Goal: Communication & Community: Answer question/provide support

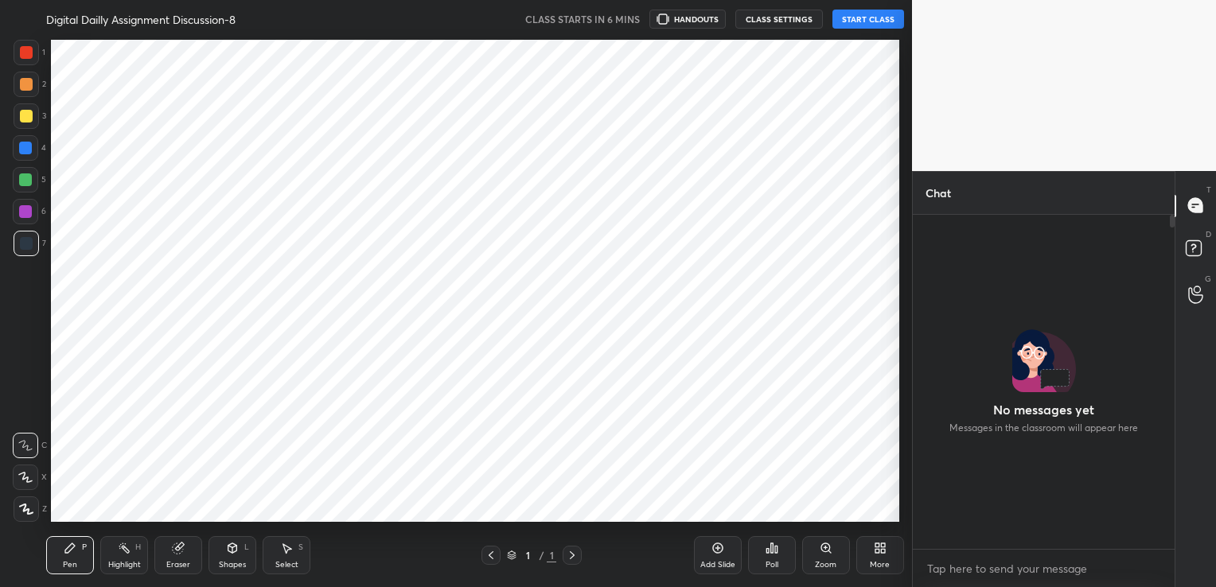
scroll to position [485, 847]
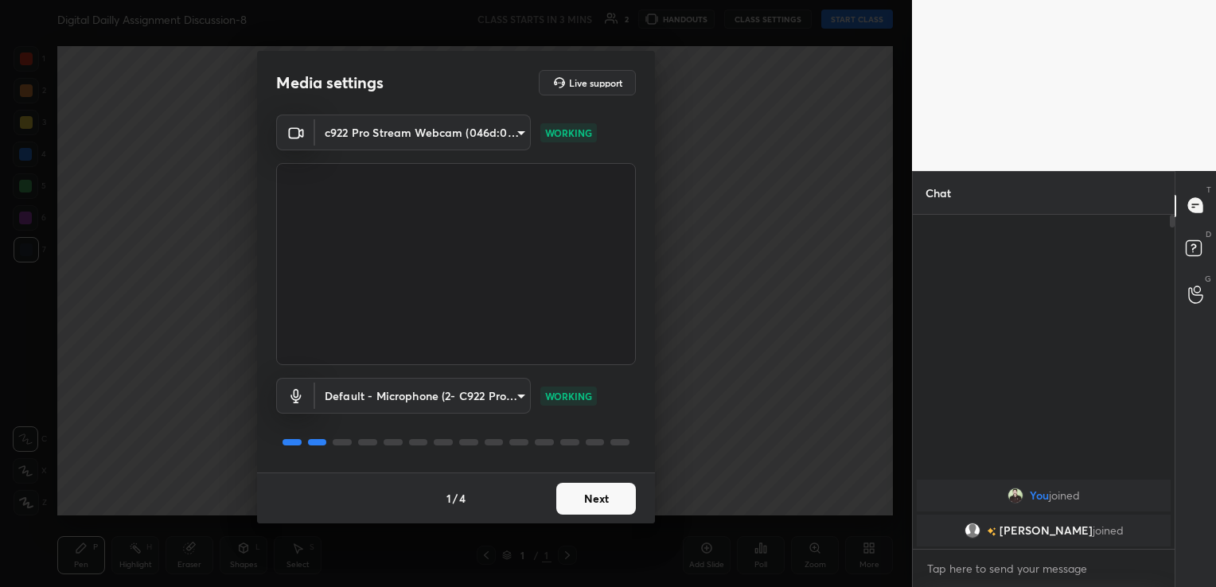
click at [597, 508] on button "Next" at bounding box center [596, 499] width 80 height 32
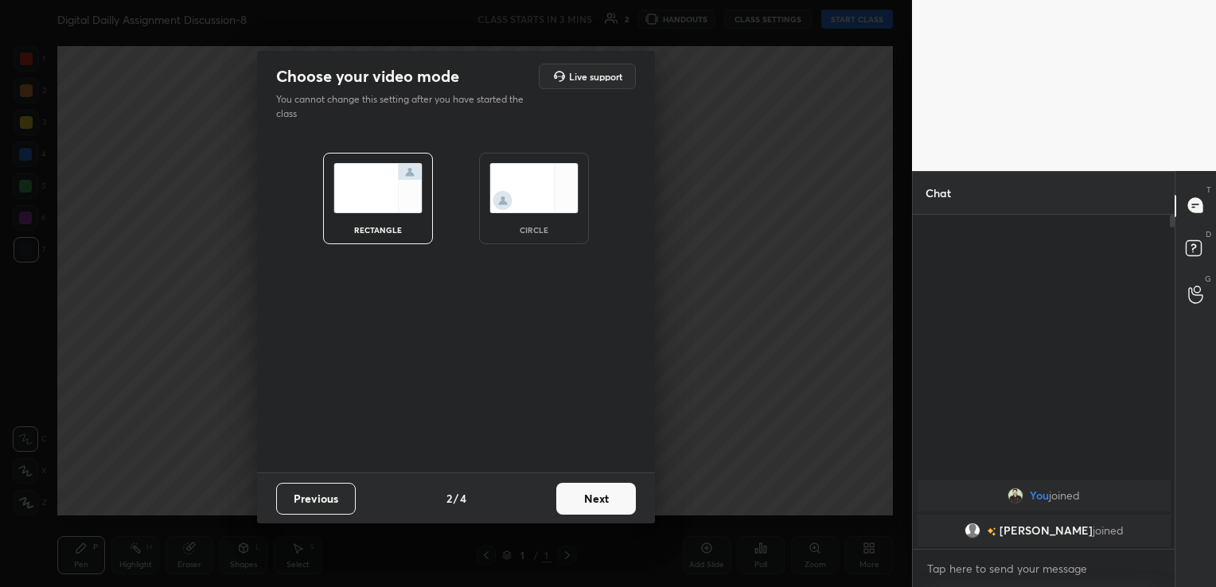
click at [608, 498] on button "Next" at bounding box center [596, 499] width 80 height 32
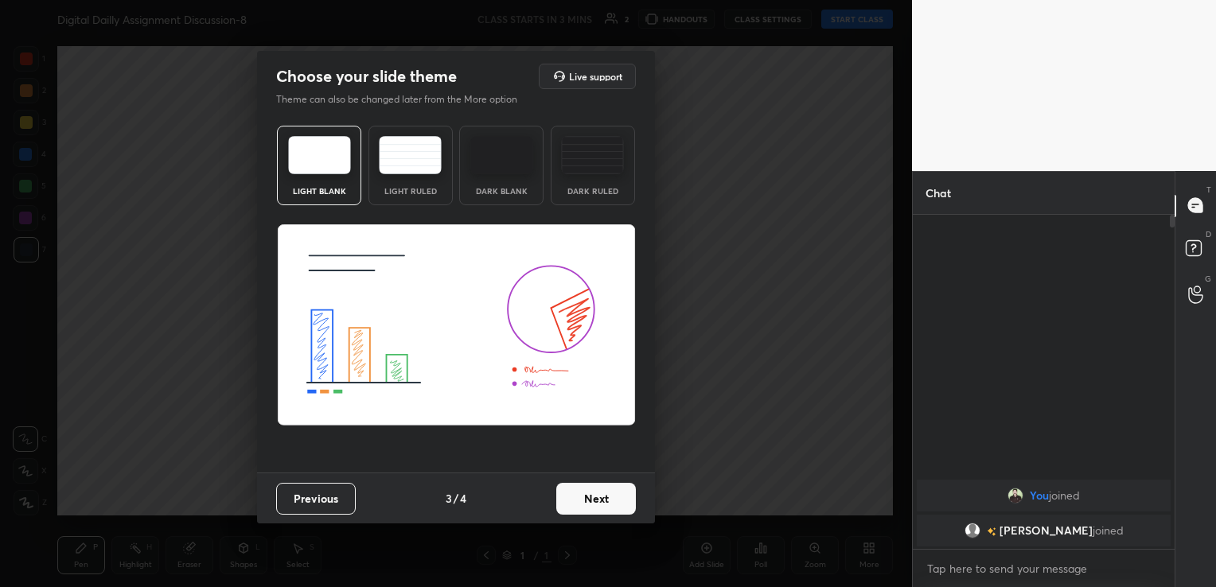
click at [592, 500] on button "Next" at bounding box center [596, 499] width 80 height 32
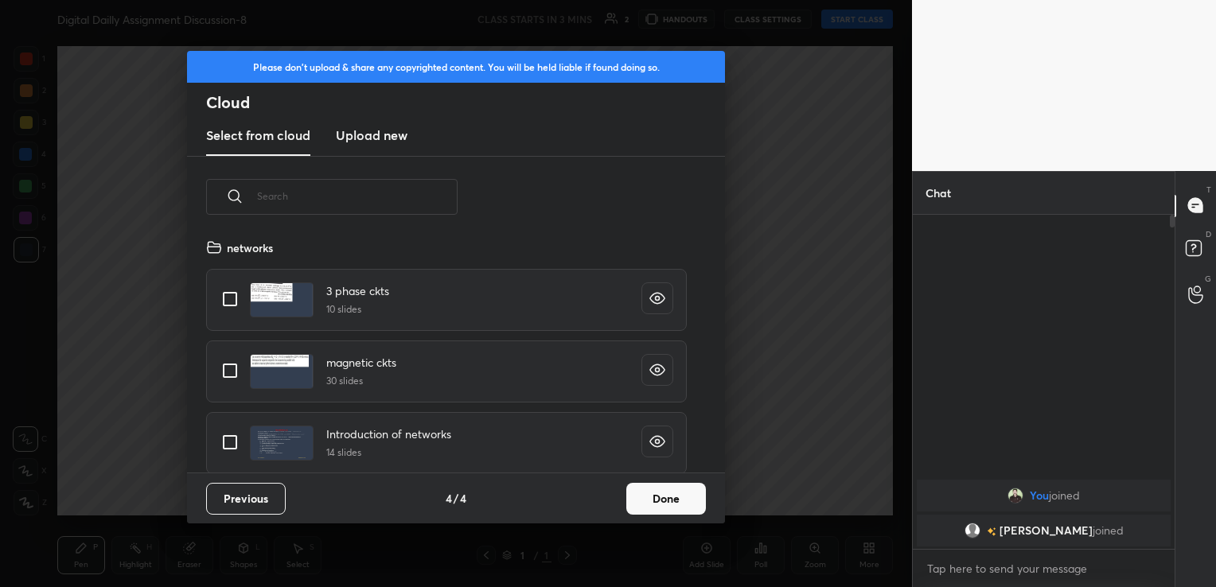
scroll to position [236, 511]
click at [355, 139] on h3 "Upload new" at bounding box center [372, 135] width 72 height 19
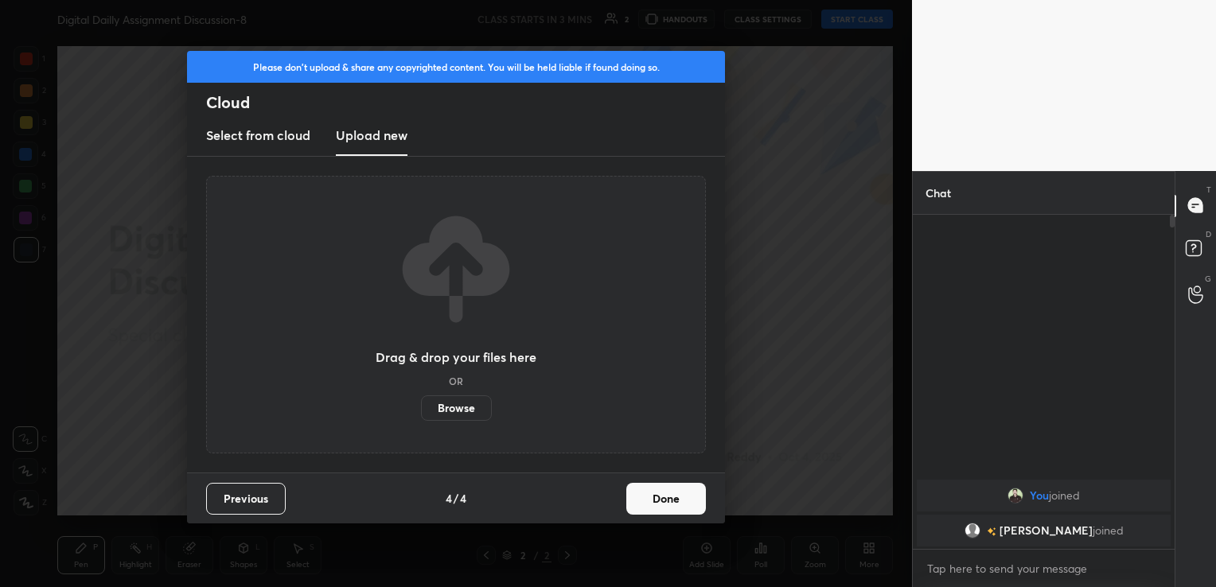
click at [465, 413] on label "Browse" at bounding box center [456, 407] width 71 height 25
click at [421, 413] on input "Browse" at bounding box center [421, 407] width 0 height 25
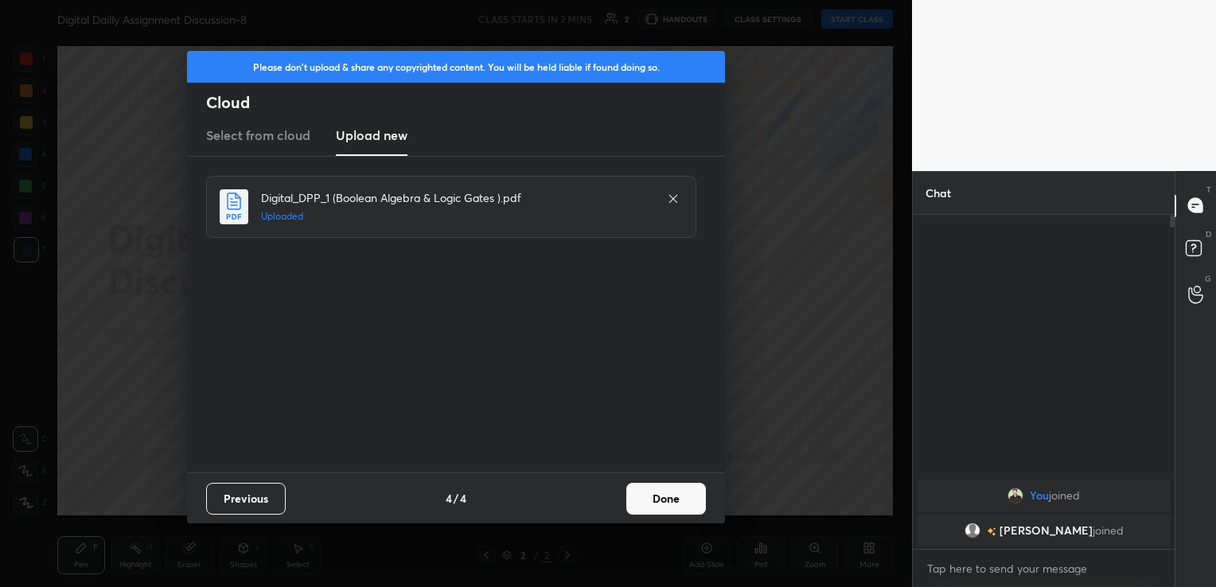
click at [661, 505] on button "Done" at bounding box center [666, 499] width 80 height 32
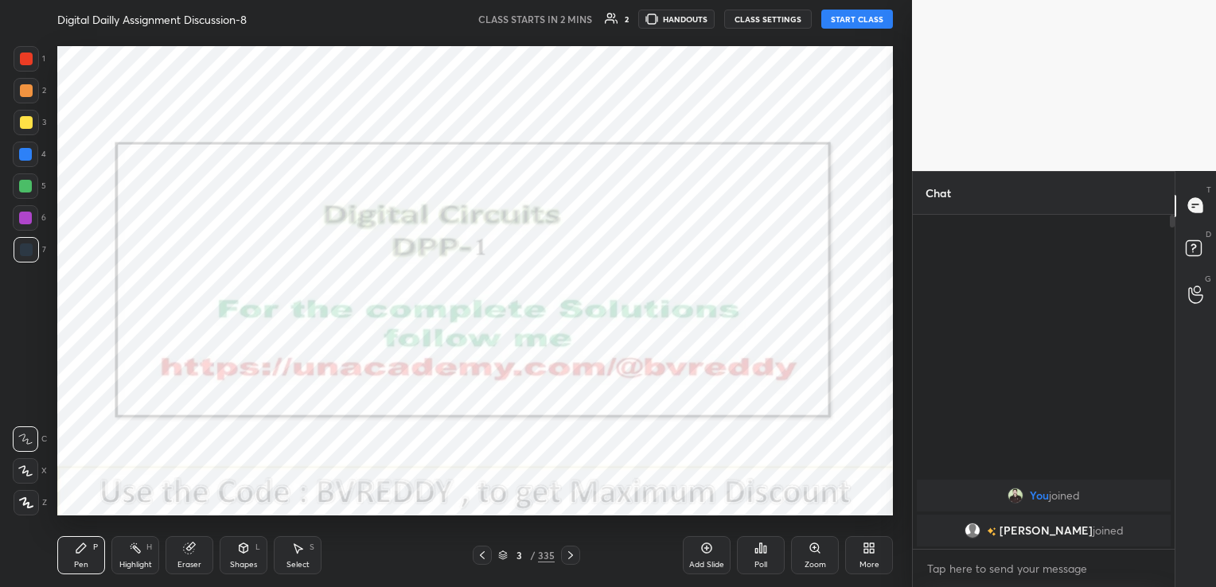
click at [481, 557] on icon at bounding box center [482, 555] width 13 height 13
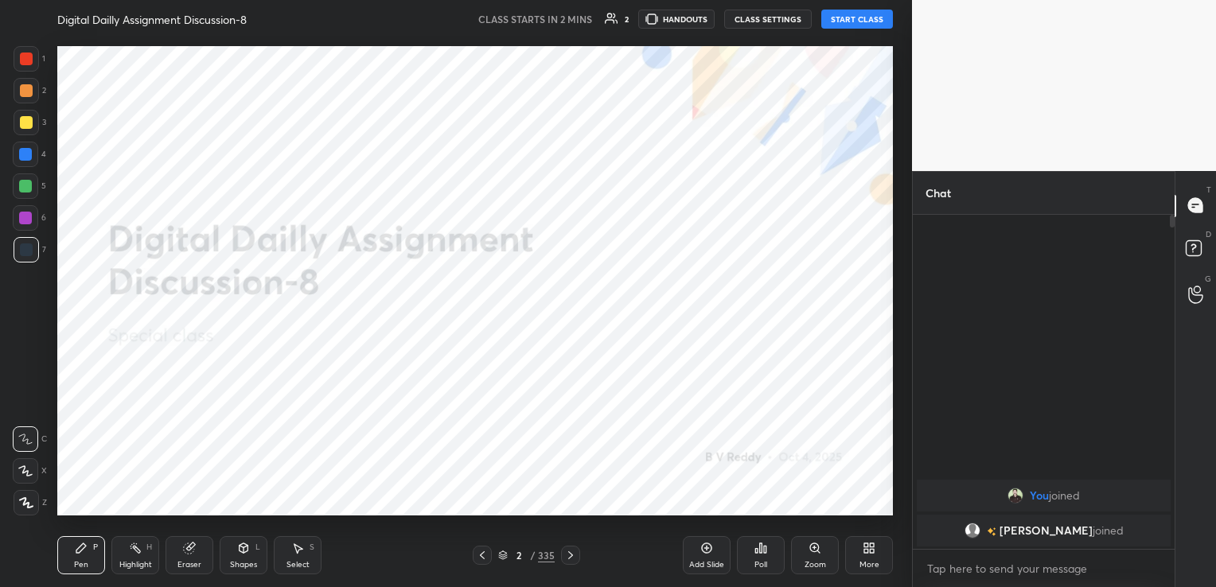
click at [864, 547] on icon at bounding box center [866, 545] width 4 height 4
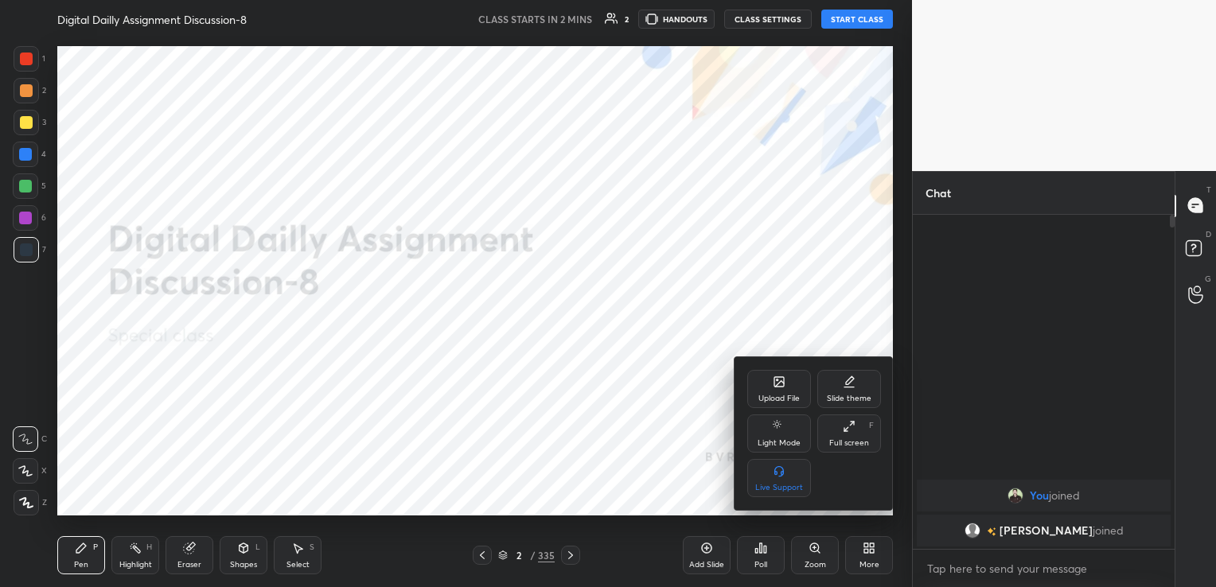
click at [791, 407] on div "Upload File" at bounding box center [779, 389] width 64 height 38
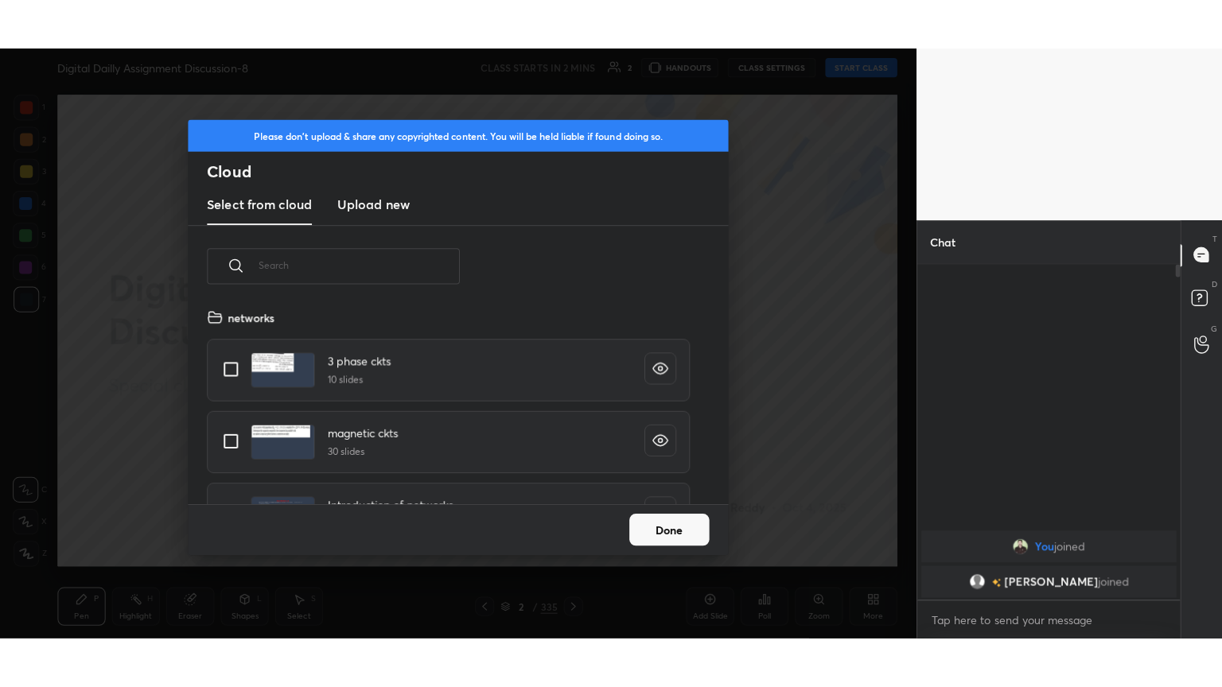
scroll to position [196, 511]
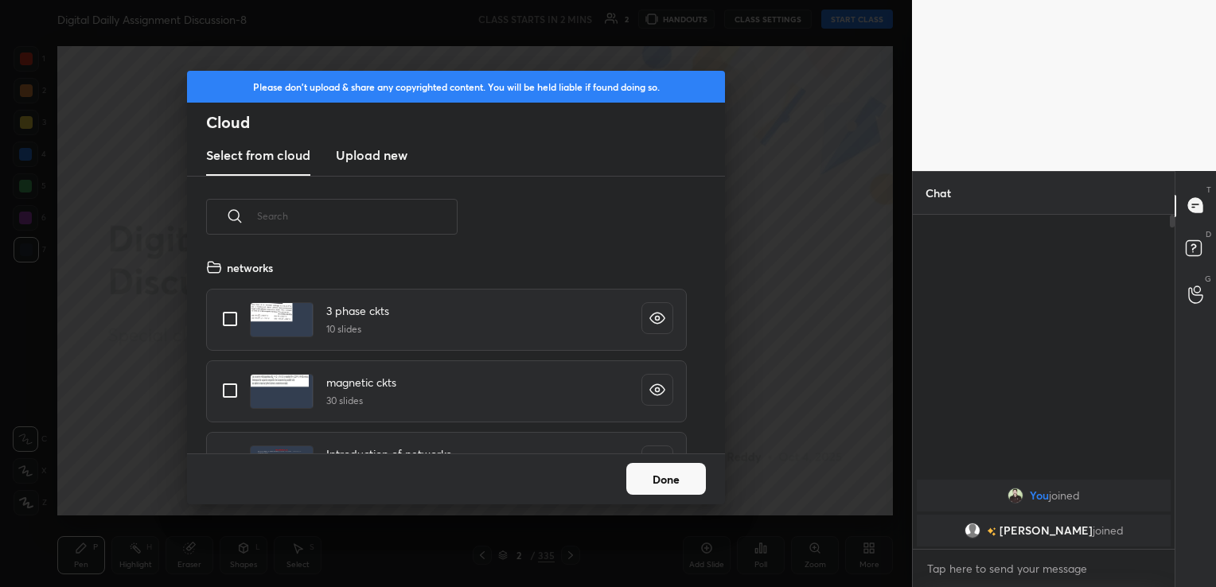
click at [389, 159] on h3 "Upload new" at bounding box center [372, 155] width 72 height 19
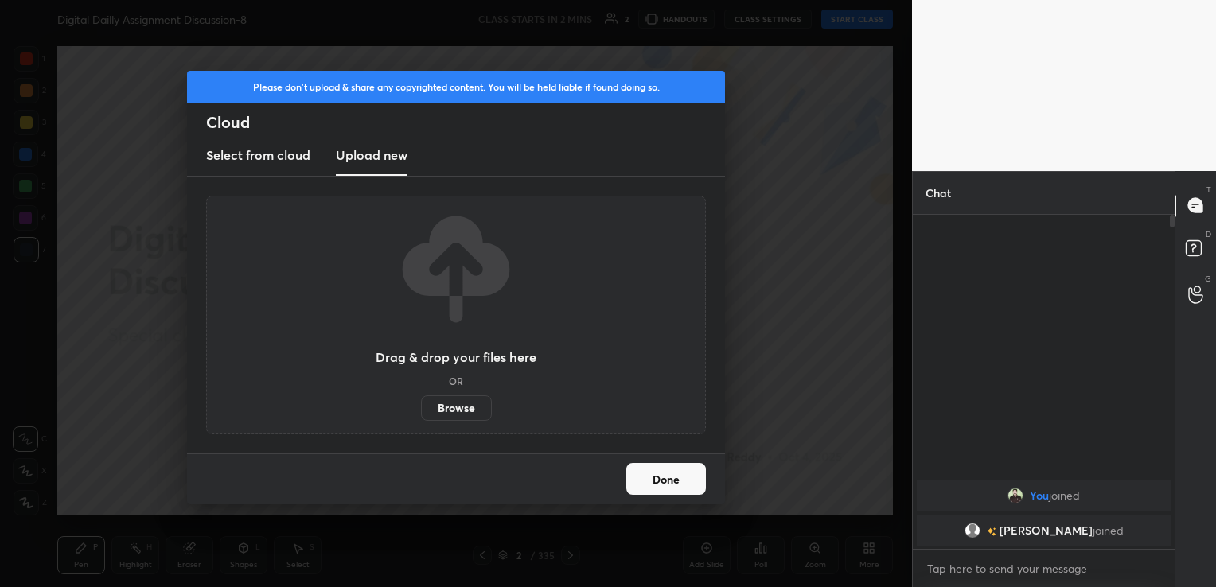
click at [454, 407] on label "Browse" at bounding box center [456, 407] width 71 height 25
click at [421, 407] on input "Browse" at bounding box center [421, 407] width 0 height 25
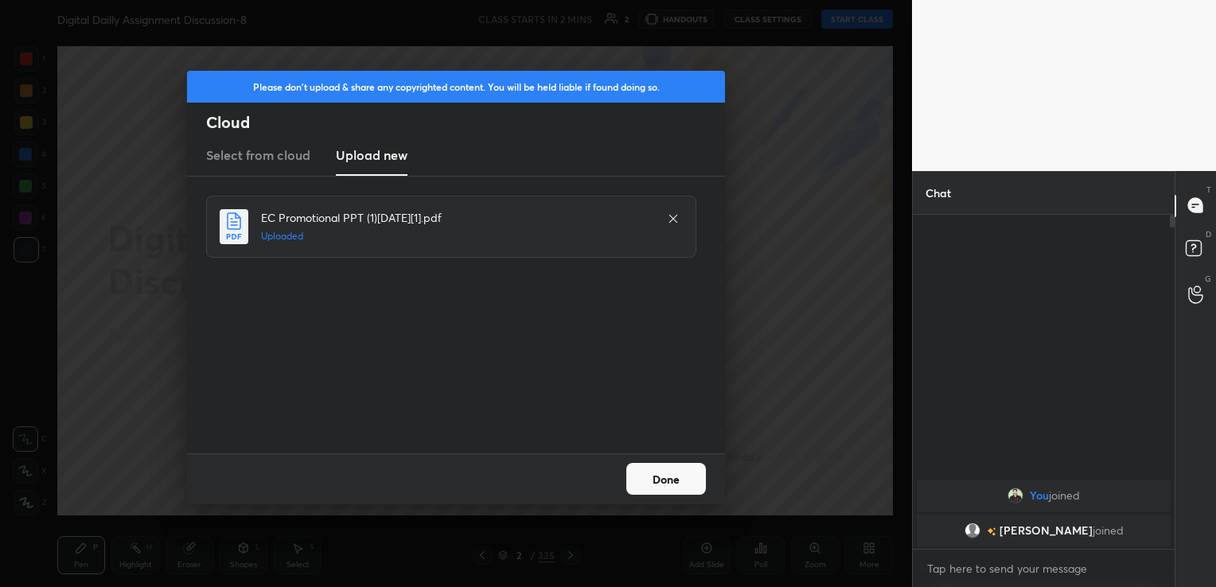
click at [675, 485] on button "Done" at bounding box center [666, 479] width 80 height 32
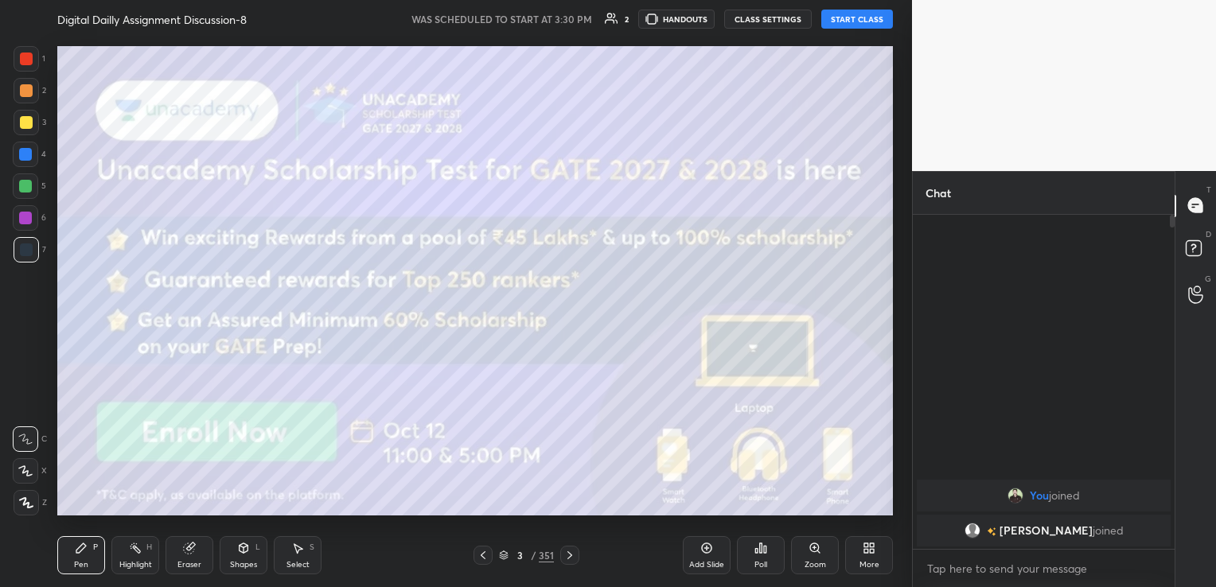
click at [855, 24] on button "START CLASS" at bounding box center [857, 19] width 72 height 19
click at [875, 555] on div "More" at bounding box center [869, 555] width 48 height 38
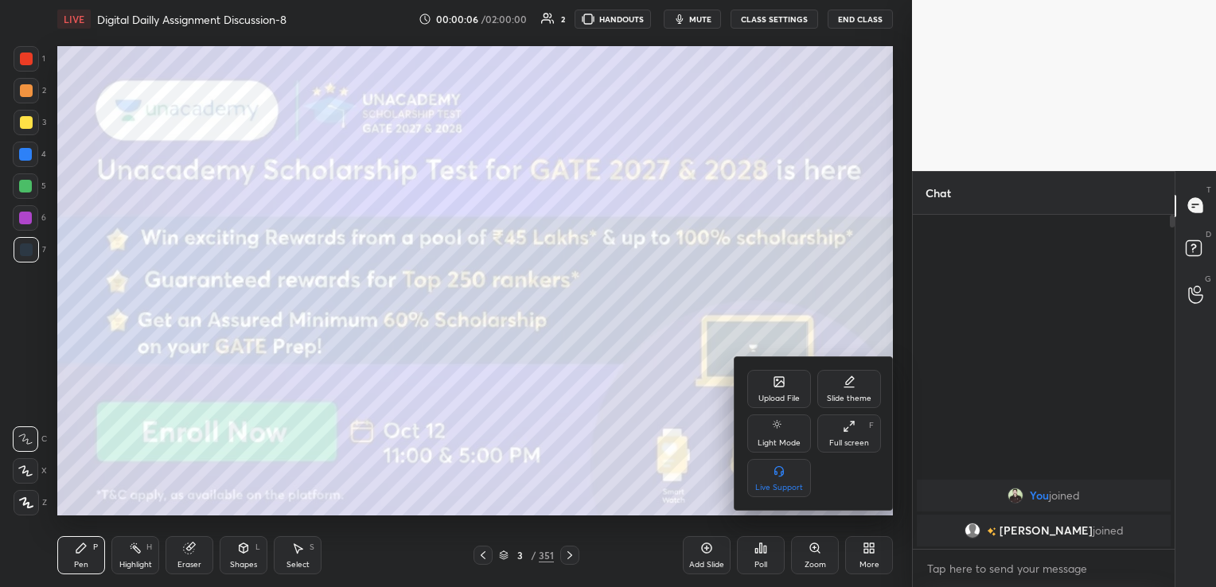
click at [849, 434] on div "Full screen F" at bounding box center [849, 434] width 64 height 38
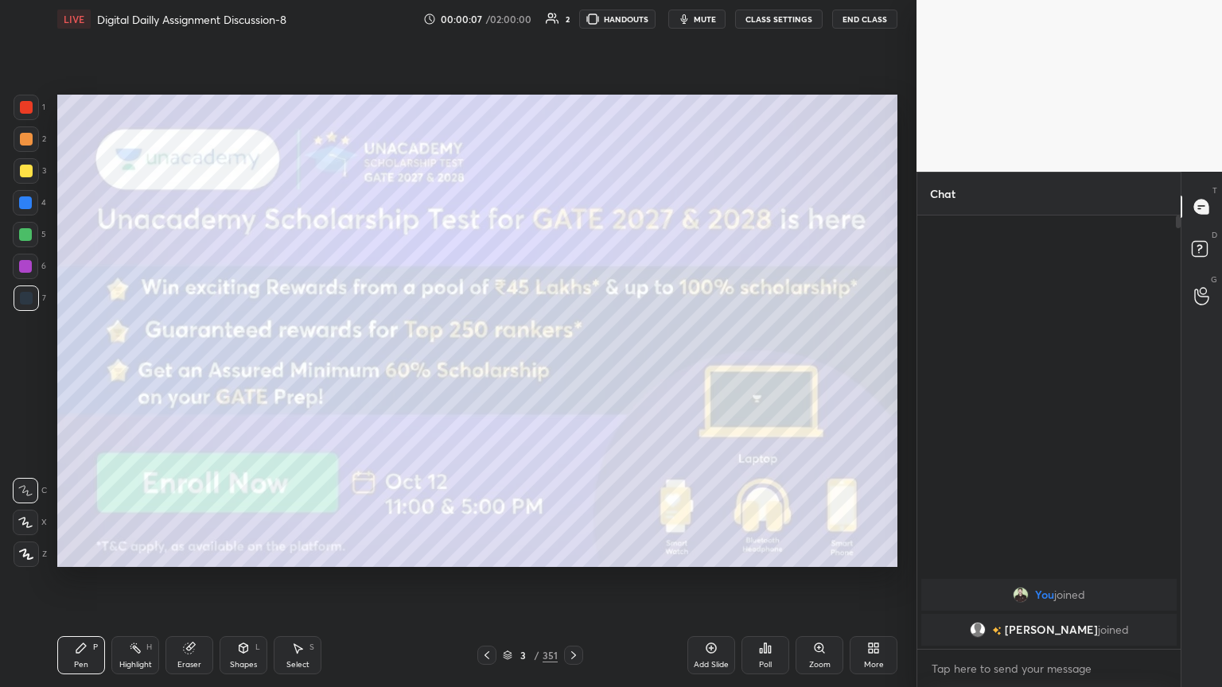
scroll to position [467, 259]
click at [33, 559] on div at bounding box center [26, 554] width 25 height 25
click at [28, 175] on div at bounding box center [26, 171] width 13 height 13
click at [251, 586] on div "Shapes" at bounding box center [243, 665] width 27 height 8
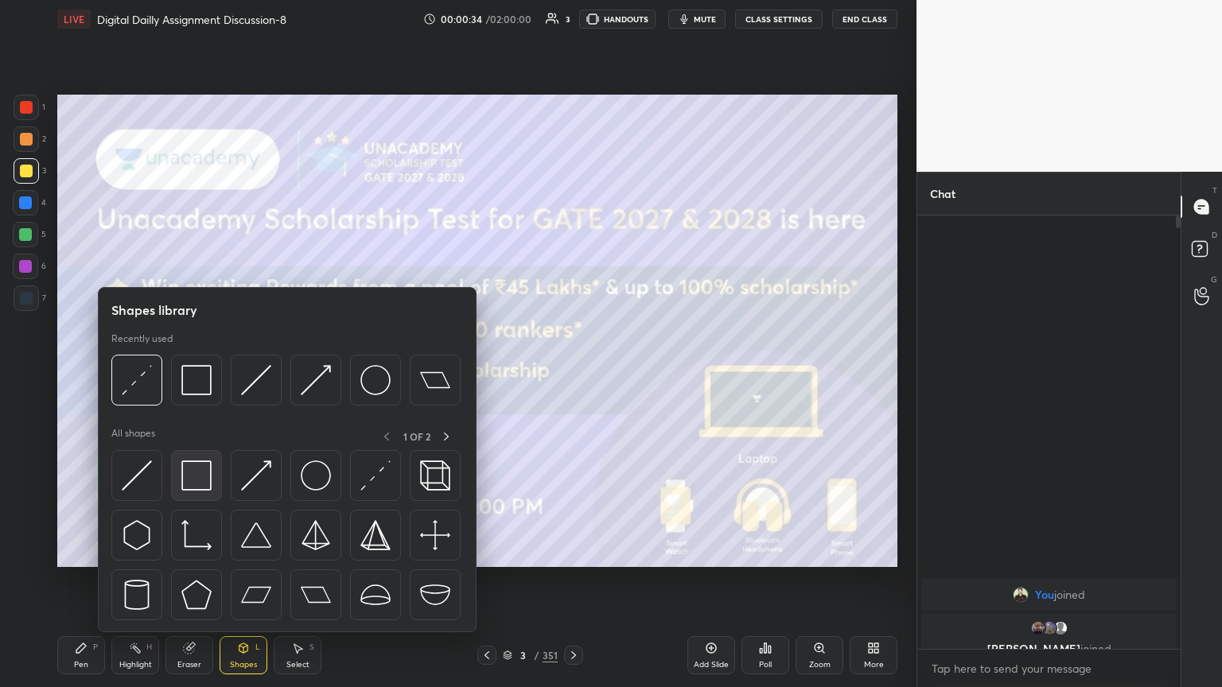
click at [203, 477] on img at bounding box center [196, 476] width 30 height 30
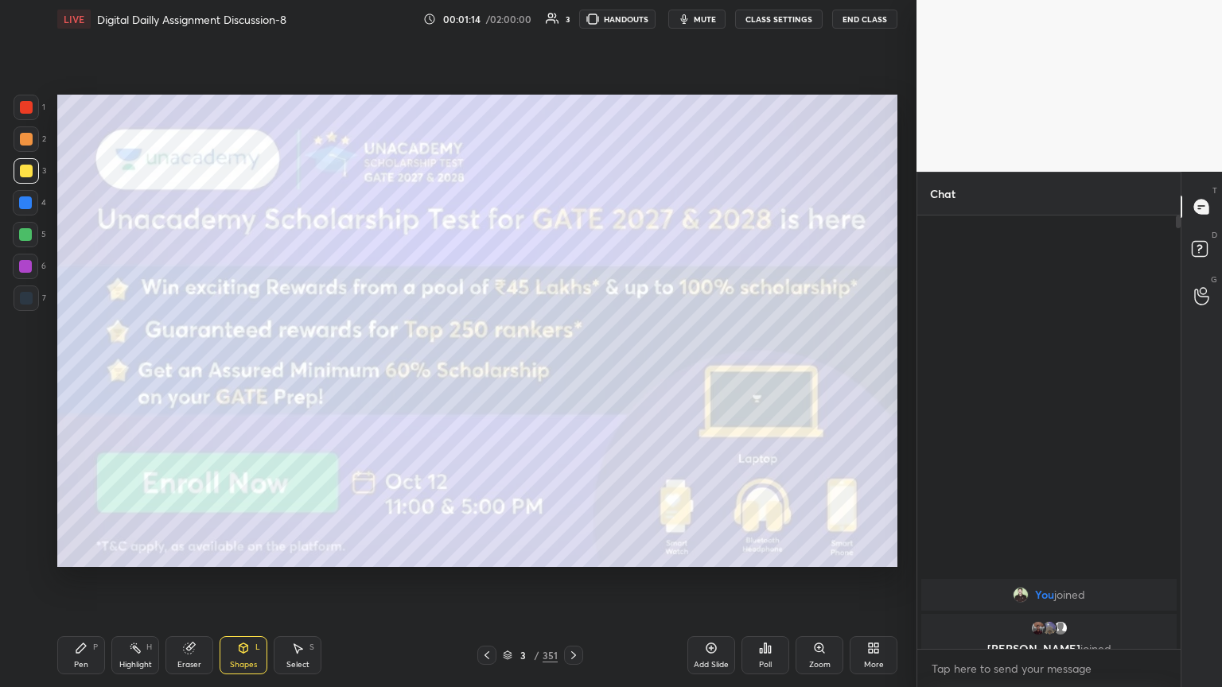
click at [79, 586] on div "Pen" at bounding box center [81, 665] width 14 height 8
click at [574, 586] on icon at bounding box center [573, 655] width 13 height 13
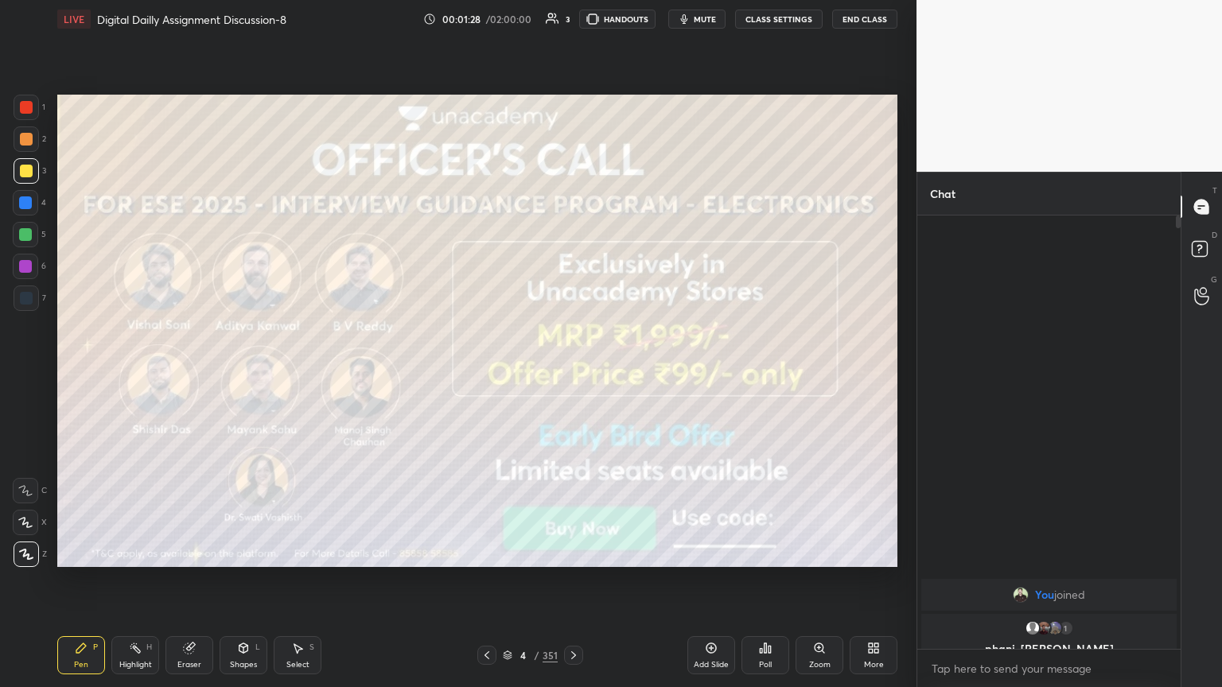
click at [25, 176] on div at bounding box center [26, 171] width 13 height 13
click at [245, 586] on div "Shapes" at bounding box center [243, 665] width 27 height 8
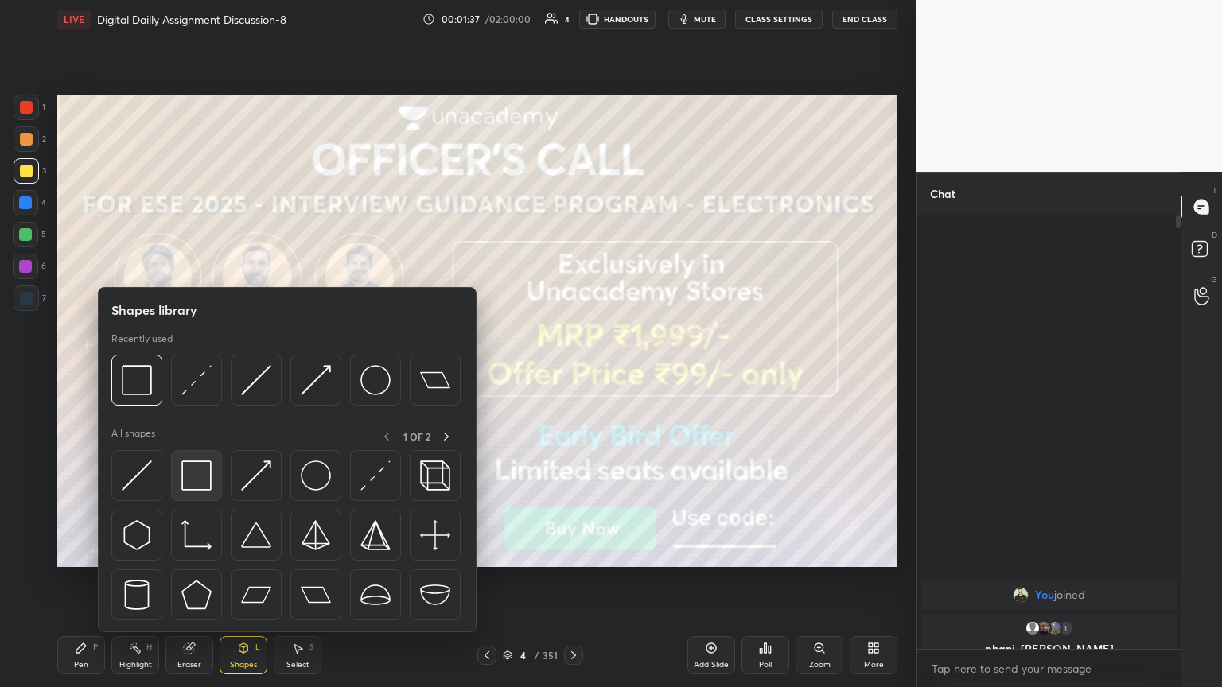
click at [200, 475] on img at bounding box center [196, 476] width 30 height 30
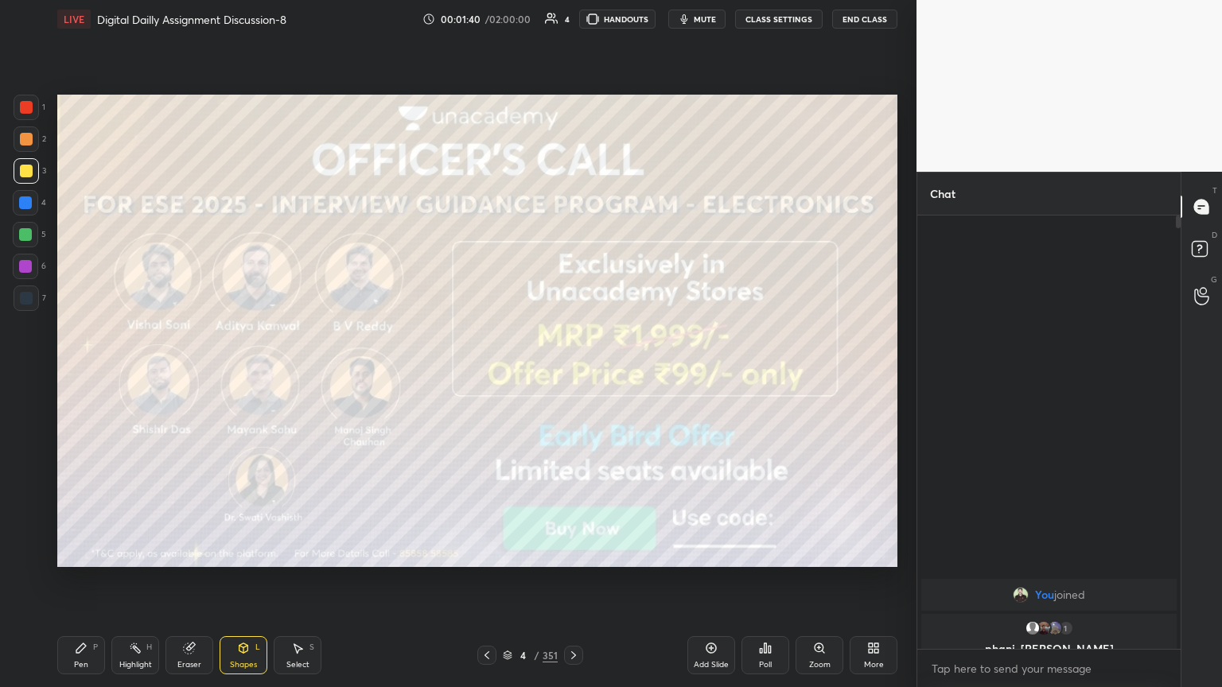
click at [582, 586] on div "4 / 351" at bounding box center [529, 655] width 315 height 19
click at [573, 586] on icon at bounding box center [573, 655] width 13 height 13
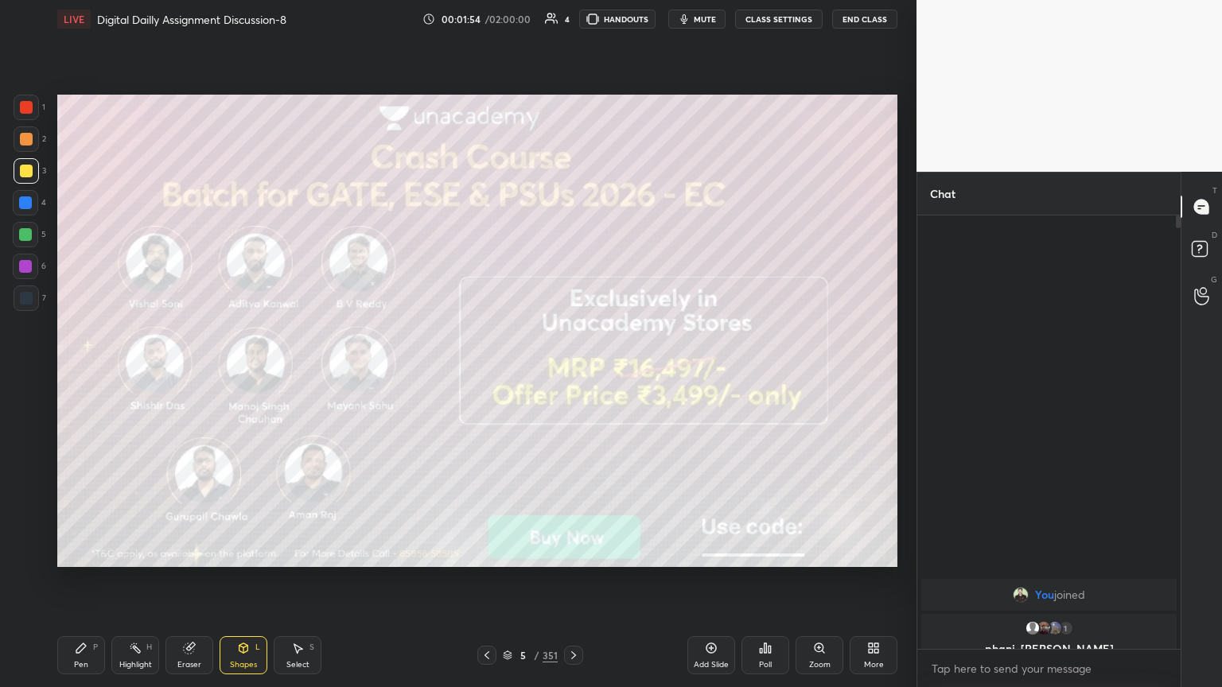
click at [79, 586] on div "Pen" at bounding box center [81, 665] width 14 height 8
click at [571, 586] on icon at bounding box center [573, 655] width 13 height 13
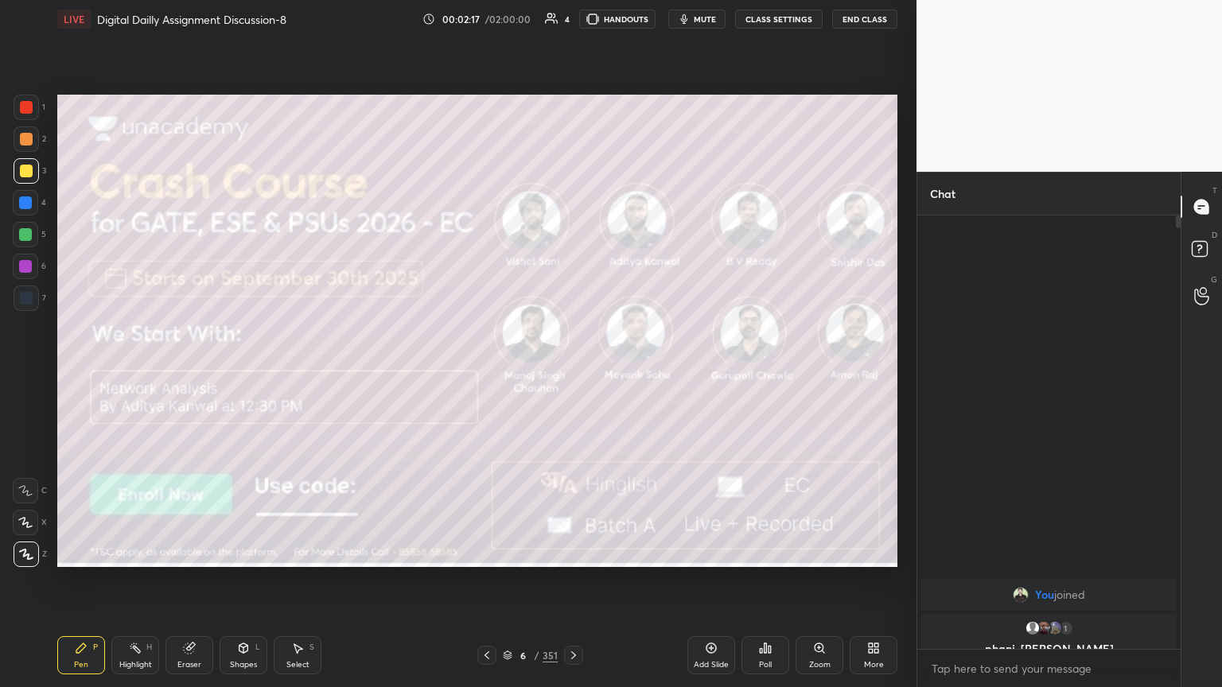
click at [573, 586] on icon at bounding box center [573, 655] width 13 height 13
click at [575, 586] on icon at bounding box center [573, 655] width 13 height 13
click at [572, 586] on icon at bounding box center [573, 655] width 13 height 13
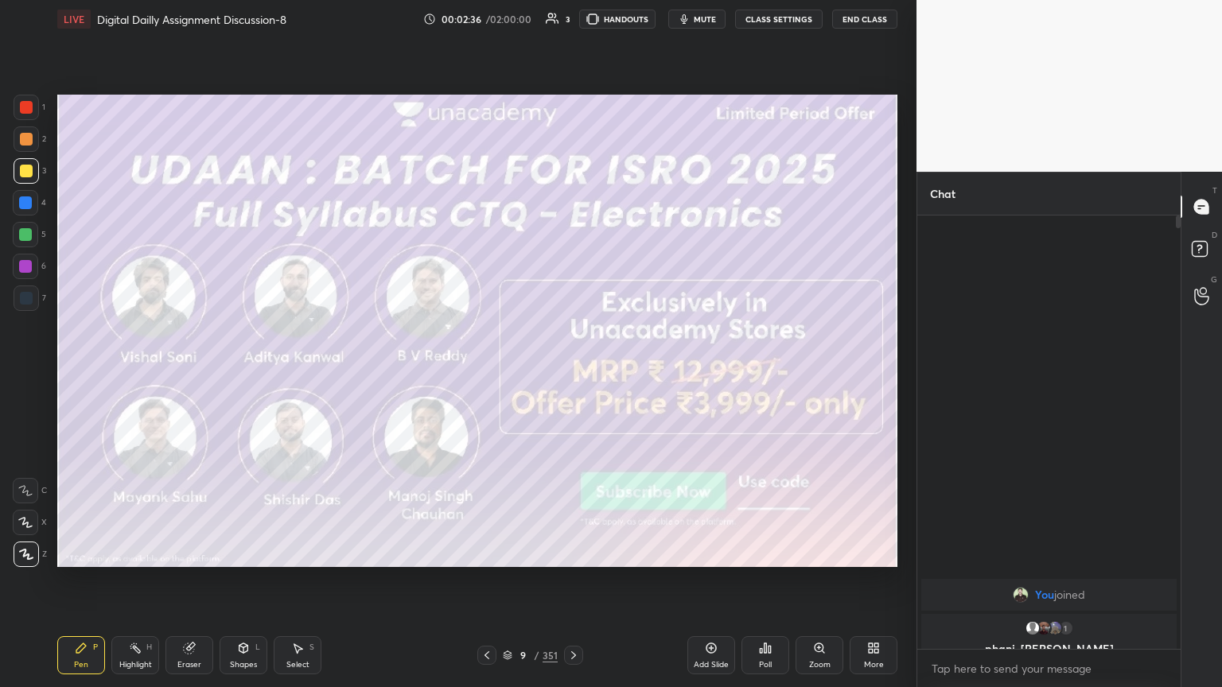
click at [573, 586] on icon at bounding box center [573, 656] width 5 height 8
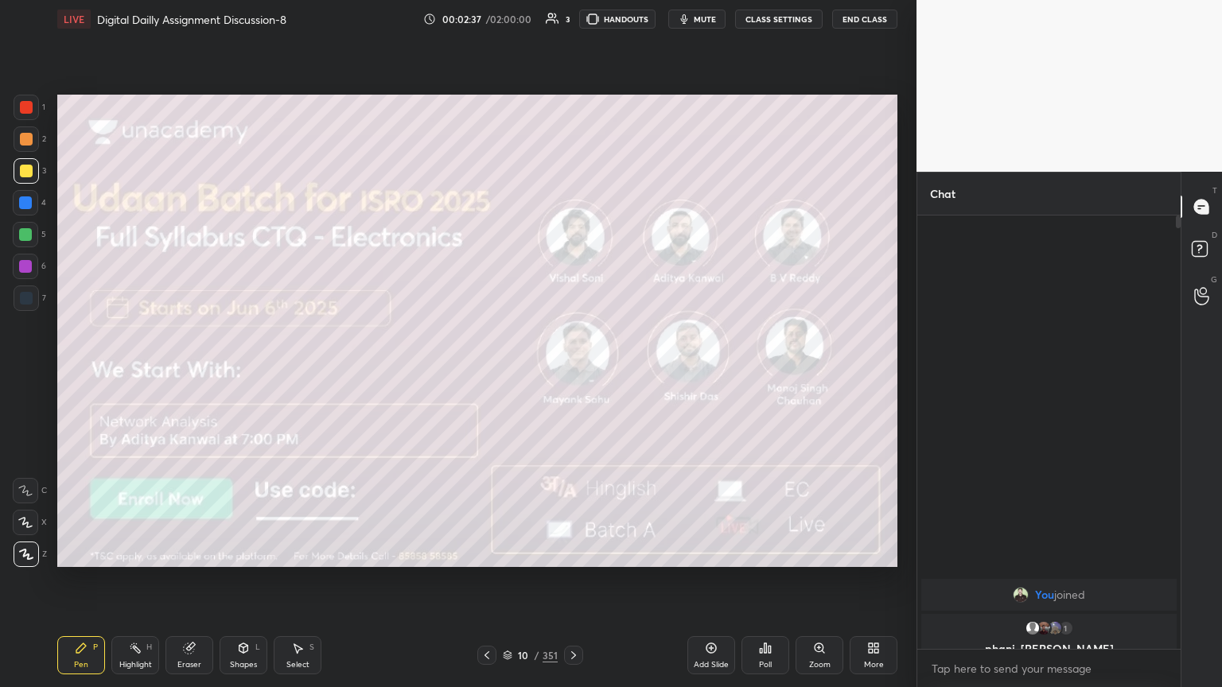
click at [576, 586] on icon at bounding box center [573, 655] width 13 height 13
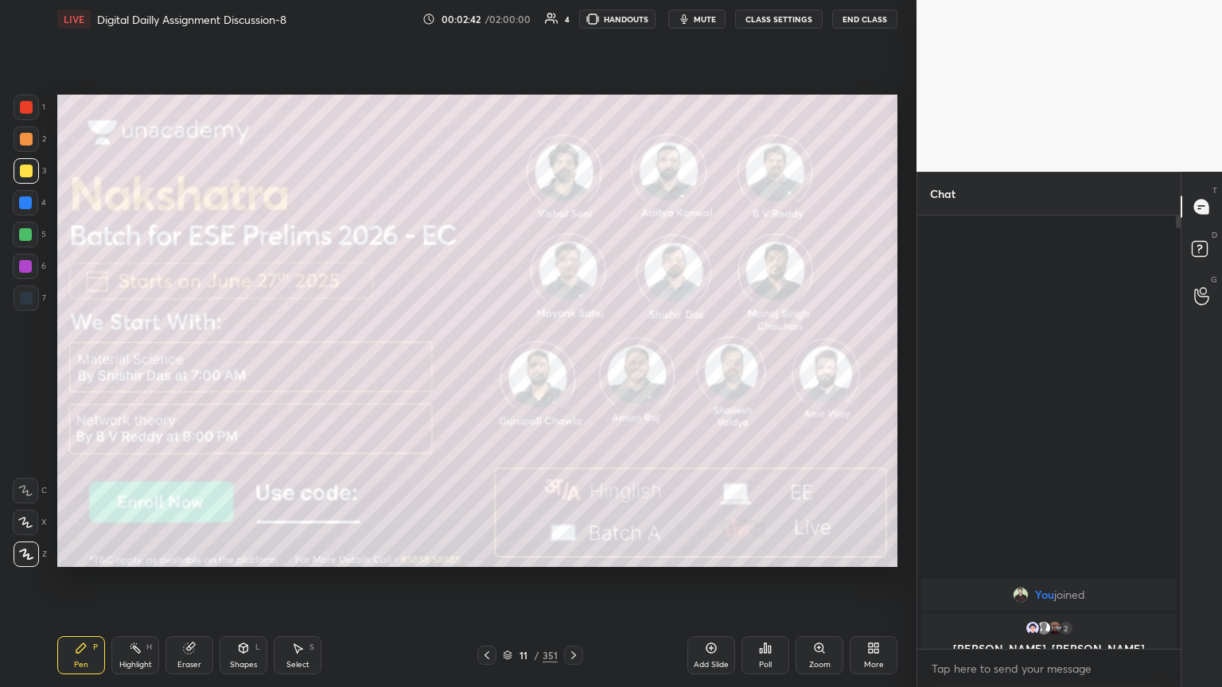
click at [578, 586] on icon at bounding box center [573, 655] width 13 height 13
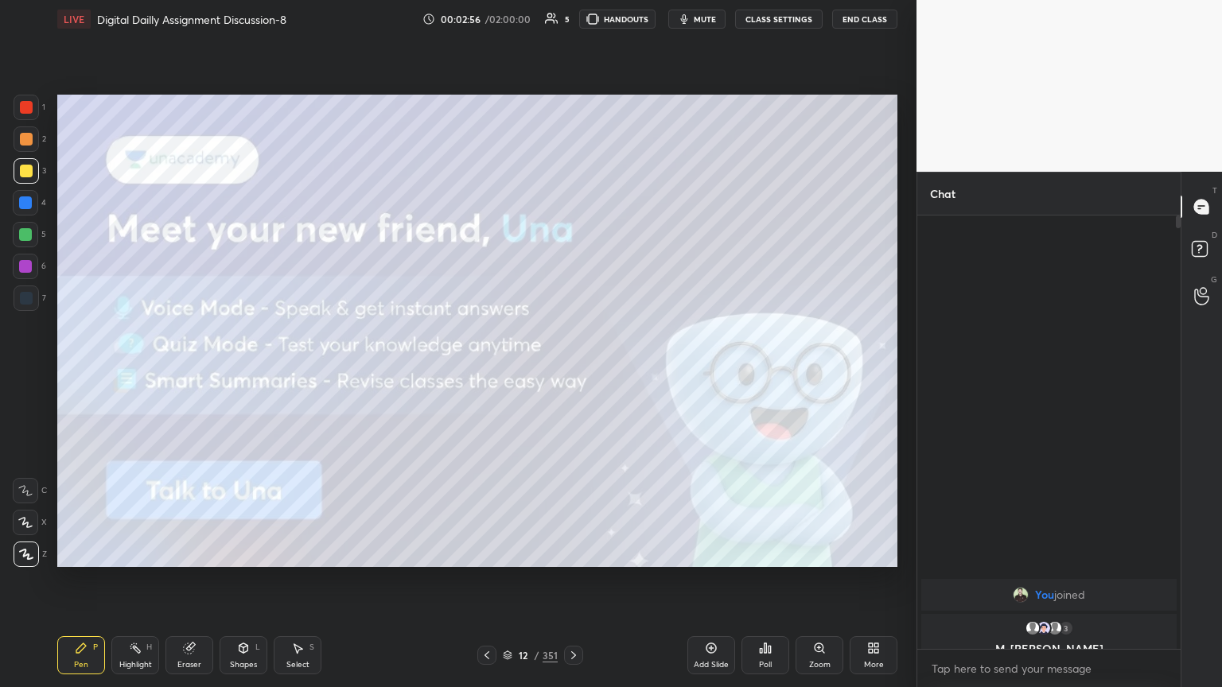
click at [575, 586] on icon at bounding box center [573, 655] width 13 height 13
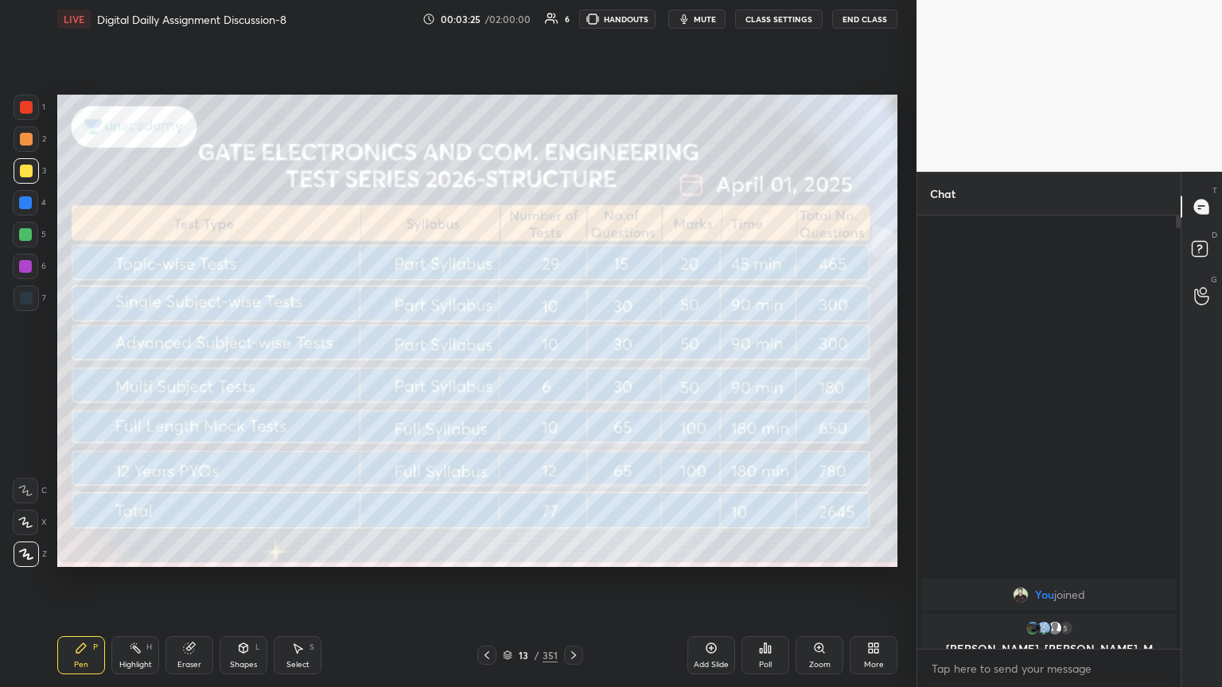
click at [574, 586] on icon at bounding box center [573, 655] width 13 height 13
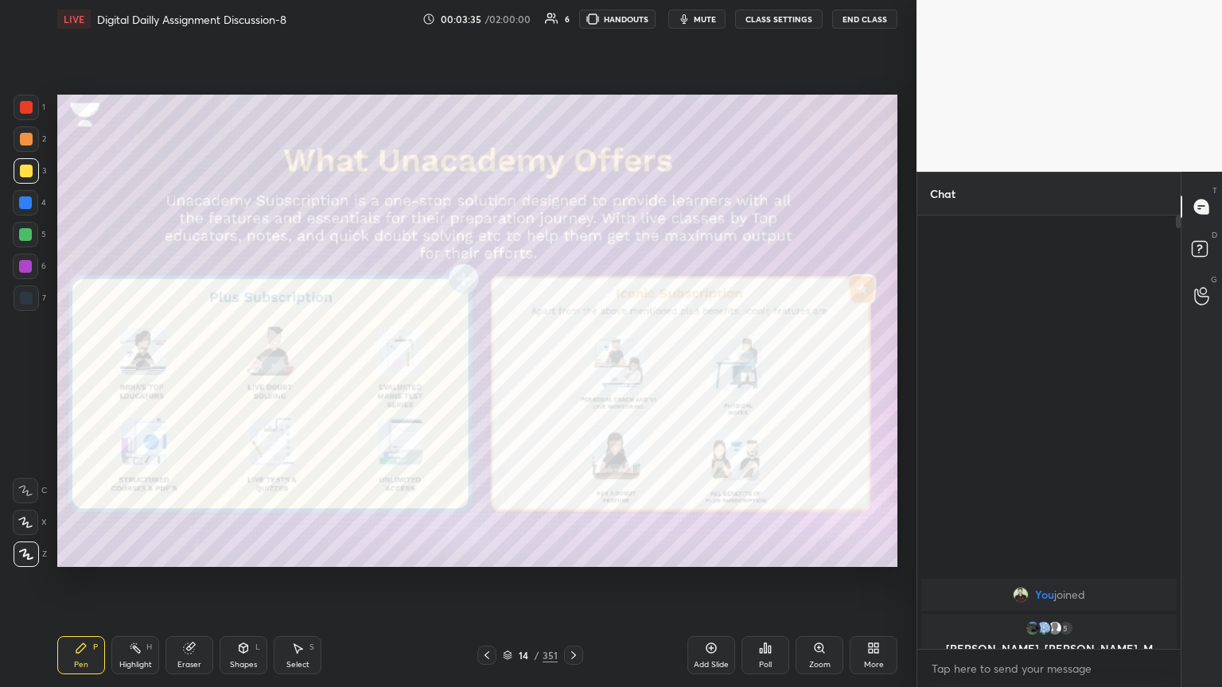
click at [19, 269] on div at bounding box center [25, 266] width 13 height 13
click at [578, 586] on icon at bounding box center [573, 655] width 13 height 13
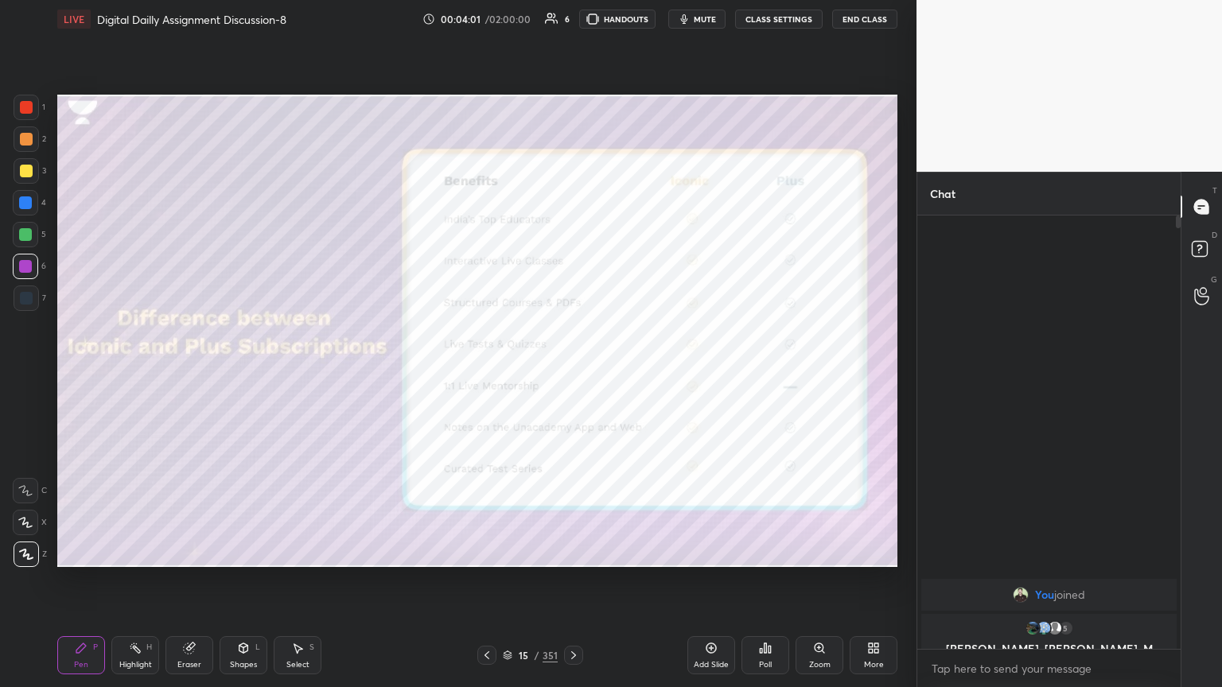
click at [574, 586] on icon at bounding box center [573, 655] width 13 height 13
click at [575, 586] on div at bounding box center [573, 655] width 19 height 19
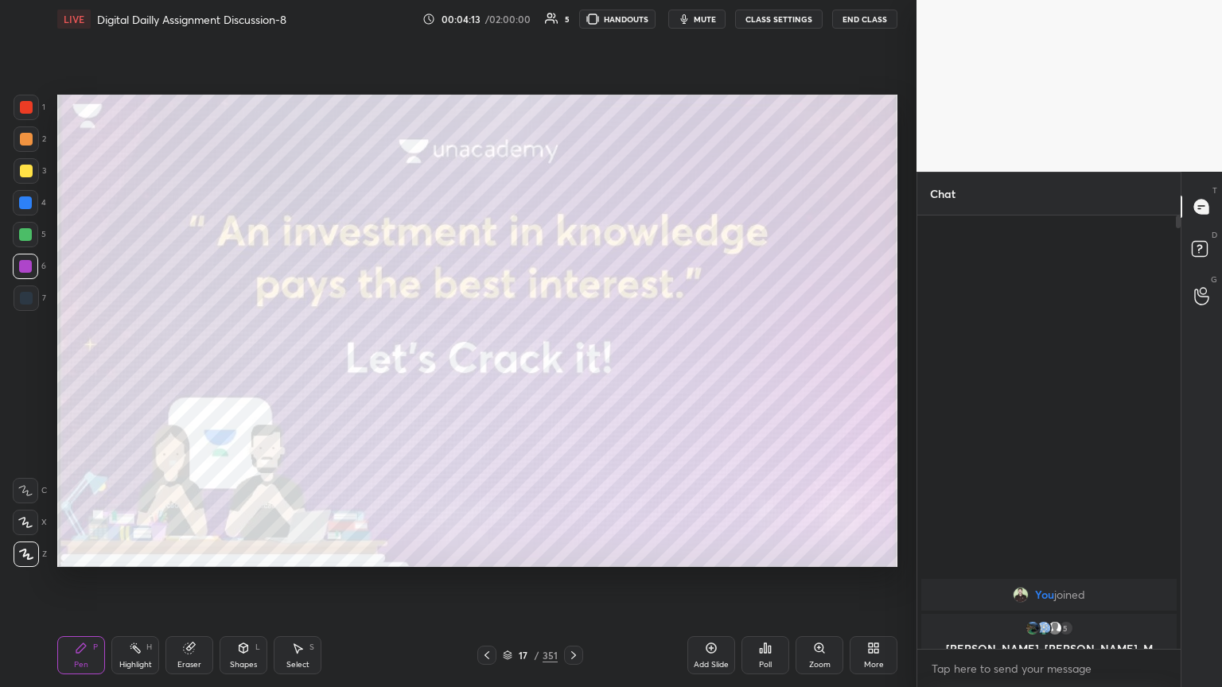
click at [573, 586] on icon at bounding box center [573, 655] width 13 height 13
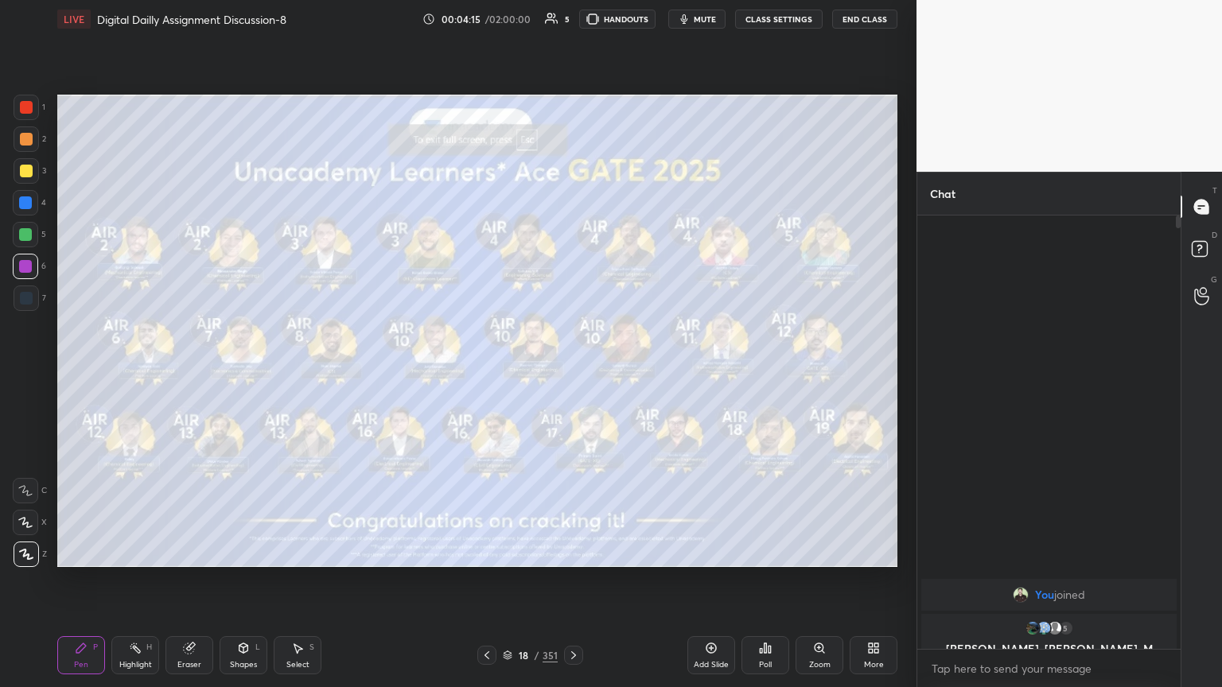
click at [28, 178] on div at bounding box center [26, 170] width 25 height 25
click at [504, 586] on icon at bounding box center [508, 656] width 10 height 10
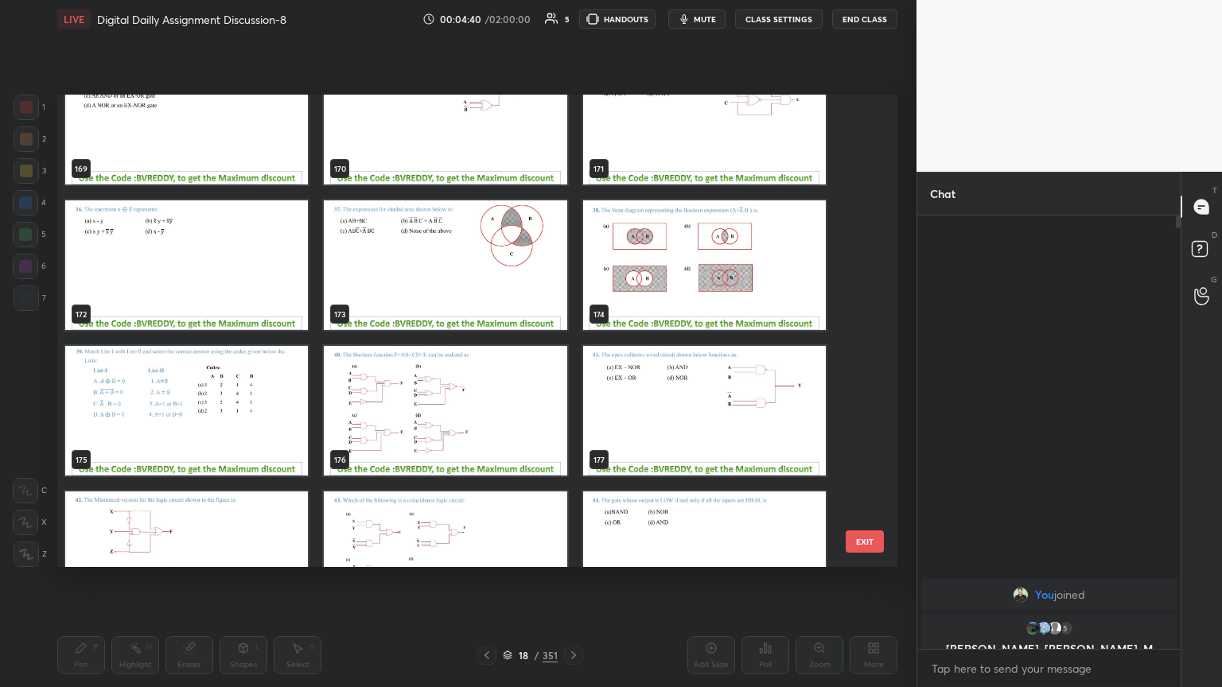
scroll to position [8204, 0]
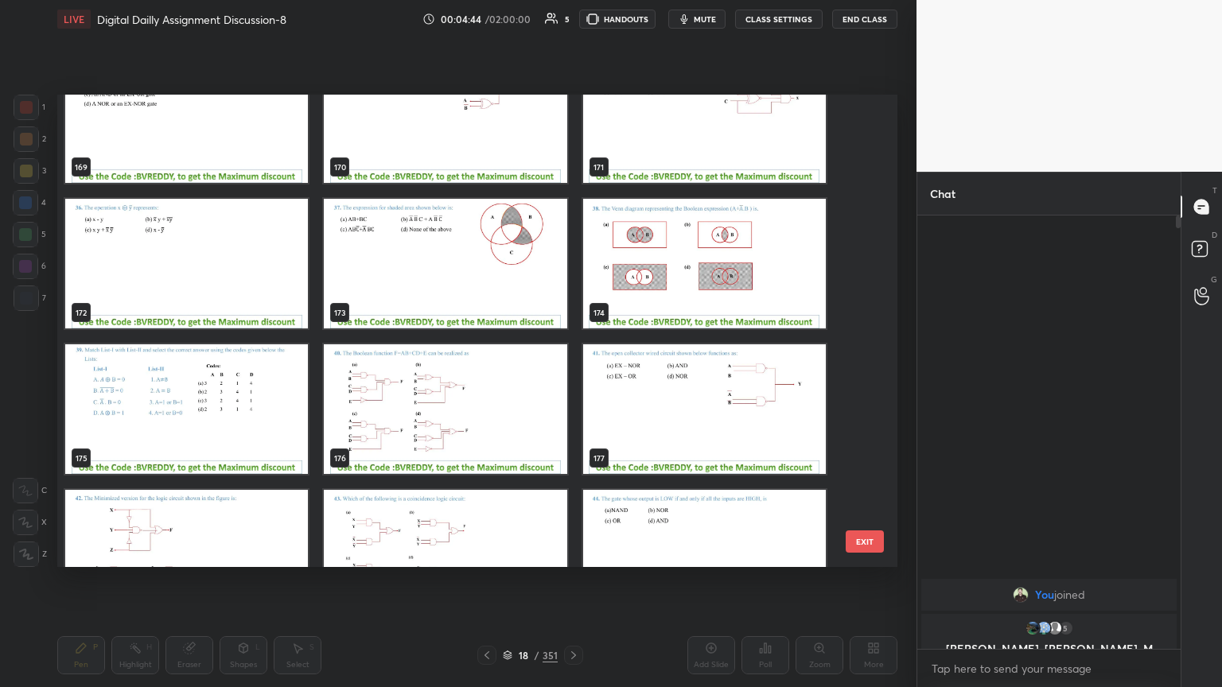
click at [680, 410] on img "grid" at bounding box center [704, 410] width 243 height 130
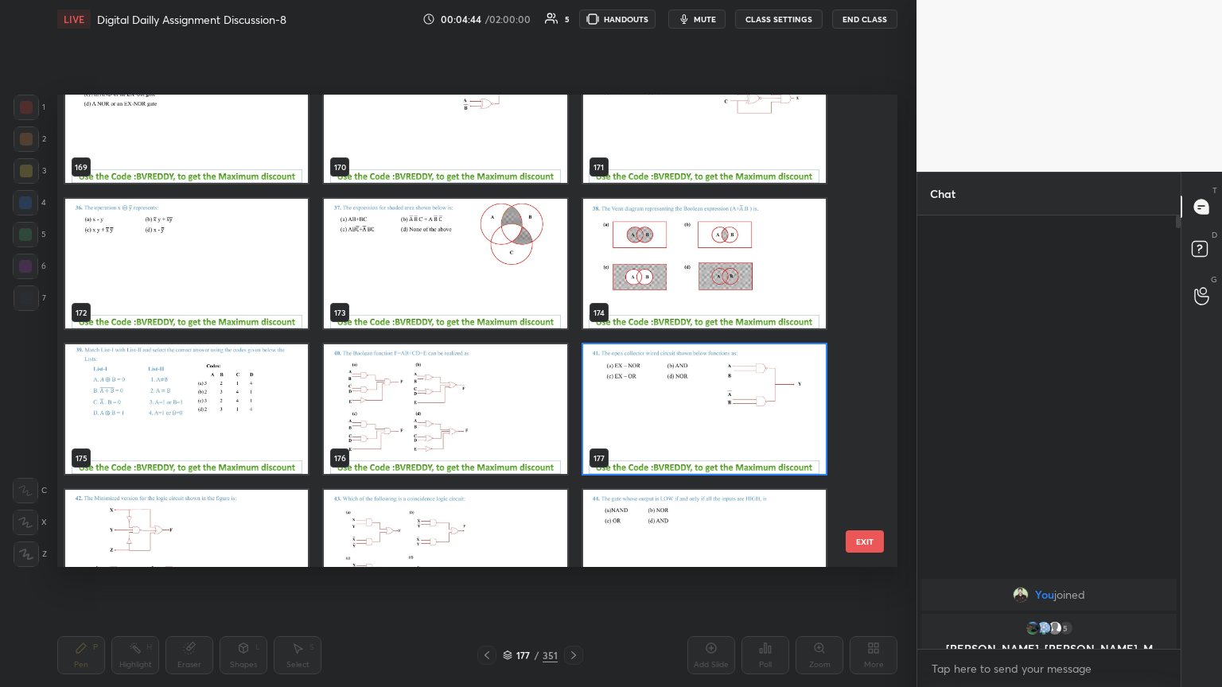
click at [680, 411] on img "grid" at bounding box center [704, 410] width 243 height 130
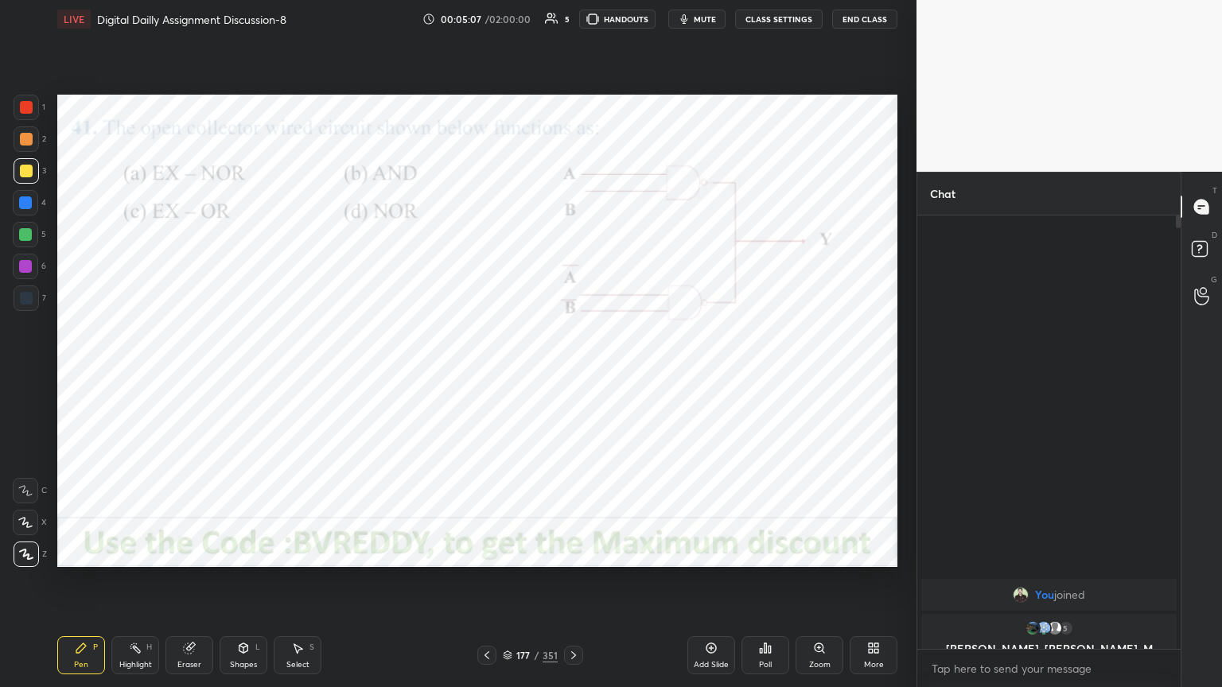
click at [29, 209] on div at bounding box center [25, 202] width 25 height 25
click at [25, 272] on div at bounding box center [25, 266] width 13 height 13
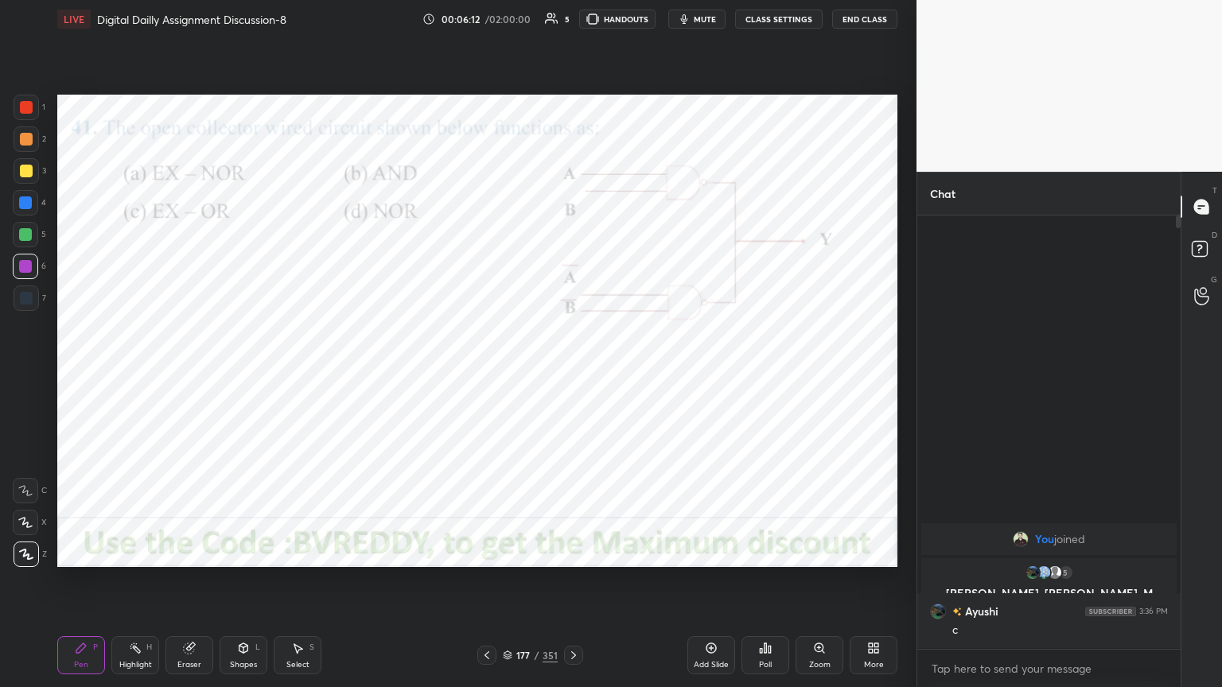
click at [770, 586] on div "Poll" at bounding box center [765, 665] width 13 height 8
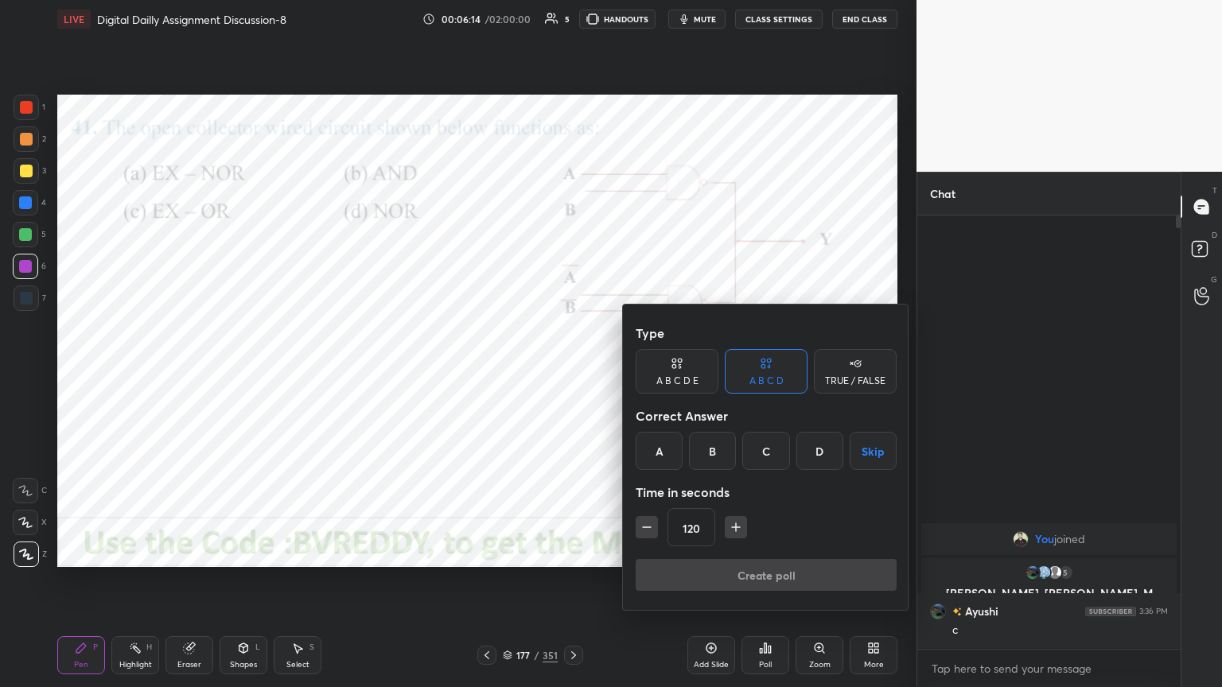
click at [776, 446] on div "C" at bounding box center [765, 451] width 47 height 38
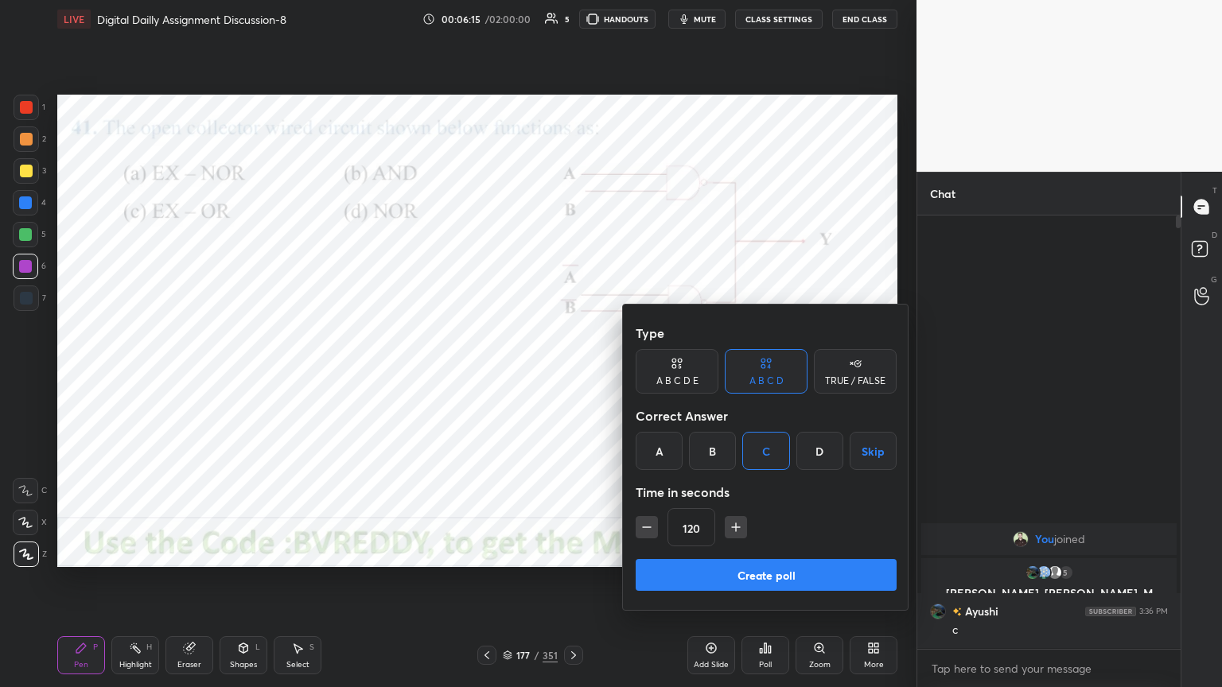
click at [796, 576] on button "Create poll" at bounding box center [766, 575] width 261 height 32
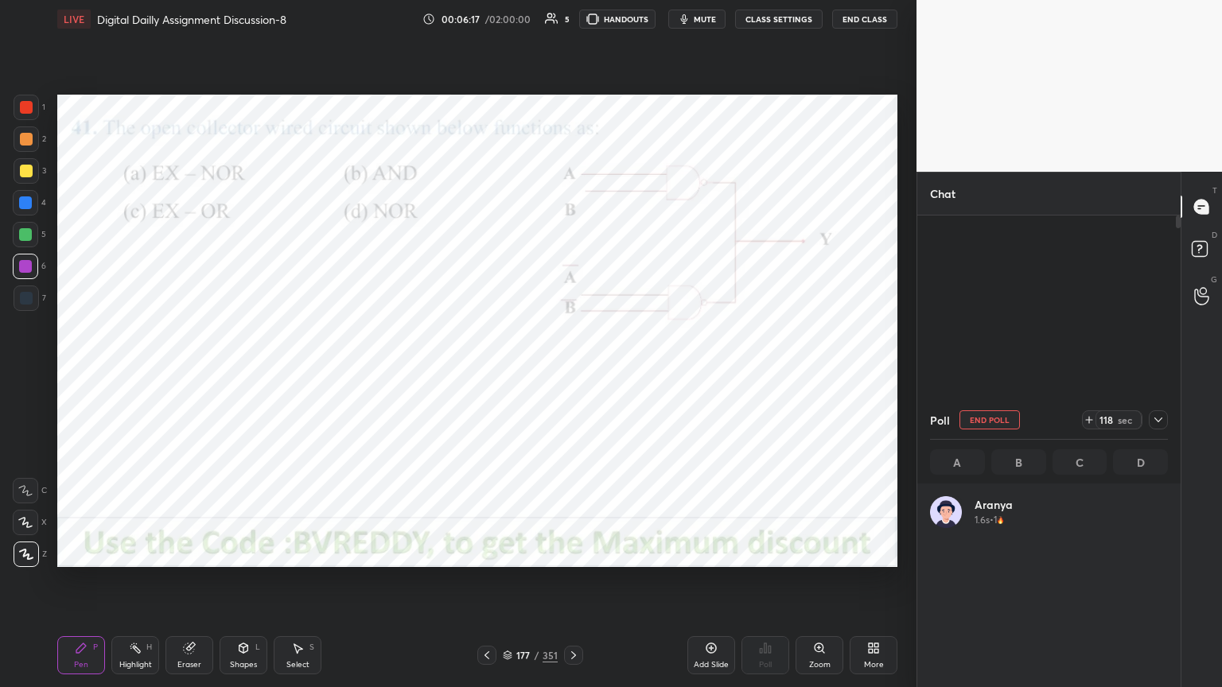
scroll to position [186, 233]
click at [1156, 417] on icon at bounding box center [1158, 420] width 13 height 13
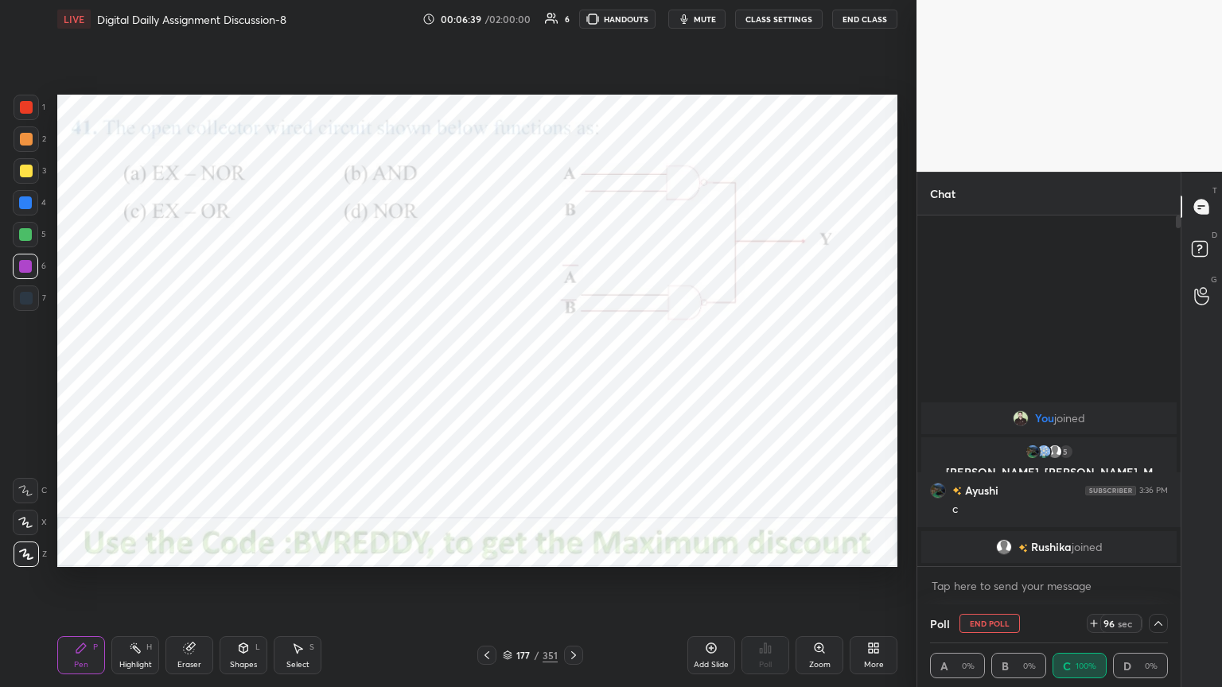
scroll to position [0, 5]
click at [989, 586] on button "End Poll" at bounding box center [990, 623] width 60 height 19
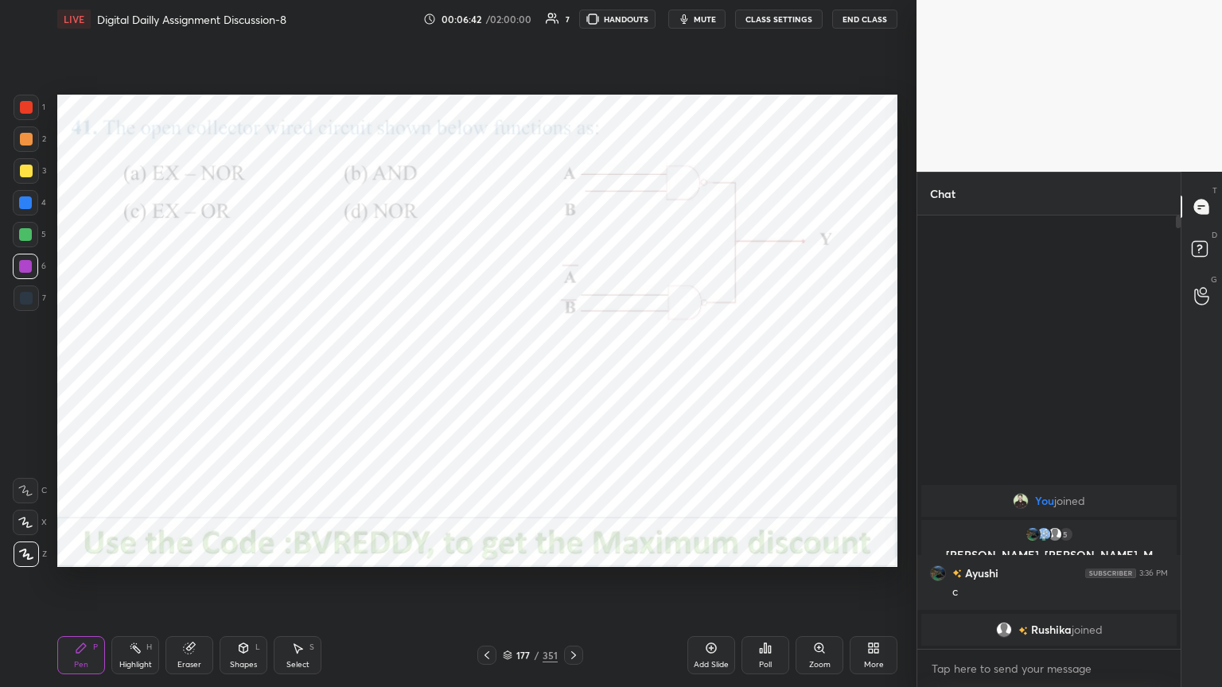
scroll to position [5, 5]
click at [571, 586] on icon at bounding box center [573, 655] width 13 height 13
click at [764, 586] on div "Poll" at bounding box center [765, 665] width 13 height 8
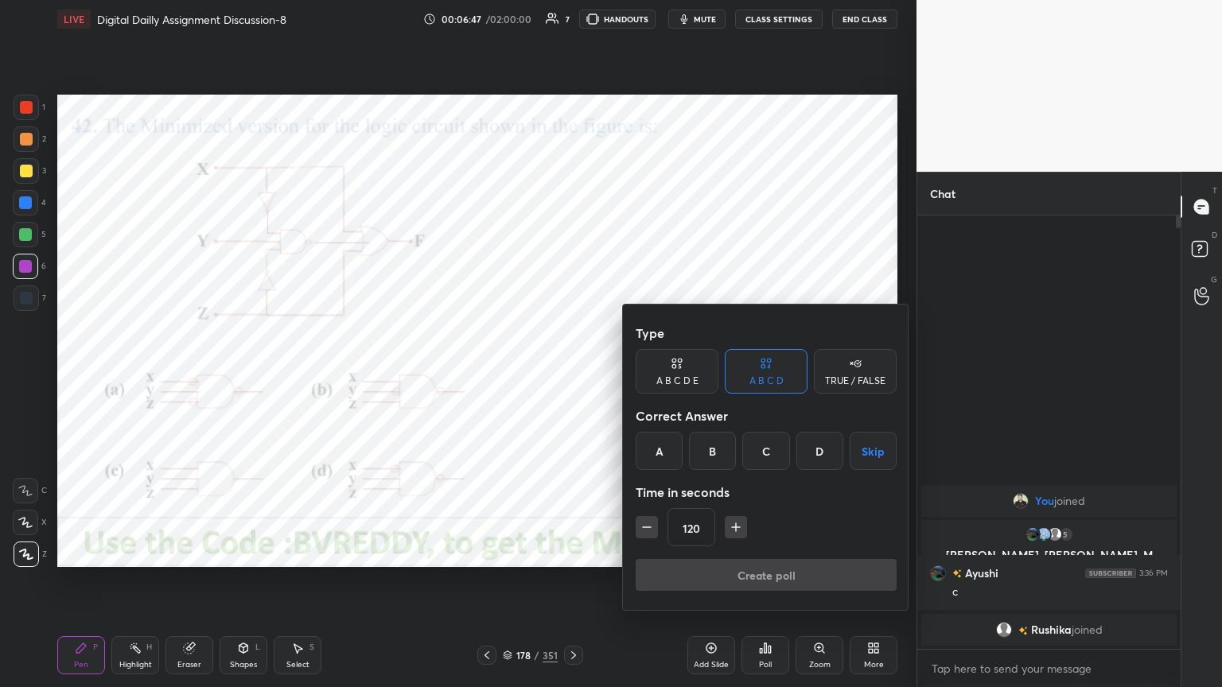
click at [668, 458] on div "A" at bounding box center [659, 451] width 47 height 38
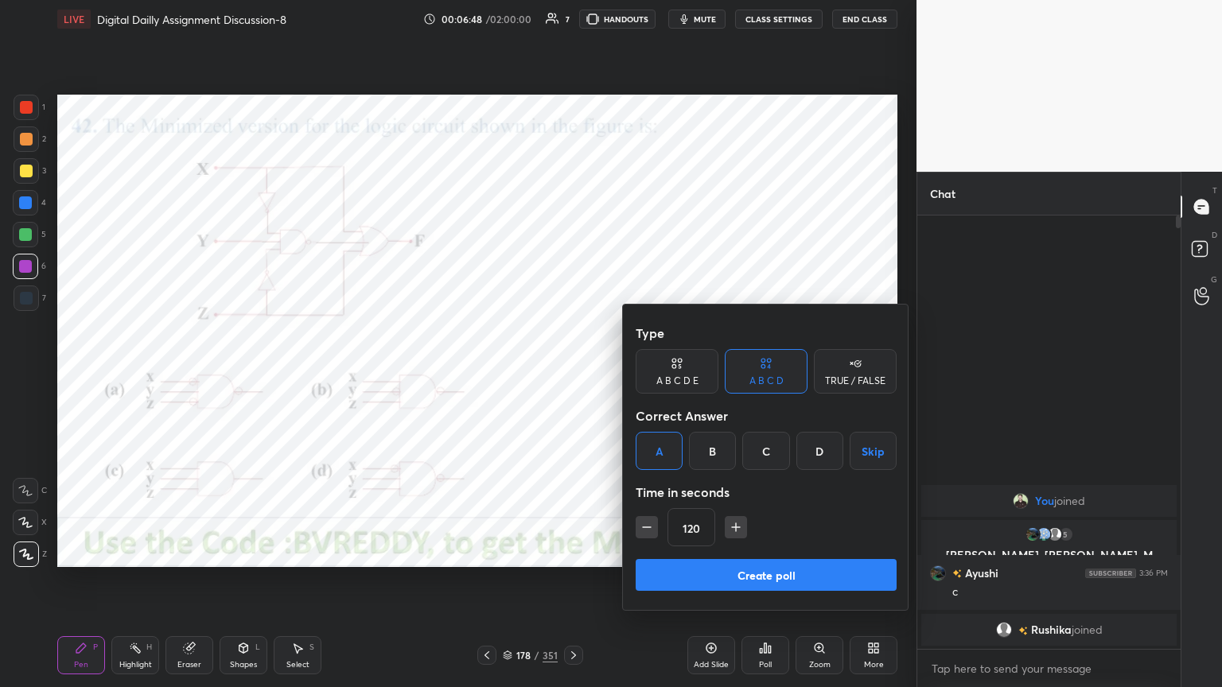
click at [777, 582] on button "Create poll" at bounding box center [766, 575] width 261 height 32
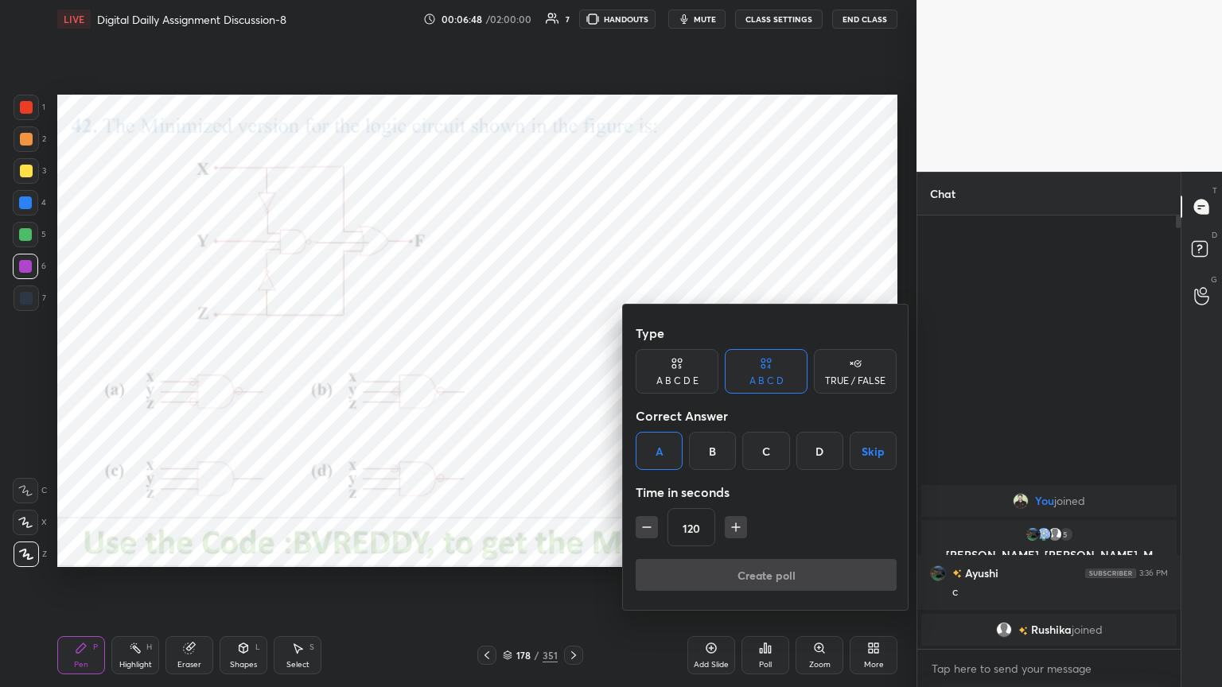
scroll to position [434, 259]
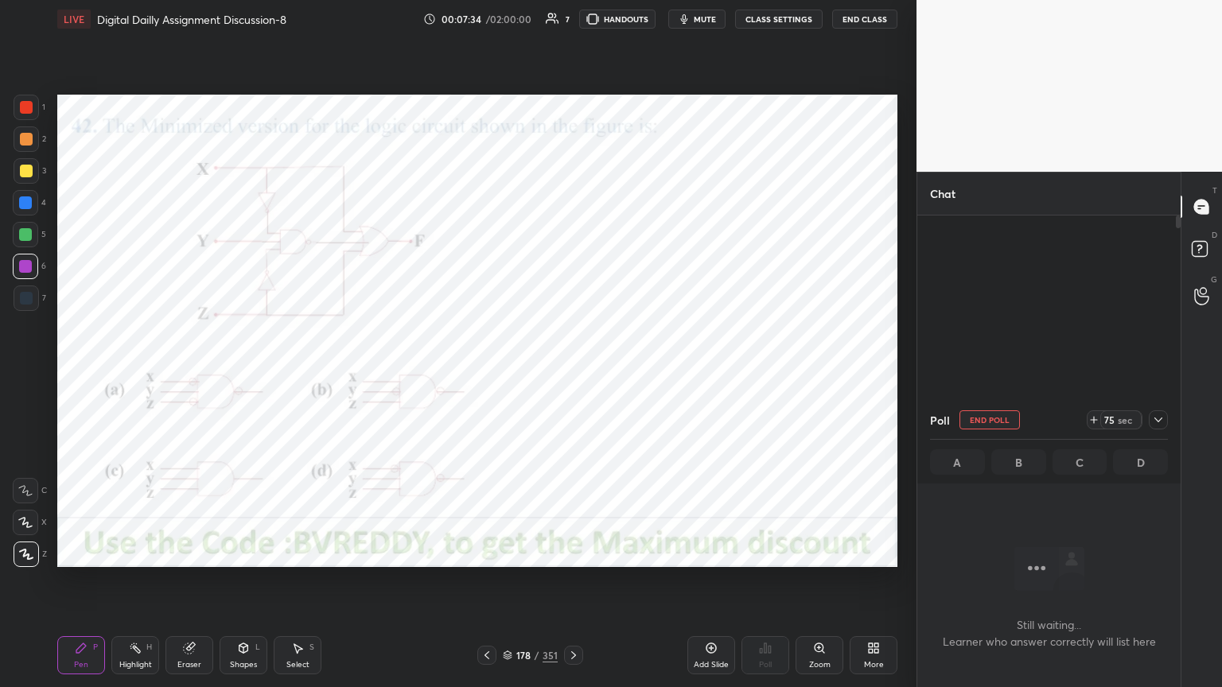
click at [19, 525] on icon at bounding box center [25, 522] width 14 height 11
click at [25, 497] on div at bounding box center [25, 490] width 25 height 25
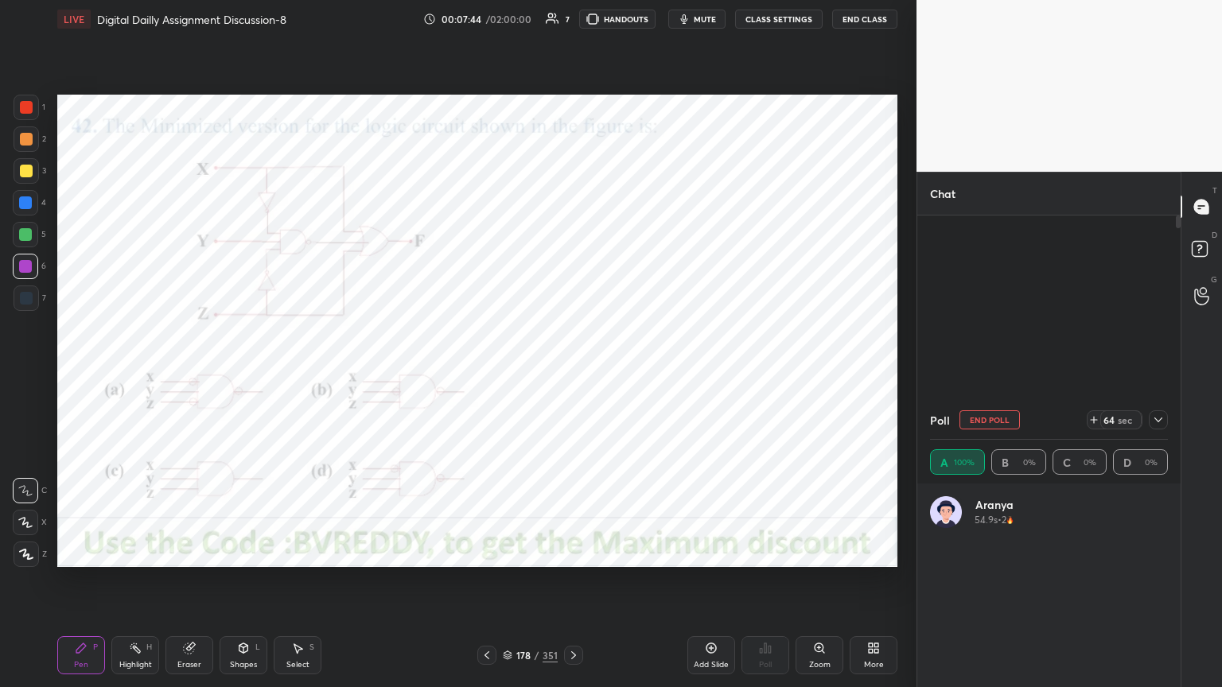
scroll to position [186, 233]
click at [25, 522] on icon at bounding box center [25, 522] width 14 height 11
click at [21, 562] on div at bounding box center [26, 554] width 25 height 25
click at [1160, 426] on div at bounding box center [1158, 420] width 19 height 19
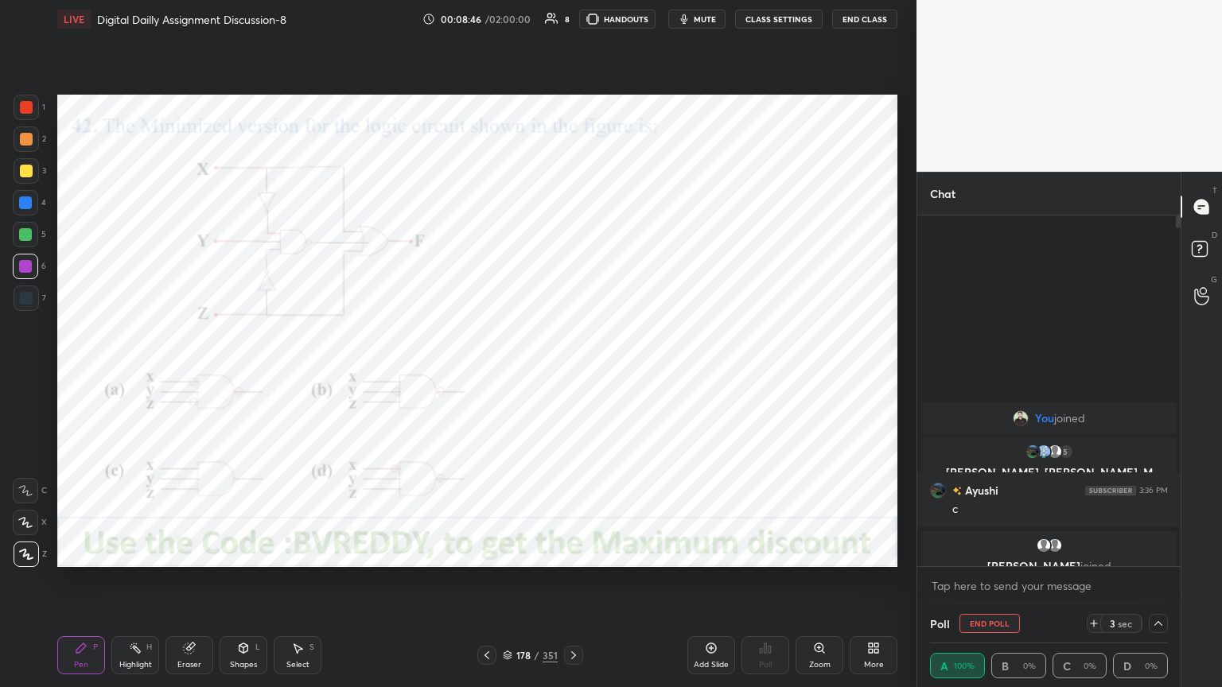
scroll to position [0, 5]
click at [1152, 586] on icon at bounding box center [1158, 623] width 13 height 13
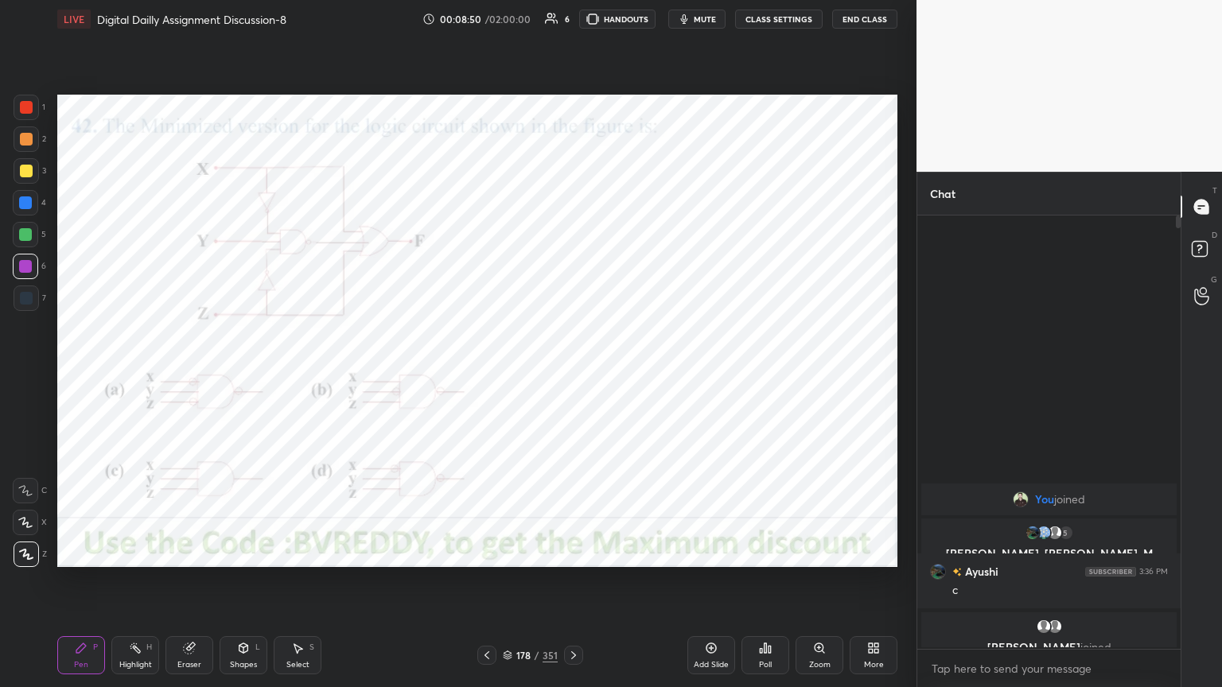
scroll to position [467, 259]
click at [571, 586] on icon at bounding box center [573, 656] width 5 height 8
click at [765, 586] on div "Poll" at bounding box center [765, 665] width 13 height 8
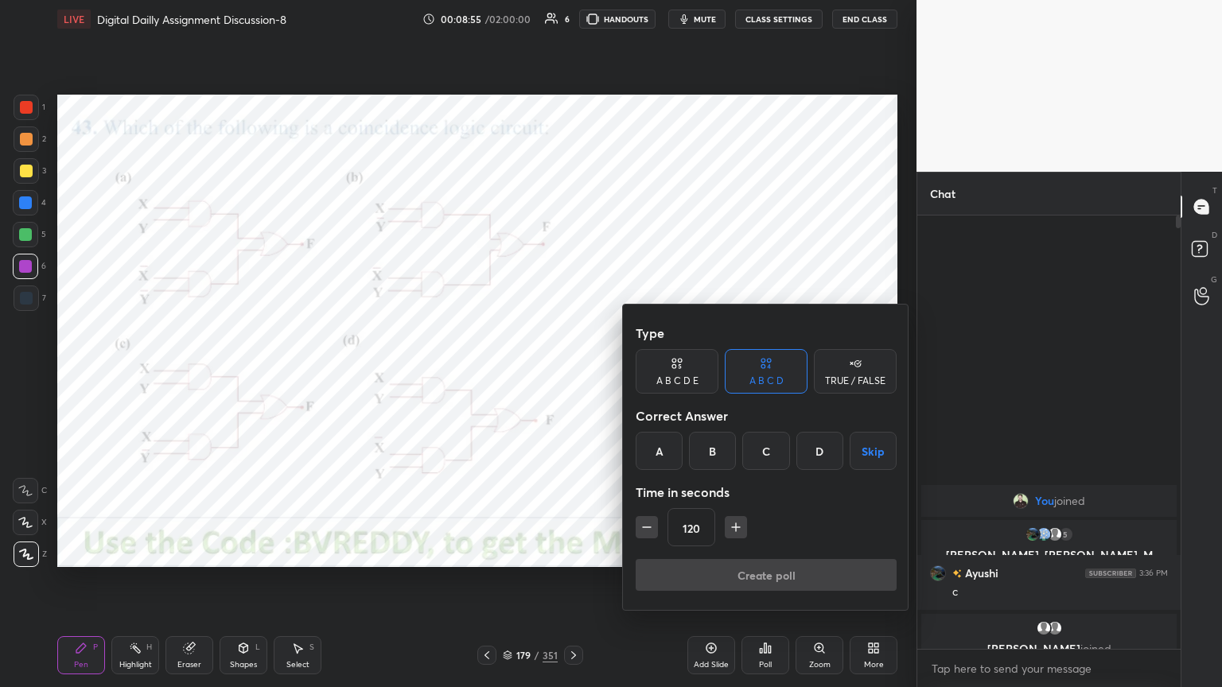
click at [662, 462] on div "A" at bounding box center [659, 451] width 47 height 38
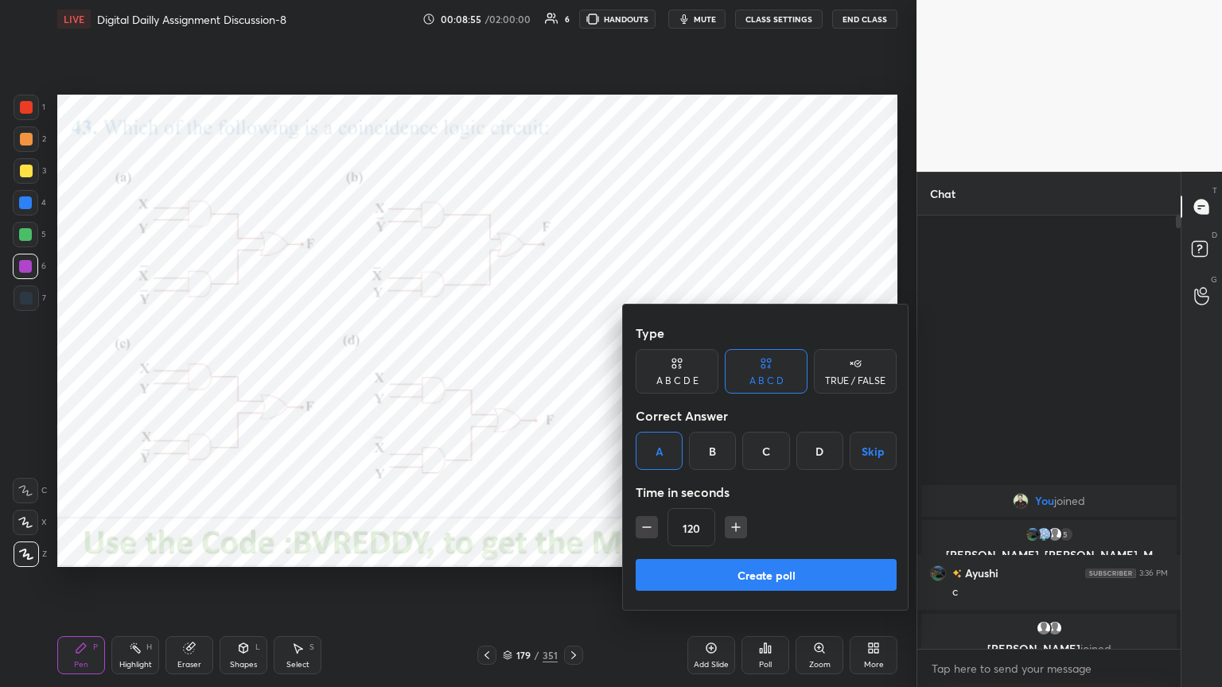
click at [725, 579] on button "Create poll" at bounding box center [766, 575] width 261 height 32
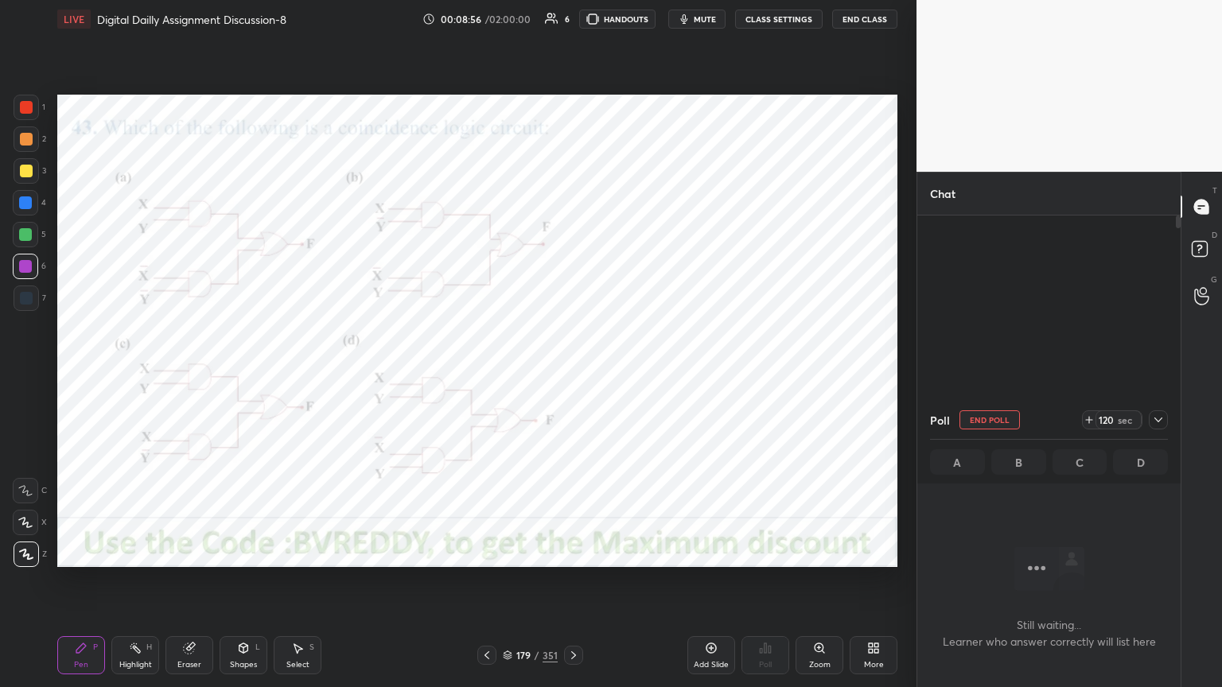
scroll to position [384, 259]
click at [242, 586] on div "Shapes" at bounding box center [243, 665] width 27 height 8
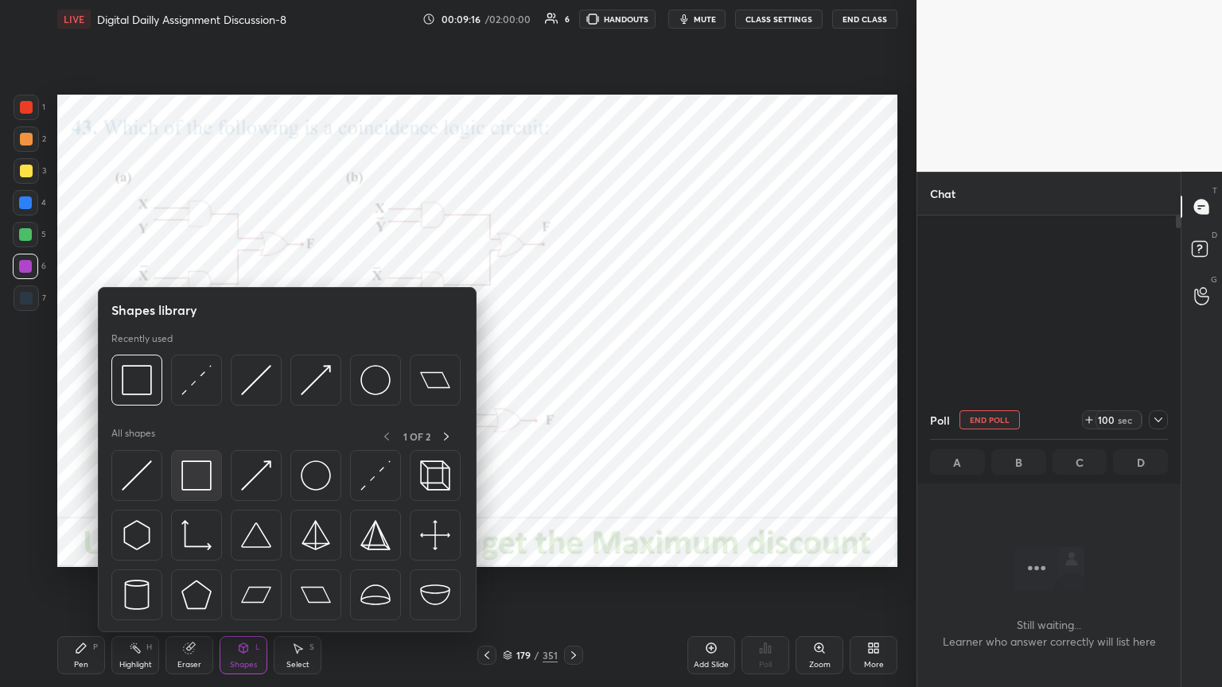
click at [206, 480] on img at bounding box center [196, 476] width 30 height 30
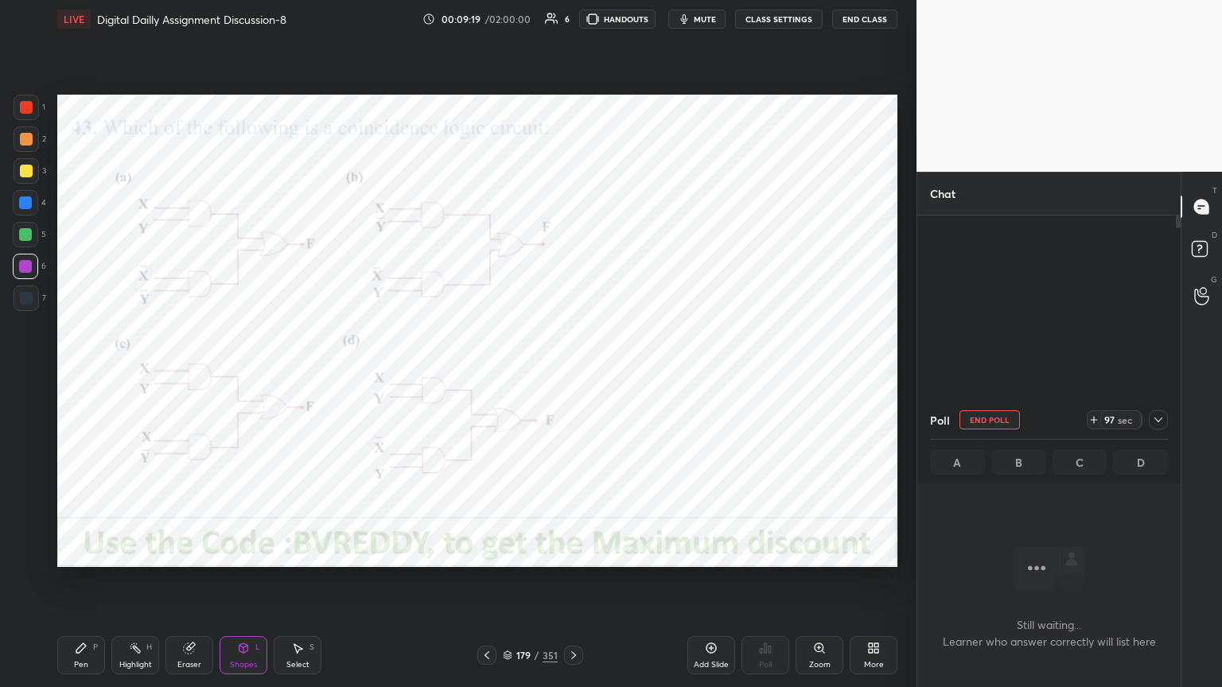
click at [79, 586] on div "Pen" at bounding box center [81, 665] width 14 height 8
click at [24, 205] on div at bounding box center [25, 203] width 13 height 13
click at [635, 14] on button "HANDOUTS" at bounding box center [617, 19] width 76 height 19
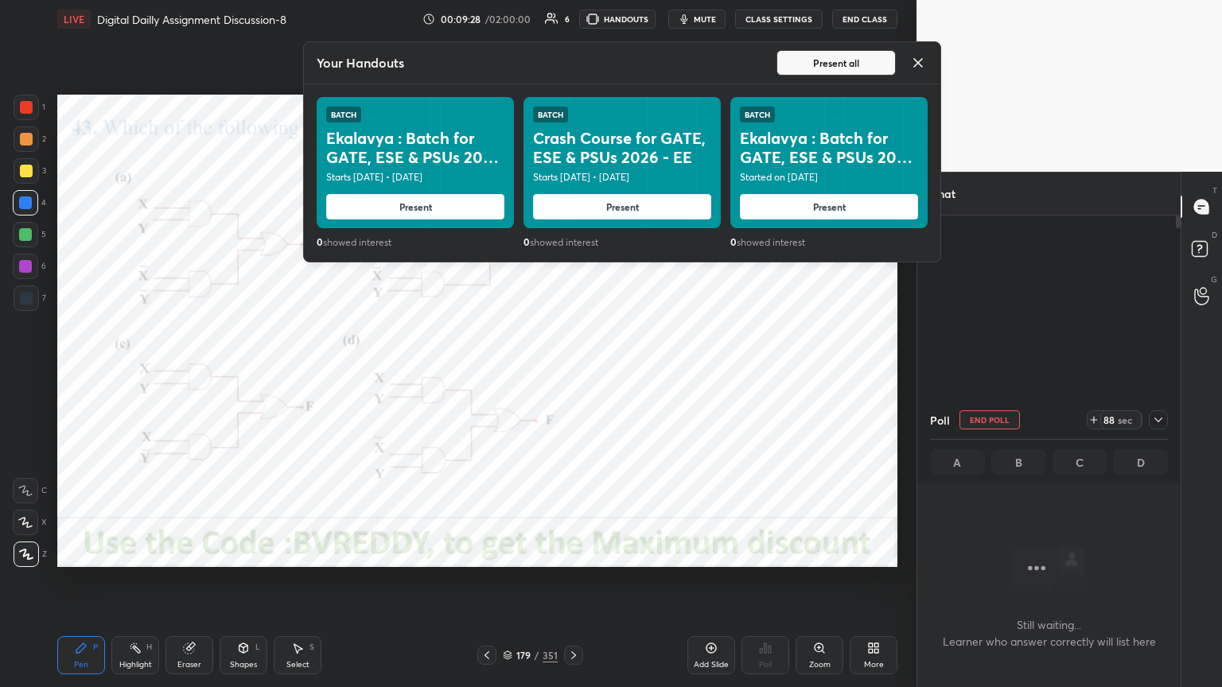
click at [913, 66] on icon at bounding box center [918, 62] width 19 height 19
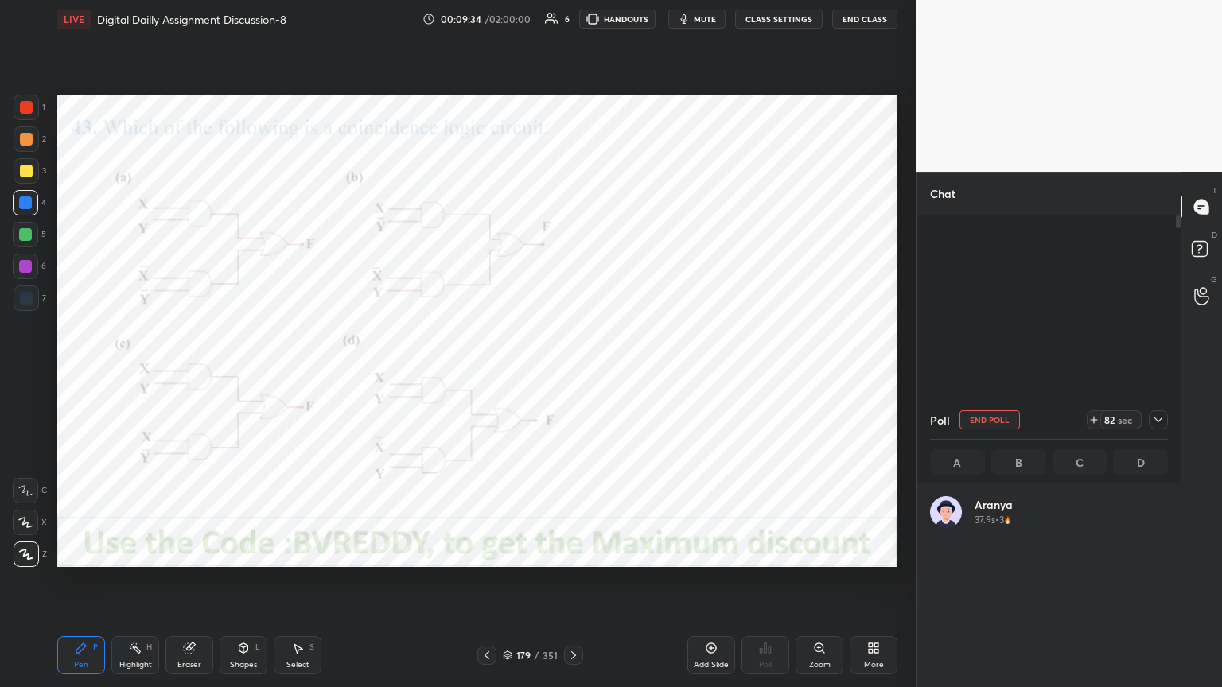
scroll to position [186, 233]
click at [26, 271] on div at bounding box center [25, 266] width 13 height 13
click at [1159, 419] on icon at bounding box center [1158, 420] width 13 height 13
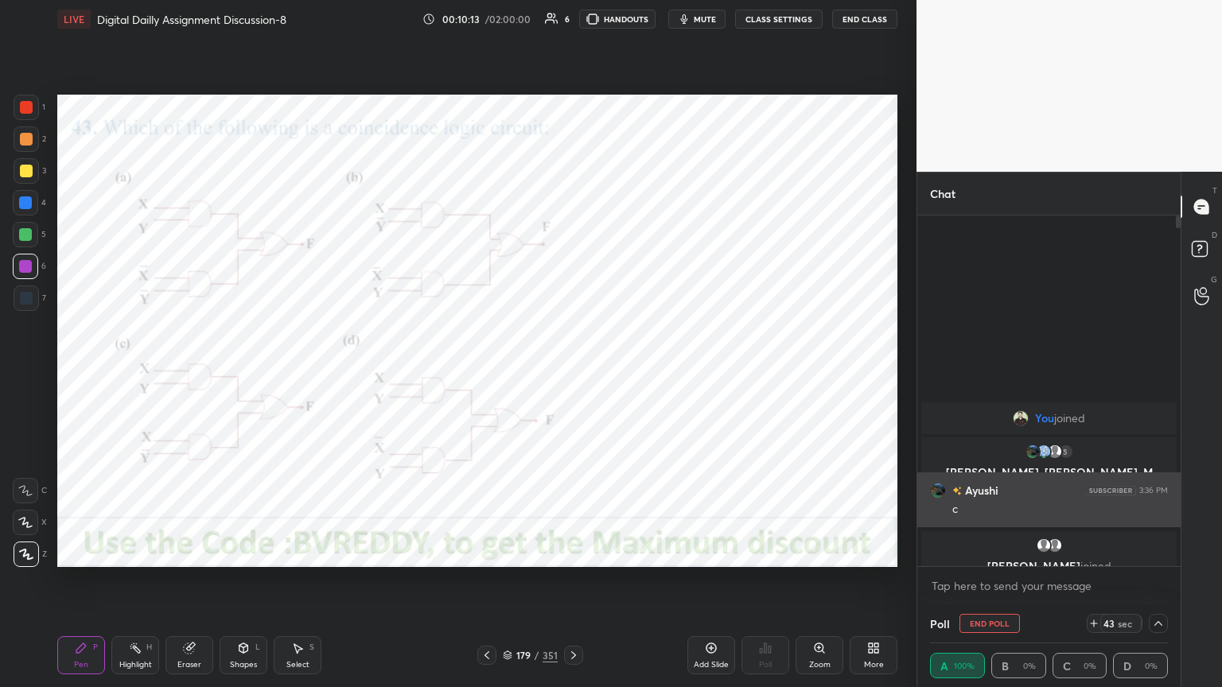
scroll to position [0, 5]
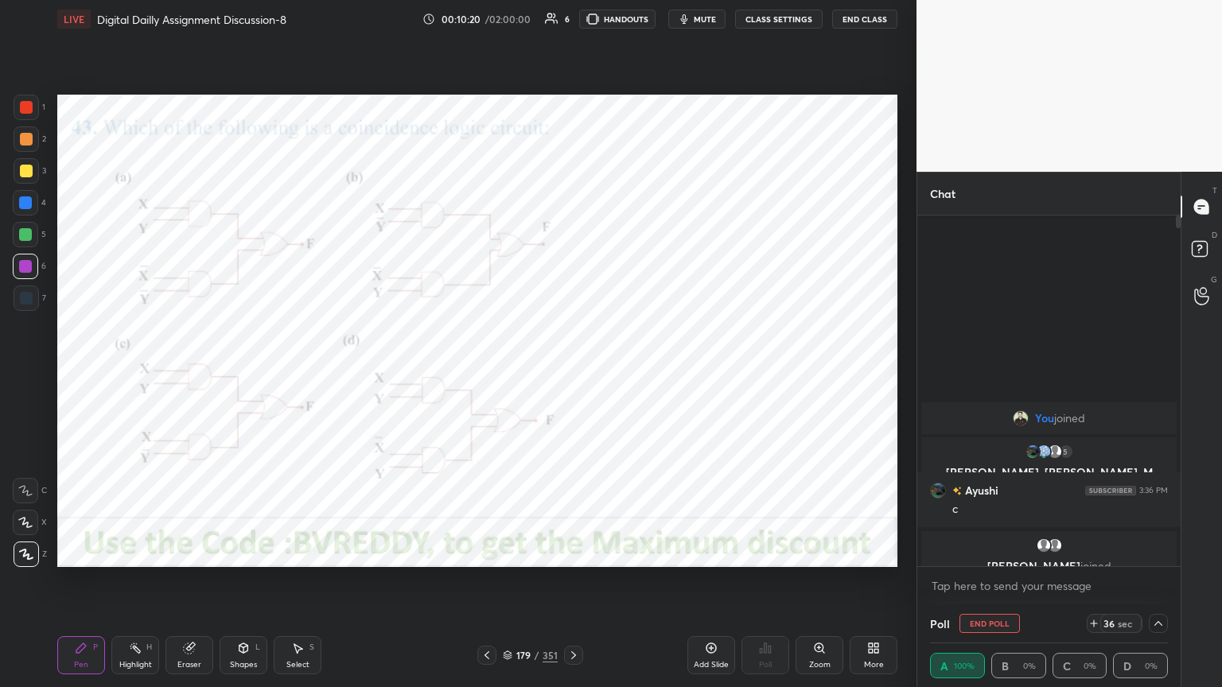
click at [1162, 586] on icon at bounding box center [1158, 623] width 13 height 13
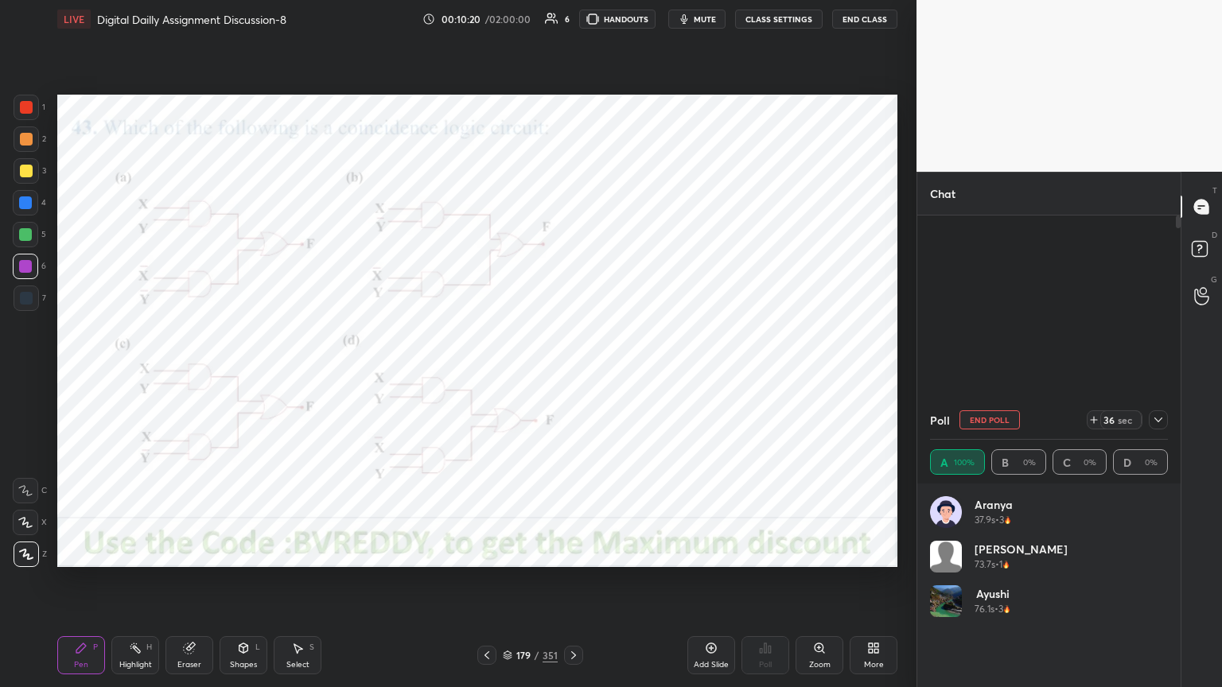
scroll to position [186, 233]
click at [979, 420] on button "End Poll" at bounding box center [990, 420] width 60 height 19
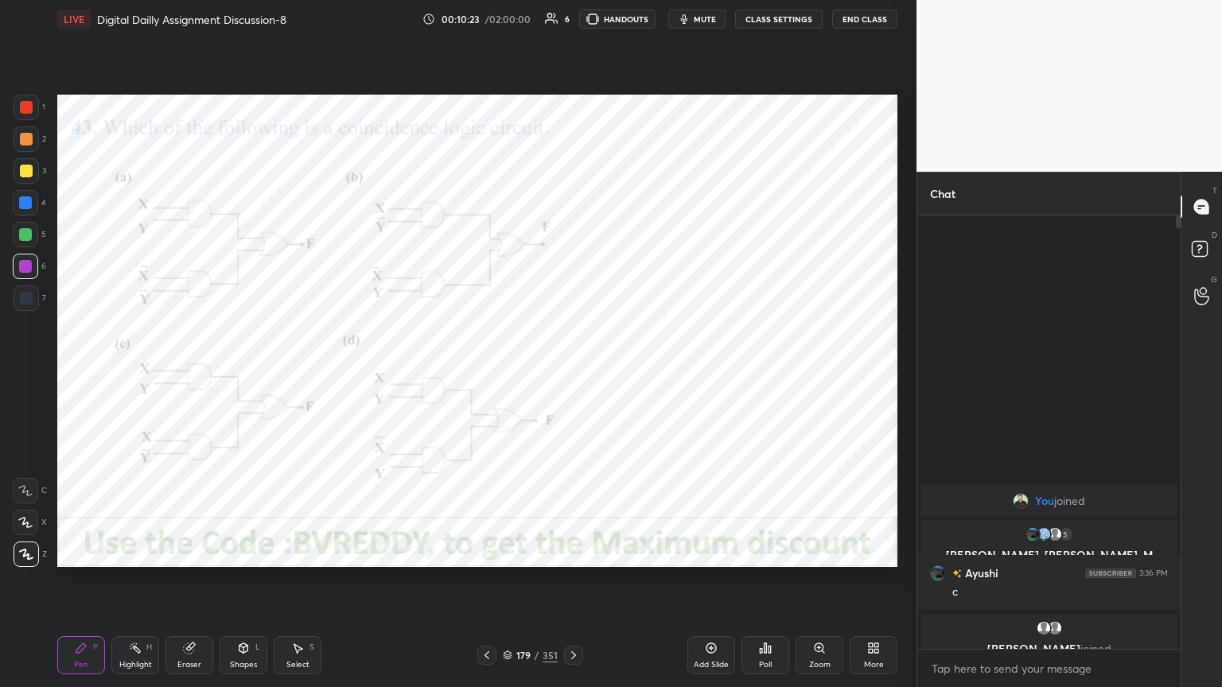
scroll to position [5, 5]
click at [576, 586] on icon at bounding box center [573, 655] width 13 height 13
click at [25, 208] on div at bounding box center [25, 203] width 13 height 13
click at [761, 586] on div "Poll" at bounding box center [765, 665] width 13 height 8
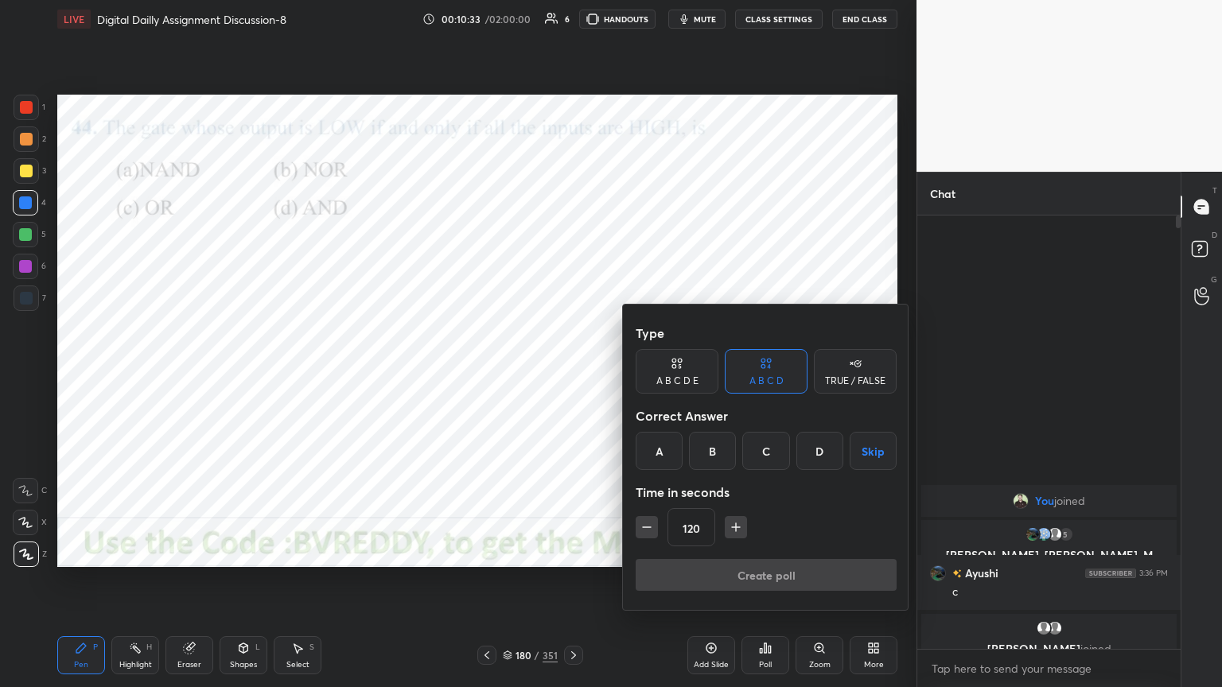
click at [666, 456] on div "A" at bounding box center [659, 451] width 47 height 38
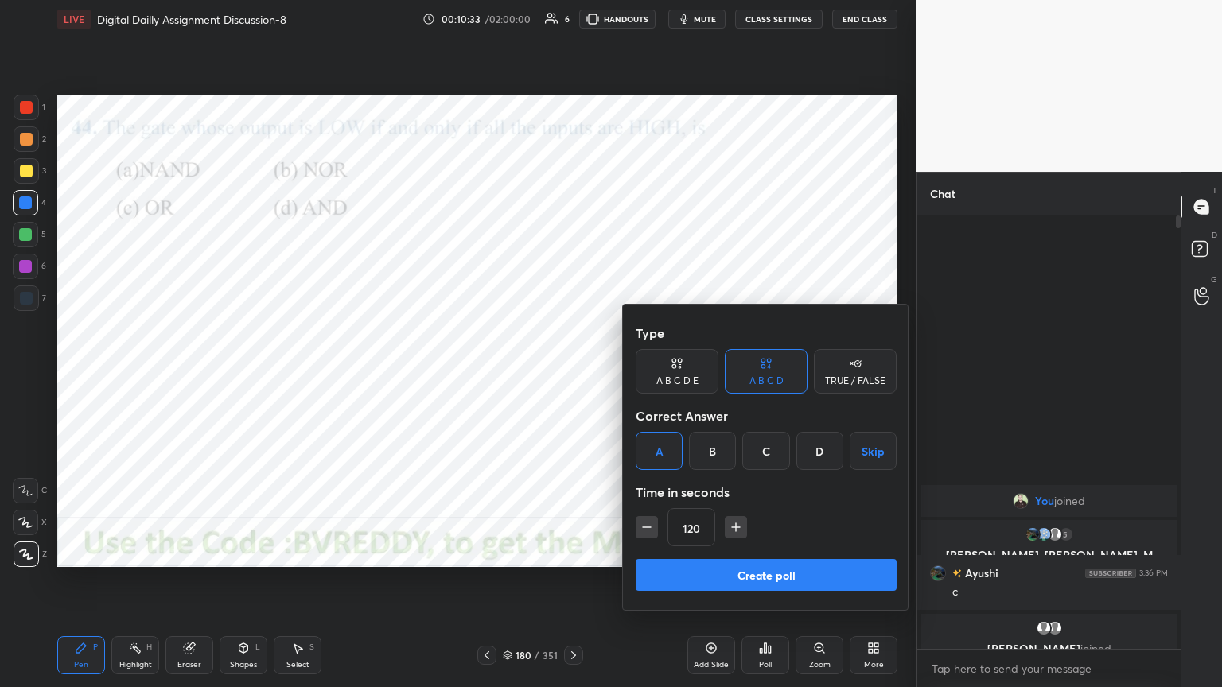
click at [724, 573] on button "Create poll" at bounding box center [766, 575] width 261 height 32
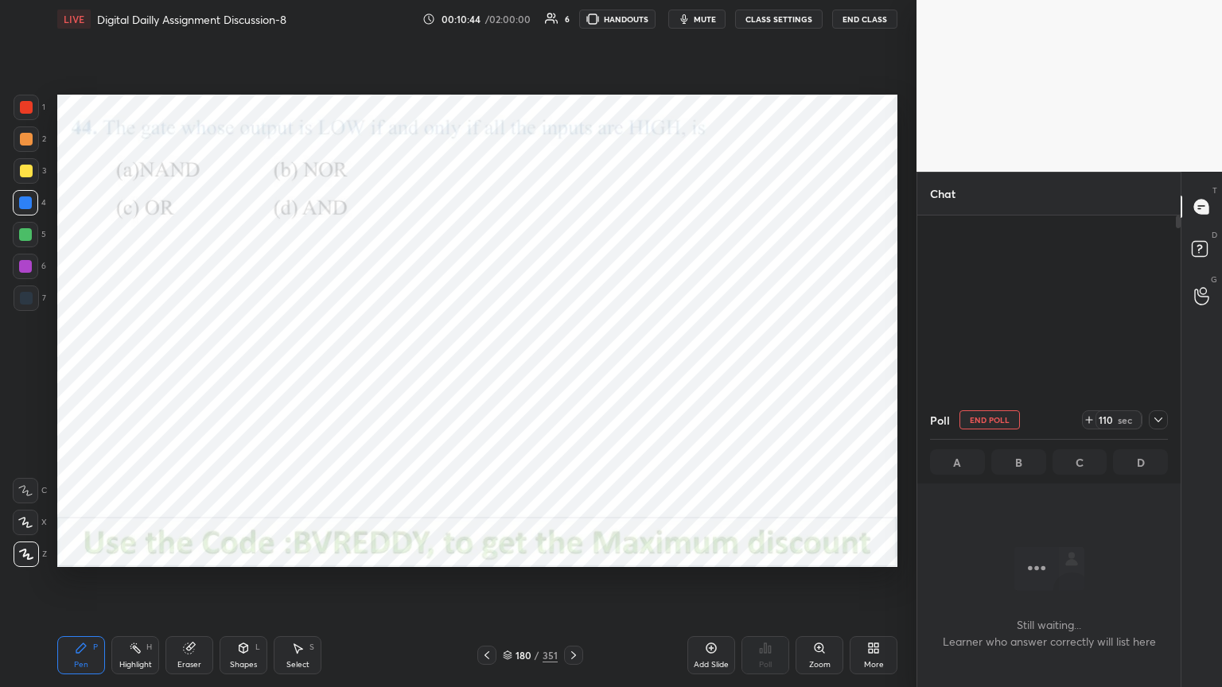
click at [29, 271] on div at bounding box center [25, 266] width 13 height 13
click at [142, 586] on div "Highlight" at bounding box center [135, 665] width 33 height 8
click at [24, 201] on div at bounding box center [25, 203] width 13 height 13
click at [29, 143] on div at bounding box center [26, 139] width 13 height 13
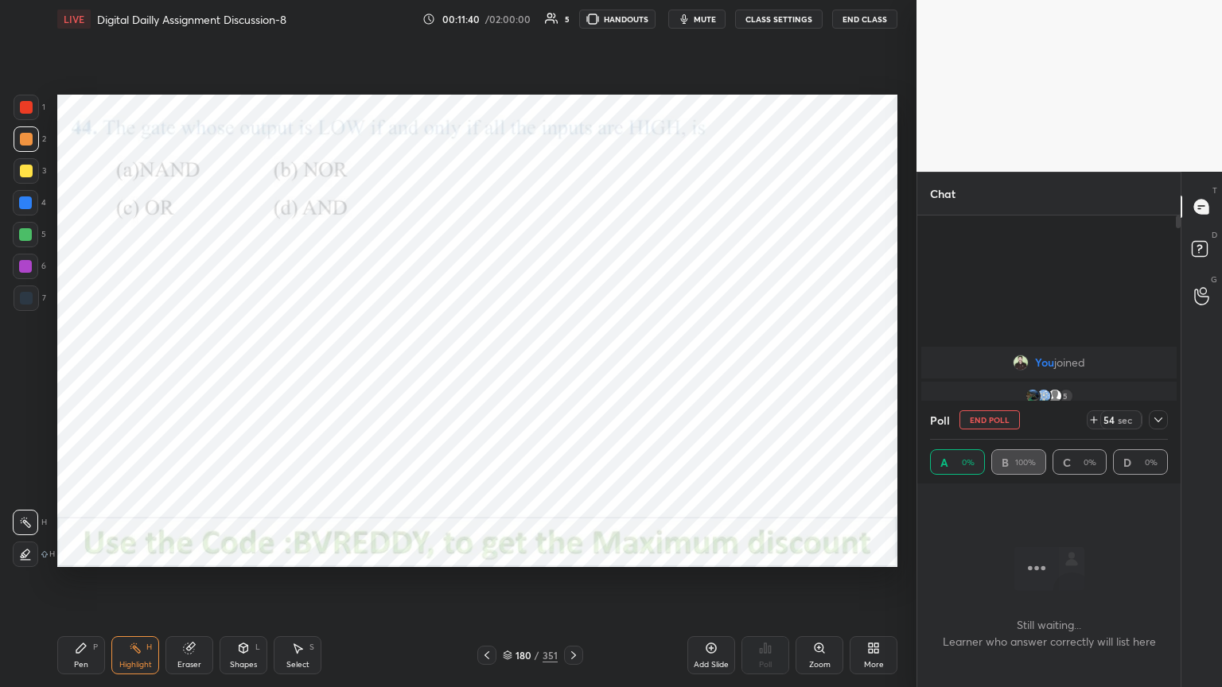
click at [1163, 423] on icon at bounding box center [1158, 420] width 13 height 13
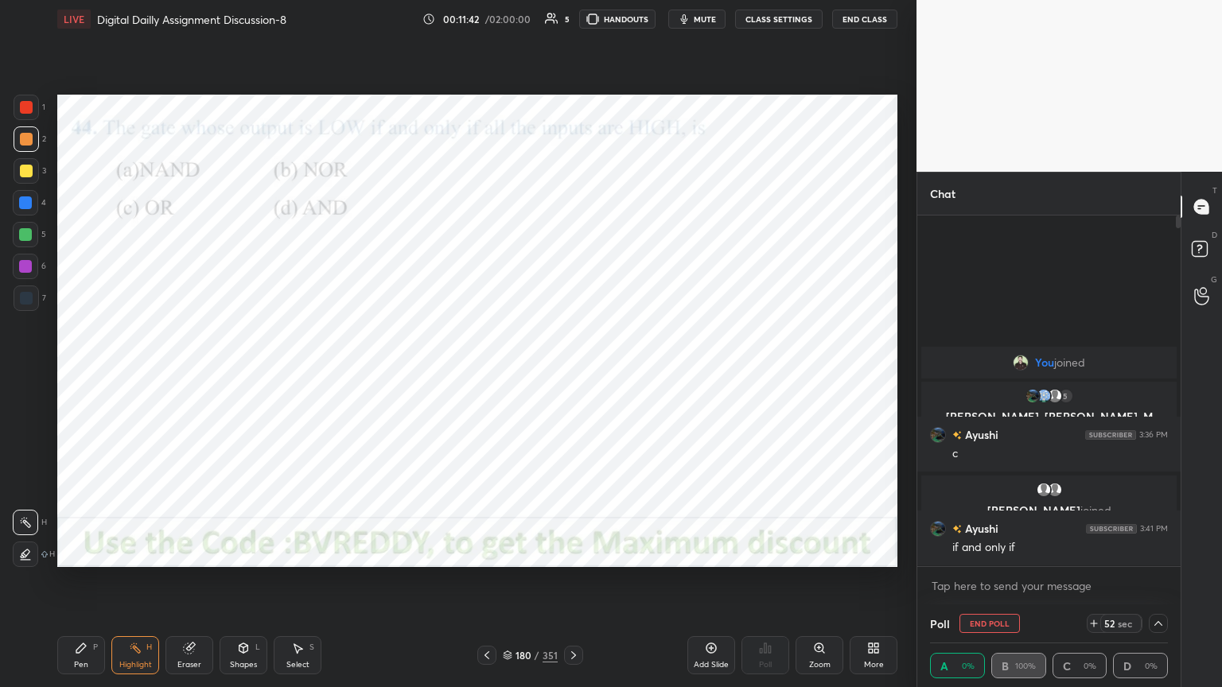
click at [243, 586] on div "Shapes" at bounding box center [243, 665] width 27 height 8
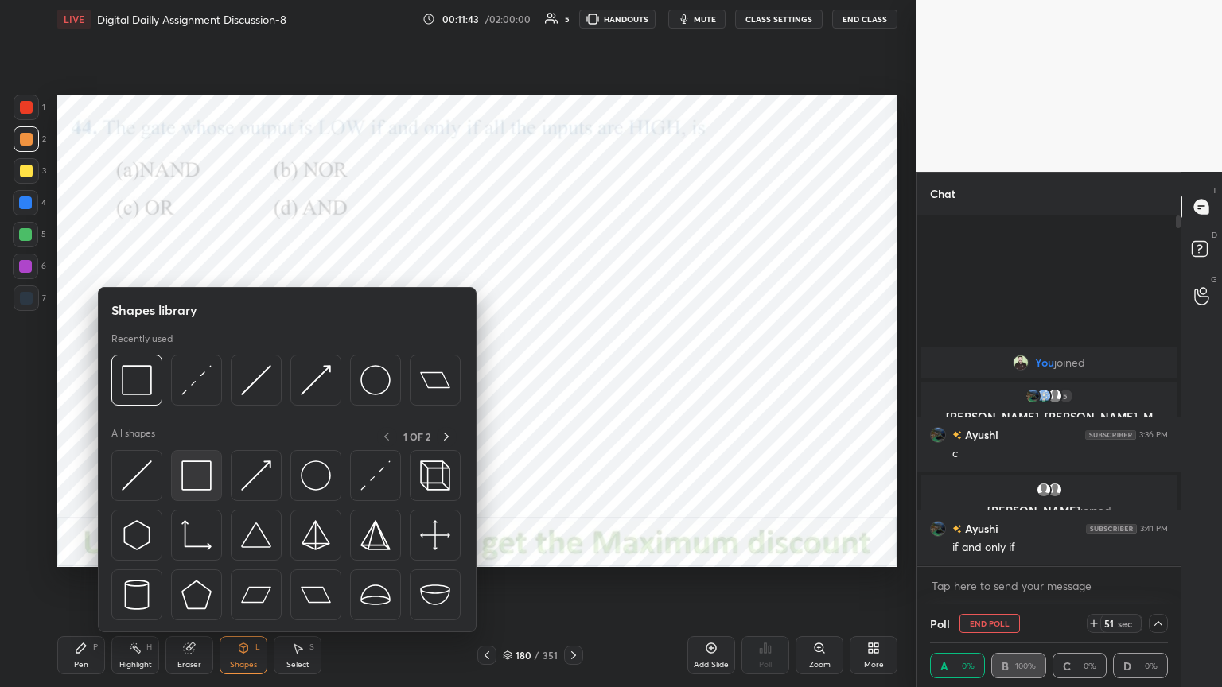
click at [200, 473] on img at bounding box center [196, 476] width 30 height 30
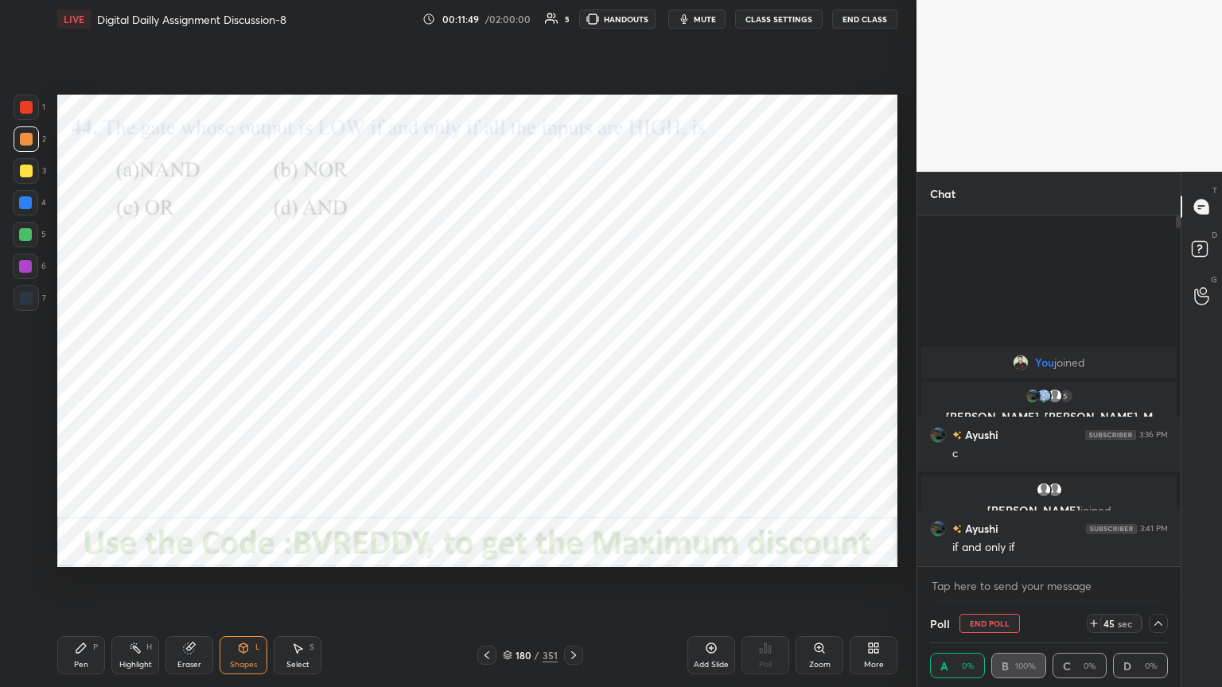
click at [89, 586] on div "Pen P" at bounding box center [81, 656] width 48 height 38
click at [28, 272] on div at bounding box center [25, 266] width 13 height 13
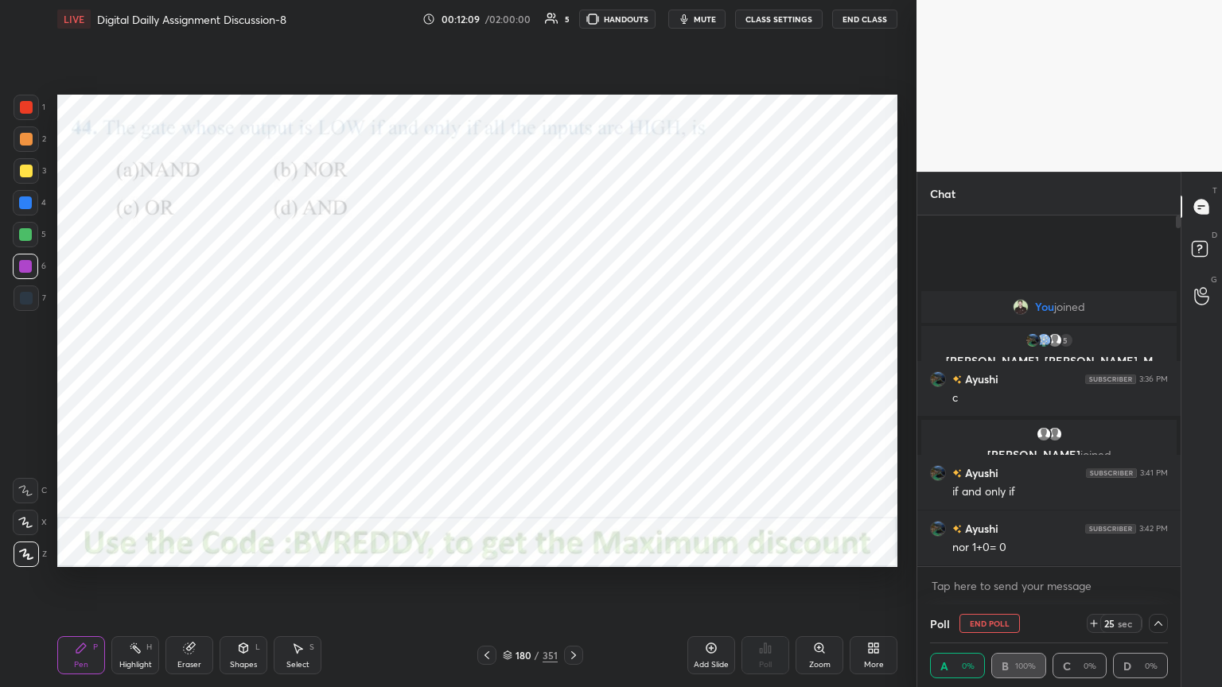
click at [255, 586] on div "Shapes" at bounding box center [243, 665] width 27 height 8
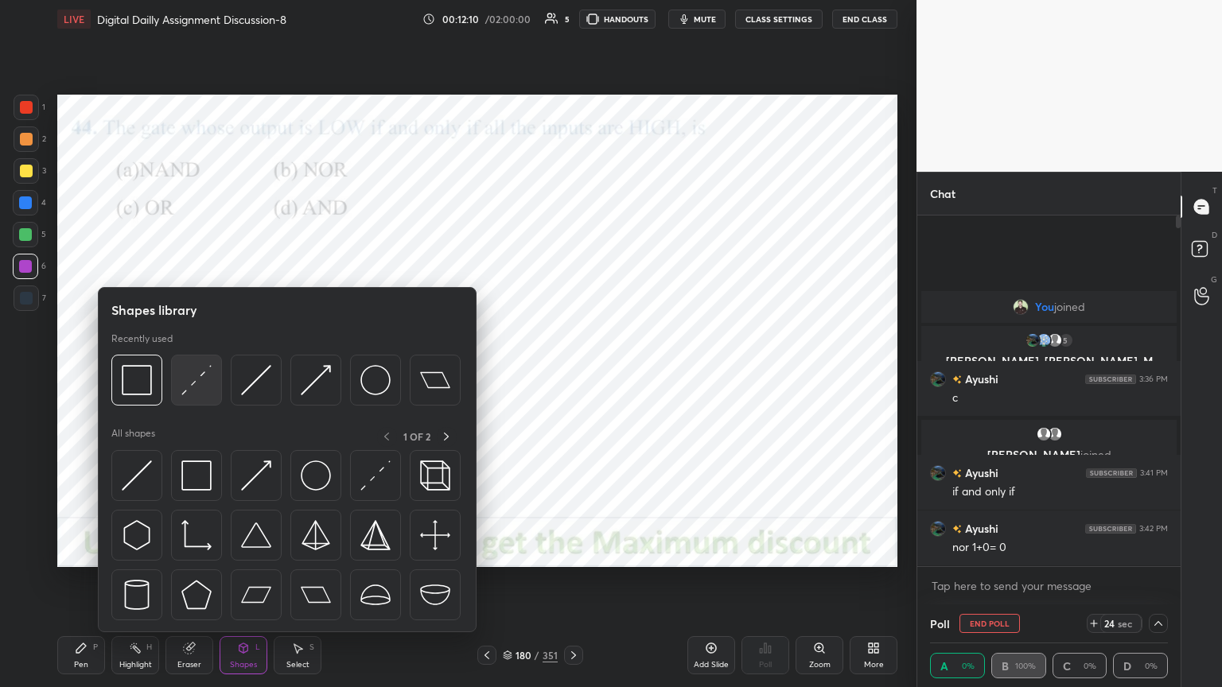
click at [194, 384] on img at bounding box center [196, 380] width 30 height 30
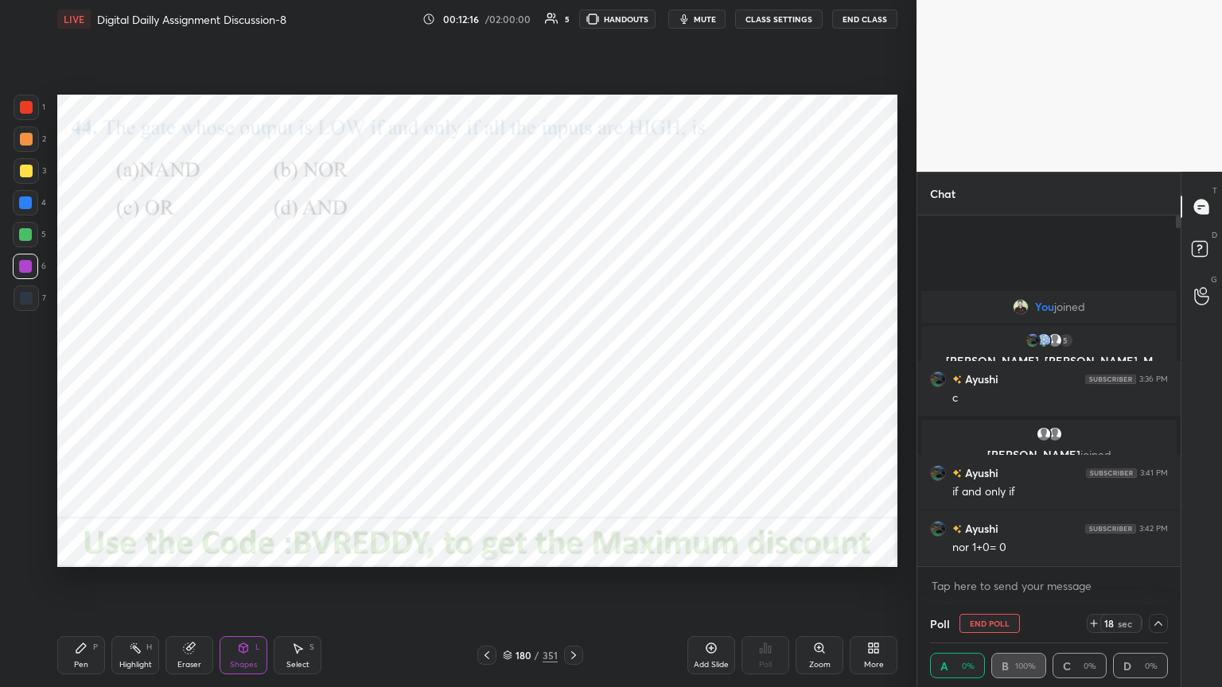
click at [67, 586] on div "Pen P" at bounding box center [81, 656] width 48 height 38
click at [22, 208] on div at bounding box center [25, 203] width 13 height 13
click at [27, 562] on div at bounding box center [26, 554] width 25 height 25
click at [27, 274] on div at bounding box center [25, 266] width 25 height 25
click at [24, 303] on div at bounding box center [26, 298] width 13 height 13
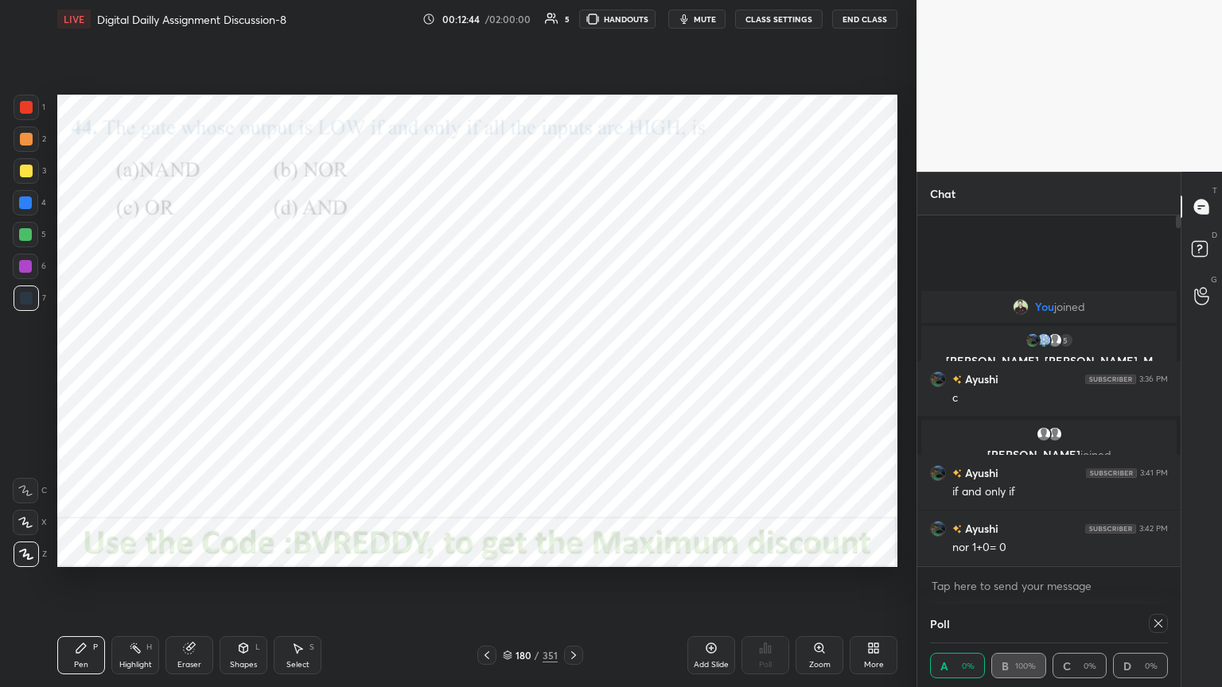
click at [190, 586] on div "Eraser" at bounding box center [190, 656] width 48 height 38
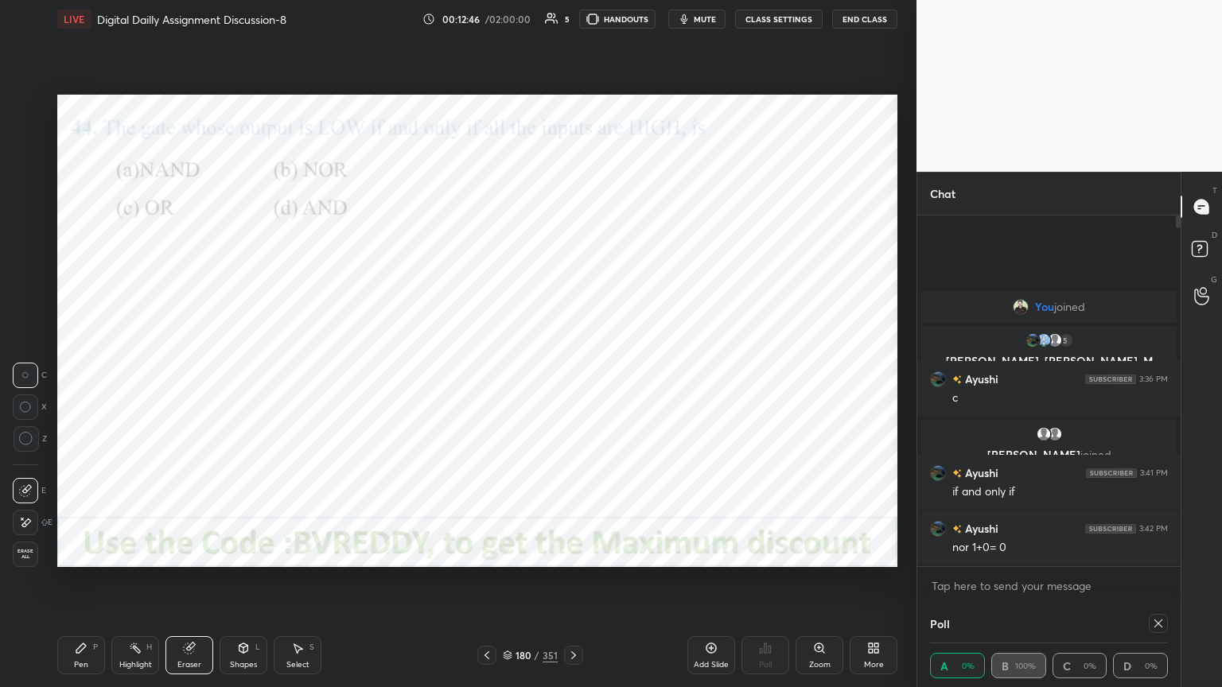
click at [31, 527] on icon at bounding box center [25, 523] width 13 height 14
click at [65, 586] on div "Pen P" at bounding box center [81, 656] width 48 height 38
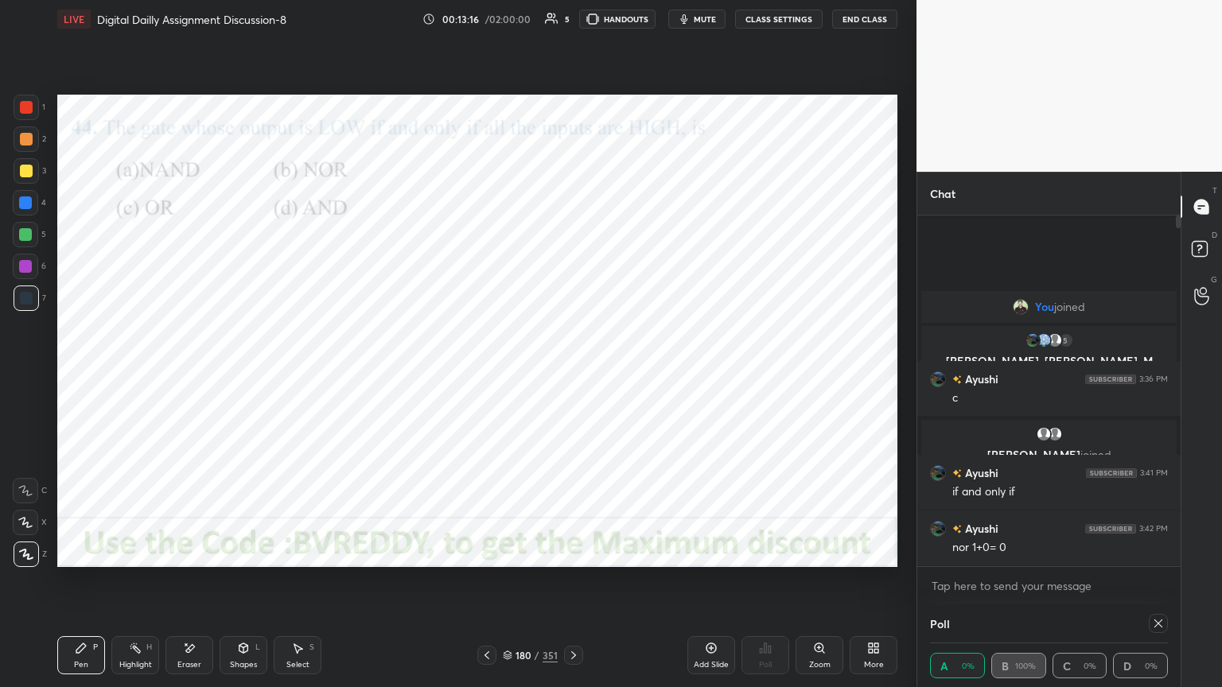
click at [1162, 586] on icon at bounding box center [1158, 623] width 13 height 13
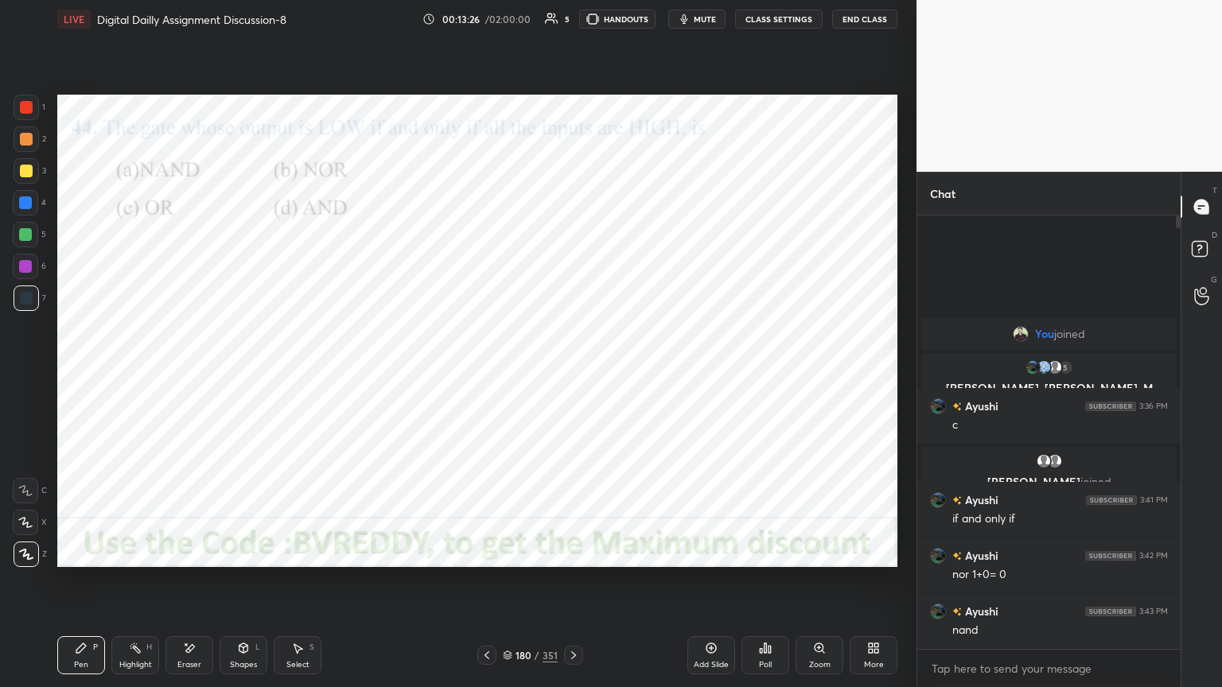
click at [27, 112] on div at bounding box center [26, 107] width 13 height 13
click at [236, 586] on div "Shapes L" at bounding box center [244, 656] width 48 height 38
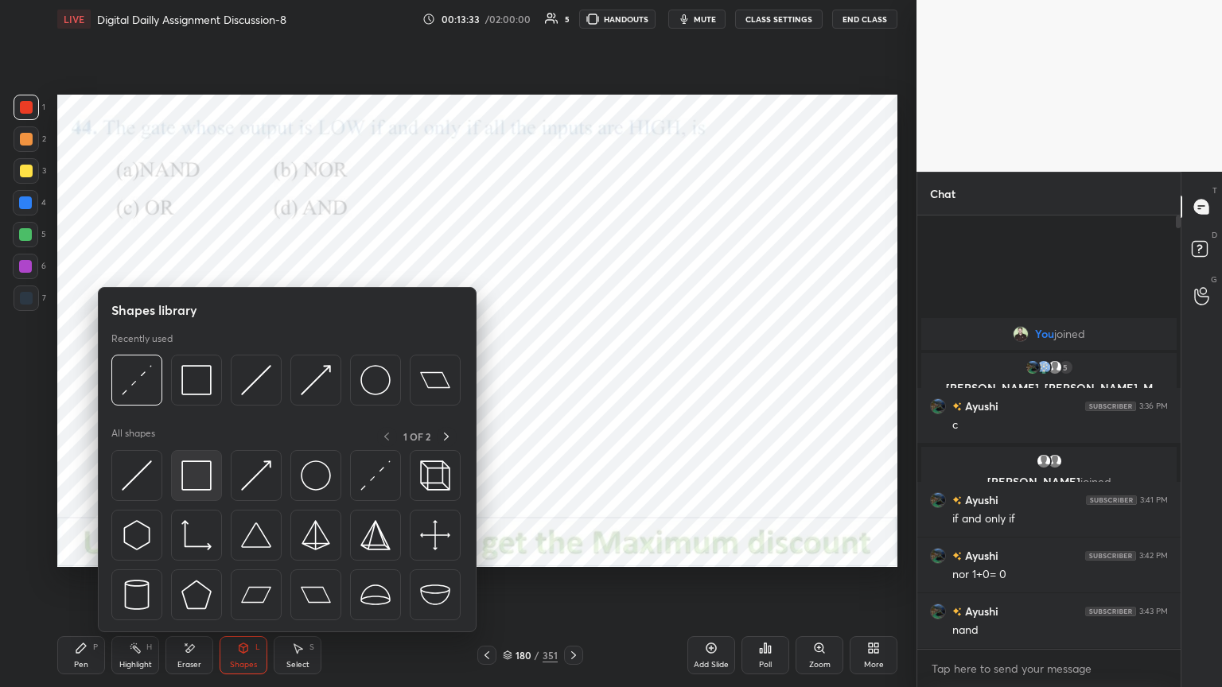
click at [195, 474] on img at bounding box center [196, 476] width 30 height 30
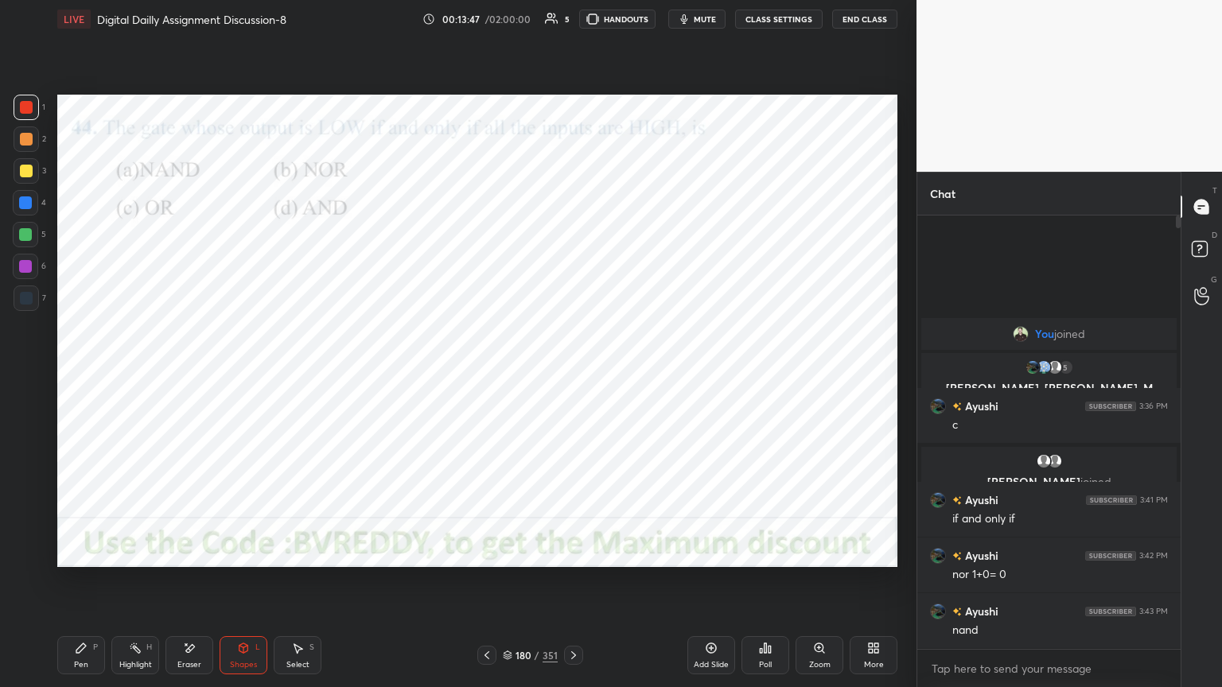
click at [188, 586] on div "Eraser" at bounding box center [190, 656] width 48 height 38
click at [87, 586] on div "Pen P" at bounding box center [81, 656] width 48 height 38
click at [144, 586] on div "Highlight" at bounding box center [135, 665] width 33 height 8
click at [137, 586] on div "Highlight" at bounding box center [135, 665] width 33 height 8
click at [84, 586] on div "Pen" at bounding box center [81, 665] width 14 height 8
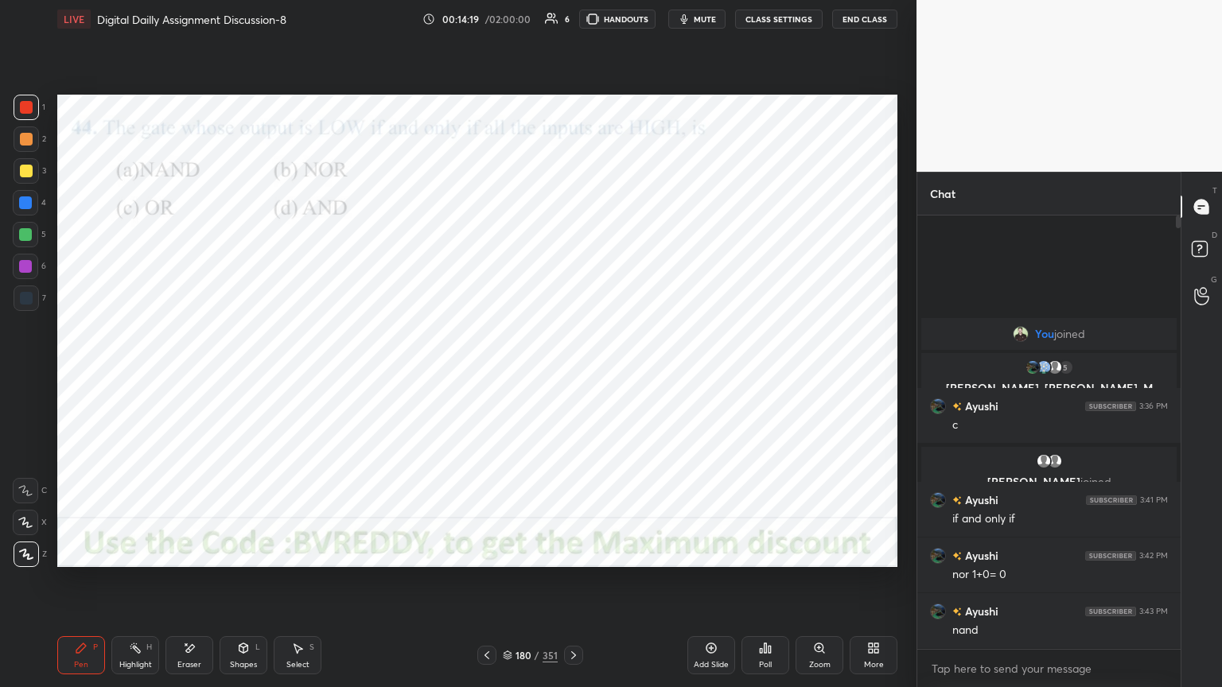
click at [36, 279] on div "6" at bounding box center [29, 270] width 33 height 32
click at [575, 586] on icon at bounding box center [573, 655] width 13 height 13
click at [771, 586] on div "Poll" at bounding box center [765, 665] width 13 height 8
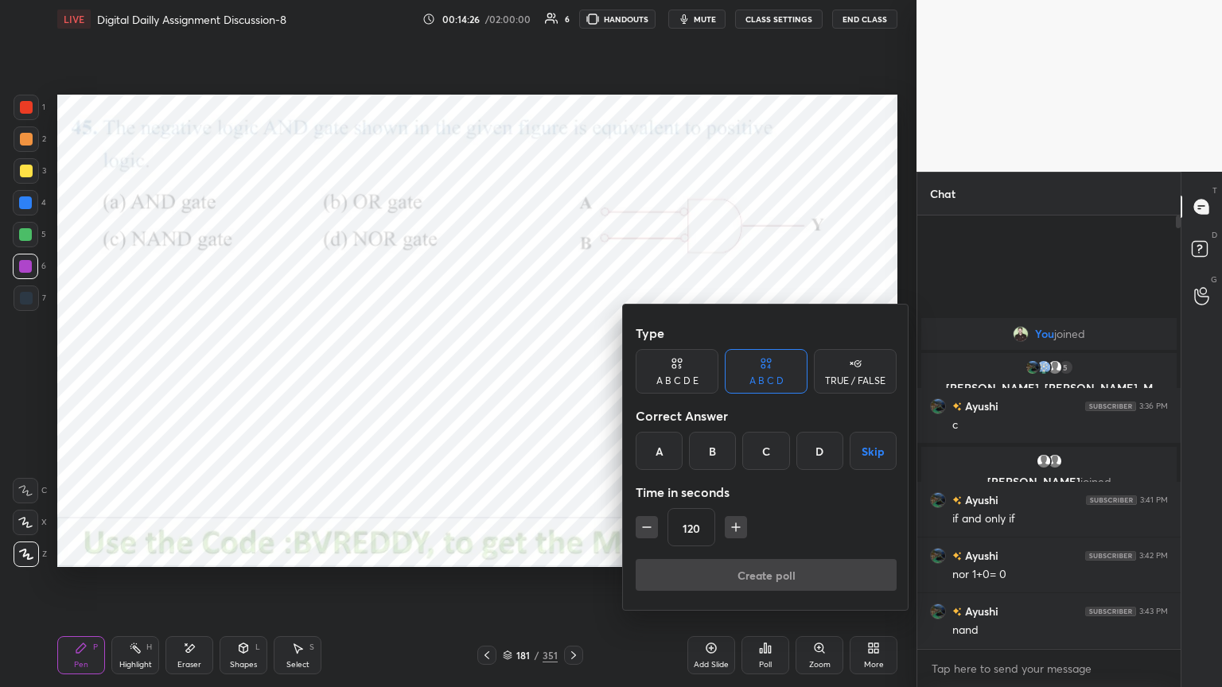
click at [817, 454] on div "D" at bounding box center [819, 451] width 47 height 38
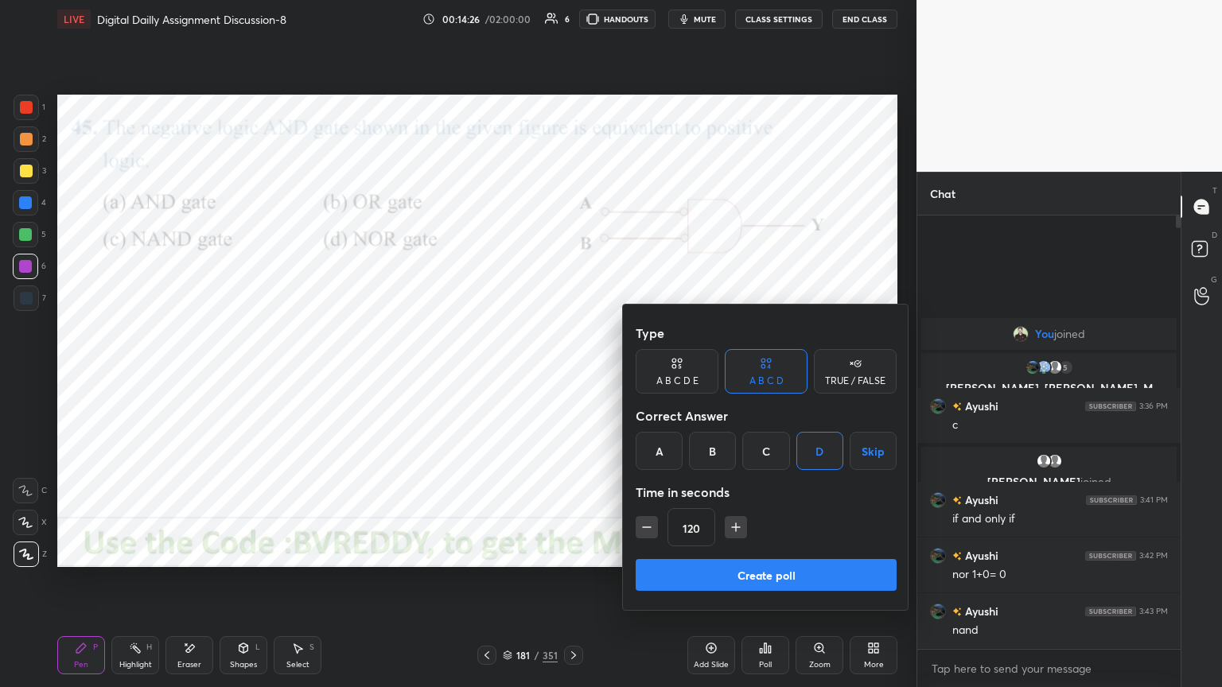
click at [764, 570] on button "Create poll" at bounding box center [766, 575] width 261 height 32
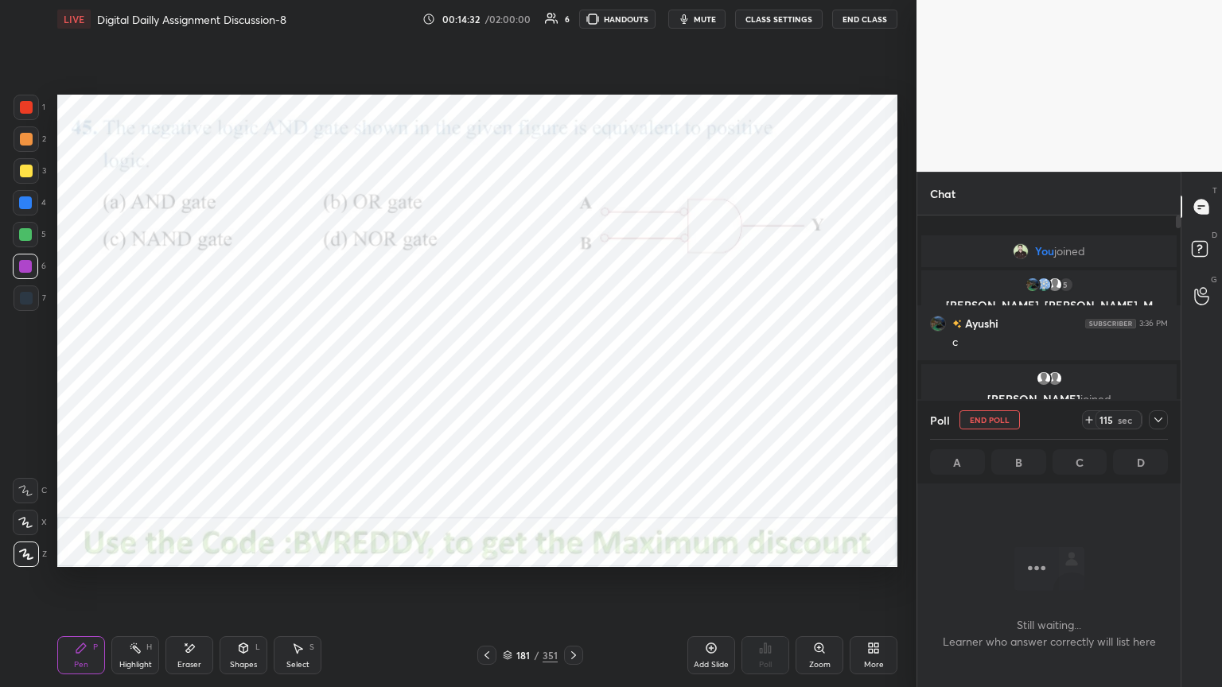
click at [1161, 426] on icon at bounding box center [1158, 420] width 13 height 13
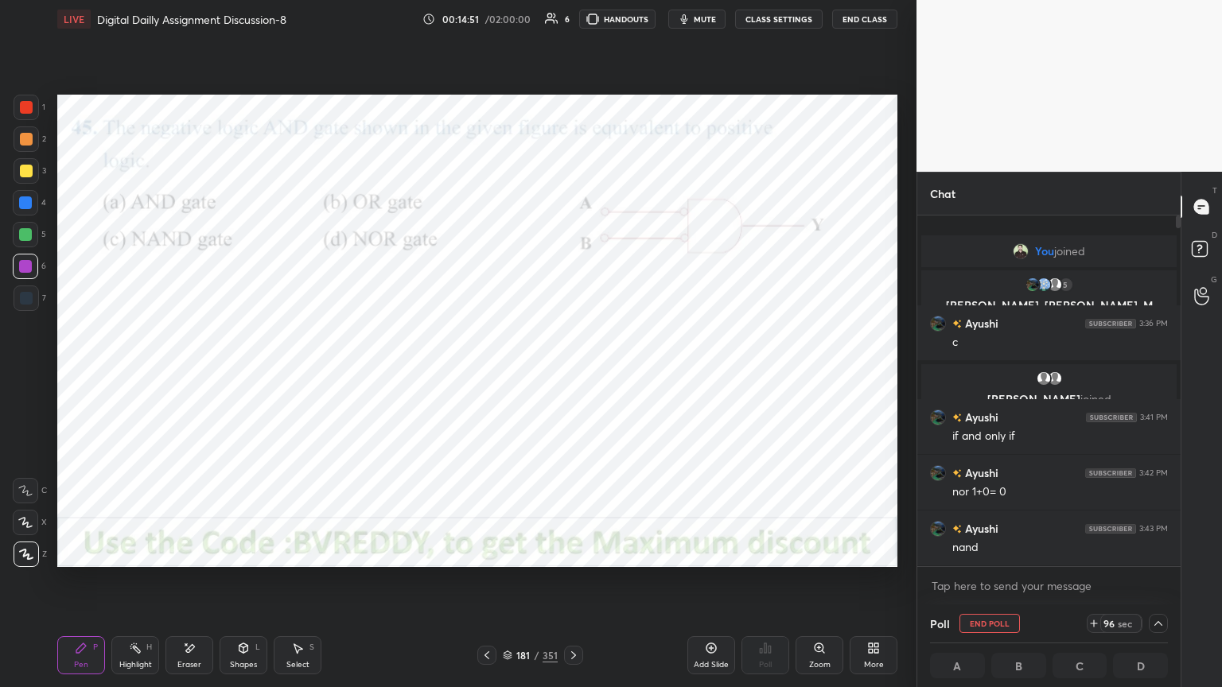
scroll to position [0, 5]
click at [29, 563] on div at bounding box center [26, 554] width 25 height 25
click at [1160, 586] on icon at bounding box center [1158, 623] width 13 height 13
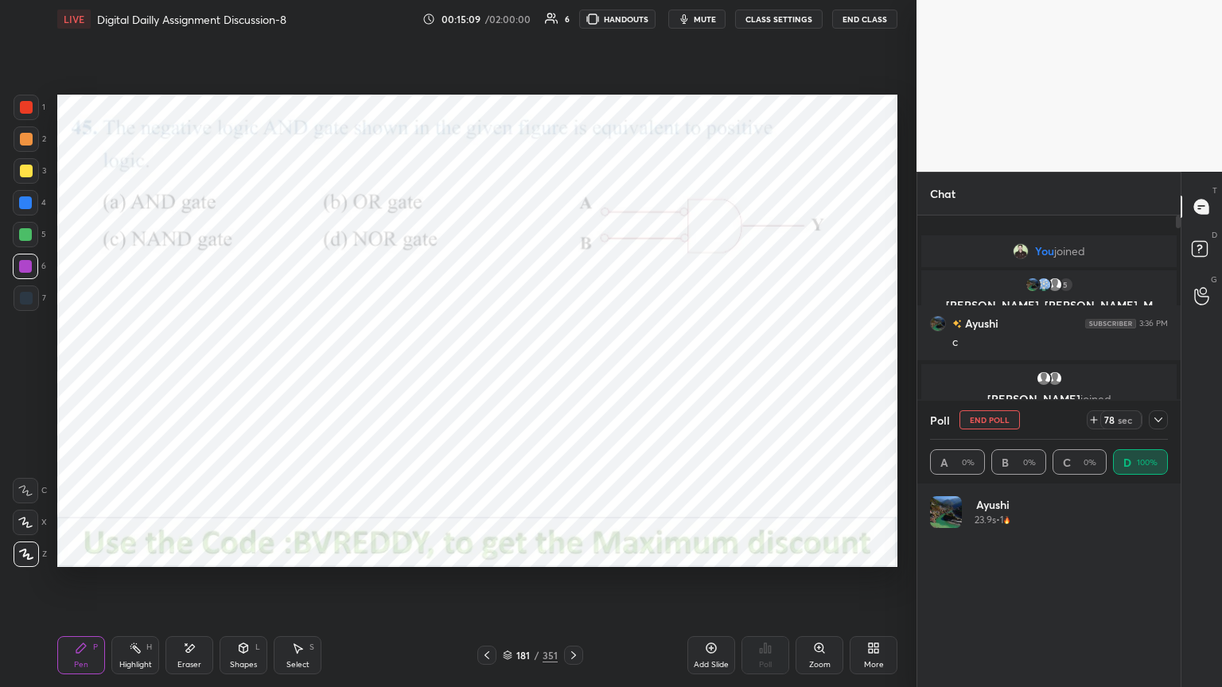
scroll to position [186, 233]
click at [990, 423] on button "End Poll" at bounding box center [990, 420] width 60 height 19
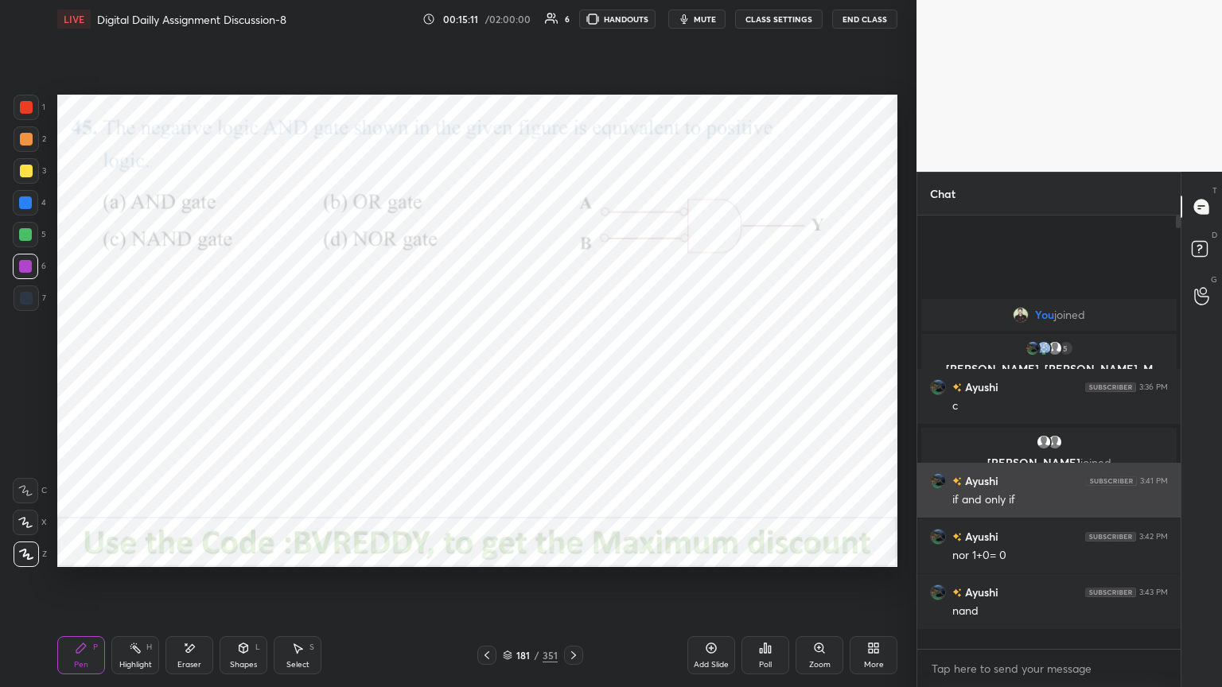
scroll to position [5, 5]
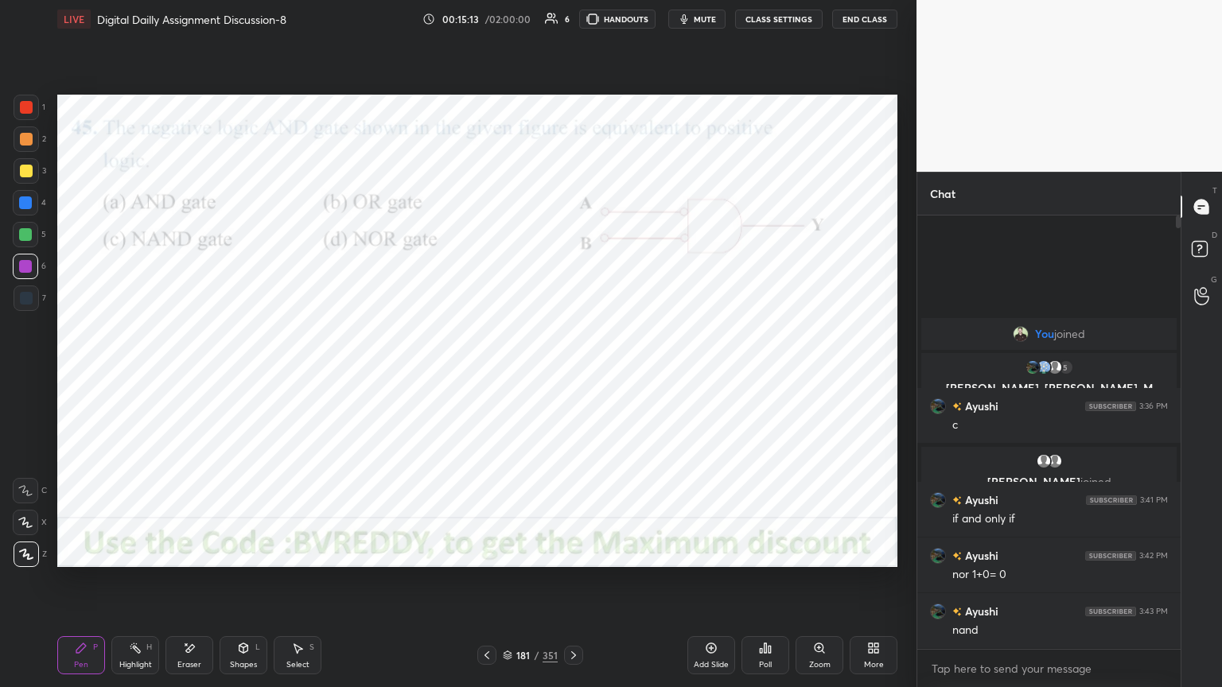
click at [576, 586] on icon at bounding box center [573, 655] width 13 height 13
click at [32, 201] on div at bounding box center [25, 202] width 25 height 25
click at [765, 586] on div "Poll" at bounding box center [765, 665] width 13 height 8
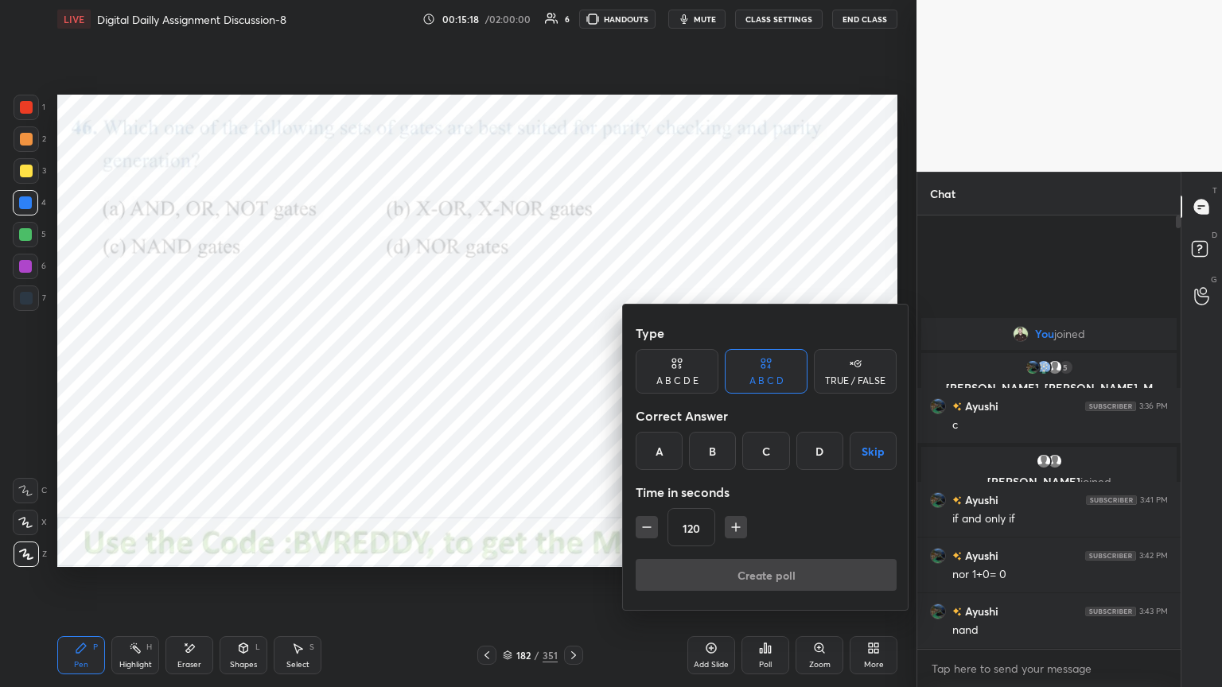
click at [710, 455] on div "B" at bounding box center [712, 451] width 47 height 38
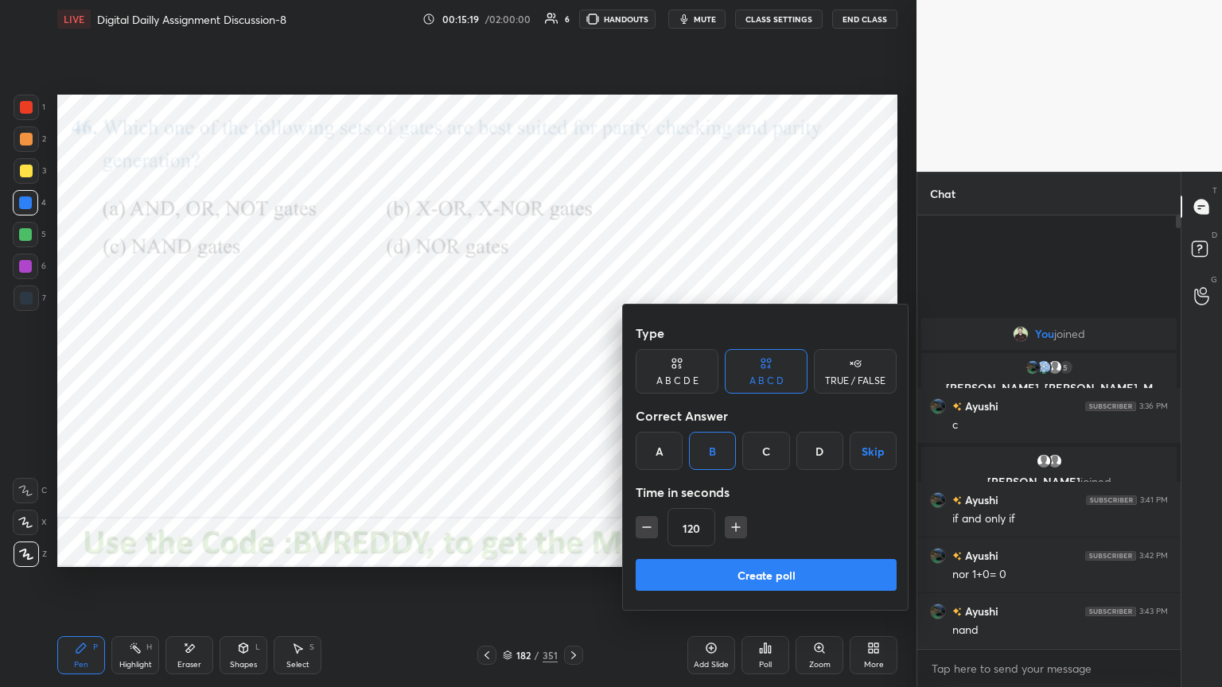
click at [761, 578] on button "Create poll" at bounding box center [766, 575] width 261 height 32
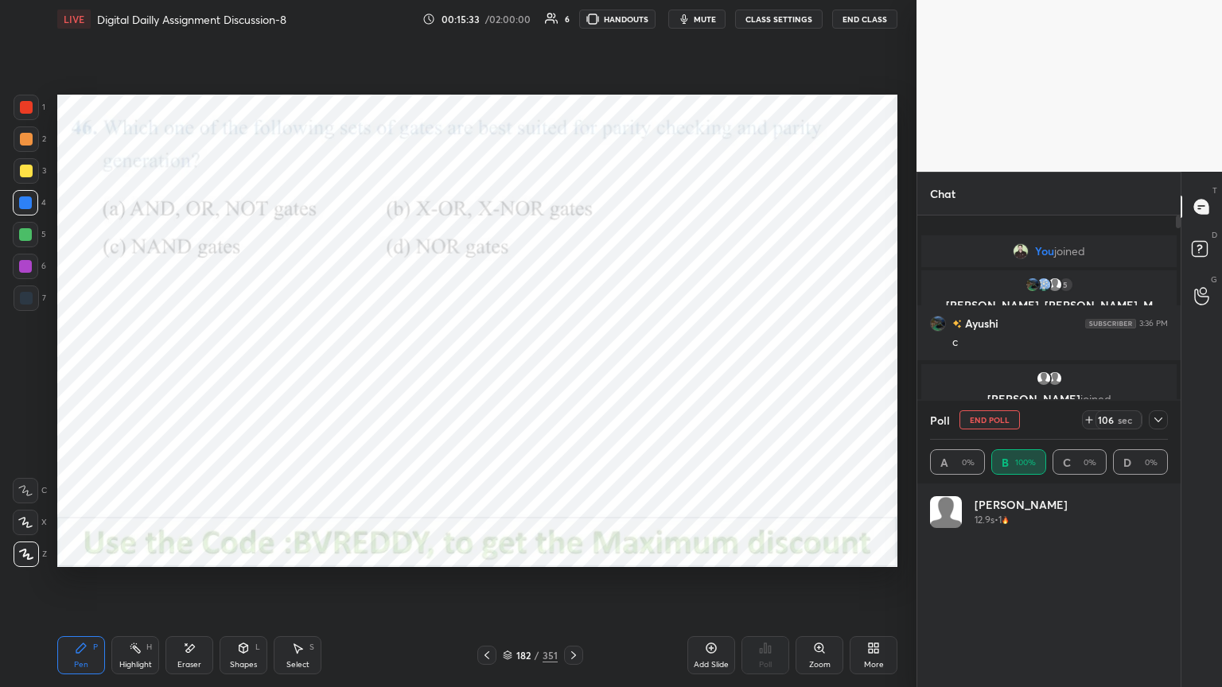
scroll to position [186, 233]
click at [29, 143] on div at bounding box center [26, 139] width 13 height 13
click at [995, 424] on button "End Poll" at bounding box center [990, 420] width 60 height 19
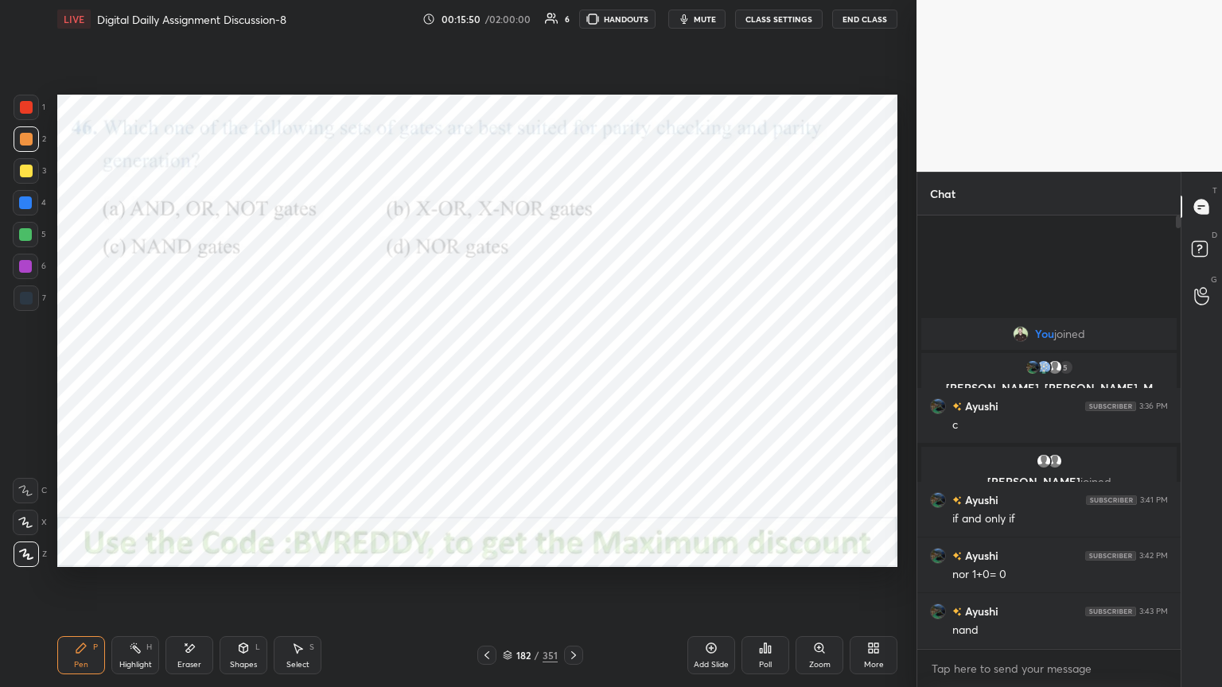
click at [575, 586] on icon at bounding box center [573, 655] width 13 height 13
click at [772, 586] on div "Poll" at bounding box center [765, 665] width 13 height 8
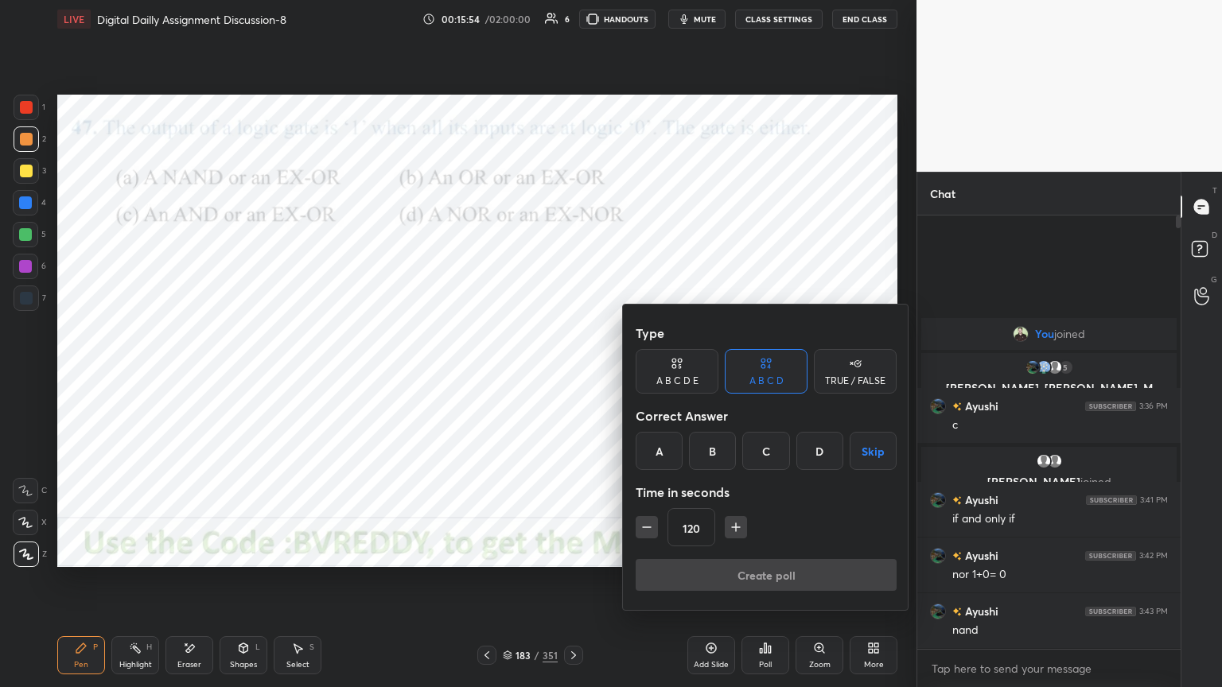
click at [816, 458] on div "D" at bounding box center [819, 451] width 47 height 38
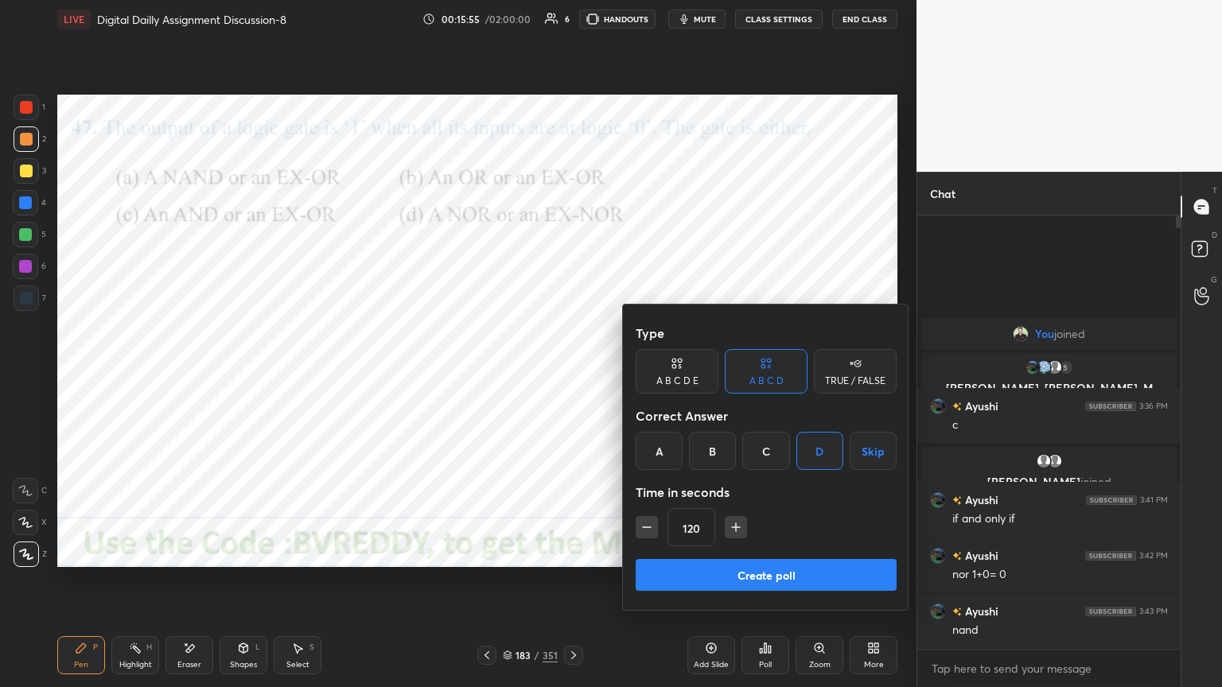
click at [785, 575] on button "Create poll" at bounding box center [766, 575] width 261 height 32
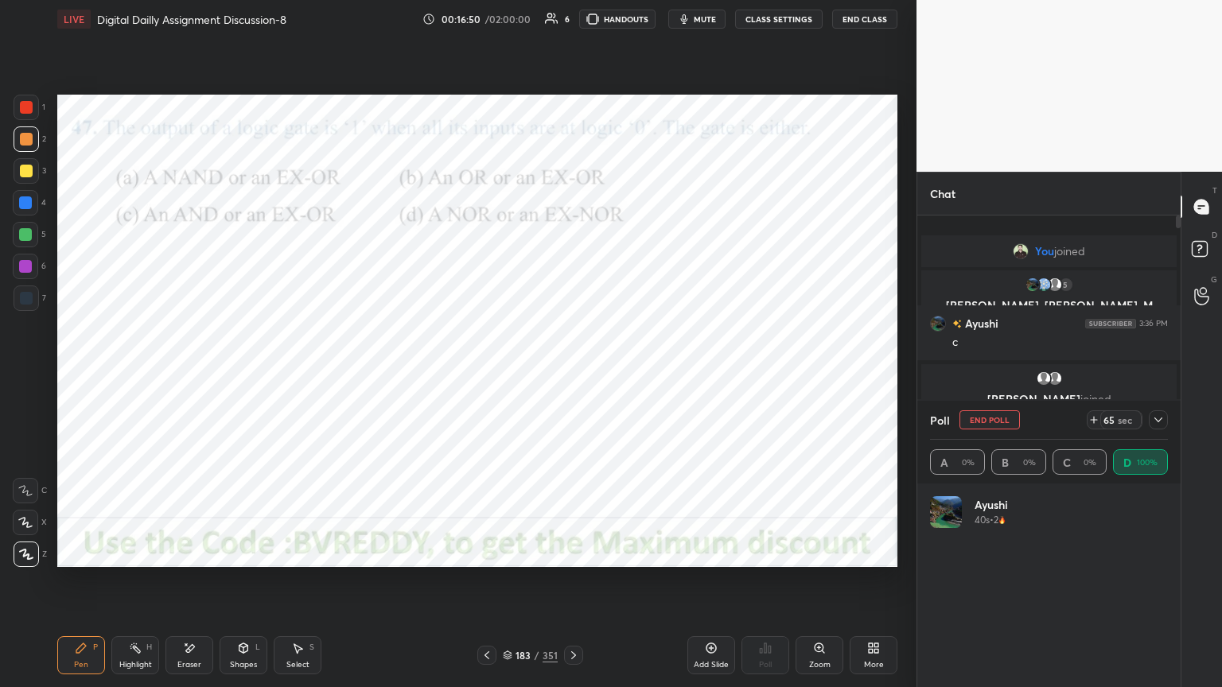
click at [32, 264] on div at bounding box center [25, 266] width 25 height 25
click at [32, 302] on div at bounding box center [26, 298] width 13 height 13
click at [1162, 423] on icon at bounding box center [1158, 420] width 13 height 13
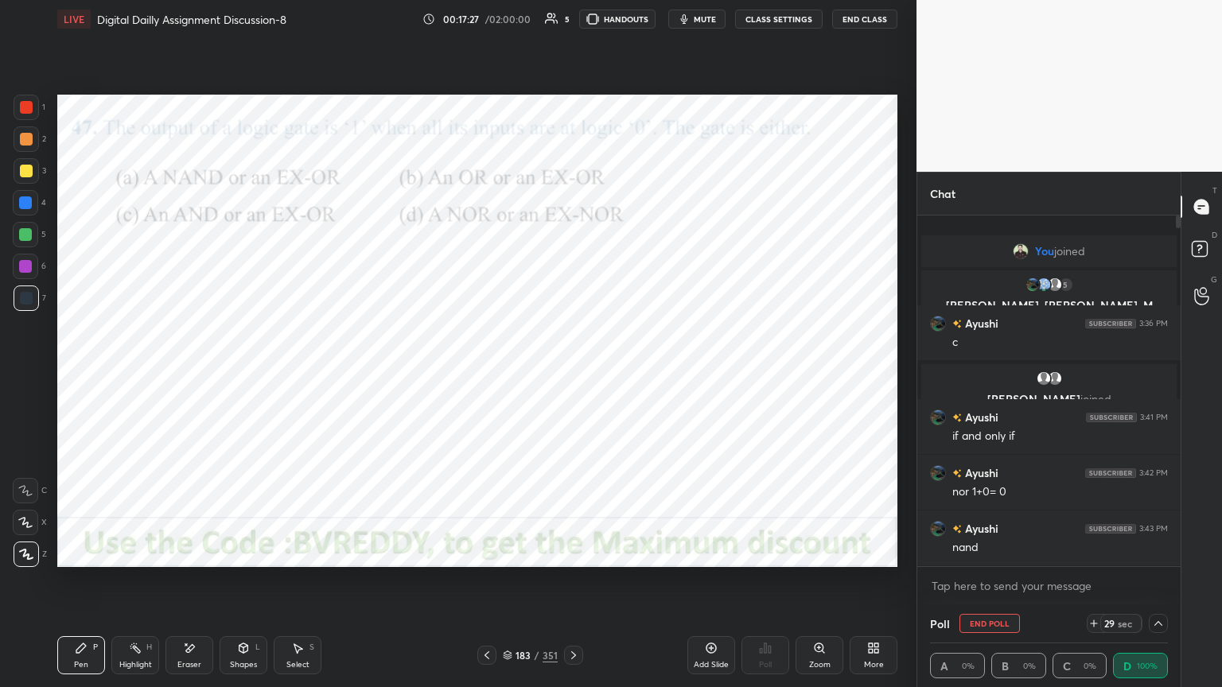
scroll to position [0, 0]
click at [999, 586] on button "End Poll" at bounding box center [990, 623] width 60 height 19
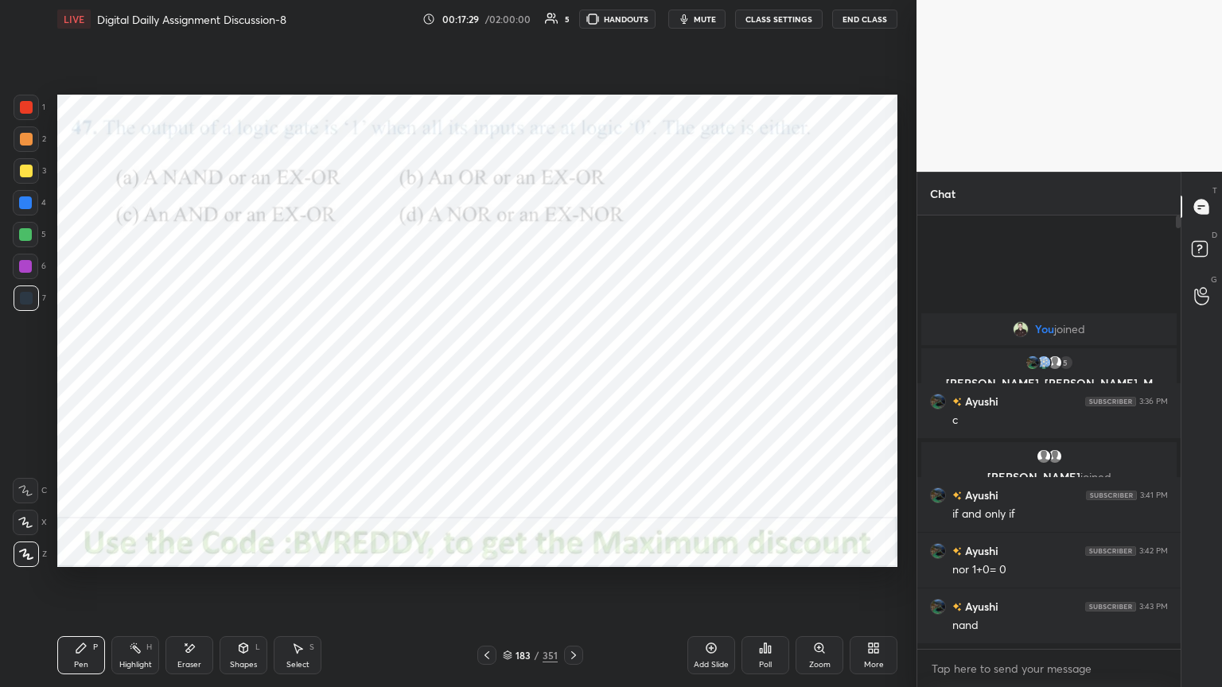
scroll to position [5, 5]
click at [573, 586] on icon at bounding box center [573, 656] width 5 height 8
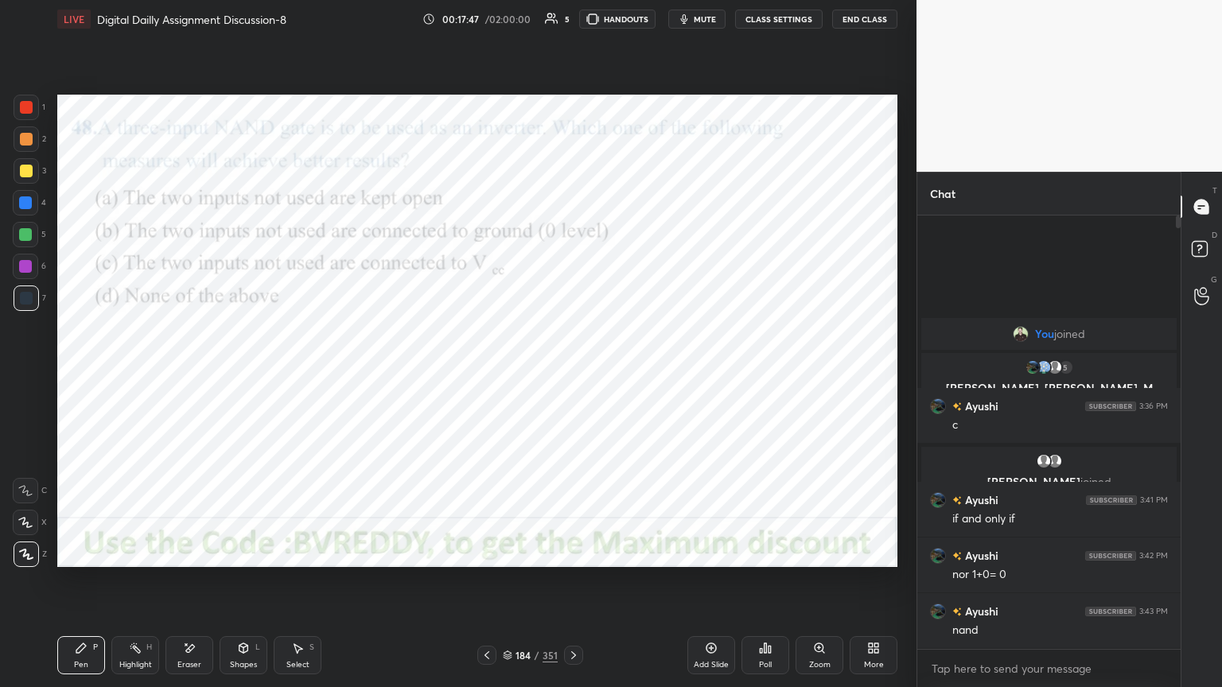
click at [767, 586] on div "Poll" at bounding box center [765, 665] width 13 height 8
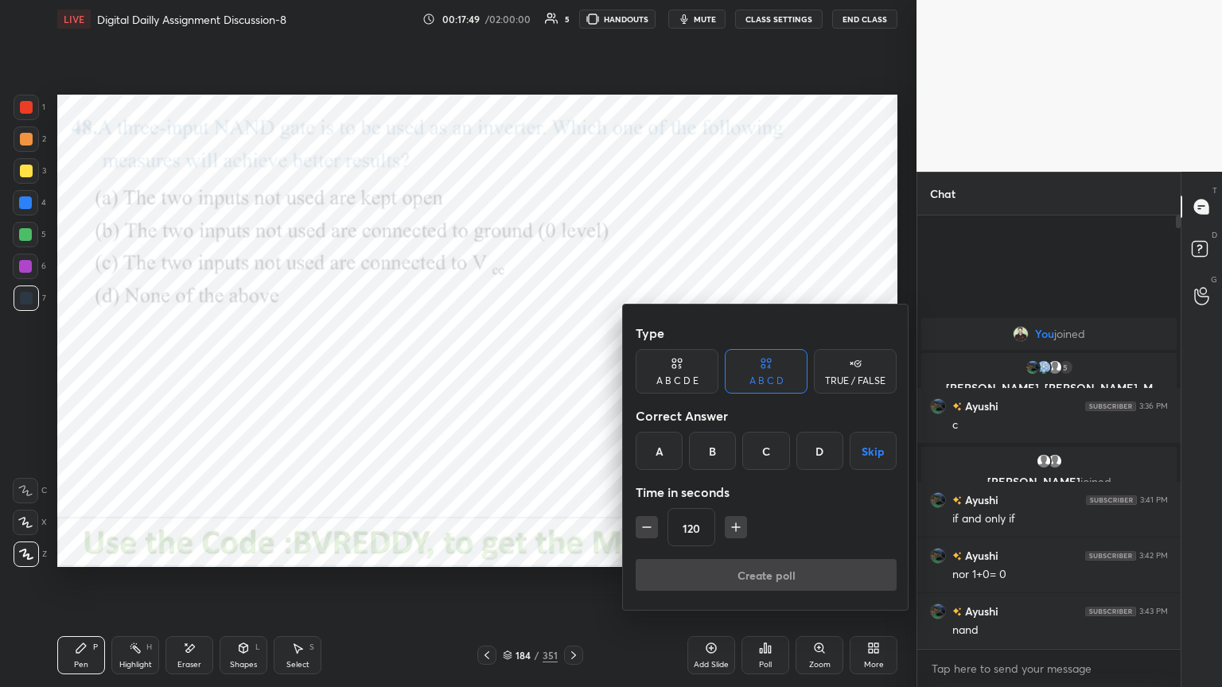
click at [765, 461] on div "C" at bounding box center [765, 451] width 47 height 38
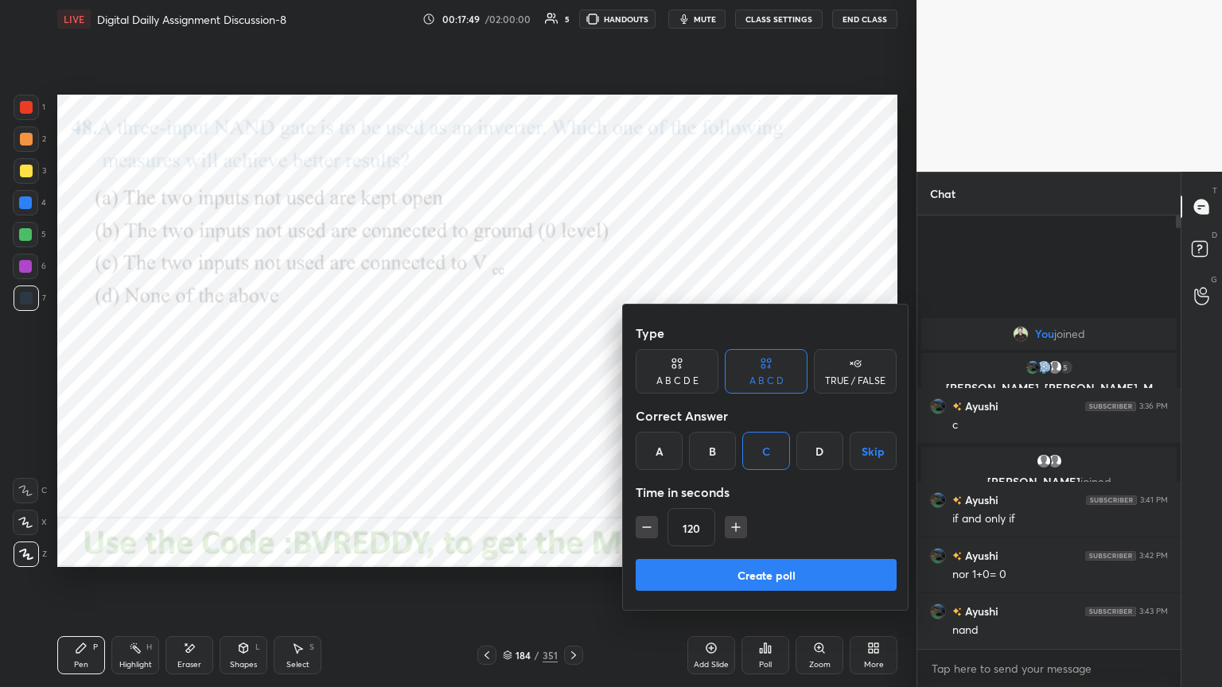
click at [761, 577] on button "Create poll" at bounding box center [766, 575] width 261 height 32
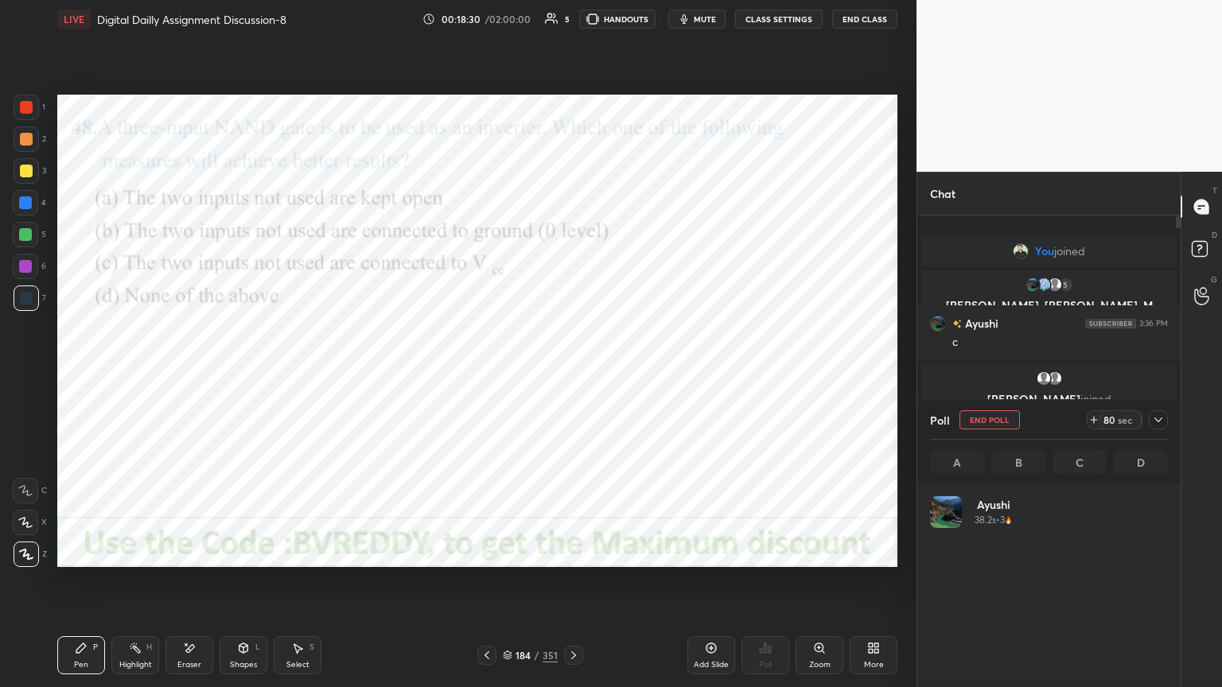
scroll to position [186, 233]
click at [25, 207] on div at bounding box center [25, 203] width 13 height 13
click at [25, 523] on icon at bounding box center [25, 522] width 14 height 11
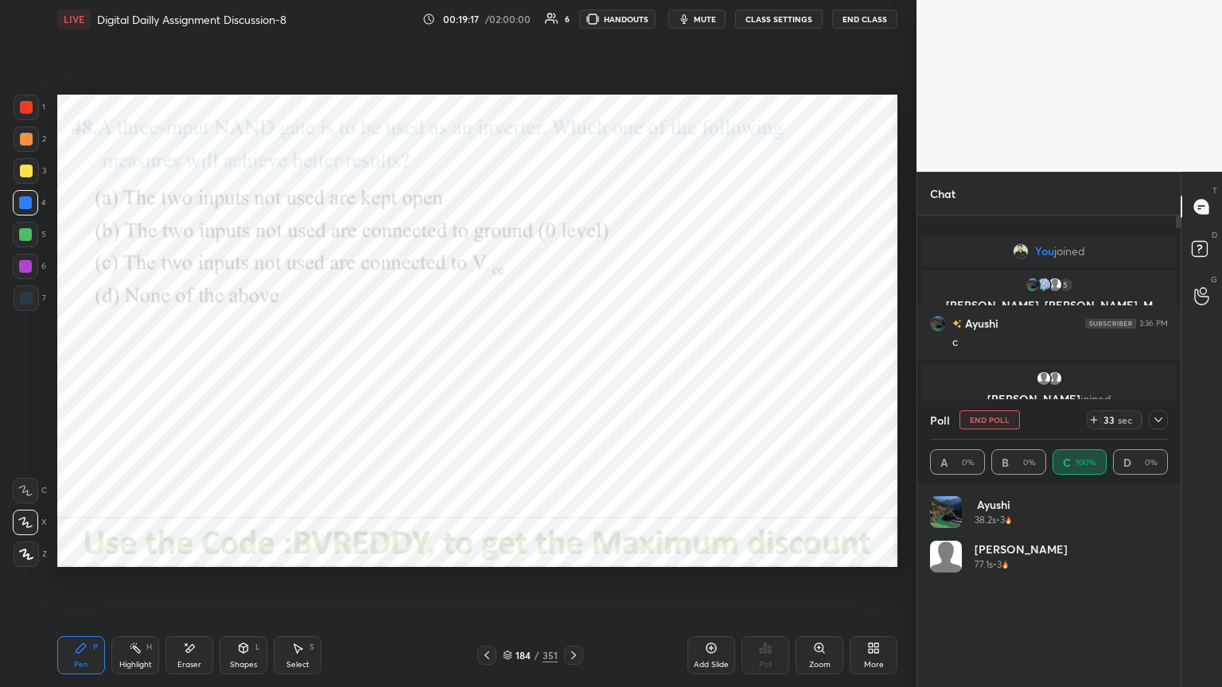
click at [1159, 423] on icon at bounding box center [1158, 420] width 13 height 13
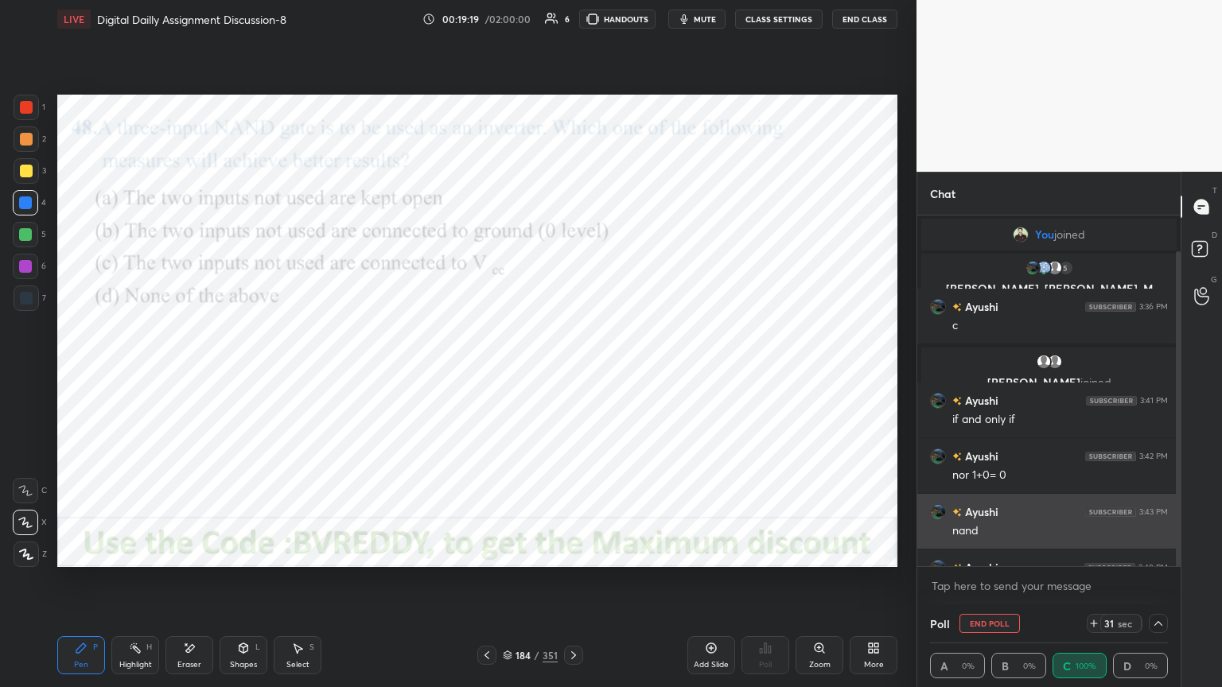
scroll to position [39, 0]
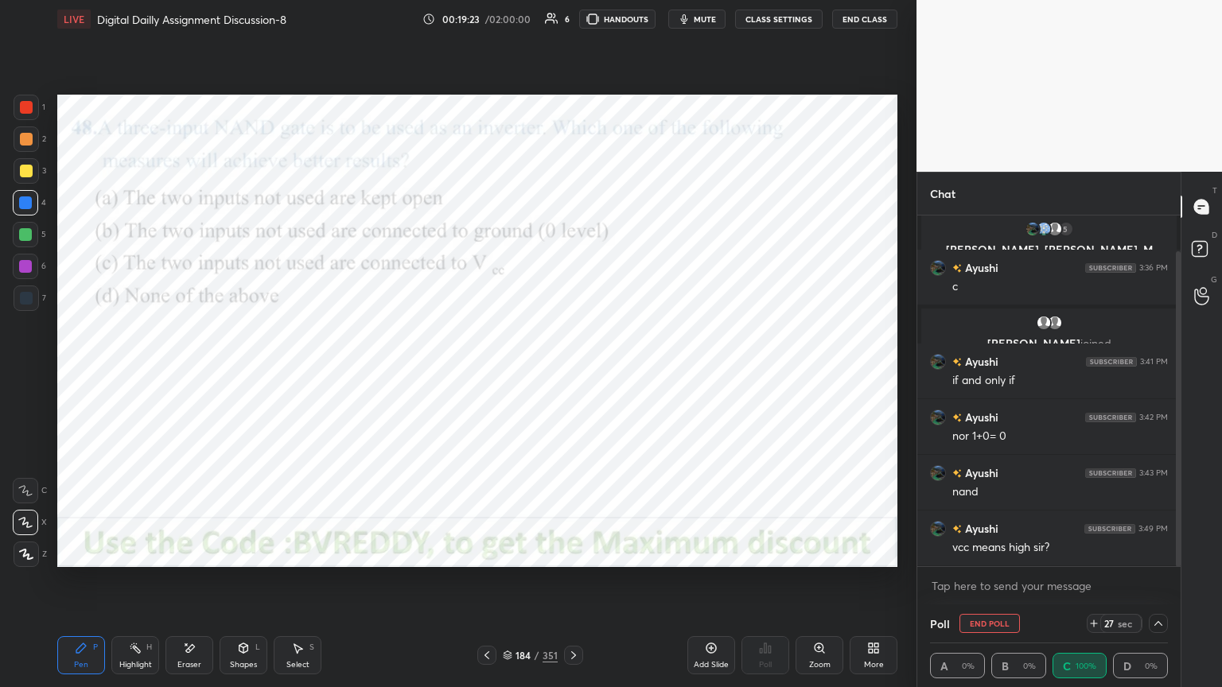
click at [26, 272] on div at bounding box center [25, 266] width 13 height 13
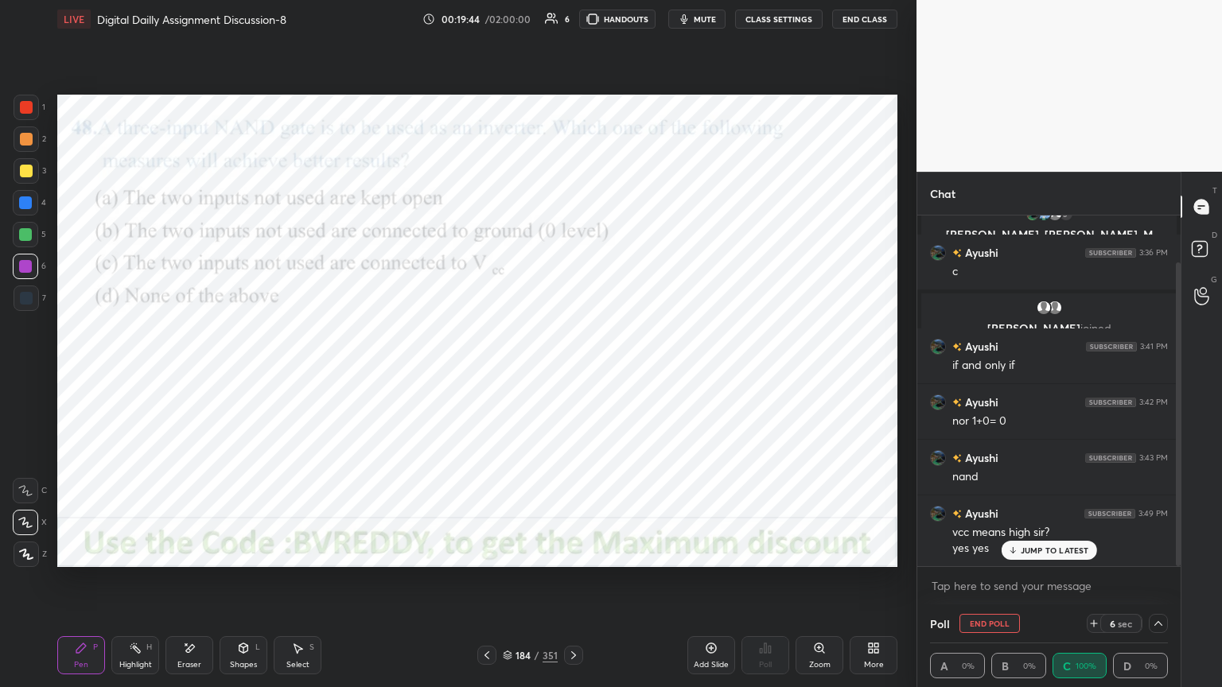
click at [1161, 586] on icon at bounding box center [1159, 623] width 8 height 5
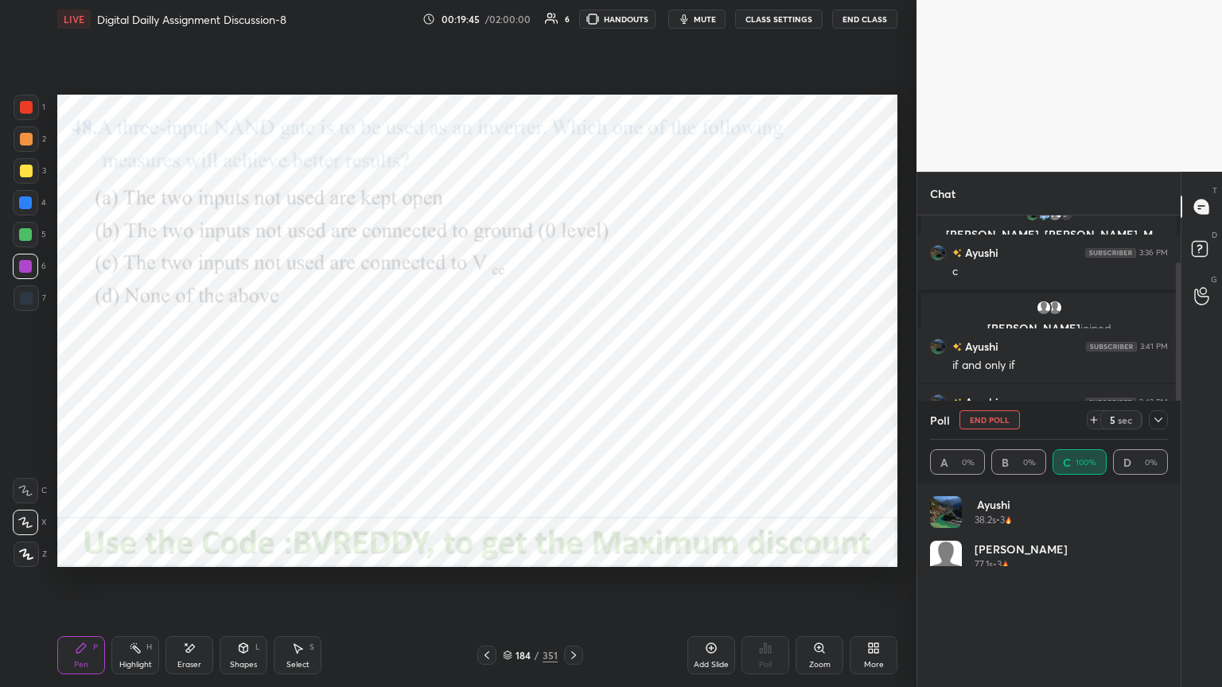
scroll to position [186, 233]
click at [994, 423] on button "End Poll" at bounding box center [990, 420] width 60 height 19
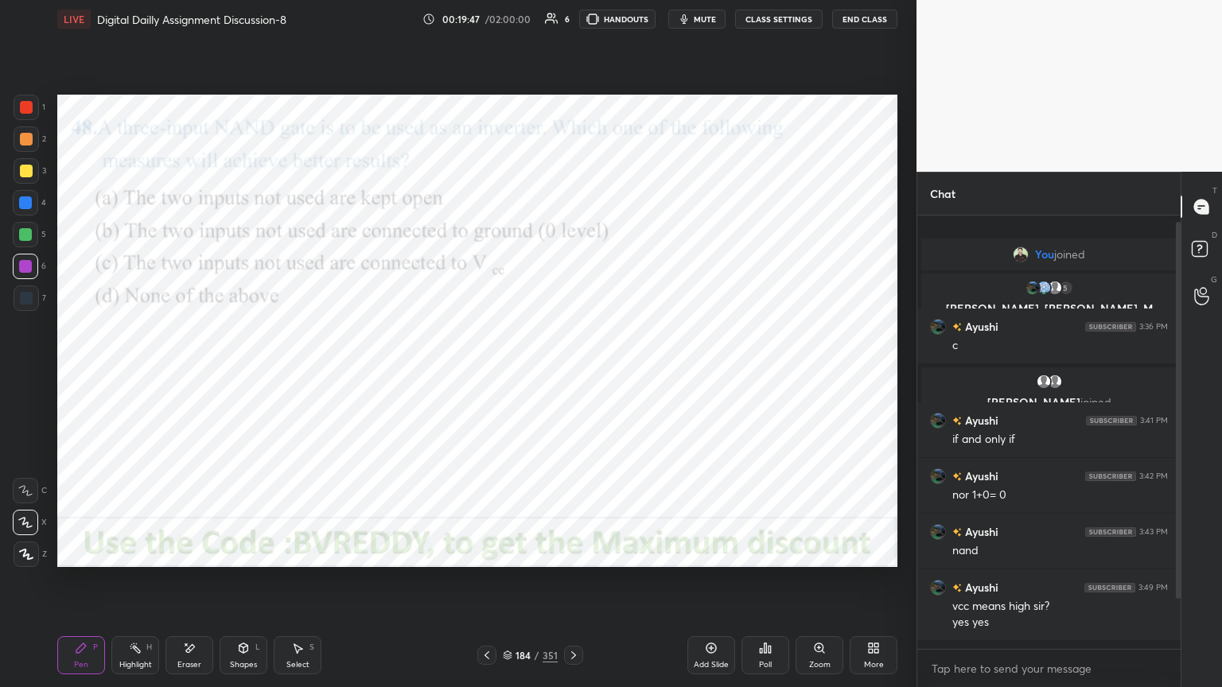
scroll to position [424, 259]
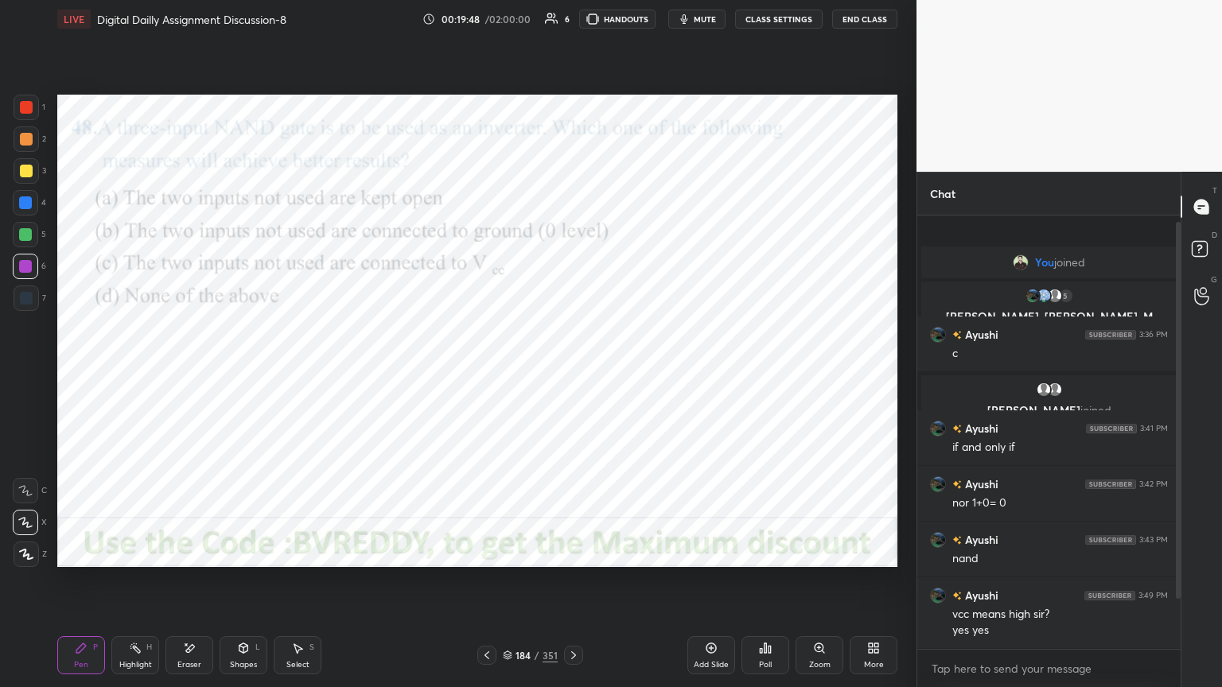
click at [574, 586] on icon at bounding box center [573, 655] width 13 height 13
click at [772, 586] on div "Poll" at bounding box center [766, 656] width 48 height 38
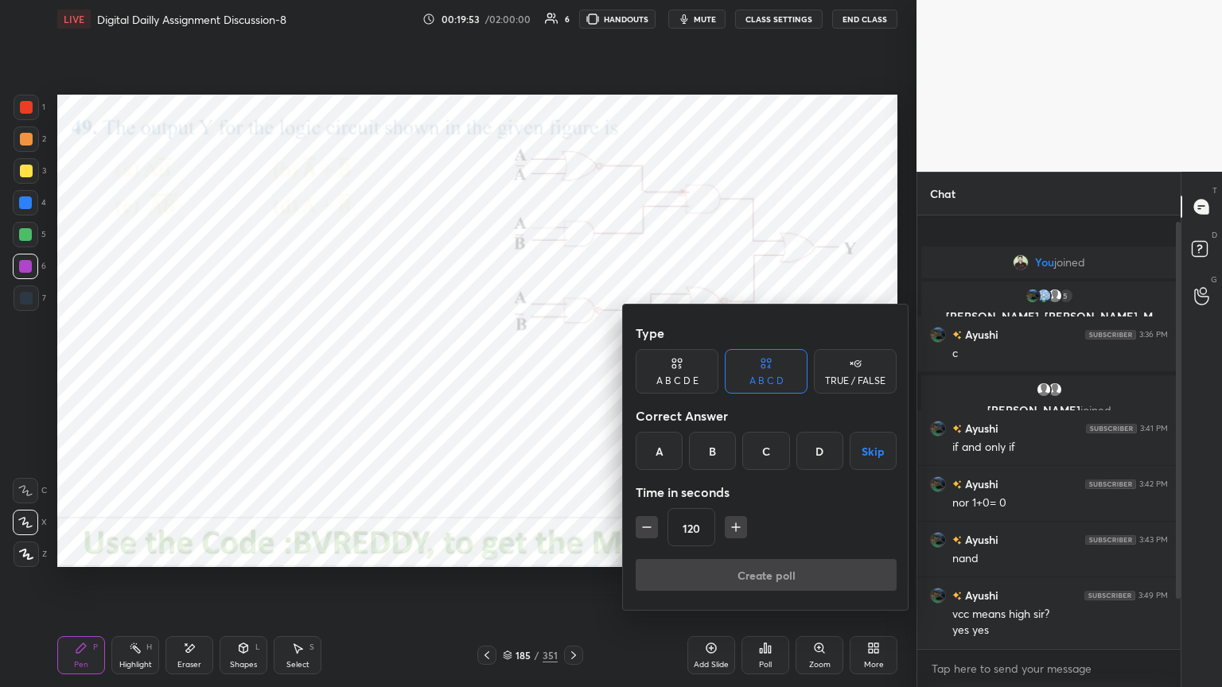
click at [667, 452] on div "A" at bounding box center [659, 451] width 47 height 38
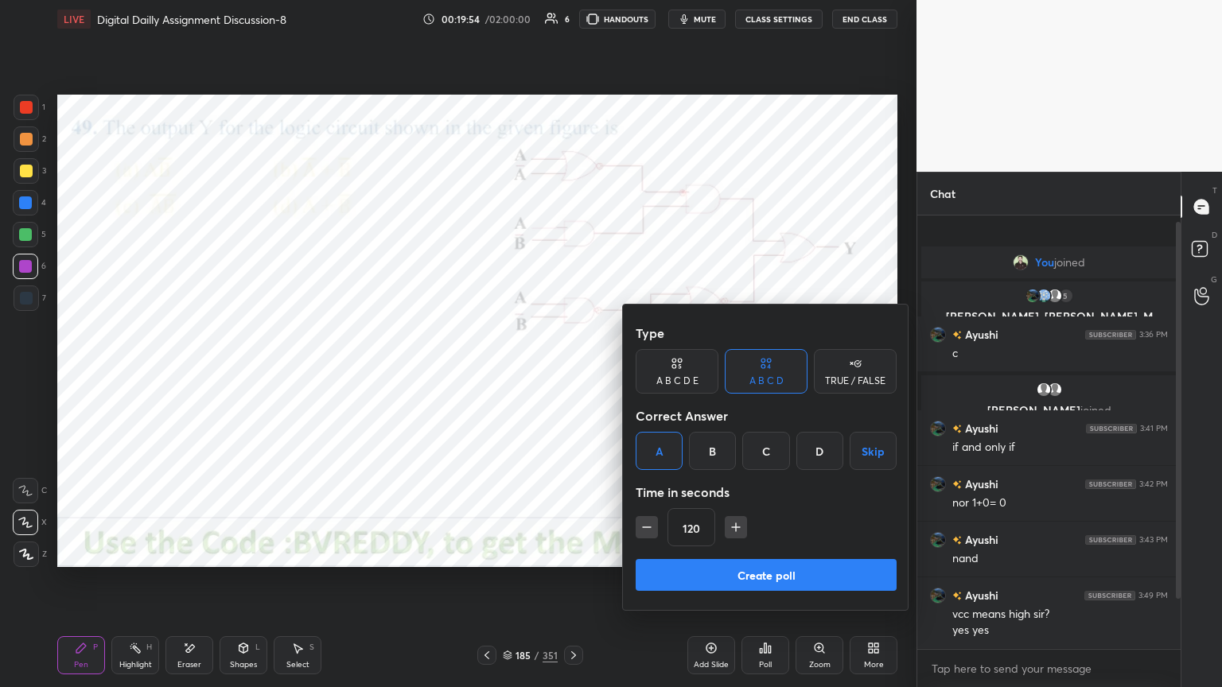
click at [738, 576] on button "Create poll" at bounding box center [766, 575] width 261 height 32
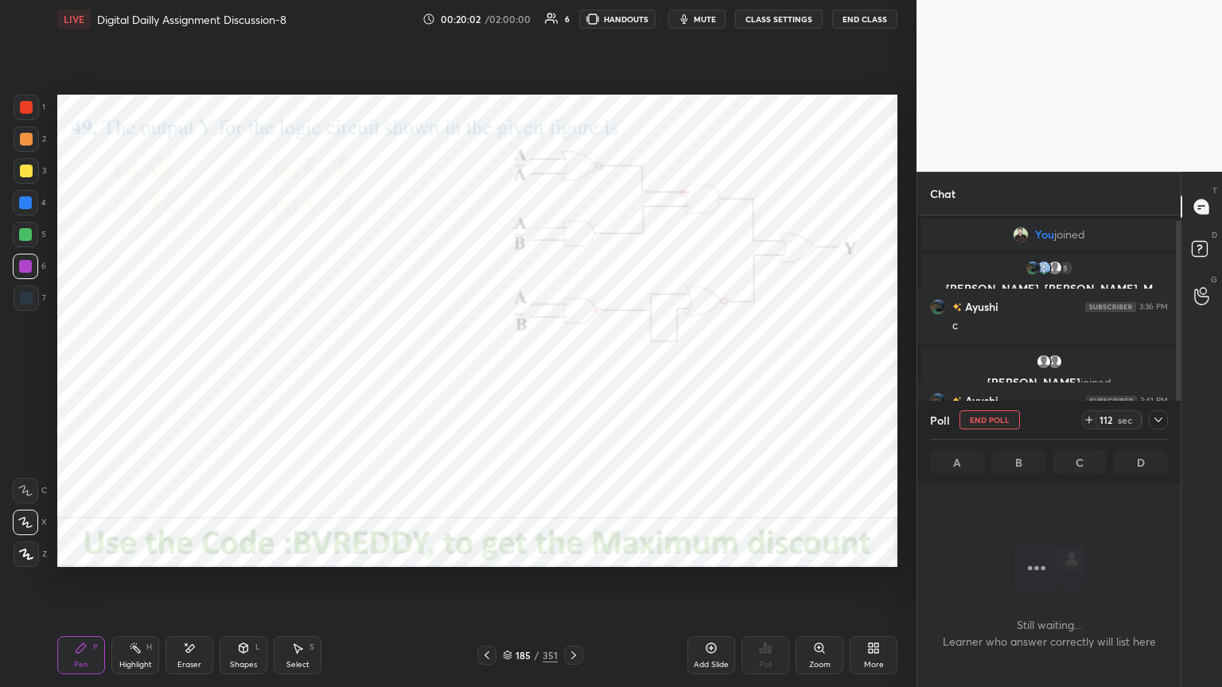
click at [28, 529] on div at bounding box center [25, 522] width 25 height 25
click at [25, 201] on div at bounding box center [25, 203] width 13 height 13
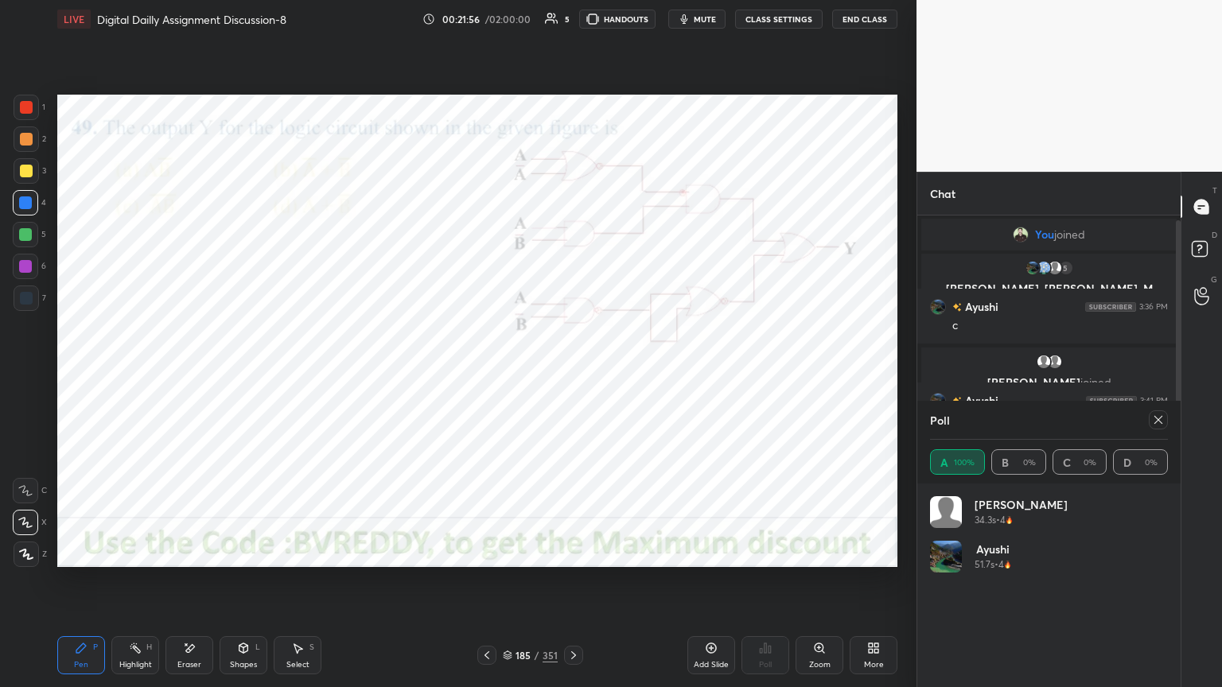
scroll to position [143, 0]
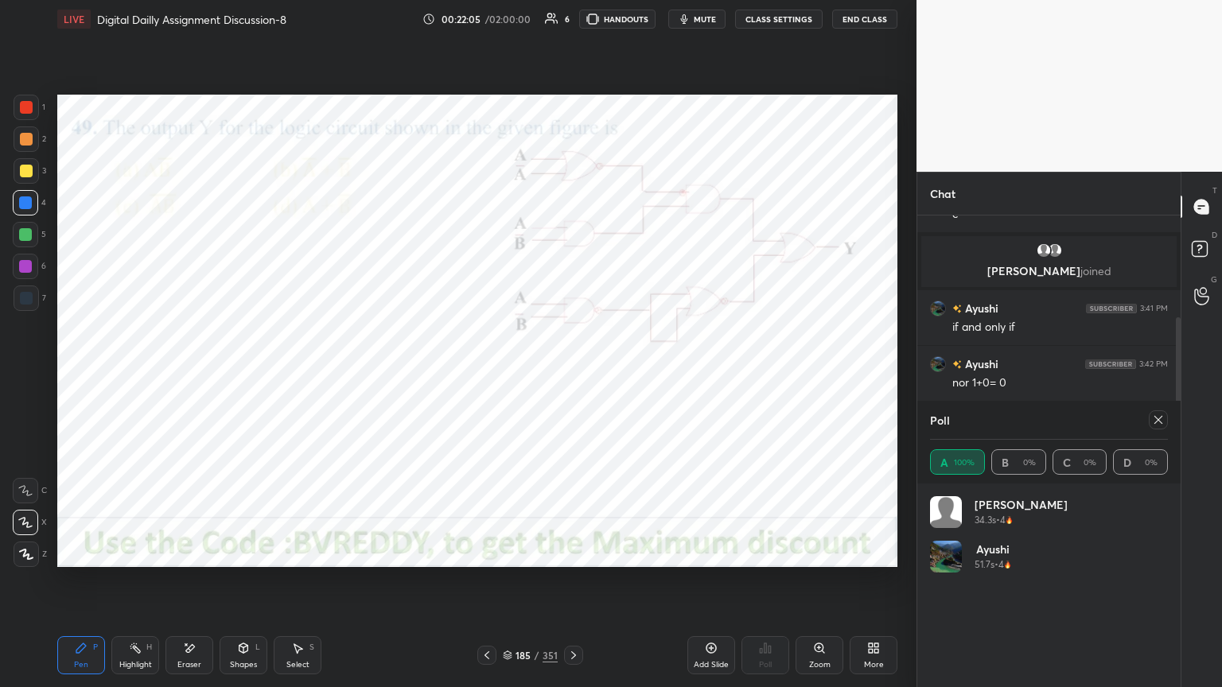
click at [32, 274] on div at bounding box center [25, 266] width 25 height 25
click at [21, 551] on icon at bounding box center [26, 555] width 13 height 10
click at [1160, 426] on div at bounding box center [1158, 420] width 19 height 19
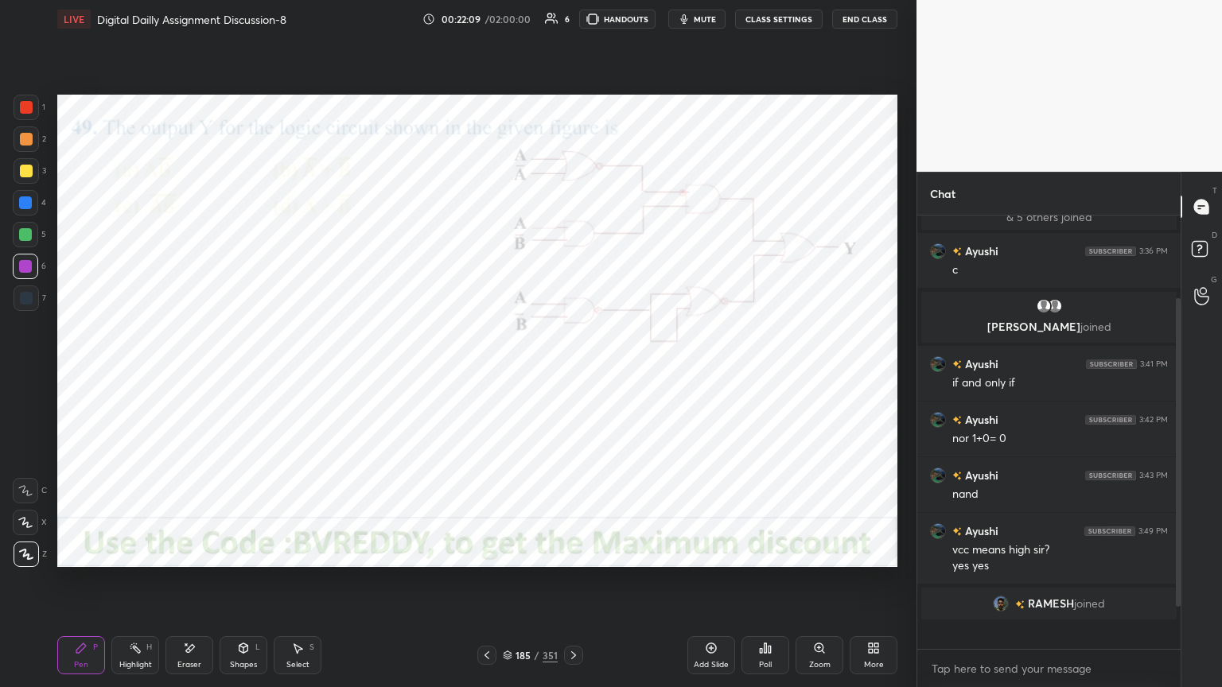
scroll to position [429, 259]
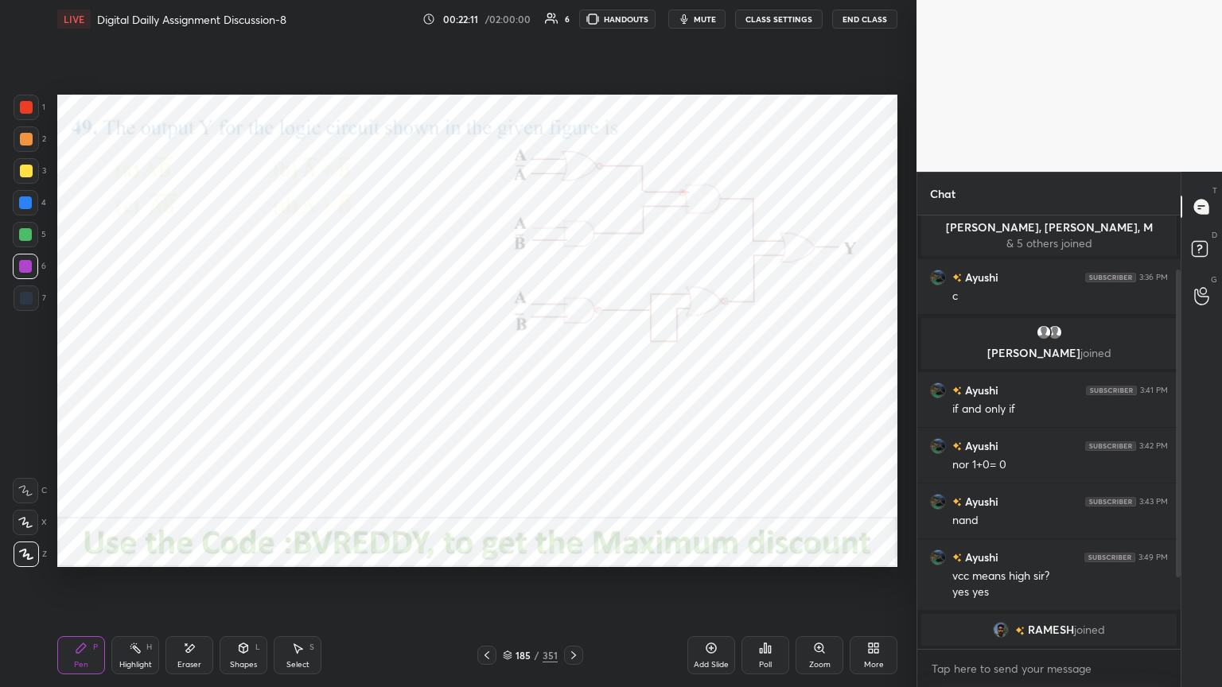
click at [577, 586] on icon at bounding box center [573, 655] width 13 height 13
click at [769, 586] on div "Poll" at bounding box center [765, 665] width 13 height 8
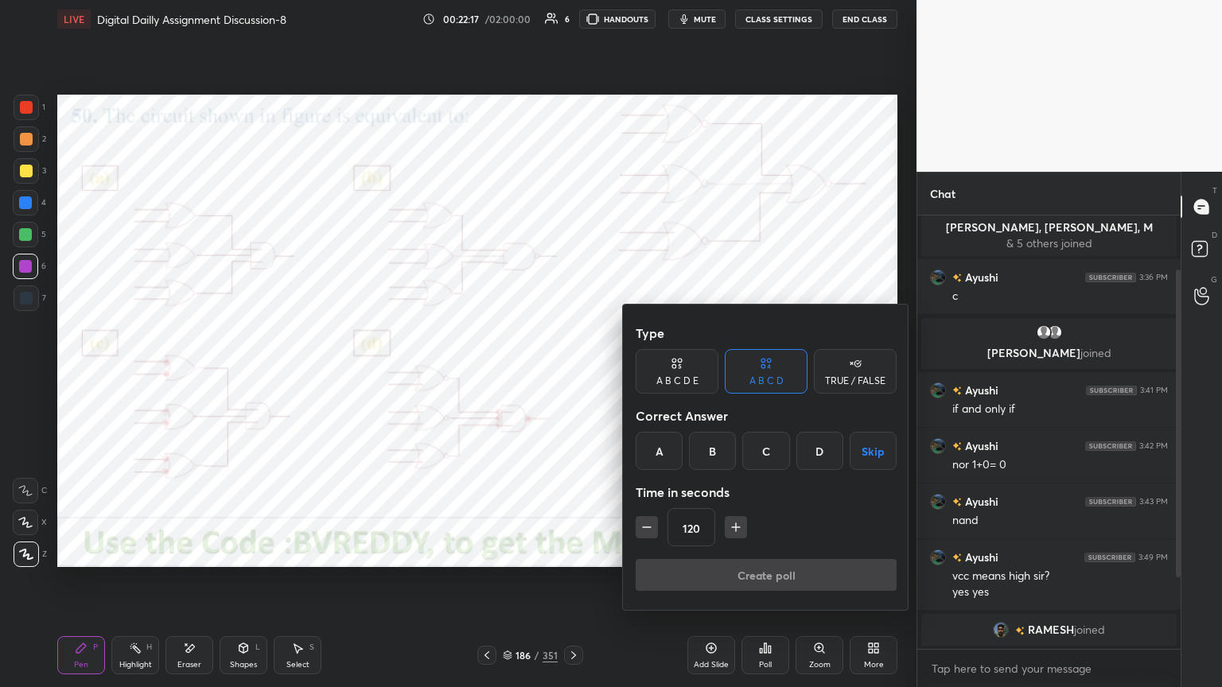
click at [662, 458] on div "A" at bounding box center [659, 451] width 47 height 38
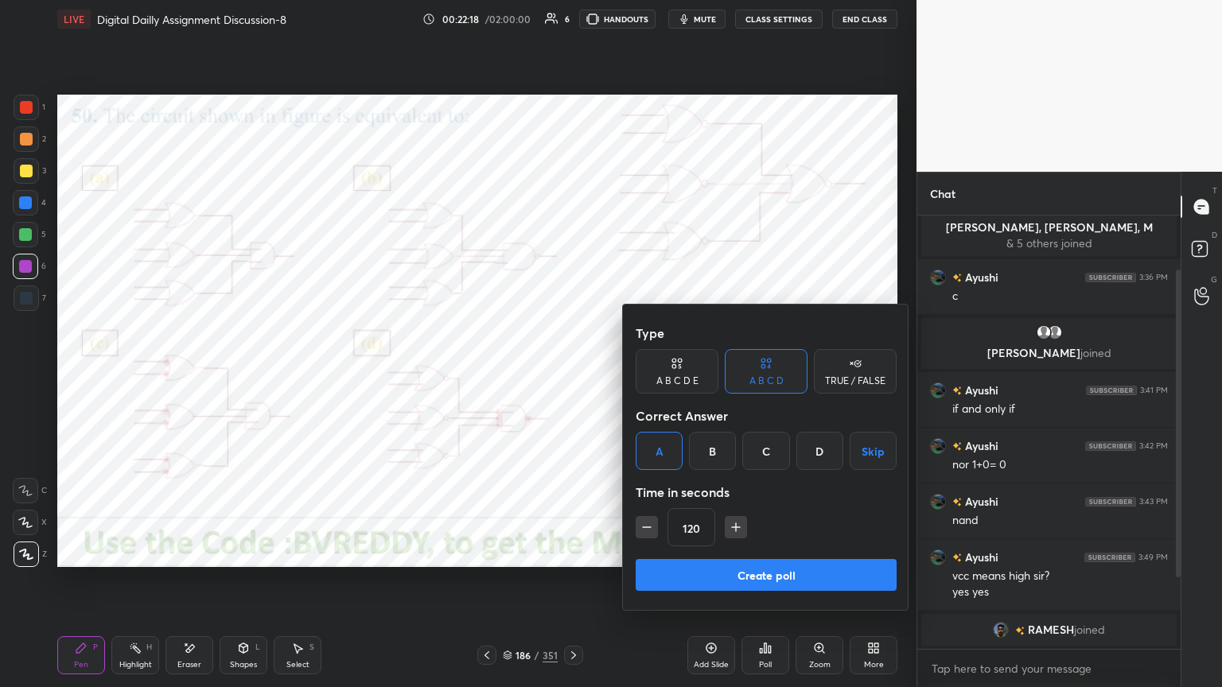
click at [738, 578] on button "Create poll" at bounding box center [766, 575] width 261 height 32
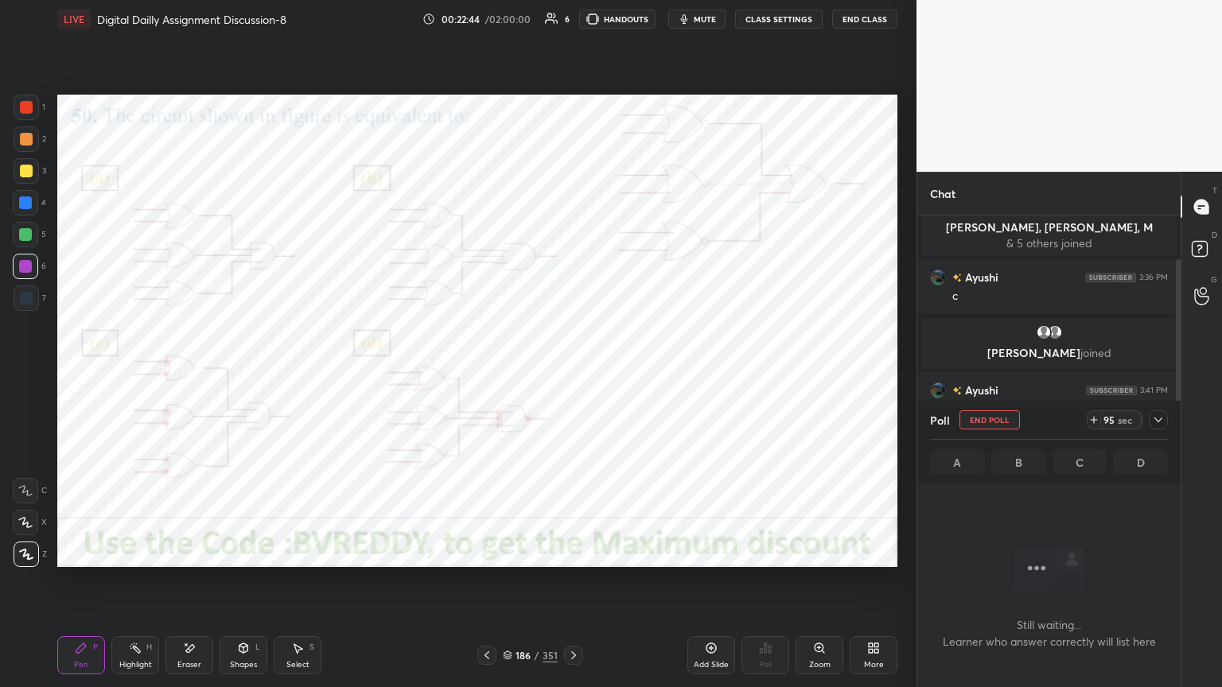
scroll to position [162, 0]
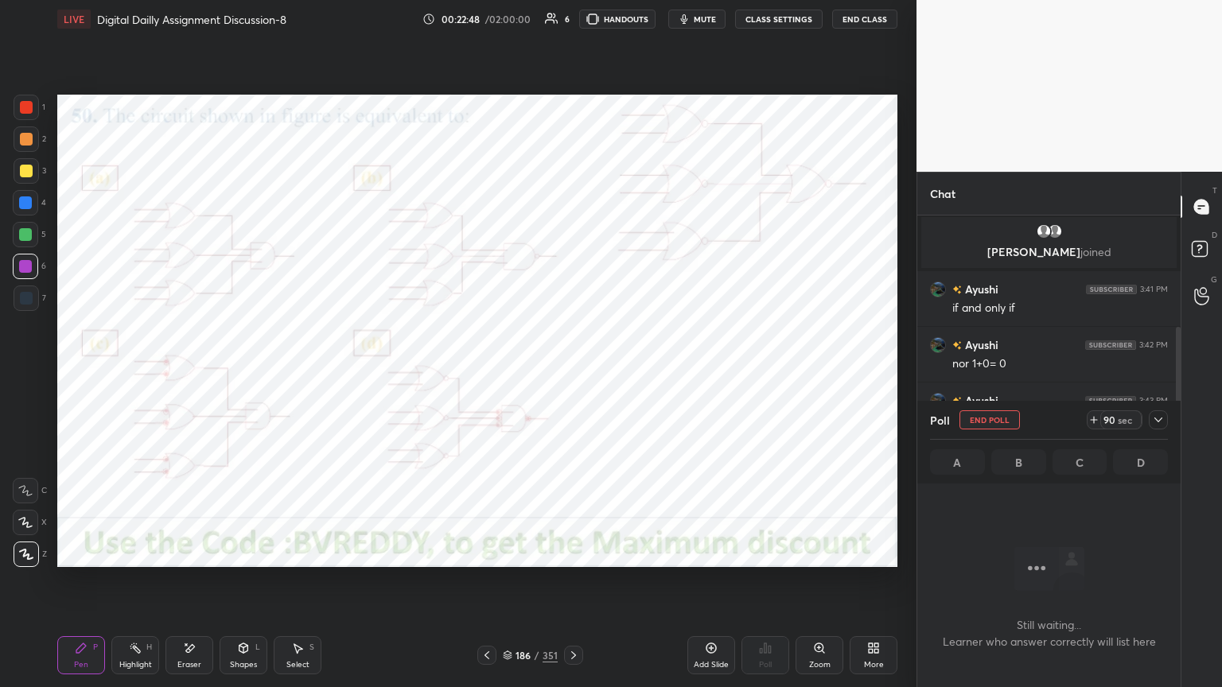
click at [1162, 423] on icon at bounding box center [1158, 420] width 13 height 13
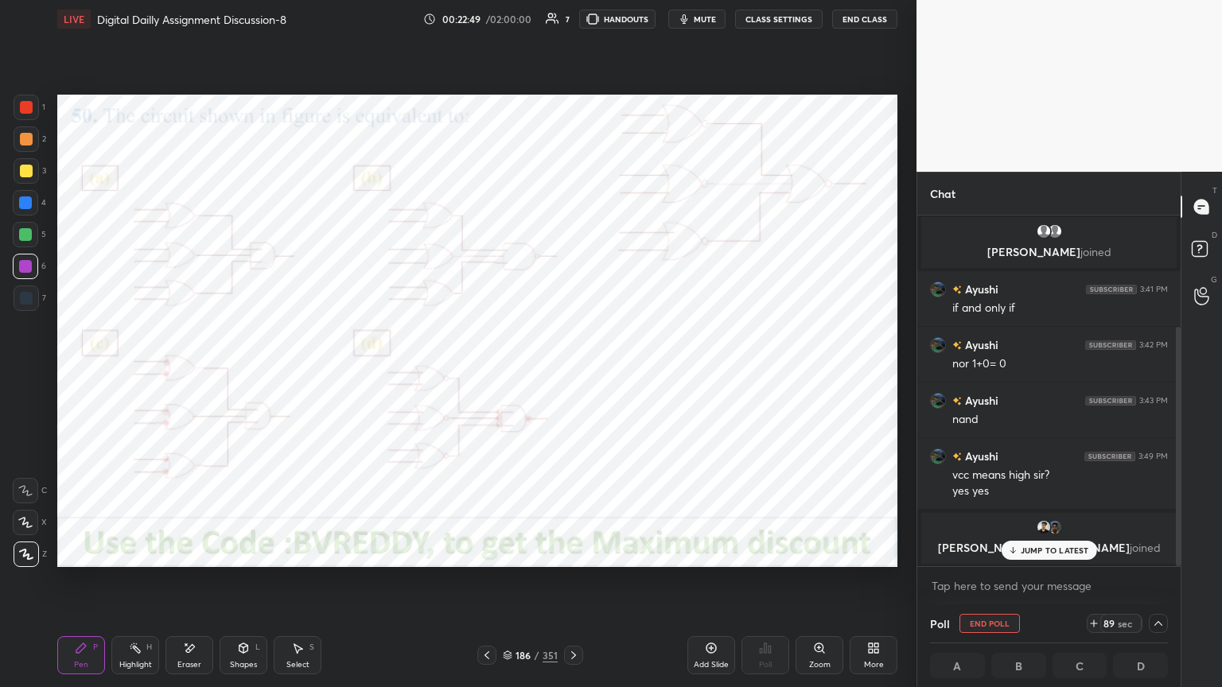
click at [1049, 551] on p "JUMP TO LATEST" at bounding box center [1055, 551] width 68 height 10
click at [24, 208] on div at bounding box center [25, 203] width 13 height 13
click at [29, 533] on div at bounding box center [25, 522] width 25 height 25
click at [304, 586] on div "Select" at bounding box center [297, 665] width 23 height 8
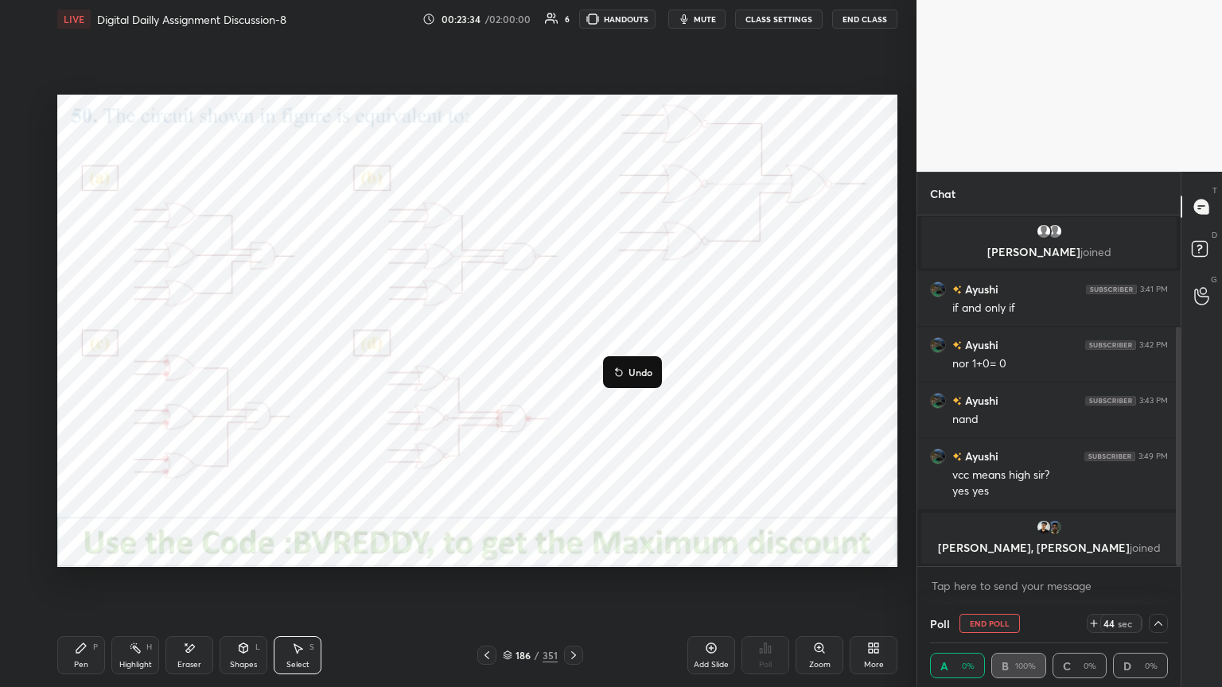
click at [571, 471] on div "0 ° Undo Copy Duplicate Duplicate to new slide Delete" at bounding box center [477, 331] width 840 height 473
click at [88, 586] on div "Pen P" at bounding box center [81, 656] width 48 height 38
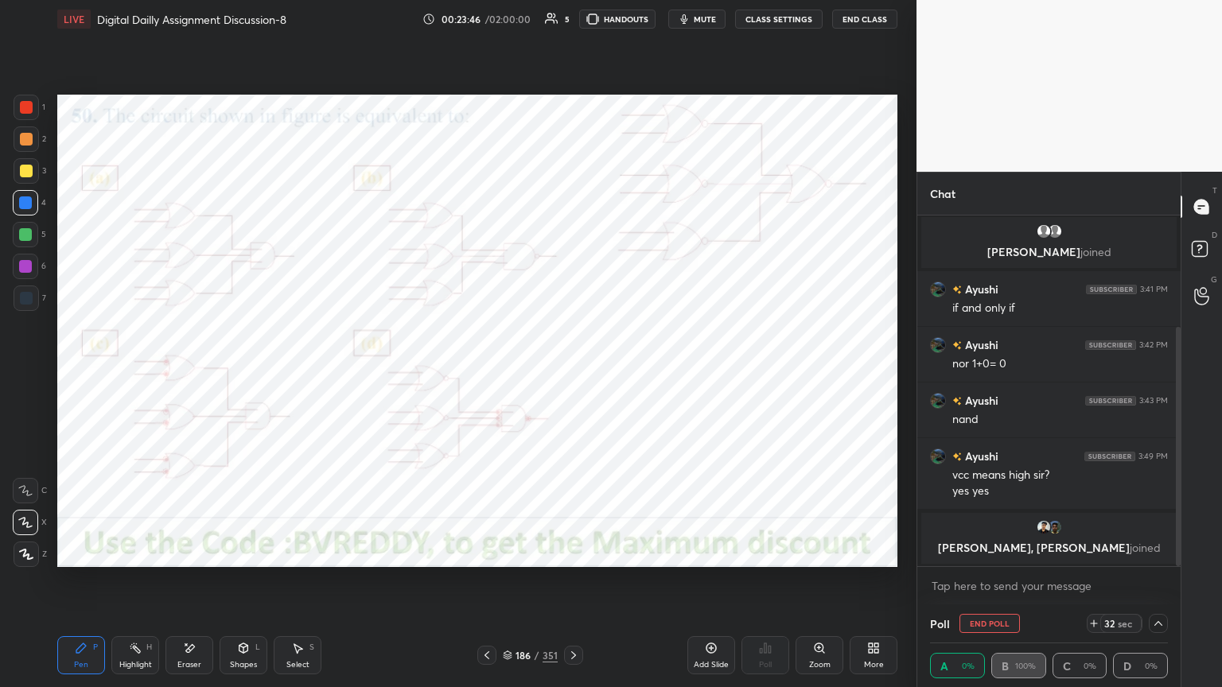
scroll to position [0, 5]
click at [249, 586] on div "Shapes" at bounding box center [243, 665] width 27 height 8
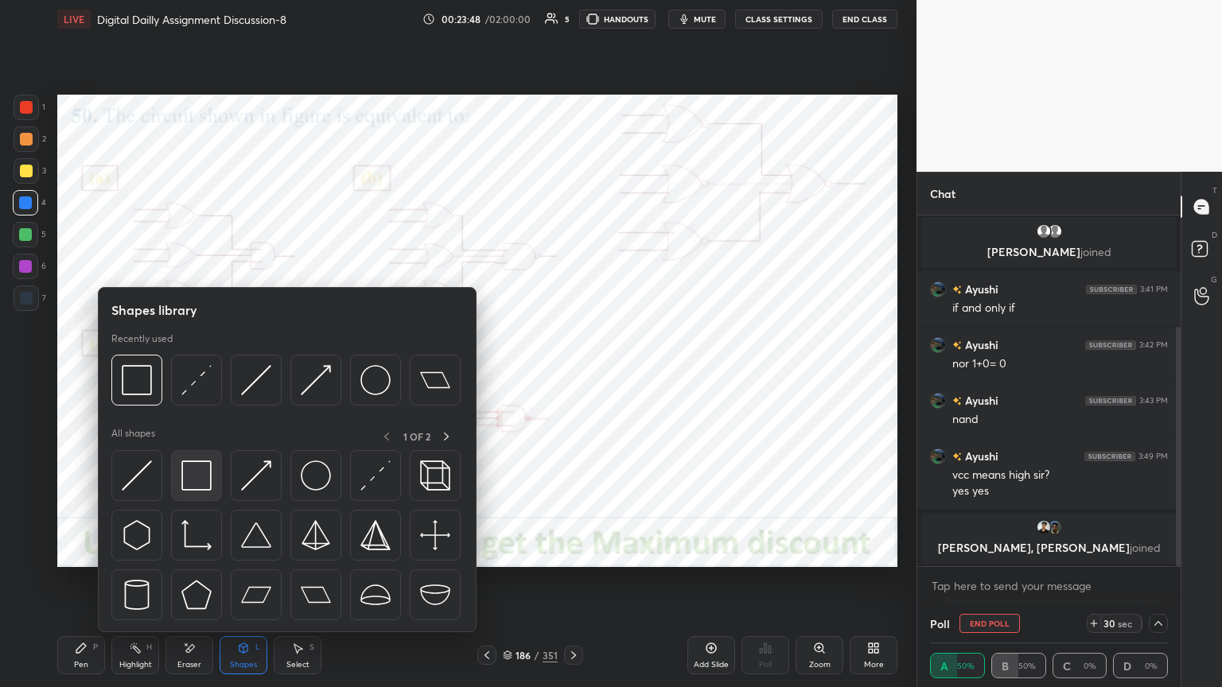
click at [194, 483] on img at bounding box center [196, 476] width 30 height 30
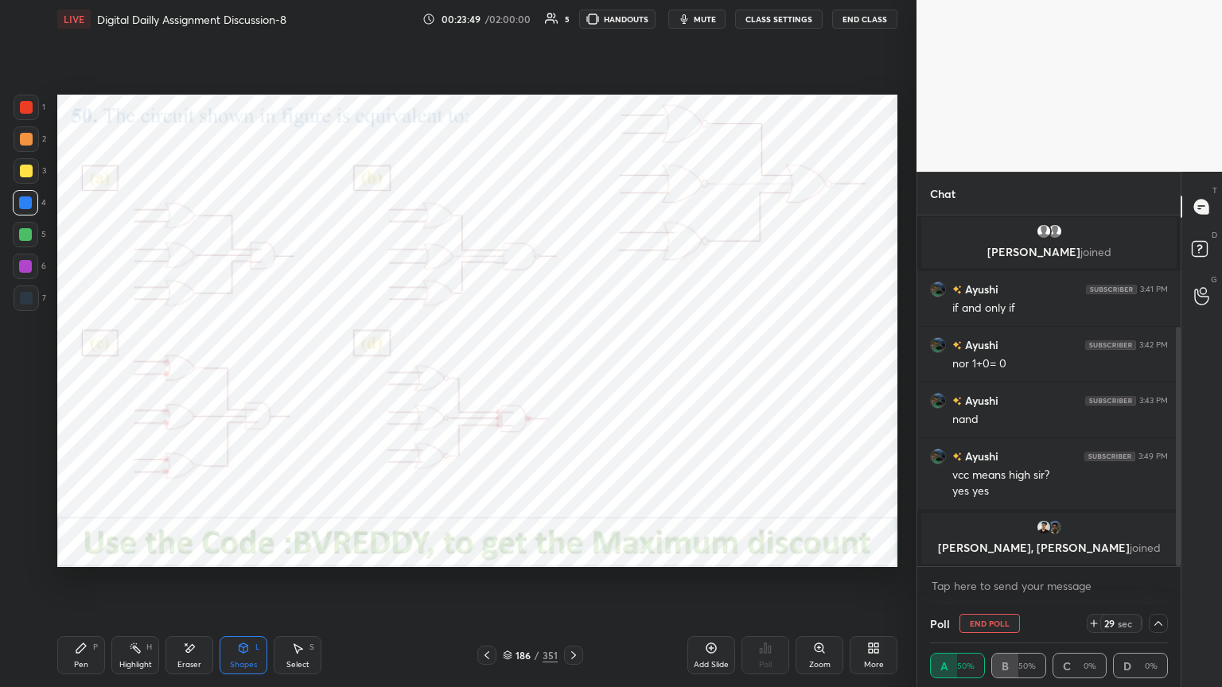
click at [25, 268] on div at bounding box center [25, 266] width 13 height 13
click at [85, 586] on div "Pen" at bounding box center [81, 665] width 14 height 8
click at [26, 207] on div at bounding box center [25, 203] width 13 height 13
click at [32, 564] on div at bounding box center [26, 554] width 25 height 25
click at [127, 586] on div "Highlight" at bounding box center [135, 665] width 33 height 8
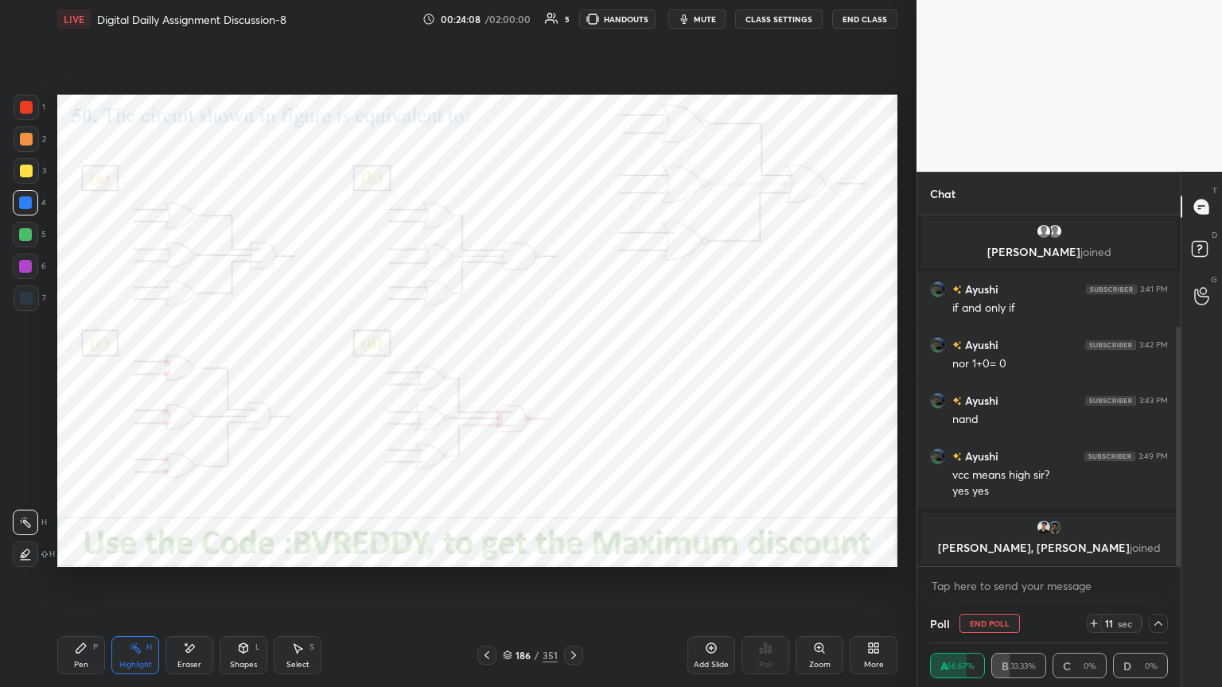
click at [77, 586] on div "Pen" at bounding box center [81, 665] width 14 height 8
click at [1152, 586] on icon at bounding box center [1158, 623] width 13 height 13
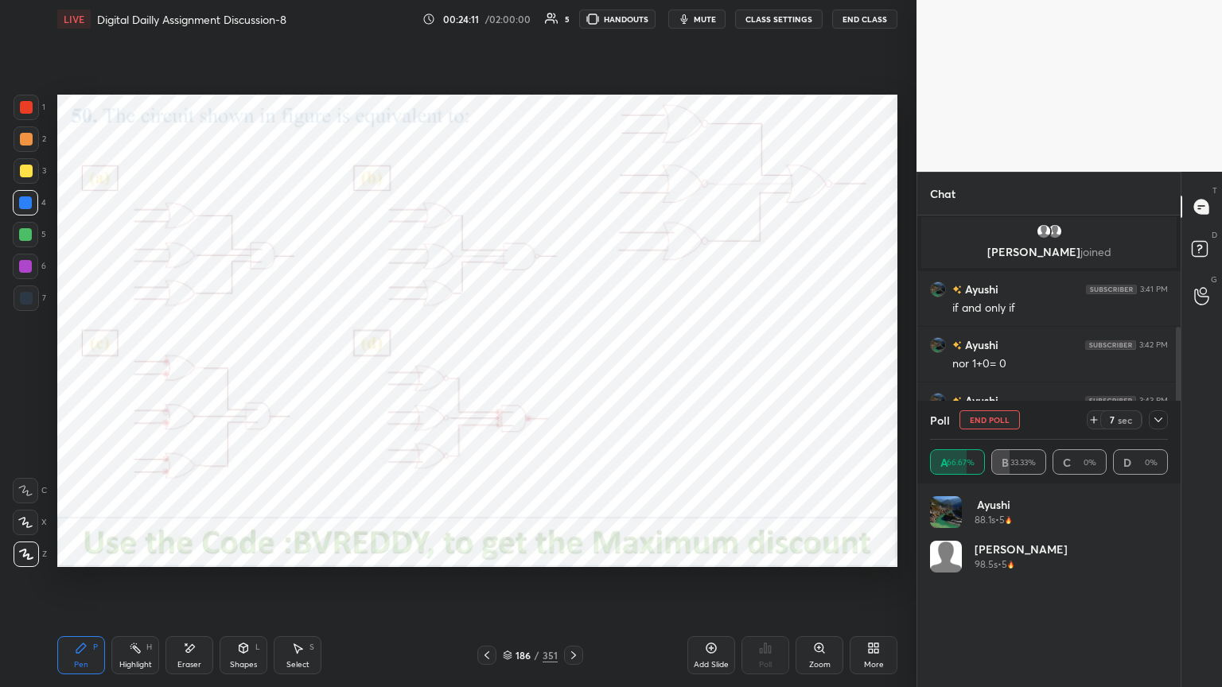
scroll to position [186, 233]
click at [1158, 423] on icon at bounding box center [1158, 420] width 13 height 13
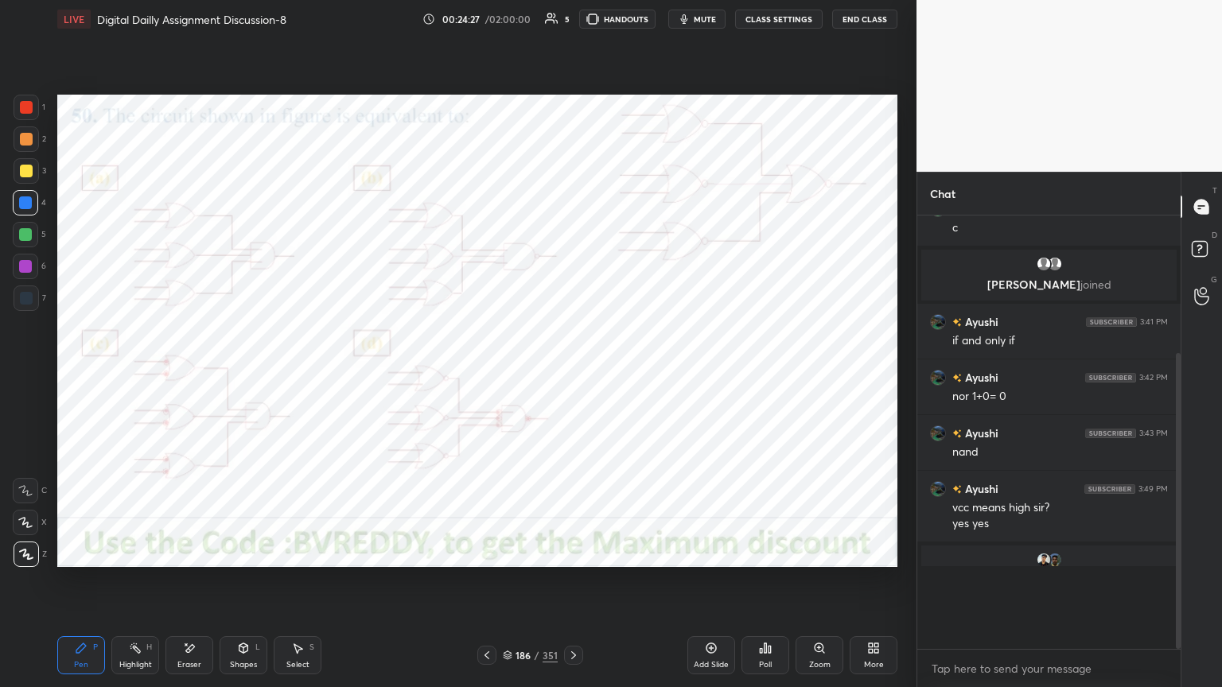
scroll to position [462, 259]
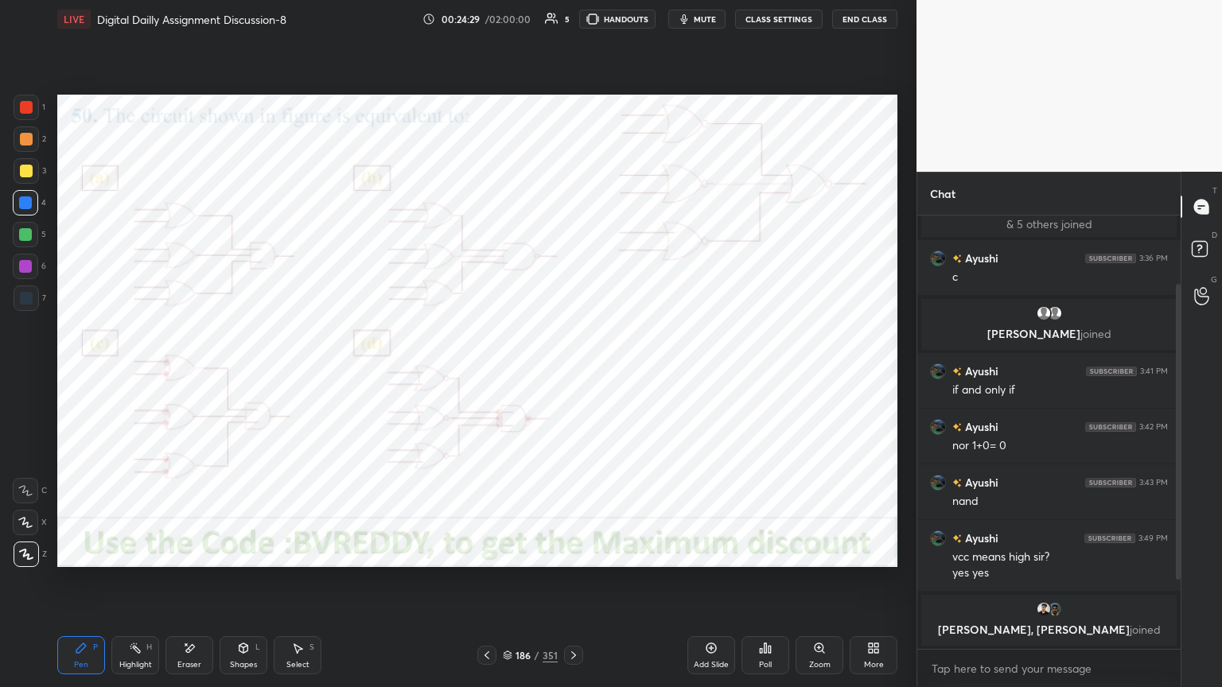
click at [575, 586] on icon at bounding box center [573, 655] width 13 height 13
click at [25, 270] on div at bounding box center [25, 266] width 13 height 13
click at [765, 586] on div "Poll" at bounding box center [766, 656] width 48 height 38
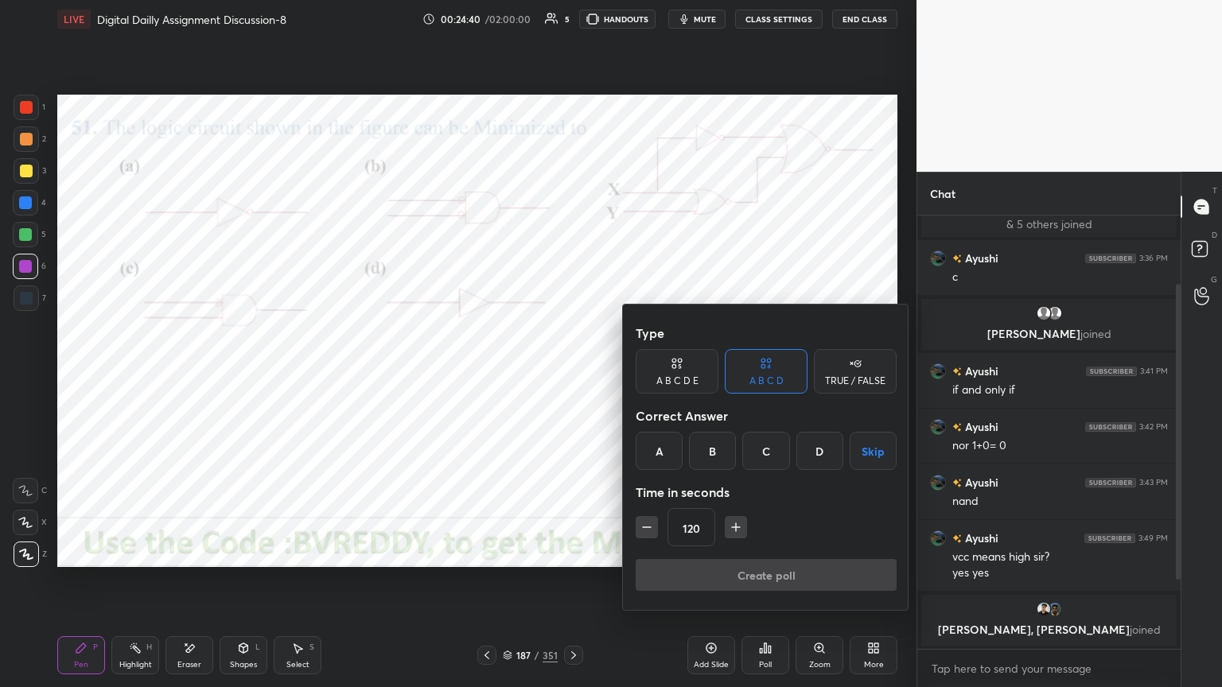
click at [815, 454] on div "D" at bounding box center [819, 451] width 47 height 38
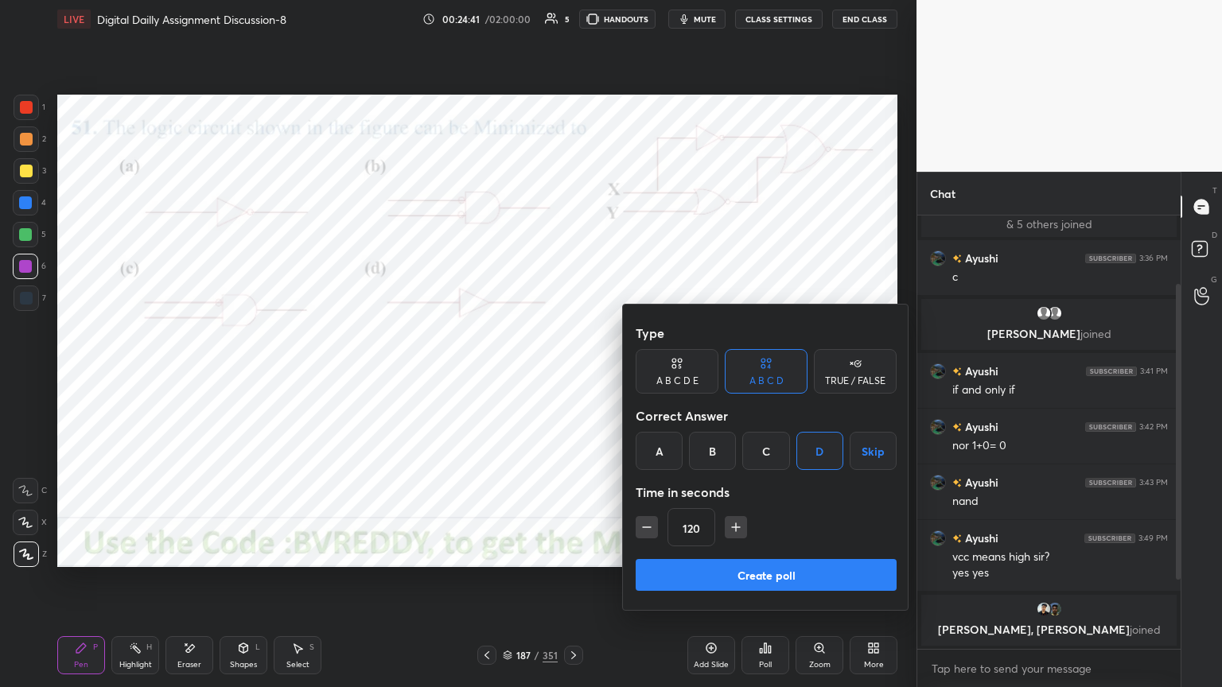
click at [789, 578] on button "Create poll" at bounding box center [766, 575] width 261 height 32
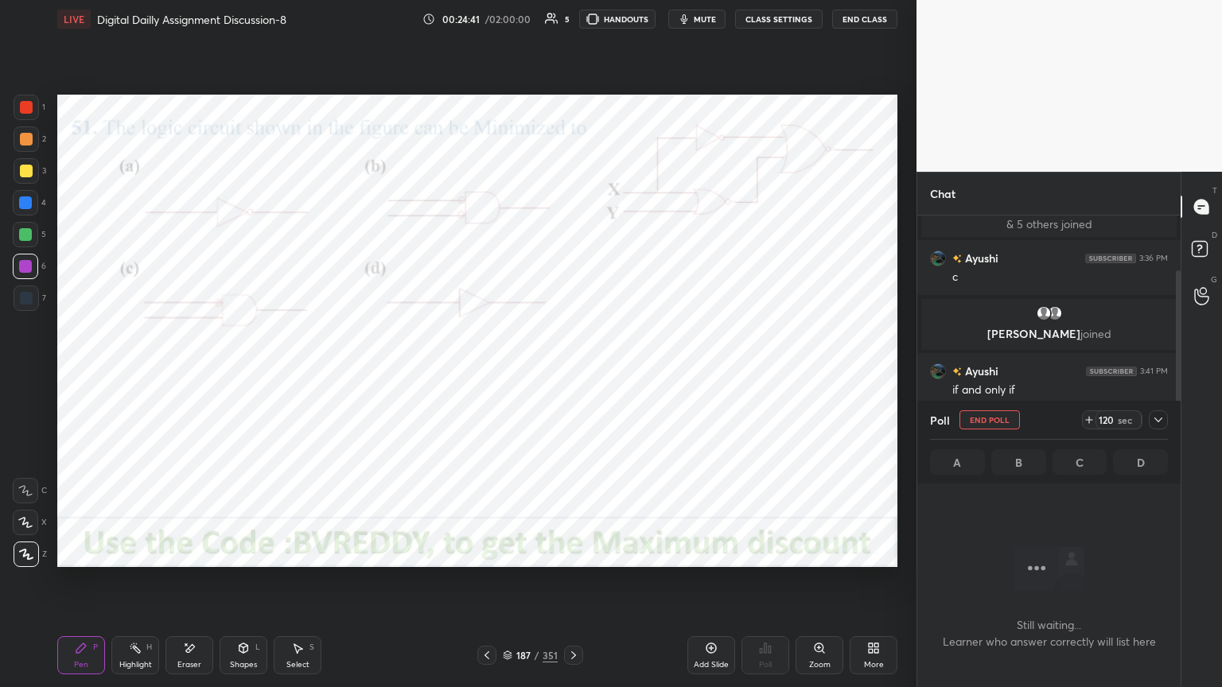
scroll to position [5, 5]
click at [29, 202] on div at bounding box center [25, 203] width 13 height 13
click at [29, 526] on icon at bounding box center [25, 522] width 14 height 11
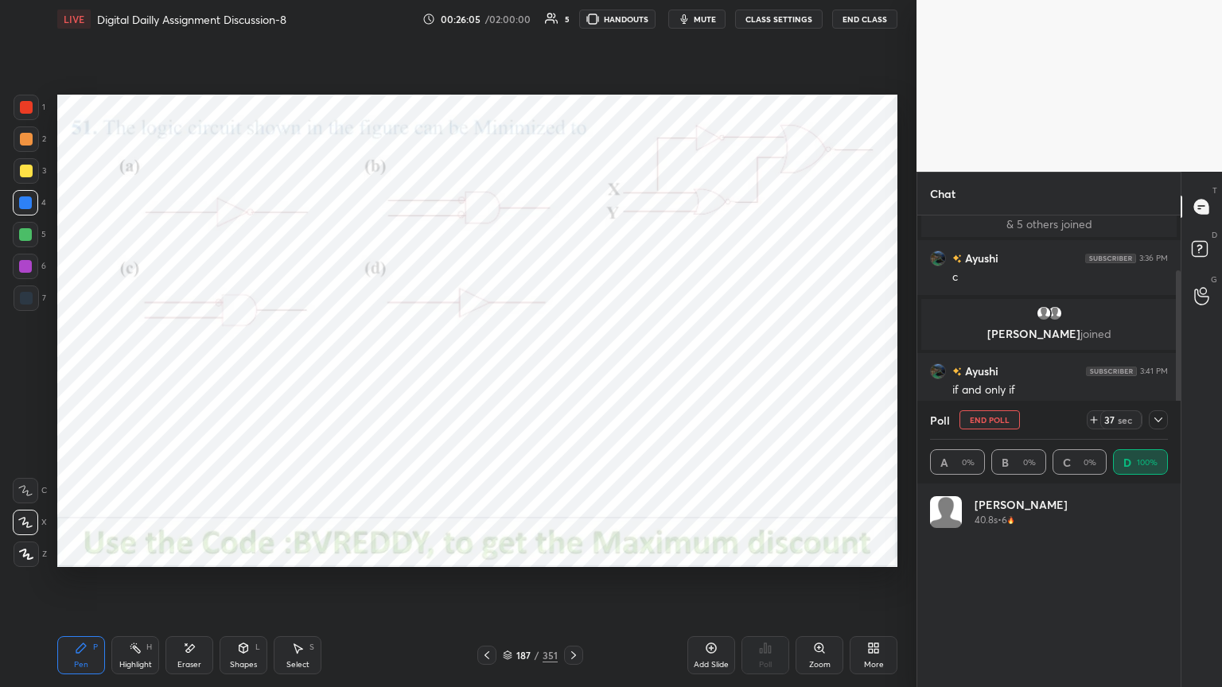
click at [29, 563] on div at bounding box center [26, 554] width 25 height 25
click at [1159, 421] on icon at bounding box center [1159, 420] width 8 height 5
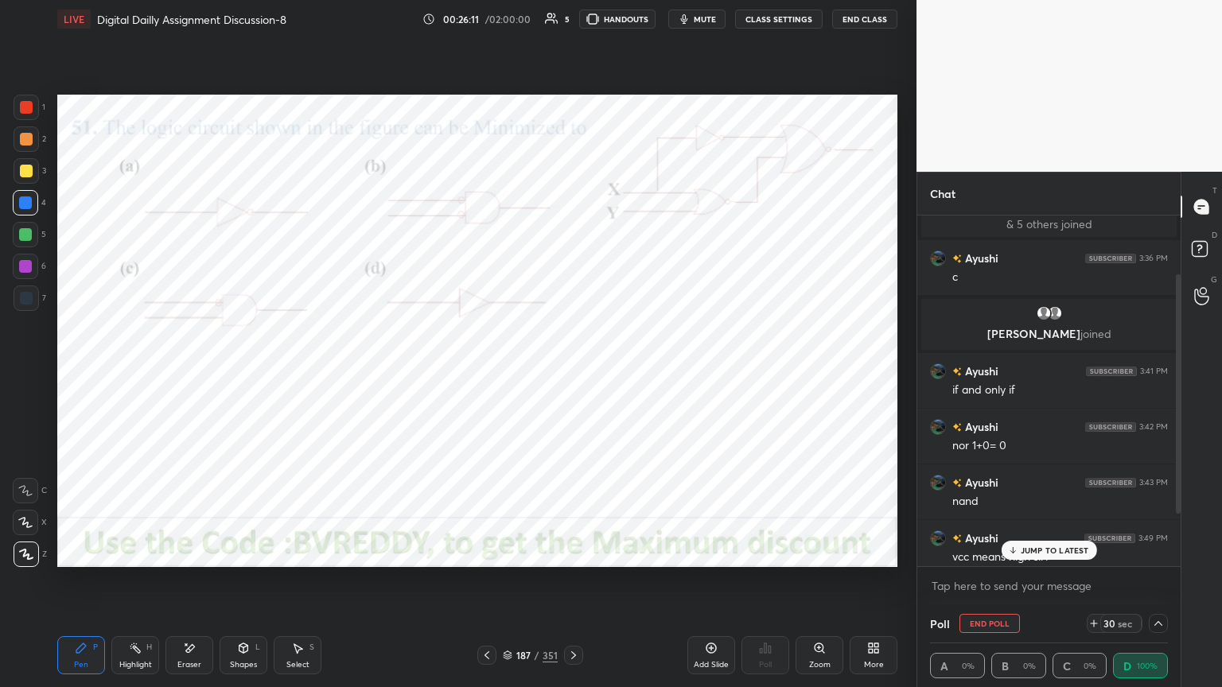
scroll to position [163, 0]
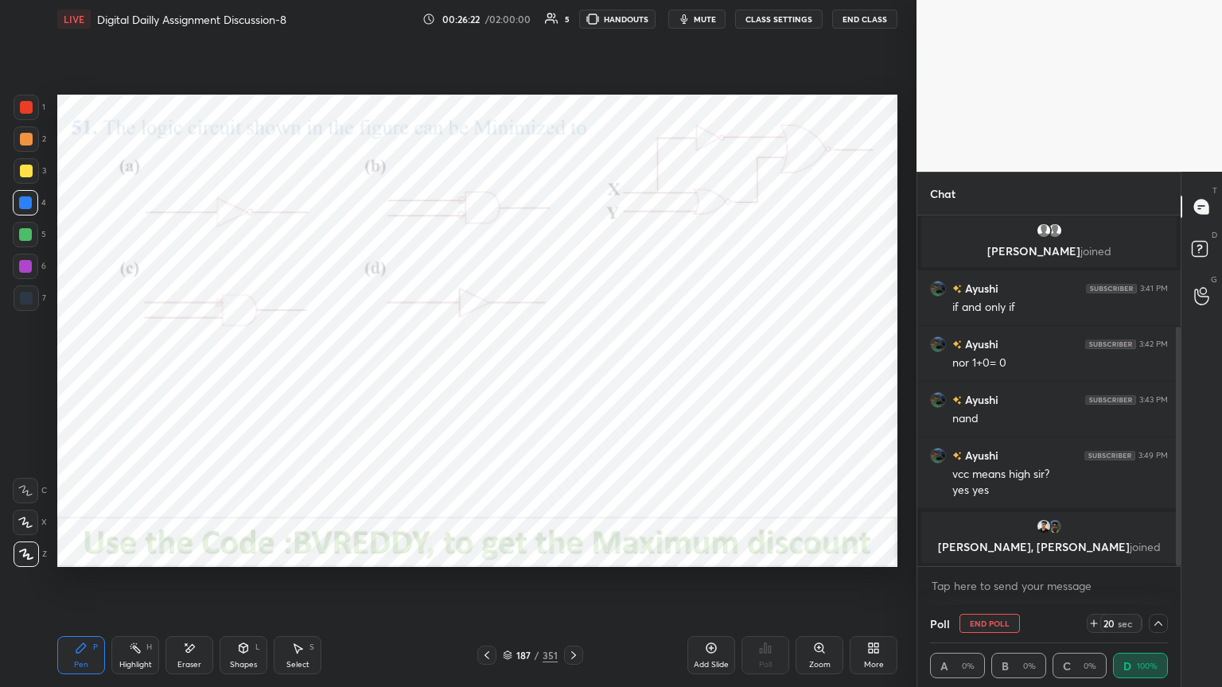
click at [992, 586] on button "End Poll" at bounding box center [990, 623] width 60 height 19
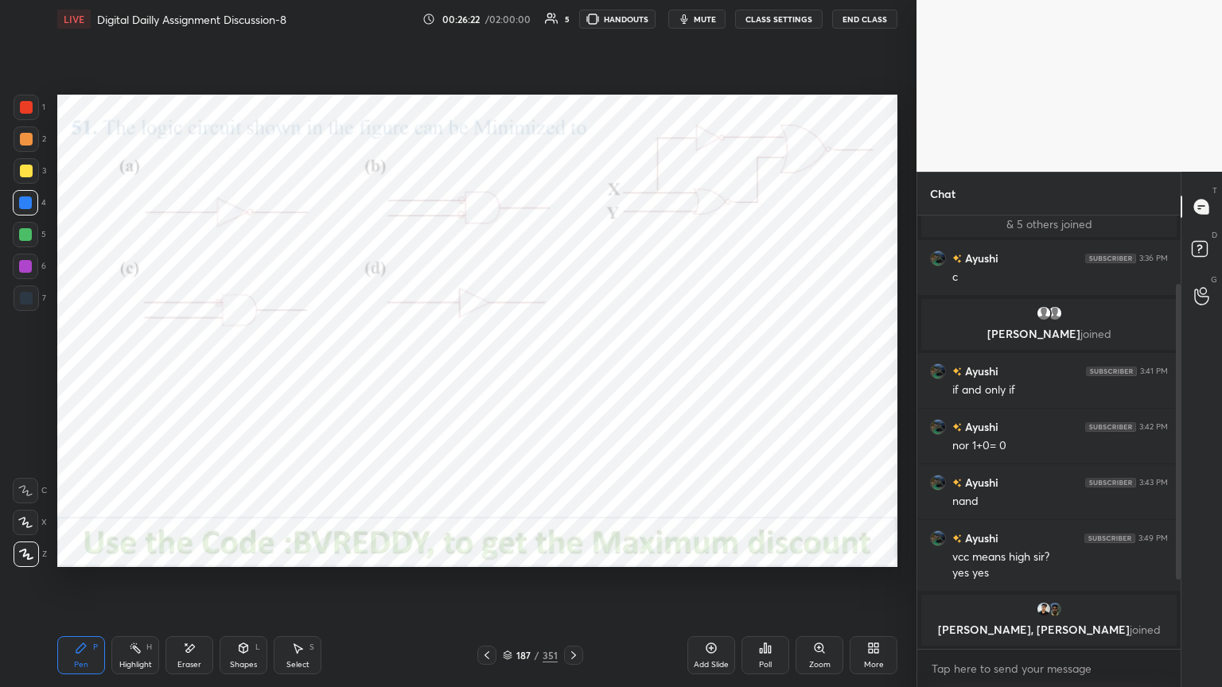
scroll to position [80, 0]
click at [576, 586] on icon at bounding box center [573, 655] width 13 height 13
click at [31, 271] on div at bounding box center [25, 266] width 13 height 13
click at [26, 526] on icon at bounding box center [25, 523] width 13 height 10
click at [29, 558] on icon at bounding box center [26, 555] width 13 height 10
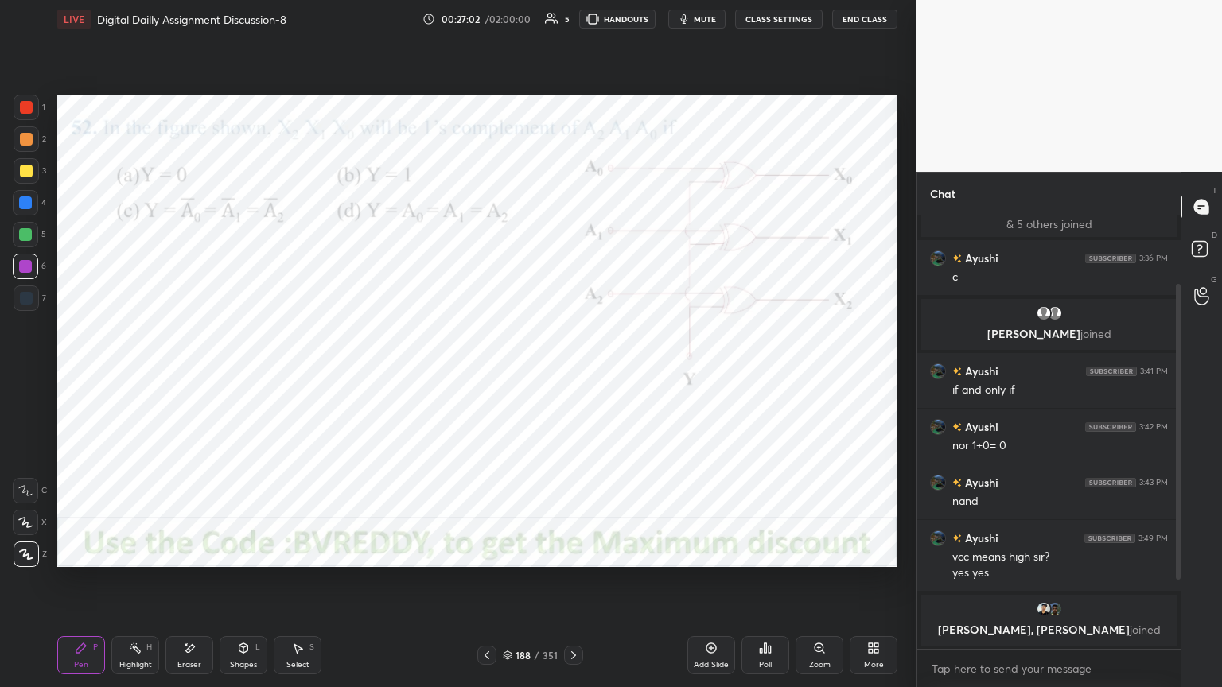
click at [183, 586] on div "Eraser" at bounding box center [190, 656] width 48 height 38
click at [80, 586] on icon at bounding box center [81, 649] width 10 height 10
click at [28, 207] on div at bounding box center [25, 203] width 13 height 13
click at [759, 586] on div "Poll" at bounding box center [765, 665] width 13 height 8
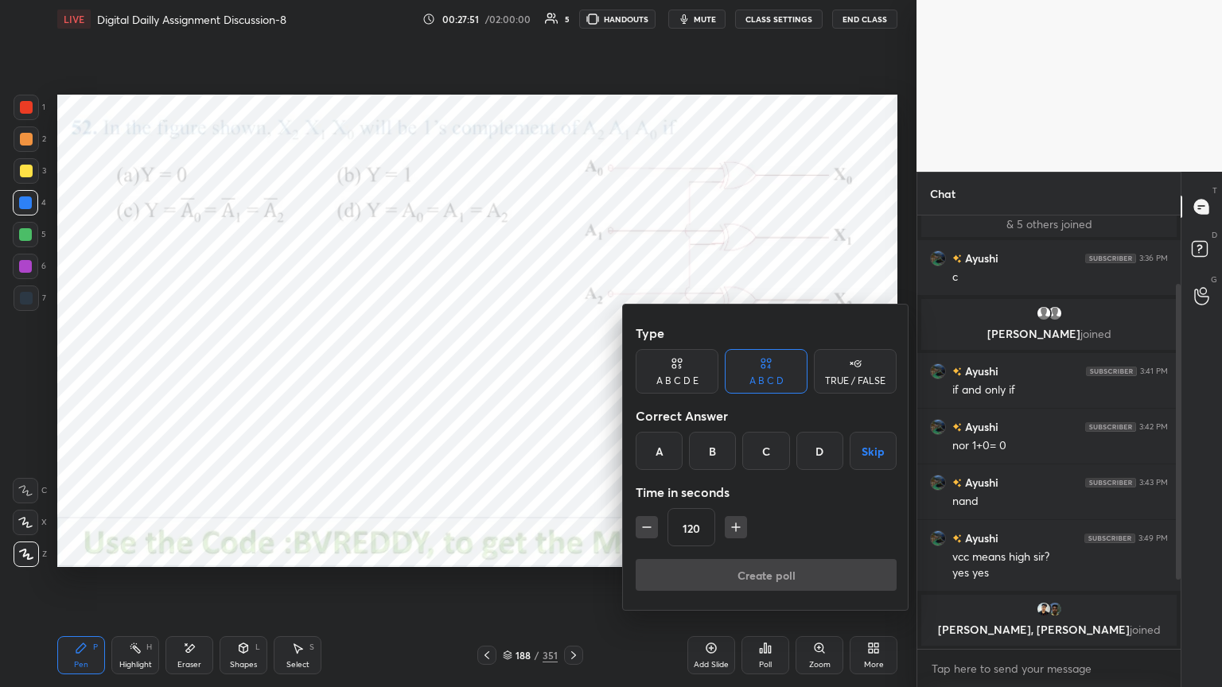
click at [711, 457] on div "B" at bounding box center [712, 451] width 47 height 38
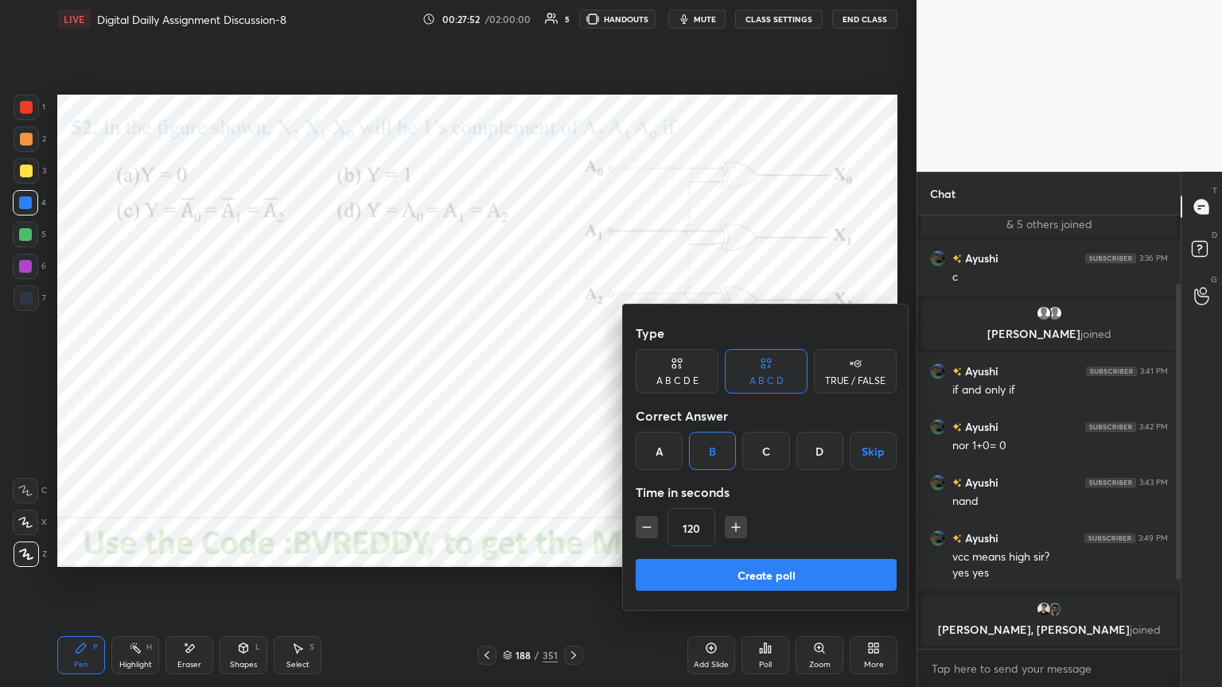
click at [744, 564] on button "Create poll" at bounding box center [766, 575] width 261 height 32
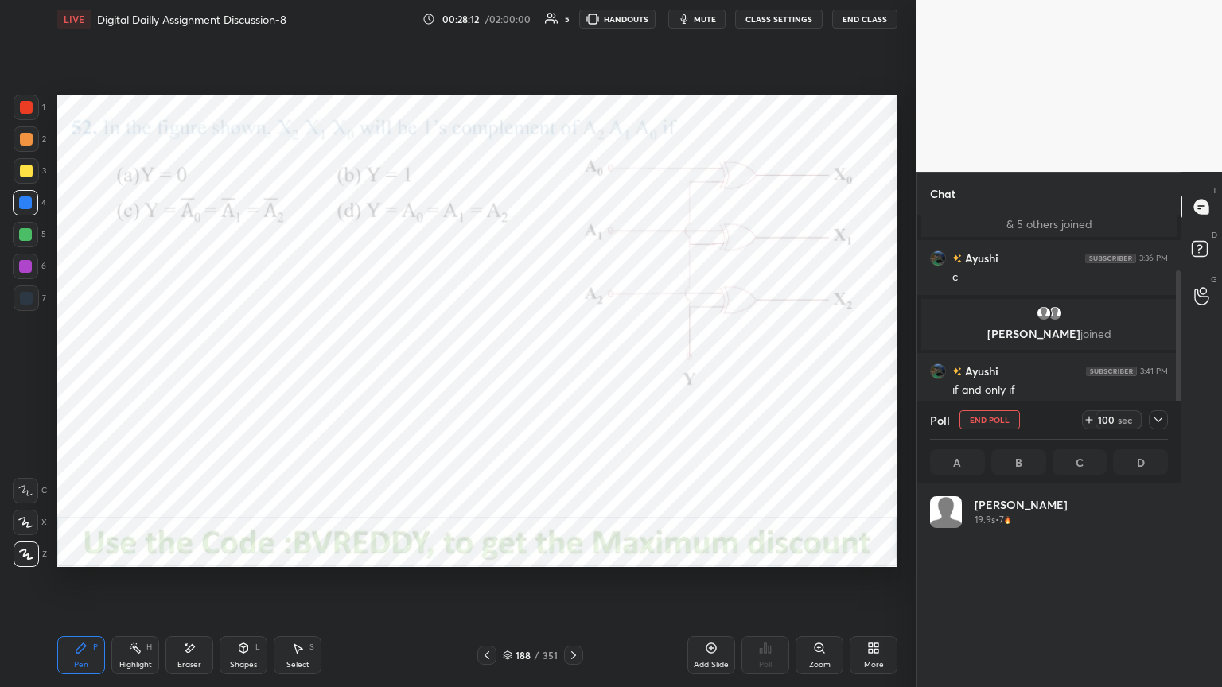
scroll to position [186, 233]
click at [26, 271] on div at bounding box center [25, 266] width 13 height 13
click at [1161, 425] on icon at bounding box center [1158, 420] width 13 height 13
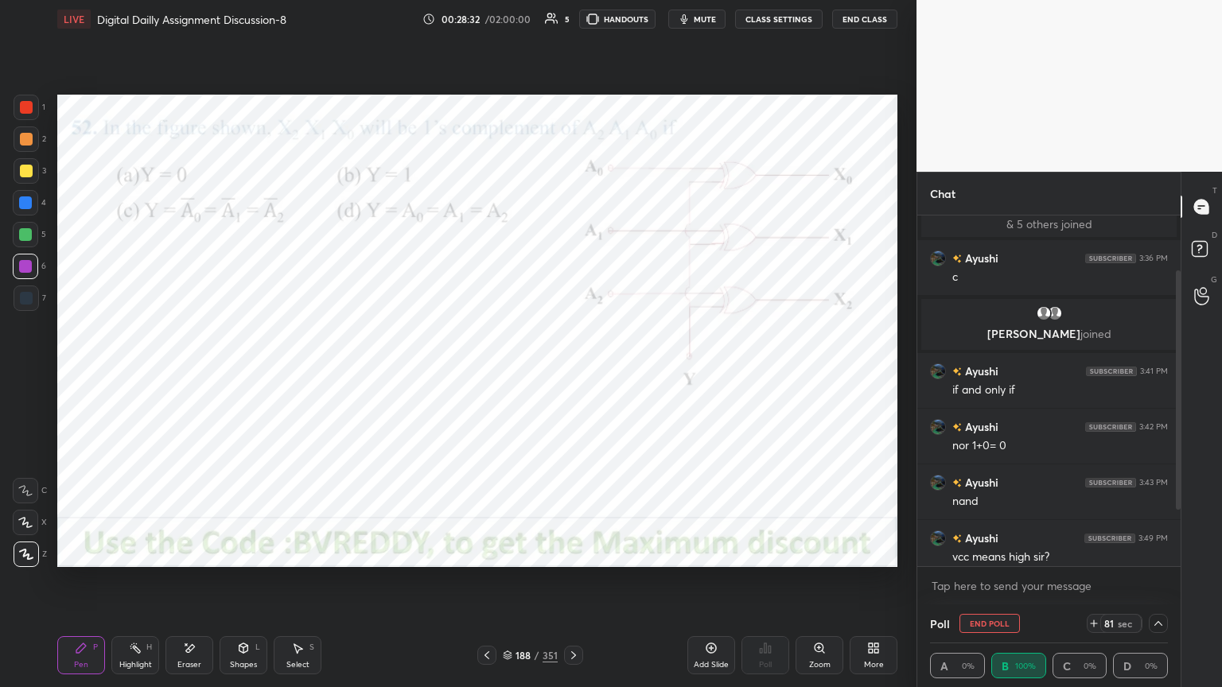
scroll to position [163, 0]
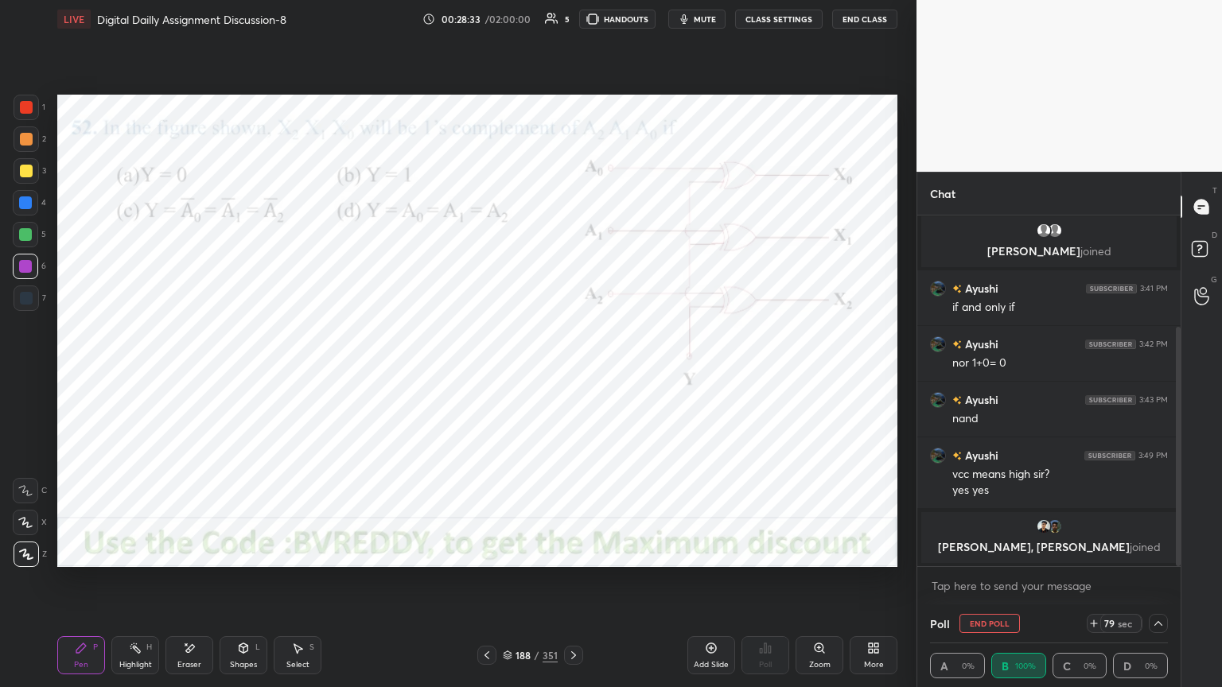
click at [986, 586] on button "End Poll" at bounding box center [990, 623] width 60 height 19
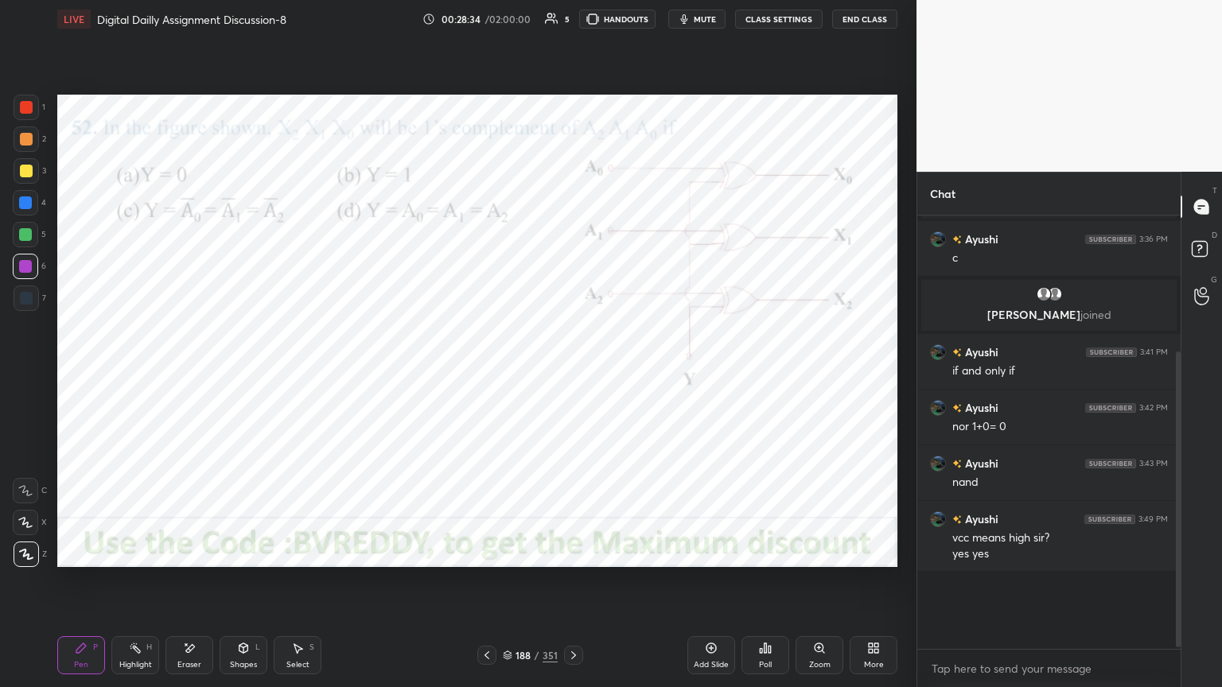
scroll to position [4, 5]
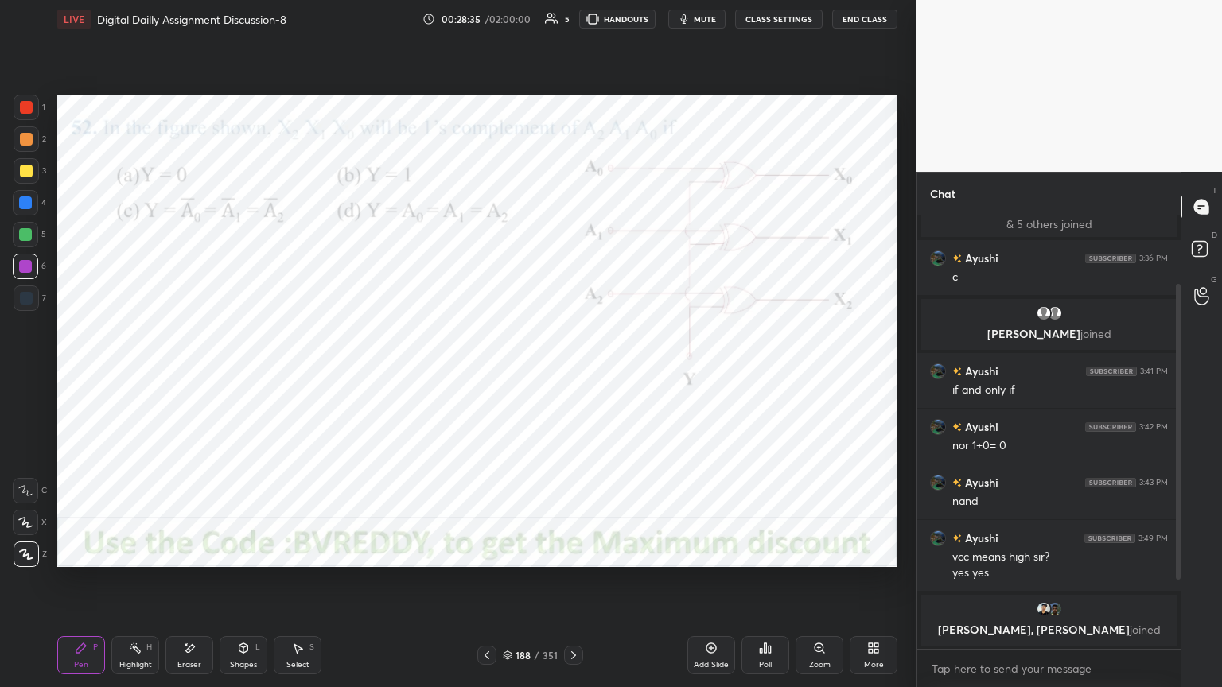
click at [576, 586] on icon at bounding box center [573, 655] width 13 height 13
click at [762, 586] on div "Poll" at bounding box center [765, 665] width 13 height 8
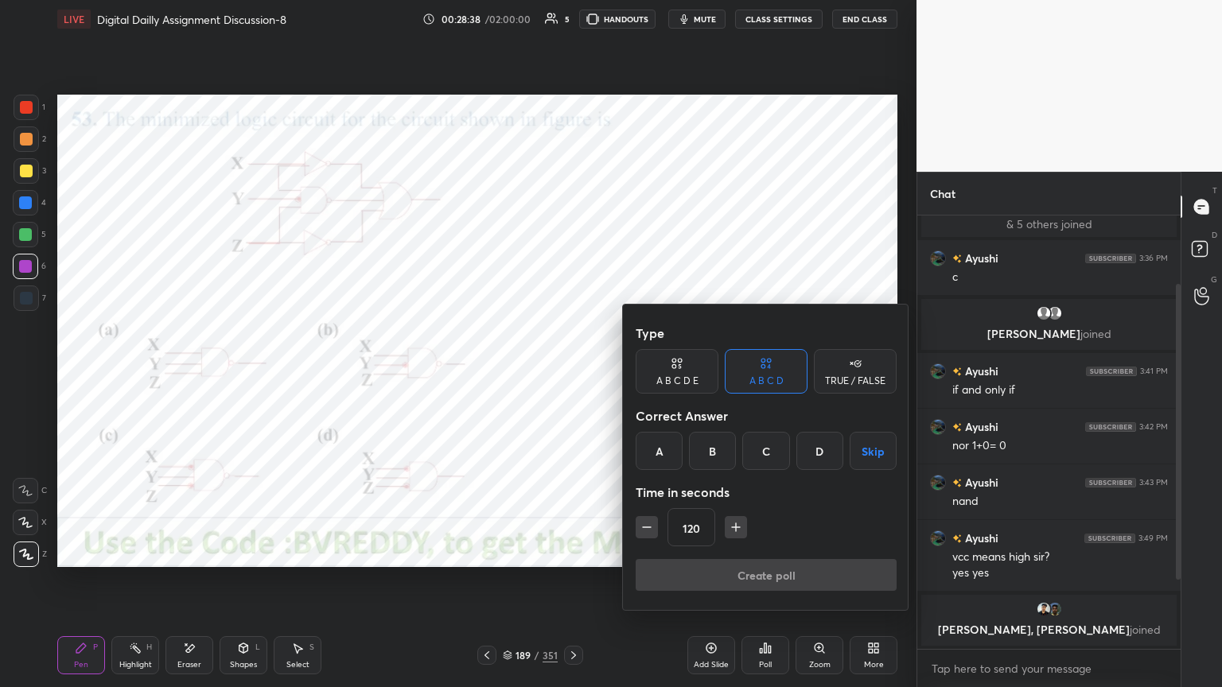
click at [713, 454] on div "B" at bounding box center [712, 451] width 47 height 38
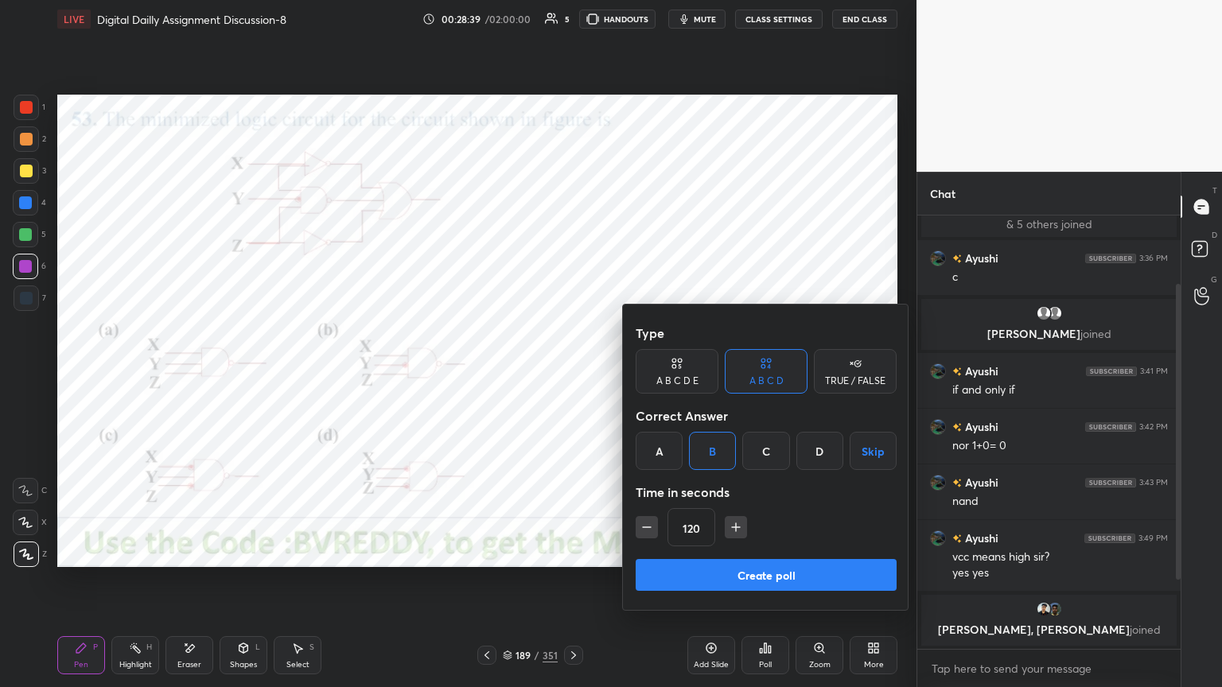
click at [744, 585] on button "Create poll" at bounding box center [766, 575] width 261 height 32
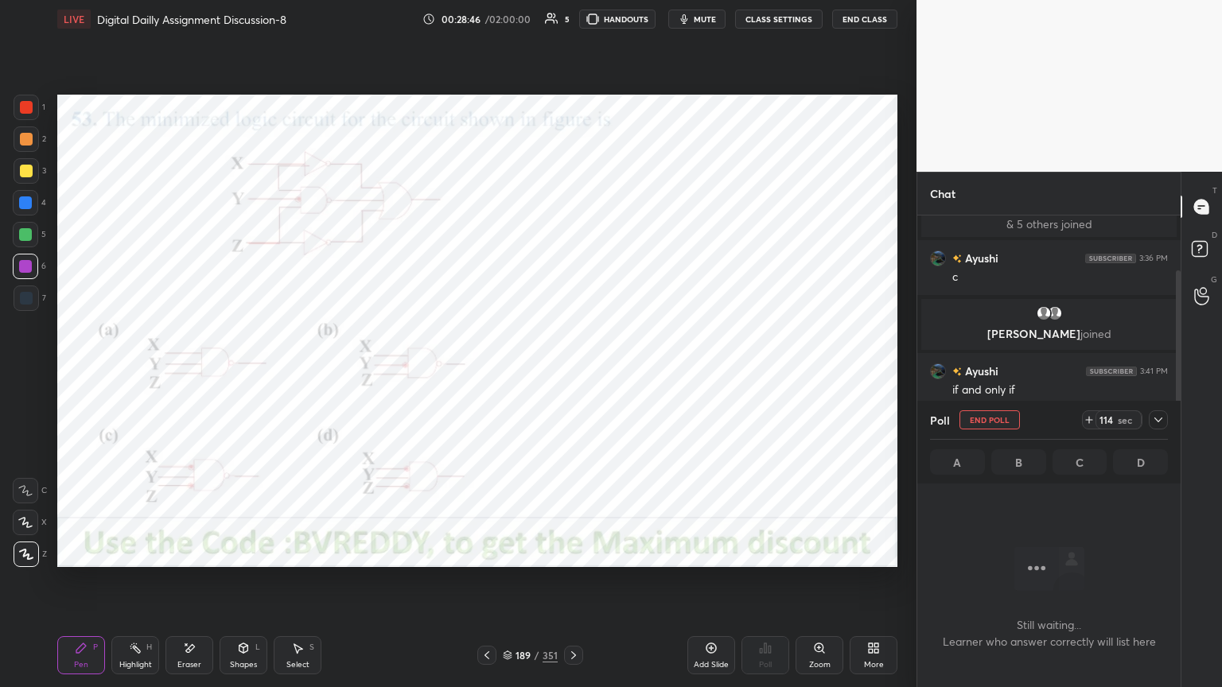
click at [20, 208] on div at bounding box center [25, 203] width 13 height 13
click at [185, 586] on div "Eraser" at bounding box center [190, 656] width 48 height 38
click at [80, 586] on div "Pen P" at bounding box center [81, 656] width 48 height 38
click at [25, 270] on div at bounding box center [25, 266] width 13 height 13
click at [25, 565] on div at bounding box center [26, 554] width 25 height 25
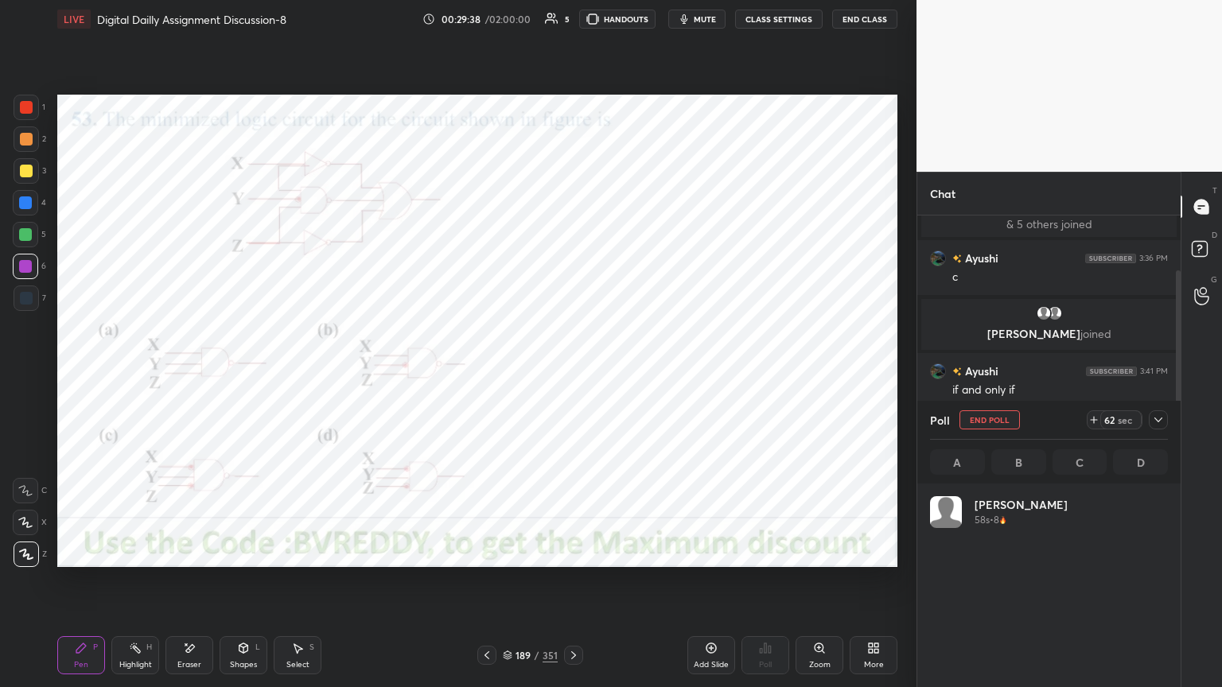
scroll to position [186, 233]
click at [1155, 423] on icon at bounding box center [1158, 420] width 13 height 13
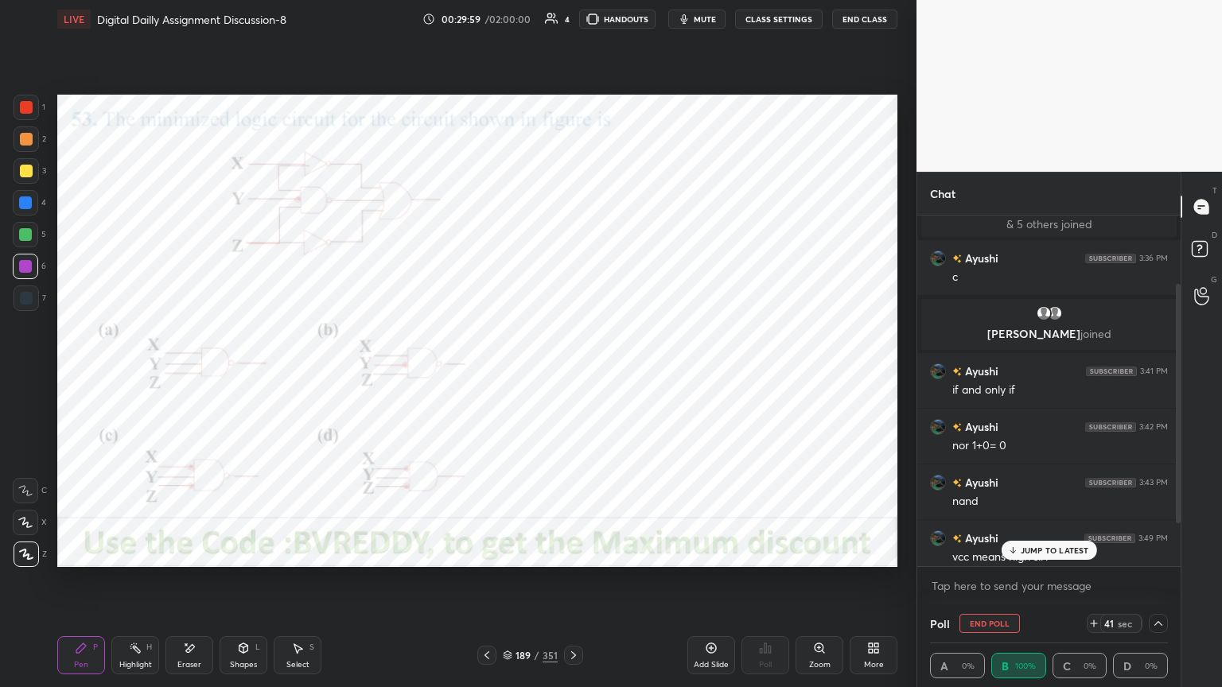
scroll to position [163, 0]
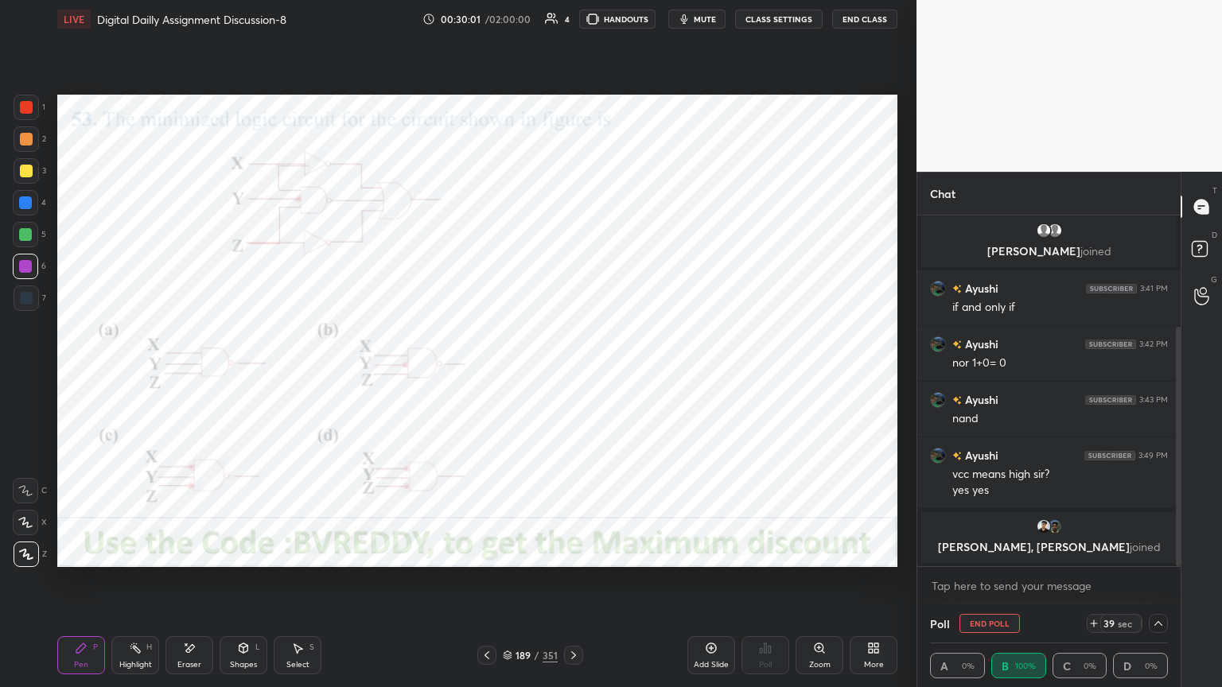
click at [1002, 586] on button "End Poll" at bounding box center [990, 623] width 60 height 19
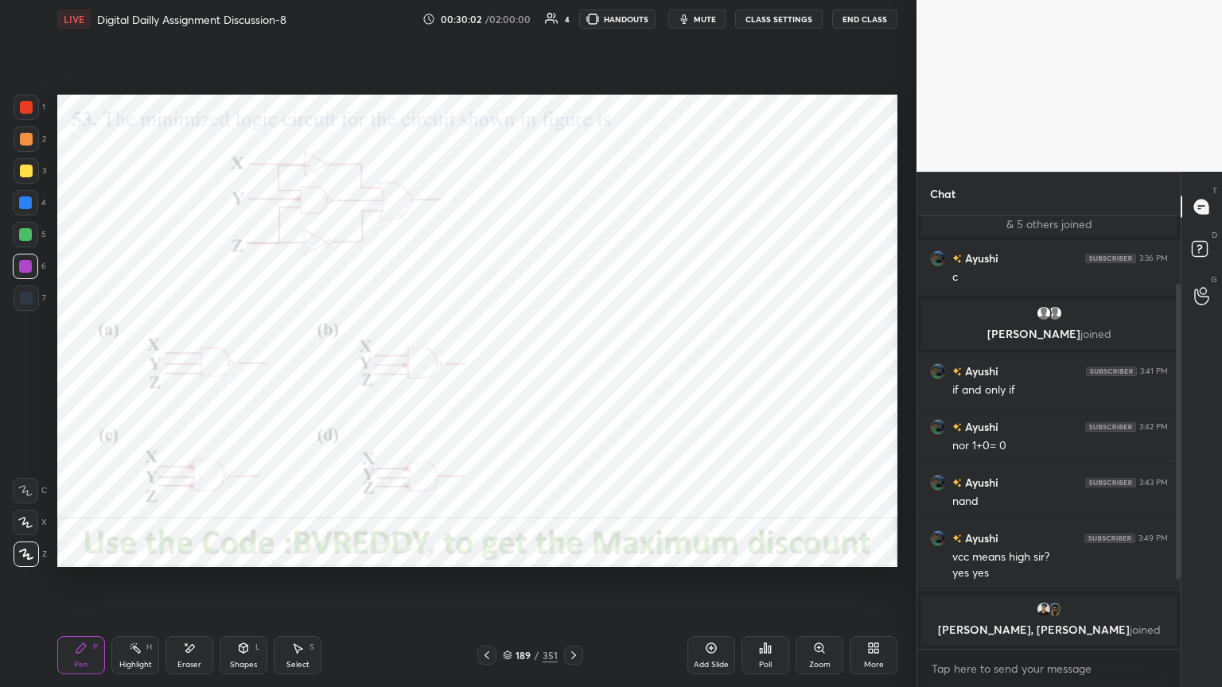
scroll to position [80, 0]
click at [574, 586] on icon at bounding box center [573, 655] width 13 height 13
click at [29, 200] on div at bounding box center [25, 203] width 13 height 13
click at [762, 586] on div "Poll" at bounding box center [765, 665] width 13 height 8
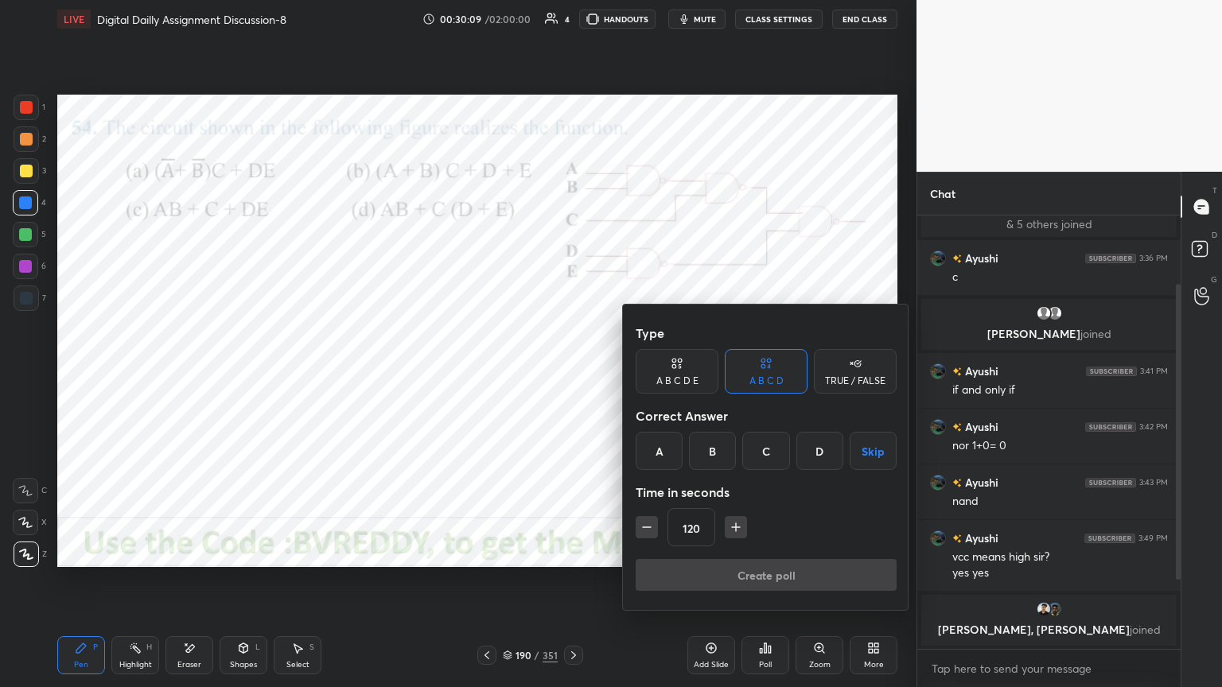
click at [667, 458] on div "A" at bounding box center [659, 451] width 47 height 38
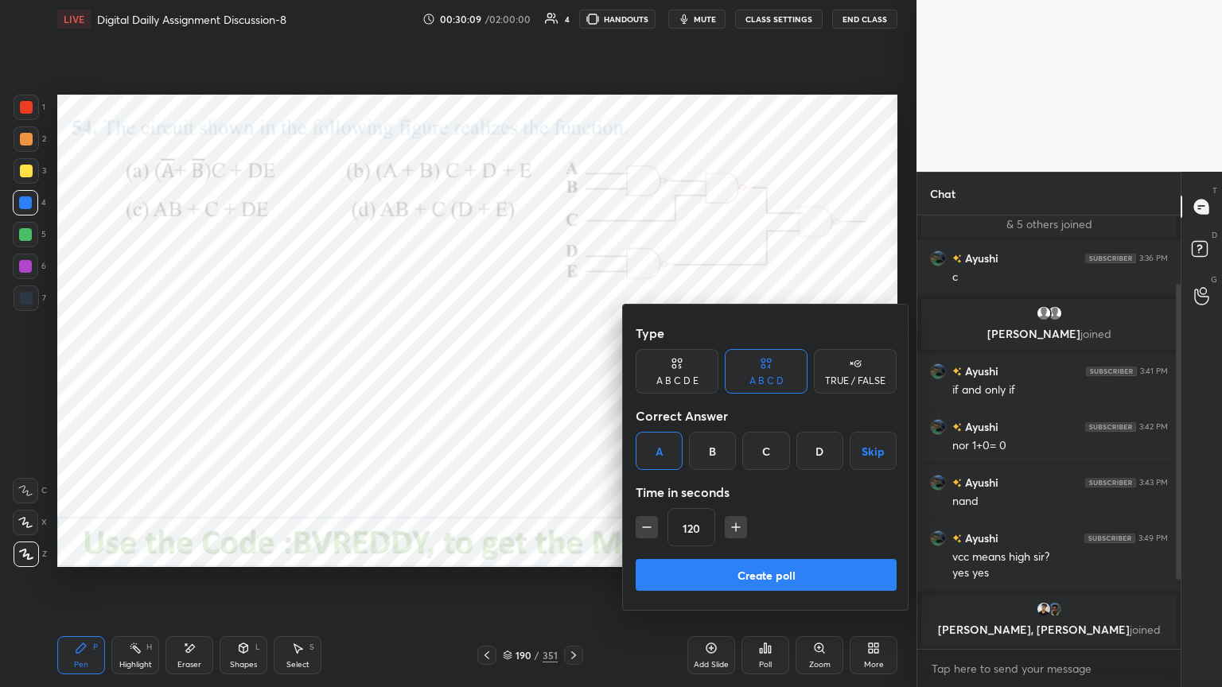
click at [726, 579] on button "Create poll" at bounding box center [766, 575] width 261 height 32
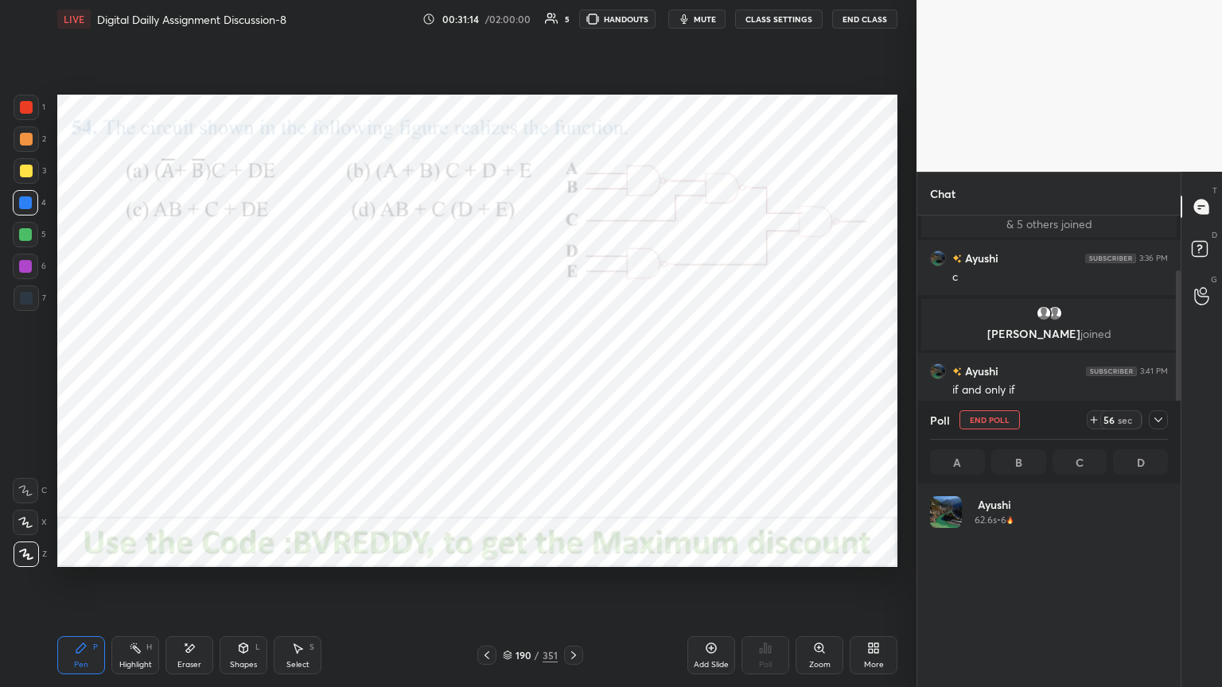
scroll to position [186, 233]
click at [25, 523] on icon at bounding box center [25, 523] width 13 height 10
click at [29, 562] on div at bounding box center [26, 554] width 25 height 25
click at [29, 137] on div at bounding box center [26, 139] width 13 height 13
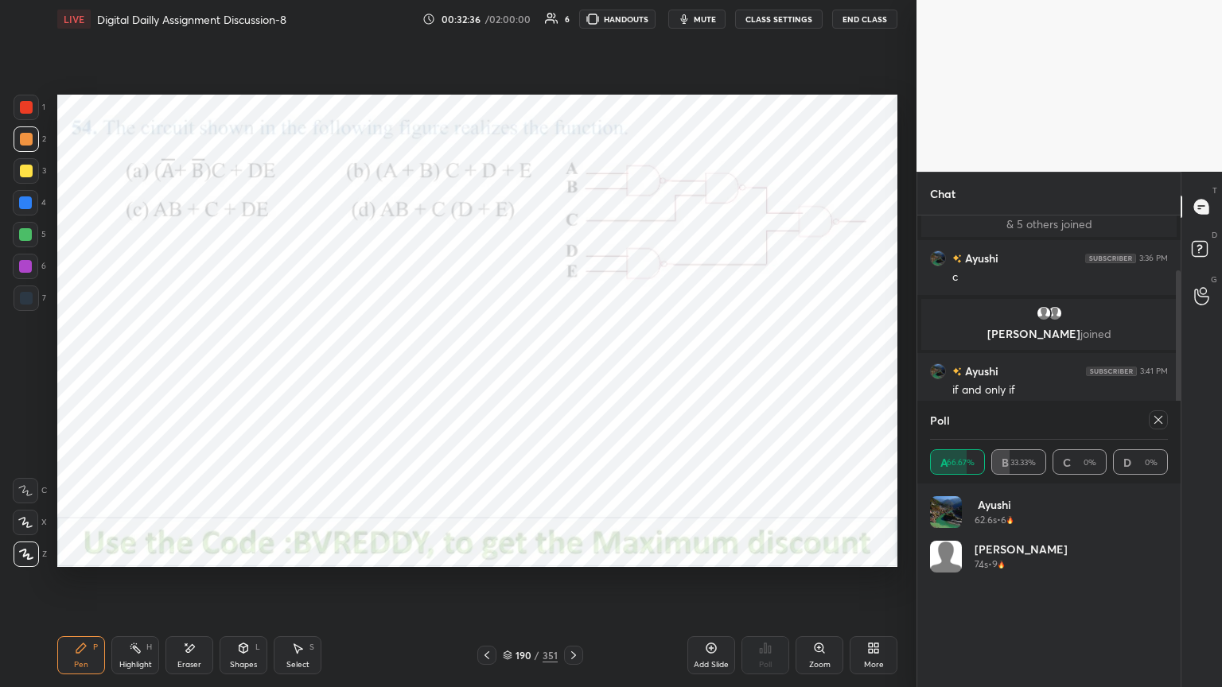
click at [1160, 423] on icon at bounding box center [1158, 420] width 13 height 13
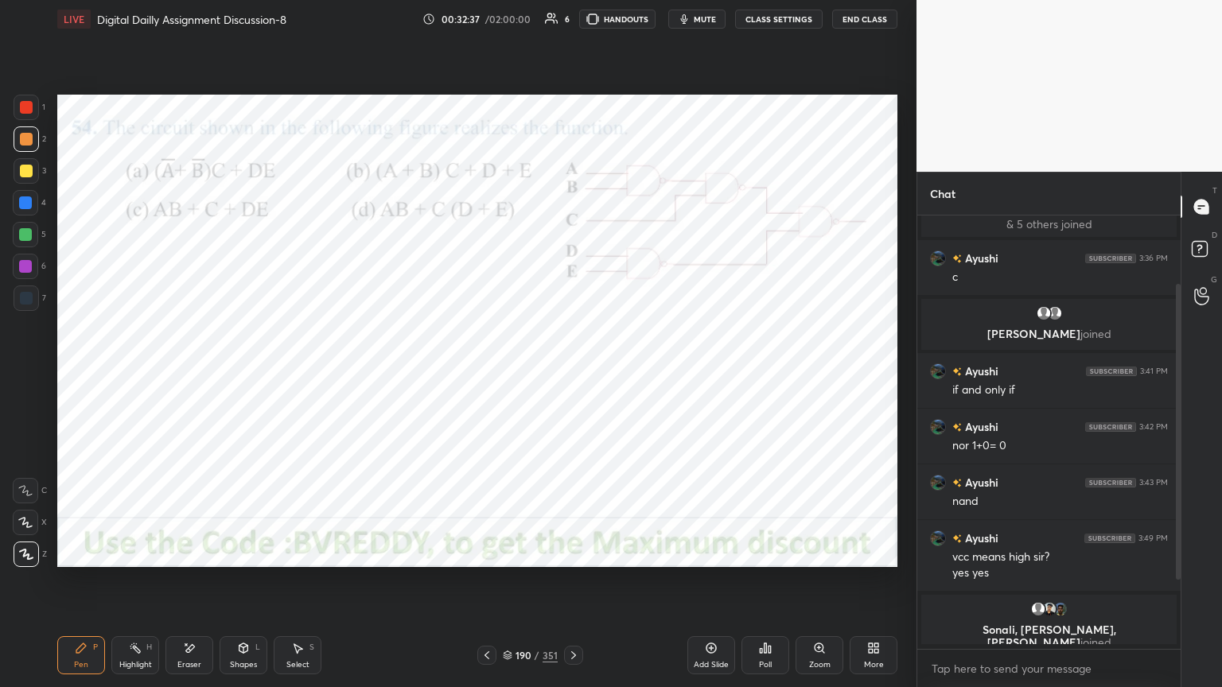
scroll to position [2, 5]
click at [568, 586] on div at bounding box center [573, 655] width 19 height 19
click at [765, 586] on div "Poll" at bounding box center [765, 665] width 13 height 8
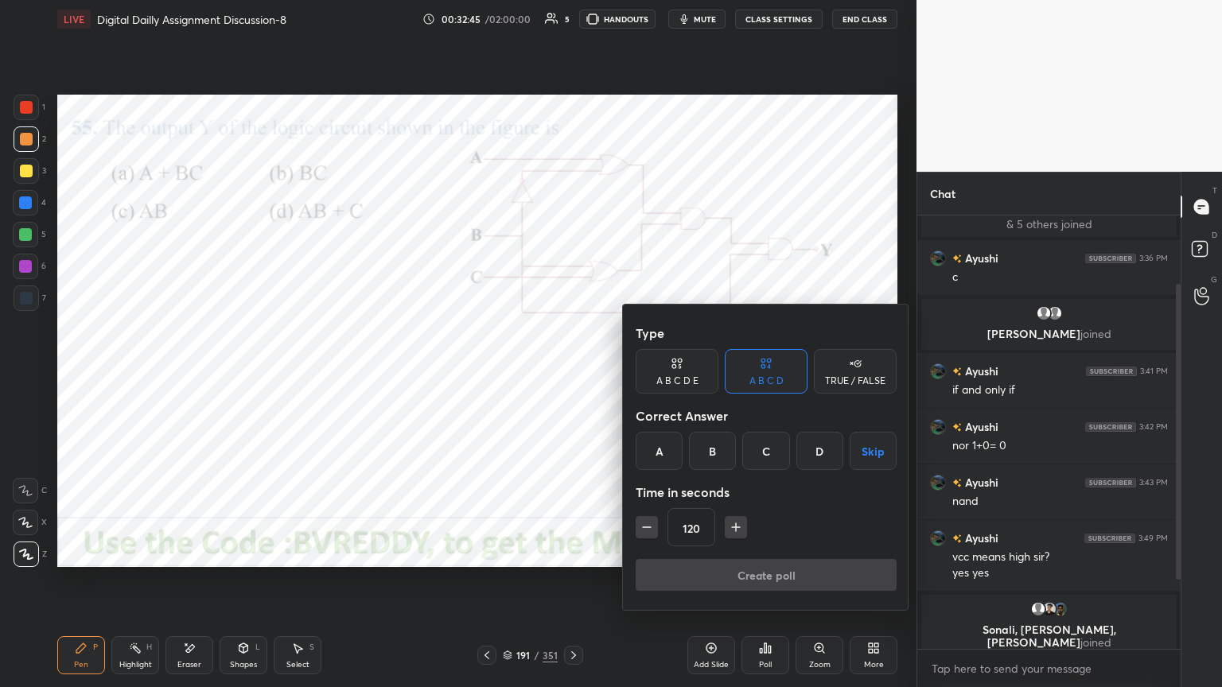
click at [761, 455] on div "C" at bounding box center [765, 451] width 47 height 38
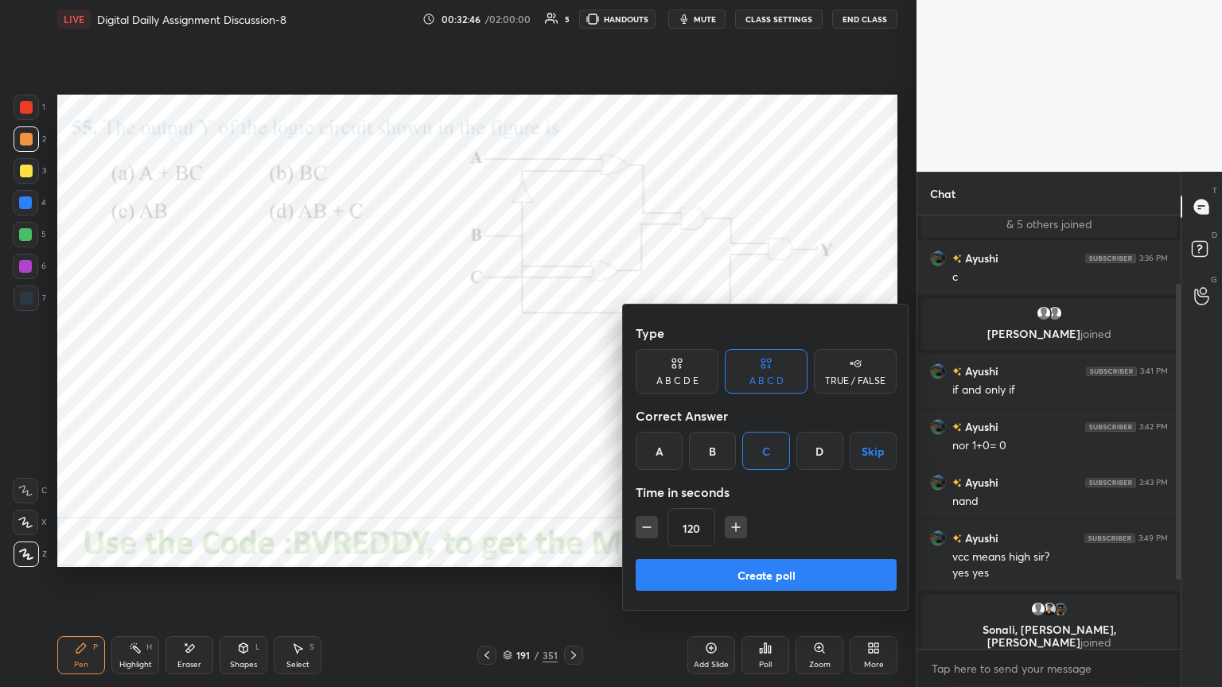
click at [756, 572] on button "Create poll" at bounding box center [766, 575] width 261 height 32
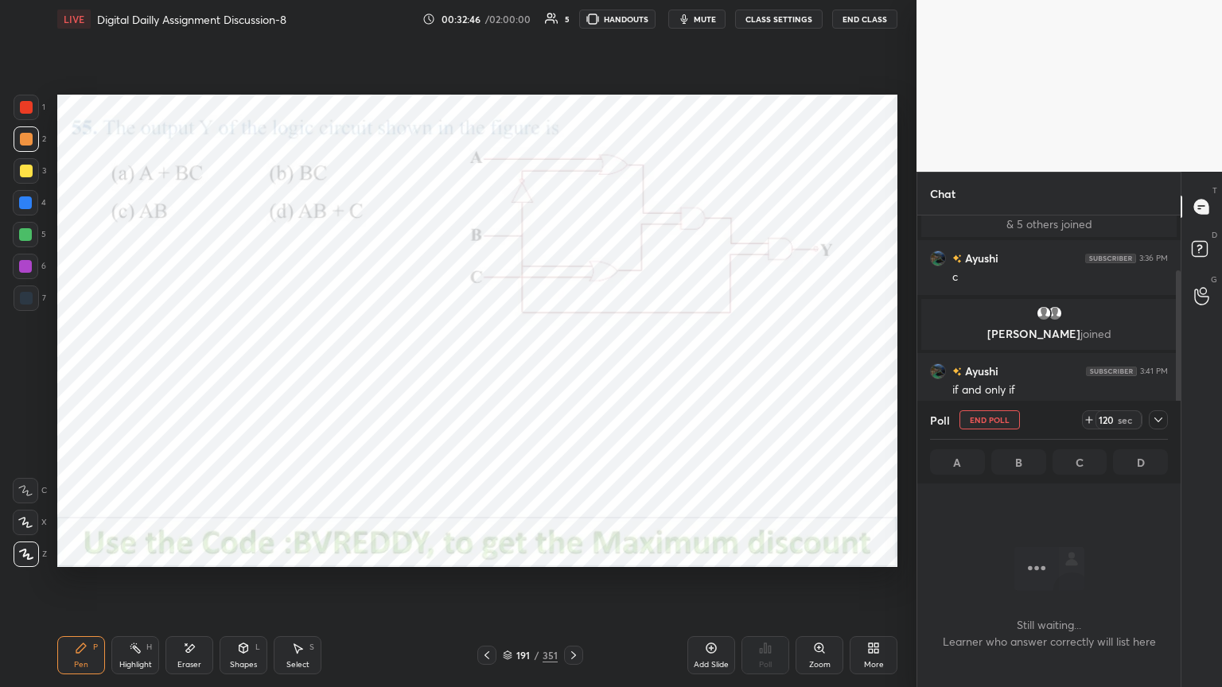
scroll to position [5, 5]
click at [26, 530] on div at bounding box center [25, 522] width 25 height 25
click at [31, 529] on div at bounding box center [25, 522] width 25 height 25
click at [30, 560] on div at bounding box center [26, 554] width 25 height 25
click at [26, 208] on div at bounding box center [25, 203] width 13 height 13
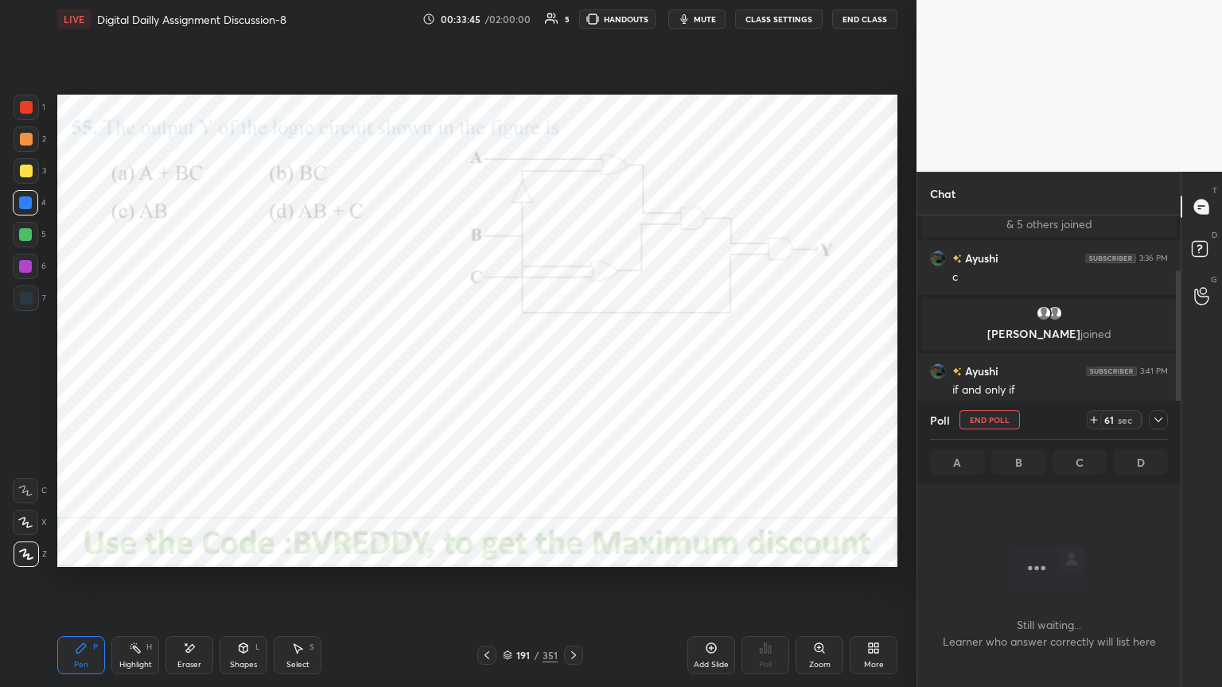
click at [1159, 424] on icon at bounding box center [1158, 420] width 13 height 13
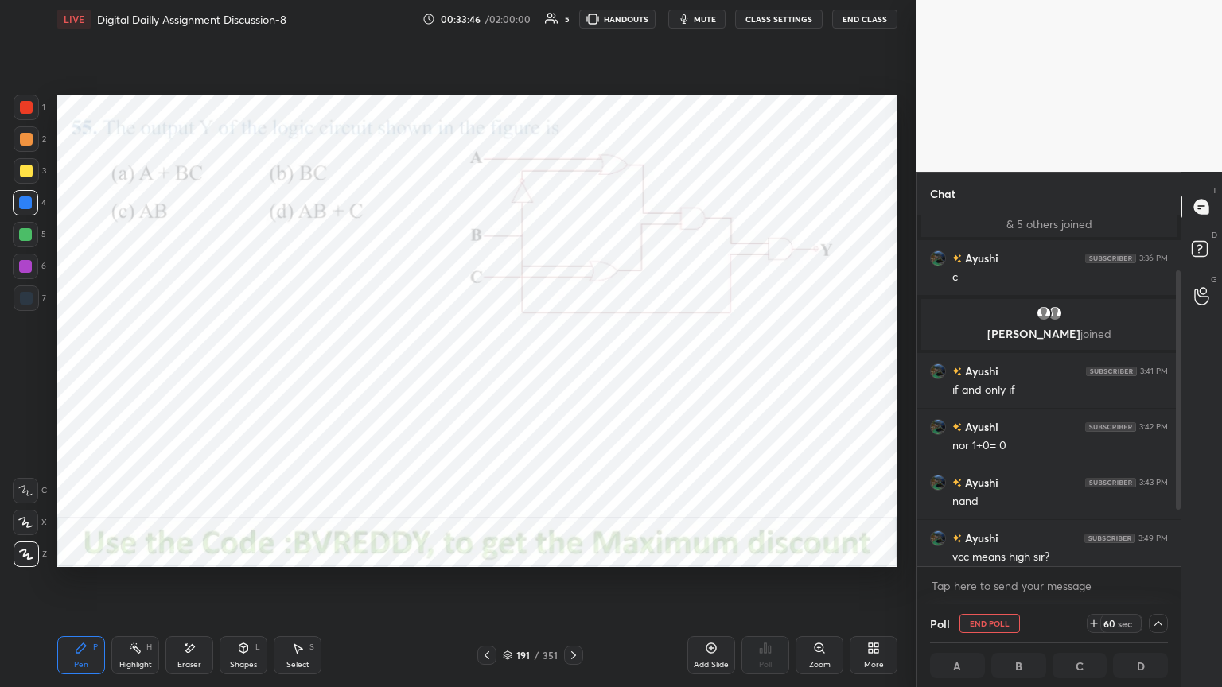
scroll to position [163, 0]
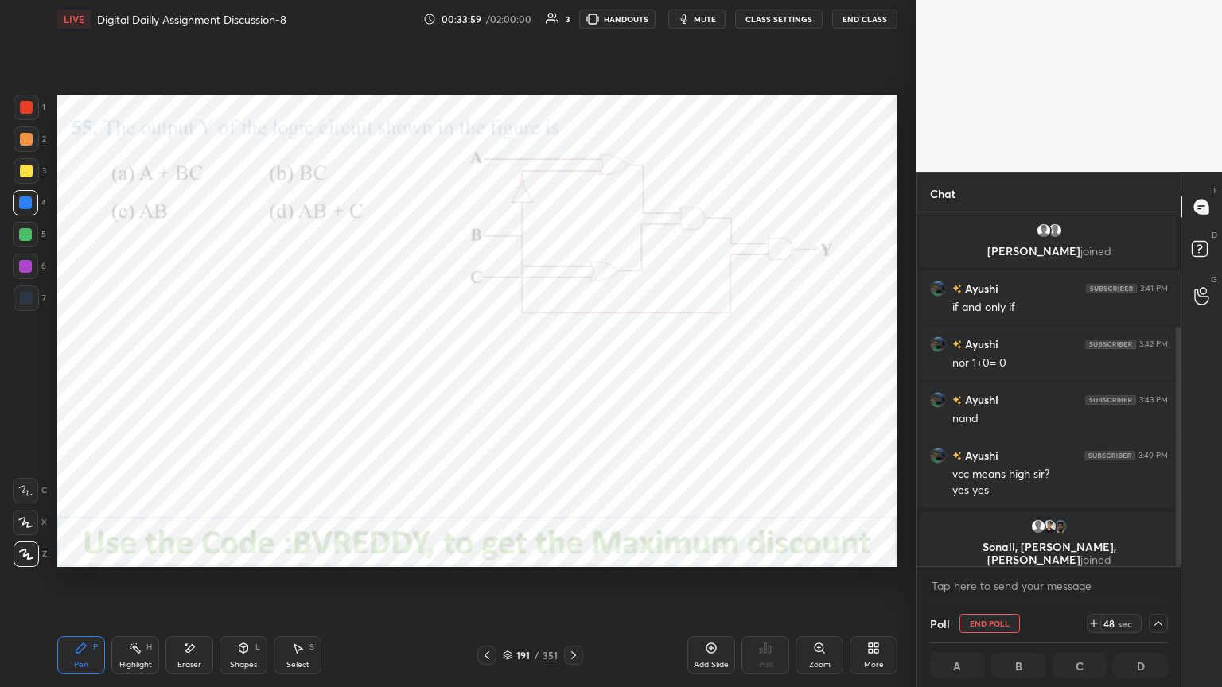
click at [22, 522] on icon at bounding box center [25, 522] width 14 height 11
click at [23, 272] on div at bounding box center [25, 266] width 13 height 13
click at [25, 555] on icon at bounding box center [26, 555] width 13 height 10
click at [30, 305] on div at bounding box center [26, 298] width 25 height 25
click at [229, 586] on div "Shapes L" at bounding box center [244, 656] width 48 height 38
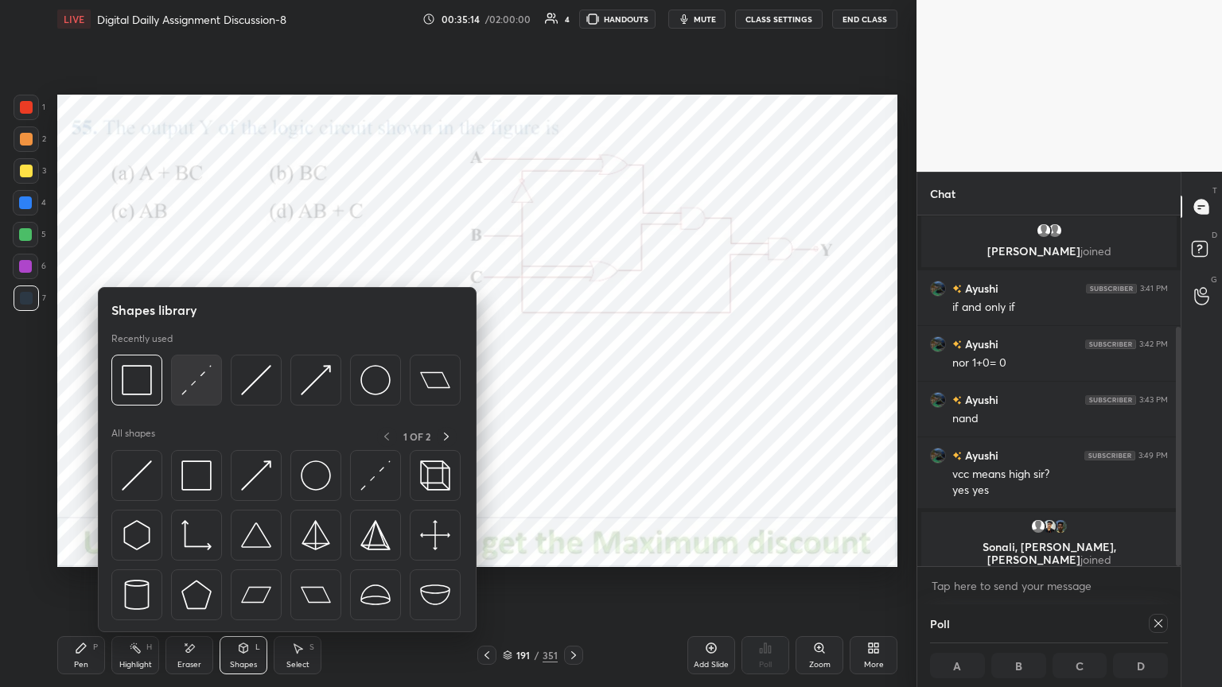
click at [188, 385] on img at bounding box center [196, 380] width 30 height 30
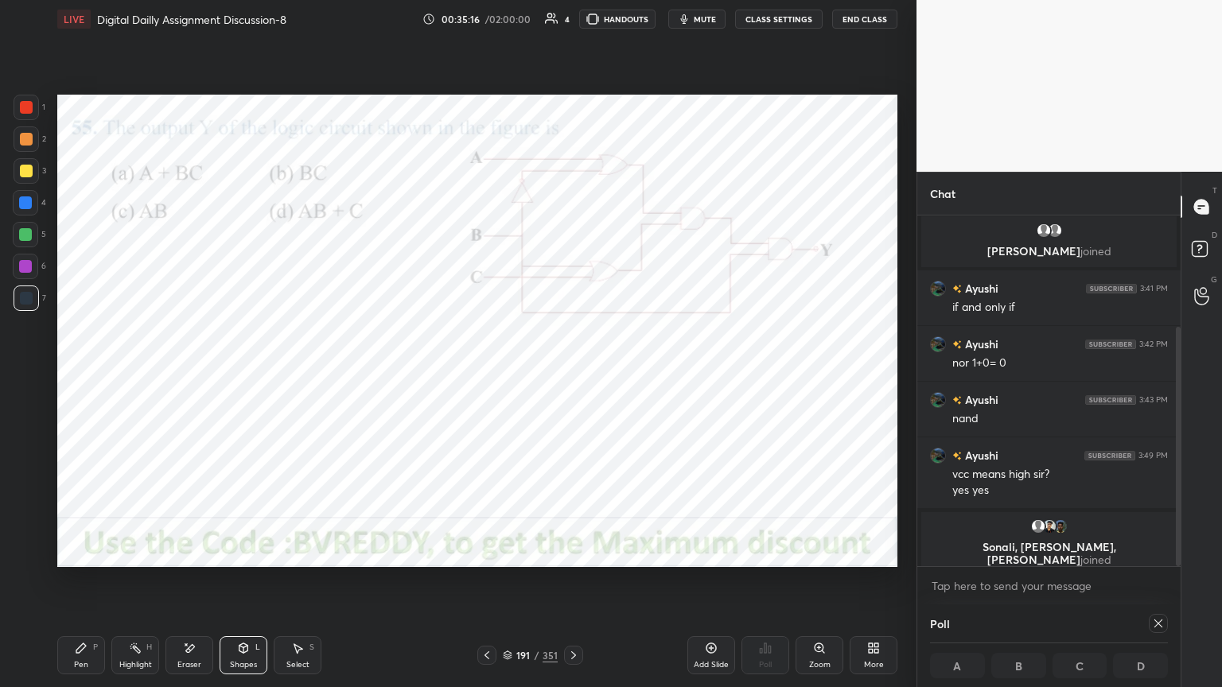
click at [95, 586] on div "Pen P" at bounding box center [81, 656] width 48 height 38
click at [136, 586] on div "Highlight H" at bounding box center [135, 656] width 48 height 38
click at [179, 586] on div "Eraser" at bounding box center [189, 665] width 24 height 8
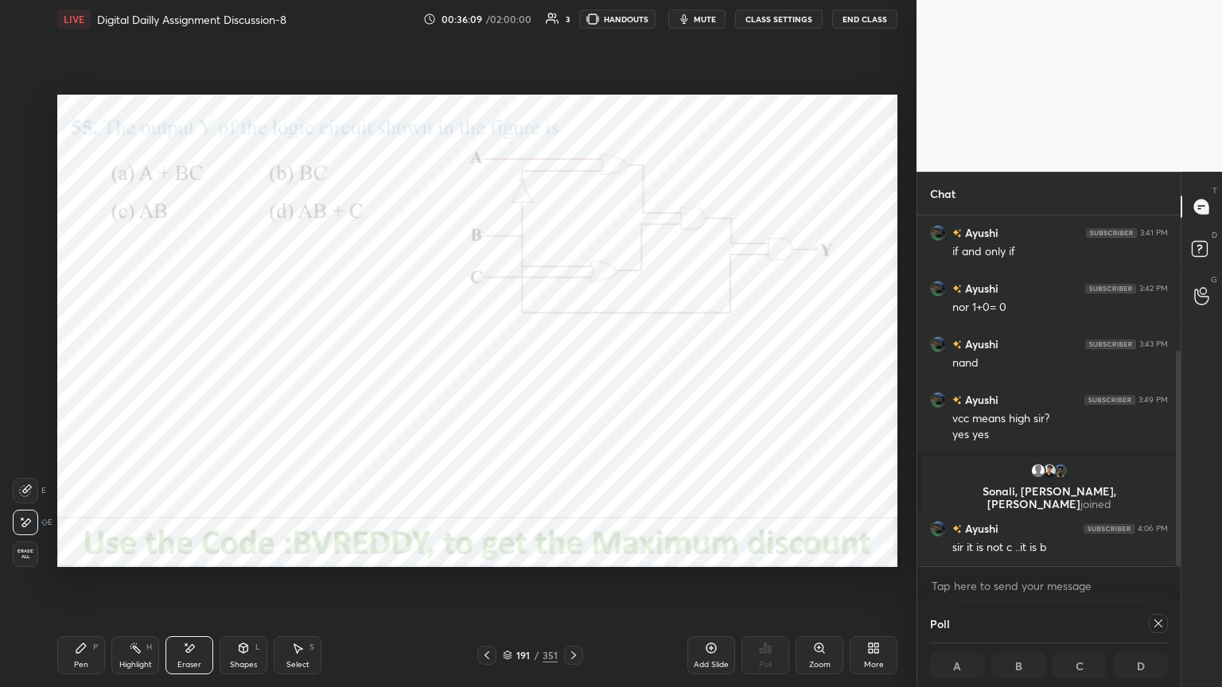
click at [92, 586] on div "Pen P" at bounding box center [81, 656] width 48 height 38
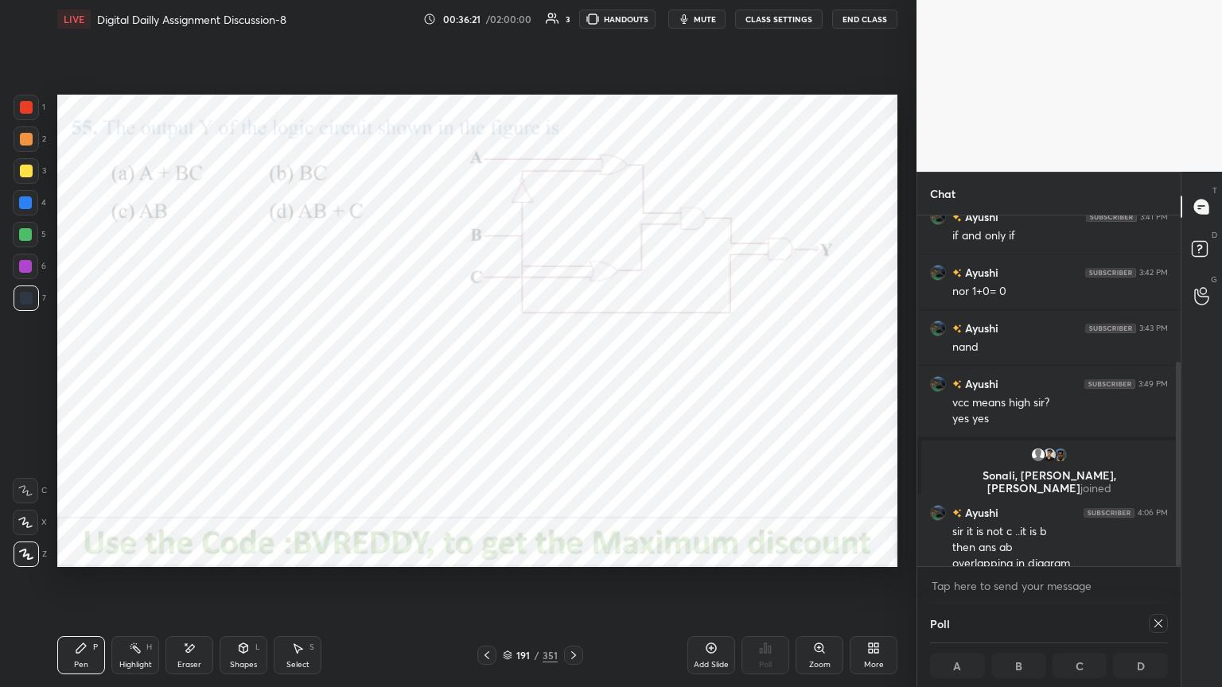
scroll to position [251, 0]
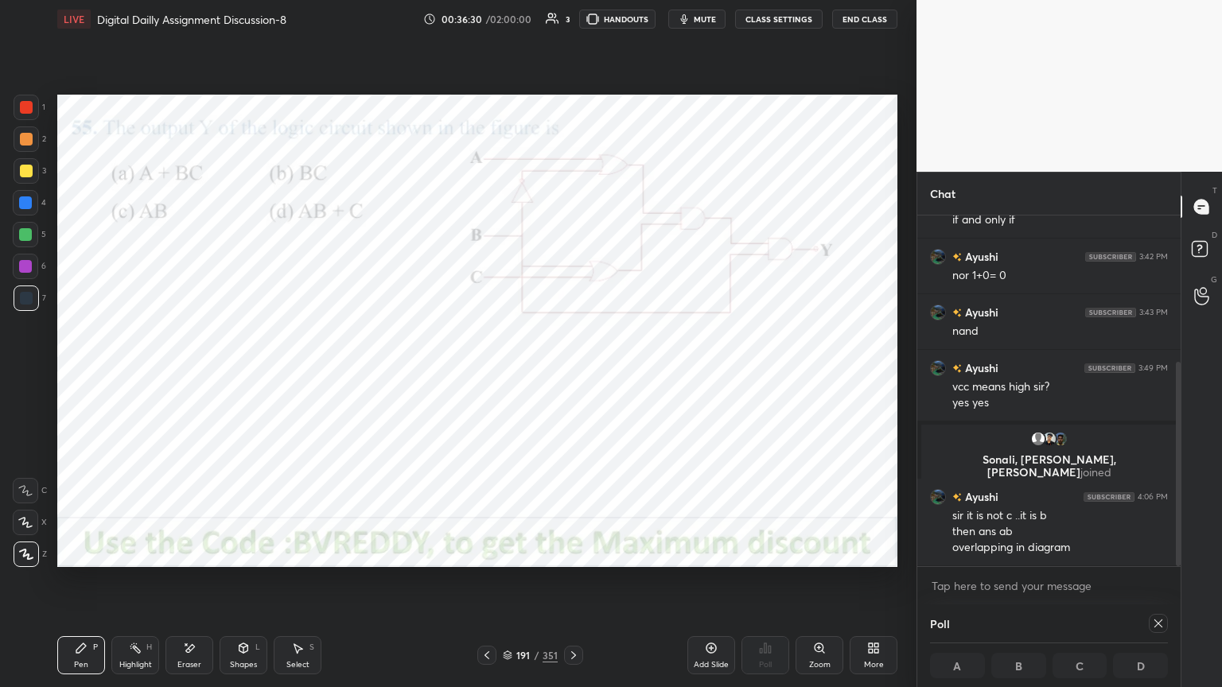
click at [1161, 586] on icon at bounding box center [1158, 623] width 13 height 13
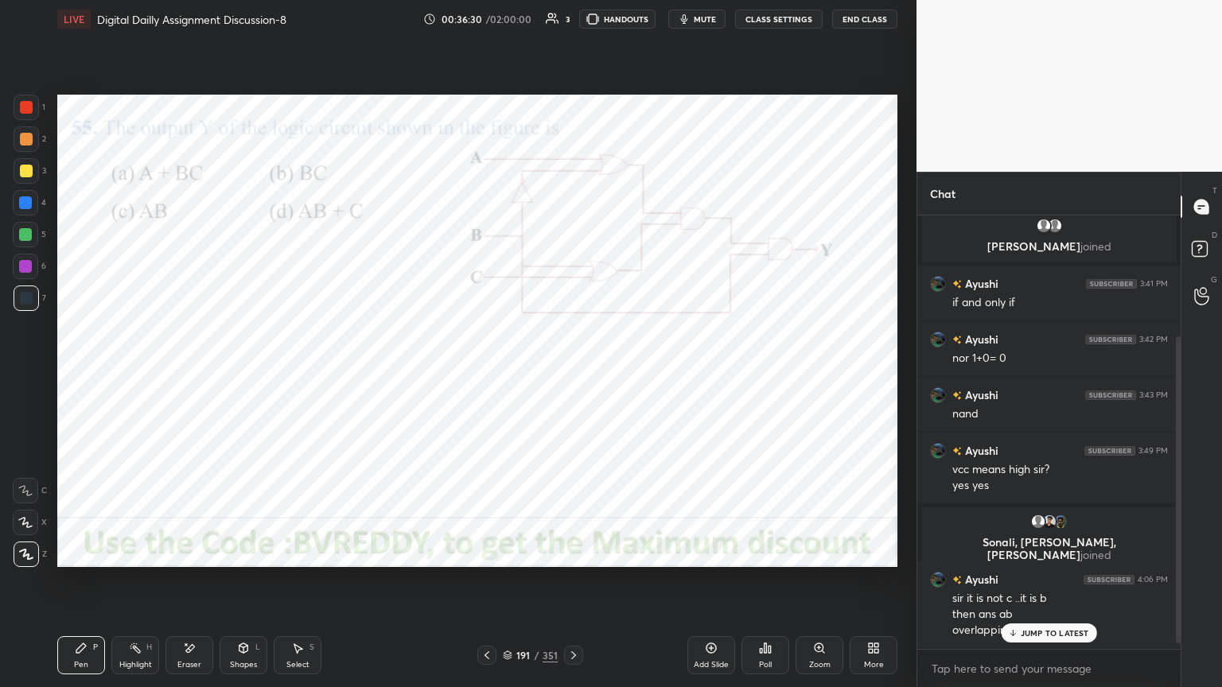
scroll to position [168, 0]
click at [572, 586] on icon at bounding box center [573, 655] width 13 height 13
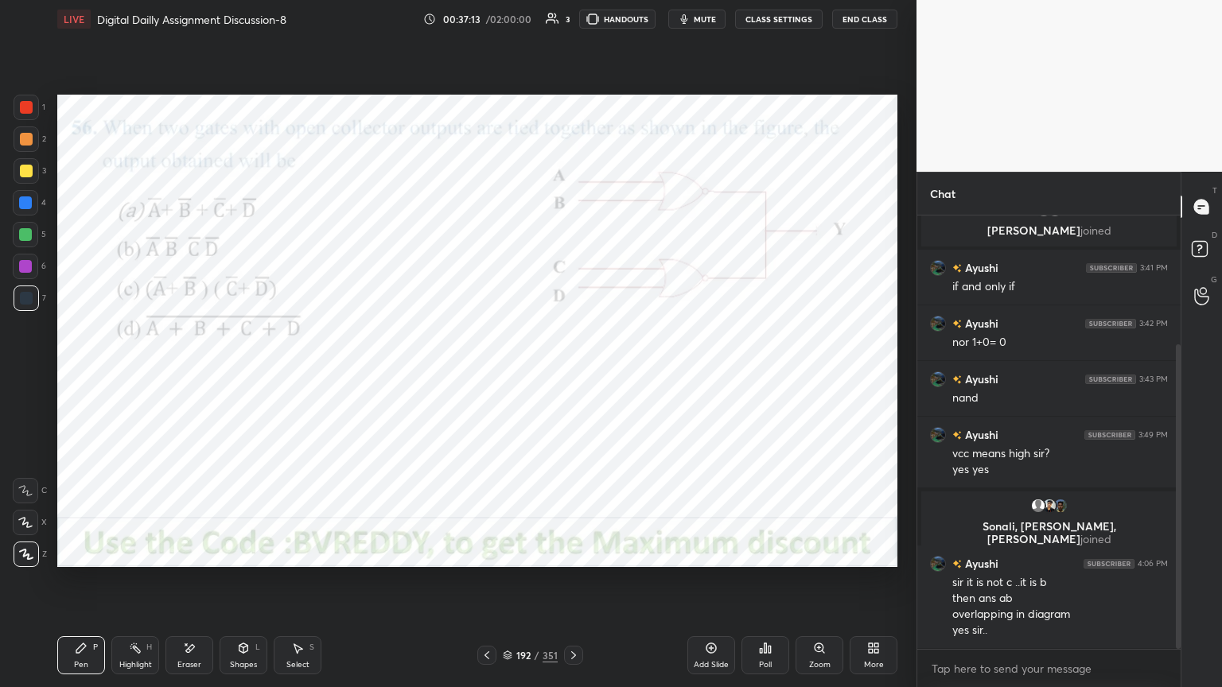
click at [18, 267] on div at bounding box center [25, 266] width 25 height 25
click at [29, 532] on div at bounding box center [25, 522] width 25 height 25
click at [764, 586] on div "Poll" at bounding box center [766, 656] width 48 height 38
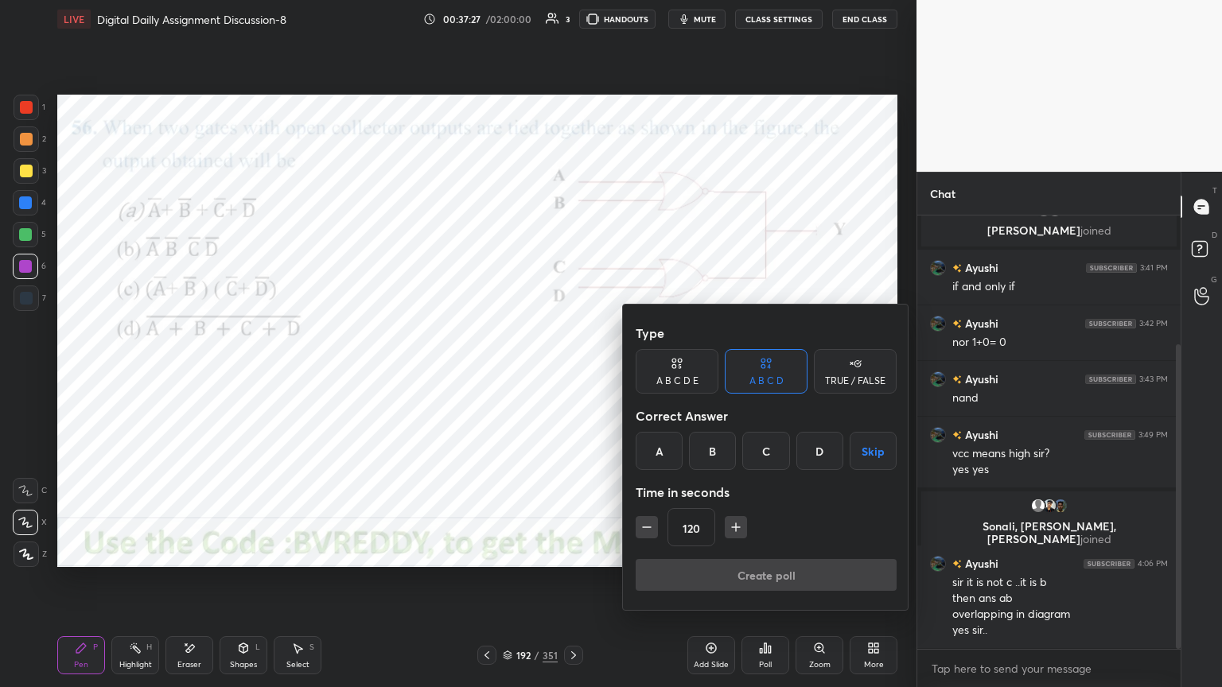
click at [724, 452] on div "B" at bounding box center [712, 451] width 47 height 38
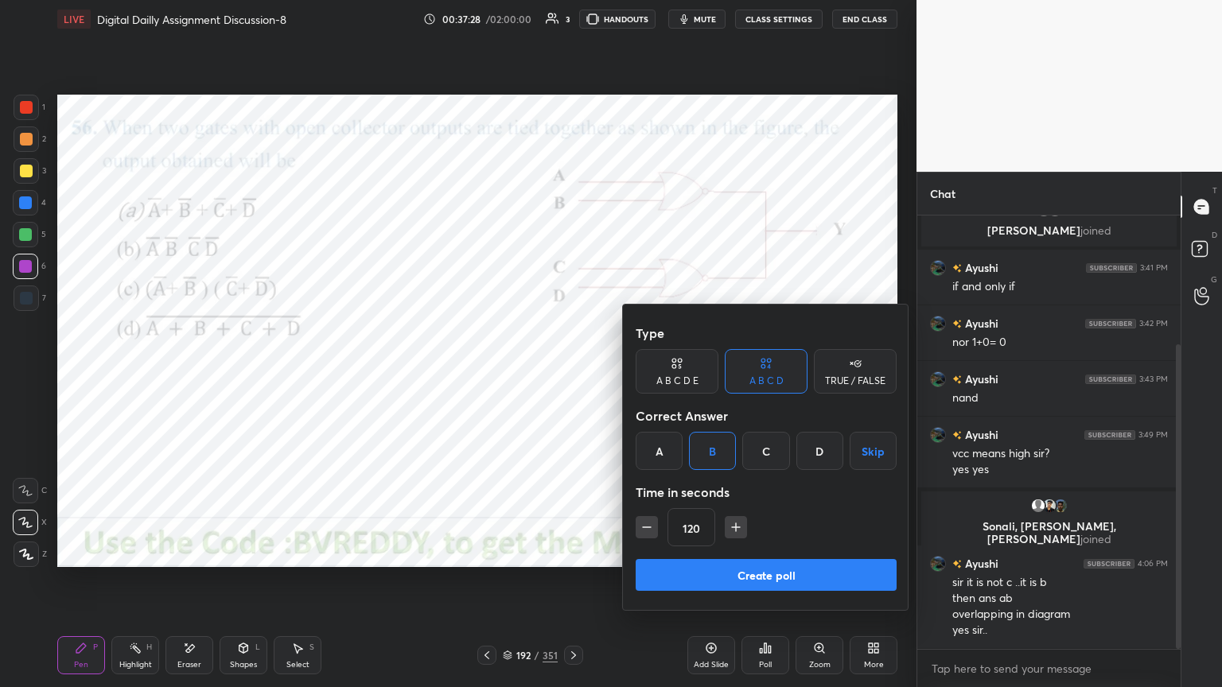
click at [748, 568] on button "Create poll" at bounding box center [766, 575] width 261 height 32
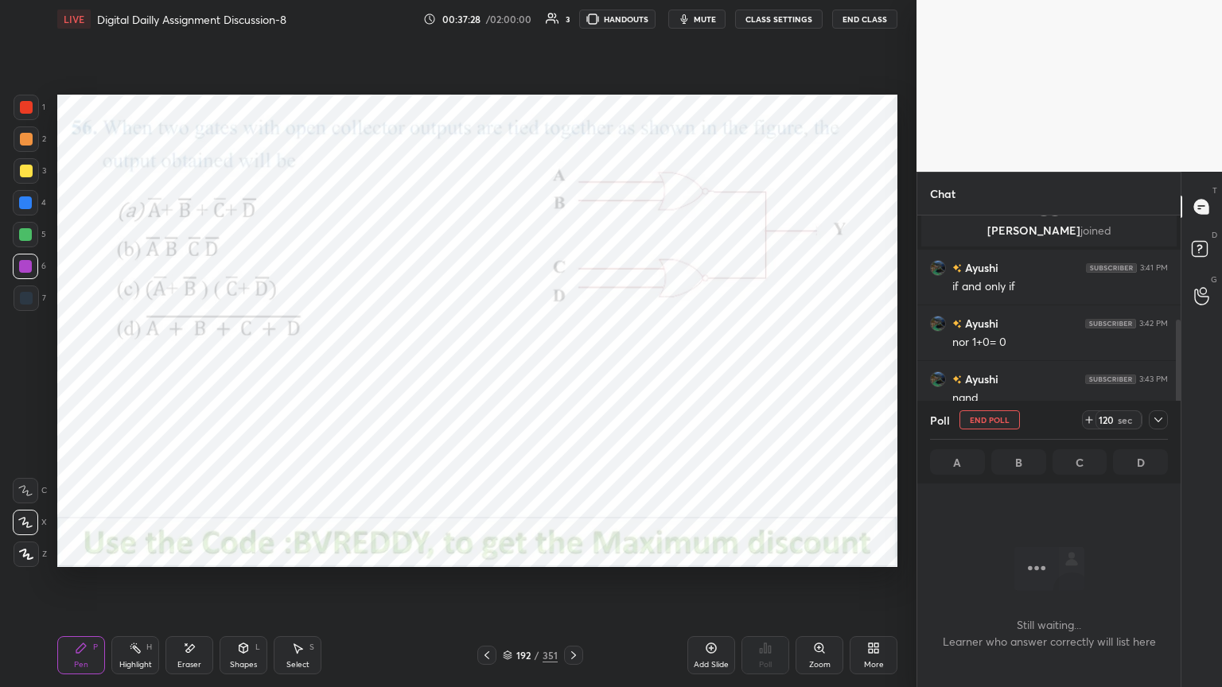
scroll to position [384, 259]
click at [21, 560] on div at bounding box center [26, 554] width 25 height 25
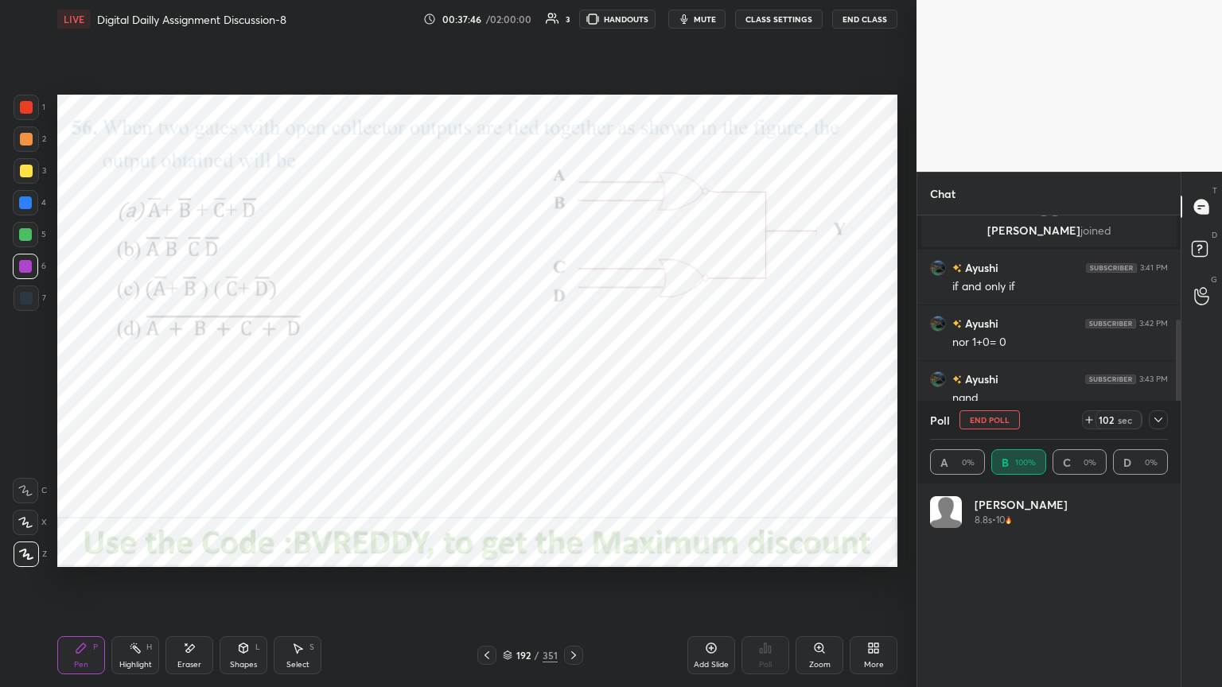
scroll to position [305, 0]
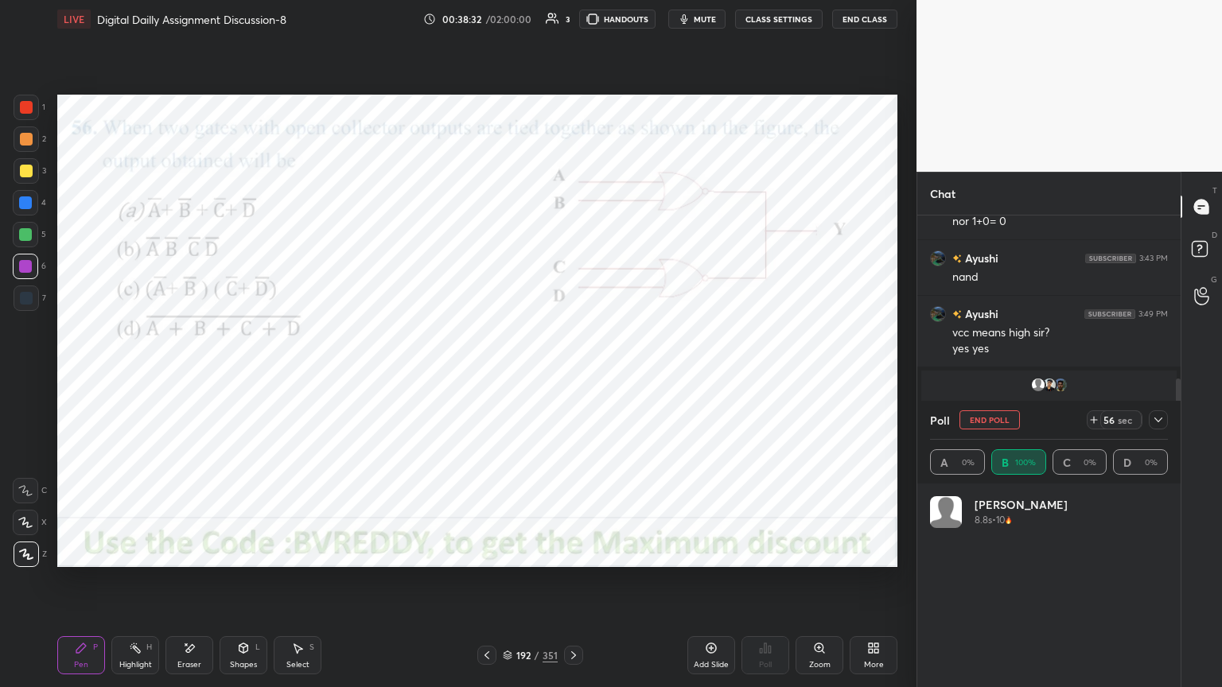
click at [1157, 422] on icon at bounding box center [1158, 420] width 13 height 13
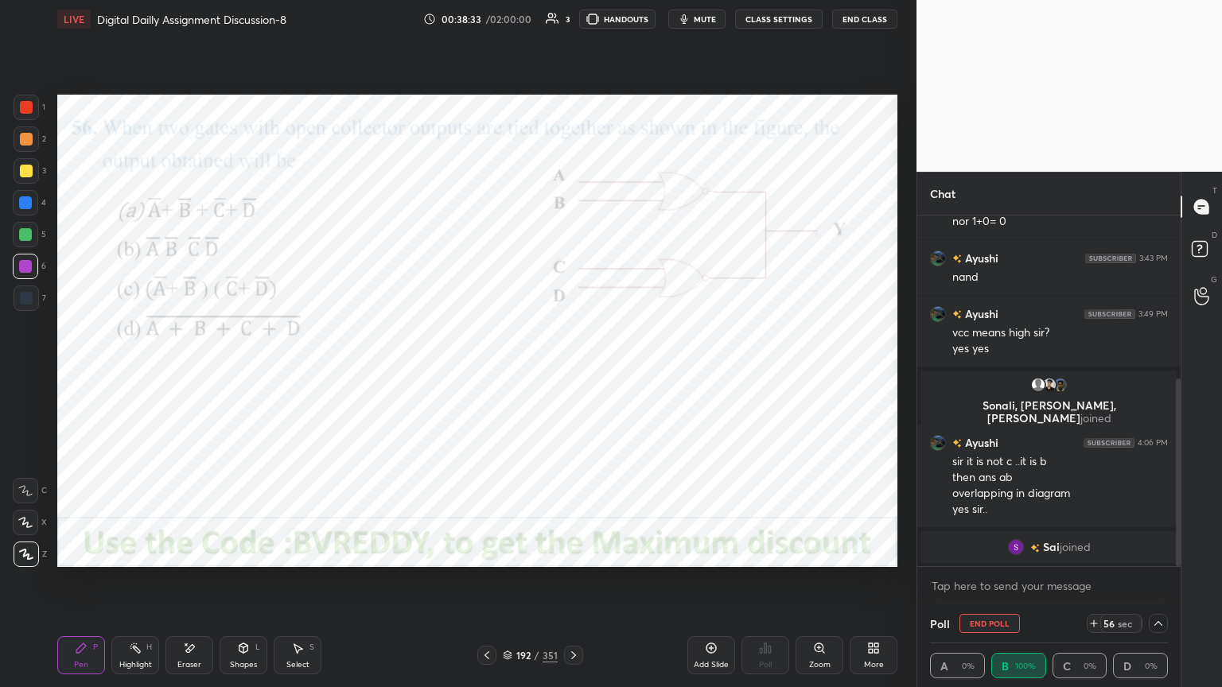
scroll to position [0, 5]
click at [1155, 586] on div at bounding box center [1158, 623] width 19 height 19
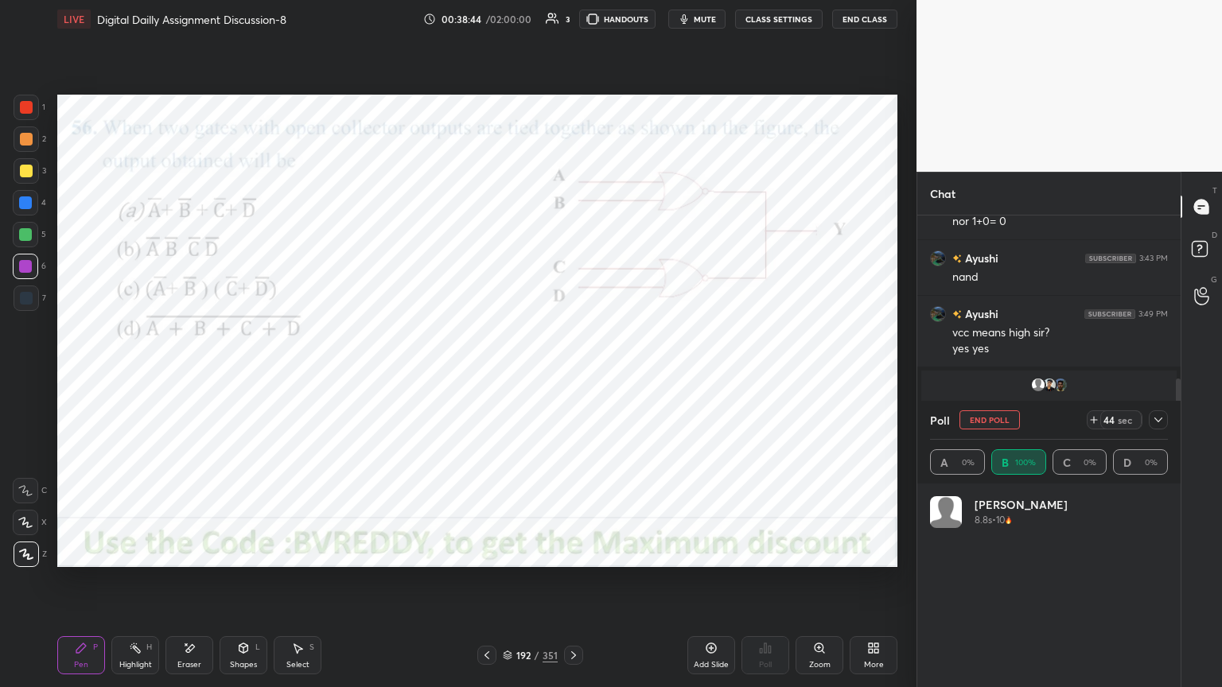
scroll to position [186, 233]
click at [1159, 417] on icon at bounding box center [1158, 420] width 13 height 13
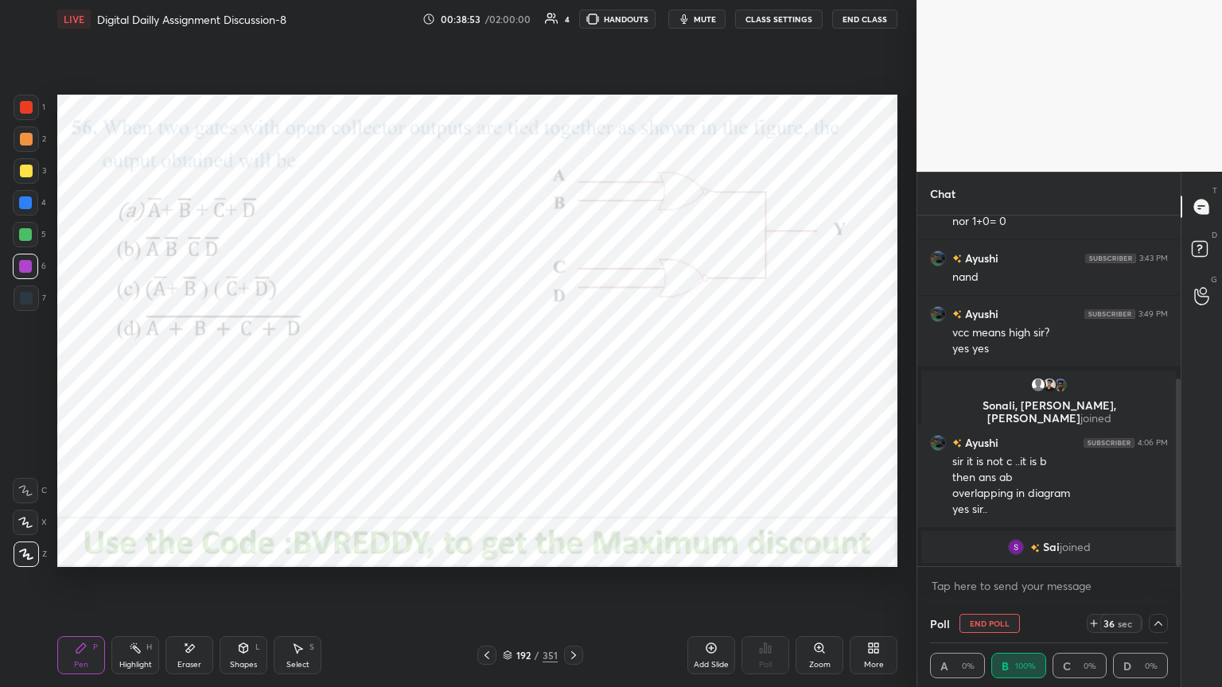
scroll to position [0, 5]
click at [996, 586] on button "End Poll" at bounding box center [990, 623] width 60 height 19
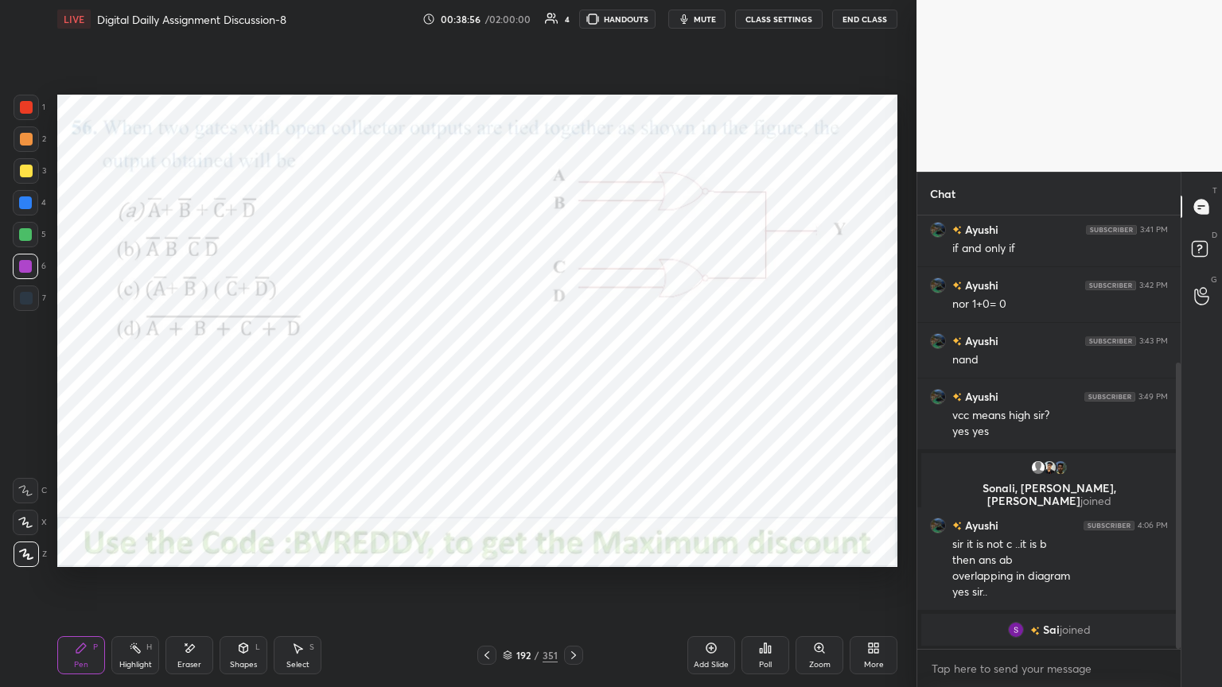
scroll to position [222, 0]
click at [574, 586] on icon at bounding box center [573, 655] width 13 height 13
click at [20, 206] on div at bounding box center [25, 203] width 13 height 13
click at [764, 586] on div "Poll" at bounding box center [765, 665] width 13 height 8
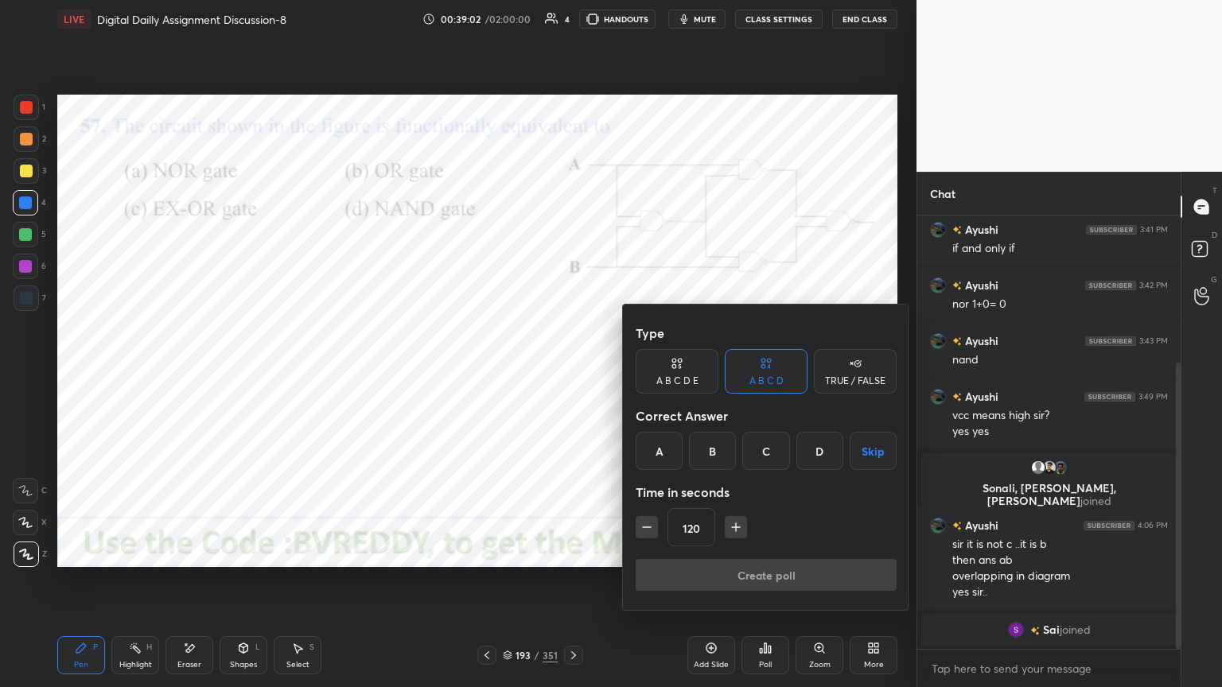
click at [771, 458] on div "C" at bounding box center [765, 451] width 47 height 38
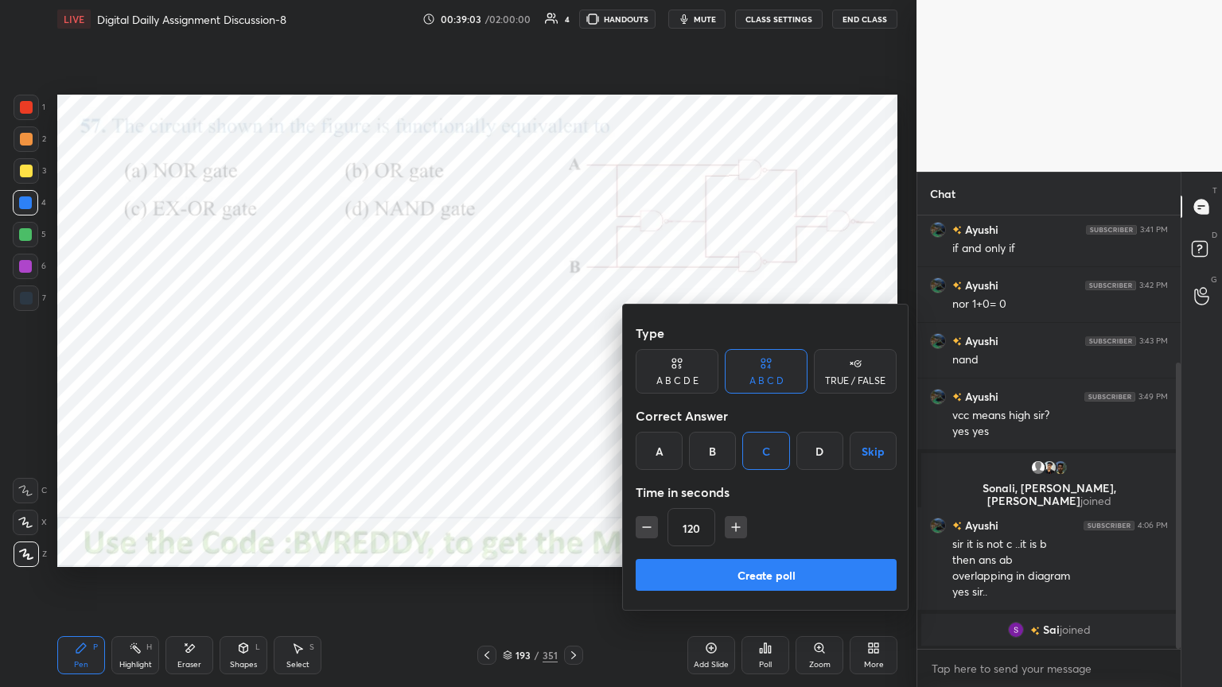
click at [761, 579] on button "Create poll" at bounding box center [766, 575] width 261 height 32
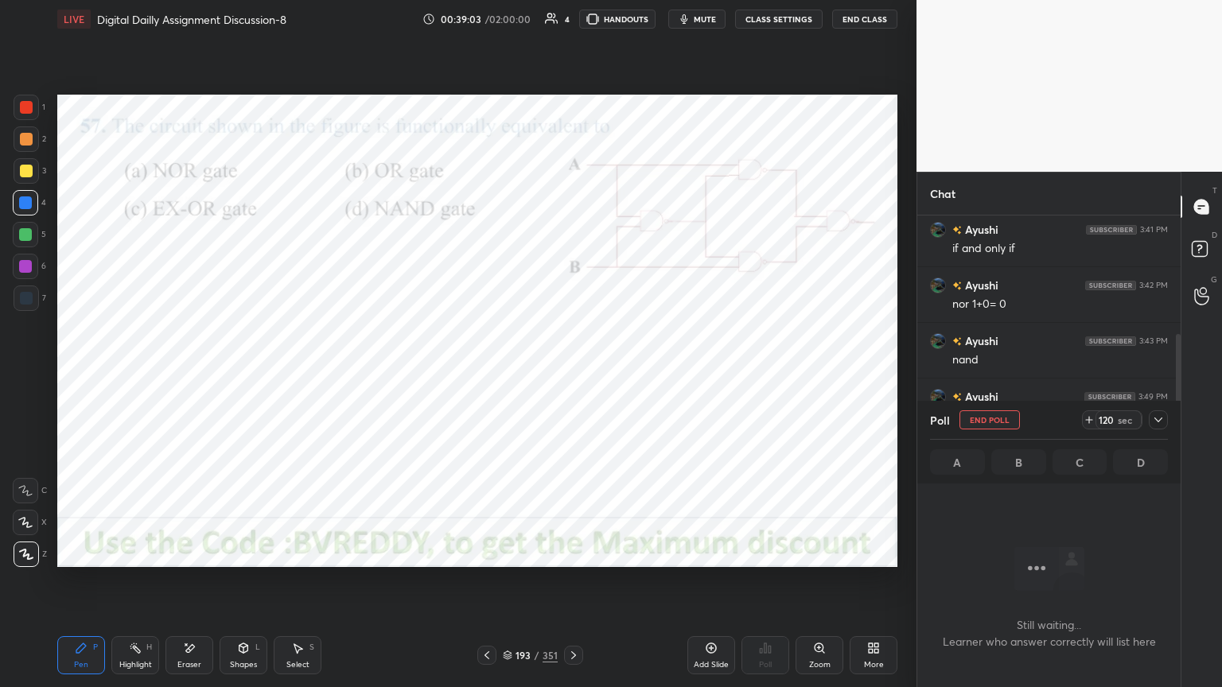
scroll to position [449, 259]
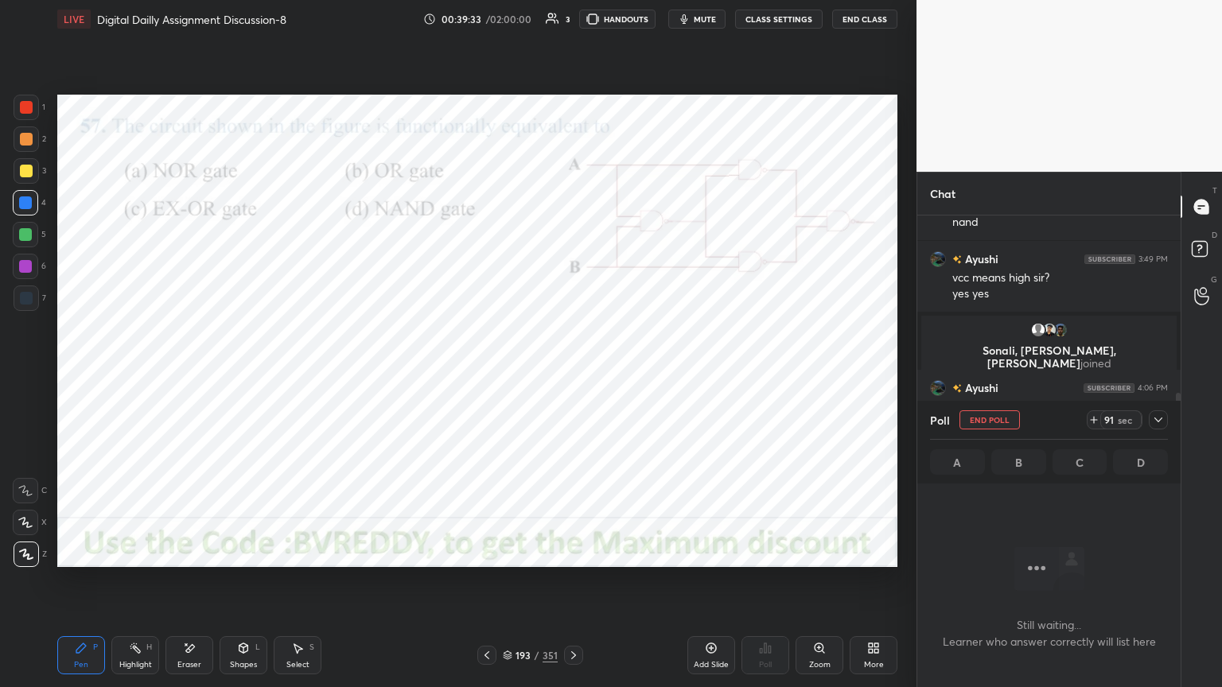
click at [29, 279] on div "6" at bounding box center [29, 270] width 33 height 32
click at [1156, 423] on icon at bounding box center [1158, 420] width 13 height 13
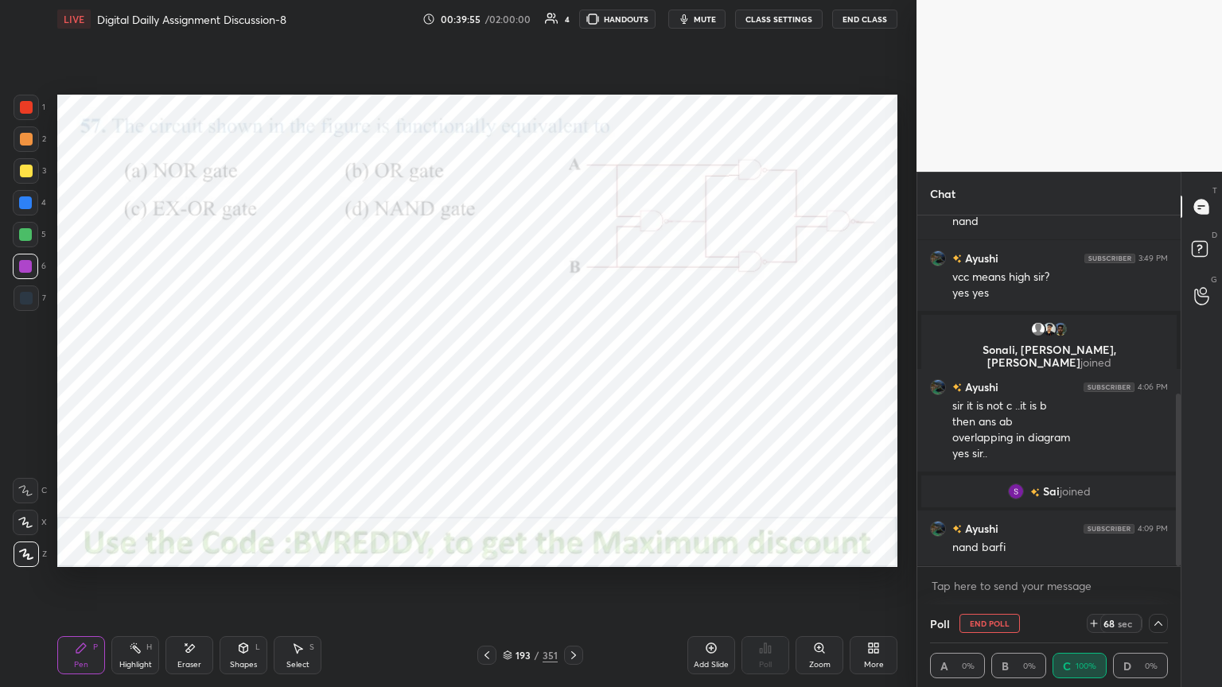
click at [577, 586] on icon at bounding box center [573, 655] width 13 height 13
click at [1158, 586] on icon at bounding box center [1158, 623] width 13 height 13
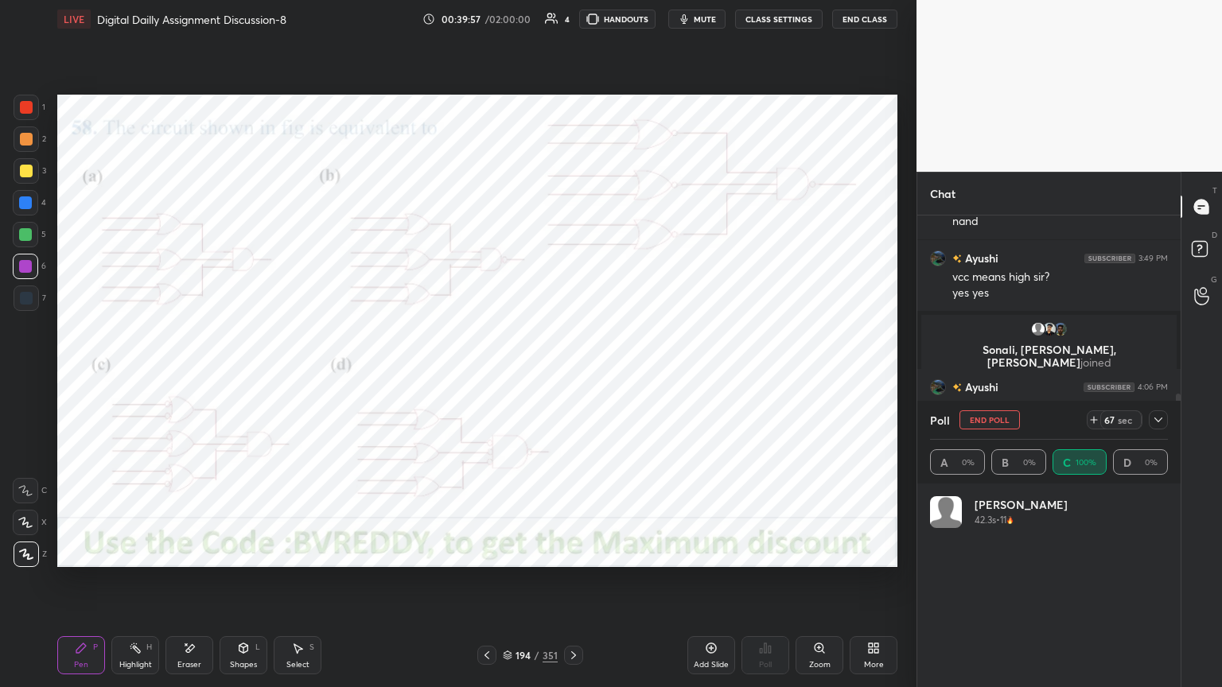
scroll to position [186, 233]
click at [993, 418] on button "End Poll" at bounding box center [990, 420] width 60 height 19
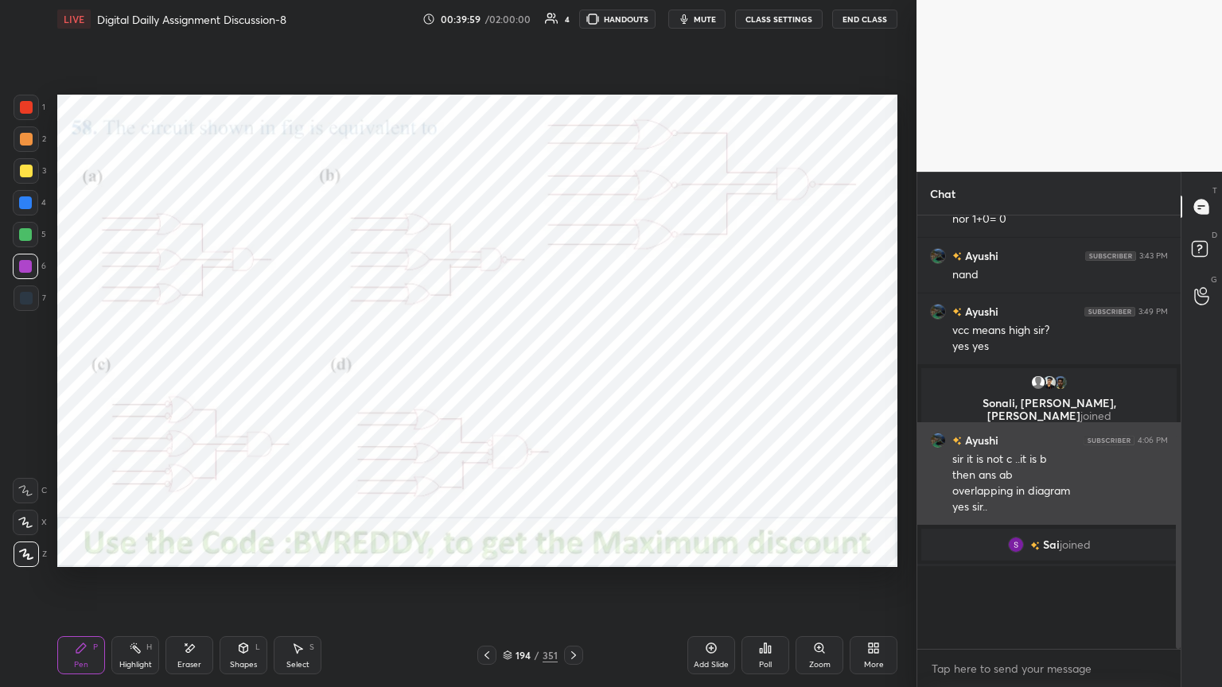
scroll to position [5, 5]
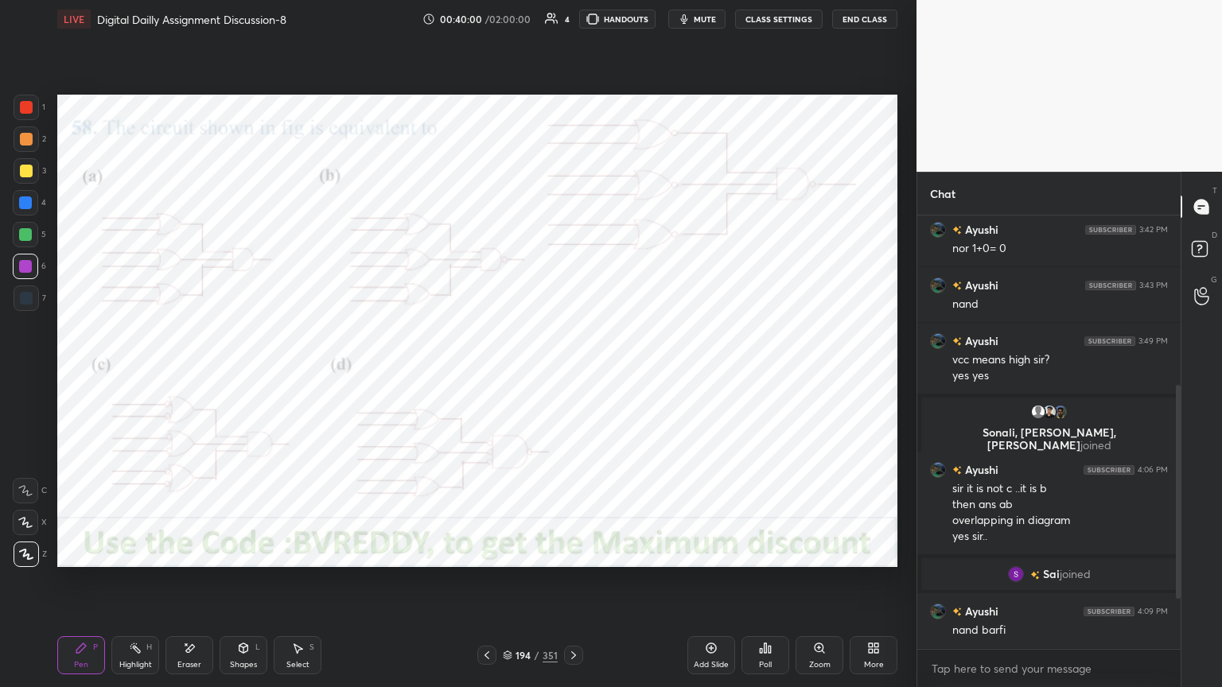
click at [768, 586] on div "Poll" at bounding box center [766, 656] width 48 height 38
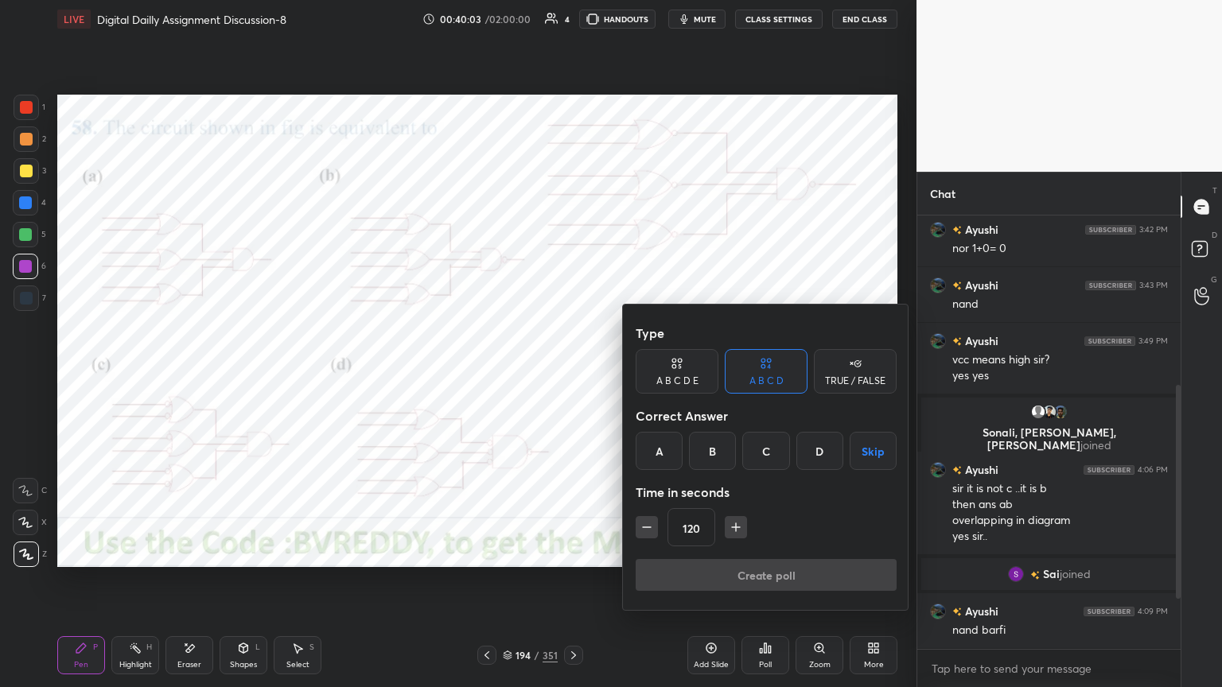
click at [821, 450] on div "D" at bounding box center [819, 451] width 47 height 38
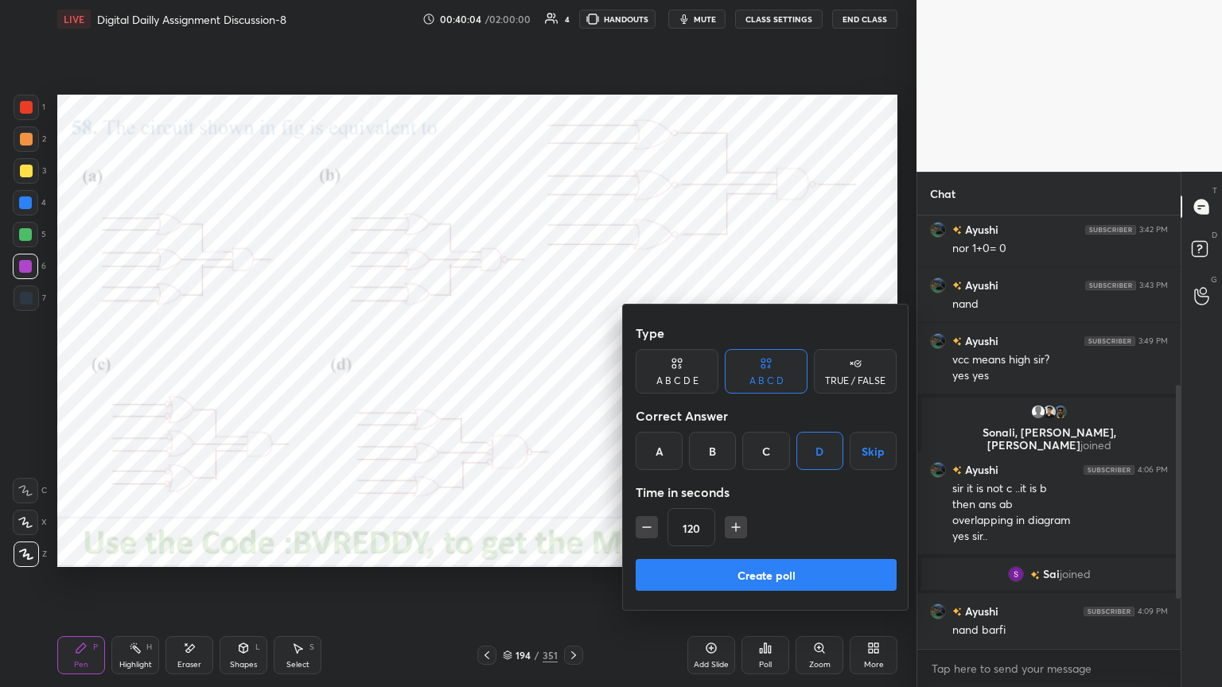
click at [788, 576] on button "Create poll" at bounding box center [766, 575] width 261 height 32
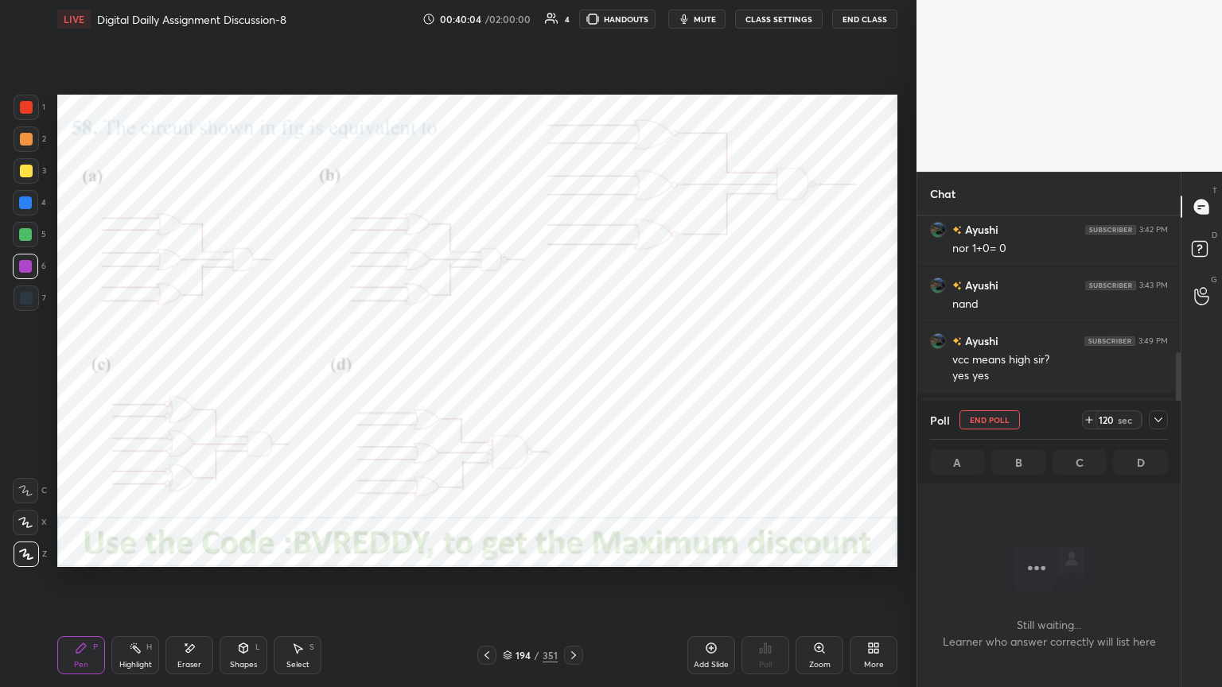
scroll to position [6, 5]
click at [135, 586] on div "Highlight H" at bounding box center [135, 656] width 48 height 38
click at [1156, 425] on icon at bounding box center [1158, 420] width 13 height 13
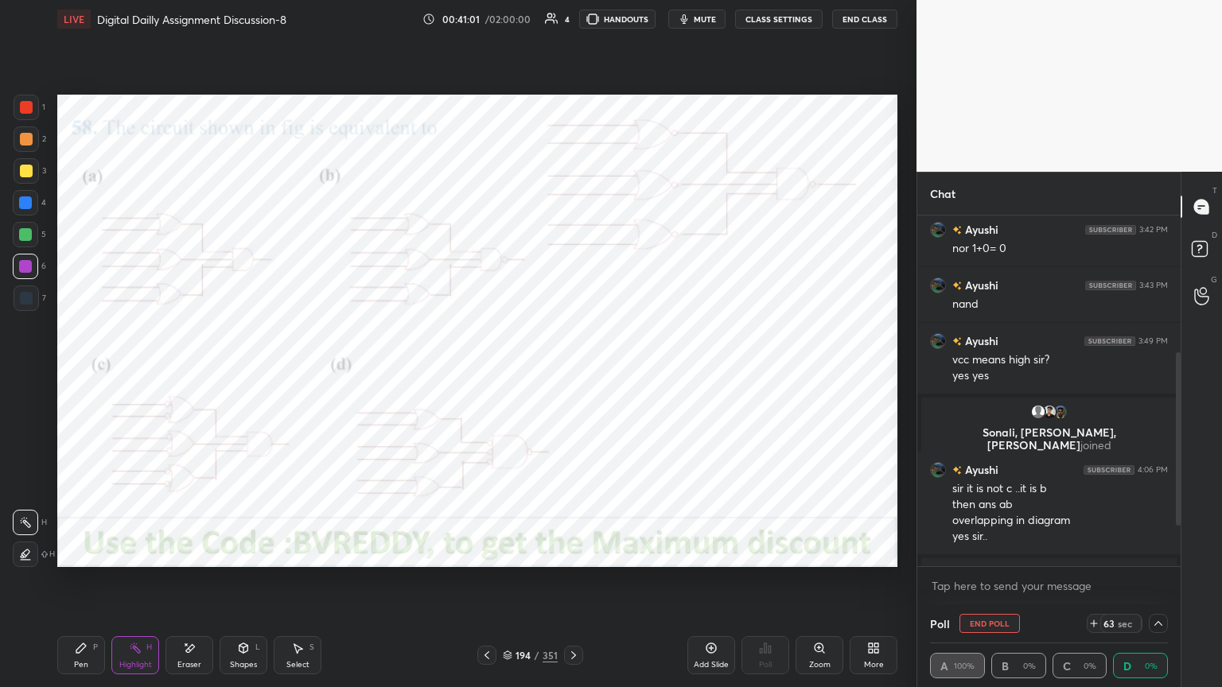
click at [88, 586] on div "Pen" at bounding box center [81, 665] width 14 height 8
click at [32, 207] on div at bounding box center [25, 202] width 25 height 25
click at [1165, 586] on div at bounding box center [1158, 623] width 19 height 19
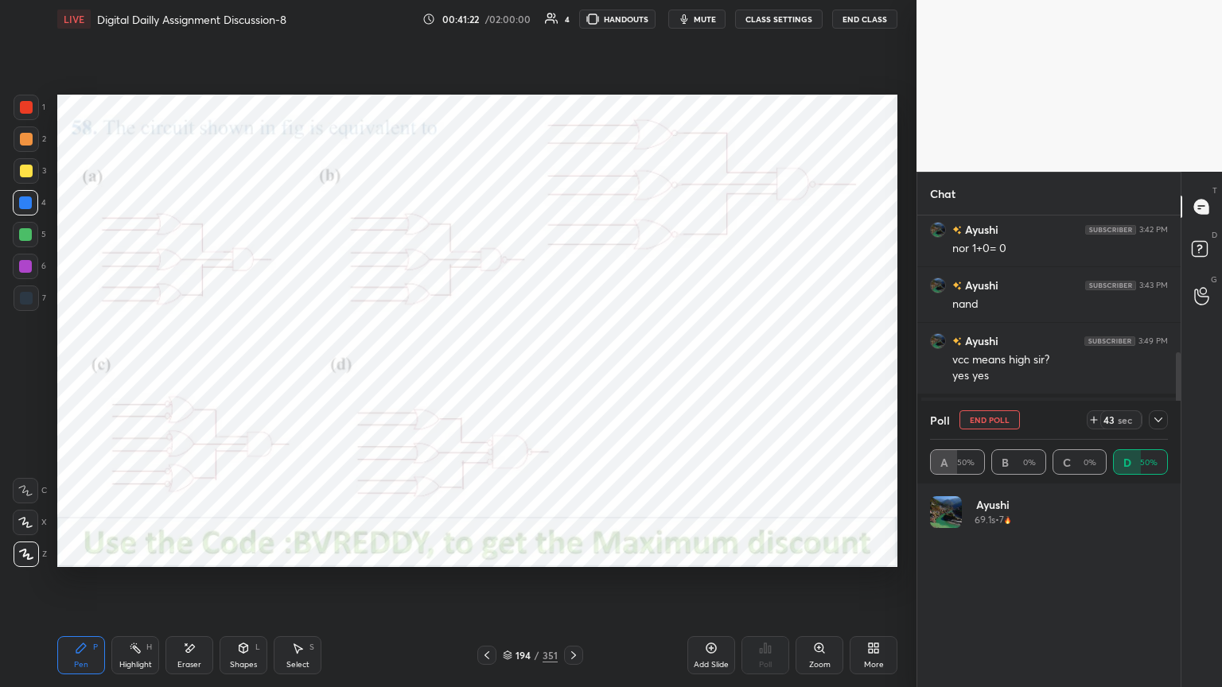
scroll to position [186, 233]
click at [1159, 418] on icon at bounding box center [1158, 420] width 13 height 13
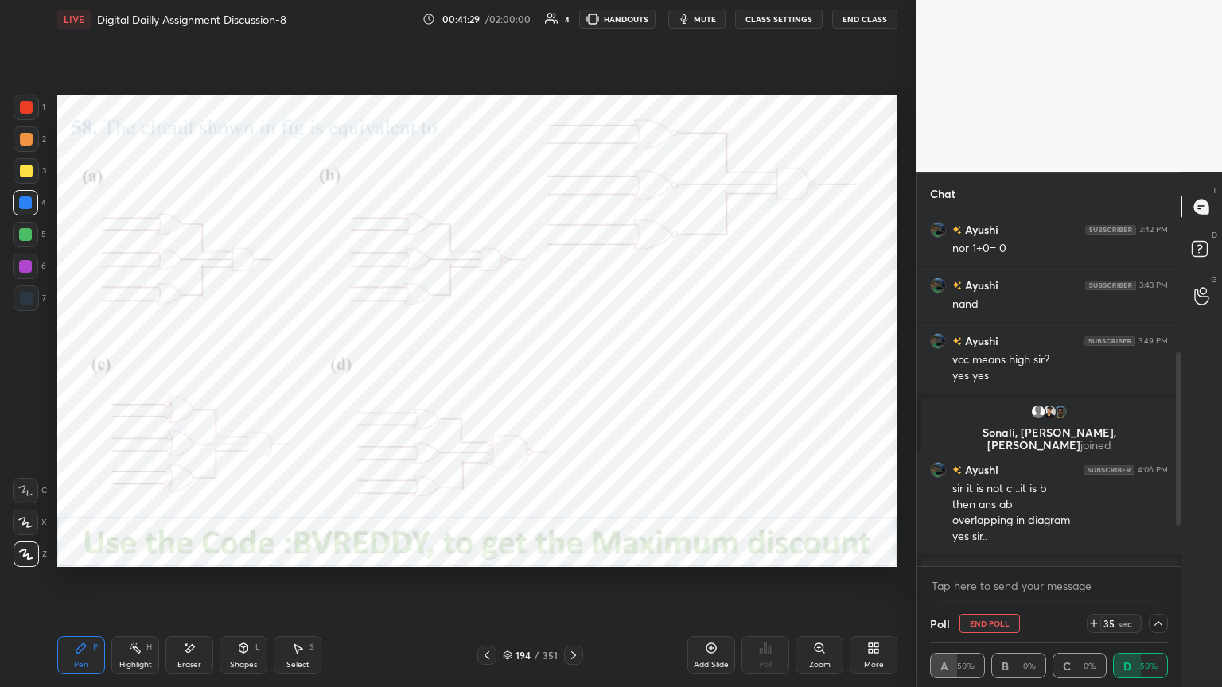
scroll to position [0, 5]
click at [1160, 586] on icon at bounding box center [1158, 623] width 13 height 13
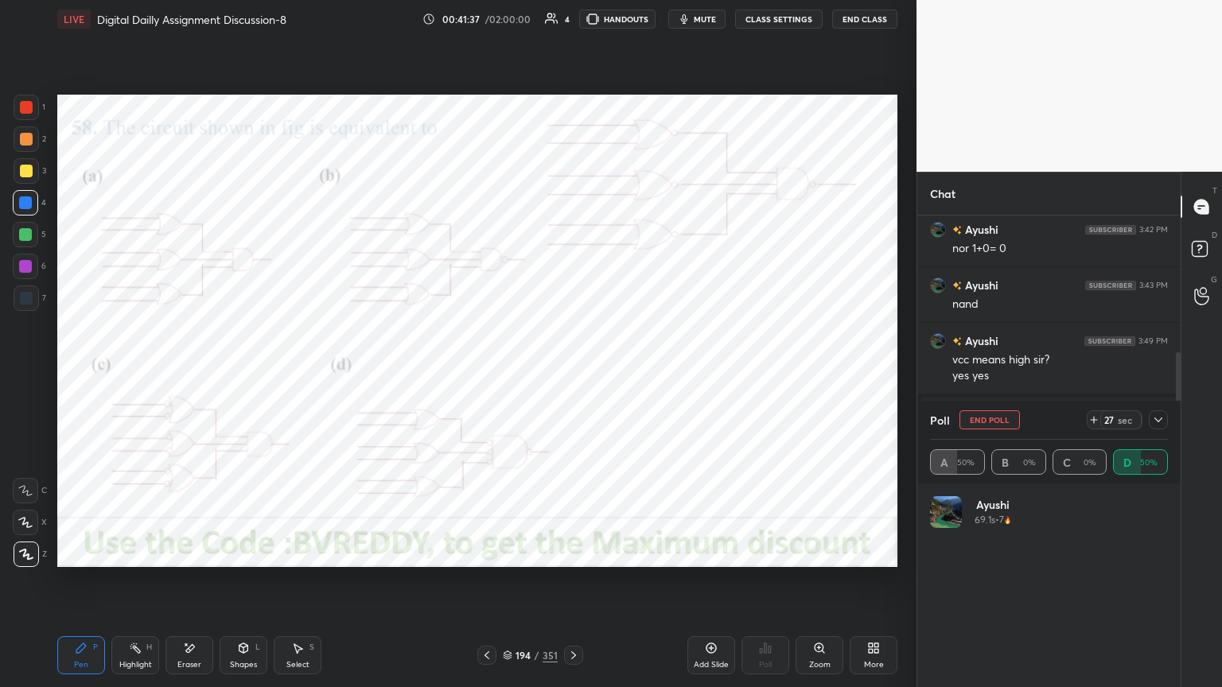
scroll to position [186, 233]
click at [576, 586] on icon at bounding box center [573, 655] width 13 height 13
click at [1000, 422] on button "End Poll" at bounding box center [990, 420] width 60 height 19
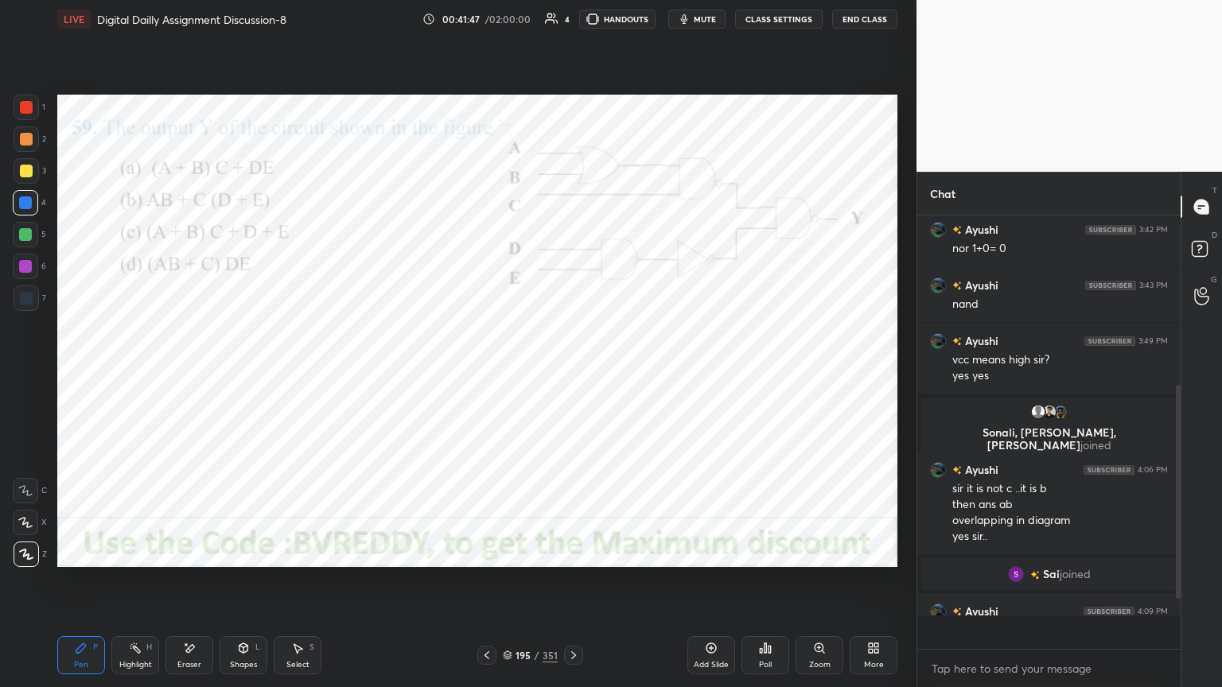
scroll to position [462, 259]
click at [777, 586] on div "Poll" at bounding box center [766, 656] width 48 height 38
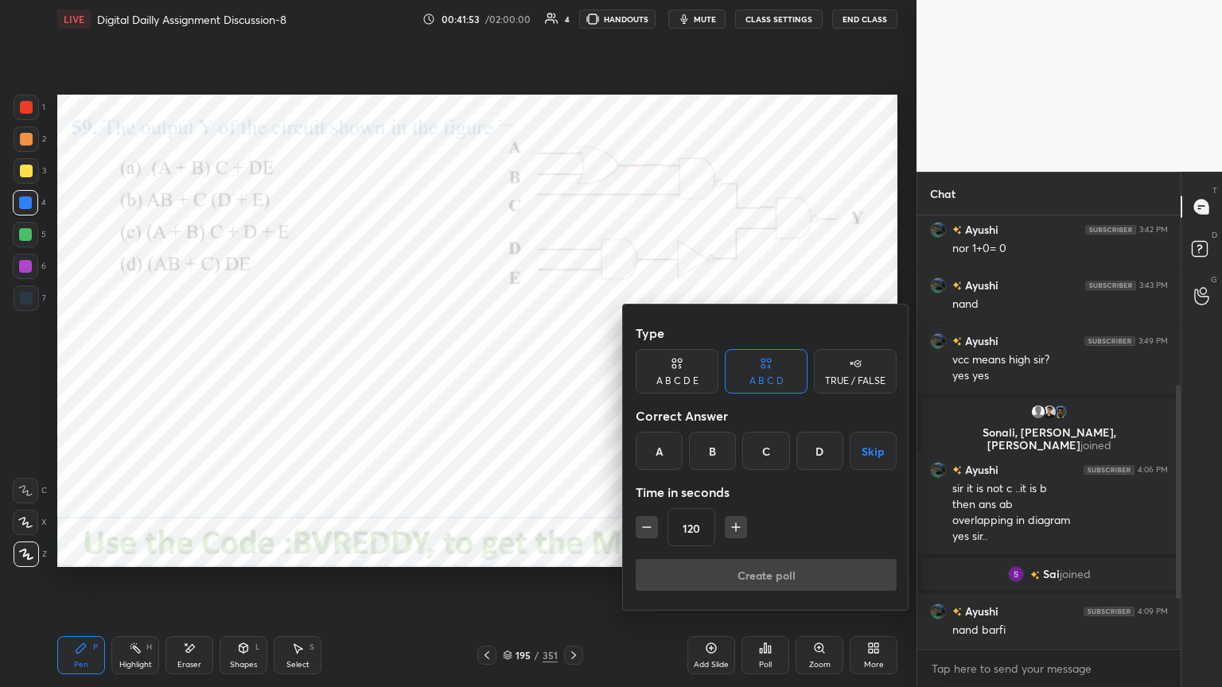
click at [669, 458] on div "A" at bounding box center [659, 451] width 47 height 38
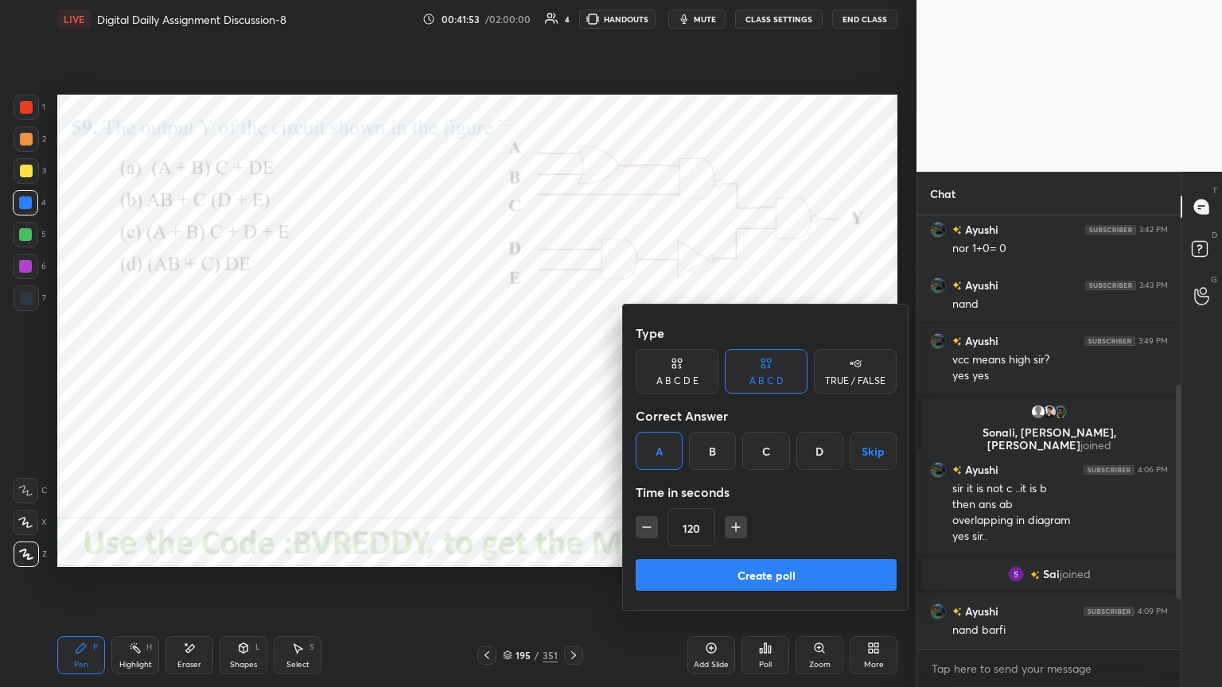
click at [729, 582] on button "Create poll" at bounding box center [766, 575] width 261 height 32
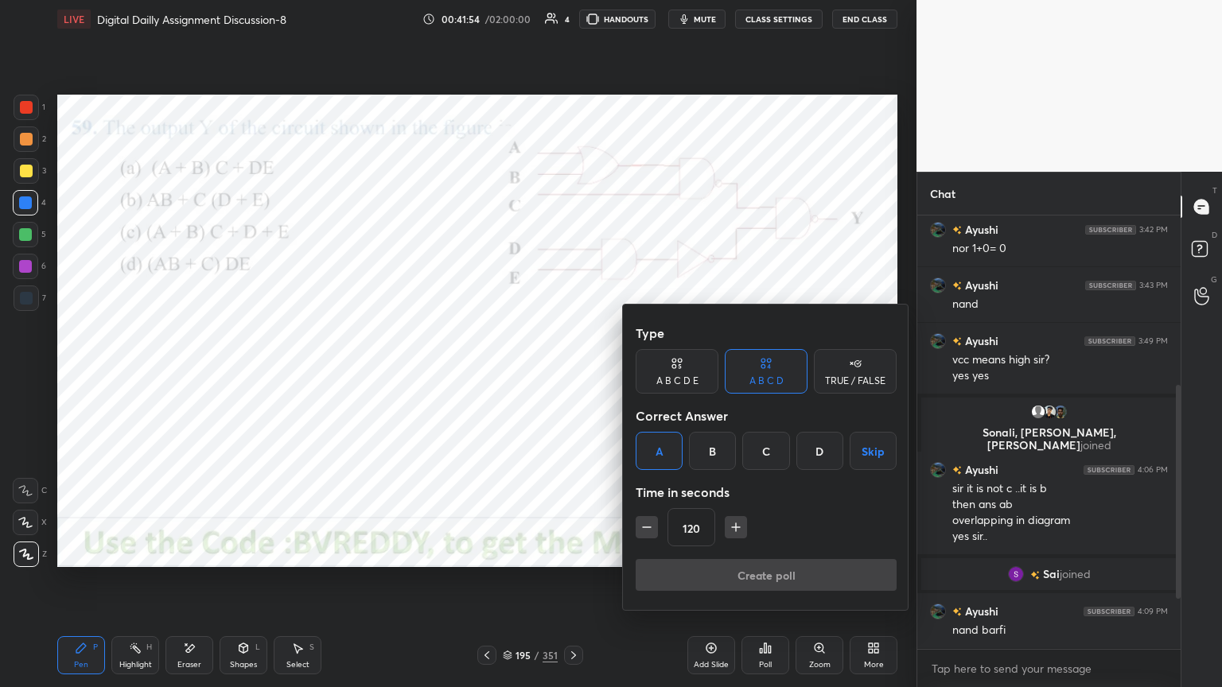
scroll to position [403, 259]
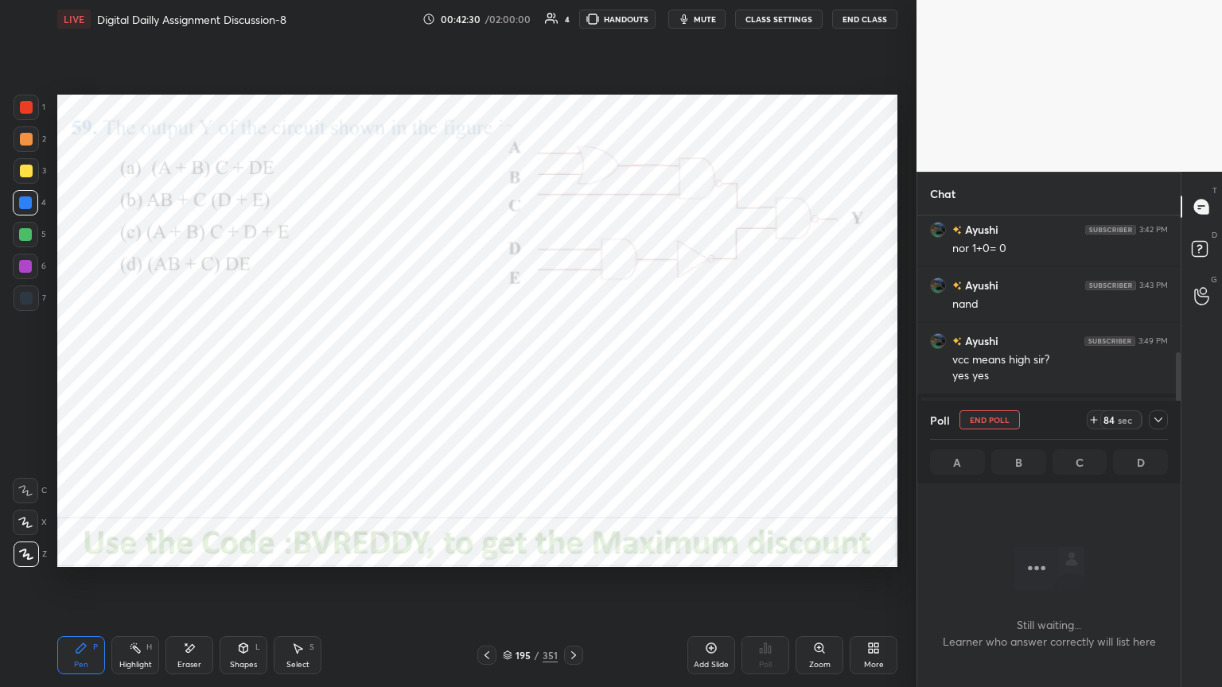
click at [24, 268] on div at bounding box center [25, 266] width 13 height 13
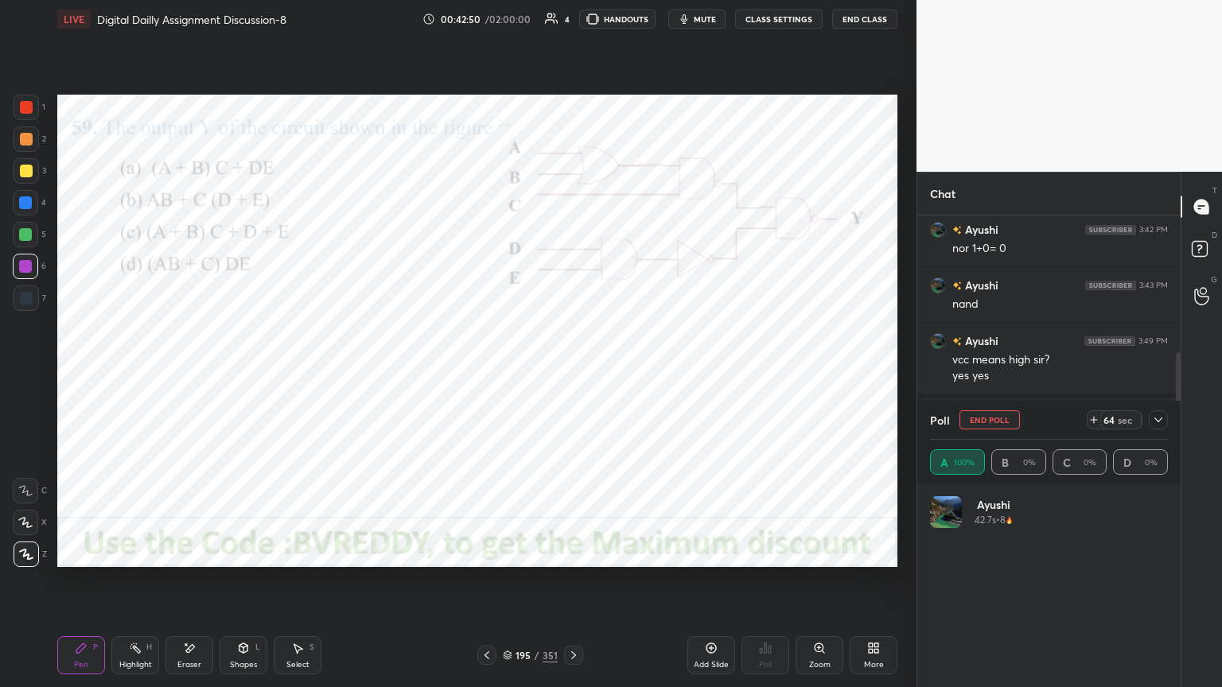
click at [27, 534] on div at bounding box center [25, 522] width 25 height 25
click at [29, 560] on div at bounding box center [26, 554] width 25 height 25
click at [1163, 423] on icon at bounding box center [1158, 420] width 13 height 13
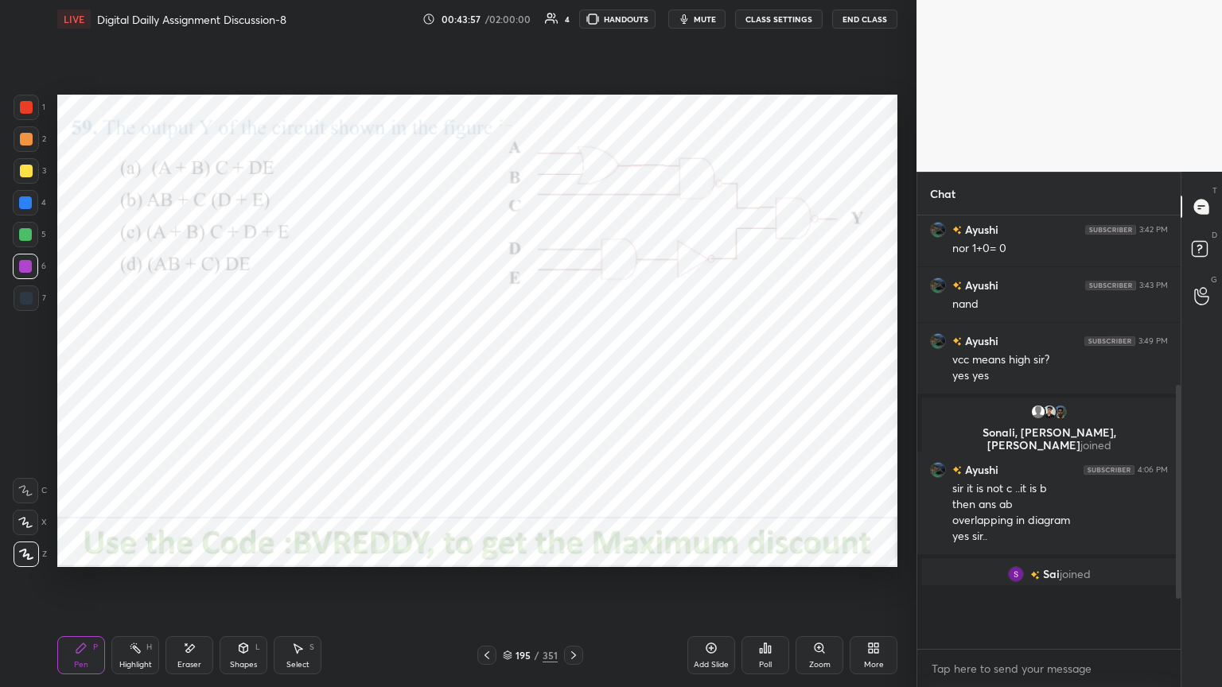
scroll to position [5, 5]
click at [574, 586] on icon at bounding box center [573, 655] width 13 height 13
click at [770, 586] on div "Poll" at bounding box center [766, 656] width 48 height 38
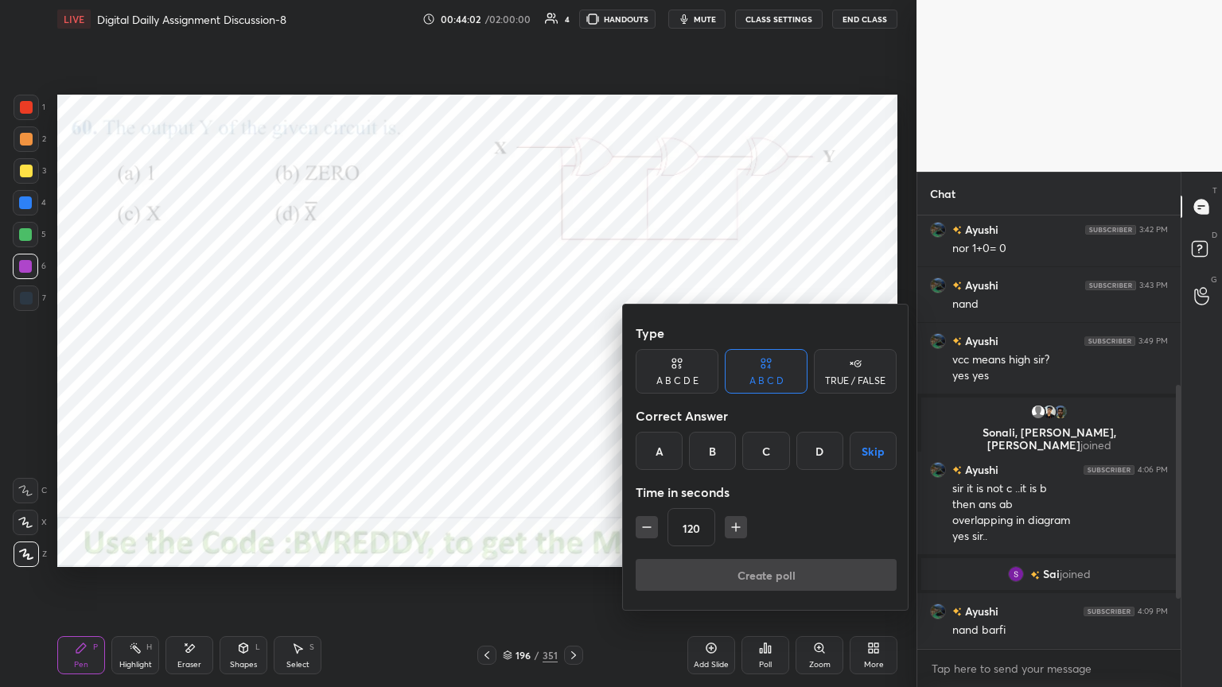
click at [719, 452] on div "B" at bounding box center [712, 451] width 47 height 38
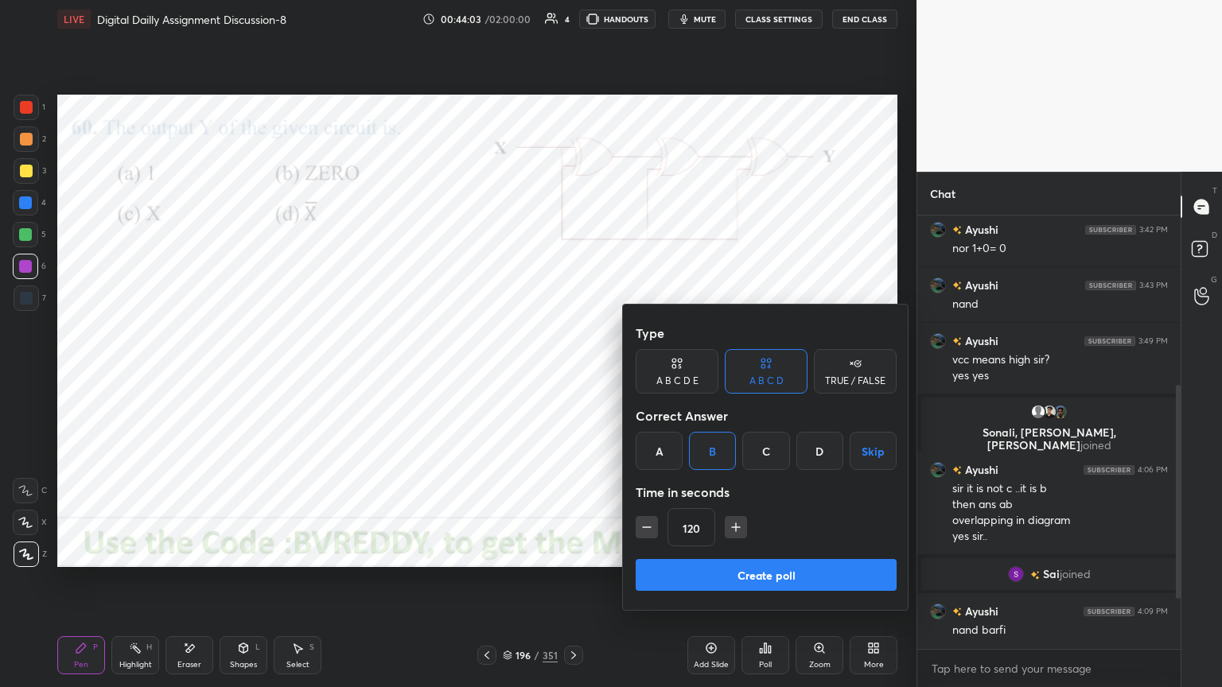
click at [745, 580] on button "Create poll" at bounding box center [766, 575] width 261 height 32
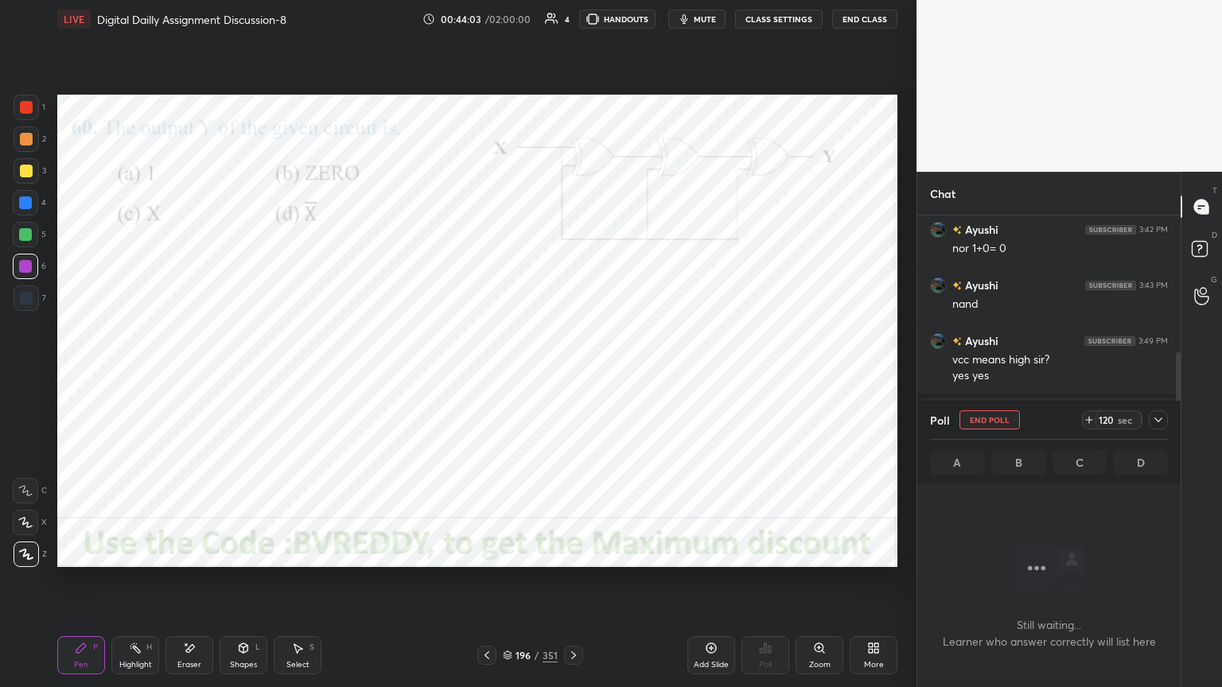
scroll to position [384, 259]
click at [29, 269] on div at bounding box center [25, 266] width 13 height 13
click at [30, 527] on icon at bounding box center [25, 523] width 13 height 10
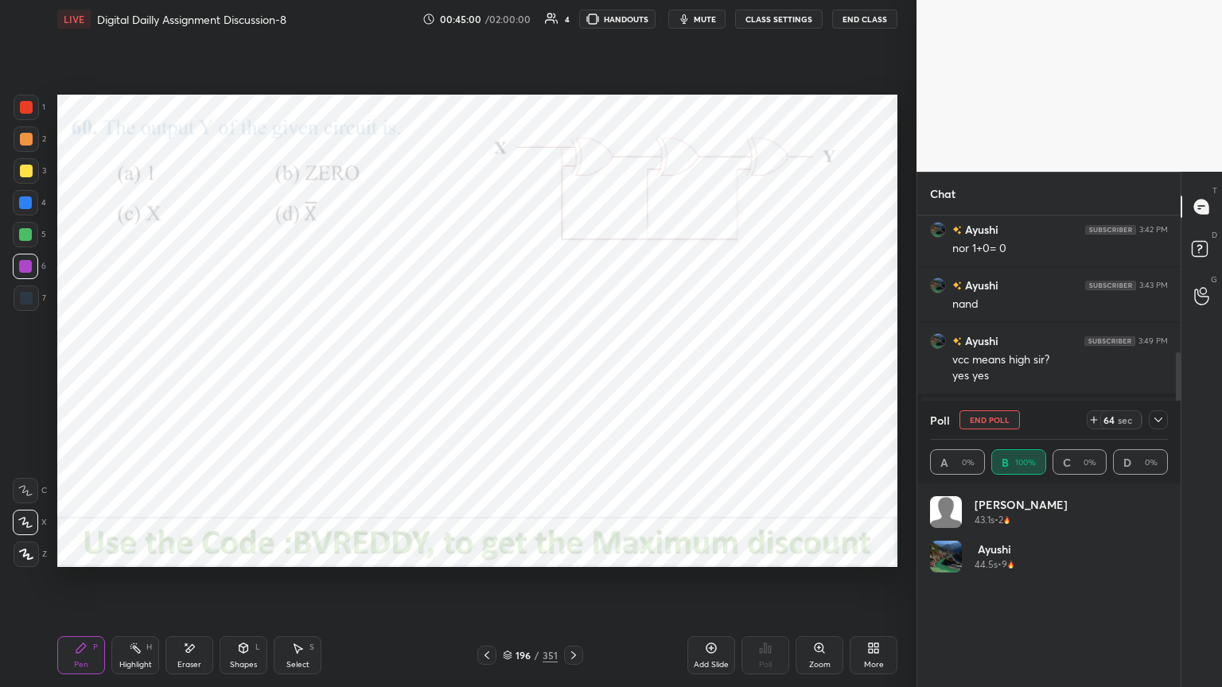
click at [28, 567] on div at bounding box center [26, 554] width 25 height 25
click at [992, 421] on button "End Poll" at bounding box center [990, 420] width 60 height 19
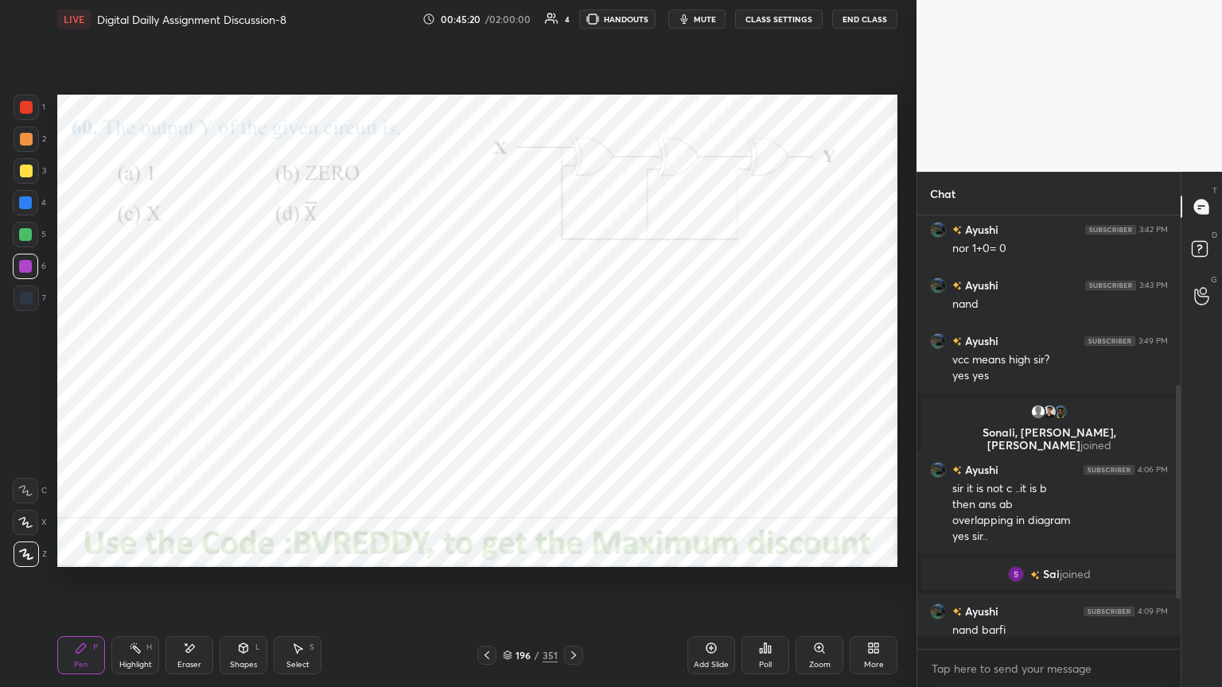
scroll to position [5, 5]
click at [573, 586] on icon at bounding box center [573, 655] width 13 height 13
click at [767, 586] on div "Poll" at bounding box center [766, 656] width 48 height 38
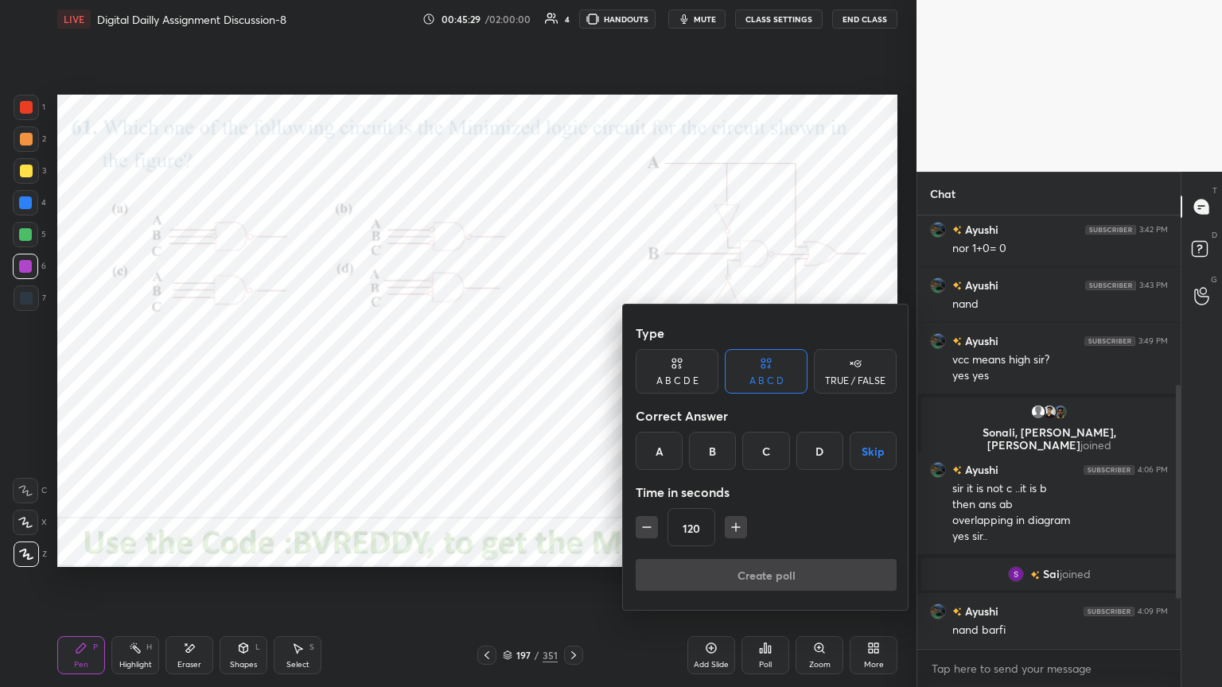
click at [712, 452] on div "B" at bounding box center [712, 451] width 47 height 38
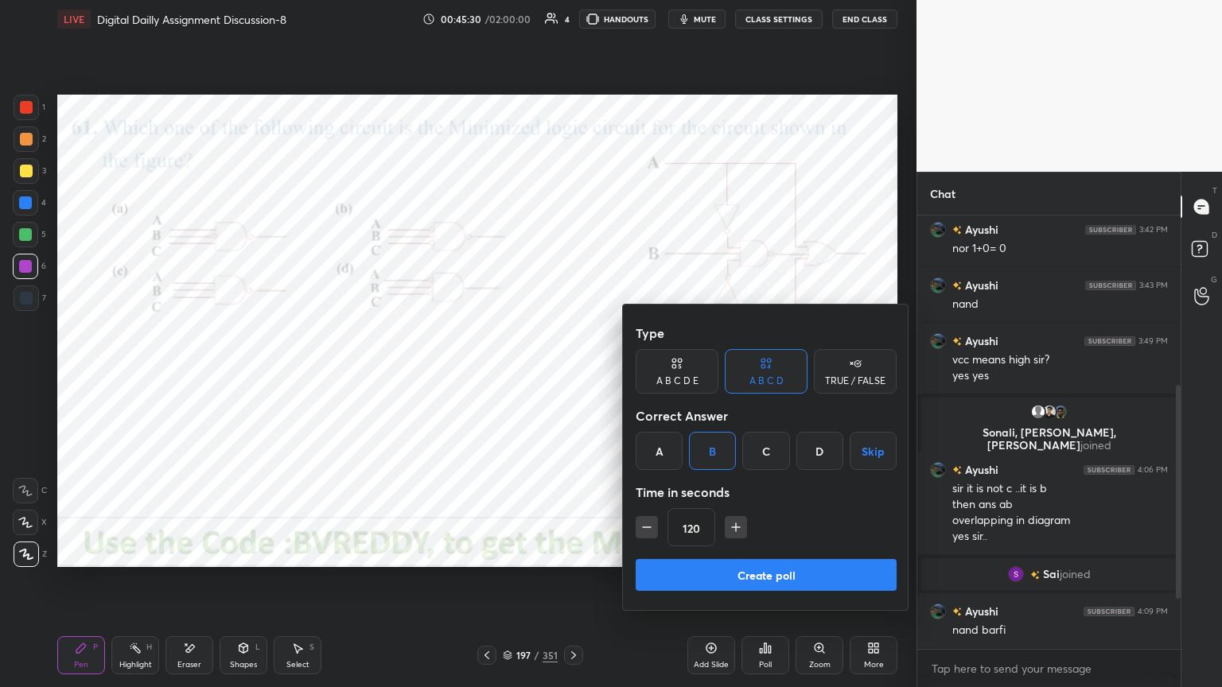
click at [770, 579] on button "Create poll" at bounding box center [766, 575] width 261 height 32
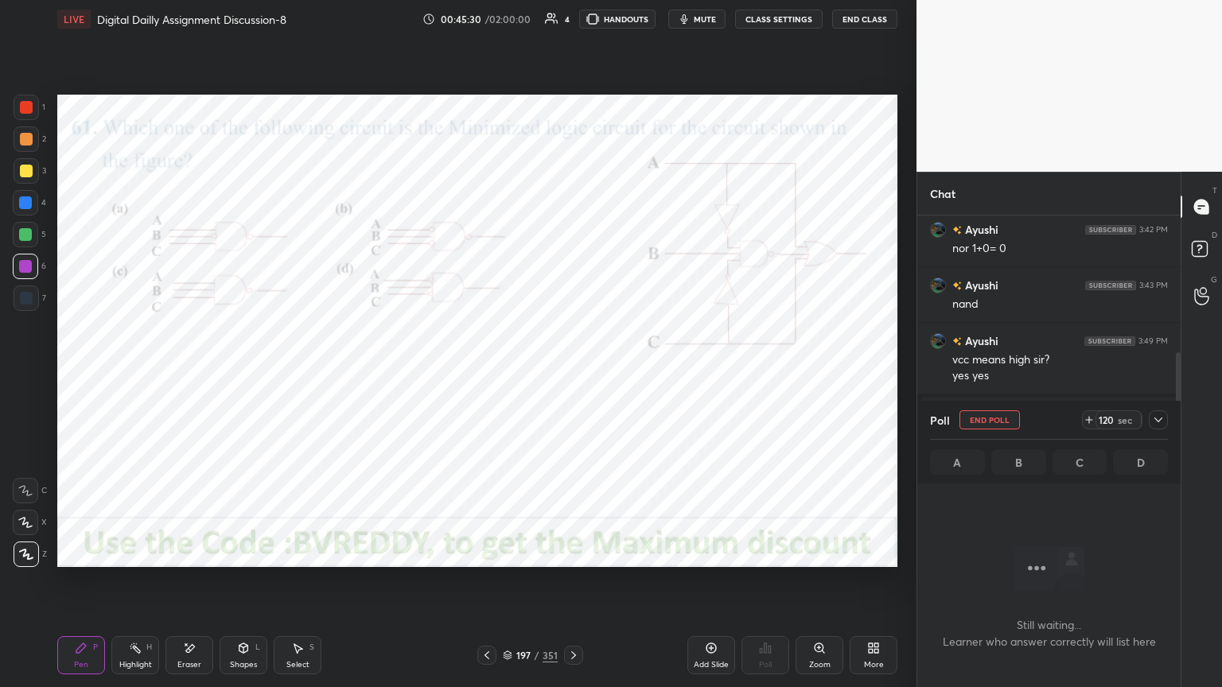
scroll to position [384, 259]
click at [25, 202] on div at bounding box center [25, 203] width 13 height 13
click at [26, 107] on div at bounding box center [26, 107] width 13 height 13
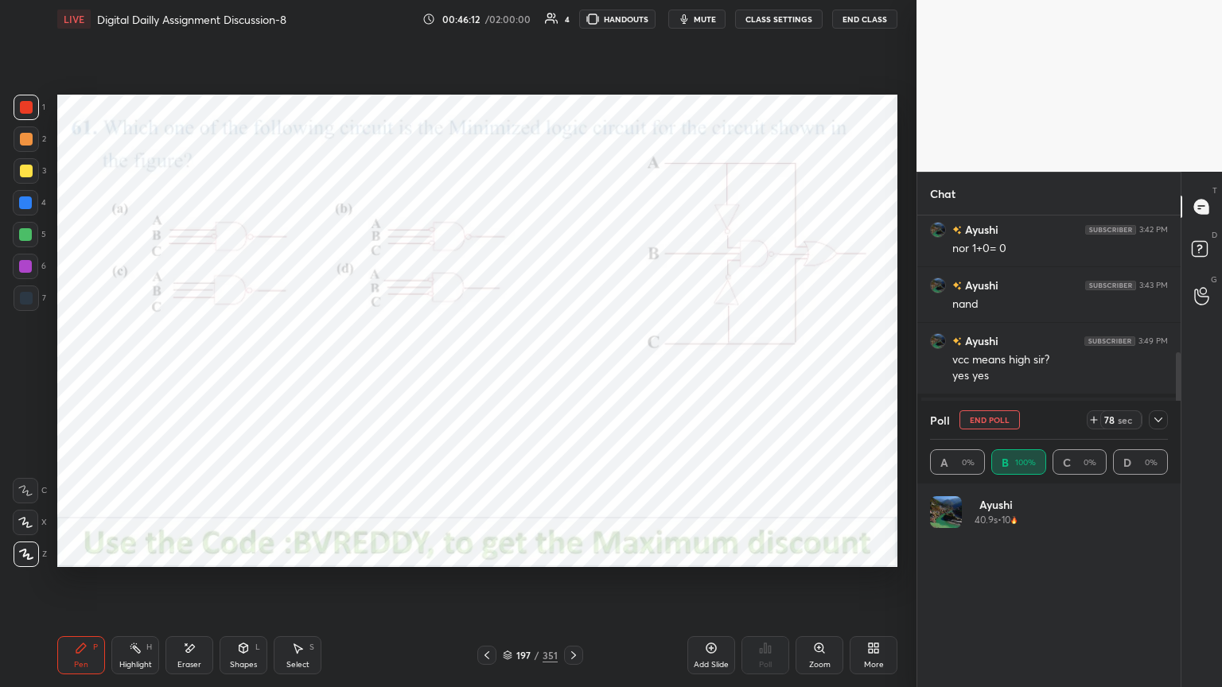
scroll to position [186, 233]
click at [19, 530] on div at bounding box center [25, 522] width 25 height 25
click at [25, 562] on div at bounding box center [26, 554] width 25 height 25
click at [1157, 426] on div at bounding box center [1158, 420] width 19 height 19
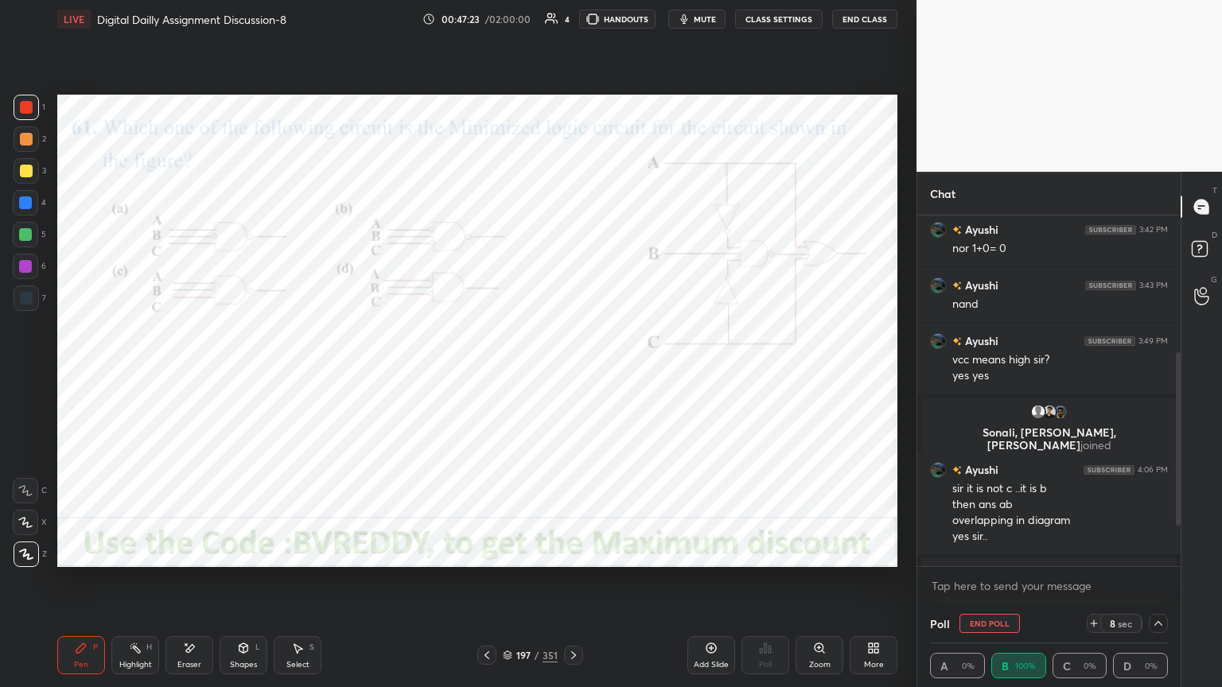
scroll to position [360, 0]
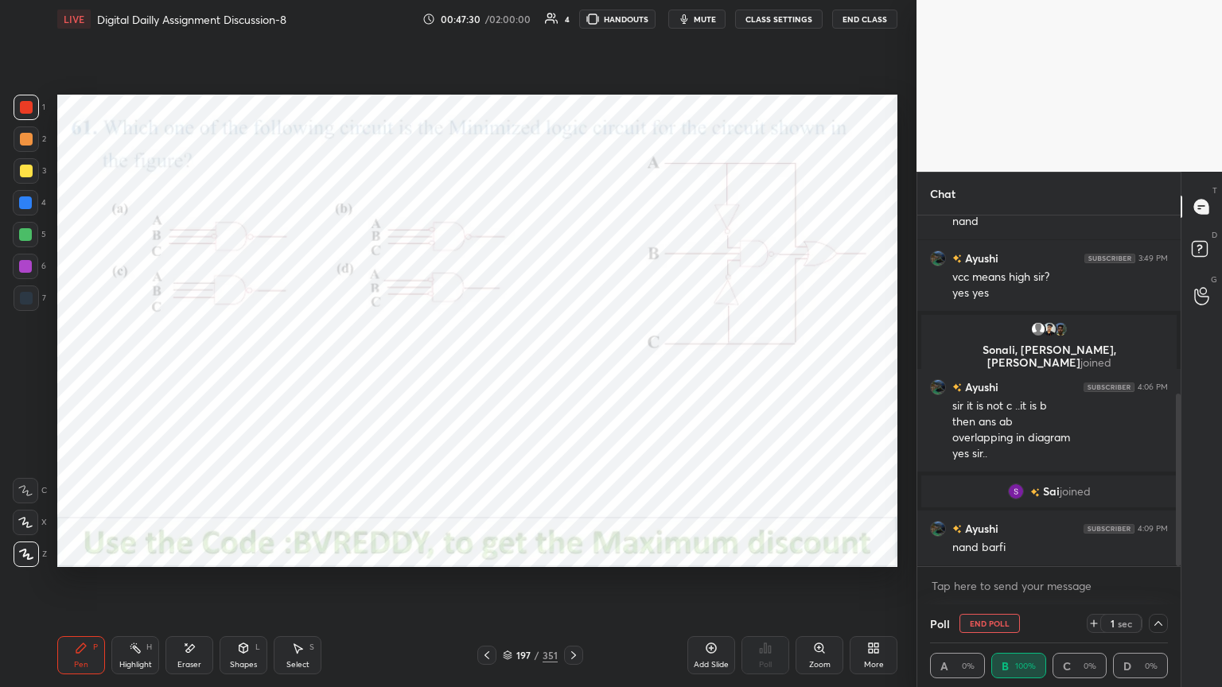
click at [575, 586] on icon at bounding box center [573, 655] width 13 height 13
click at [485, 586] on icon at bounding box center [487, 655] width 13 height 13
click at [574, 586] on icon at bounding box center [573, 655] width 13 height 13
click at [1157, 586] on div "Poll" at bounding box center [1049, 624] width 238 height 38
click at [1157, 586] on icon at bounding box center [1158, 623] width 13 height 13
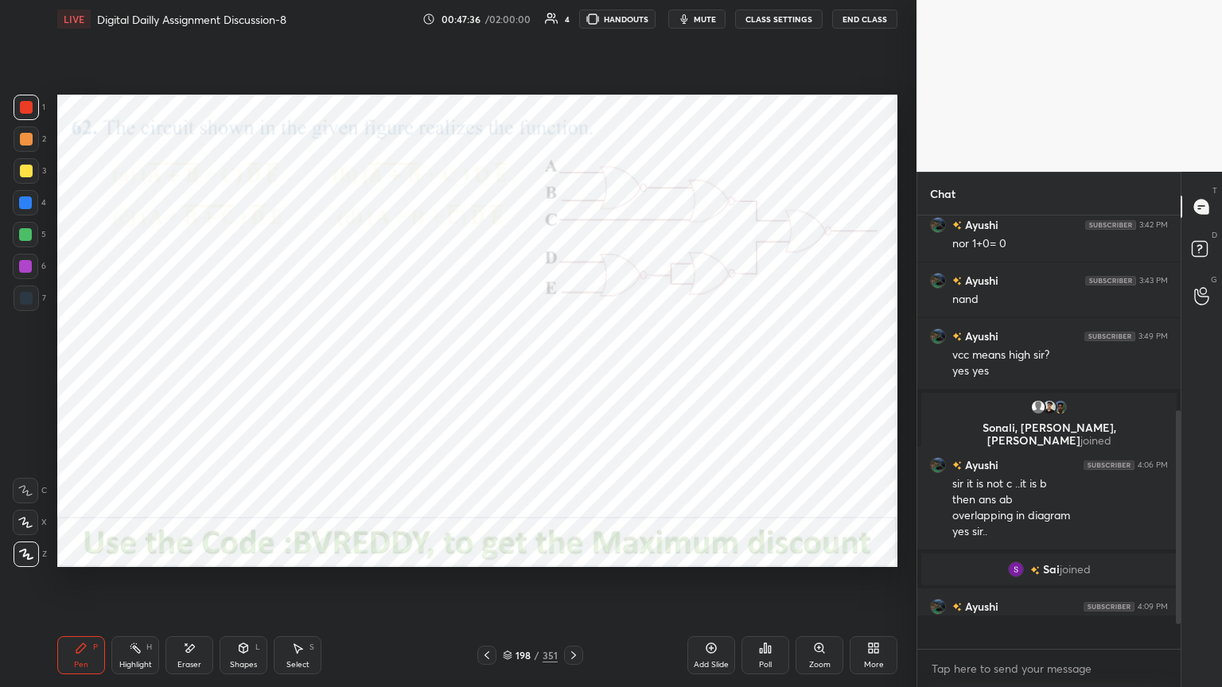
scroll to position [5, 5]
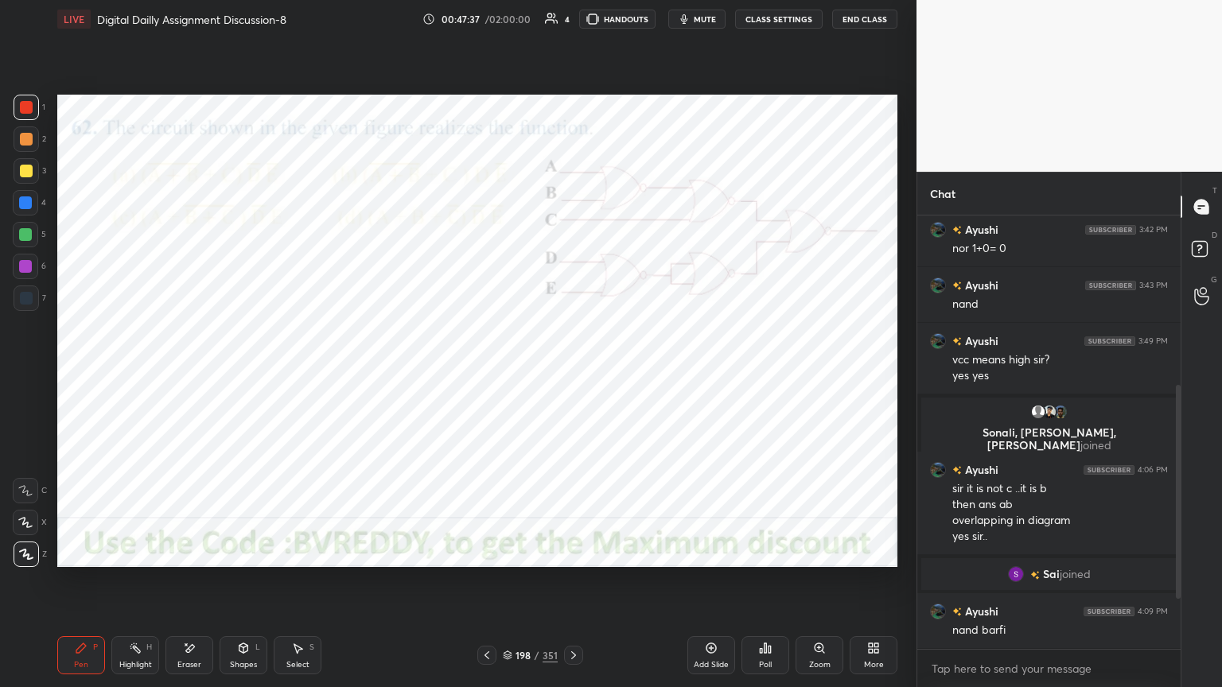
click at [774, 586] on div "Poll" at bounding box center [766, 656] width 48 height 38
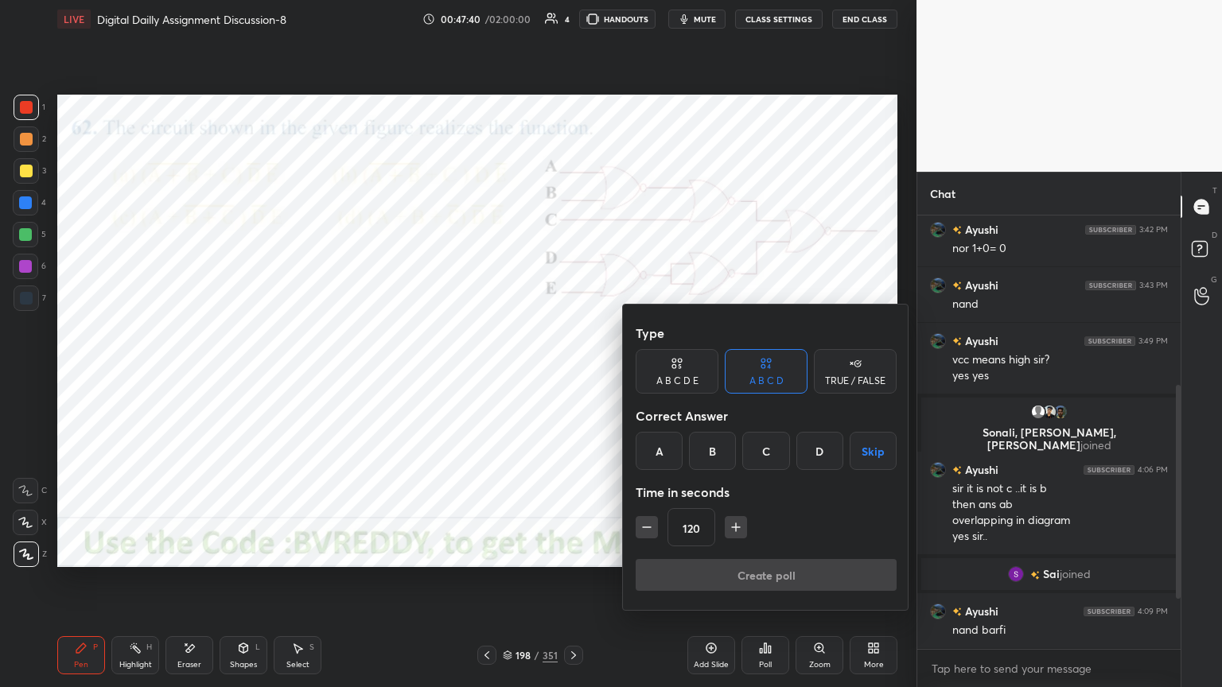
click at [656, 462] on div "A" at bounding box center [659, 451] width 47 height 38
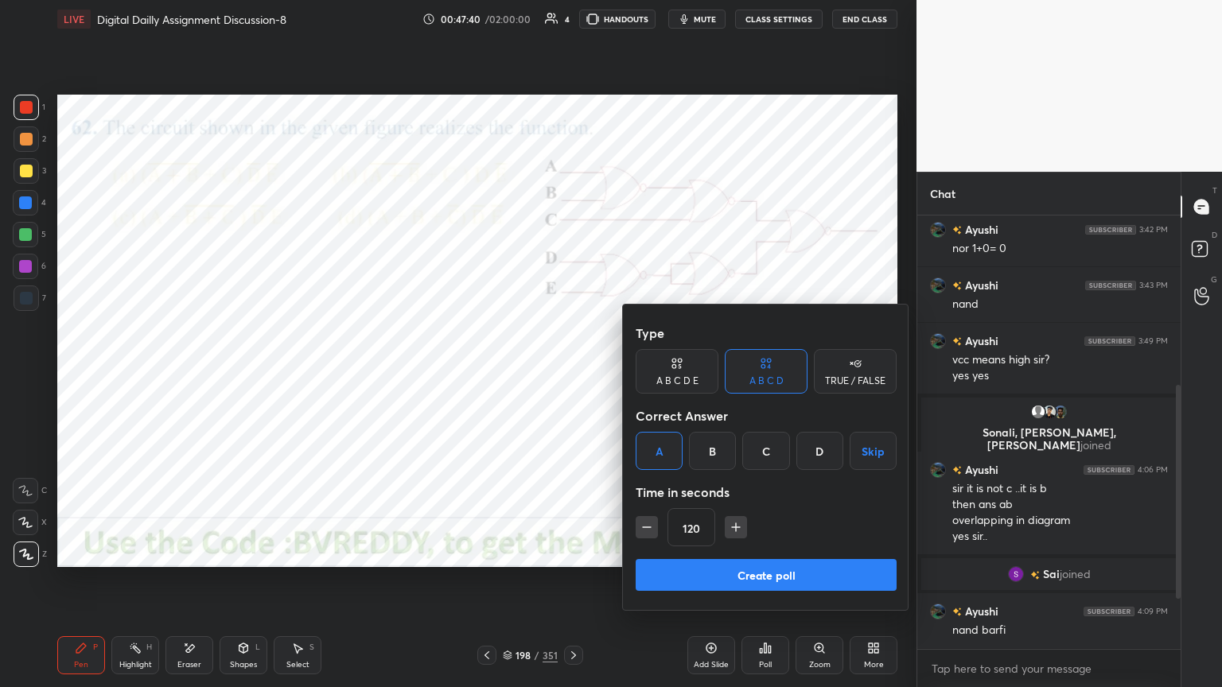
click at [735, 579] on button "Create poll" at bounding box center [766, 575] width 261 height 32
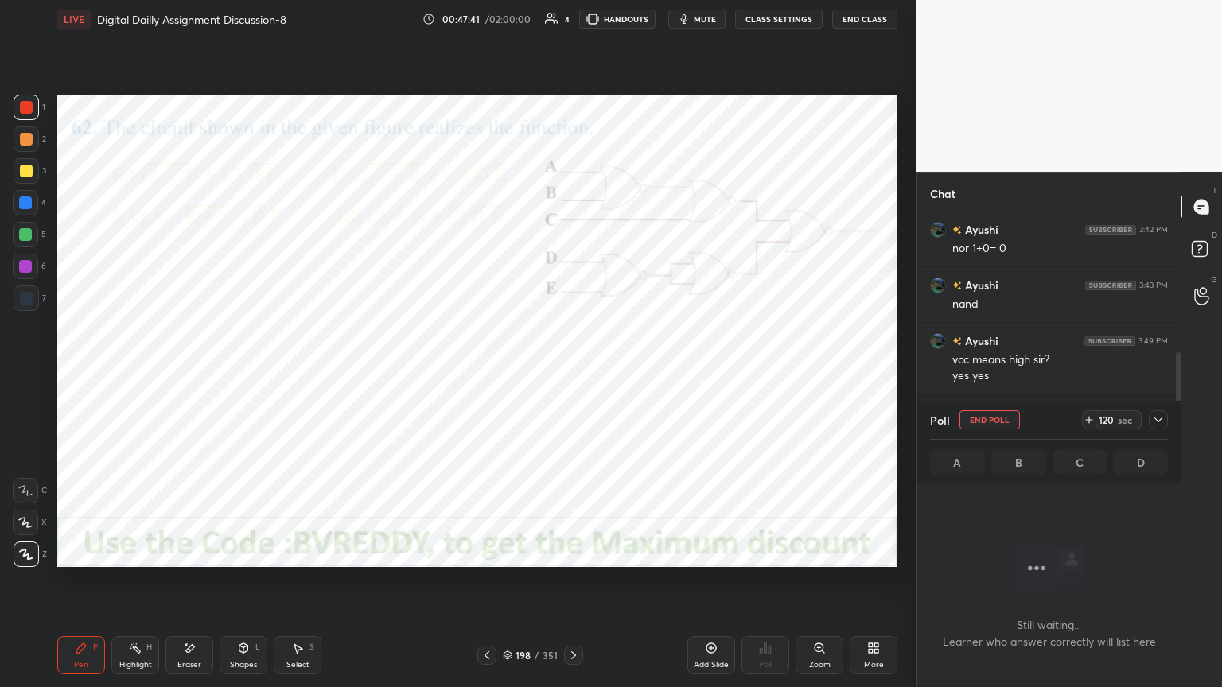
scroll to position [384, 259]
click at [33, 525] on div at bounding box center [25, 522] width 25 height 25
click at [30, 207] on div at bounding box center [25, 203] width 13 height 13
click at [30, 267] on div at bounding box center [25, 266] width 13 height 13
click at [27, 562] on div at bounding box center [26, 554] width 25 height 25
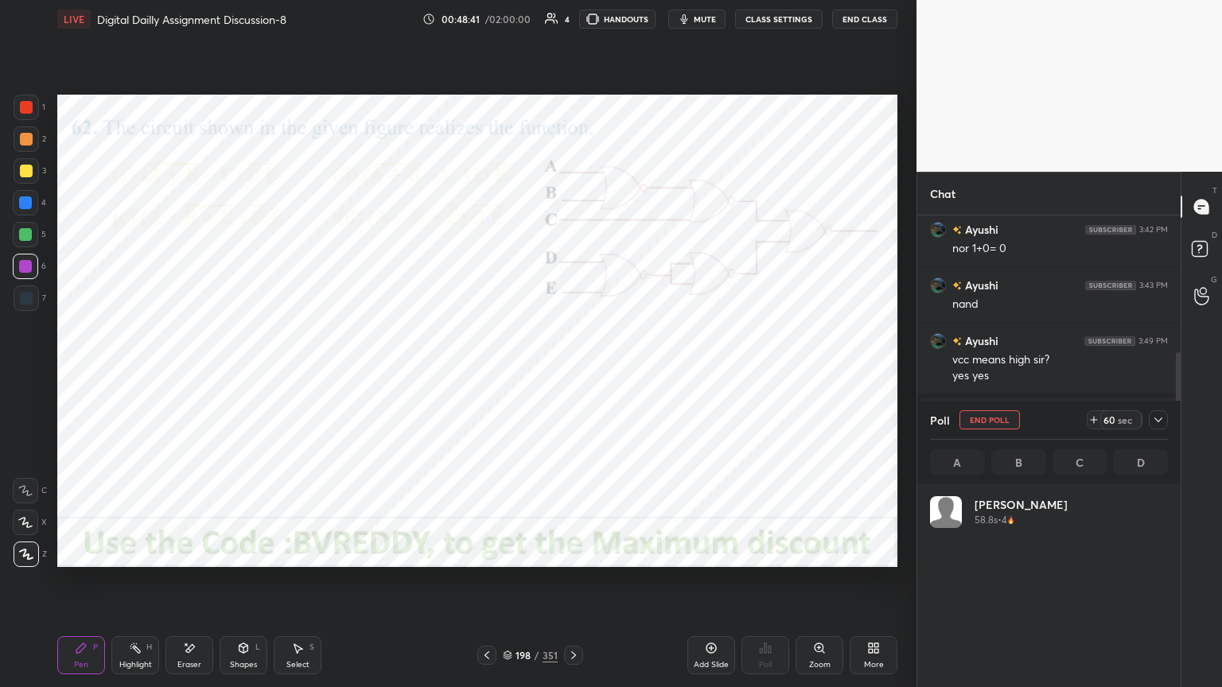
scroll to position [186, 233]
click at [1163, 426] on div at bounding box center [1158, 420] width 19 height 19
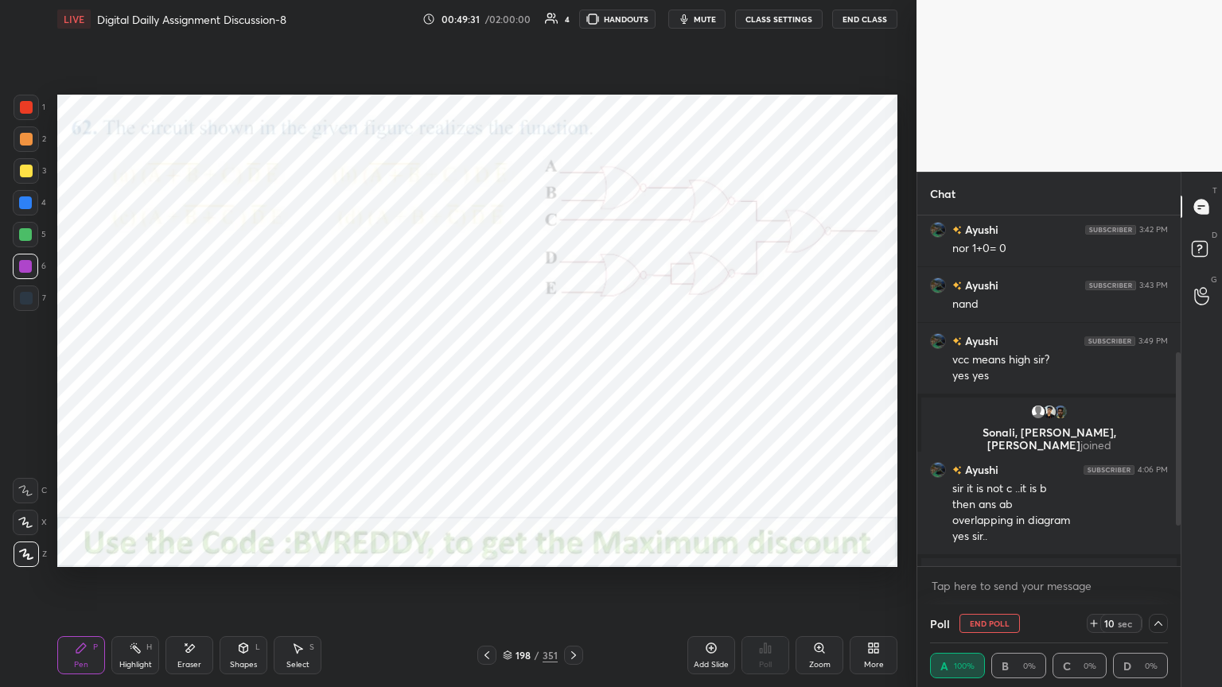
scroll to position [0, 0]
click at [995, 586] on button "End Poll" at bounding box center [990, 623] width 60 height 19
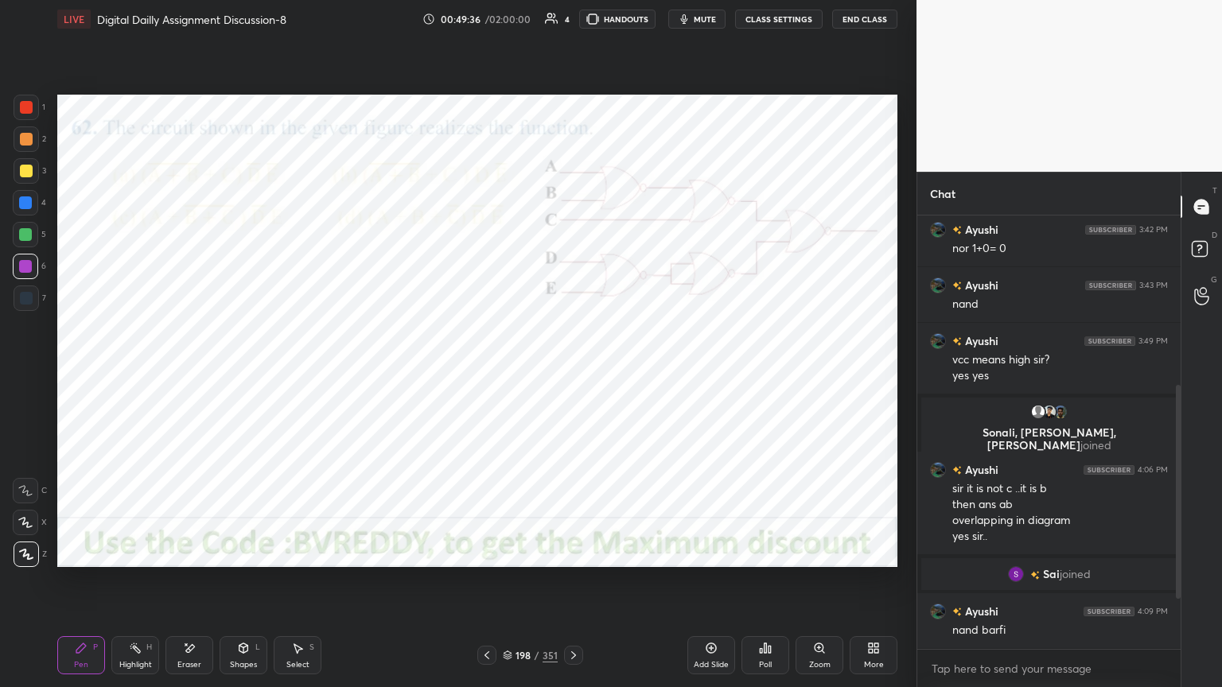
scroll to position [5, 5]
click at [574, 586] on icon at bounding box center [573, 655] width 13 height 13
click at [769, 586] on div "Poll" at bounding box center [765, 665] width 13 height 8
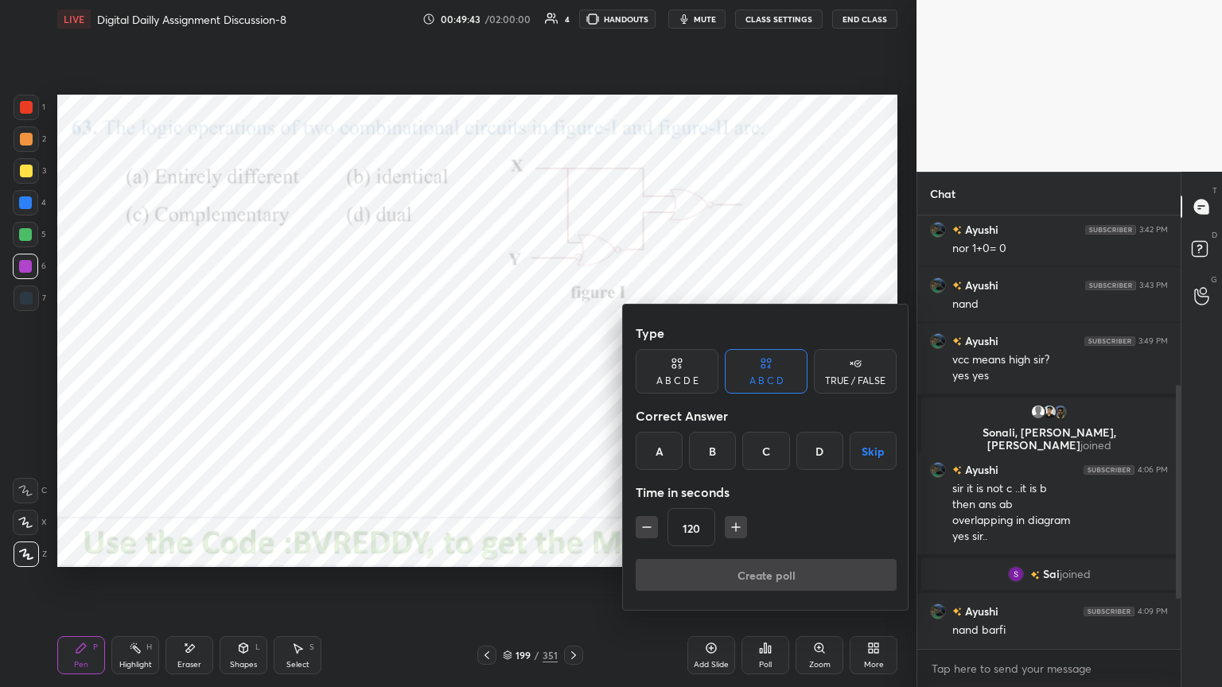
click at [652, 450] on div "A" at bounding box center [659, 451] width 47 height 38
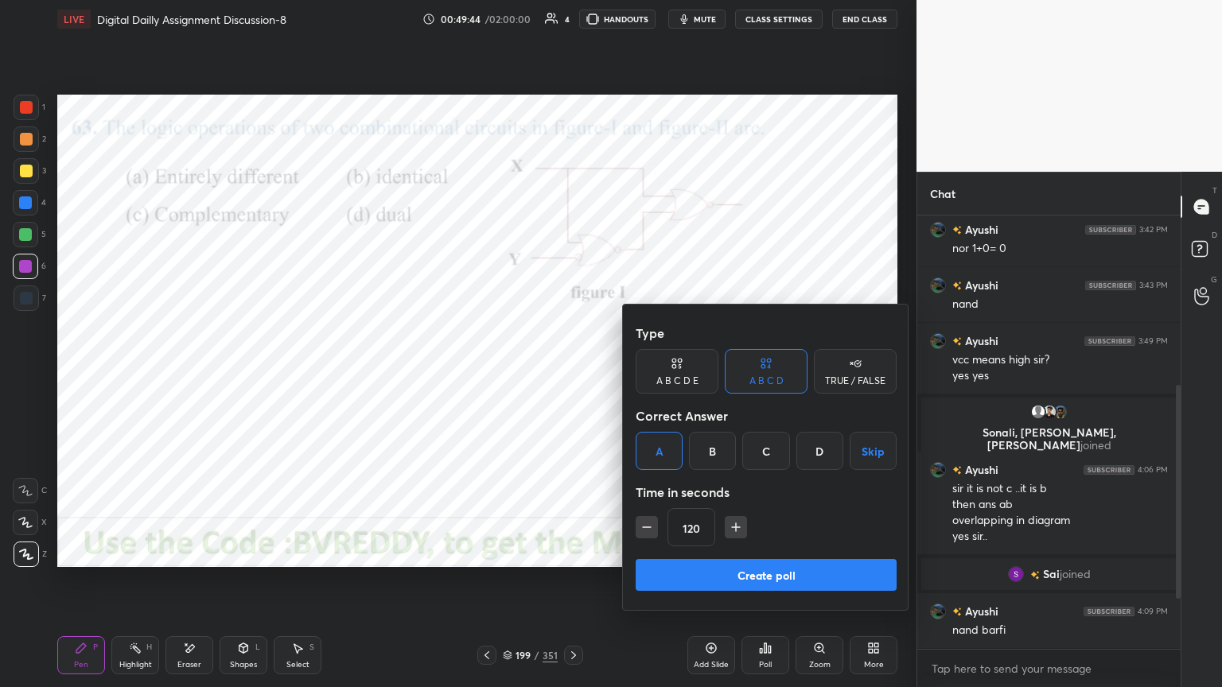
click at [746, 571] on button "Create poll" at bounding box center [766, 575] width 261 height 32
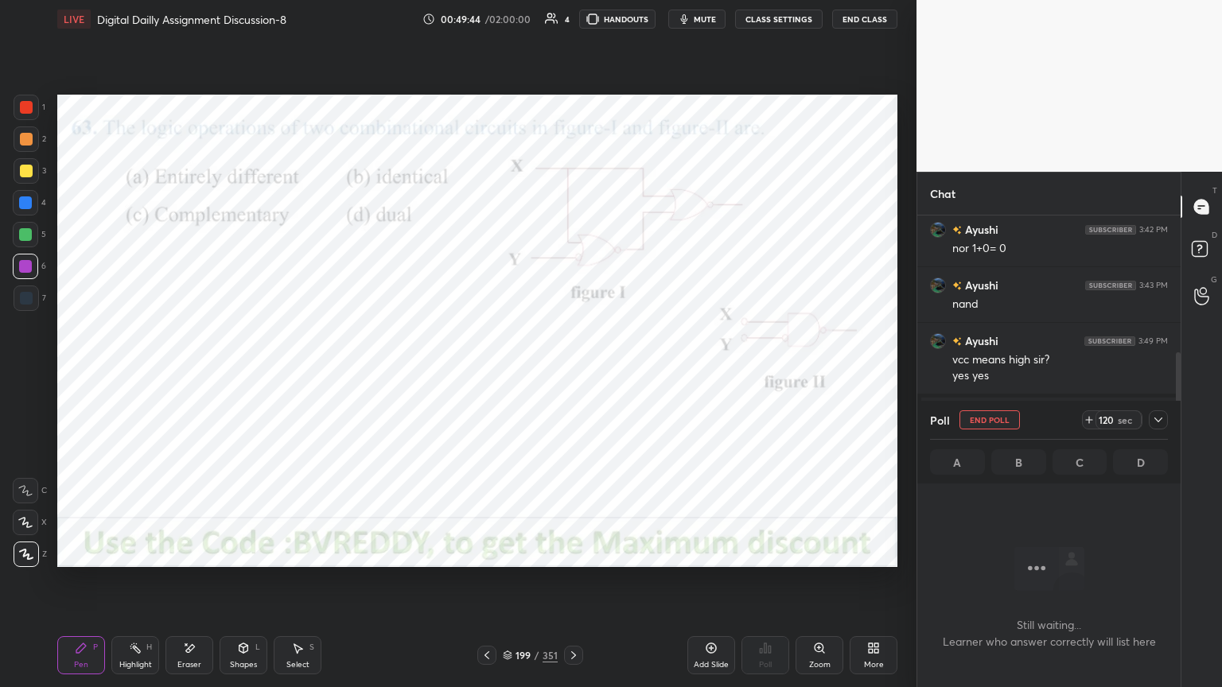
scroll to position [384, 259]
click at [25, 204] on div at bounding box center [25, 203] width 13 height 13
click at [29, 525] on icon at bounding box center [25, 522] width 14 height 11
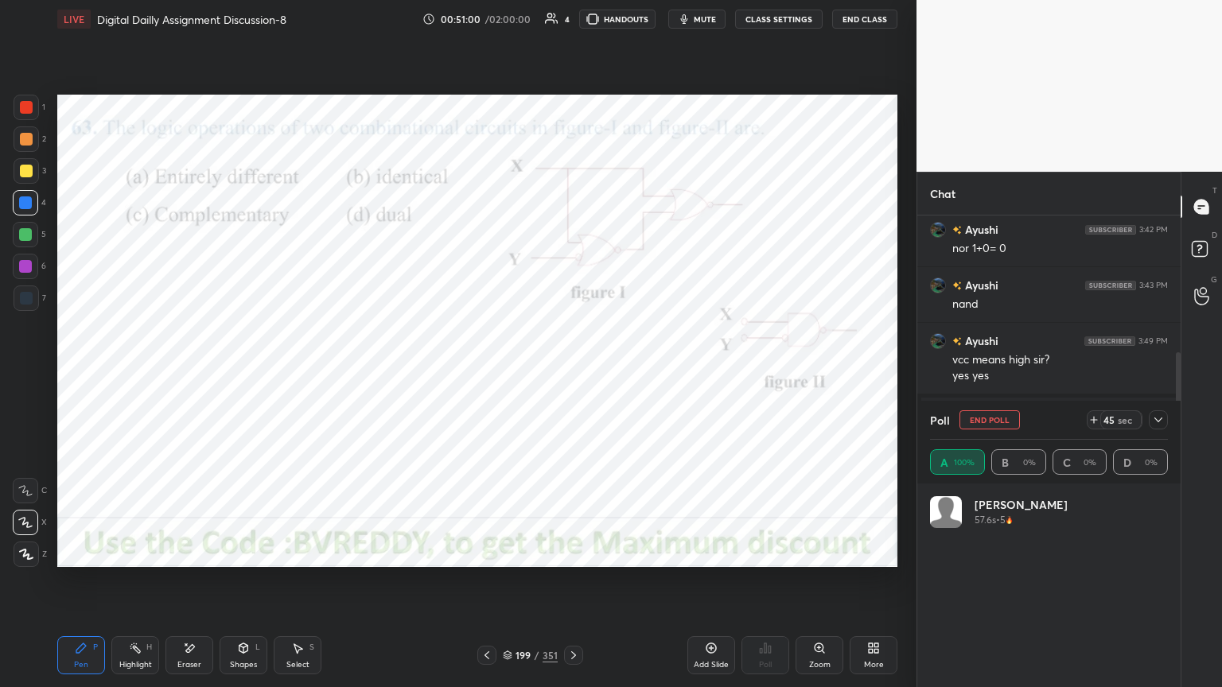
click at [25, 271] on div at bounding box center [25, 266] width 13 height 13
click at [35, 563] on div at bounding box center [26, 554] width 25 height 25
click at [192, 586] on div "Eraser" at bounding box center [190, 656] width 48 height 38
click at [86, 586] on div "Pen" at bounding box center [81, 665] width 14 height 8
click at [227, 586] on div "Shapes L" at bounding box center [244, 656] width 48 height 38
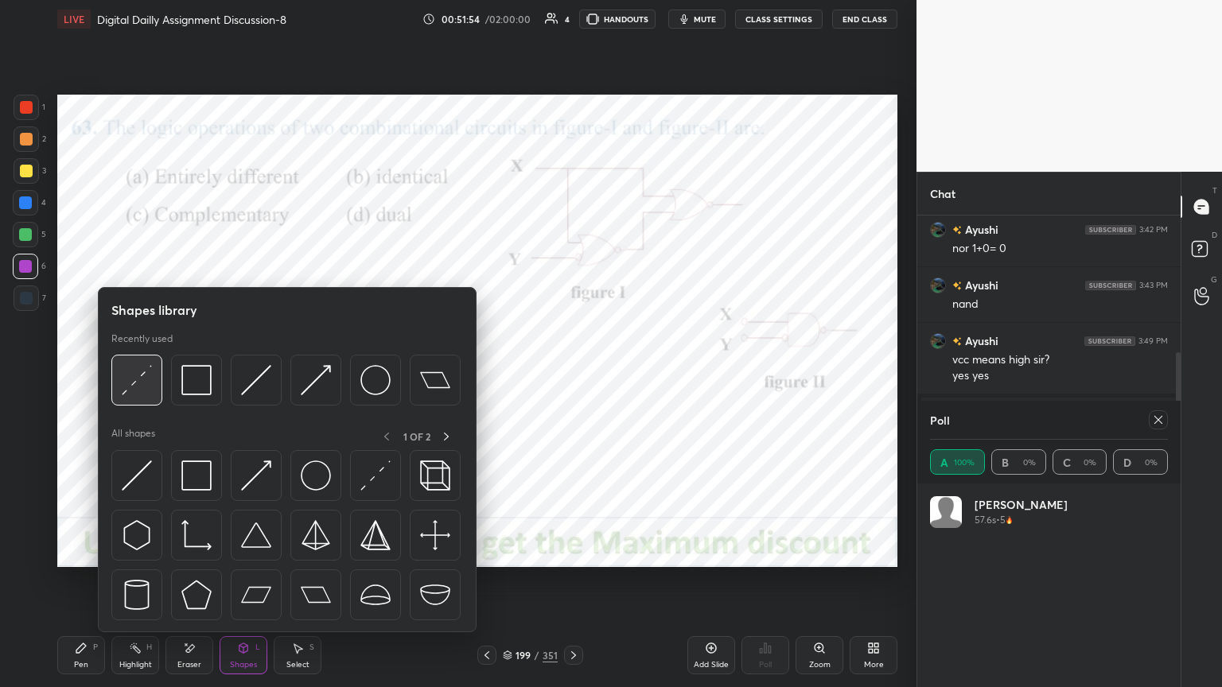
click at [137, 385] on img at bounding box center [137, 380] width 30 height 30
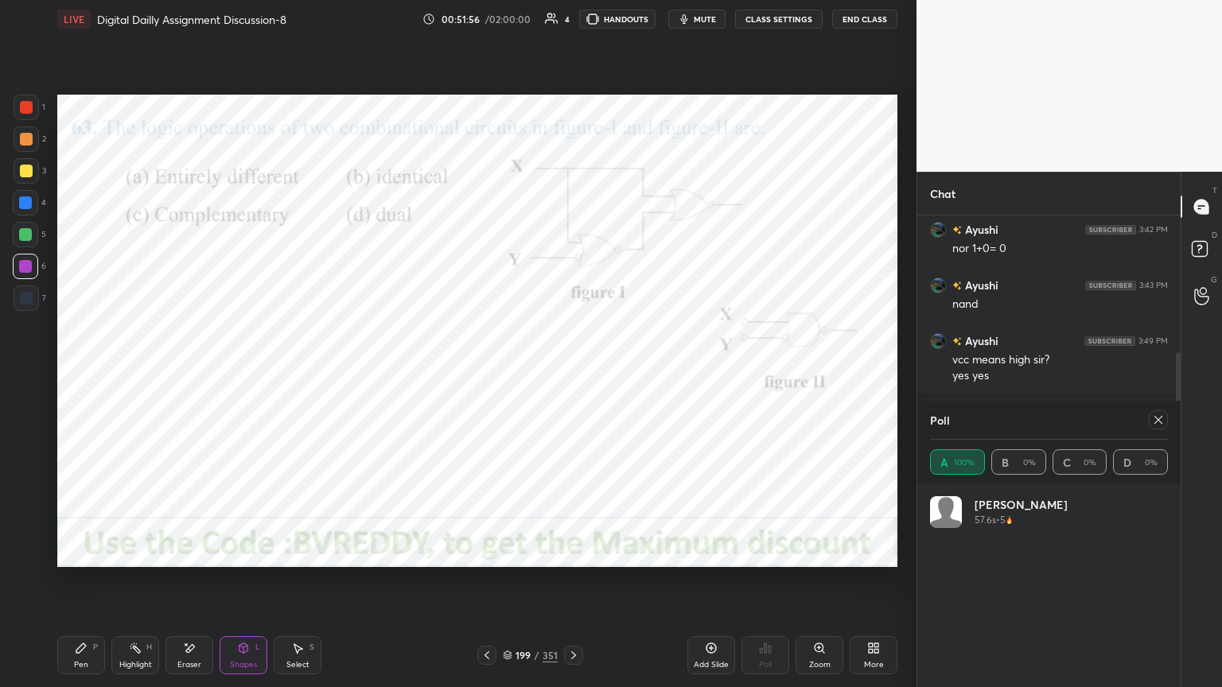
click at [80, 586] on div "Pen P" at bounding box center [81, 656] width 48 height 38
click at [33, 213] on div at bounding box center [25, 202] width 25 height 25
click at [32, 560] on div at bounding box center [26, 554] width 25 height 25
click at [1159, 420] on icon at bounding box center [1158, 420] width 13 height 13
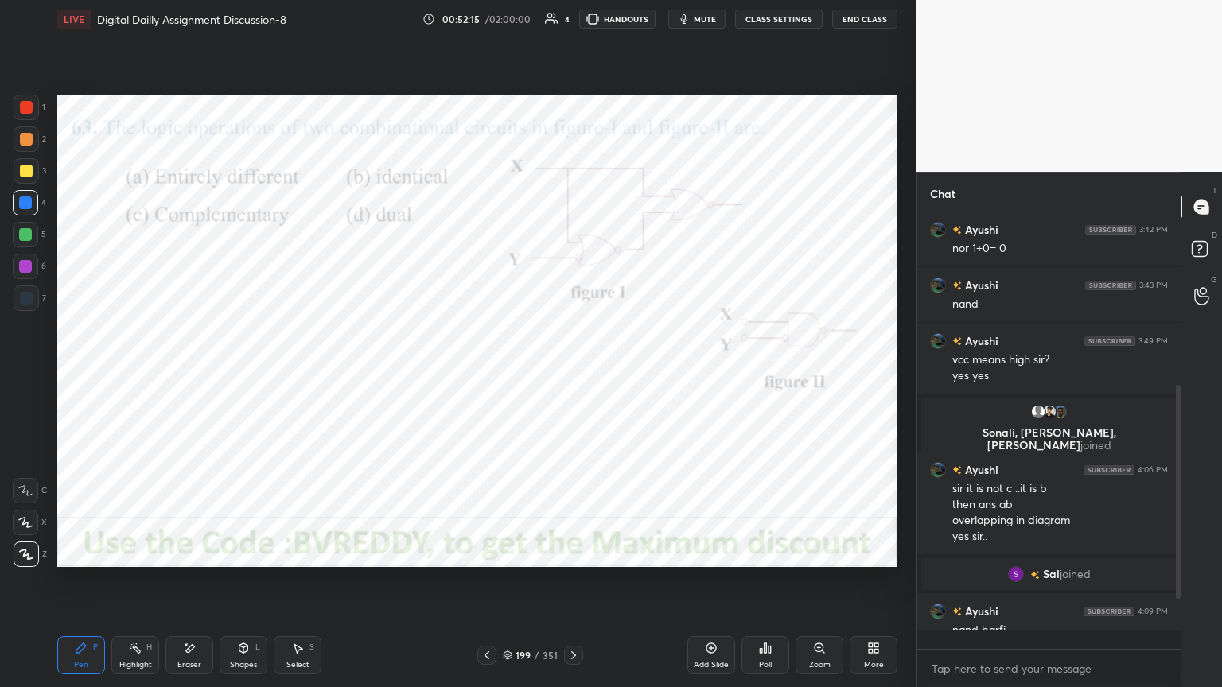
scroll to position [5, 5]
click at [574, 586] on icon at bounding box center [573, 655] width 13 height 13
click at [24, 558] on icon at bounding box center [26, 554] width 14 height 11
click at [772, 586] on div "Poll" at bounding box center [765, 665] width 13 height 8
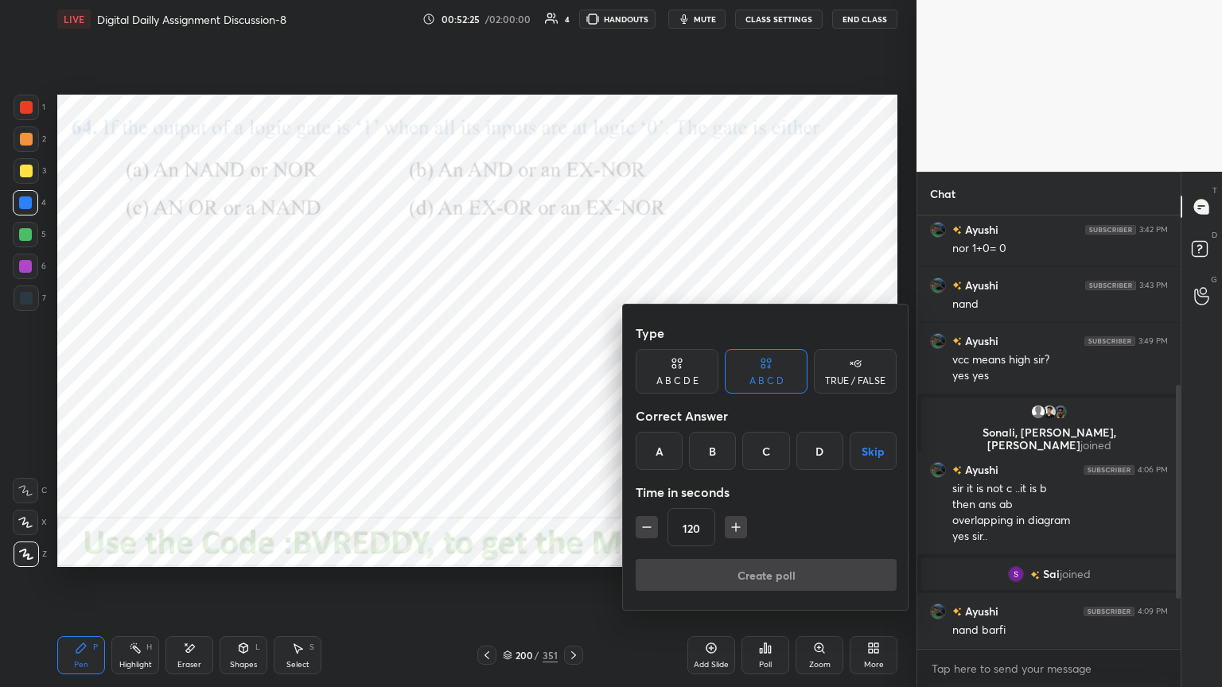
click at [665, 449] on div "A" at bounding box center [659, 451] width 47 height 38
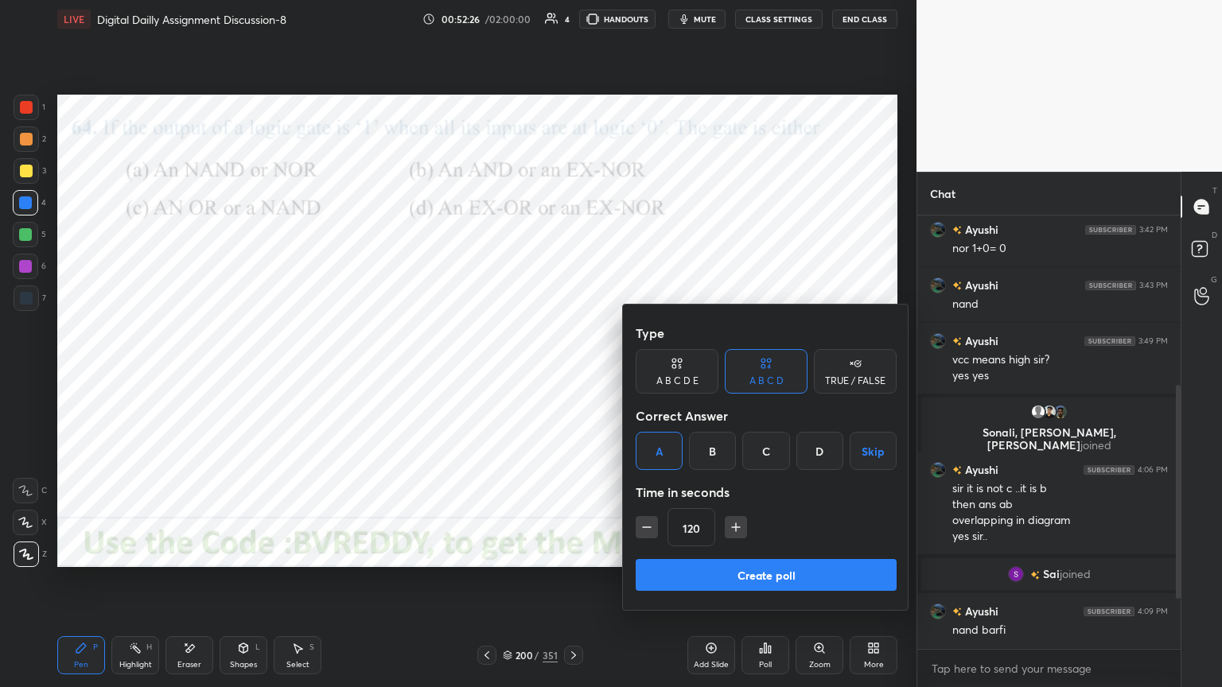
click at [751, 574] on button "Create poll" at bounding box center [766, 575] width 261 height 32
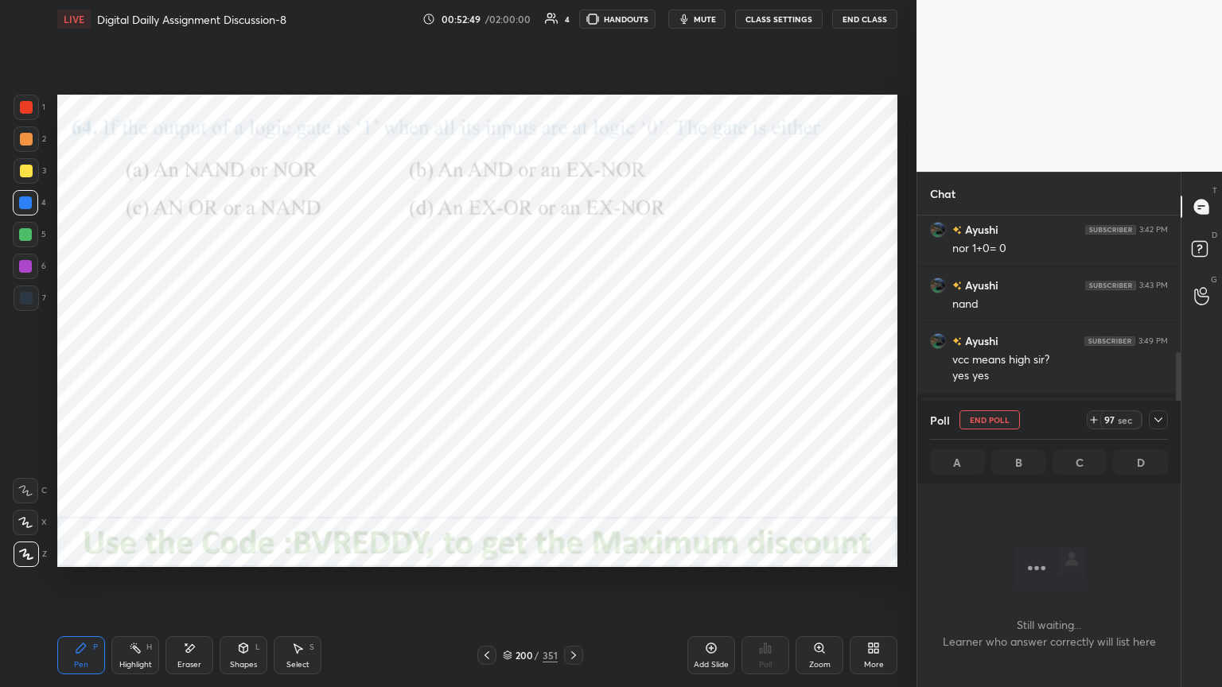
click at [28, 269] on div at bounding box center [25, 266] width 13 height 13
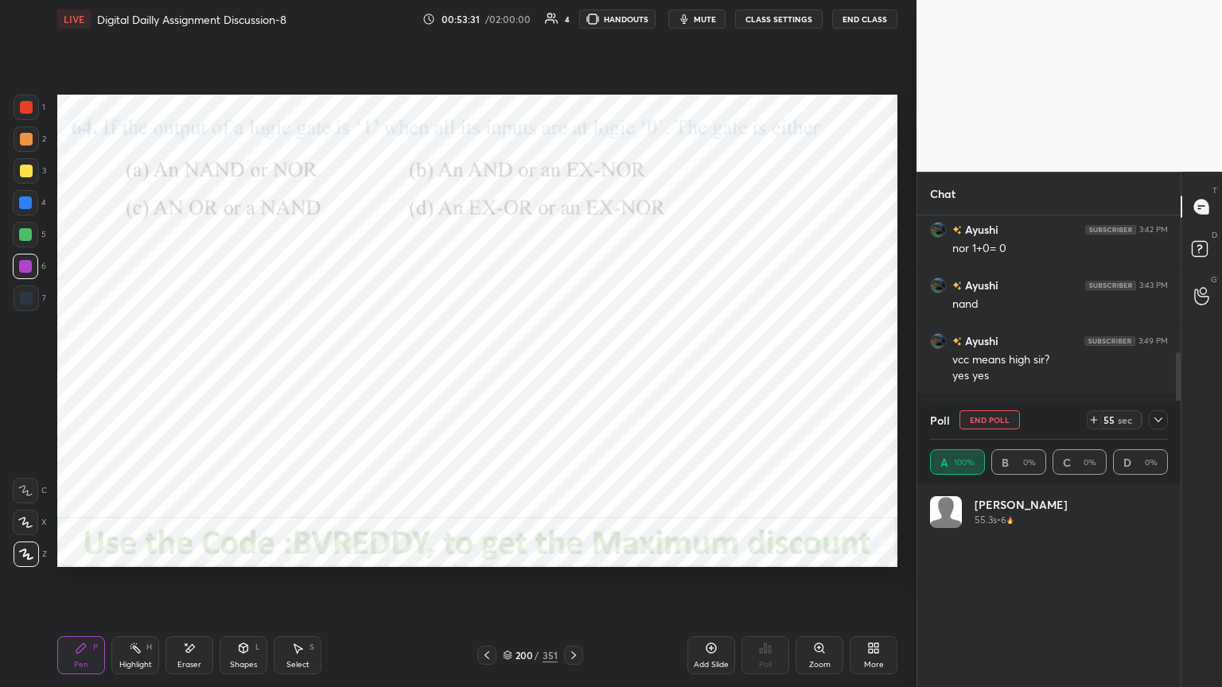
click at [571, 586] on icon at bounding box center [573, 656] width 5 height 8
click at [22, 207] on div at bounding box center [25, 203] width 13 height 13
click at [993, 419] on button "End Poll" at bounding box center [990, 420] width 60 height 19
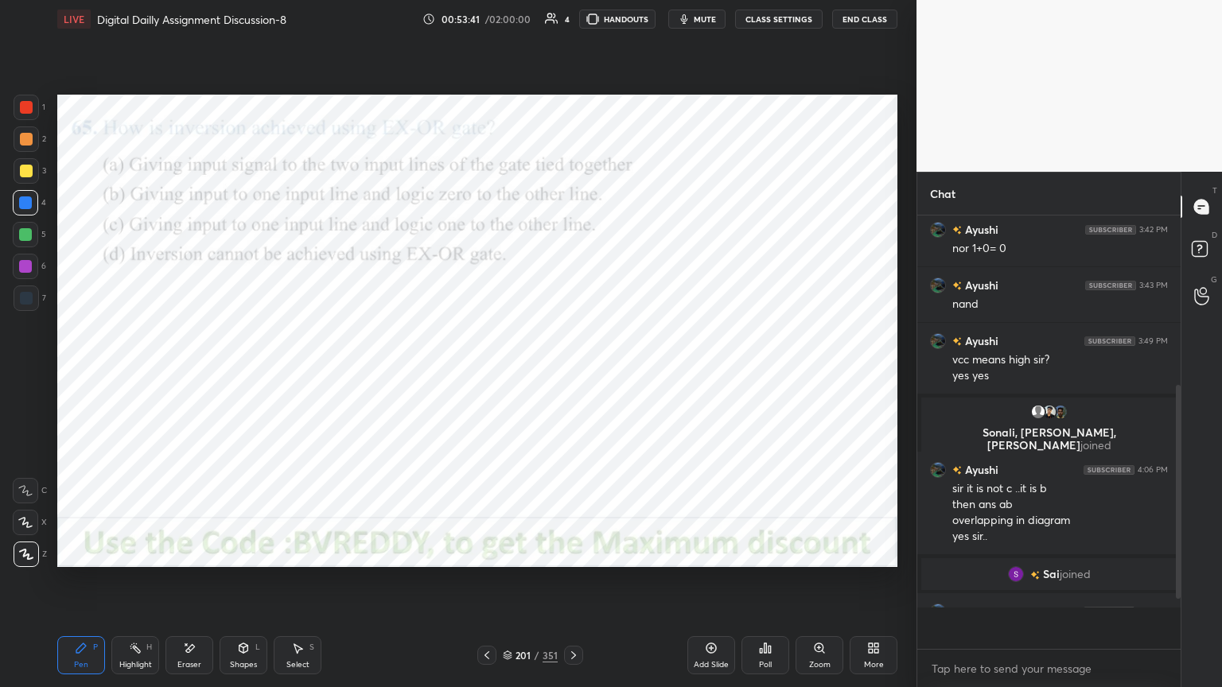
scroll to position [5, 5]
click at [765, 586] on div "Poll" at bounding box center [765, 665] width 13 height 8
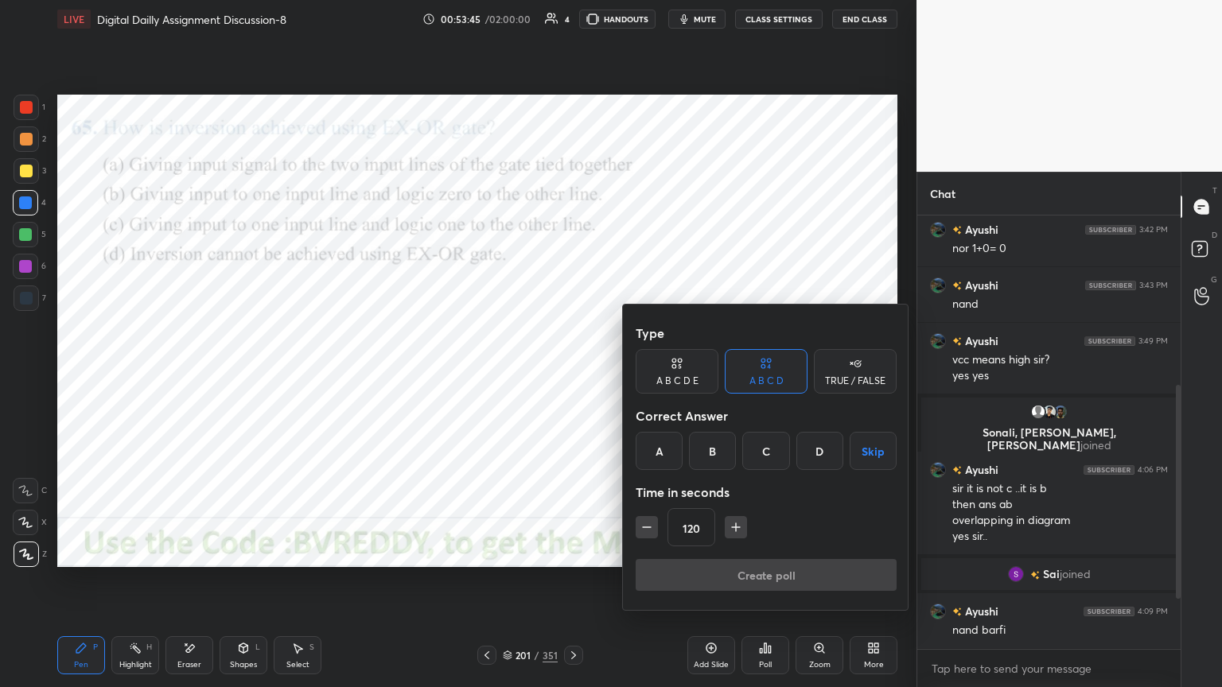
click at [760, 455] on div "C" at bounding box center [765, 451] width 47 height 38
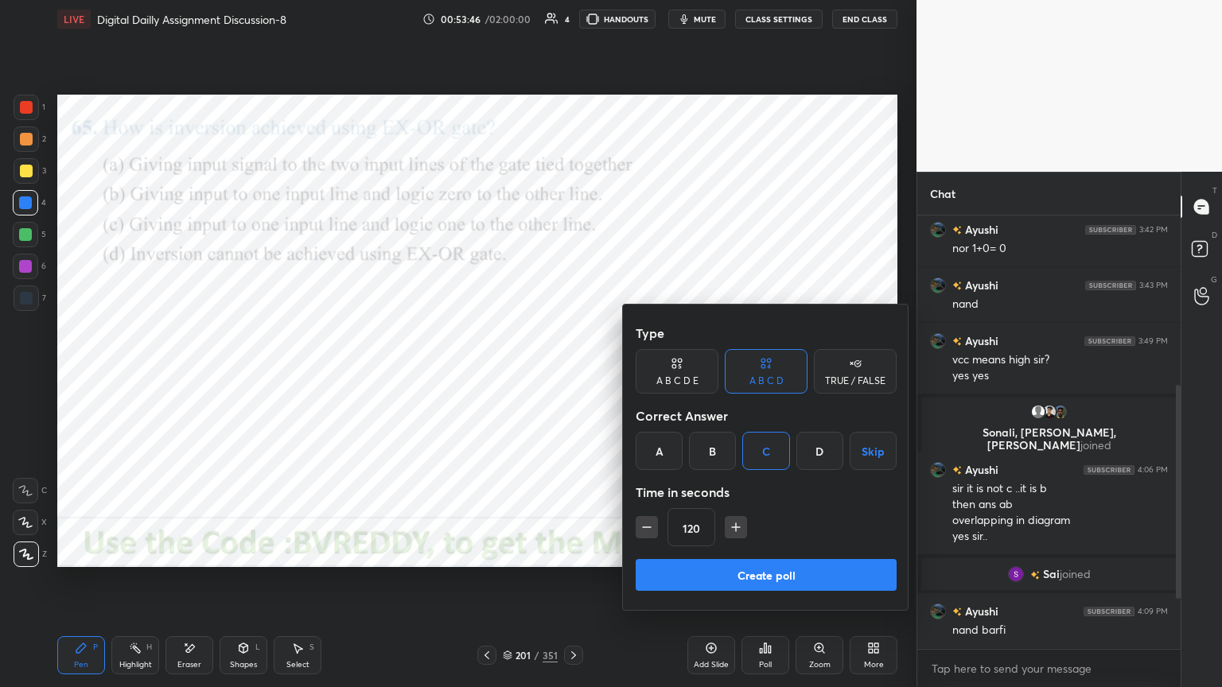
click at [751, 582] on button "Create poll" at bounding box center [766, 575] width 261 height 32
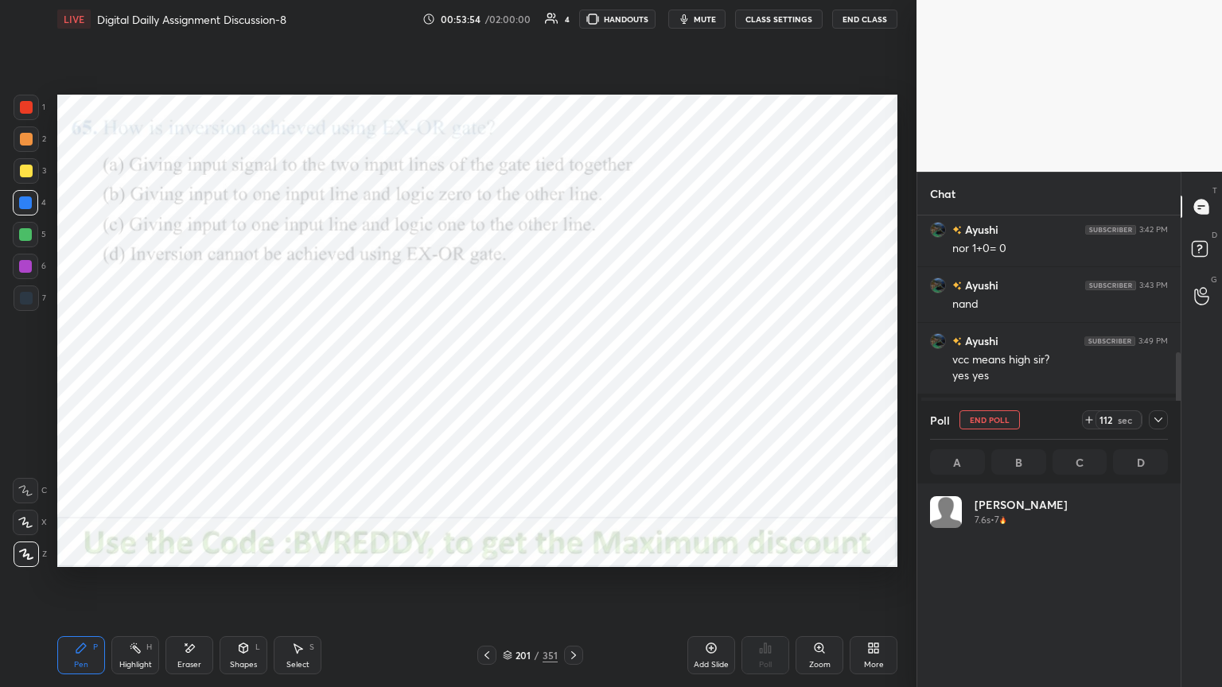
scroll to position [186, 233]
click at [179, 586] on div "Eraser" at bounding box center [190, 656] width 48 height 38
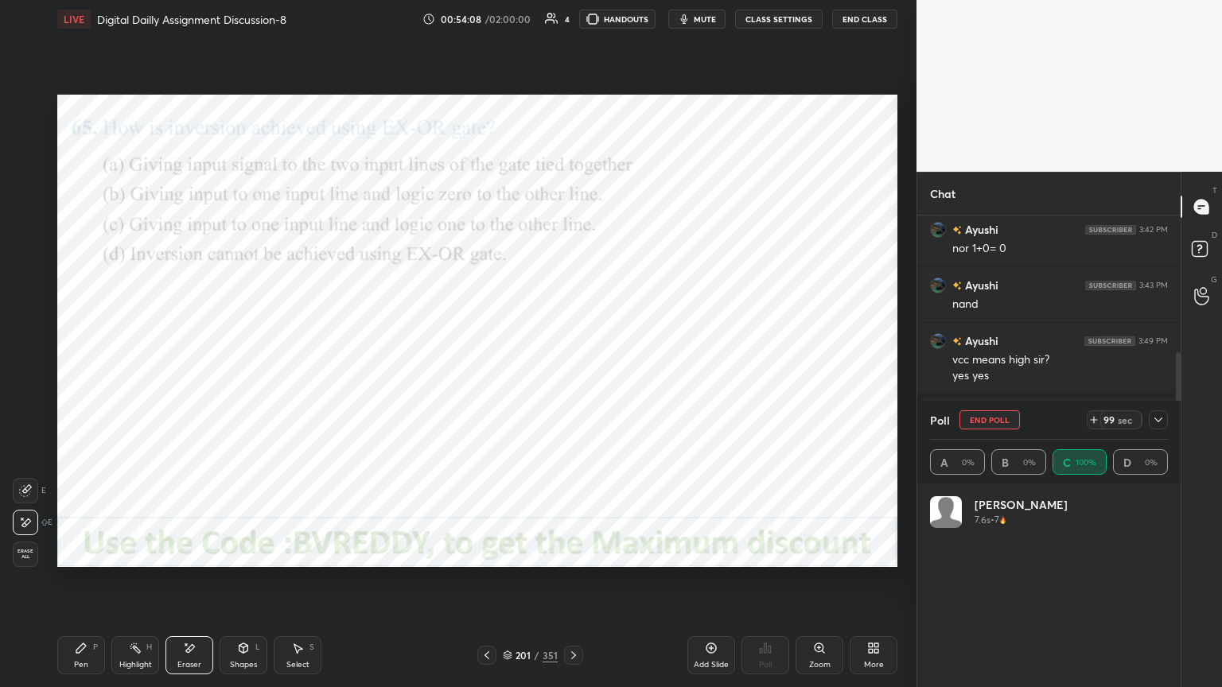
click at [82, 586] on div "Pen P" at bounding box center [81, 656] width 48 height 38
click at [1161, 423] on icon at bounding box center [1158, 420] width 13 height 13
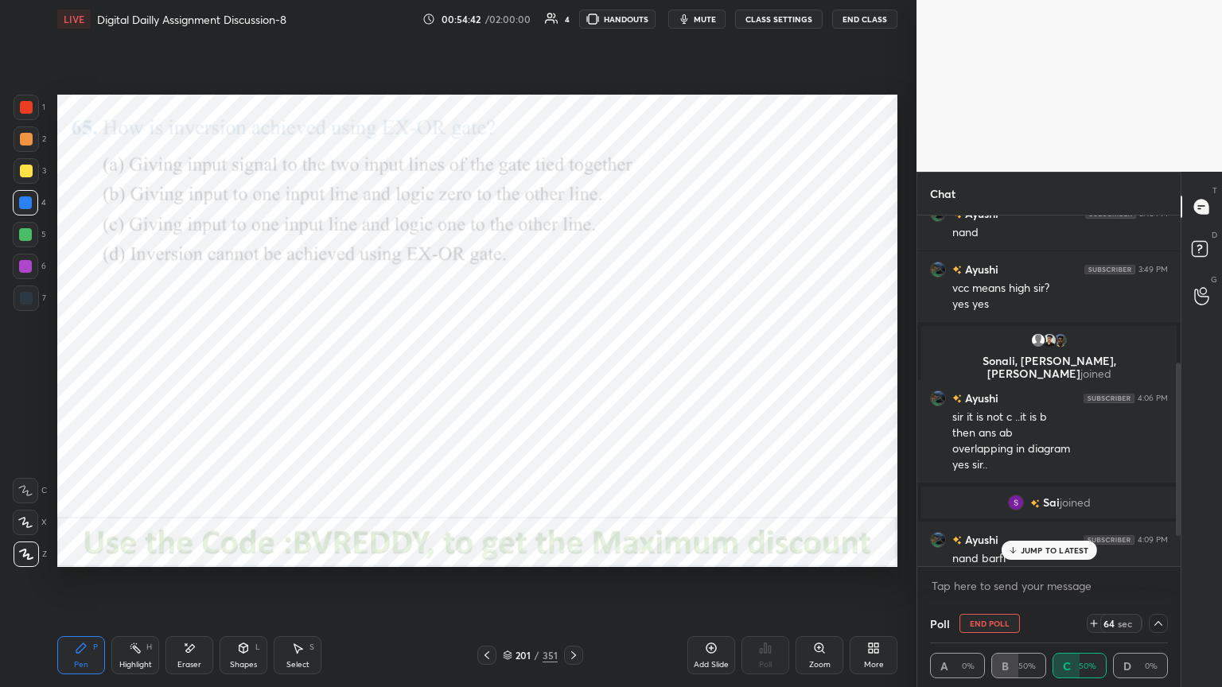
scroll to position [360, 0]
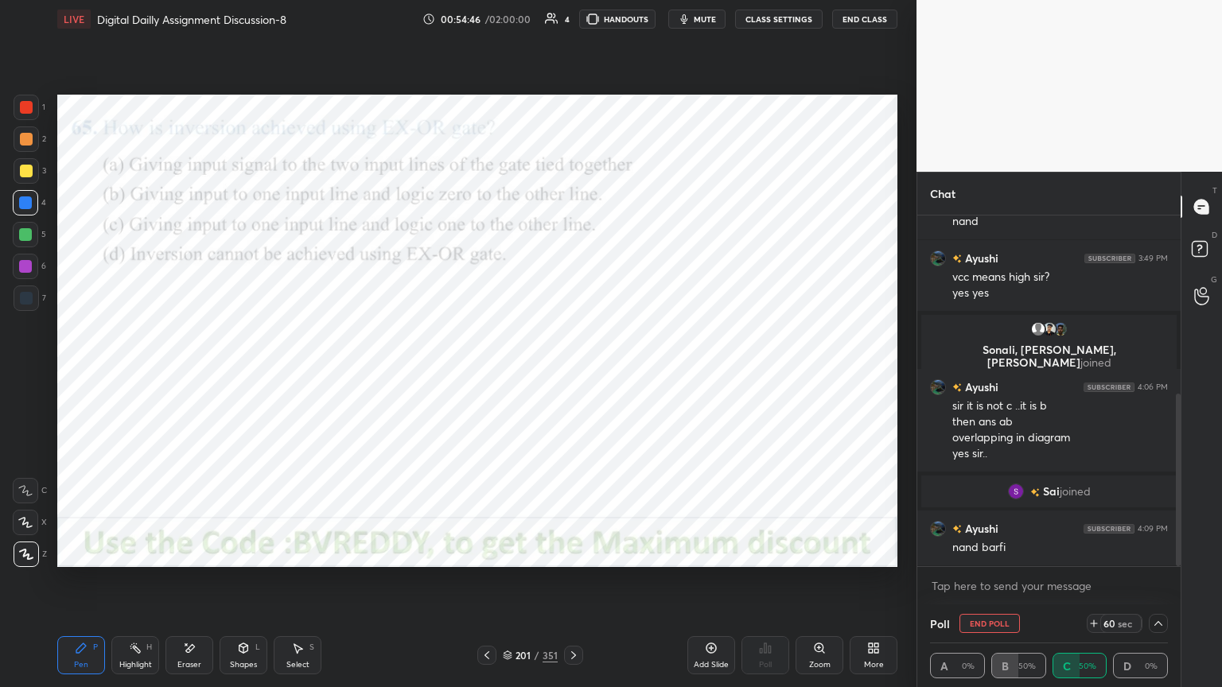
click at [980, 586] on button "End Poll" at bounding box center [990, 623] width 60 height 19
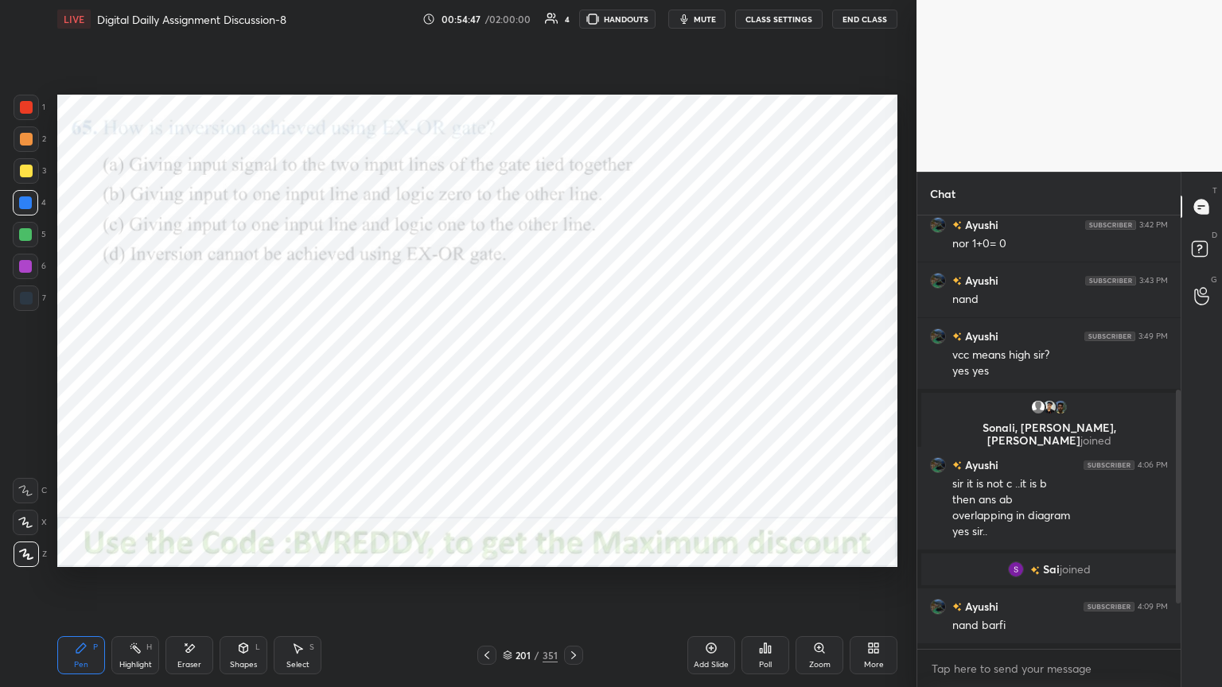
scroll to position [5, 5]
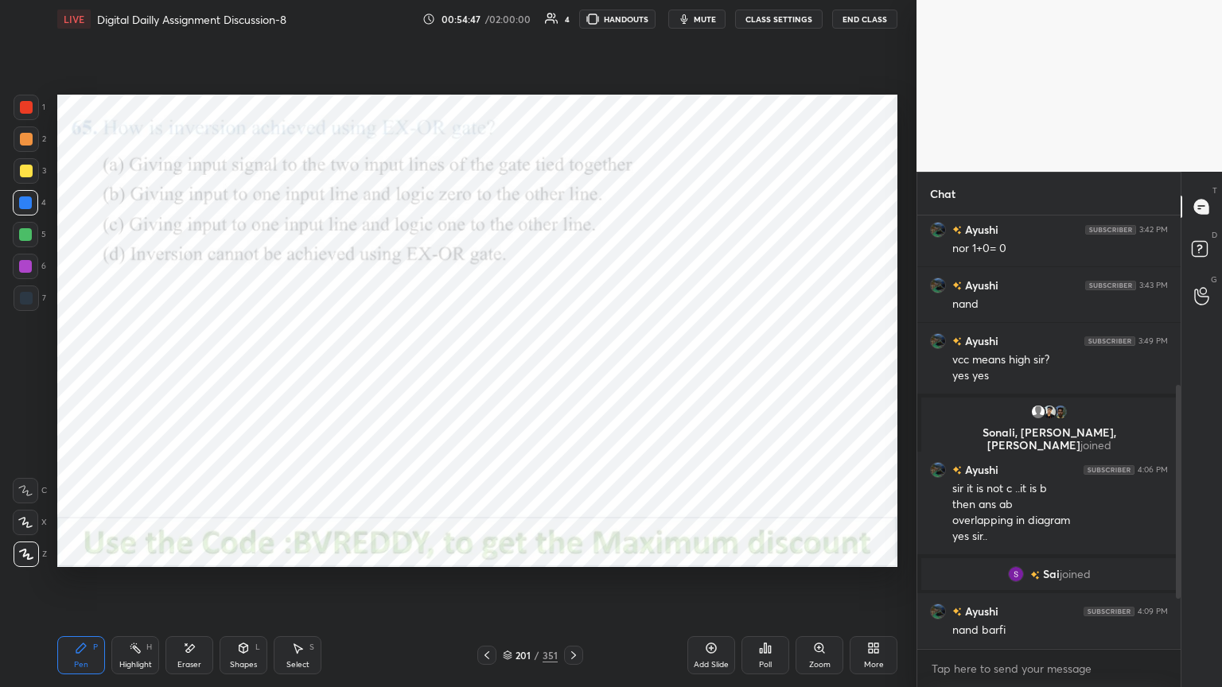
click at [575, 586] on icon at bounding box center [573, 655] width 13 height 13
click at [765, 586] on div "Poll" at bounding box center [765, 665] width 13 height 8
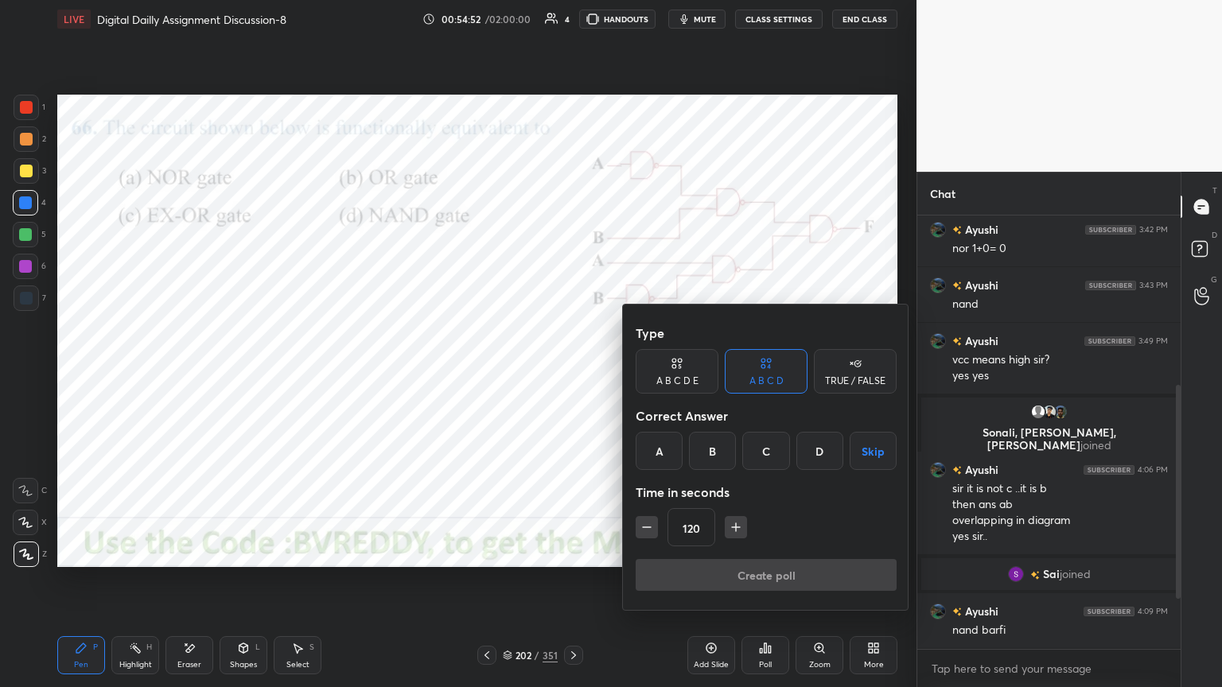
click at [761, 455] on div "C" at bounding box center [765, 451] width 47 height 38
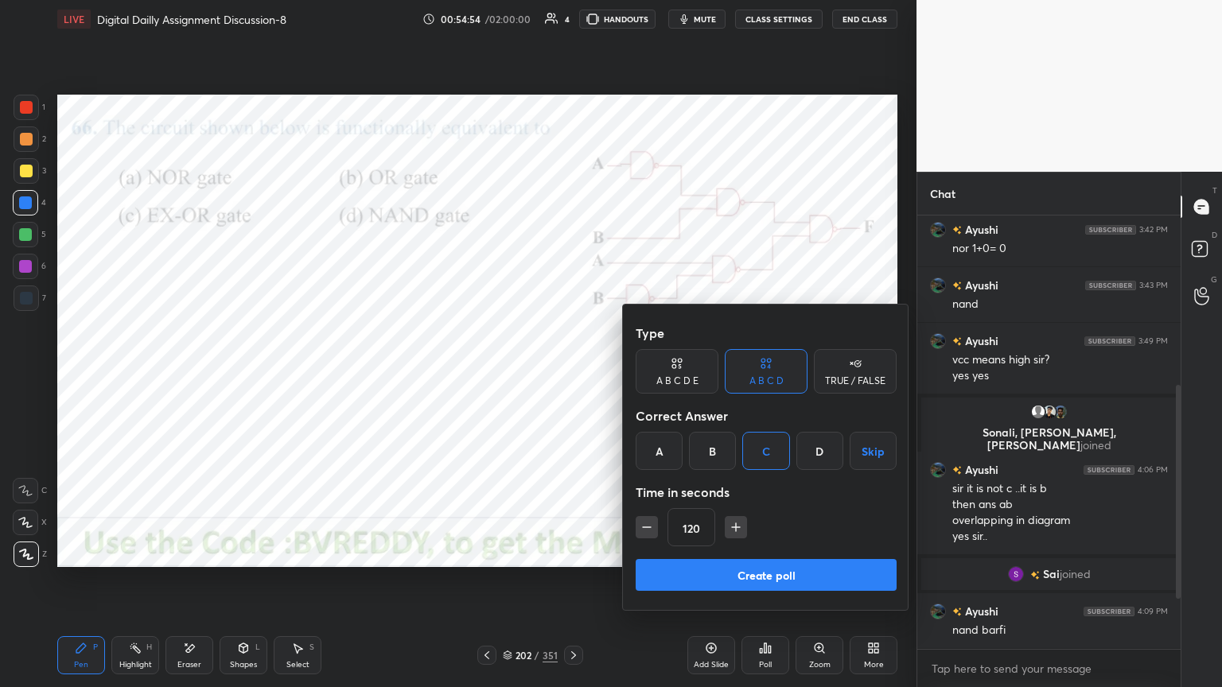
click at [764, 576] on button "Create poll" at bounding box center [766, 575] width 261 height 32
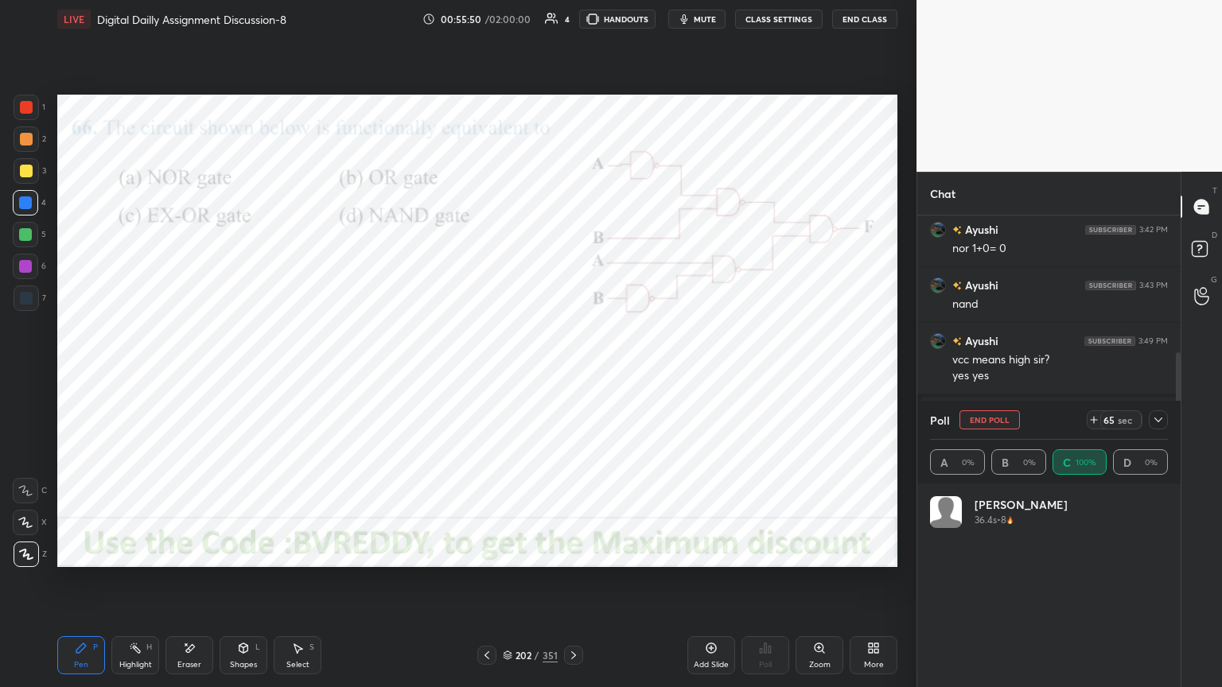
click at [25, 528] on icon at bounding box center [25, 522] width 14 height 11
click at [25, 560] on div at bounding box center [26, 554] width 25 height 25
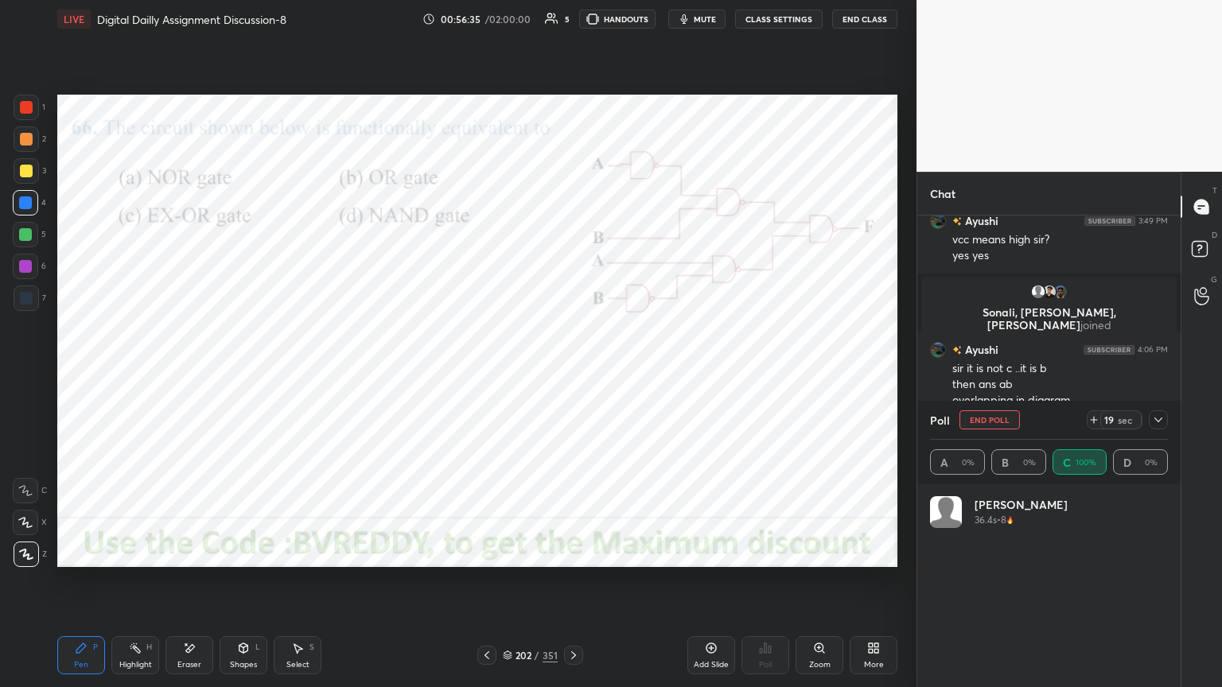
scroll to position [454, 0]
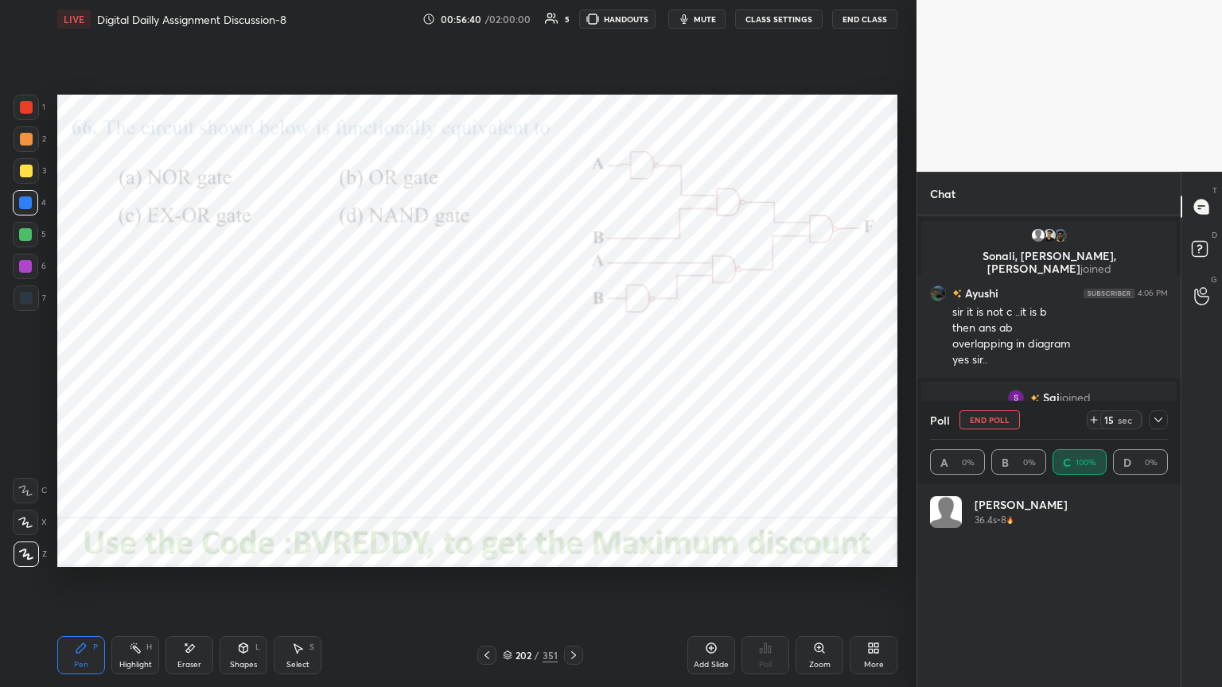
click at [1155, 420] on icon at bounding box center [1158, 420] width 13 height 13
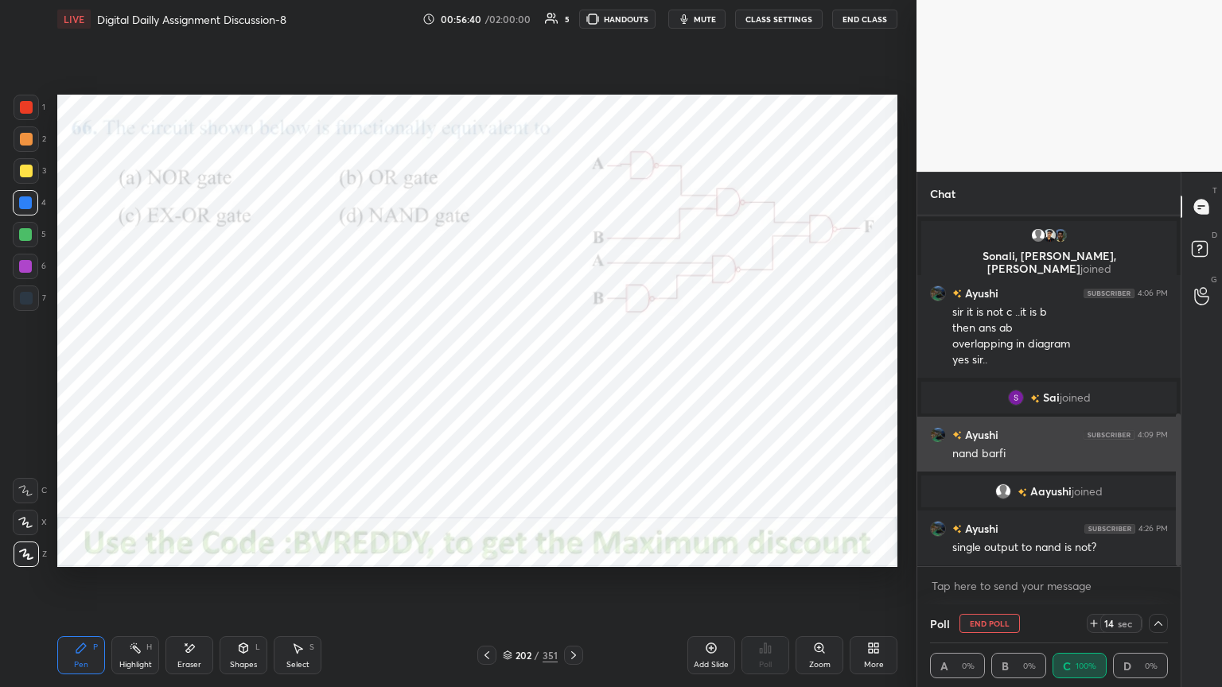
scroll to position [0, 0]
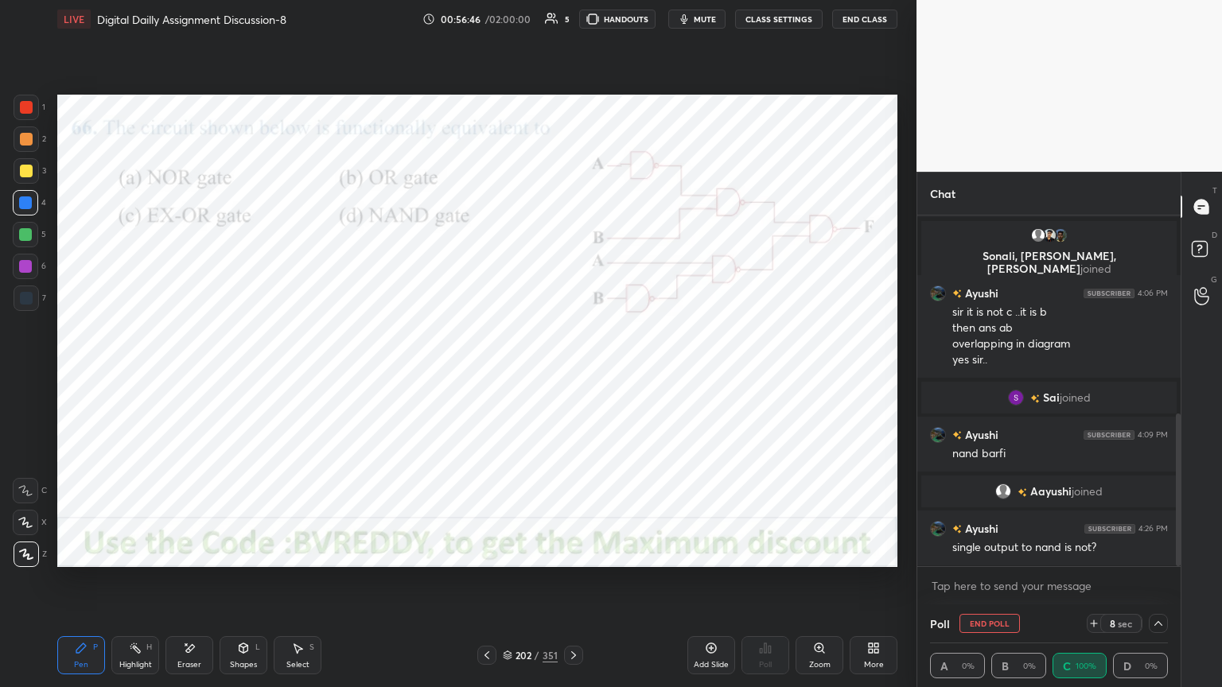
click at [37, 524] on div at bounding box center [25, 522] width 25 height 25
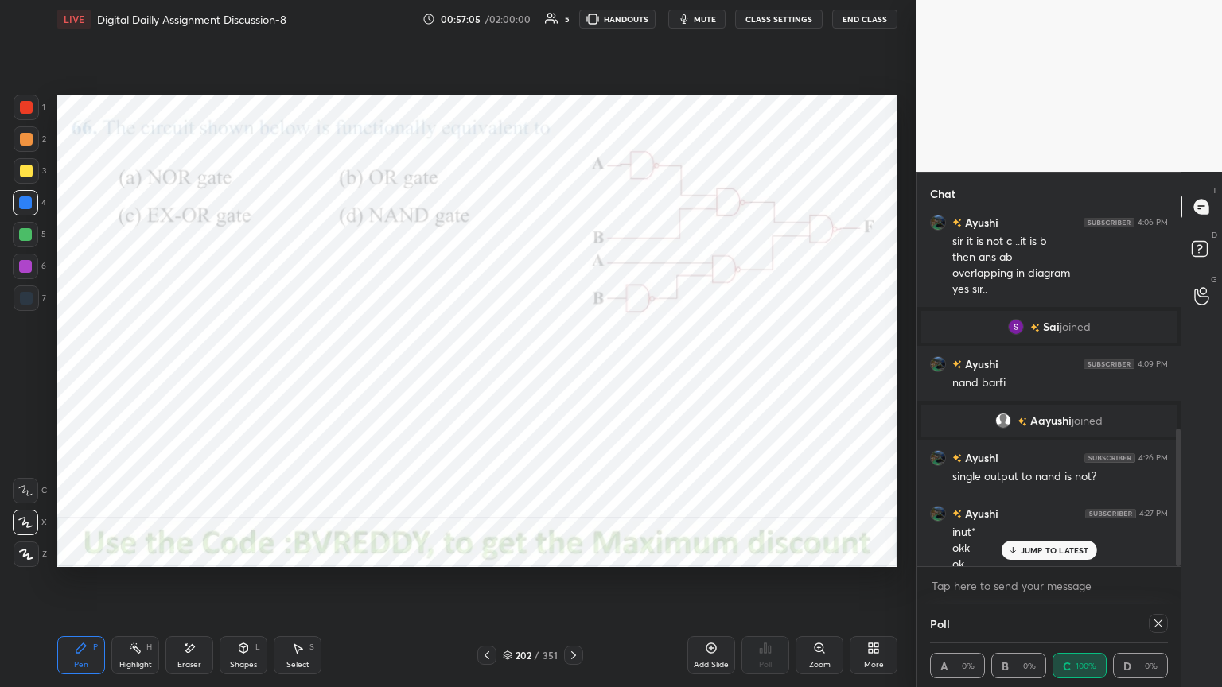
scroll to position [541, 0]
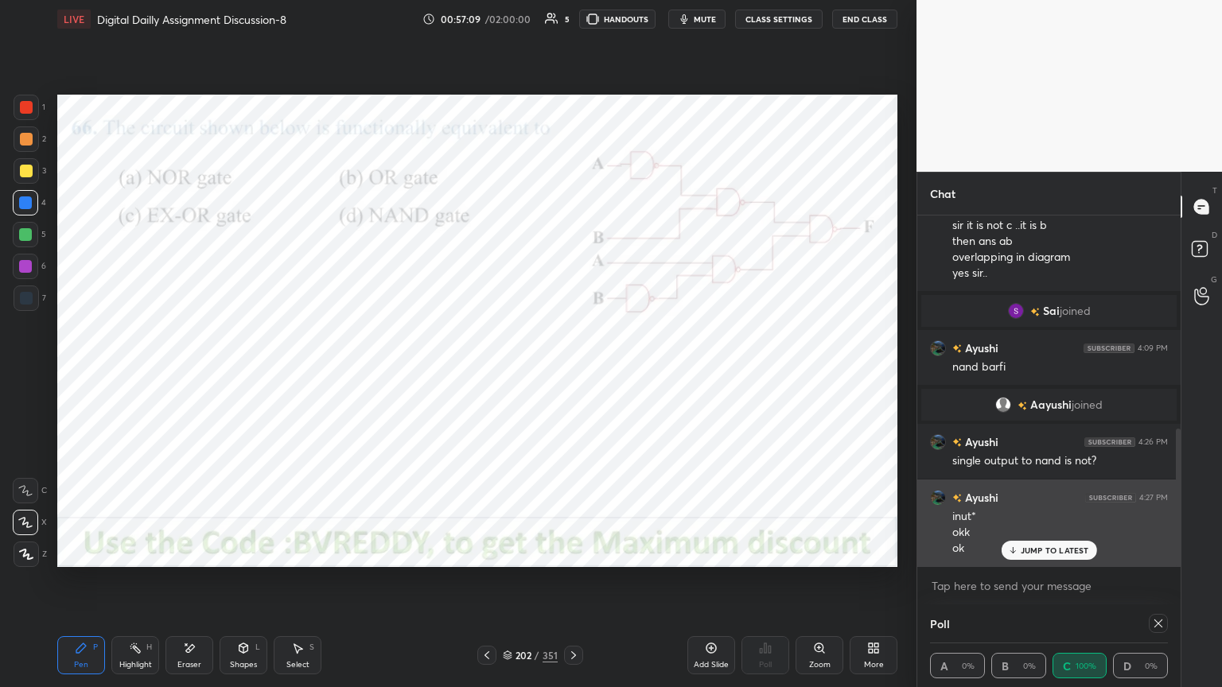
click at [1060, 552] on p "JUMP TO LATEST" at bounding box center [1055, 551] width 68 height 10
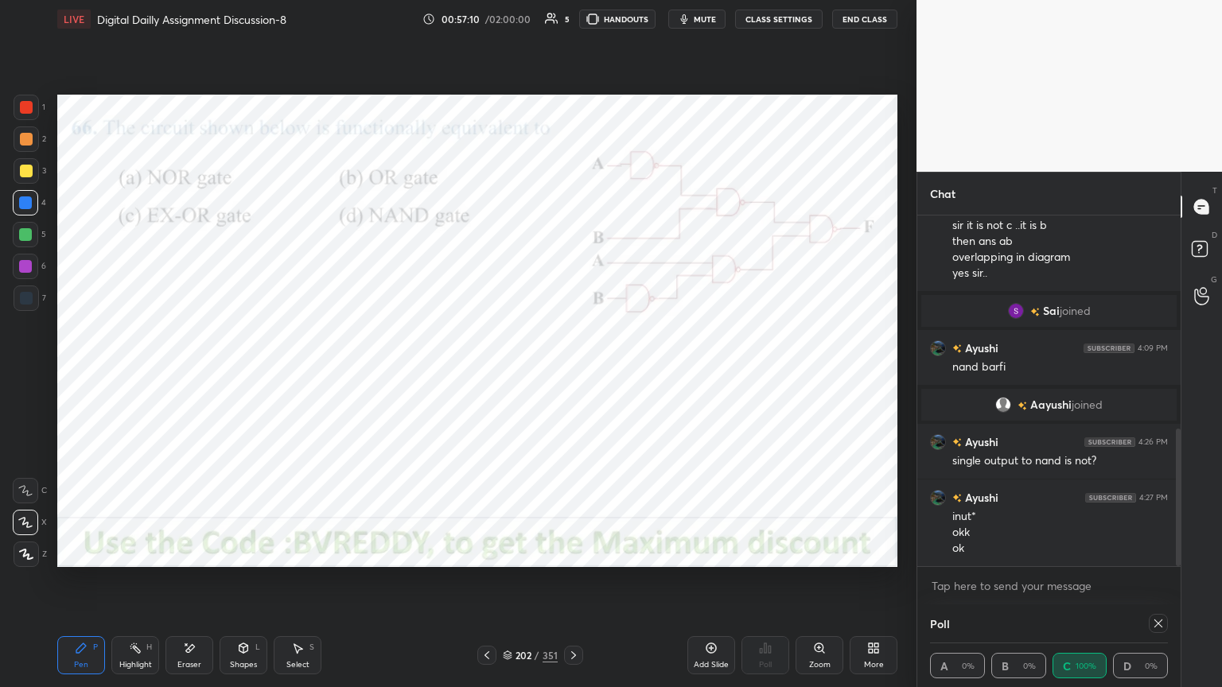
click at [1162, 586] on icon at bounding box center [1159, 624] width 8 height 8
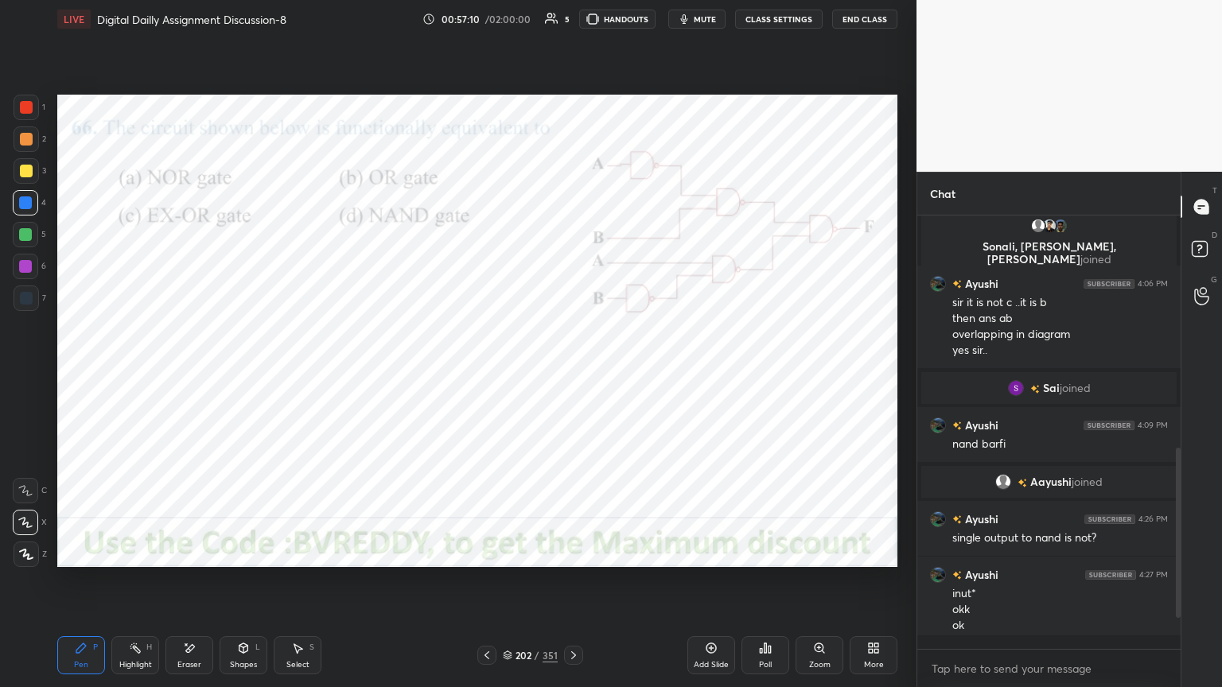
scroll to position [5, 5]
click at [574, 586] on icon at bounding box center [573, 655] width 13 height 13
click at [767, 586] on div "Poll" at bounding box center [766, 656] width 48 height 38
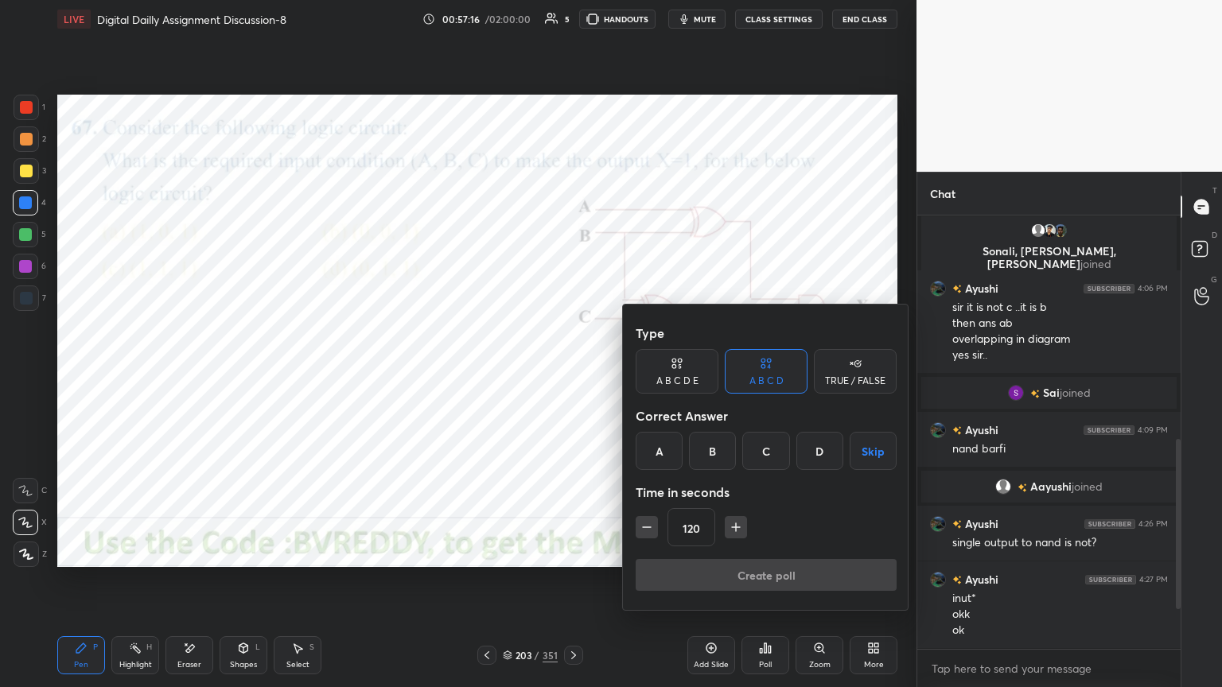
click at [816, 458] on div "D" at bounding box center [819, 451] width 47 height 38
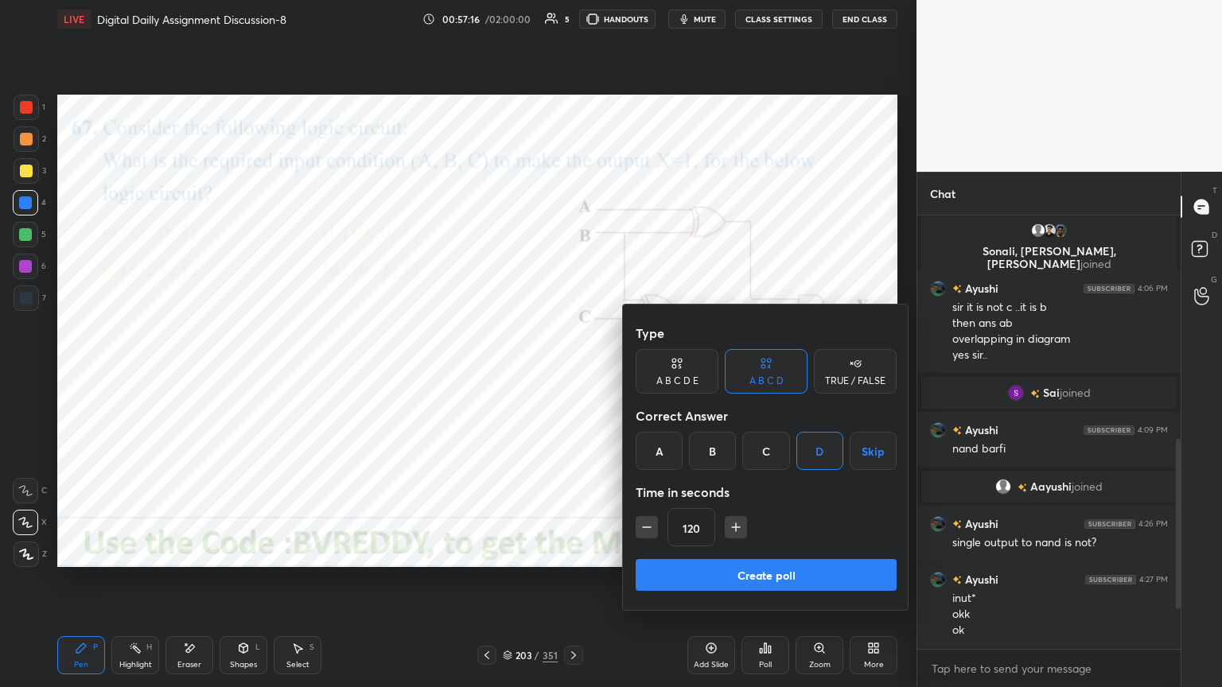
click at [772, 569] on button "Create poll" at bounding box center [766, 575] width 261 height 32
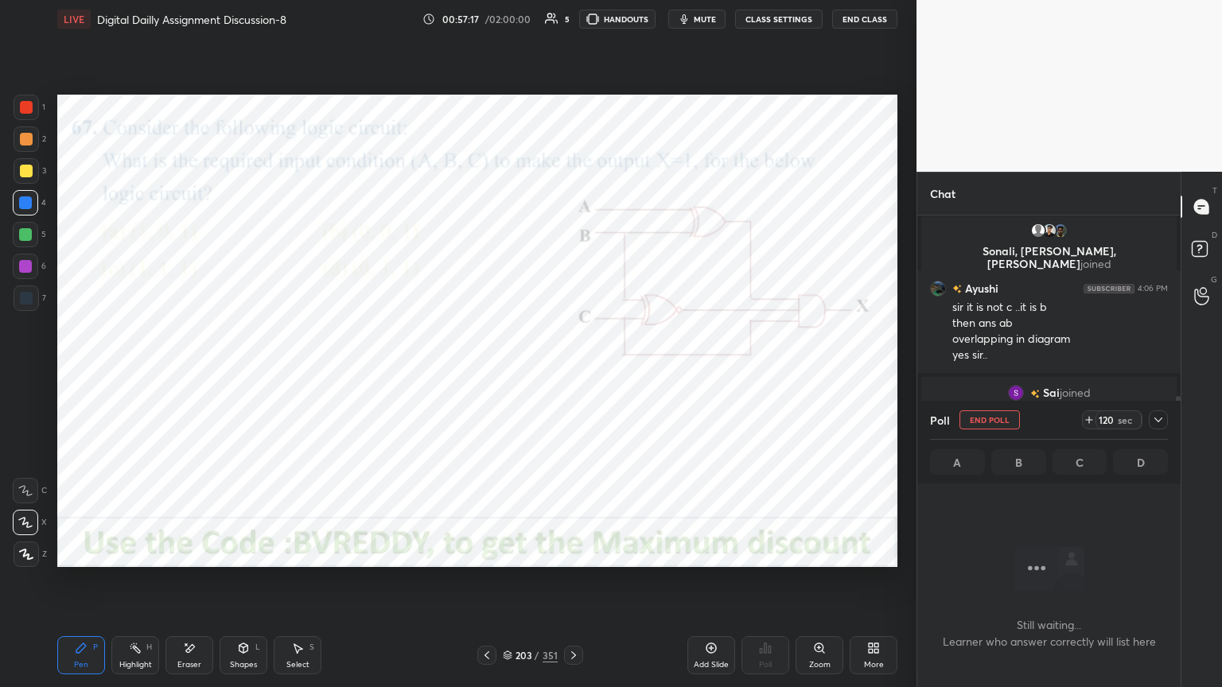
scroll to position [392, 259]
click at [25, 559] on icon at bounding box center [26, 554] width 14 height 11
click at [27, 111] on div at bounding box center [26, 107] width 13 height 13
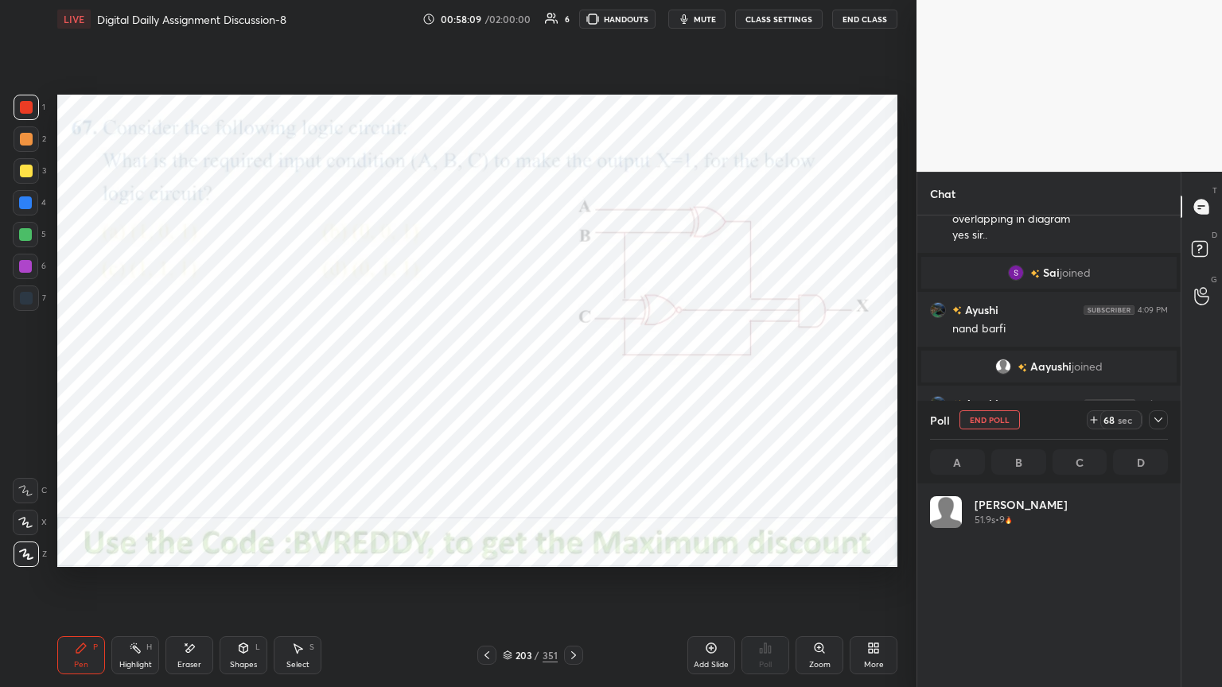
scroll to position [186, 233]
click at [1160, 422] on icon at bounding box center [1158, 420] width 13 height 13
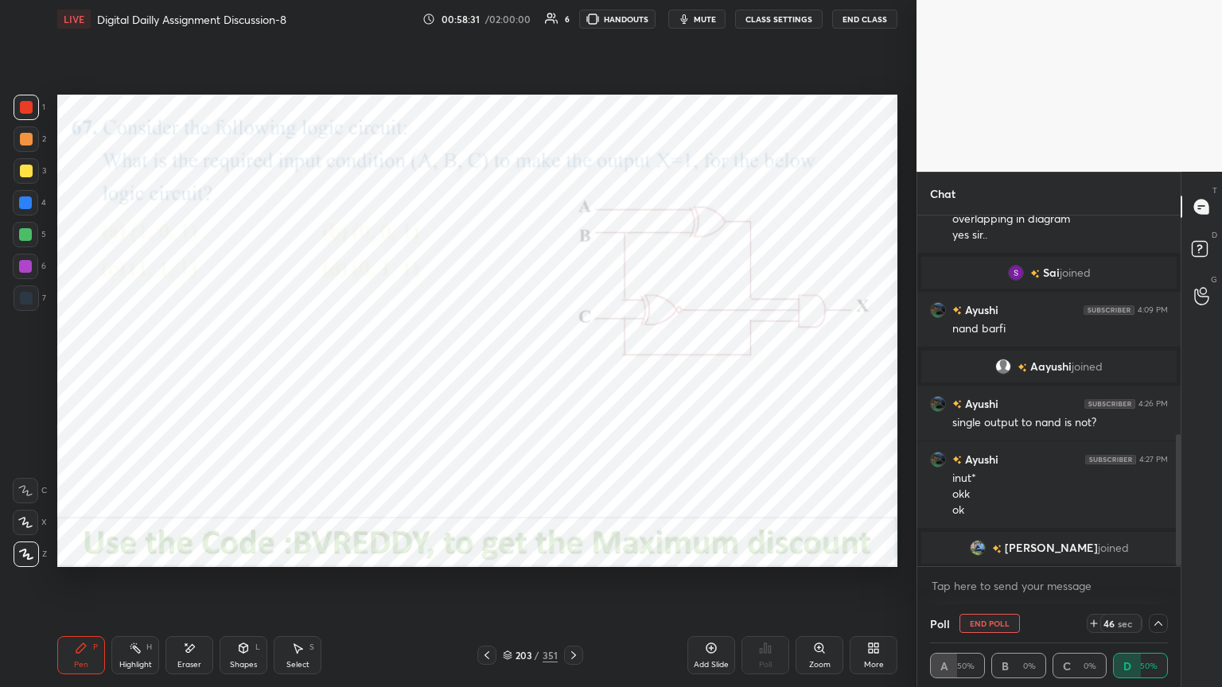
scroll to position [580, 0]
click at [1163, 586] on icon at bounding box center [1158, 623] width 13 height 13
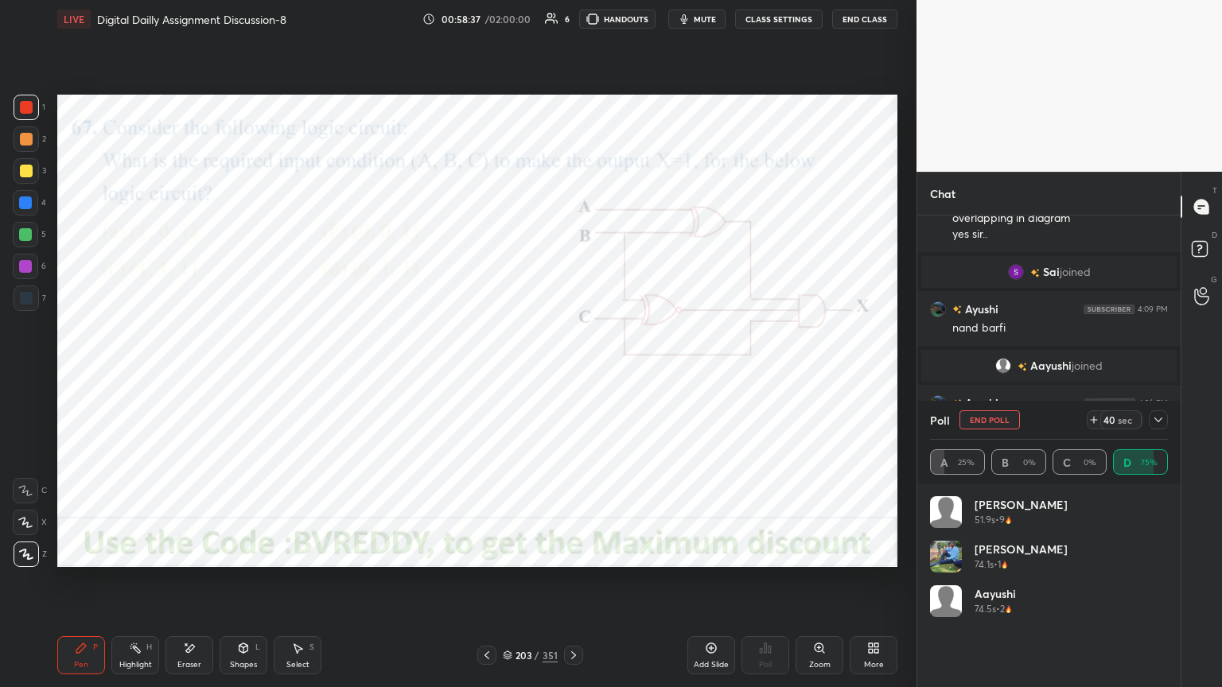
scroll to position [186, 233]
click at [989, 423] on button "End Poll" at bounding box center [990, 420] width 60 height 19
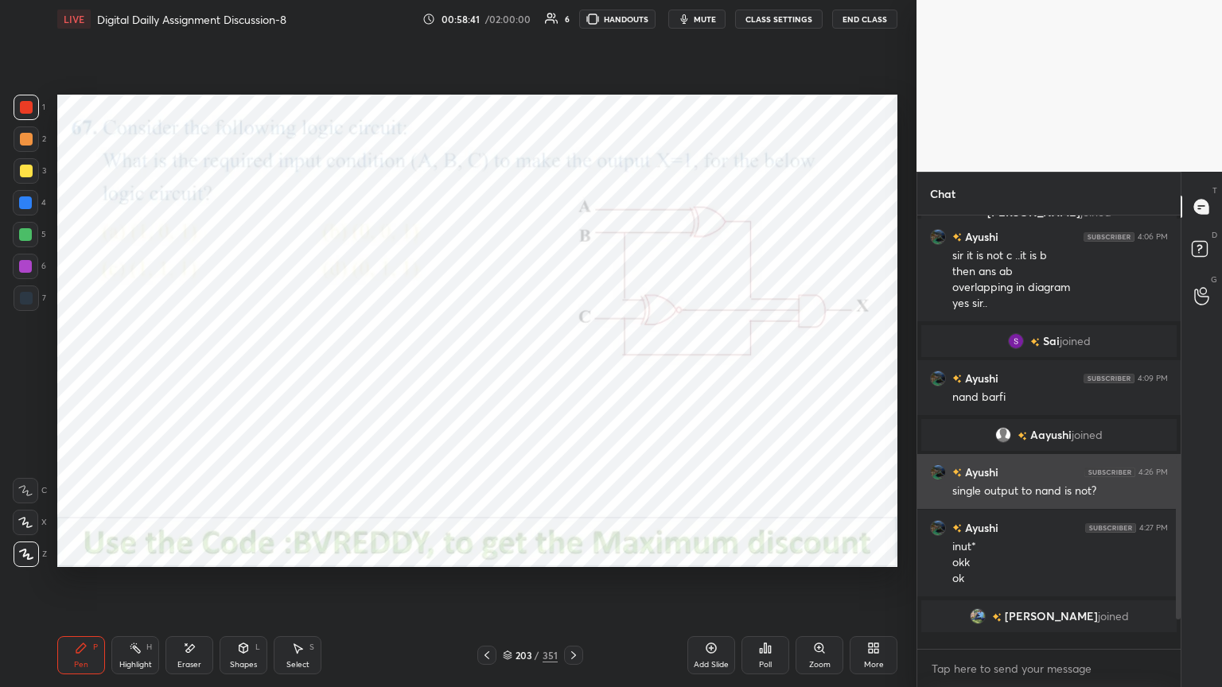
scroll to position [424, 259]
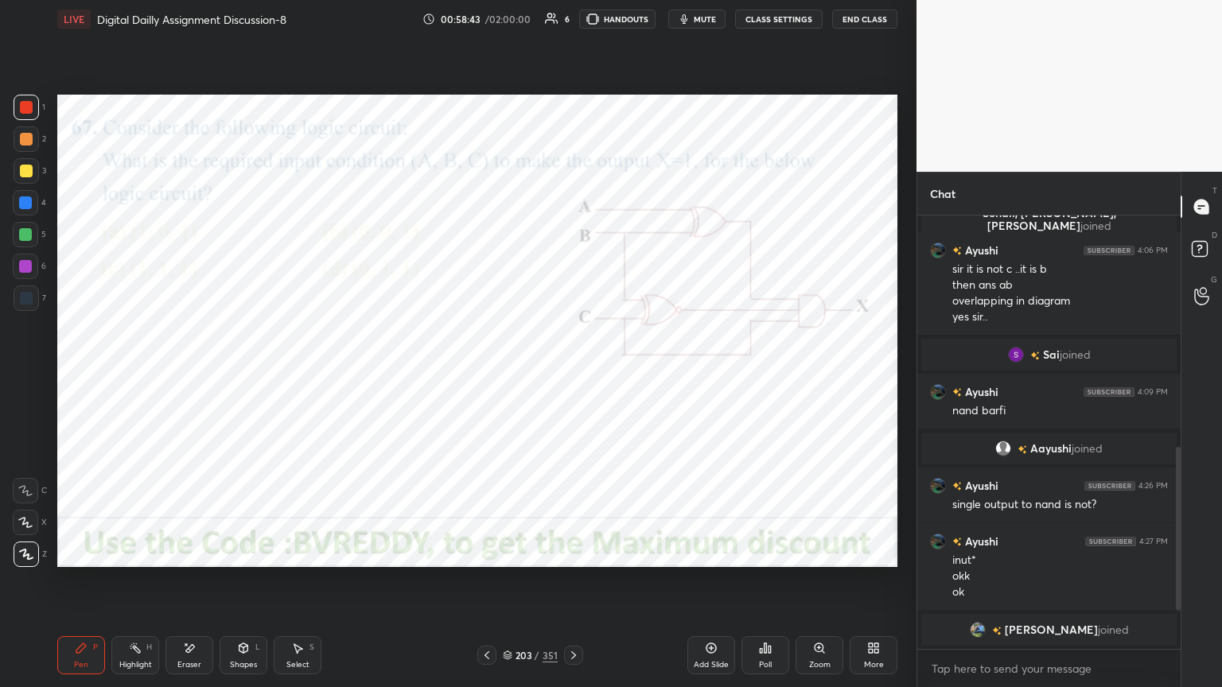
click at [573, 586] on icon at bounding box center [573, 655] width 13 height 13
click at [29, 201] on div at bounding box center [25, 203] width 13 height 13
click at [773, 586] on div "Poll" at bounding box center [766, 656] width 48 height 38
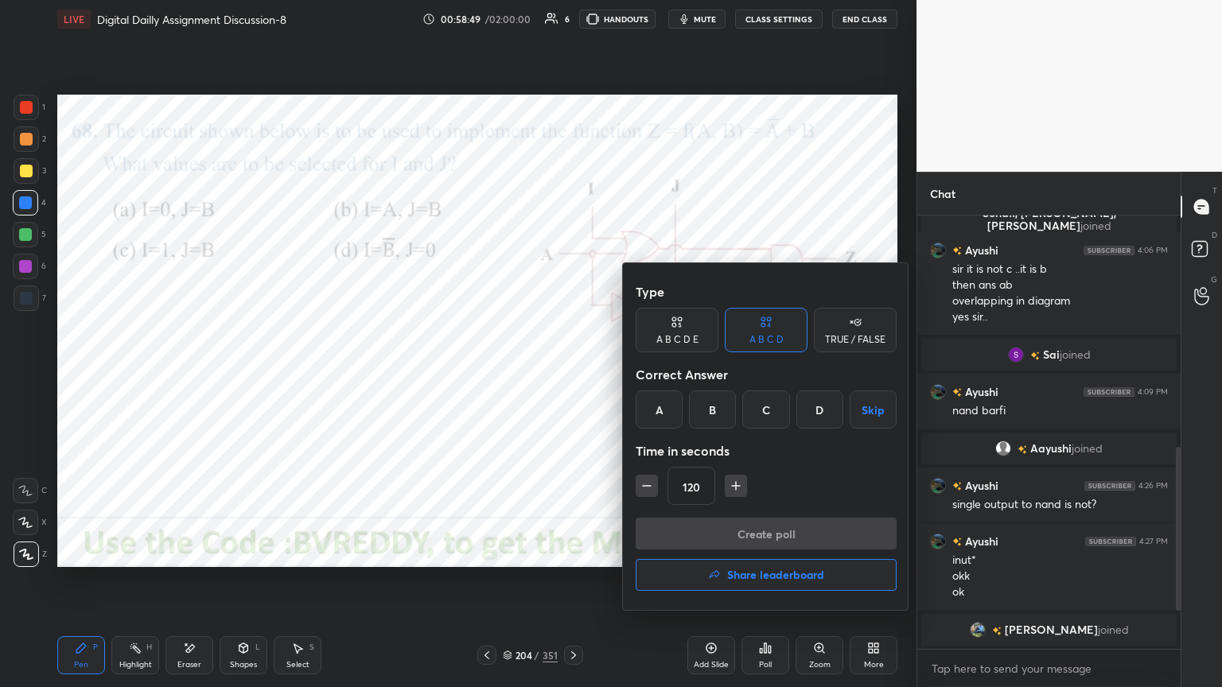
click at [764, 411] on div "C" at bounding box center [765, 410] width 47 height 38
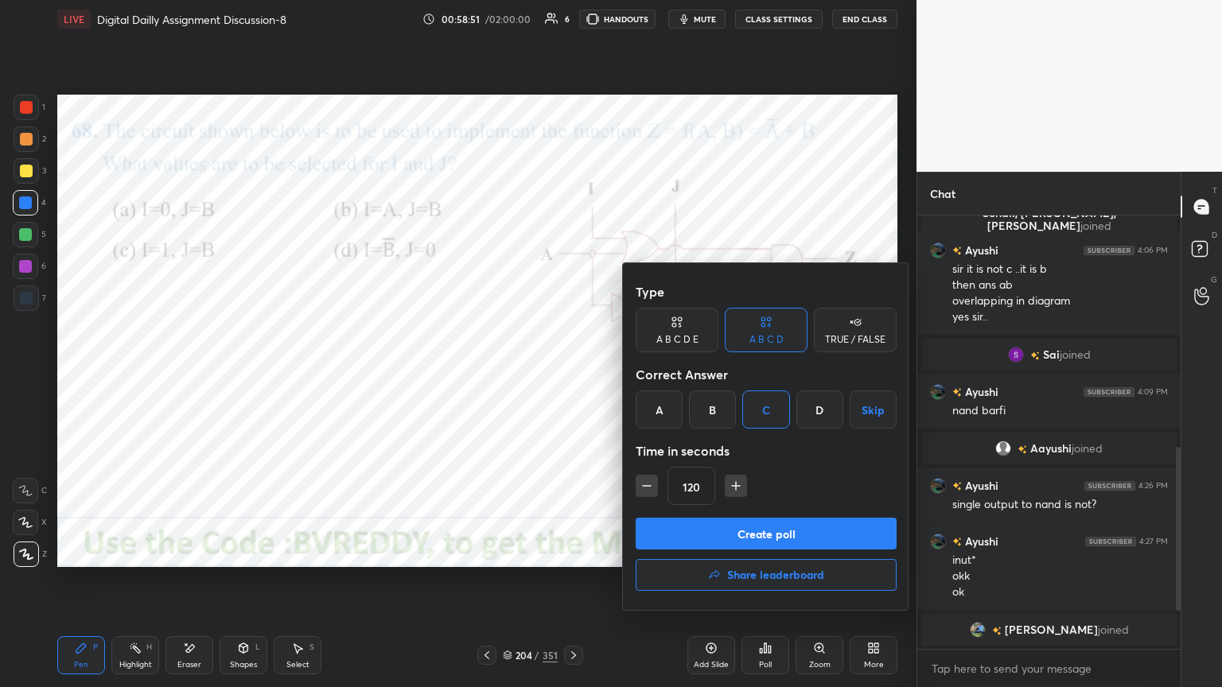
click at [769, 539] on button "Create poll" at bounding box center [766, 534] width 261 height 32
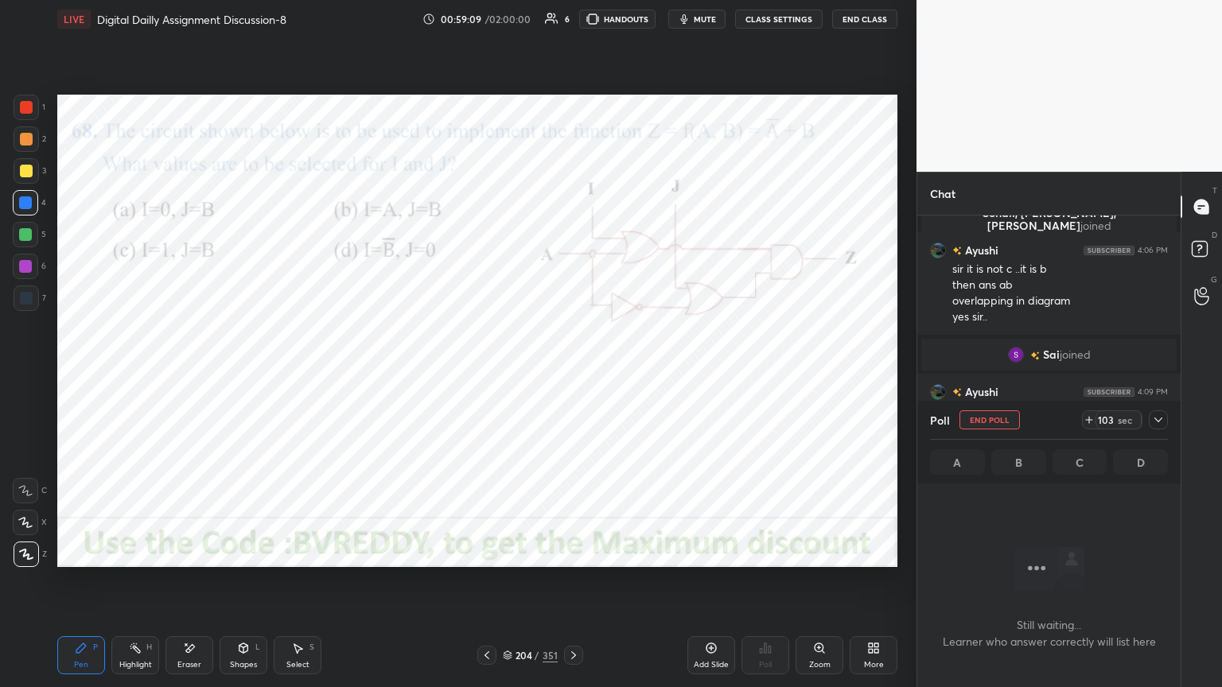
click at [23, 115] on div at bounding box center [26, 107] width 25 height 25
click at [25, 532] on div at bounding box center [25, 522] width 25 height 25
click at [32, 528] on div at bounding box center [25, 522] width 25 height 25
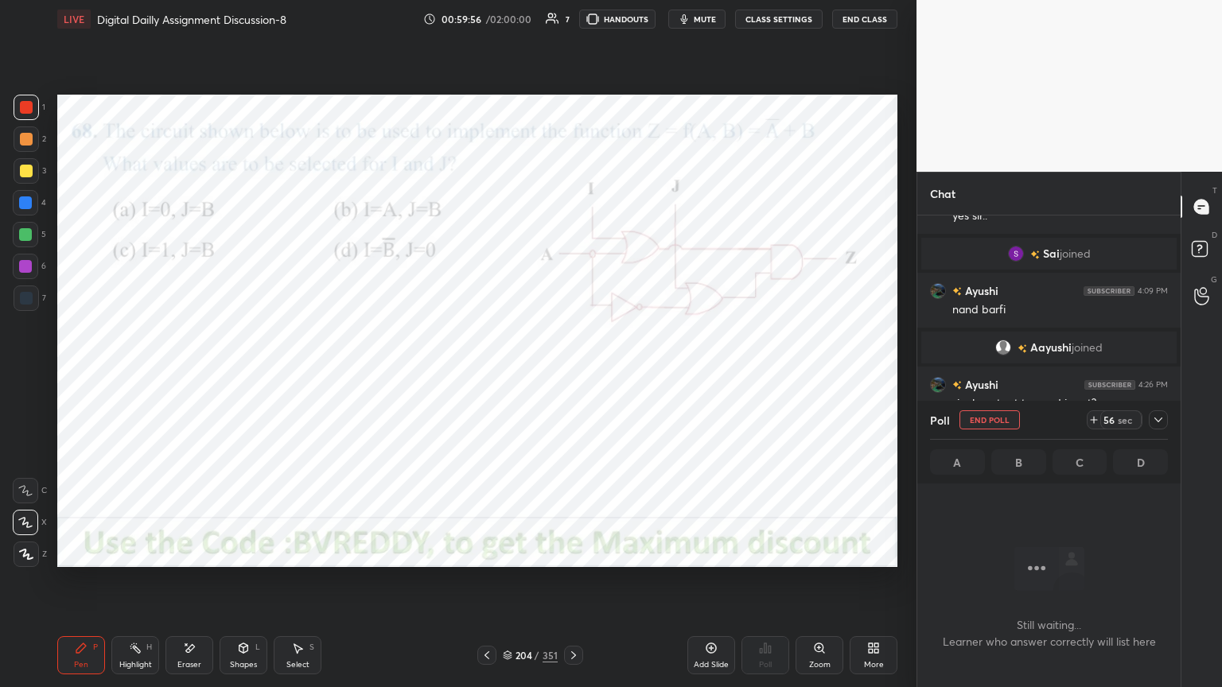
click at [21, 204] on div at bounding box center [25, 203] width 13 height 13
click at [19, 566] on div at bounding box center [26, 554] width 25 height 25
click at [30, 274] on div at bounding box center [25, 266] width 25 height 25
click at [22, 274] on div at bounding box center [25, 266] width 25 height 25
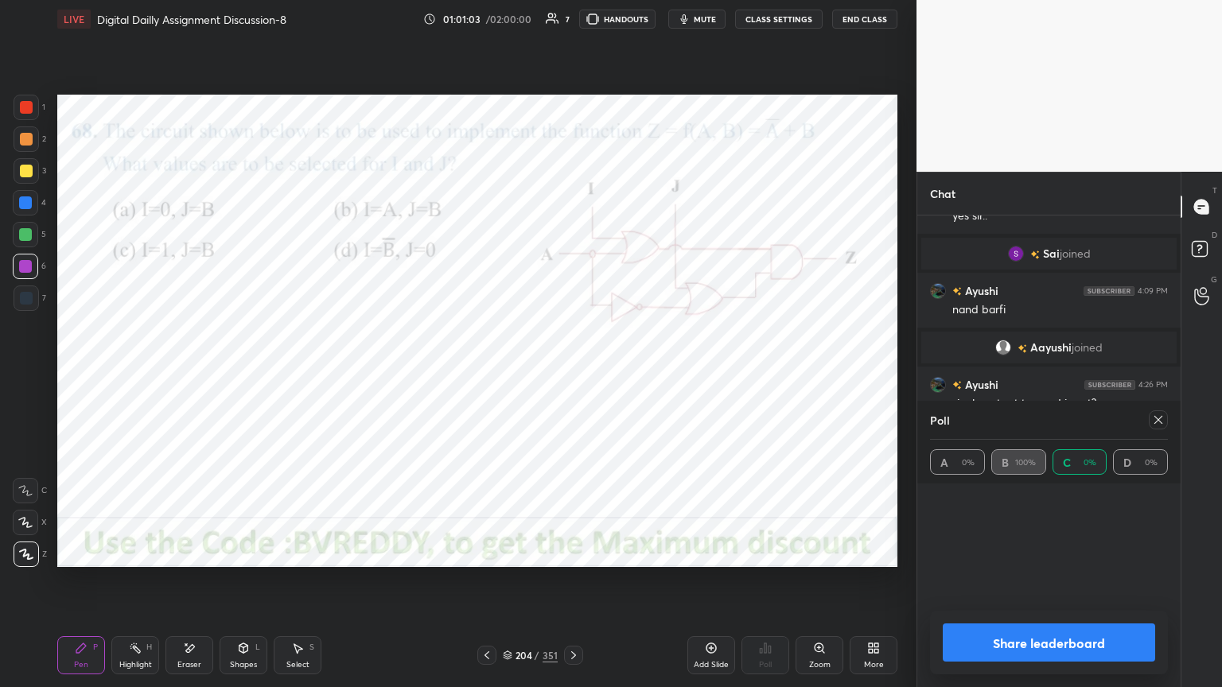
click at [20, 211] on div at bounding box center [25, 202] width 25 height 25
click at [21, 274] on div at bounding box center [25, 266] width 25 height 25
click at [23, 528] on div at bounding box center [25, 522] width 25 height 25
click at [25, 555] on icon at bounding box center [26, 555] width 13 height 10
click at [1163, 417] on icon at bounding box center [1158, 420] width 13 height 13
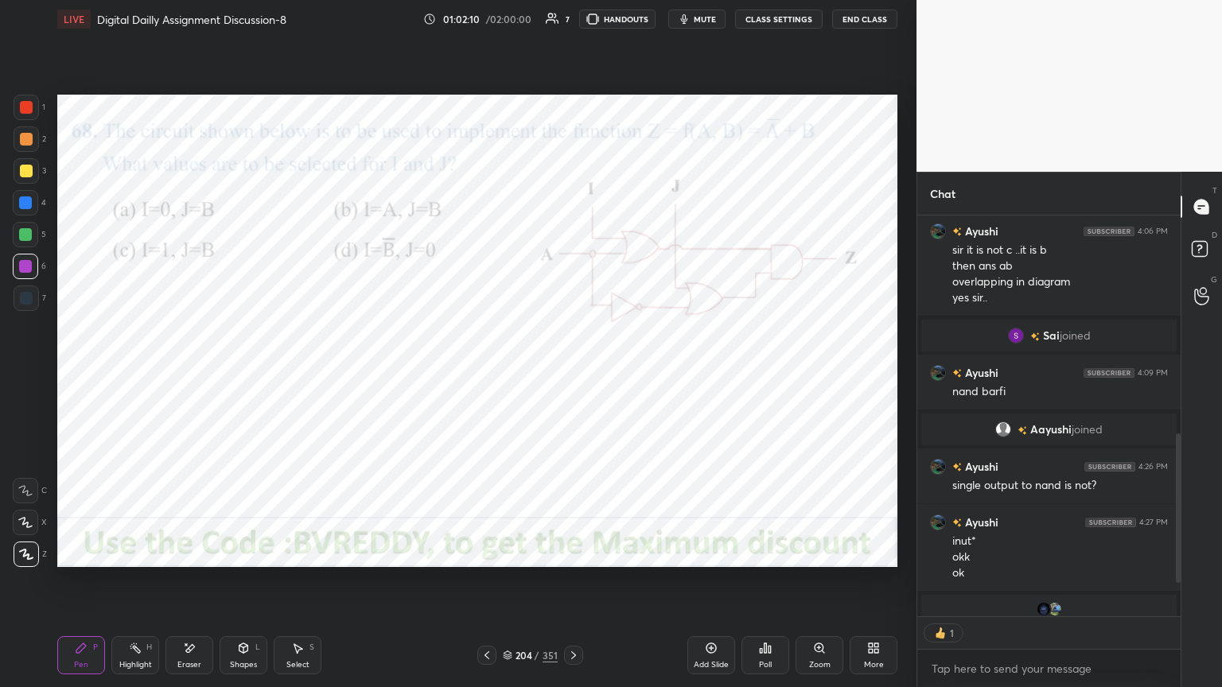
scroll to position [5, 5]
click at [576, 586] on icon at bounding box center [573, 655] width 13 height 13
click at [764, 586] on icon at bounding box center [765, 648] width 13 height 13
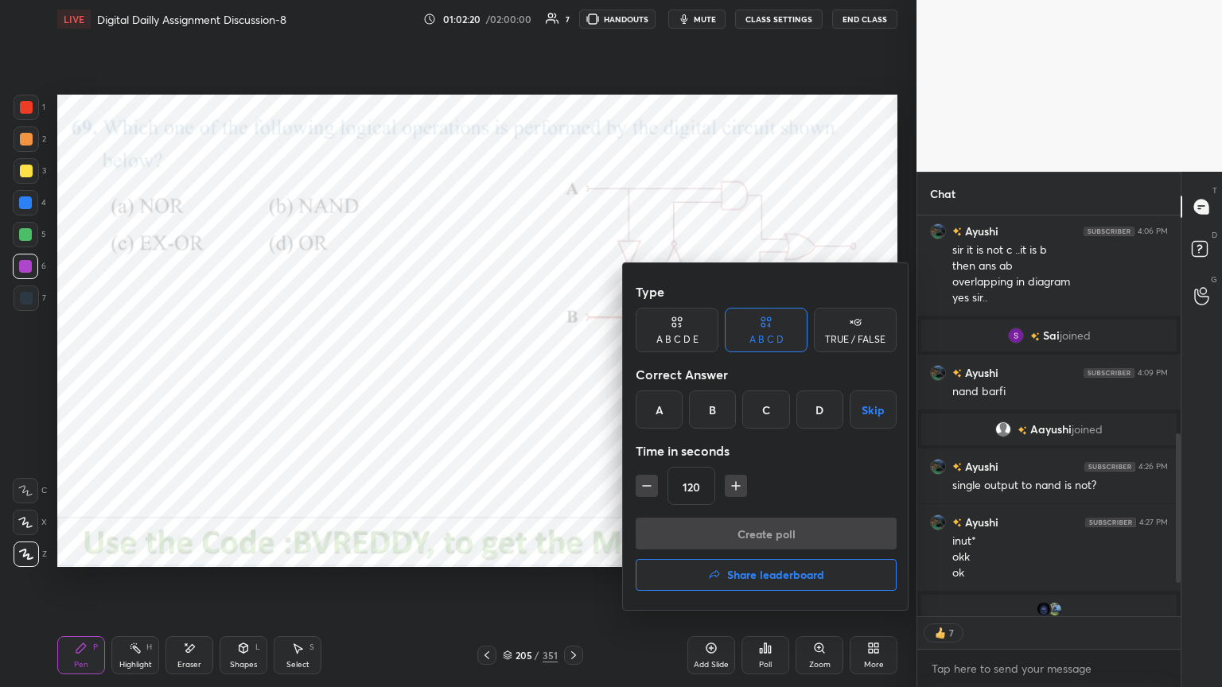
click at [773, 419] on div "C" at bounding box center [765, 410] width 47 height 38
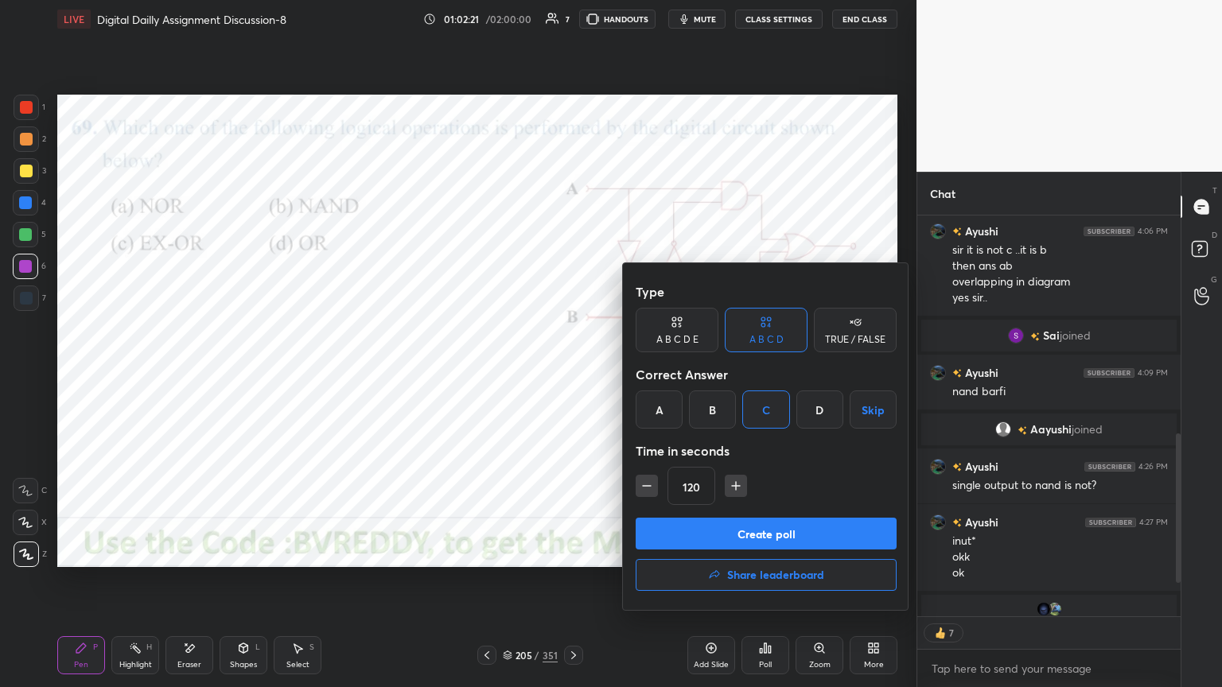
click at [754, 540] on button "Create poll" at bounding box center [766, 534] width 261 height 32
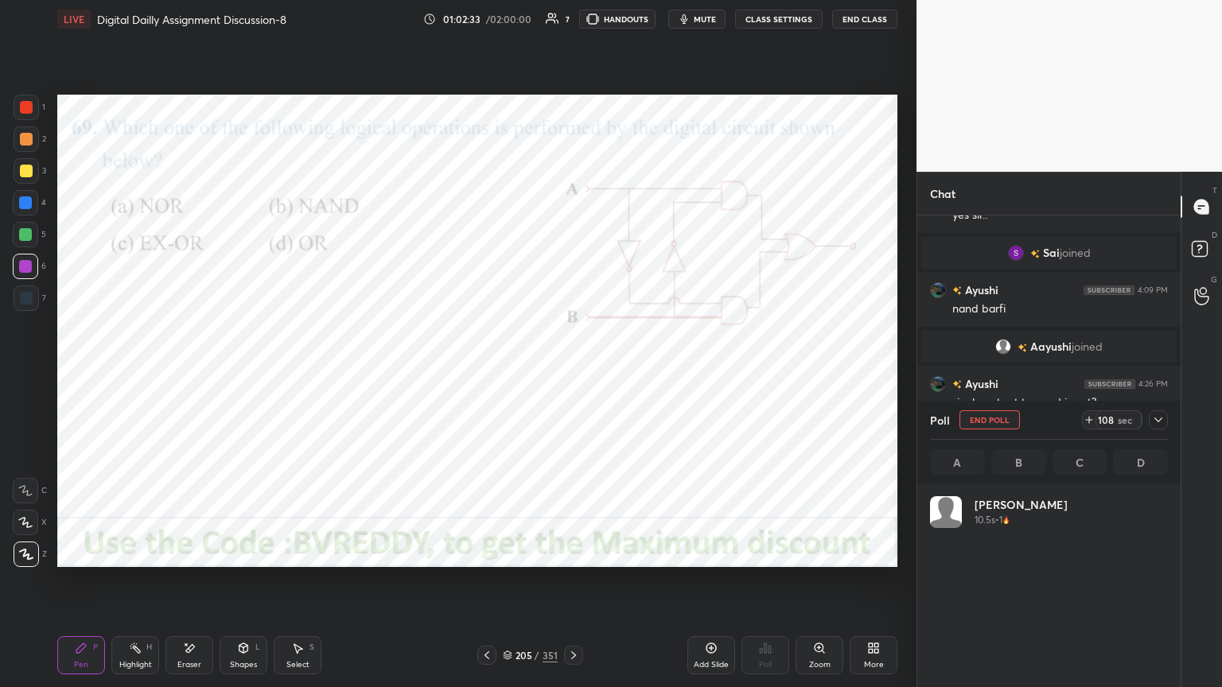
scroll to position [186, 233]
click at [22, 203] on div at bounding box center [25, 203] width 13 height 13
click at [32, 529] on div at bounding box center [25, 522] width 25 height 25
click at [25, 272] on div at bounding box center [25, 266] width 13 height 13
click at [27, 559] on icon at bounding box center [26, 555] width 13 height 10
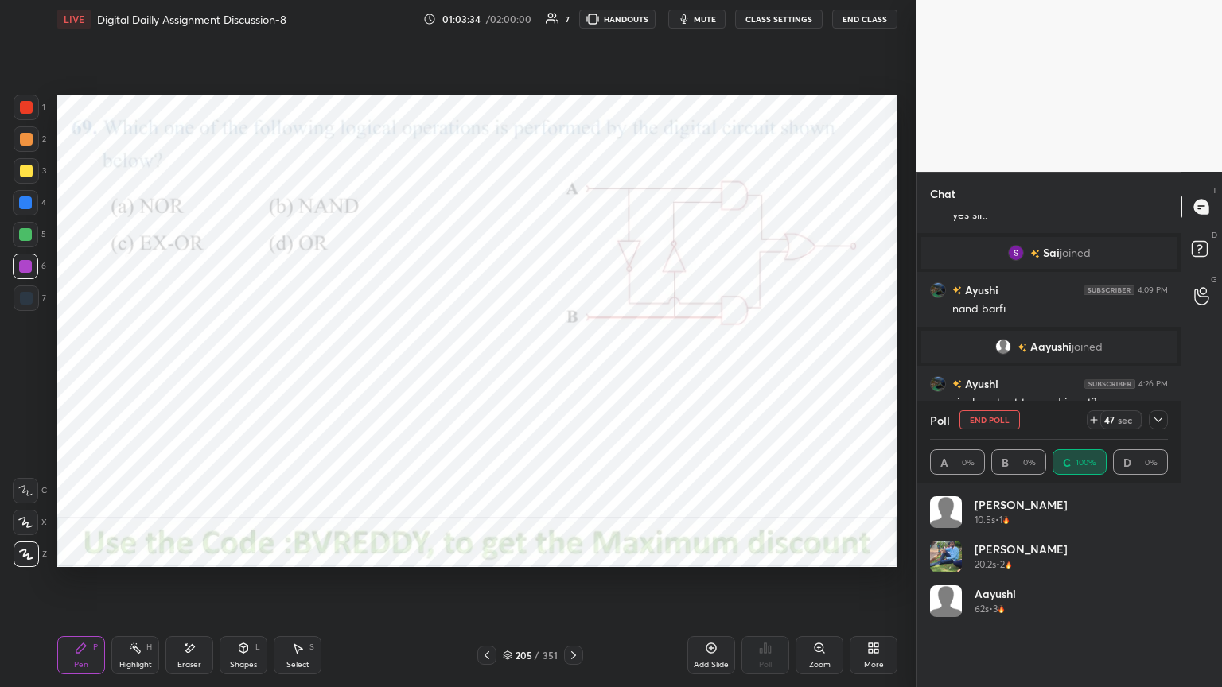
click at [1157, 423] on icon at bounding box center [1158, 420] width 13 height 13
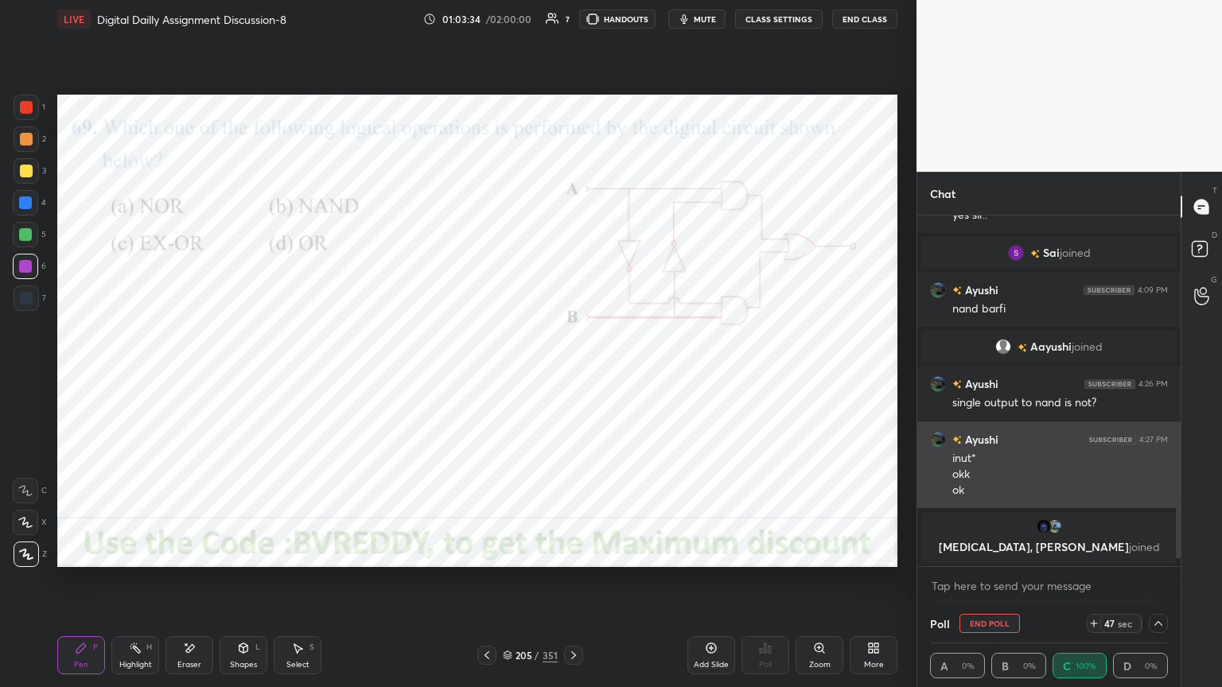
scroll to position [0, 5]
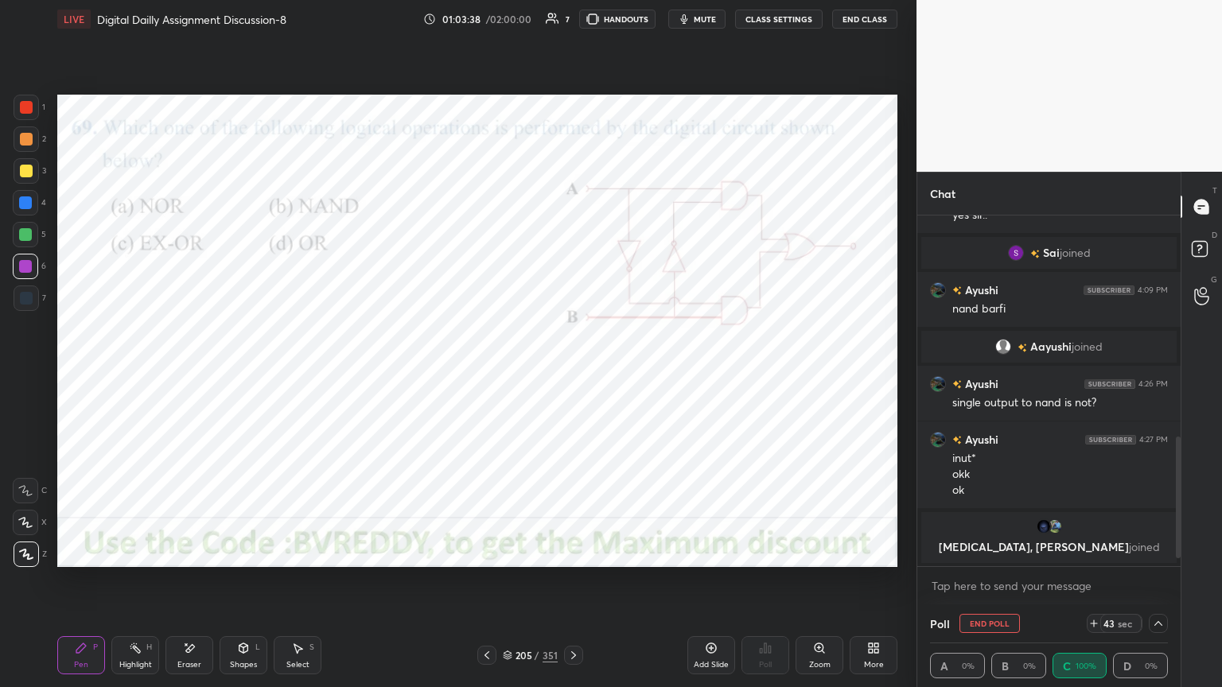
click at [1159, 586] on icon at bounding box center [1159, 623] width 8 height 5
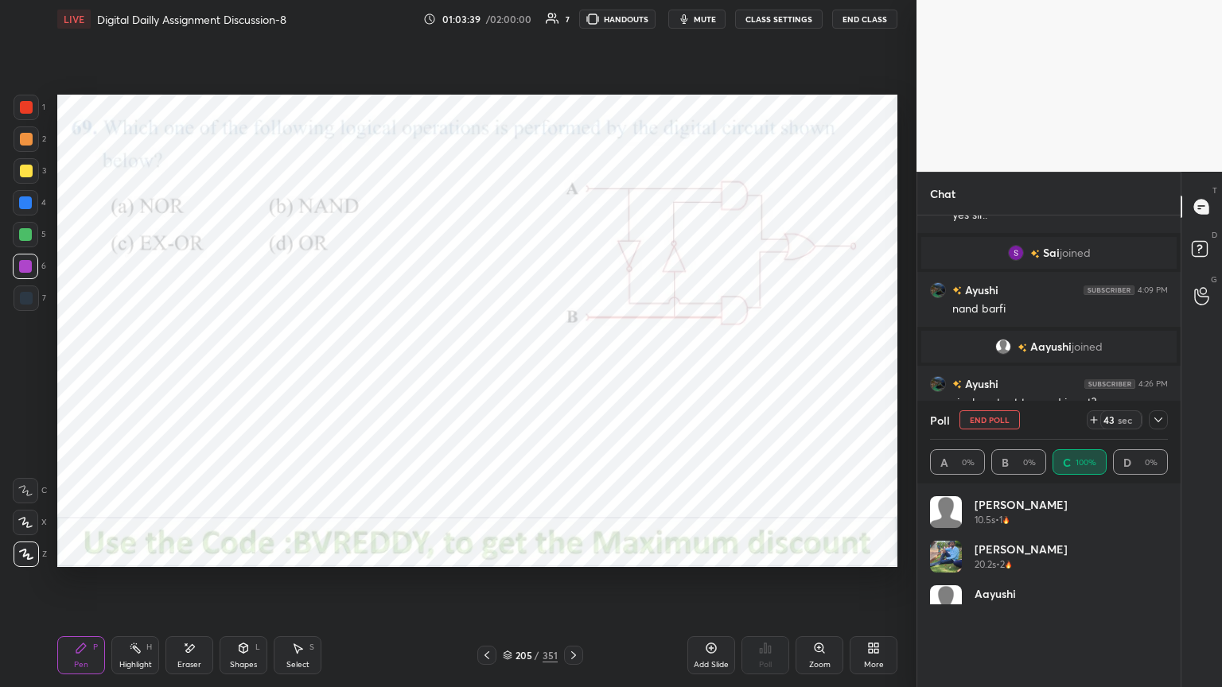
scroll to position [186, 233]
click at [994, 422] on button "End Poll" at bounding box center [990, 420] width 60 height 19
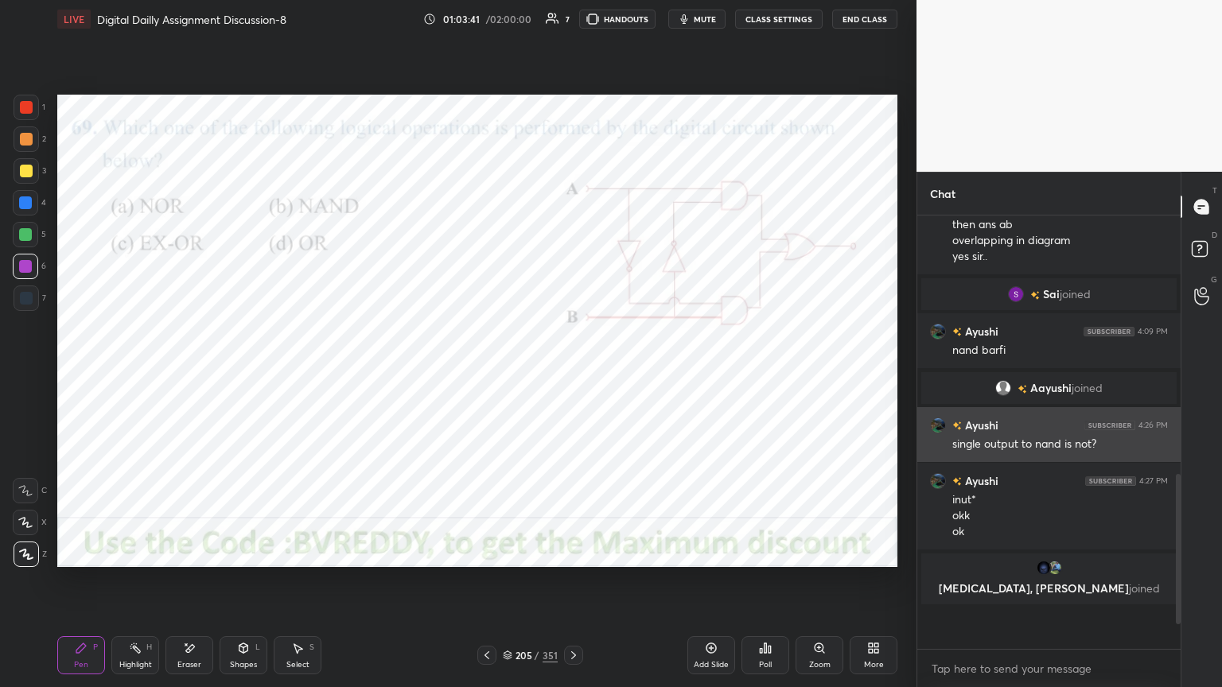
scroll to position [462, 259]
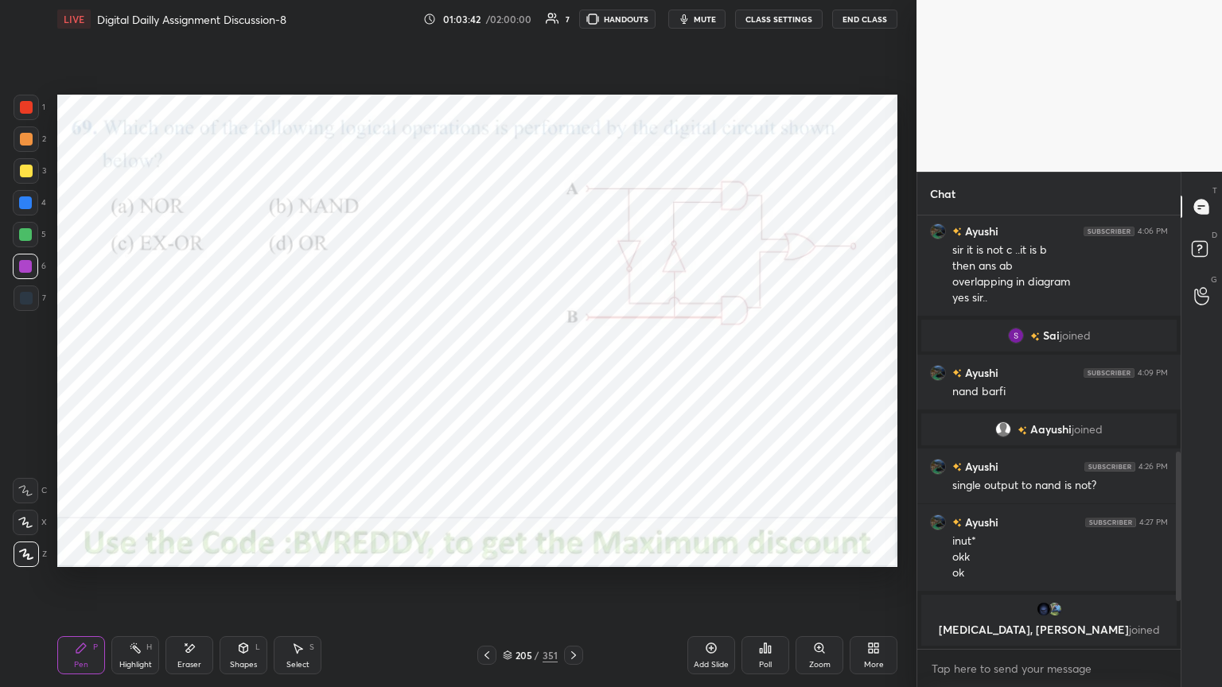
click at [573, 586] on icon at bounding box center [573, 655] width 13 height 13
click at [29, 271] on div at bounding box center [25, 266] width 13 height 13
click at [767, 586] on div "Poll" at bounding box center [765, 665] width 13 height 8
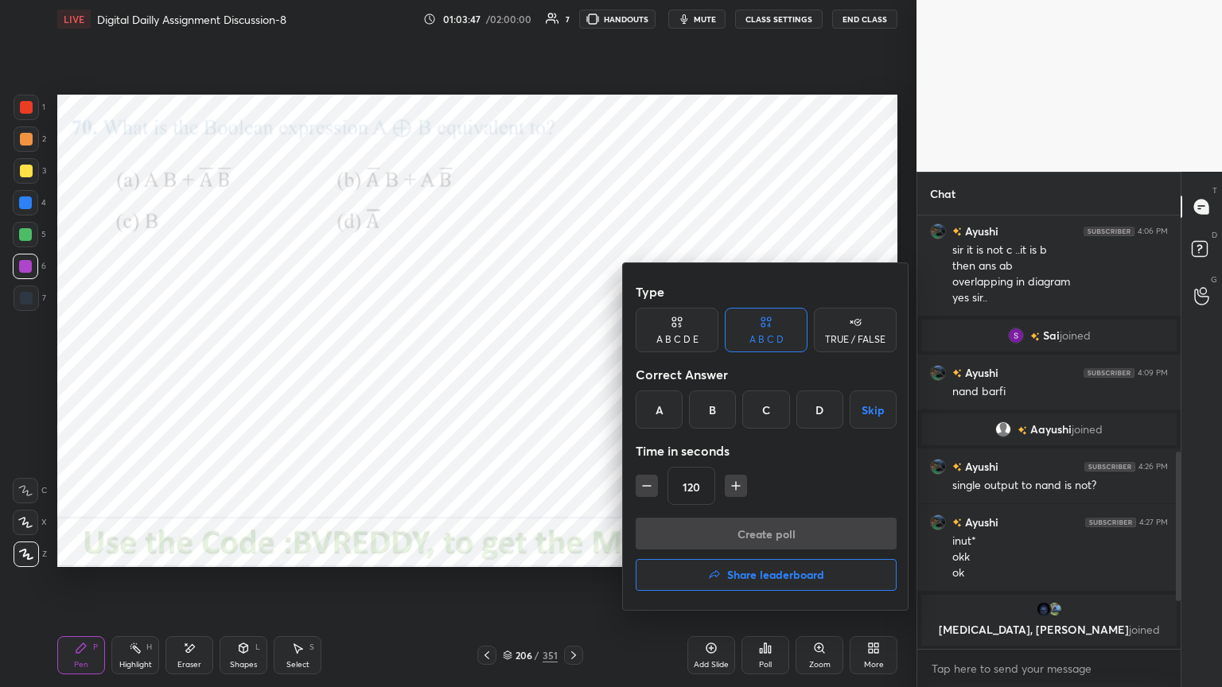
click at [719, 418] on div "B" at bounding box center [712, 410] width 47 height 38
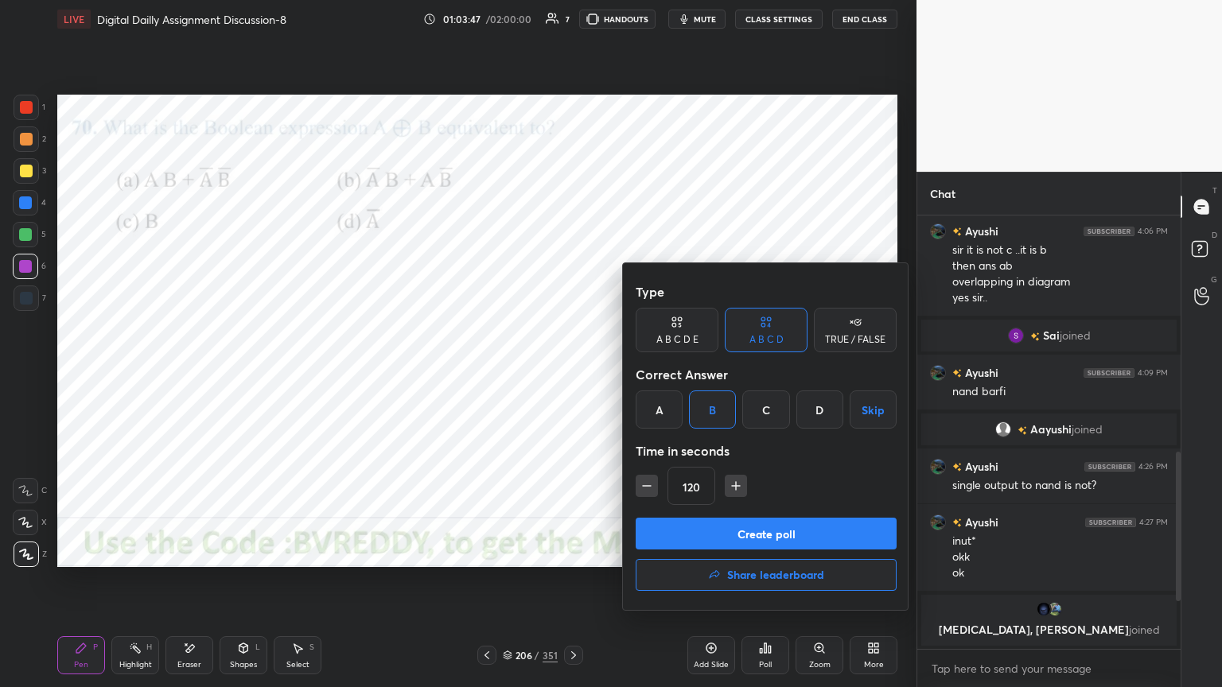
click at [764, 536] on button "Create poll" at bounding box center [766, 534] width 261 height 32
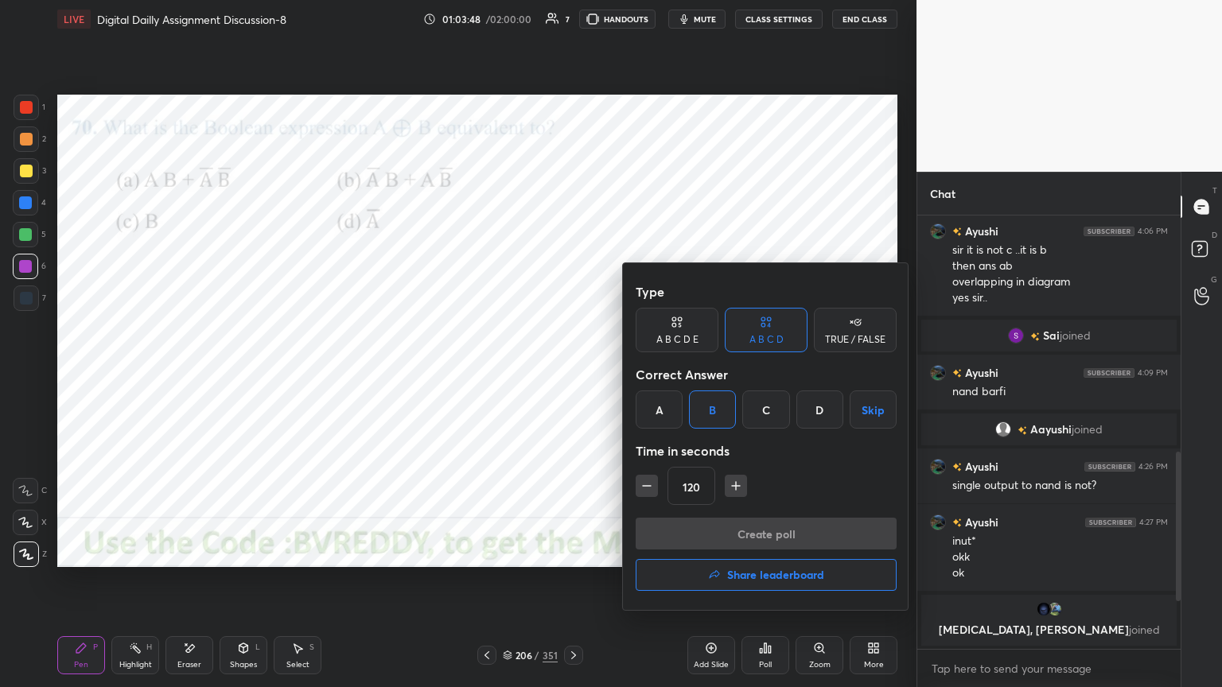
scroll to position [5, 5]
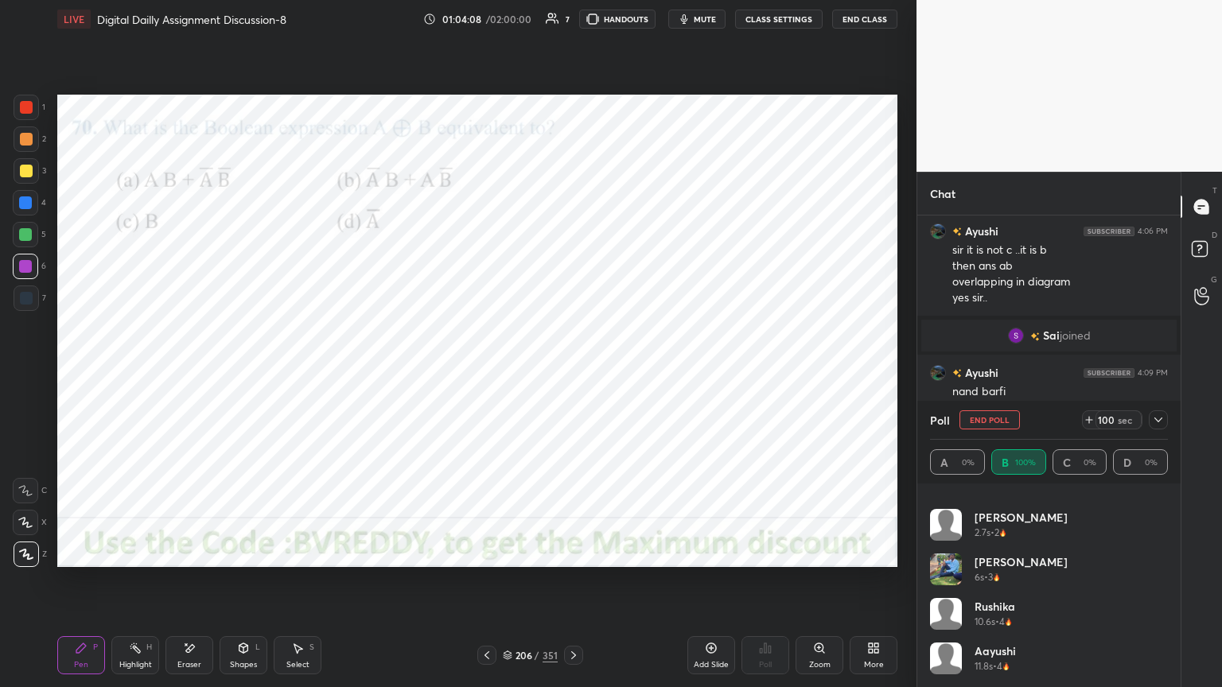
click at [987, 418] on button "End Poll" at bounding box center [990, 420] width 60 height 19
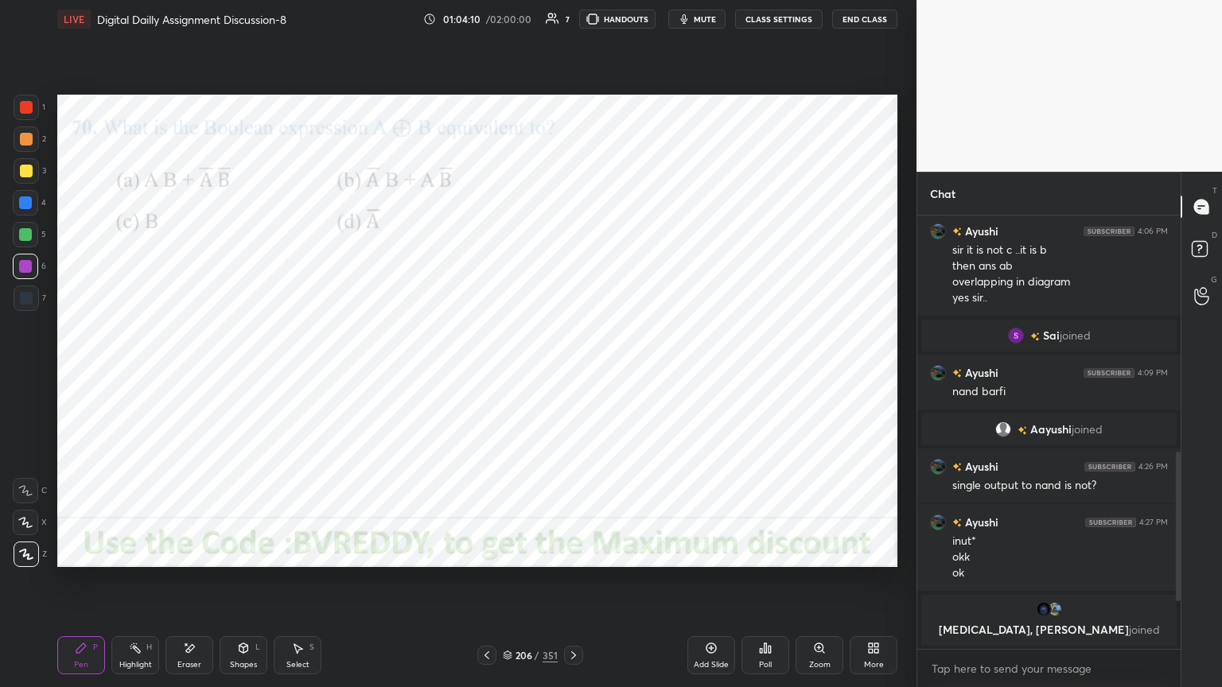
click at [574, 586] on icon at bounding box center [573, 655] width 13 height 13
click at [773, 586] on div "Poll" at bounding box center [766, 656] width 48 height 38
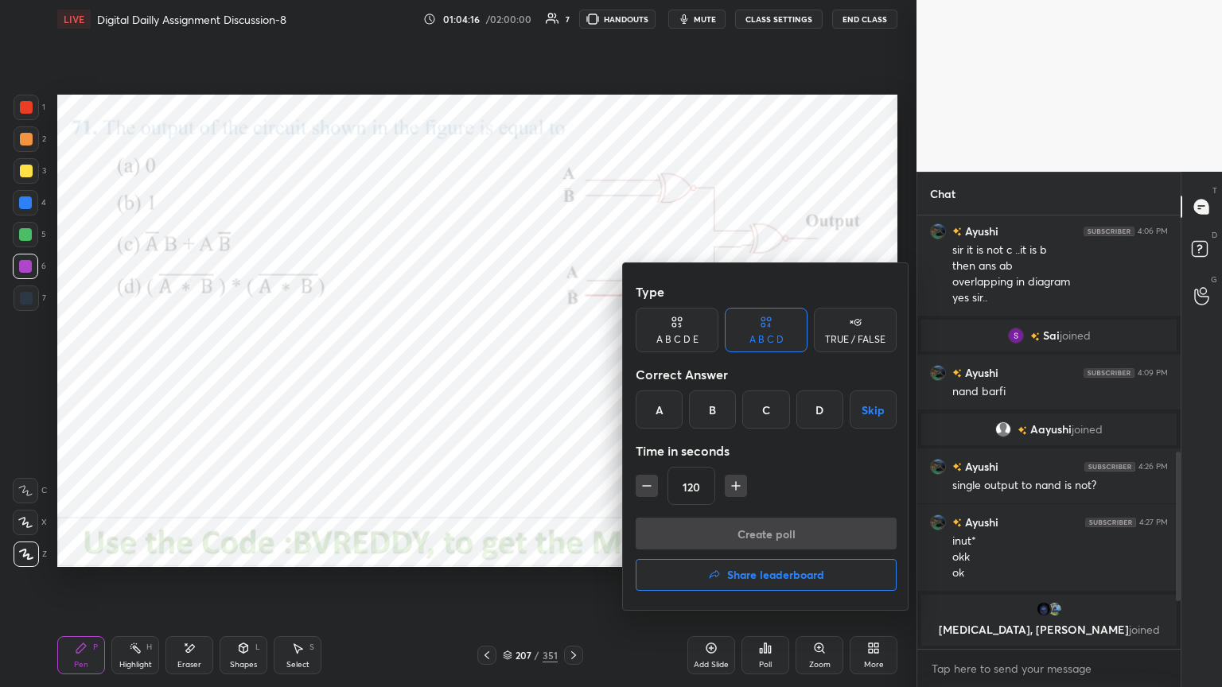
click at [726, 411] on div "B" at bounding box center [712, 410] width 47 height 38
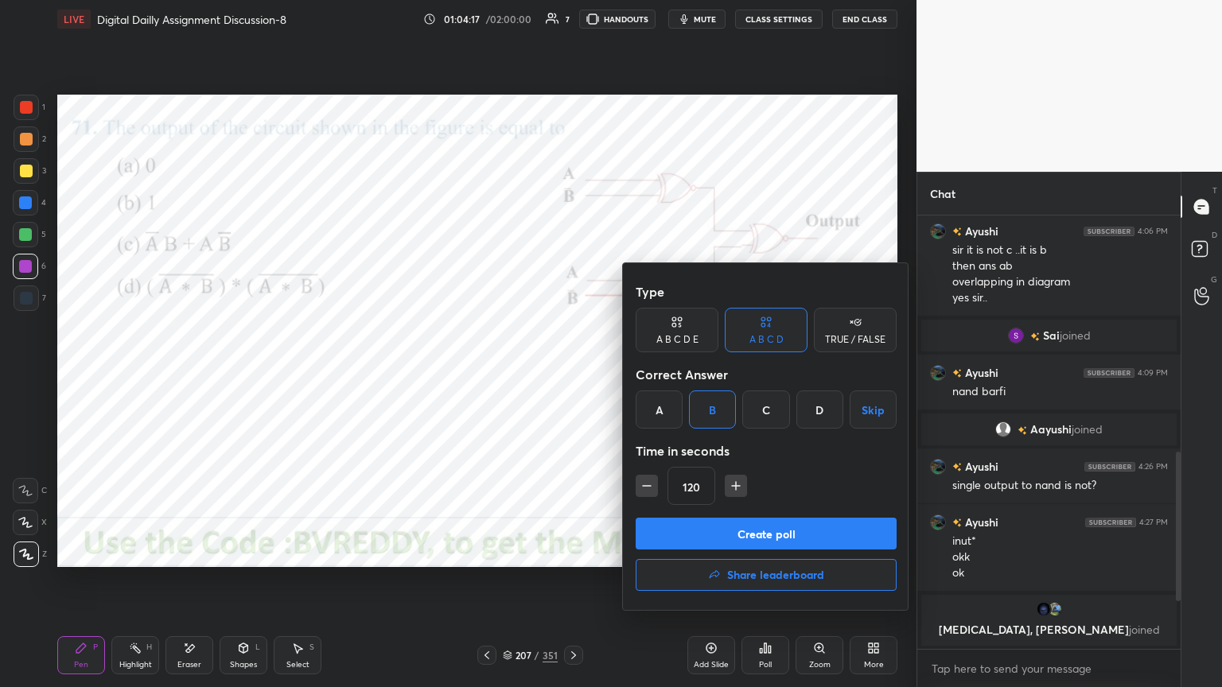
click at [742, 535] on button "Create poll" at bounding box center [766, 534] width 261 height 32
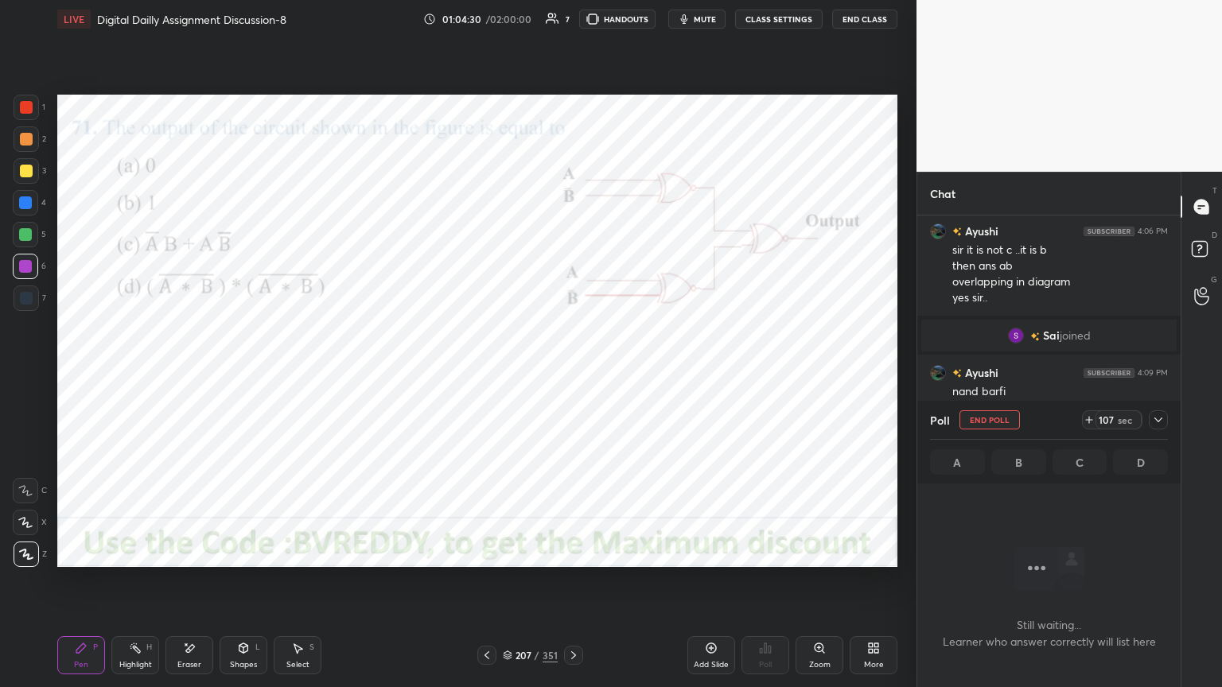
click at [31, 203] on div at bounding box center [25, 203] width 13 height 13
click at [33, 532] on div at bounding box center [25, 522] width 25 height 25
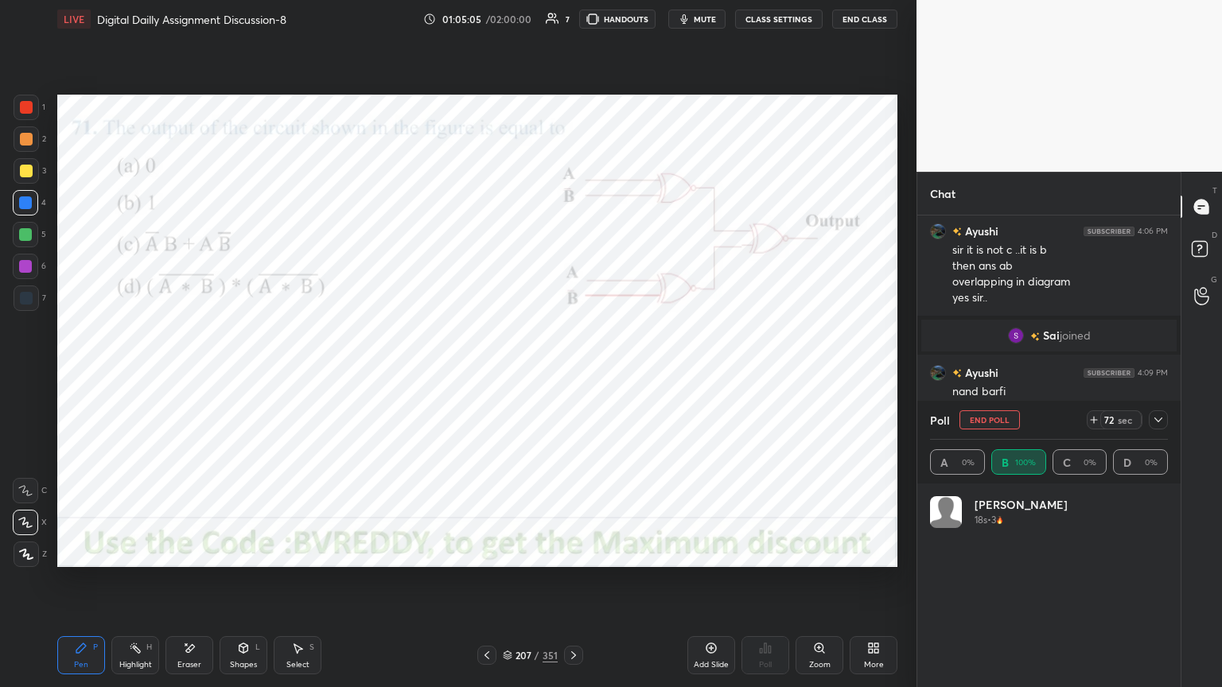
click at [24, 274] on div at bounding box center [25, 266] width 25 height 25
click at [22, 559] on icon at bounding box center [26, 554] width 14 height 11
click at [994, 425] on button "End Poll" at bounding box center [990, 420] width 60 height 19
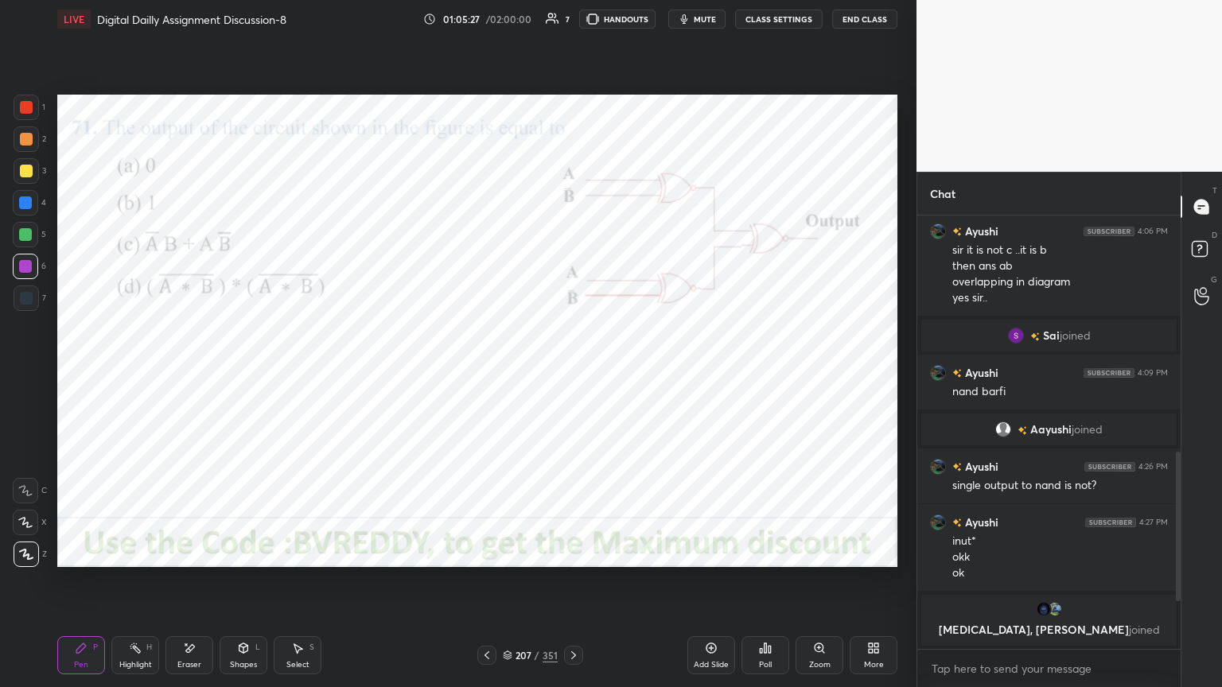
click at [574, 586] on icon at bounding box center [573, 655] width 13 height 13
click at [764, 586] on div "Poll" at bounding box center [766, 656] width 48 height 38
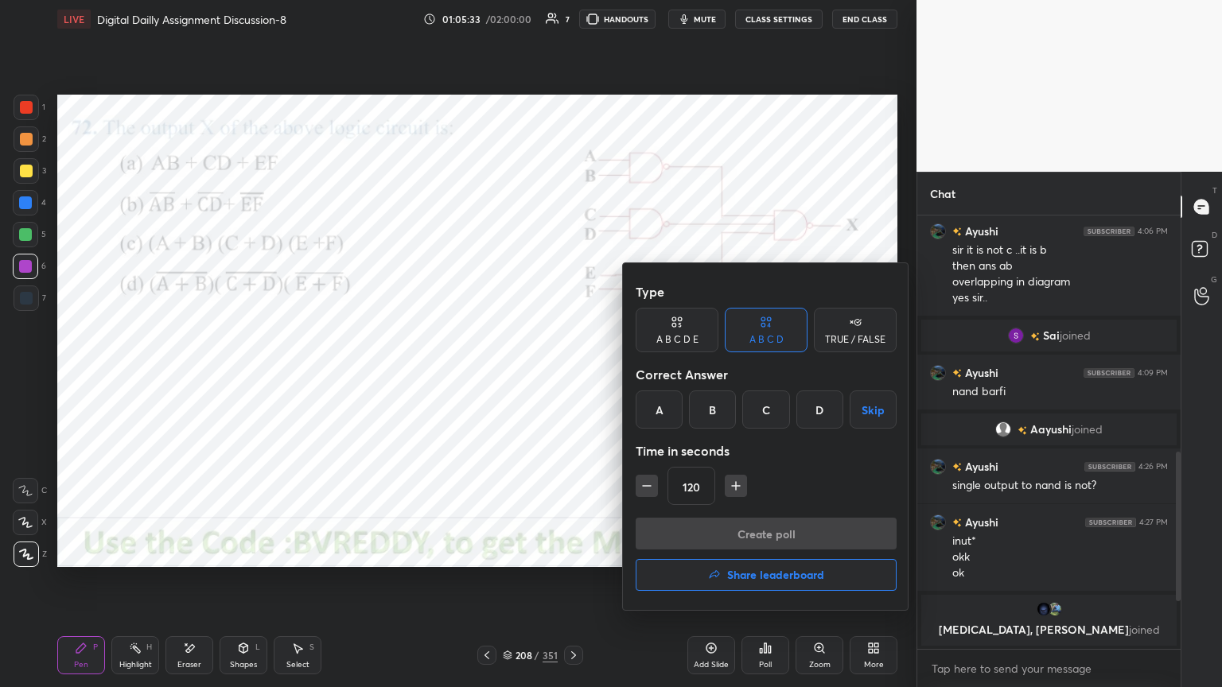
click at [663, 416] on div "A" at bounding box center [659, 410] width 47 height 38
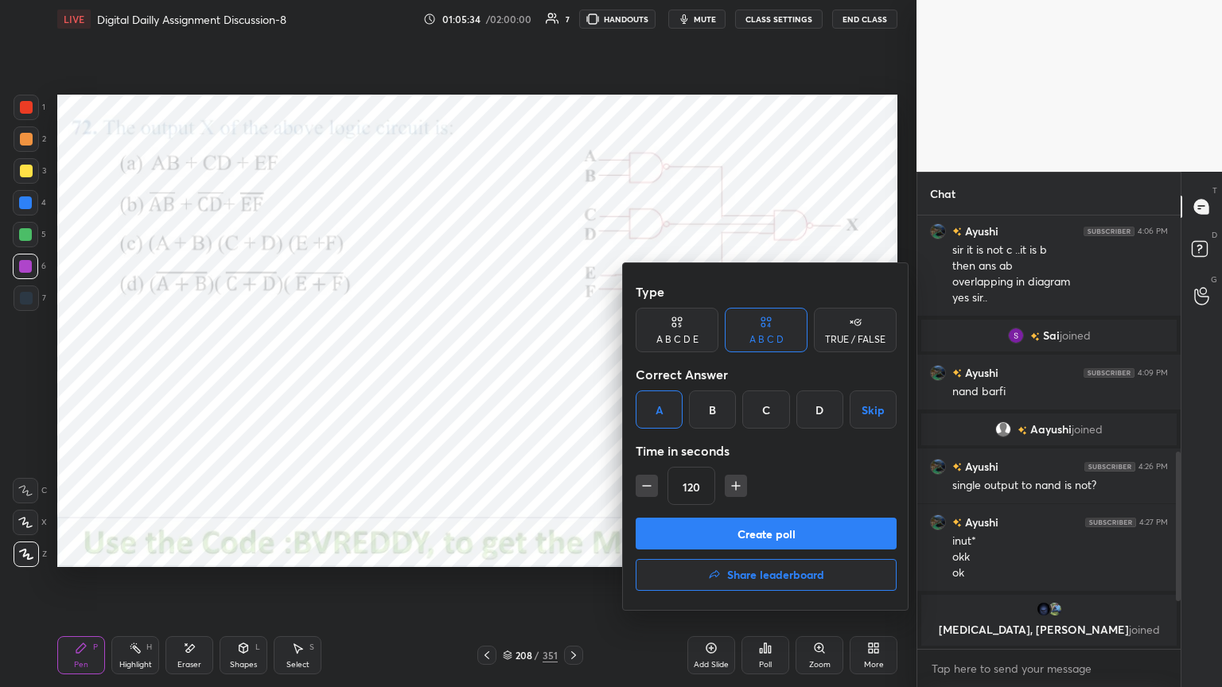
click at [764, 544] on button "Create poll" at bounding box center [766, 534] width 261 height 32
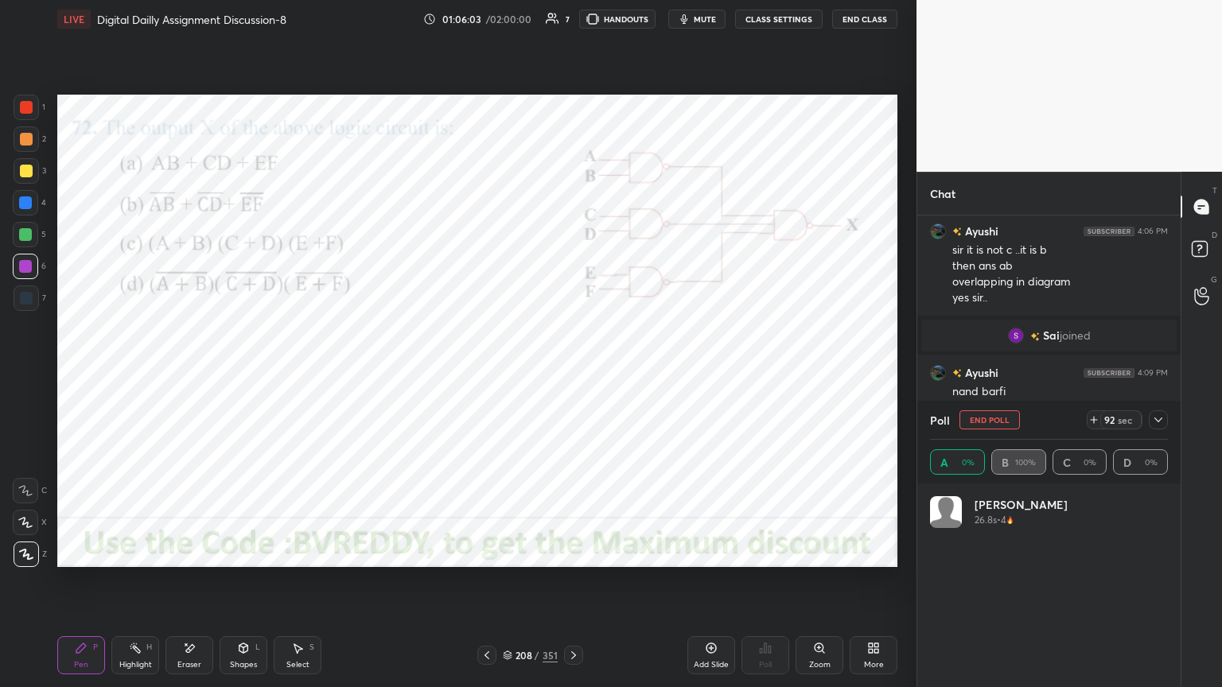
scroll to position [186, 233]
click at [25, 198] on div at bounding box center [25, 203] width 13 height 13
click at [25, 258] on div at bounding box center [25, 266] width 25 height 25
click at [995, 423] on button "End Poll" at bounding box center [990, 420] width 60 height 19
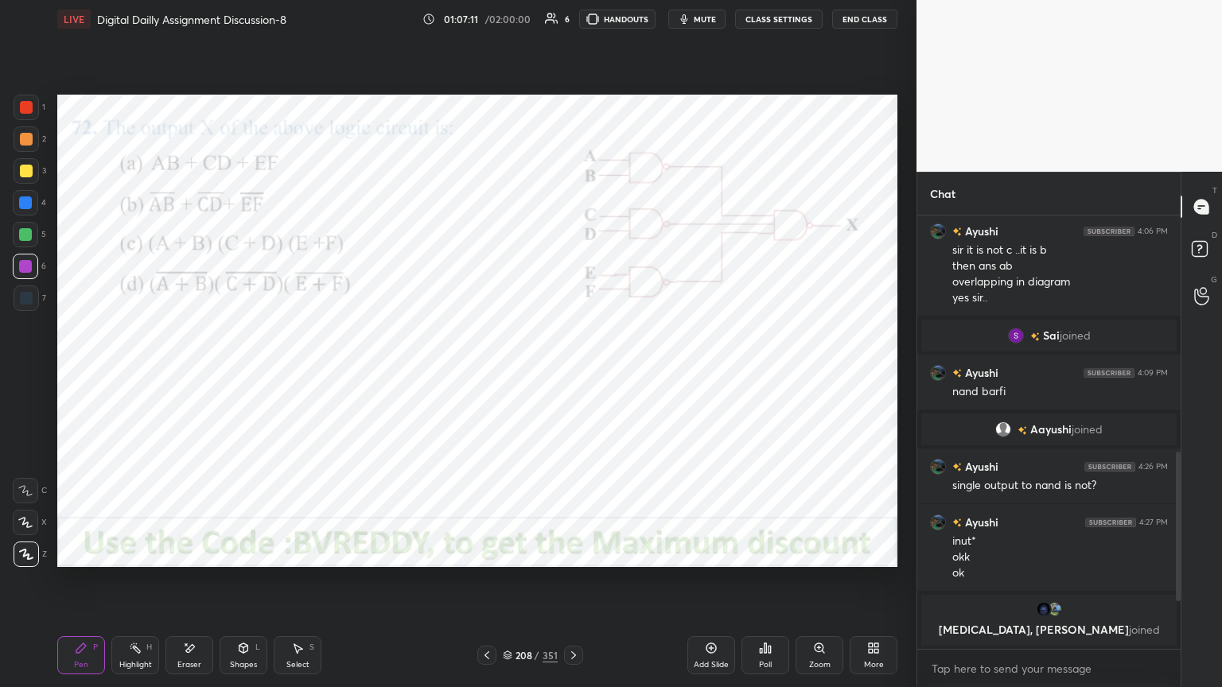
scroll to position [467, 259]
click at [573, 586] on icon at bounding box center [573, 656] width 5 height 8
click at [20, 210] on div at bounding box center [25, 202] width 25 height 25
click at [772, 586] on div "Poll" at bounding box center [766, 656] width 48 height 38
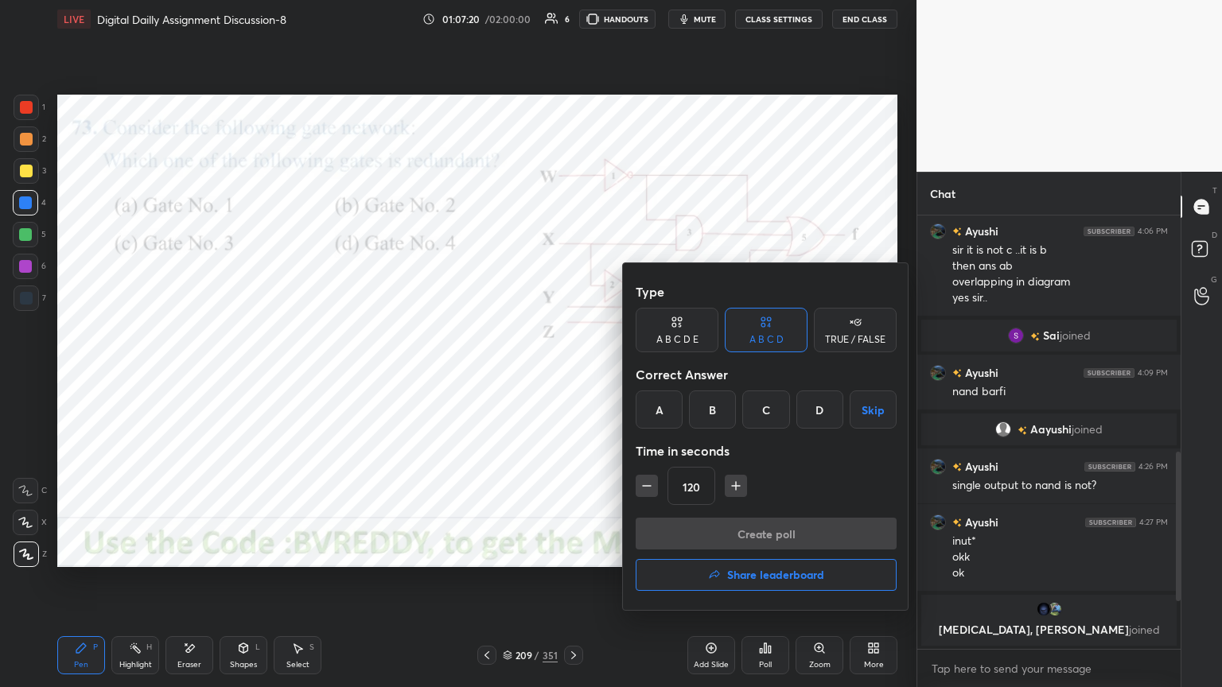
click at [765, 414] on div "C" at bounding box center [765, 410] width 47 height 38
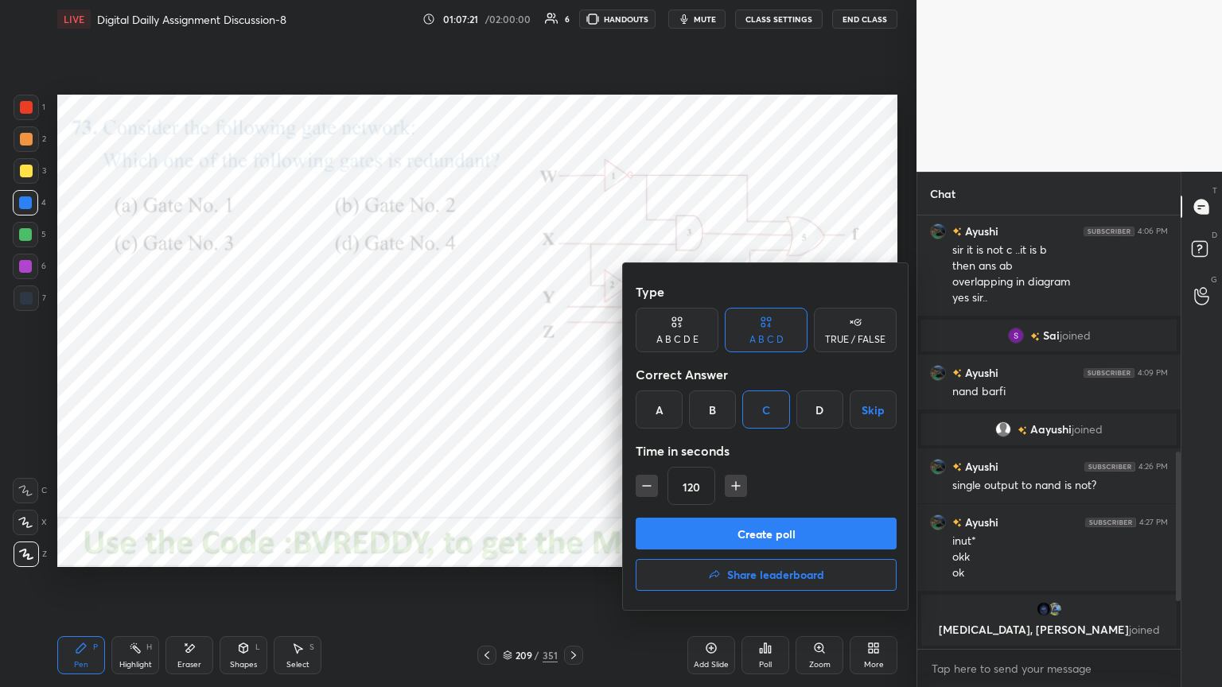
click at [781, 537] on button "Create poll" at bounding box center [766, 534] width 261 height 32
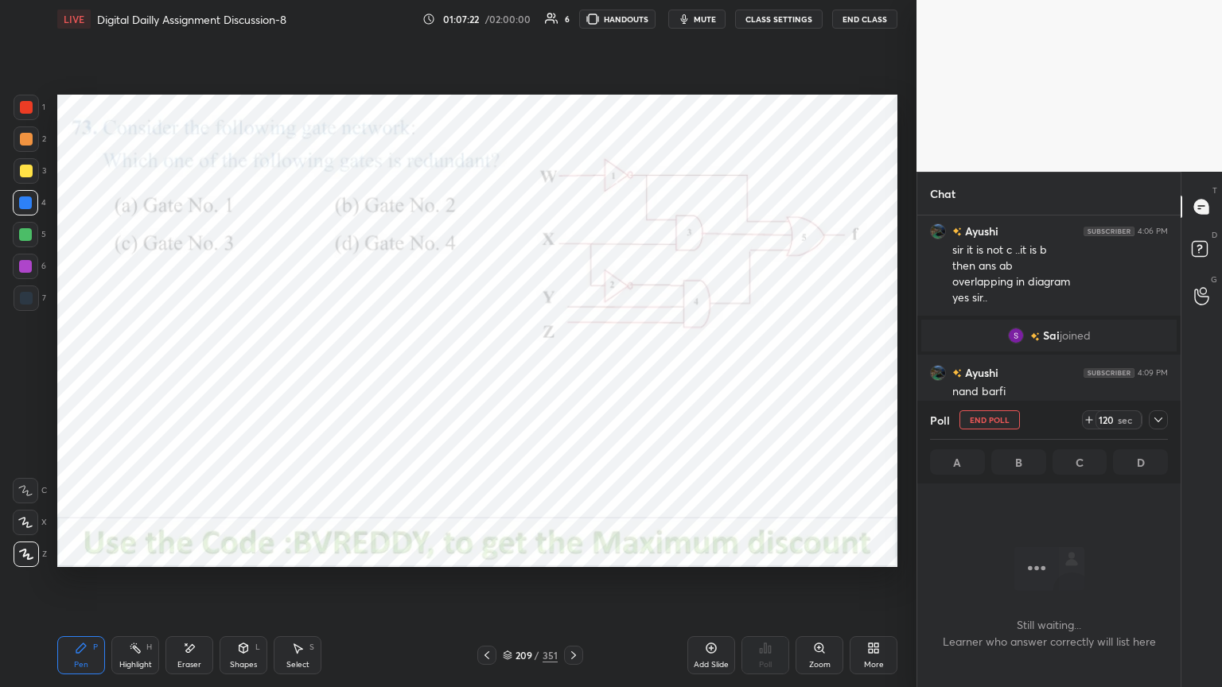
scroll to position [5, 5]
click at [29, 525] on icon at bounding box center [25, 522] width 14 height 11
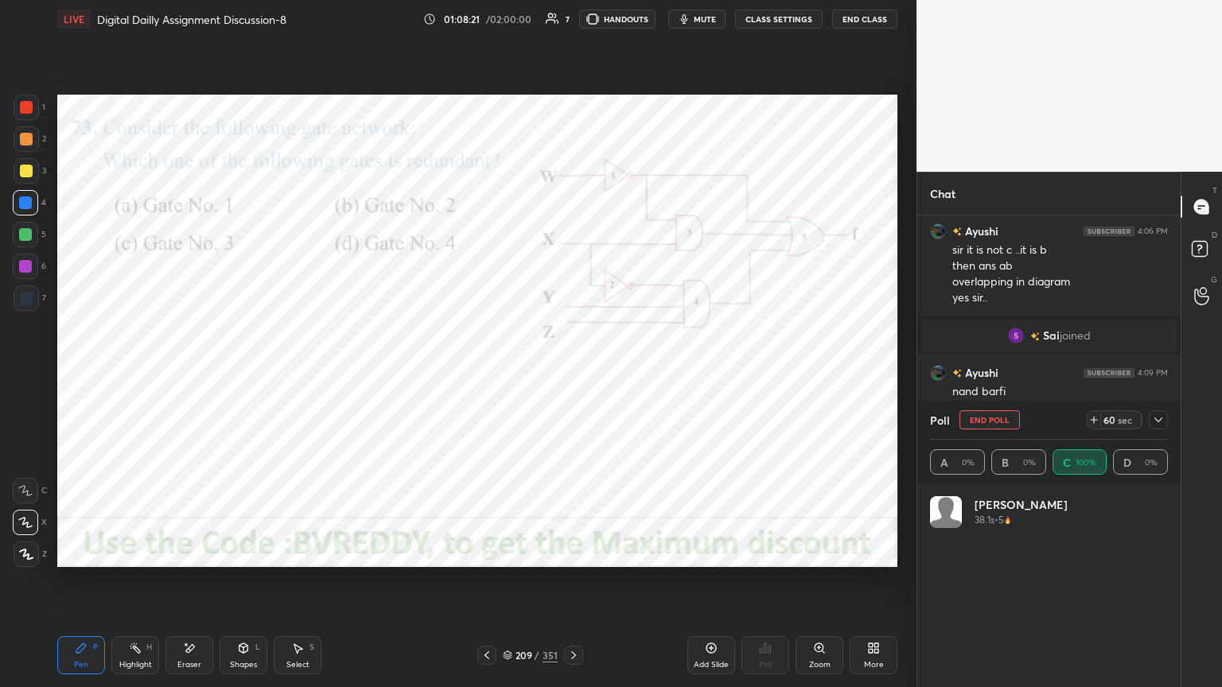
click at [19, 270] on div at bounding box center [25, 266] width 13 height 13
click at [242, 586] on div "Shapes" at bounding box center [243, 665] width 27 height 8
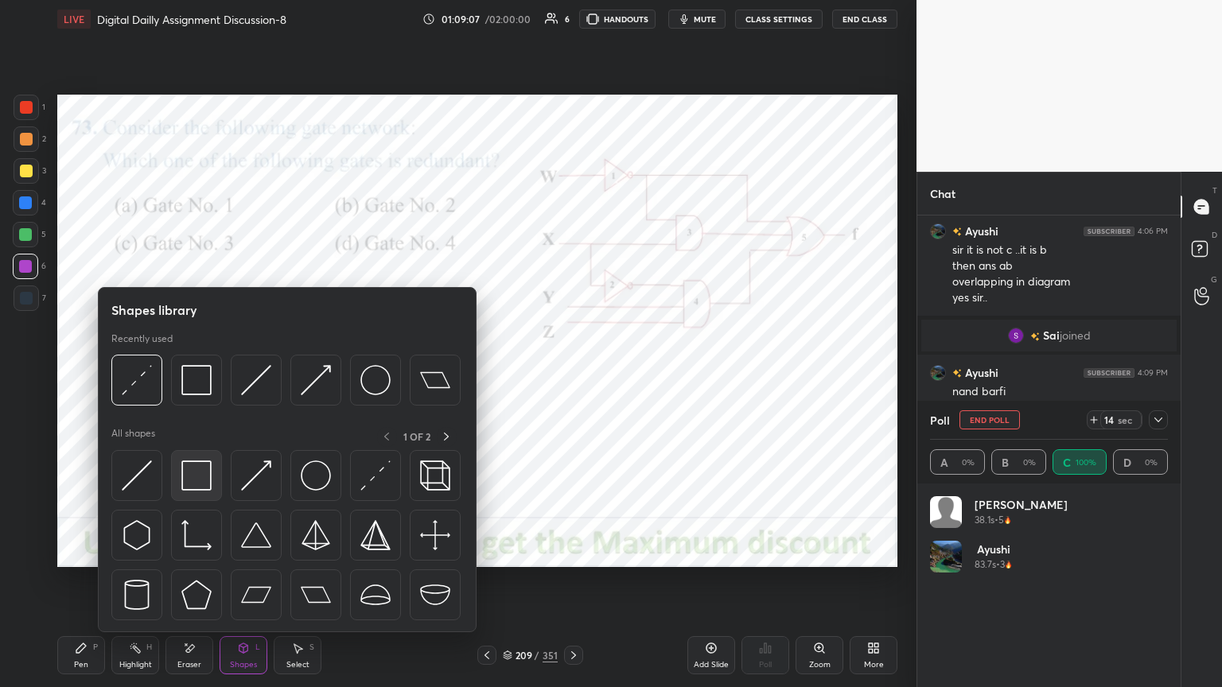
click at [201, 481] on img at bounding box center [196, 476] width 30 height 30
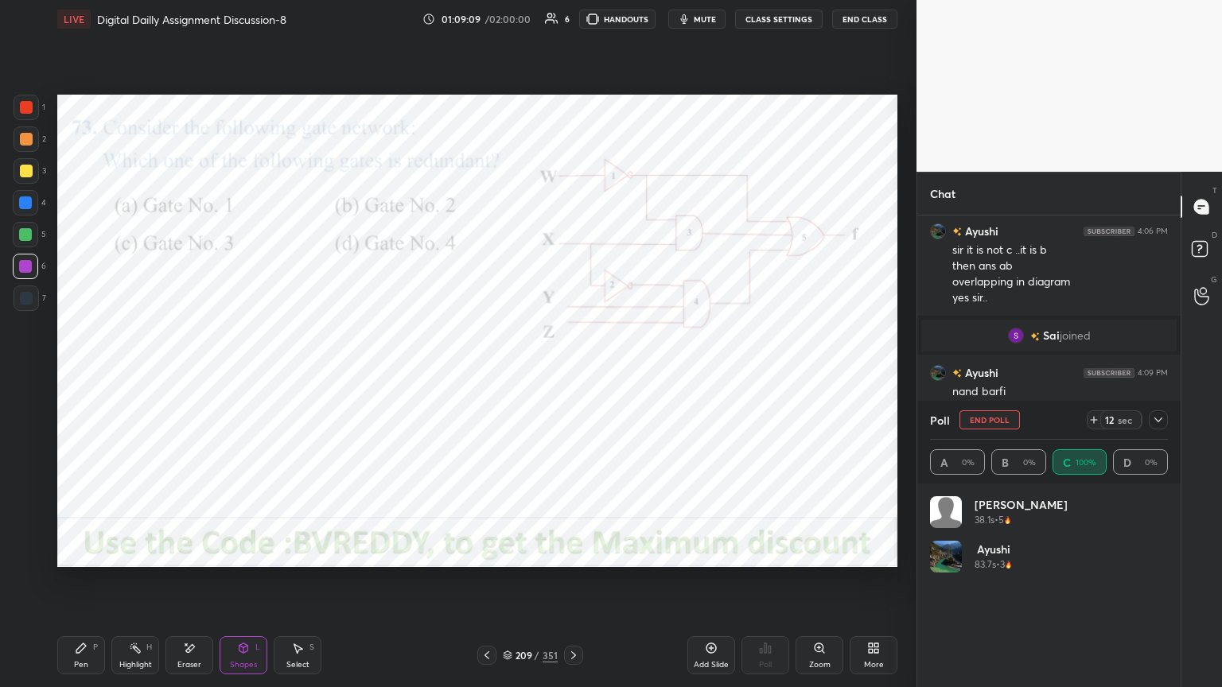
click at [80, 586] on div "Pen P" at bounding box center [81, 656] width 48 height 38
click at [22, 210] on div at bounding box center [25, 202] width 25 height 25
click at [29, 559] on icon at bounding box center [26, 555] width 13 height 10
click at [137, 586] on div "Highlight" at bounding box center [135, 665] width 33 height 8
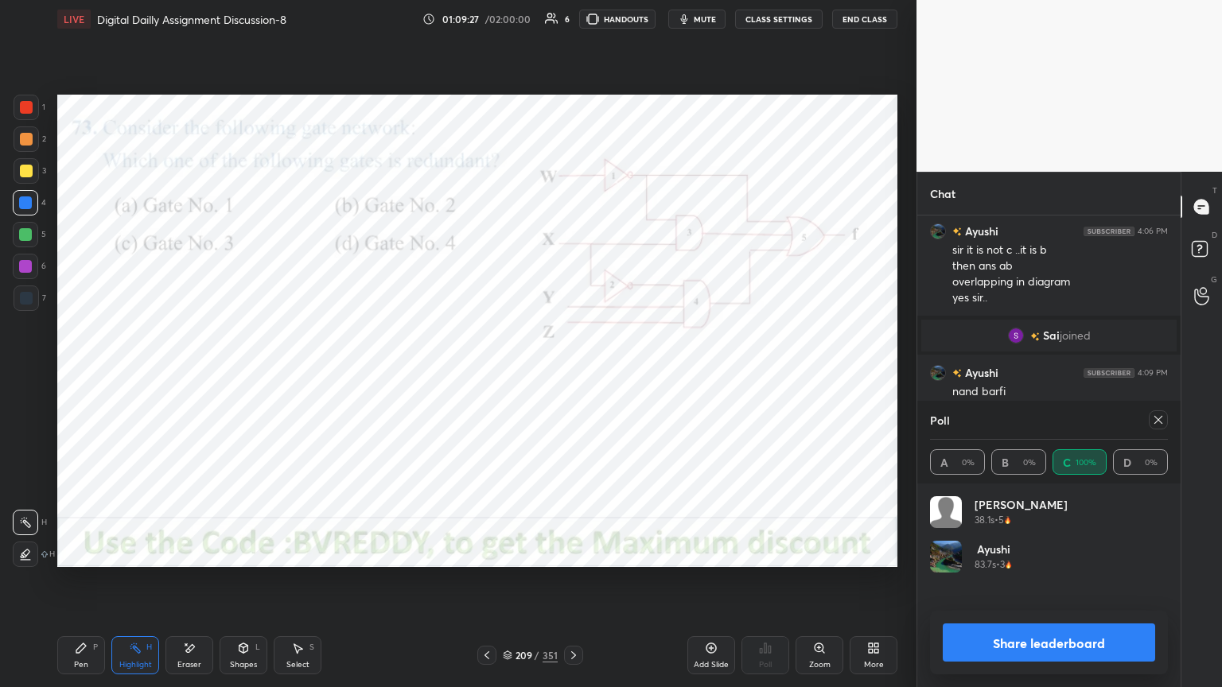
click at [84, 586] on div "Pen P" at bounding box center [81, 656] width 48 height 38
click at [1158, 424] on icon at bounding box center [1158, 420] width 13 height 13
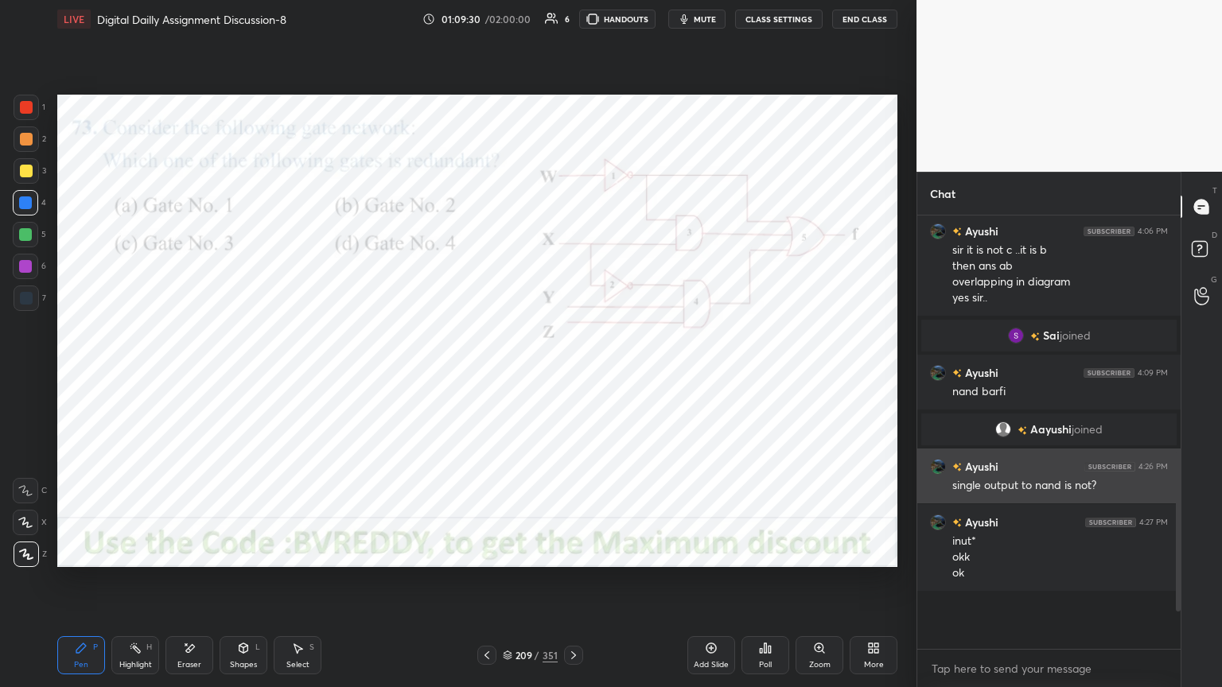
scroll to position [2, 5]
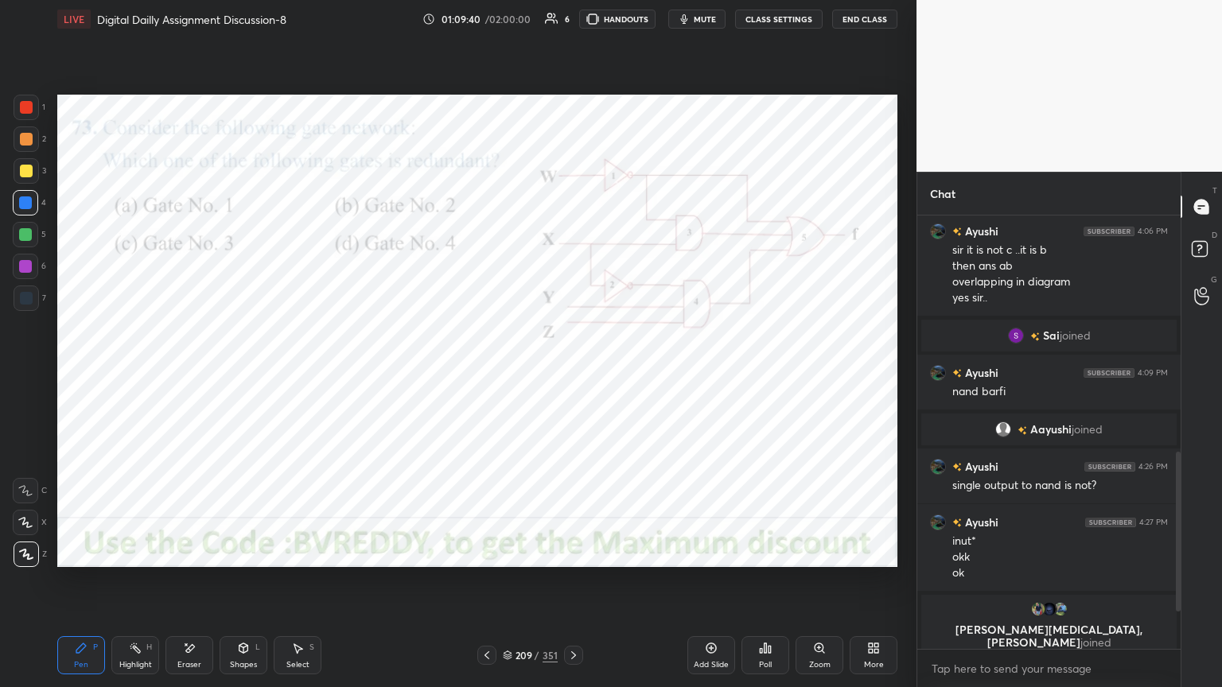
click at [575, 586] on icon at bounding box center [573, 655] width 13 height 13
click at [26, 266] on div at bounding box center [25, 266] width 13 height 13
click at [775, 586] on div "Poll" at bounding box center [766, 656] width 48 height 38
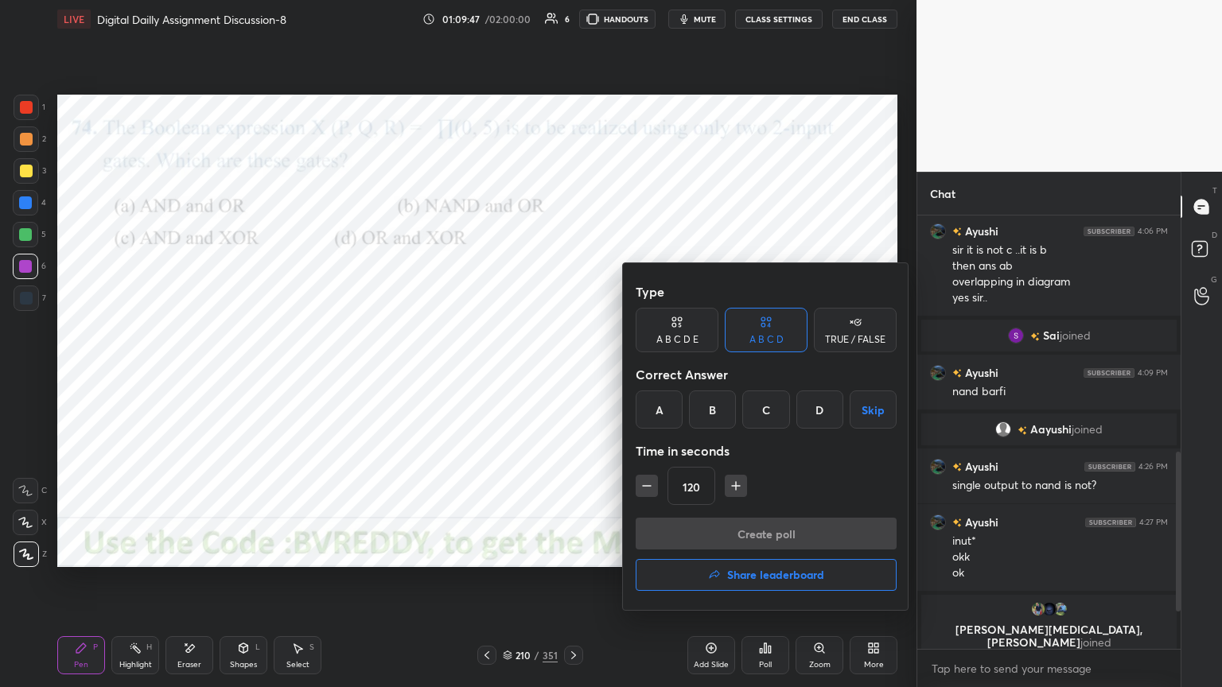
click at [808, 419] on div "D" at bounding box center [819, 410] width 47 height 38
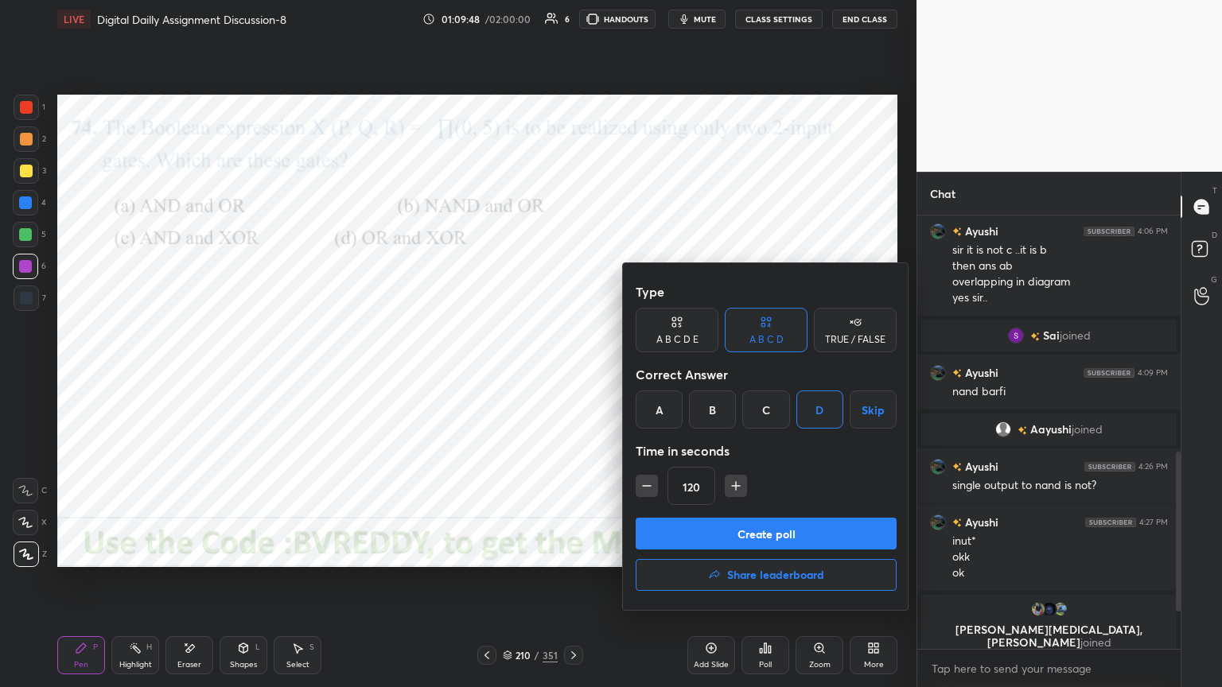
click at [764, 532] on button "Create poll" at bounding box center [766, 534] width 261 height 32
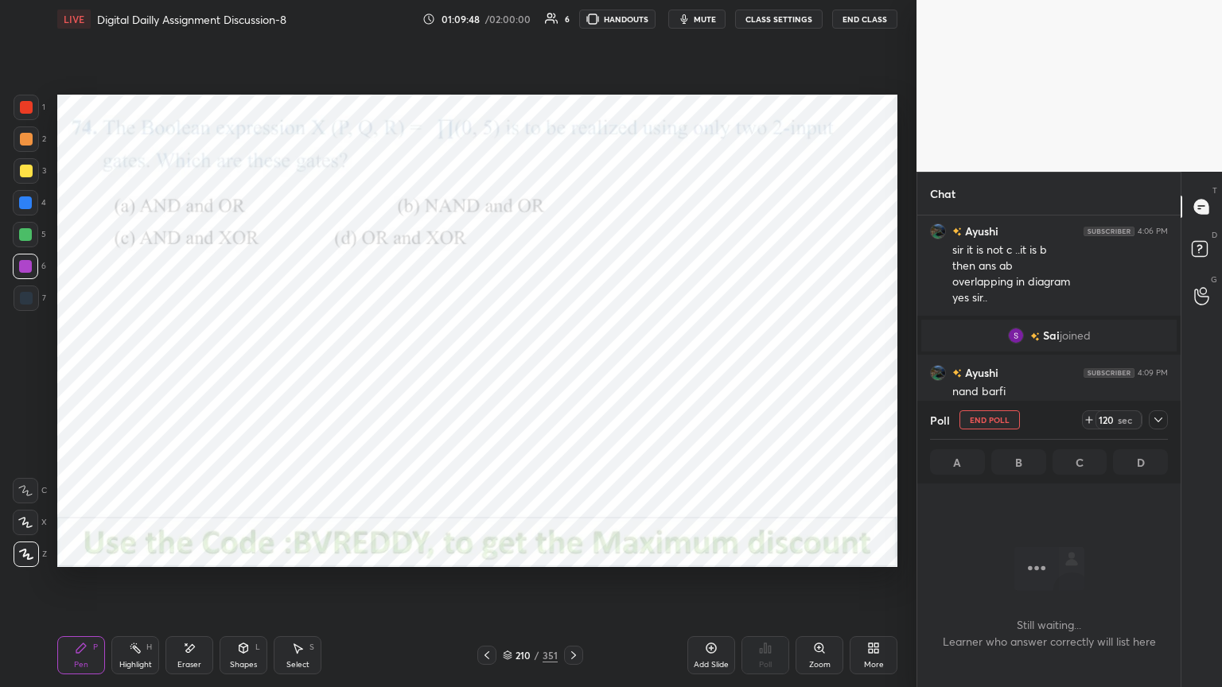
scroll to position [5, 5]
click at [31, 205] on div at bounding box center [25, 203] width 13 height 13
click at [41, 527] on div "X" at bounding box center [30, 522] width 34 height 25
click at [21, 274] on div at bounding box center [25, 266] width 25 height 25
click at [24, 208] on div at bounding box center [25, 203] width 13 height 13
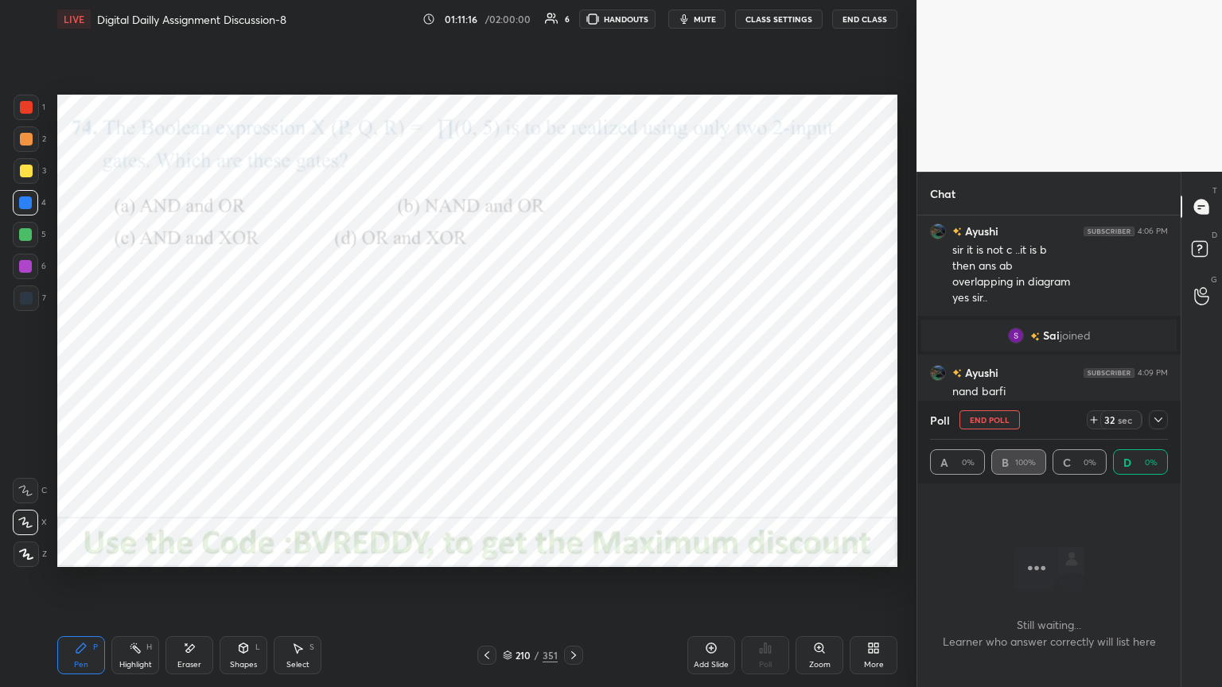
click at [35, 297] on div at bounding box center [26, 298] width 25 height 25
click at [25, 267] on div at bounding box center [25, 266] width 13 height 13
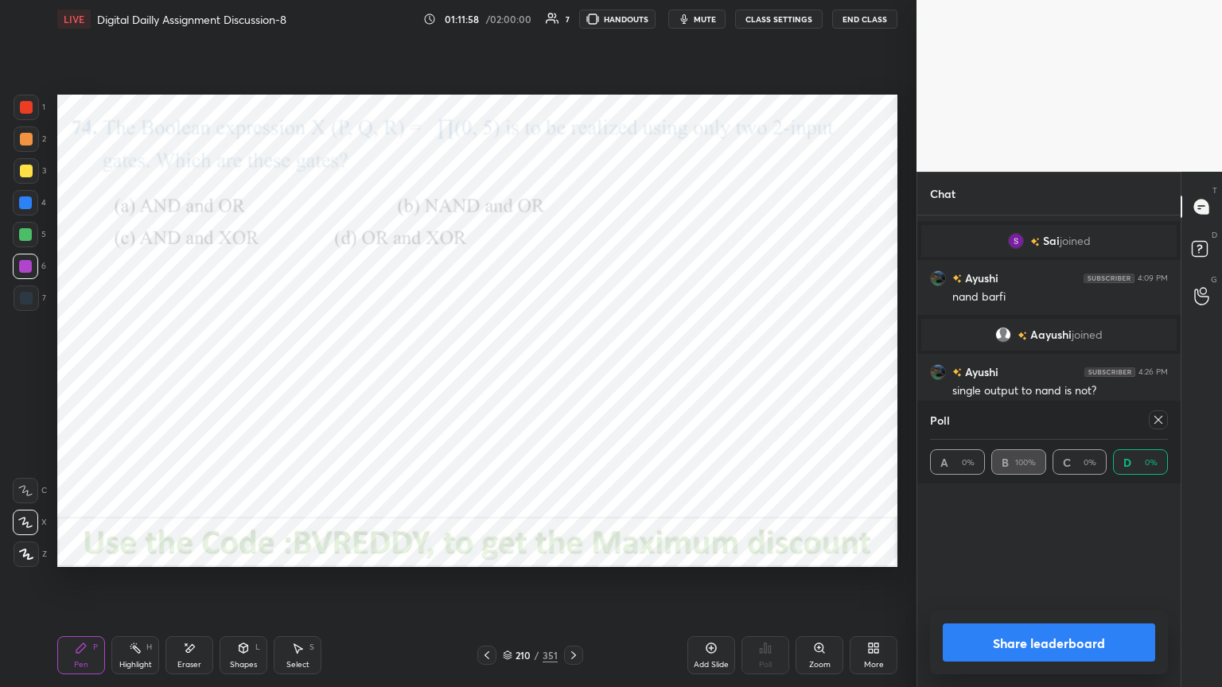
click at [19, 557] on icon at bounding box center [26, 554] width 14 height 11
click at [25, 208] on div at bounding box center [25, 203] width 13 height 13
click at [29, 563] on div at bounding box center [26, 554] width 25 height 25
click at [242, 586] on div "Shapes" at bounding box center [243, 665] width 27 height 8
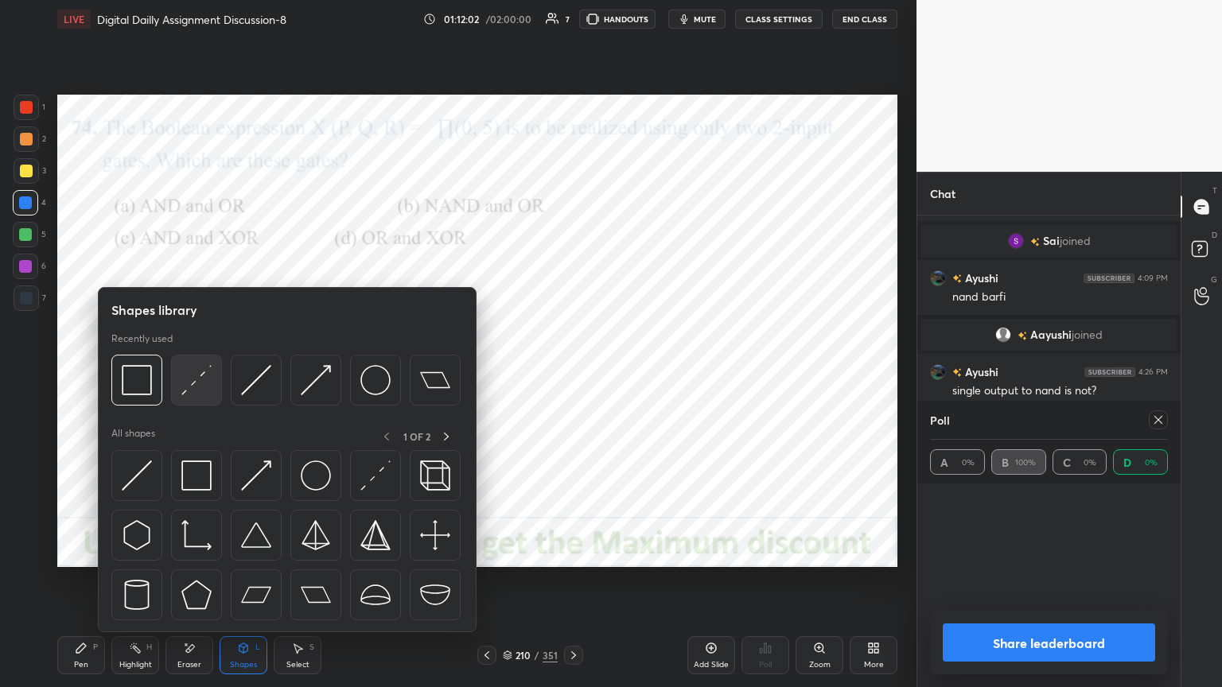
click at [185, 384] on img at bounding box center [196, 380] width 30 height 30
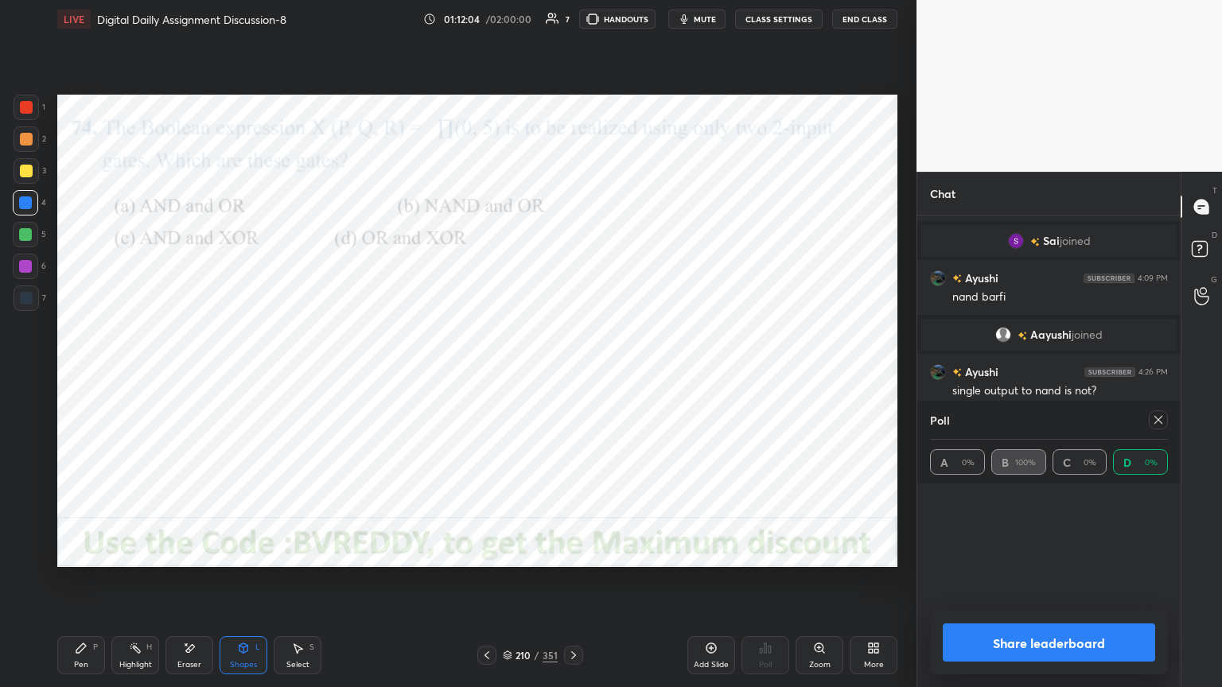
click at [1149, 420] on div at bounding box center [1158, 420] width 19 height 19
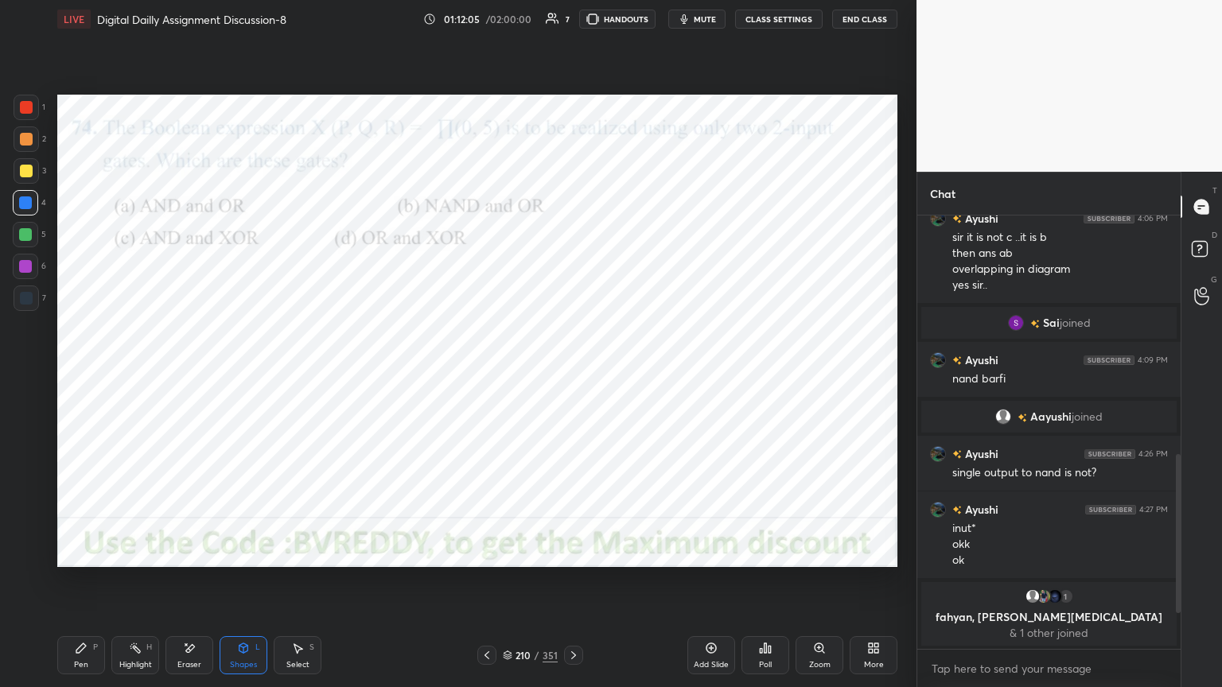
scroll to position [529, 0]
click at [76, 586] on div "Pen" at bounding box center [81, 665] width 14 height 8
click at [189, 586] on div "Eraser" at bounding box center [189, 665] width 24 height 8
click at [89, 586] on div "Pen P" at bounding box center [81, 656] width 48 height 38
click at [27, 270] on div at bounding box center [25, 266] width 13 height 13
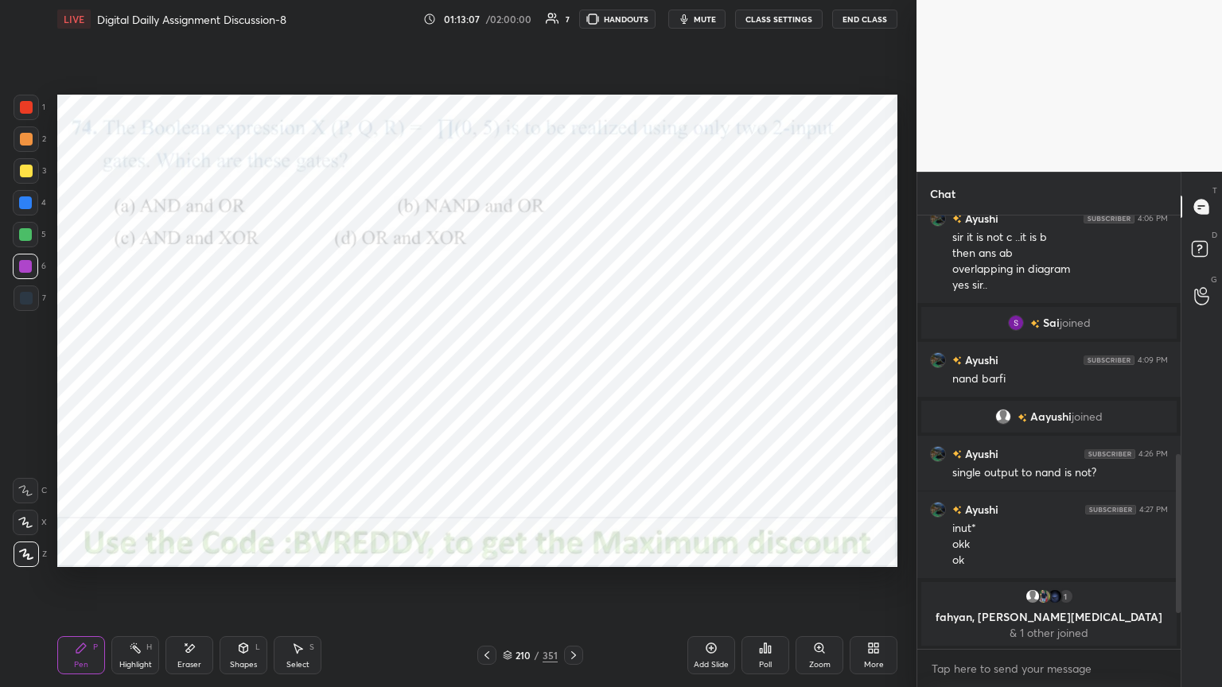
click at [191, 586] on div "Eraser" at bounding box center [190, 656] width 48 height 38
click at [86, 586] on div "Pen P" at bounding box center [81, 656] width 48 height 38
click at [578, 586] on icon at bounding box center [573, 655] width 13 height 13
click at [19, 211] on div at bounding box center [25, 202] width 25 height 25
click at [27, 551] on icon at bounding box center [26, 554] width 14 height 11
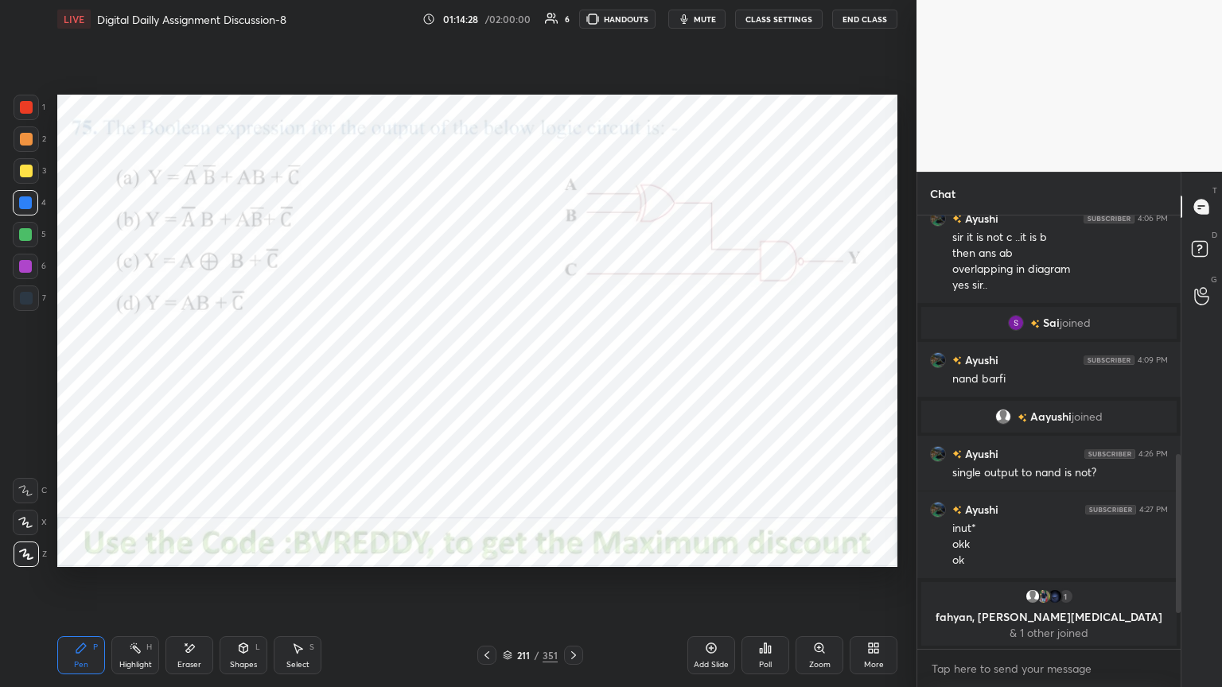
click at [765, 586] on div "Poll" at bounding box center [765, 665] width 13 height 8
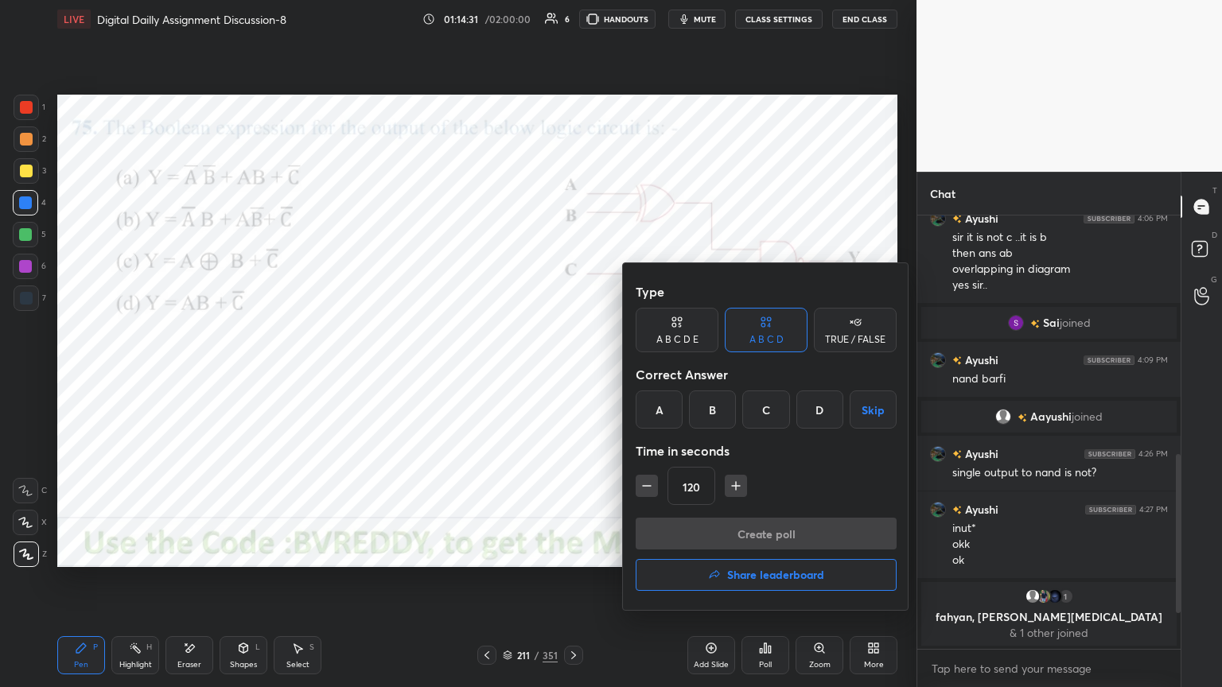
click at [659, 415] on div "A" at bounding box center [659, 410] width 47 height 38
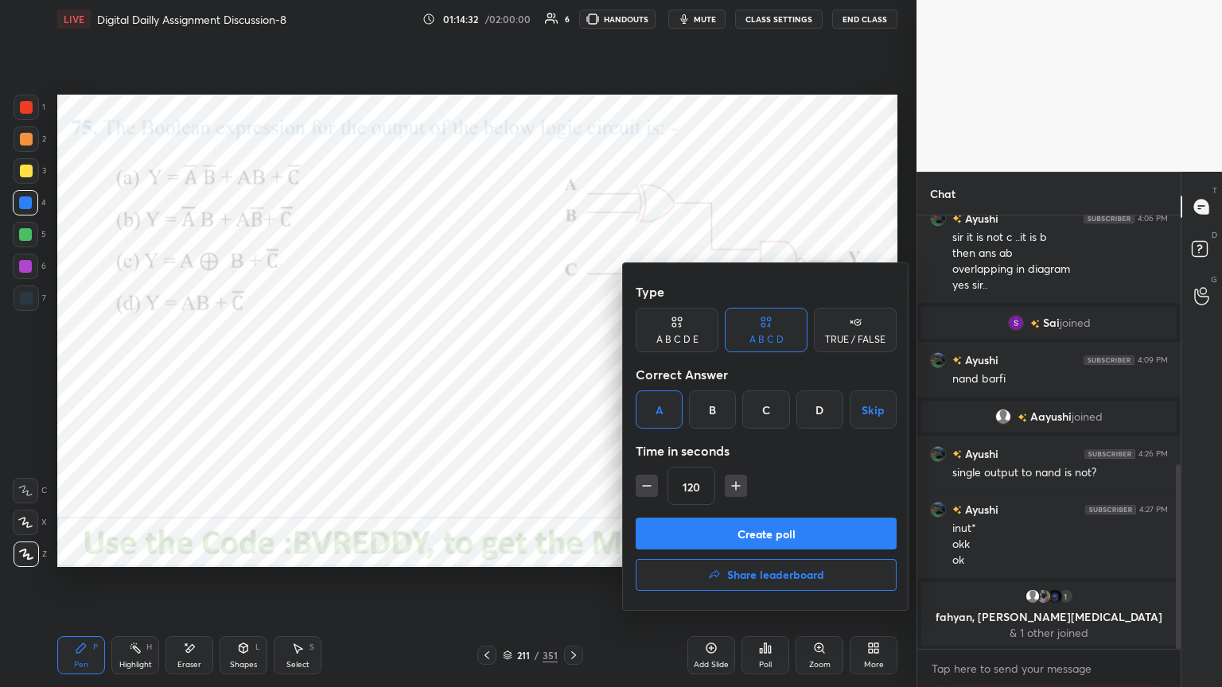
scroll to position [585, 0]
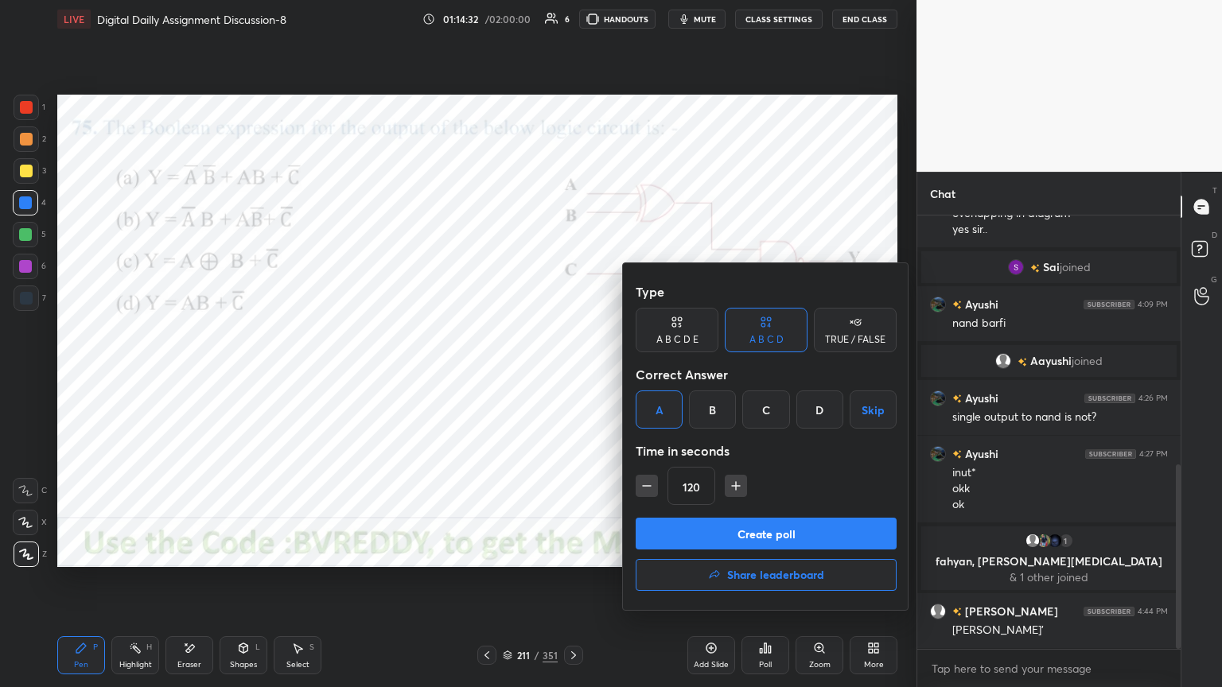
click at [764, 531] on button "Create poll" at bounding box center [766, 534] width 261 height 32
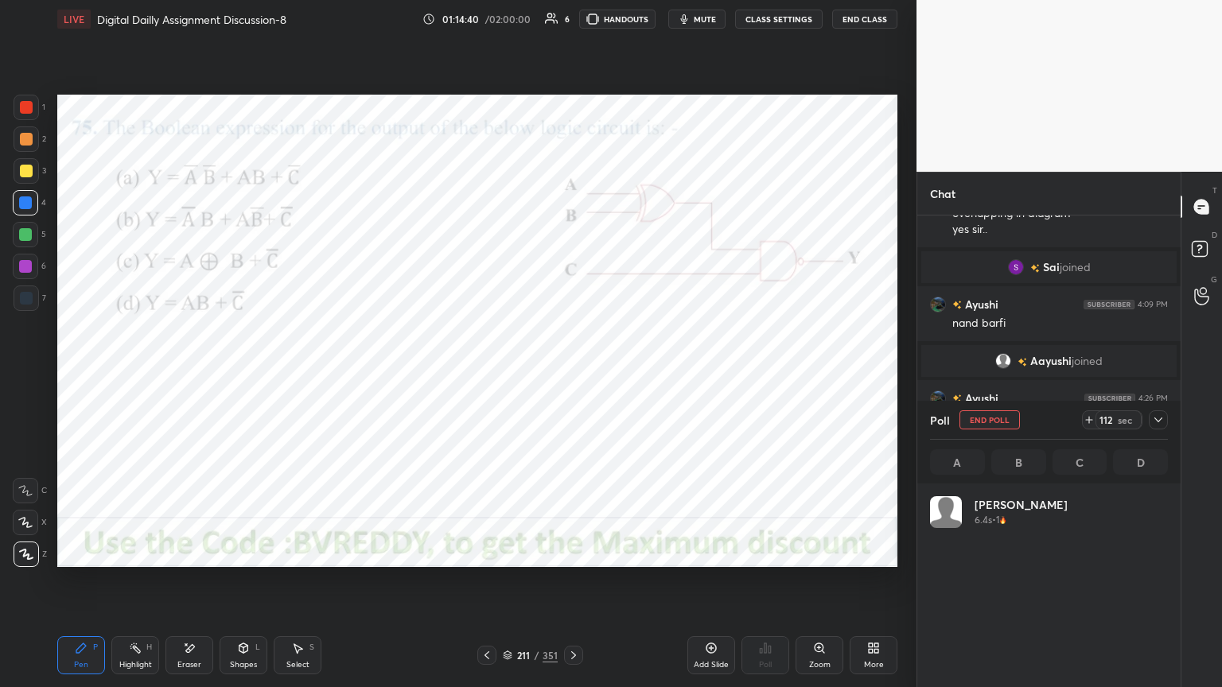
scroll to position [186, 233]
click at [573, 586] on icon at bounding box center [573, 656] width 5 height 8
click at [991, 423] on button "End Poll" at bounding box center [990, 420] width 60 height 19
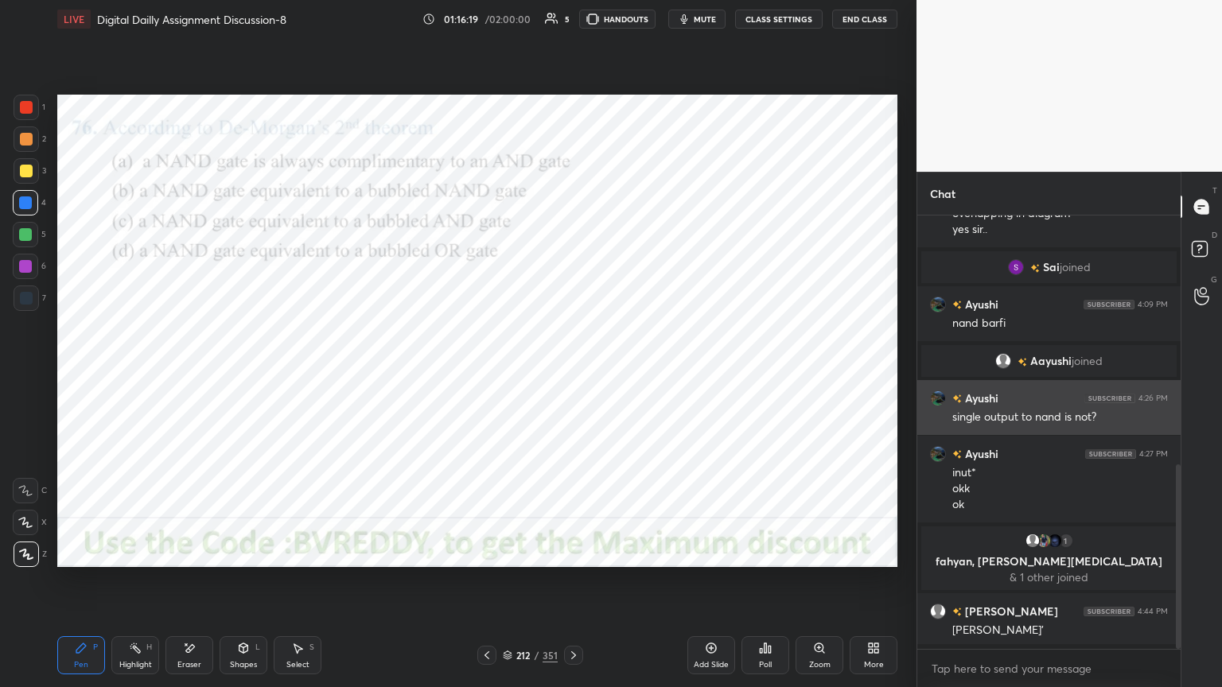
scroll to position [5, 5]
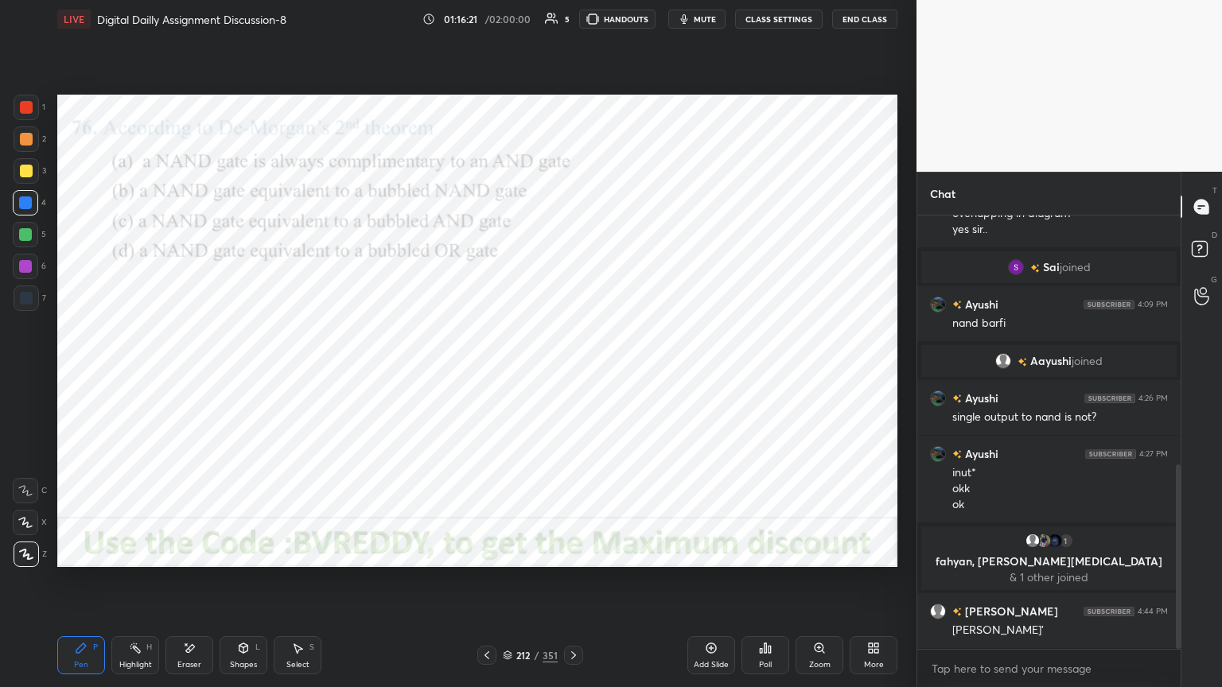
click at [488, 586] on icon at bounding box center [487, 656] width 5 height 8
click at [576, 586] on icon at bounding box center [573, 655] width 13 height 13
click at [764, 586] on div "Poll" at bounding box center [765, 665] width 13 height 8
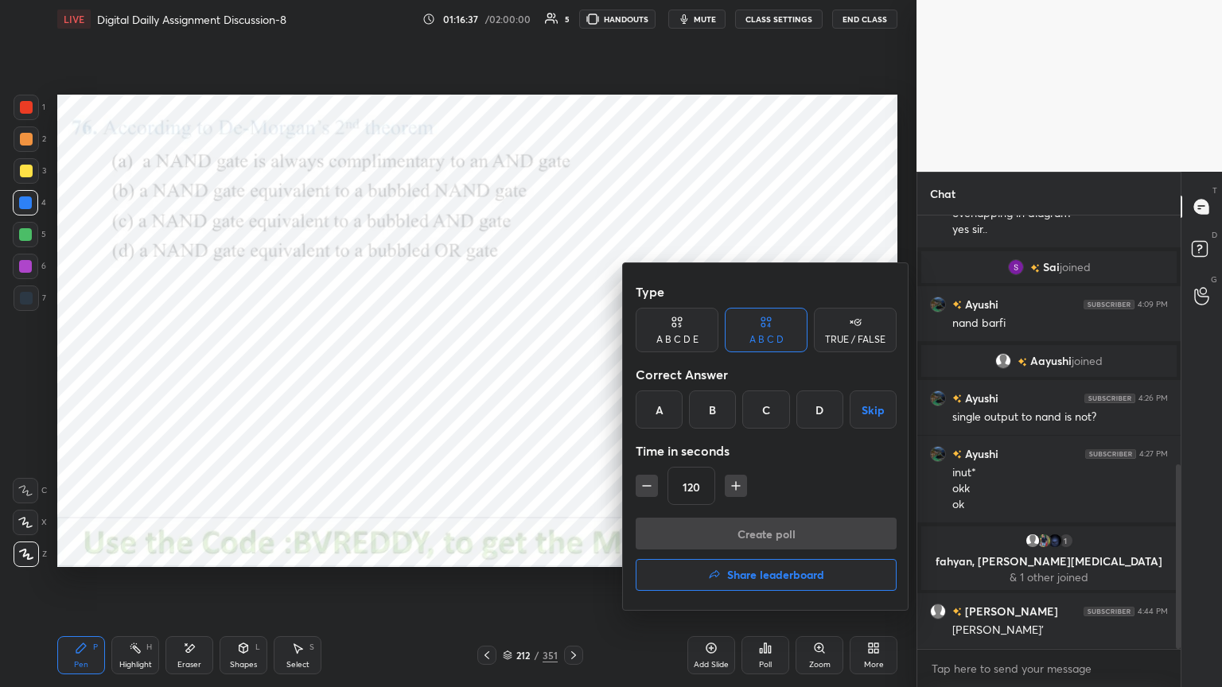
click at [822, 415] on div "D" at bounding box center [819, 410] width 47 height 38
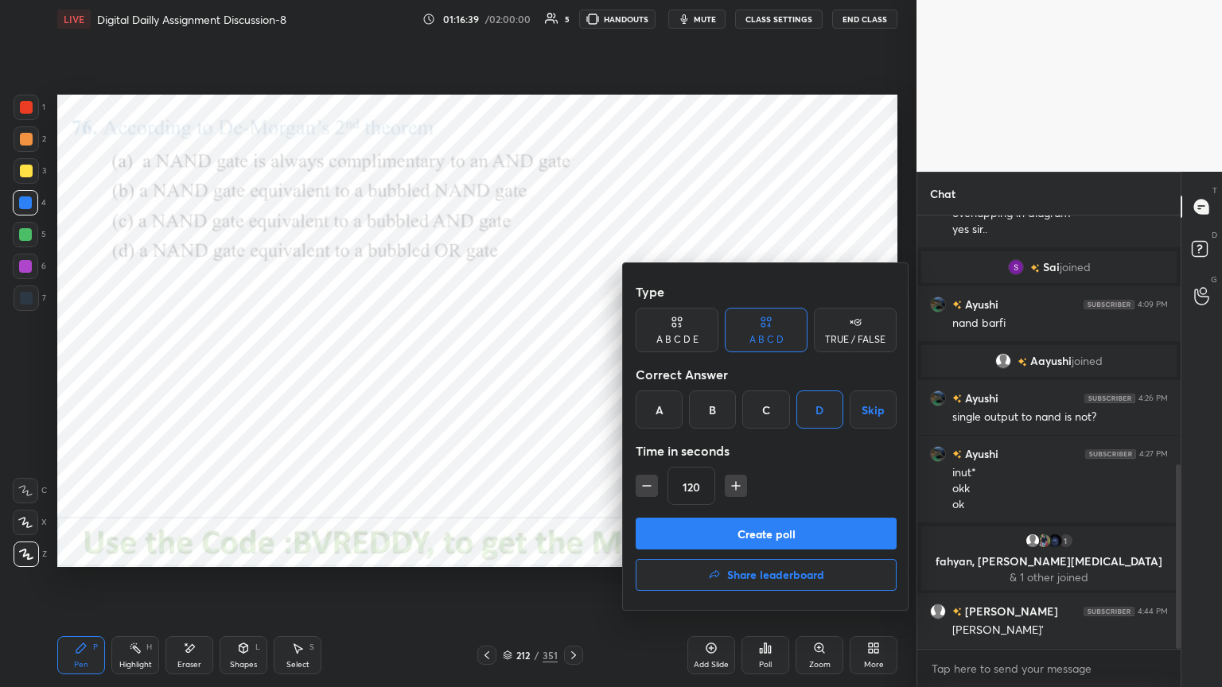
click at [747, 532] on button "Create poll" at bounding box center [766, 534] width 261 height 32
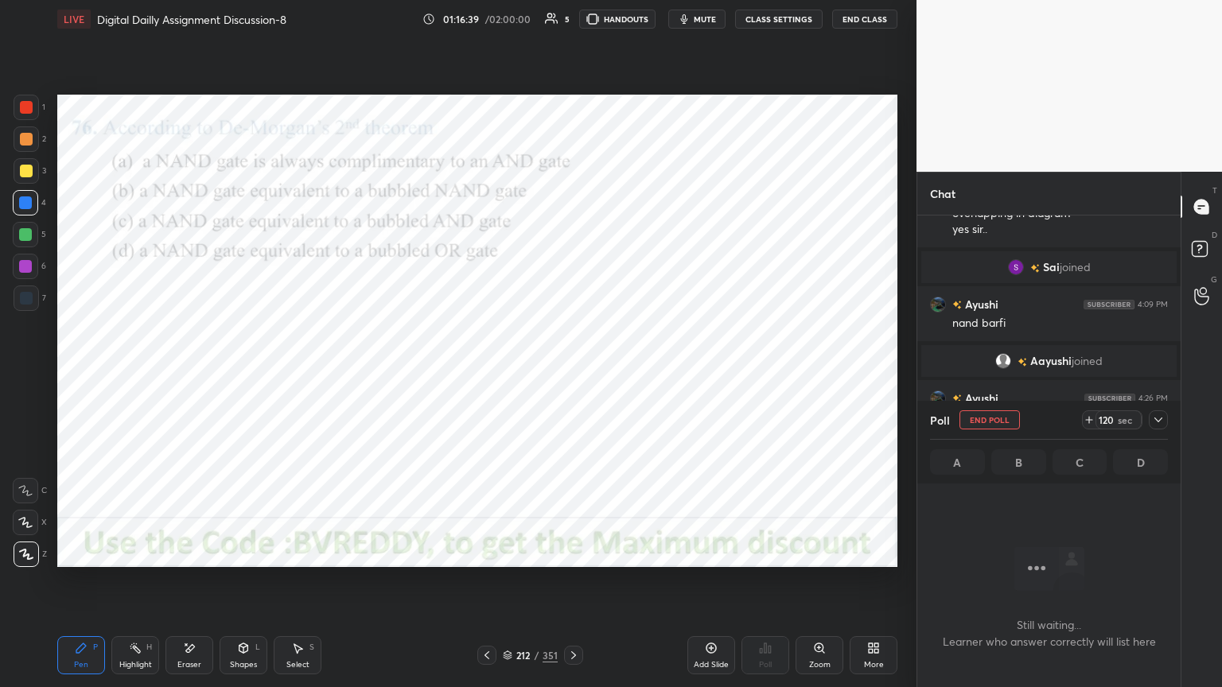
scroll to position [384, 259]
click at [28, 271] on div at bounding box center [25, 266] width 13 height 13
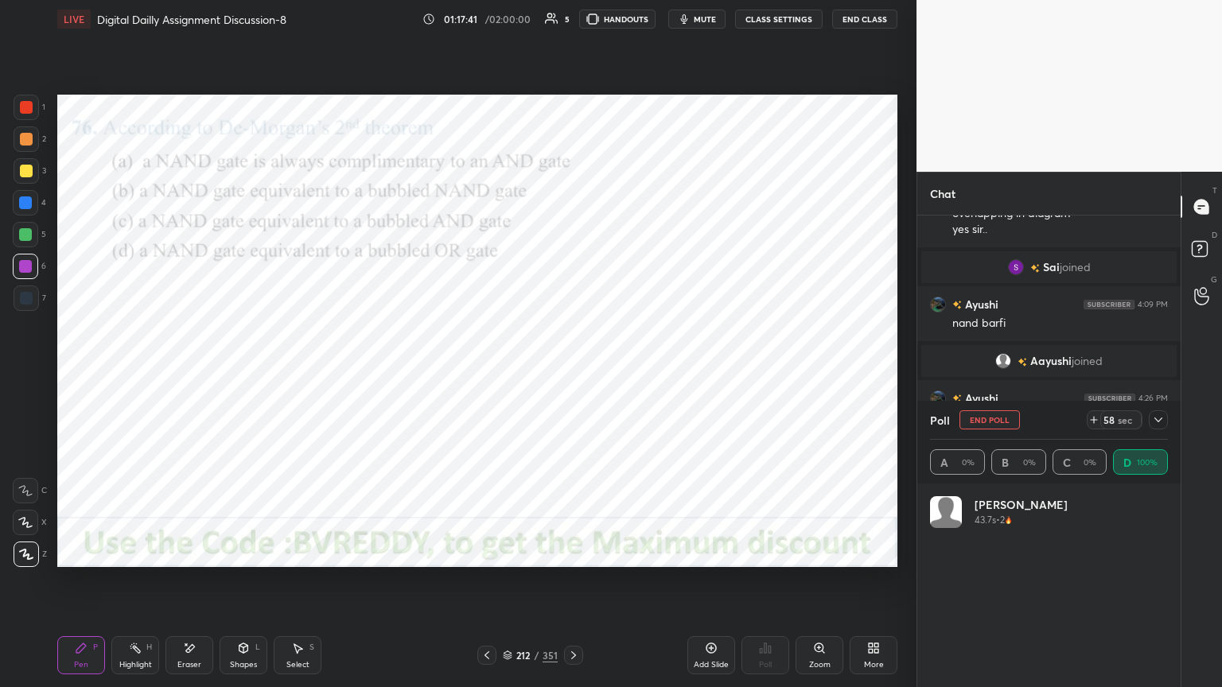
scroll to position [706, 0]
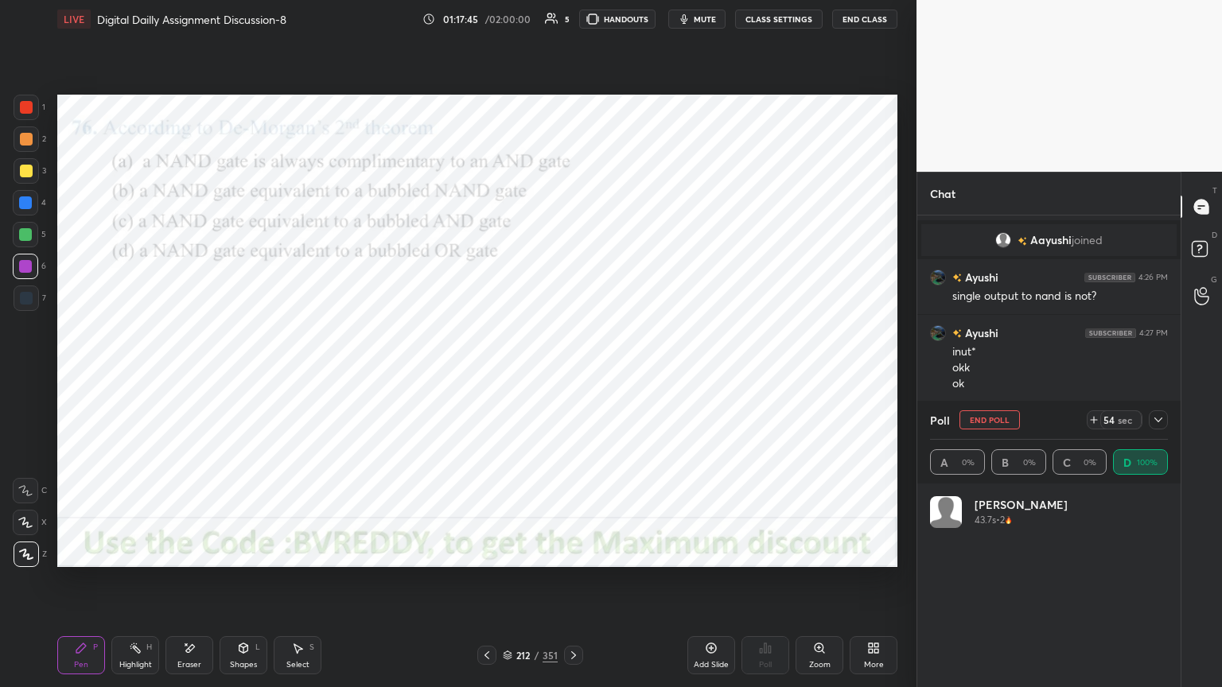
click at [1165, 417] on div at bounding box center [1158, 420] width 19 height 19
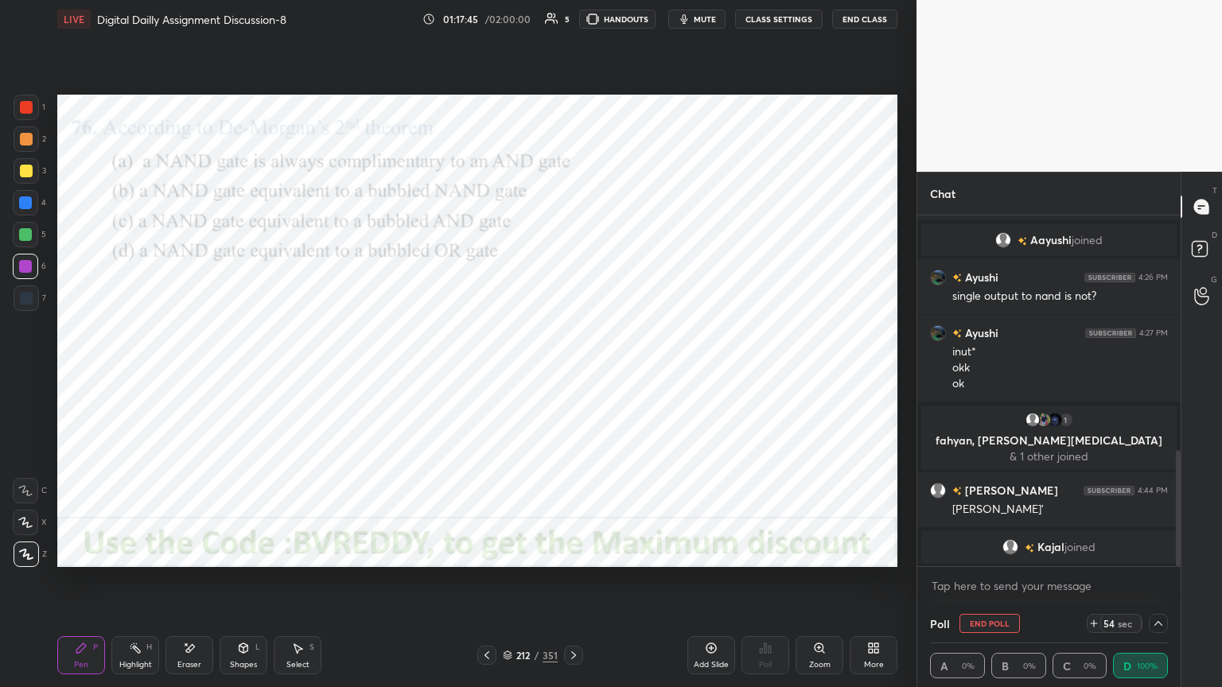
scroll to position [0, 5]
click at [984, 586] on button "End Poll" at bounding box center [990, 623] width 60 height 19
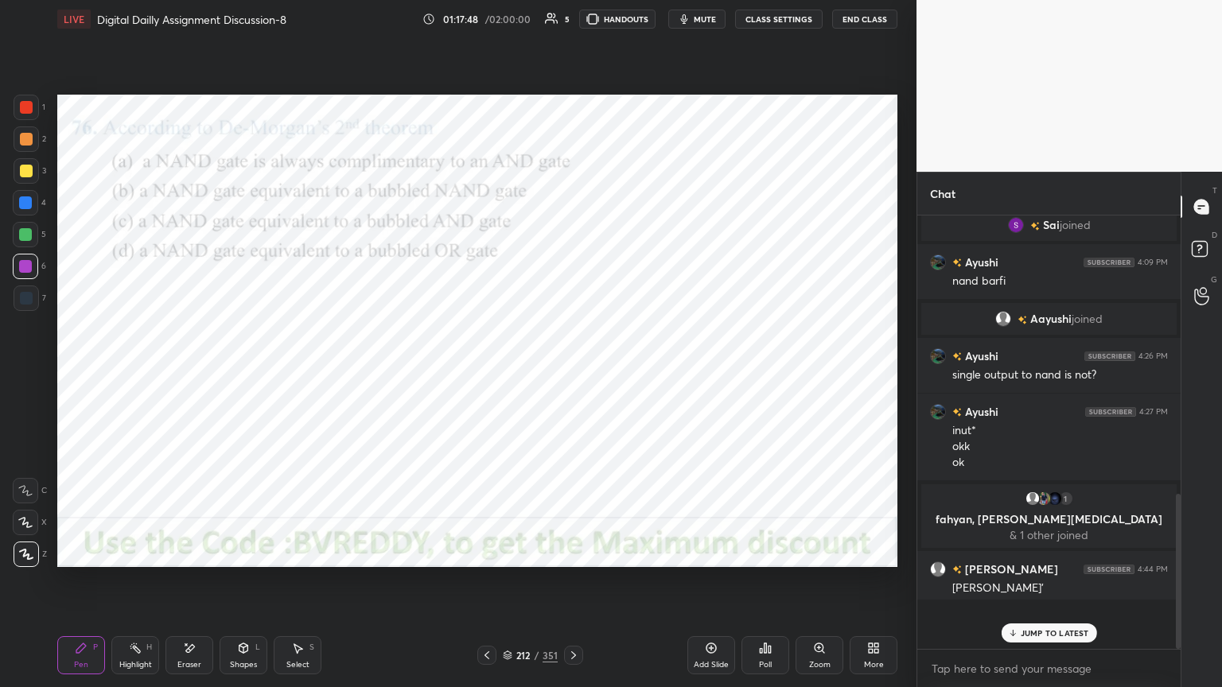
scroll to position [5, 5]
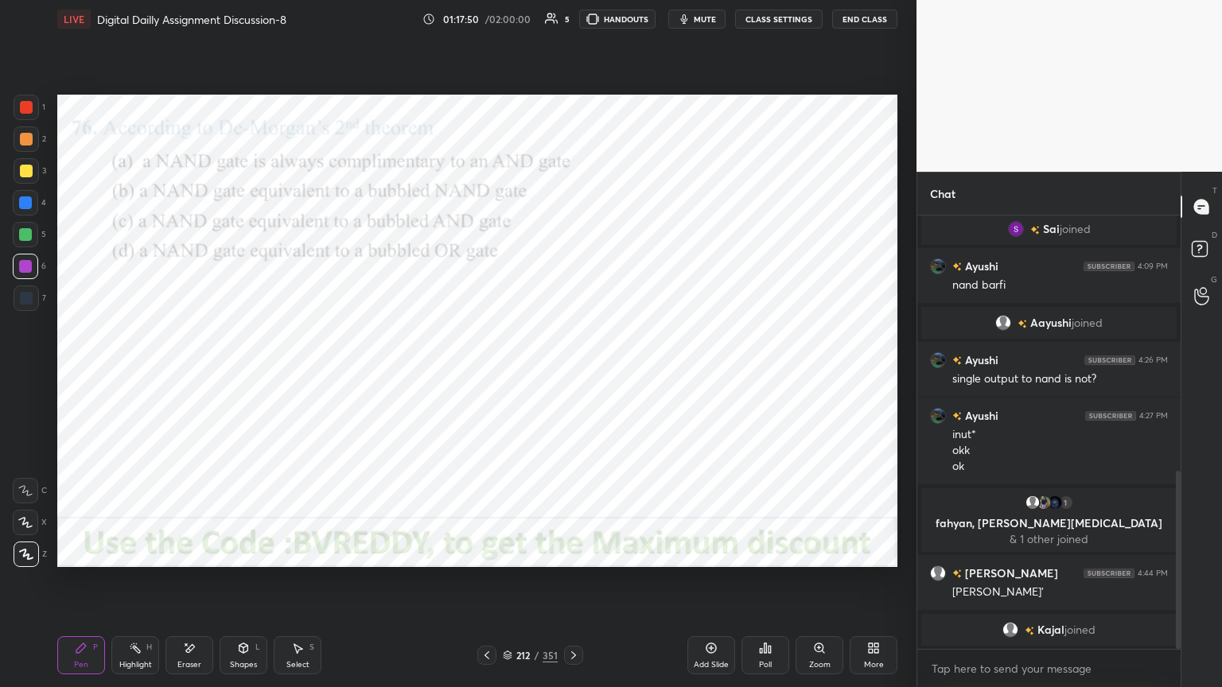
click at [573, 586] on icon at bounding box center [573, 655] width 13 height 13
click at [31, 270] on div at bounding box center [25, 266] width 13 height 13
click at [29, 554] on icon at bounding box center [26, 554] width 14 height 11
click at [768, 586] on div "Poll" at bounding box center [765, 665] width 13 height 8
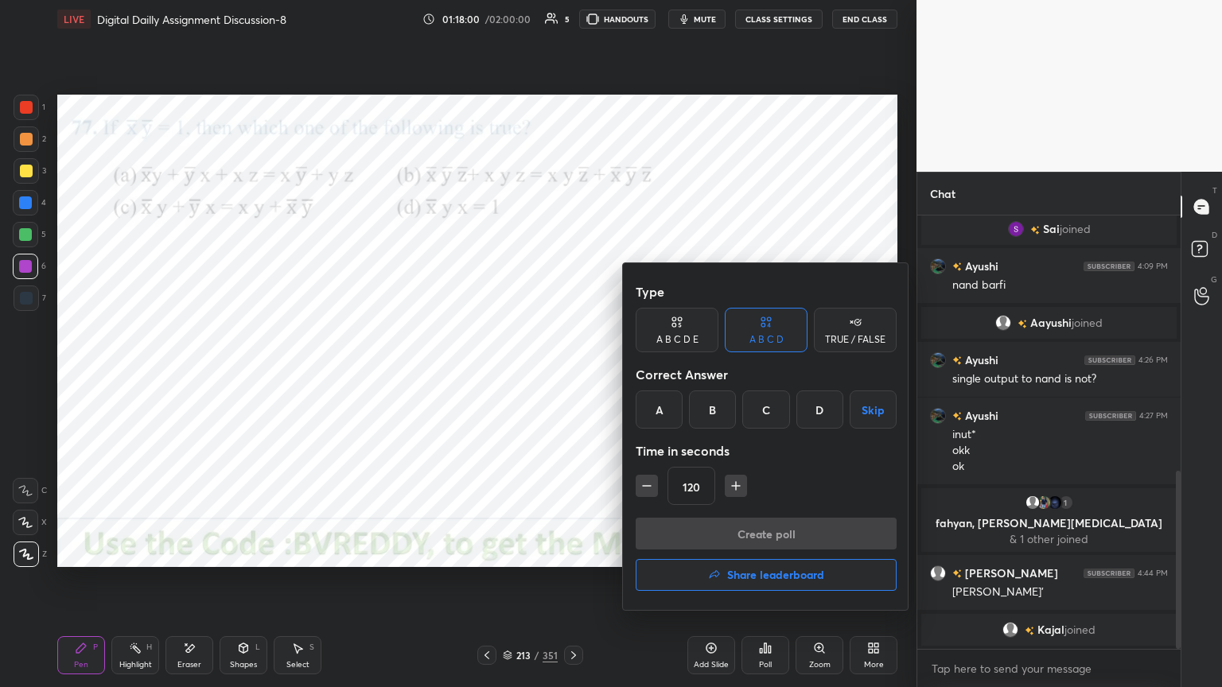
click at [716, 414] on div "B" at bounding box center [712, 410] width 47 height 38
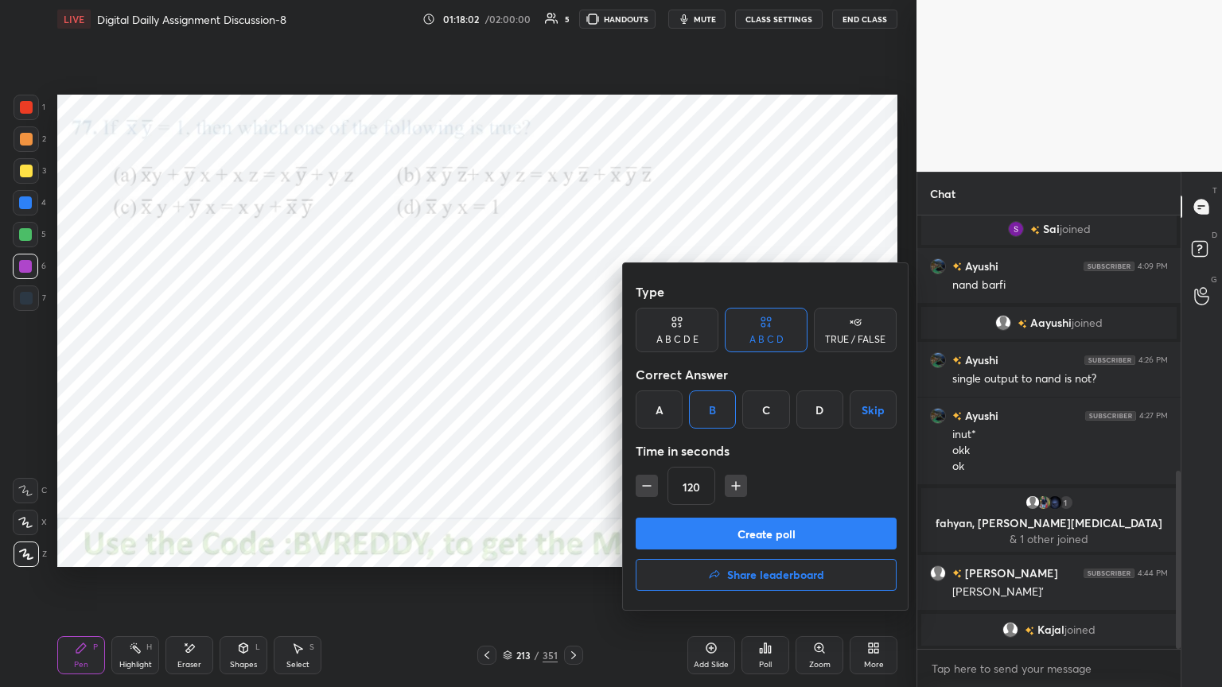
click at [699, 540] on button "Create poll" at bounding box center [766, 534] width 261 height 32
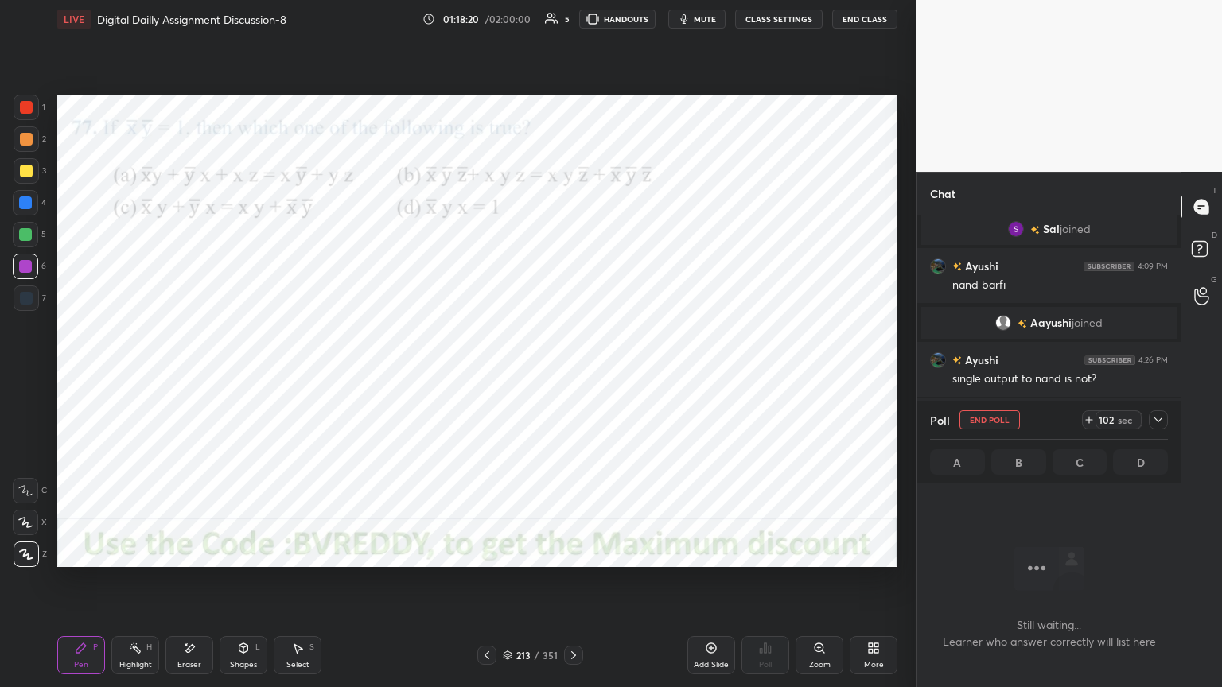
click at [32, 205] on div at bounding box center [25, 203] width 13 height 13
click at [30, 525] on icon at bounding box center [25, 522] width 14 height 11
click at [24, 561] on div at bounding box center [26, 554] width 25 height 25
click at [29, 270] on div at bounding box center [25, 266] width 13 height 13
click at [251, 586] on div "Shapes L" at bounding box center [244, 656] width 48 height 38
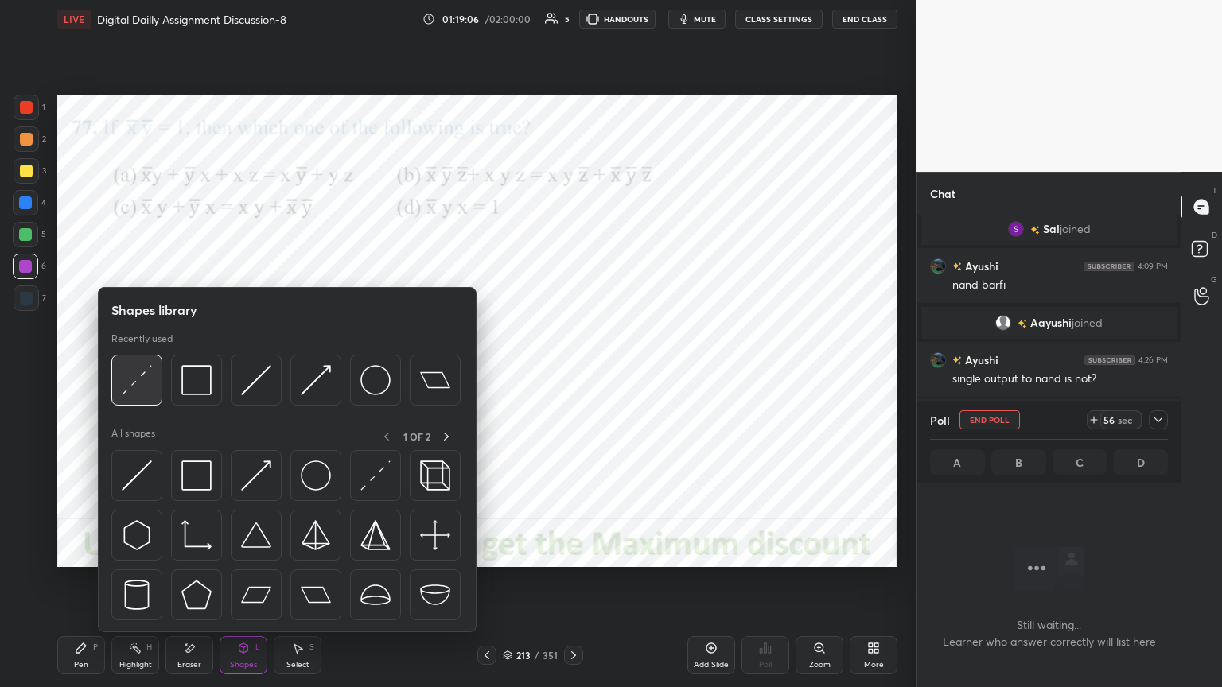
click at [147, 382] on img at bounding box center [137, 380] width 30 height 30
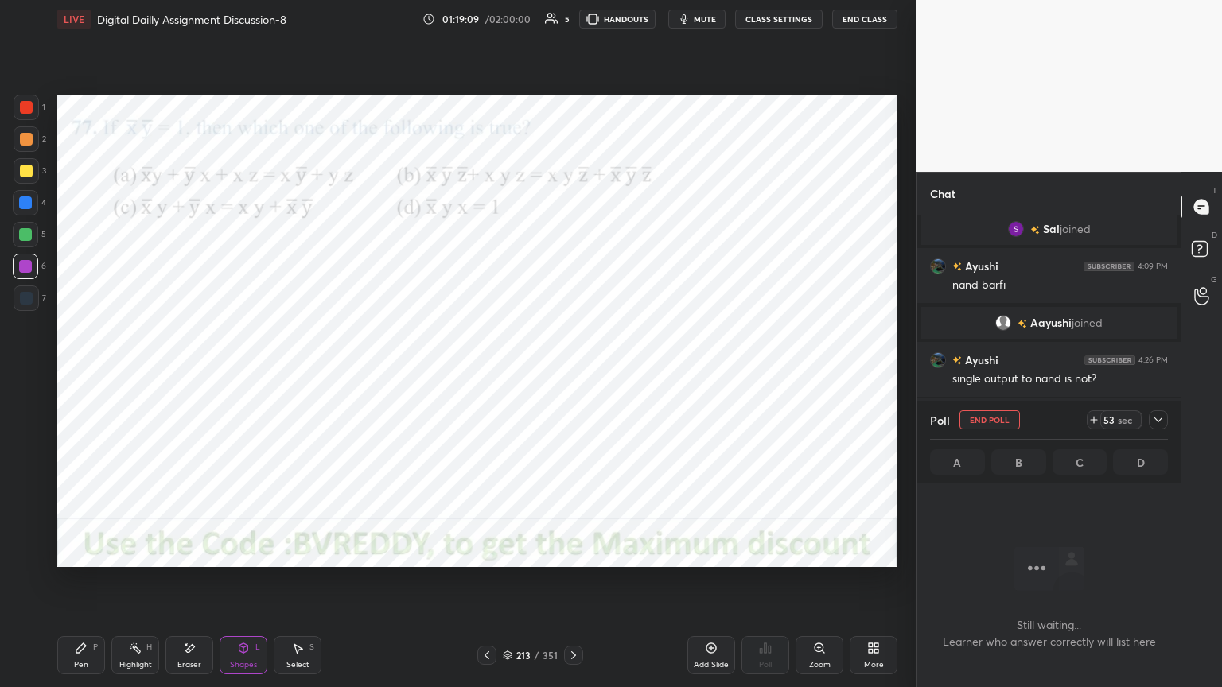
click at [80, 586] on icon at bounding box center [81, 648] width 13 height 13
click at [29, 207] on div at bounding box center [25, 203] width 13 height 13
click at [980, 423] on button "End Poll" at bounding box center [990, 420] width 60 height 19
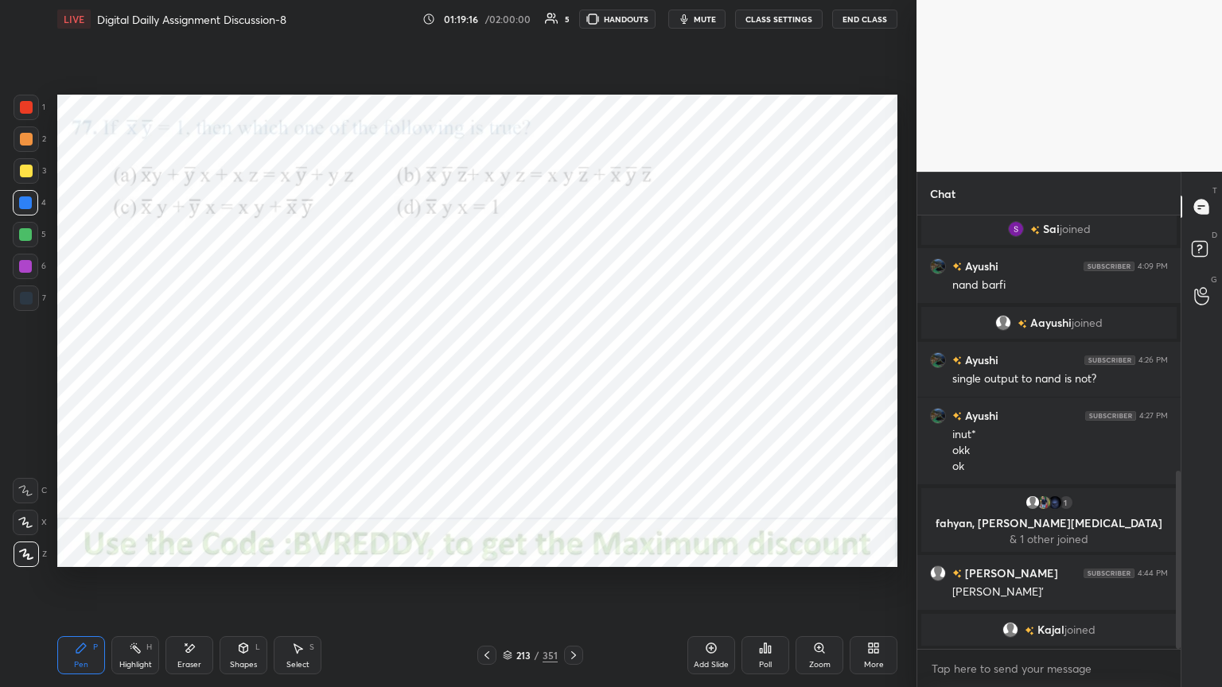
click at [24, 525] on icon at bounding box center [25, 523] width 13 height 10
click at [27, 268] on div at bounding box center [25, 266] width 13 height 13
click at [28, 302] on div at bounding box center [26, 298] width 13 height 13
click at [32, 212] on div at bounding box center [25, 202] width 25 height 25
click at [25, 274] on div at bounding box center [25, 266] width 25 height 25
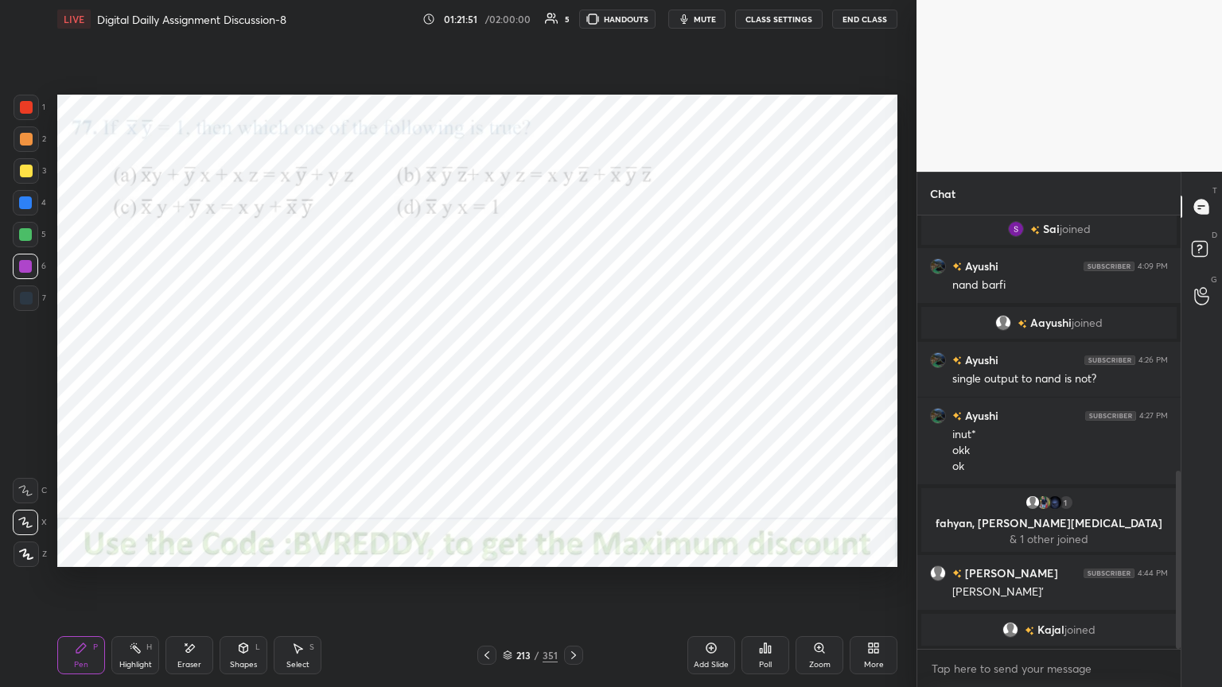
click at [24, 110] on div at bounding box center [26, 107] width 13 height 13
click at [190, 586] on icon at bounding box center [190, 649] width 9 height 8
click at [75, 586] on icon at bounding box center [81, 648] width 13 height 13
click at [25, 559] on icon at bounding box center [26, 554] width 14 height 11
click at [573, 586] on icon at bounding box center [573, 656] width 5 height 8
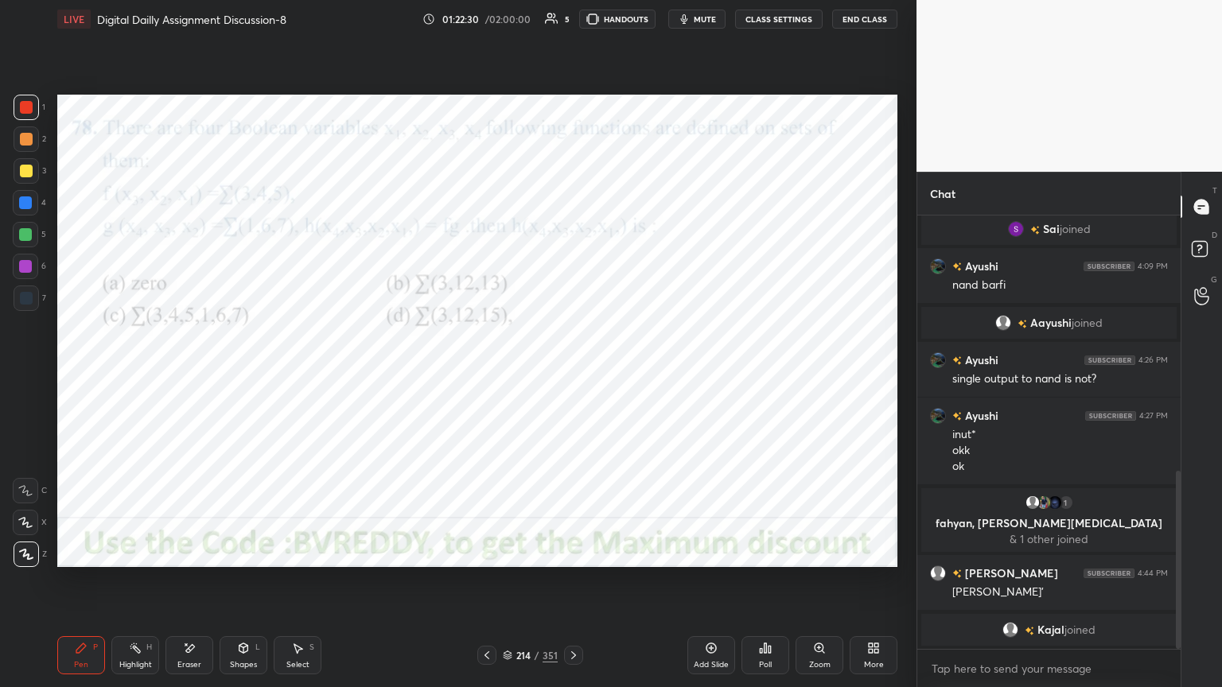
click at [24, 264] on div at bounding box center [25, 266] width 13 height 13
click at [30, 207] on div at bounding box center [25, 203] width 13 height 13
click at [140, 586] on div "Highlight H" at bounding box center [135, 656] width 48 height 38
click at [127, 586] on div "Highlight H" at bounding box center [135, 656] width 48 height 38
click at [71, 586] on div "Pen P" at bounding box center [81, 656] width 48 height 38
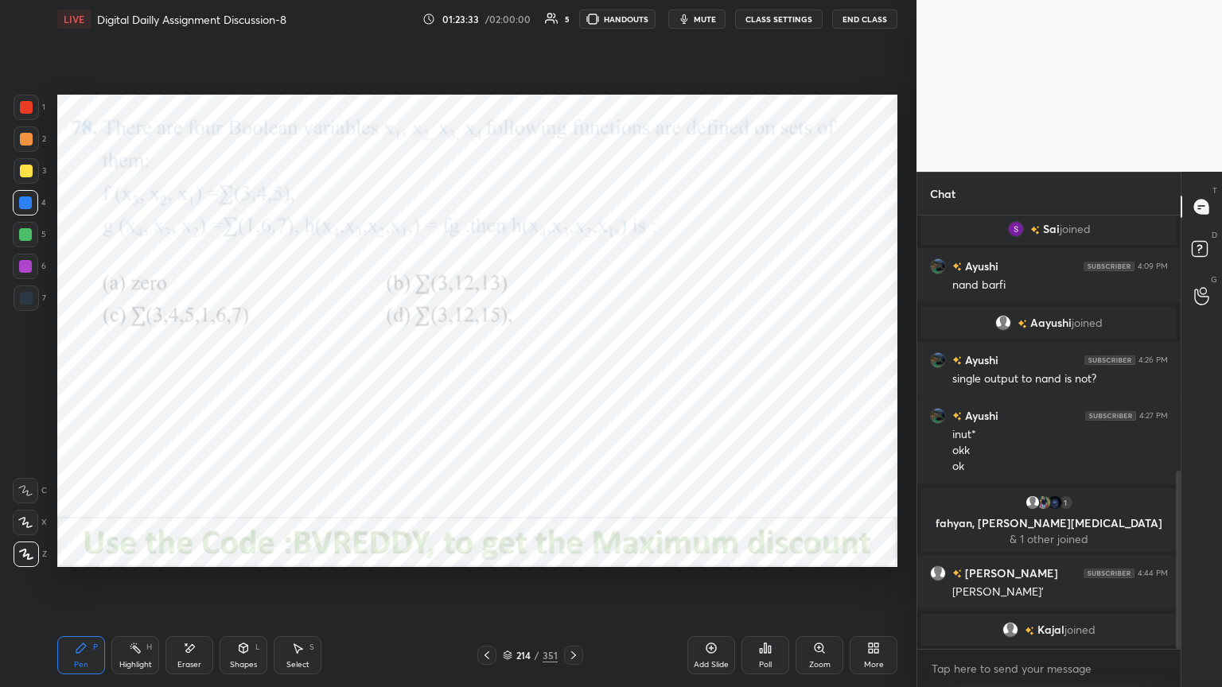
click at [29, 274] on div at bounding box center [25, 266] width 25 height 25
click at [19, 525] on icon at bounding box center [25, 522] width 14 height 11
click at [179, 586] on div "Eraser" at bounding box center [189, 665] width 24 height 8
click at [78, 586] on div "Pen" at bounding box center [81, 665] width 14 height 8
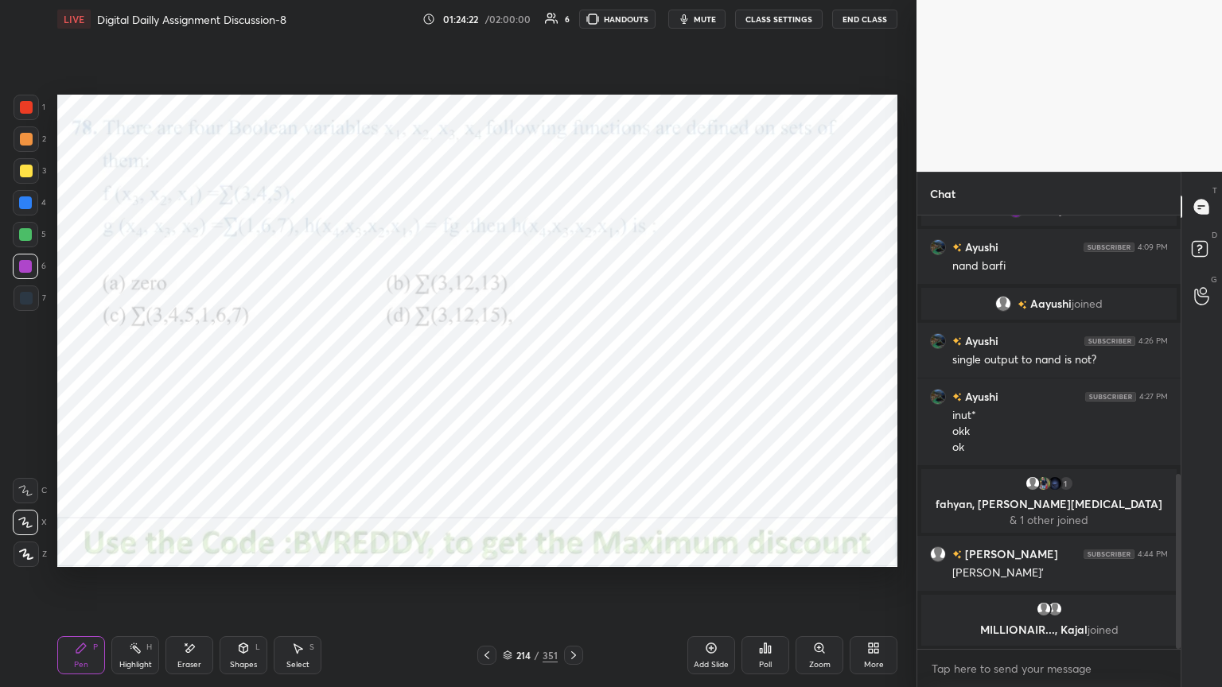
click at [26, 203] on div at bounding box center [25, 203] width 13 height 13
click at [22, 528] on div at bounding box center [25, 522] width 25 height 25
click at [23, 297] on div at bounding box center [26, 298] width 13 height 13
click at [188, 586] on div "Eraser" at bounding box center [190, 656] width 48 height 38
click at [70, 586] on div "Pen P" at bounding box center [81, 656] width 48 height 38
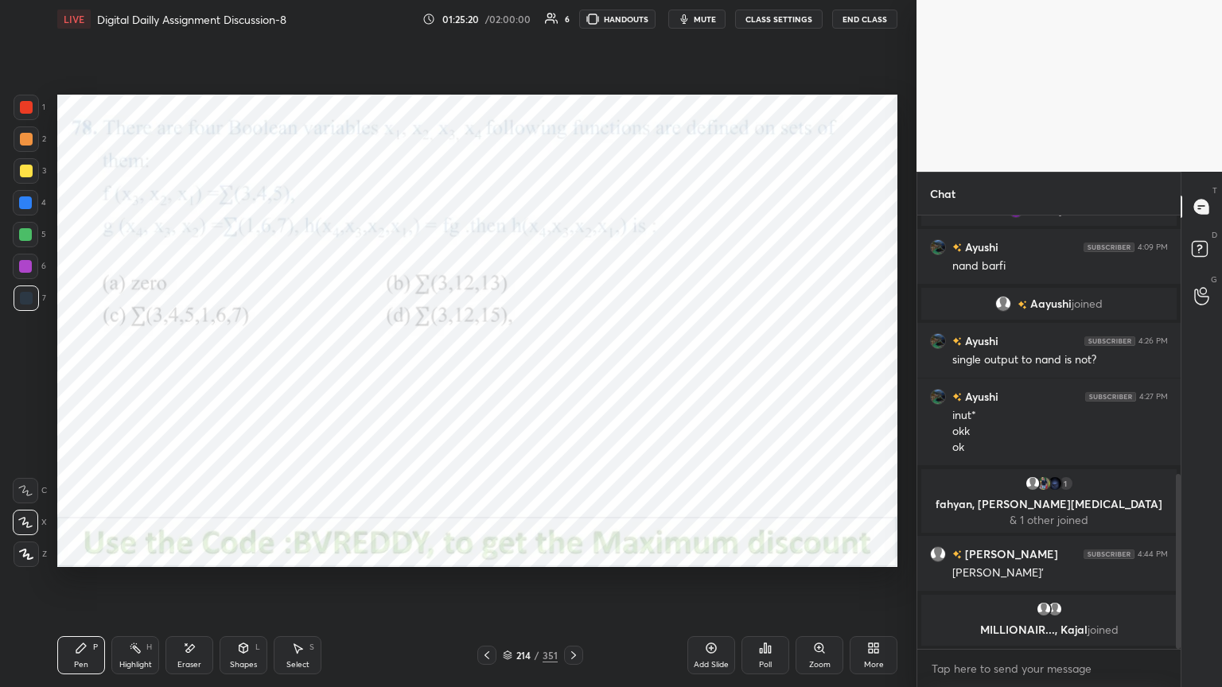
click at [22, 271] on div at bounding box center [25, 266] width 13 height 13
click at [25, 528] on div at bounding box center [25, 522] width 25 height 25
click at [186, 586] on icon at bounding box center [189, 649] width 13 height 14
click at [80, 586] on div "Pen" at bounding box center [81, 665] width 14 height 8
click at [137, 586] on div "Highlight" at bounding box center [135, 665] width 33 height 8
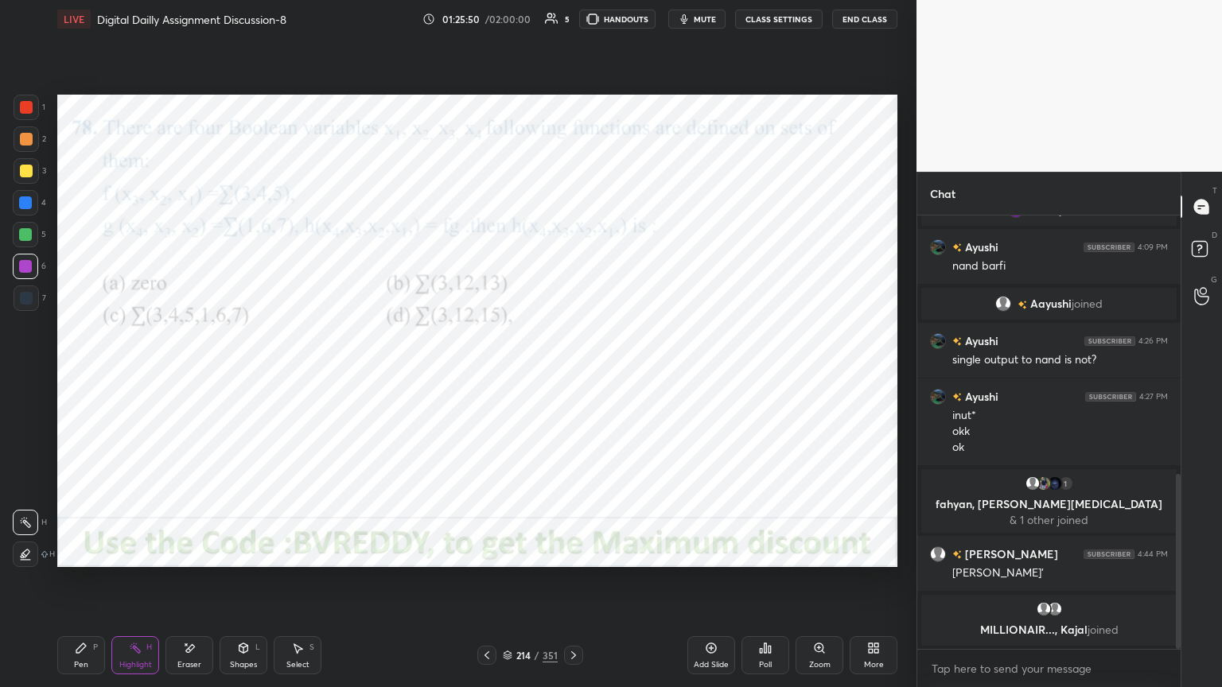
click at [75, 586] on div "Pen" at bounding box center [81, 665] width 14 height 8
click at [129, 586] on div "Highlight H" at bounding box center [135, 656] width 48 height 38
click at [83, 586] on div "Pen" at bounding box center [81, 665] width 14 height 8
click at [142, 586] on div "Highlight" at bounding box center [135, 665] width 33 height 8
click at [143, 586] on div "Highlight" at bounding box center [135, 665] width 33 height 8
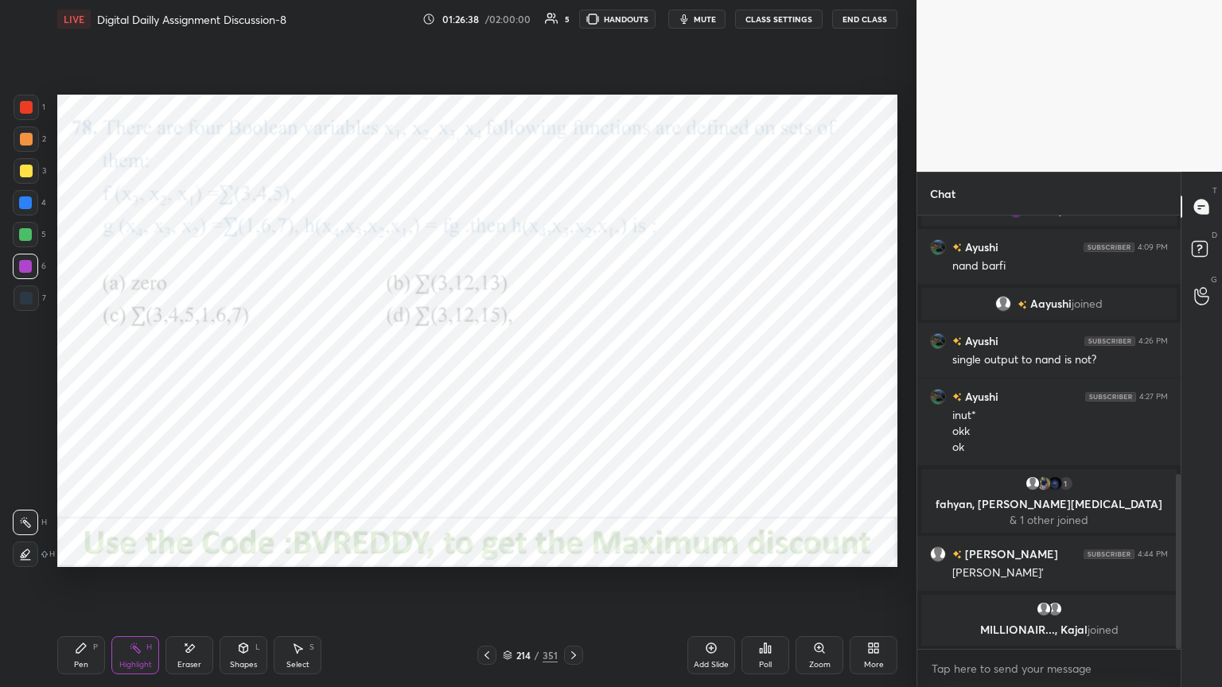
click at [74, 586] on div "Pen" at bounding box center [81, 665] width 14 height 8
click at [142, 586] on div "Highlight" at bounding box center [135, 665] width 33 height 8
click at [135, 586] on div "Highlight" at bounding box center [135, 665] width 33 height 8
click at [108, 586] on div "Pen P Highlight H Eraser Shapes L Select S" at bounding box center [214, 656] width 315 height 38
click at [76, 586] on div "Pen P" at bounding box center [81, 656] width 48 height 38
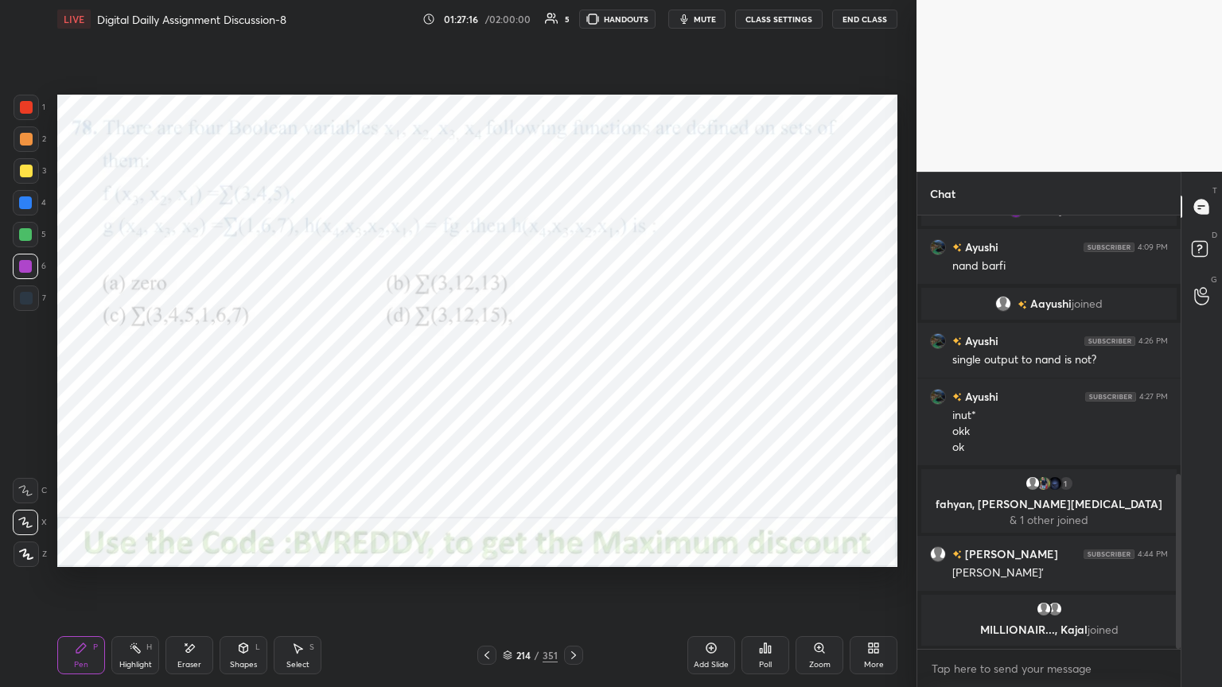
click at [132, 586] on div "Highlight H" at bounding box center [135, 656] width 48 height 38
click at [82, 586] on div "Pen P" at bounding box center [81, 656] width 48 height 38
click at [195, 586] on div "Eraser" at bounding box center [190, 656] width 48 height 38
click at [86, 586] on div "Pen" at bounding box center [81, 665] width 14 height 8
click at [30, 208] on div at bounding box center [25, 203] width 13 height 13
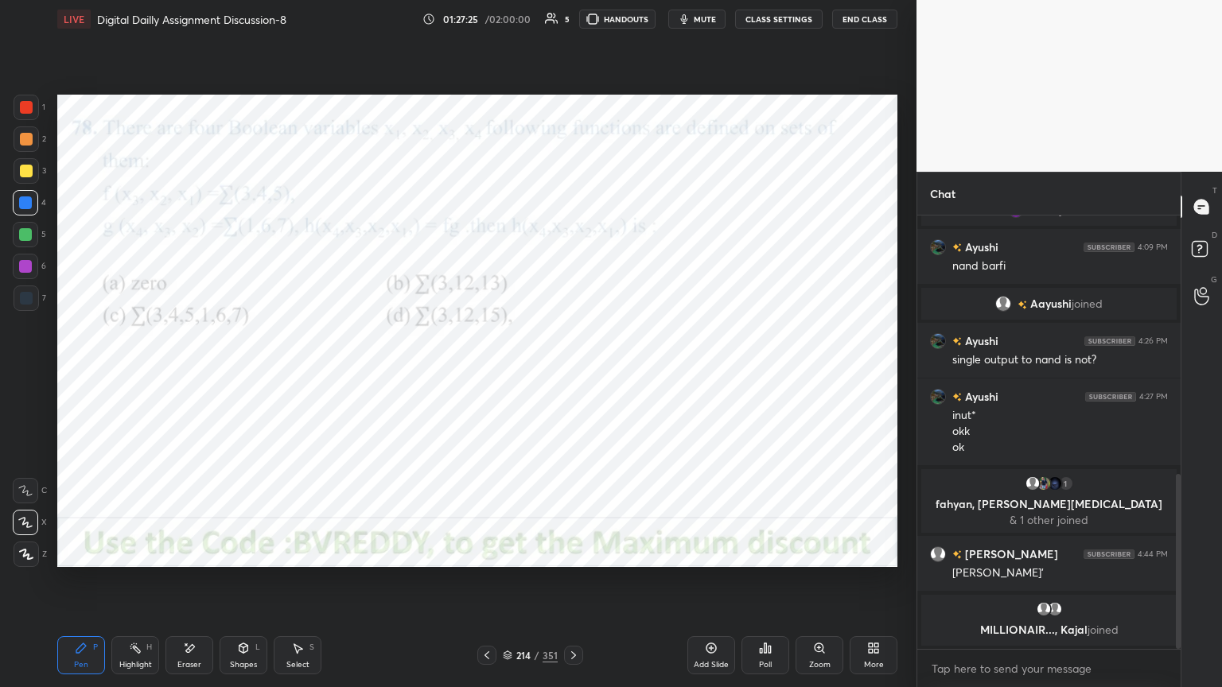
click at [19, 565] on div at bounding box center [26, 554] width 25 height 25
click at [761, 586] on div "Poll" at bounding box center [766, 656] width 48 height 38
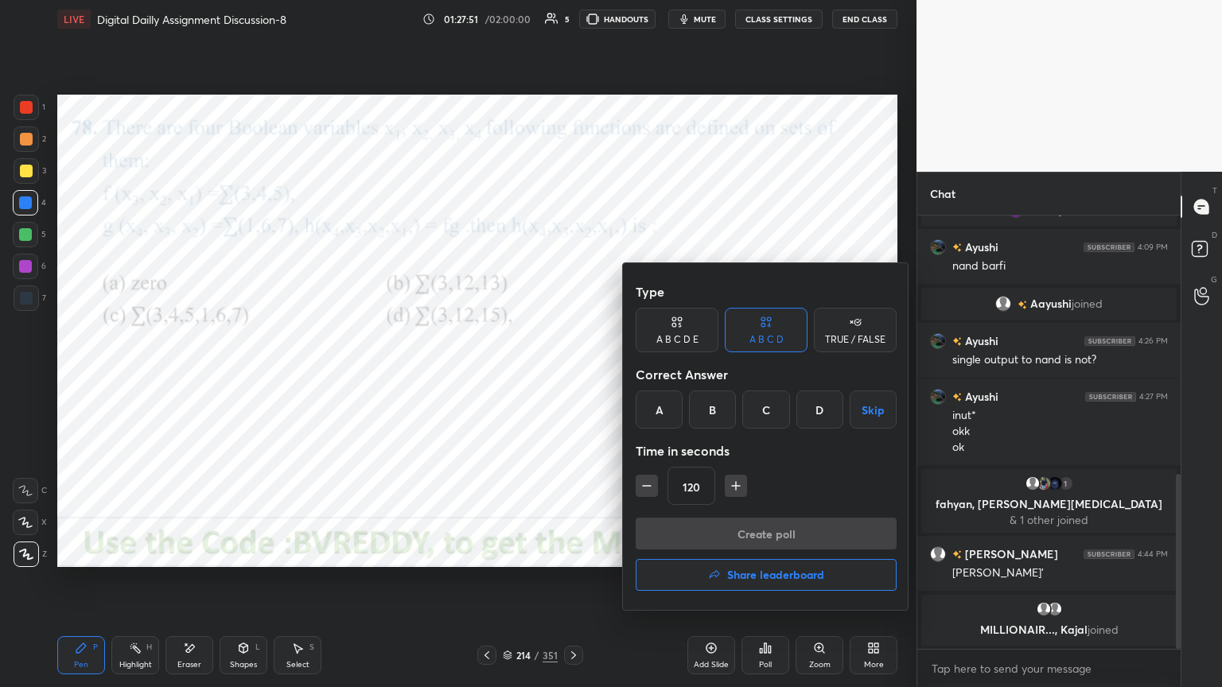
click at [717, 423] on div "B" at bounding box center [712, 410] width 47 height 38
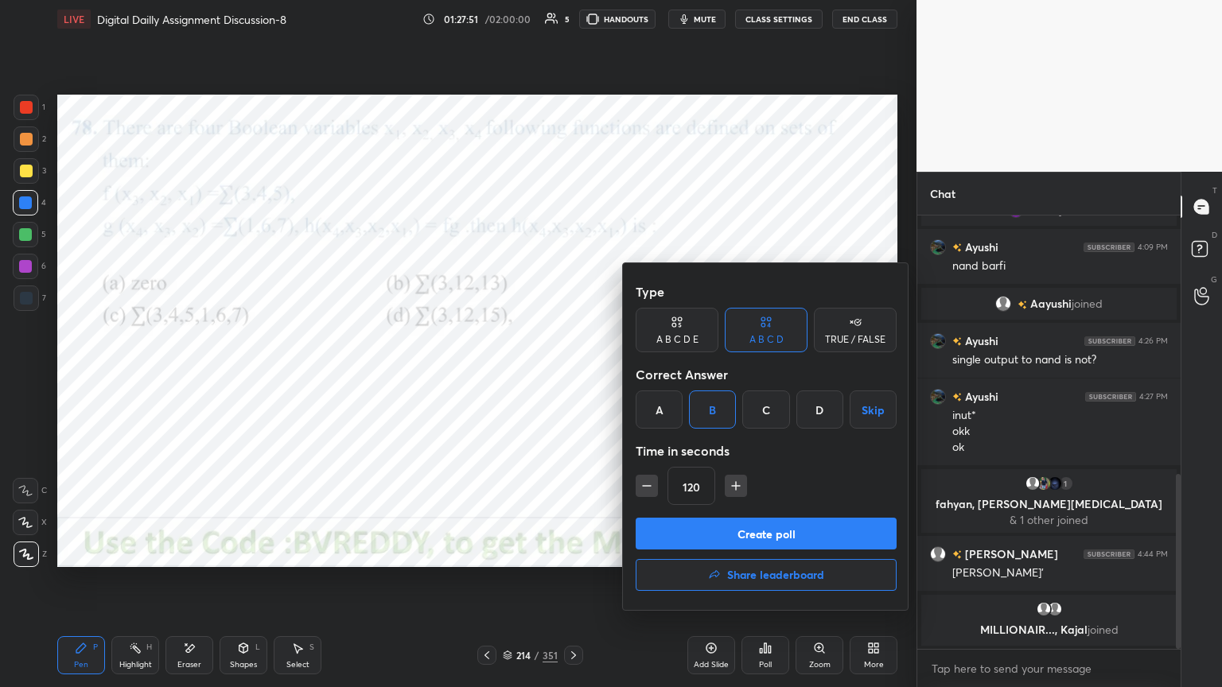
click at [742, 536] on button "Create poll" at bounding box center [766, 534] width 261 height 32
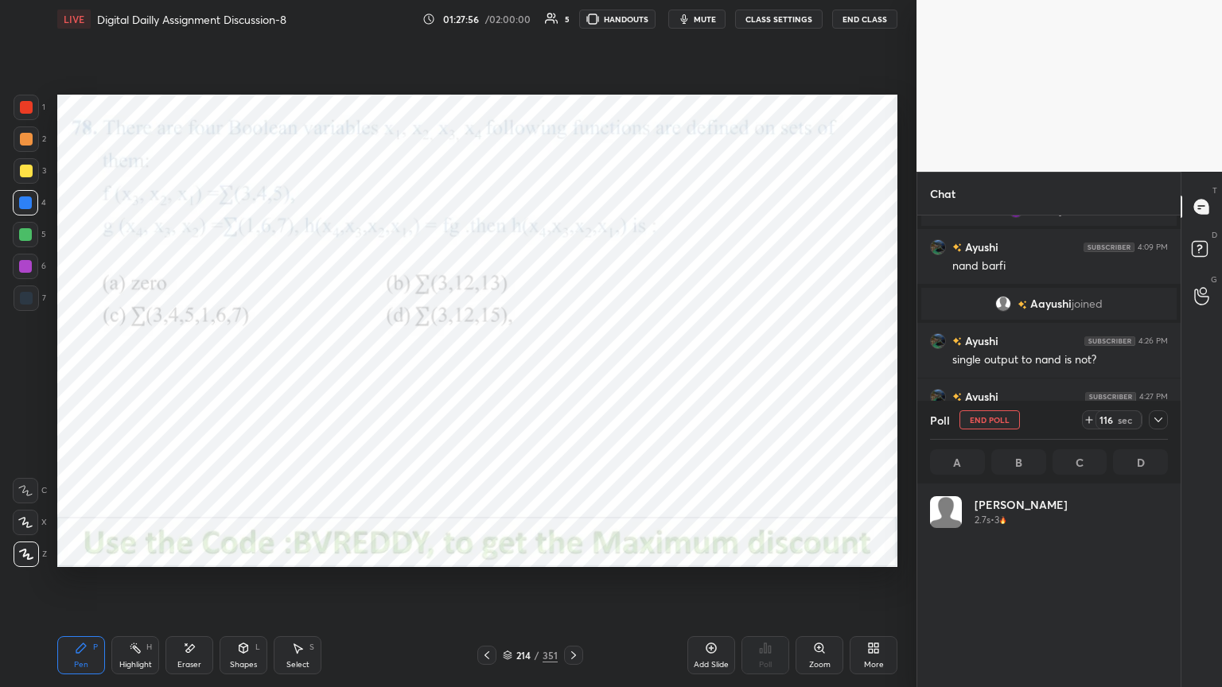
scroll to position [186, 233]
click at [982, 427] on button "End Poll" at bounding box center [990, 420] width 60 height 19
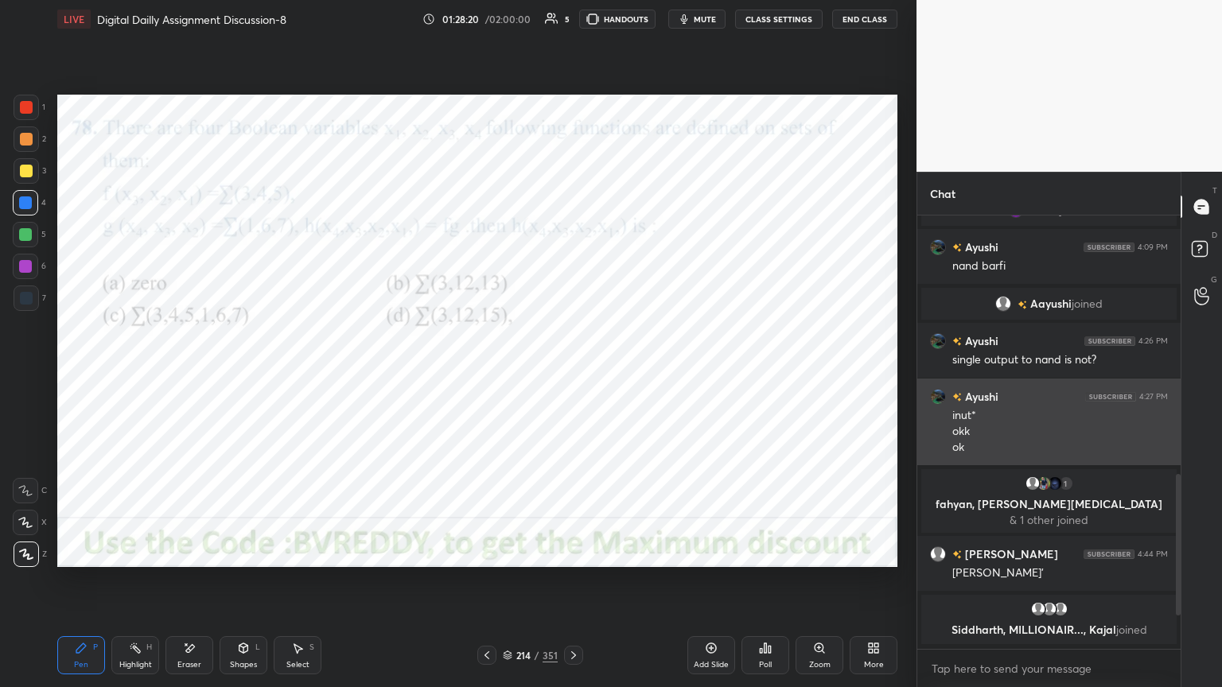
scroll to position [5, 5]
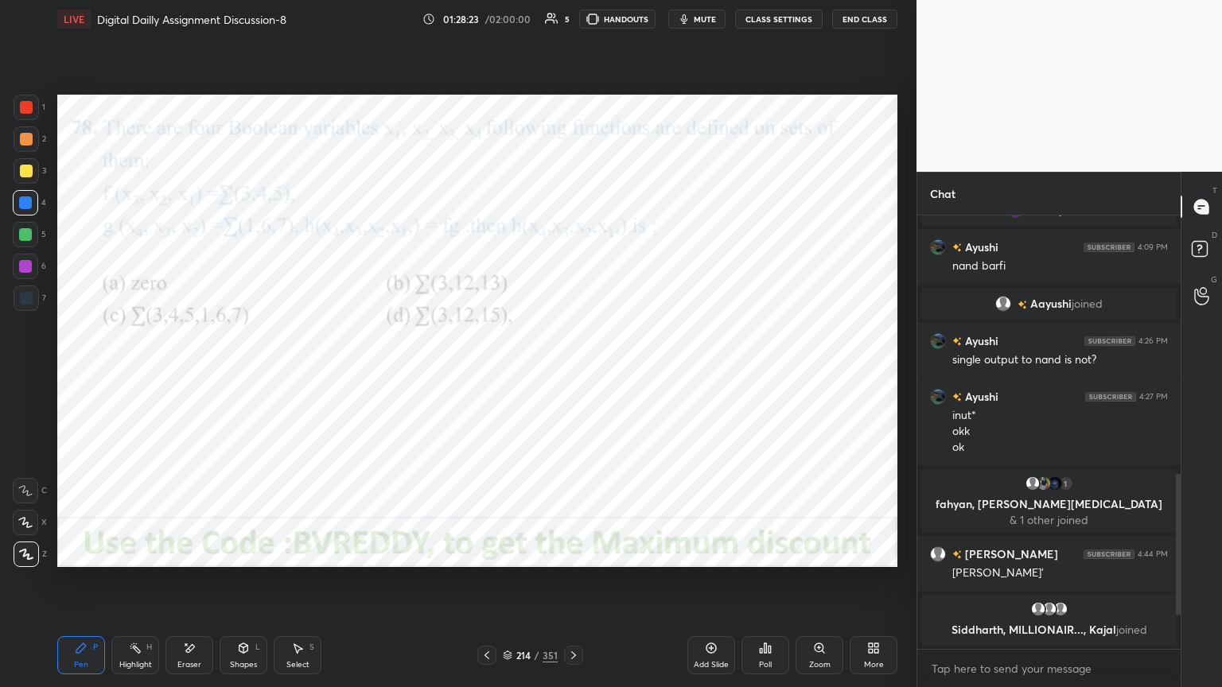
click at [578, 586] on icon at bounding box center [573, 655] width 13 height 13
click at [762, 586] on div "Poll" at bounding box center [765, 665] width 13 height 8
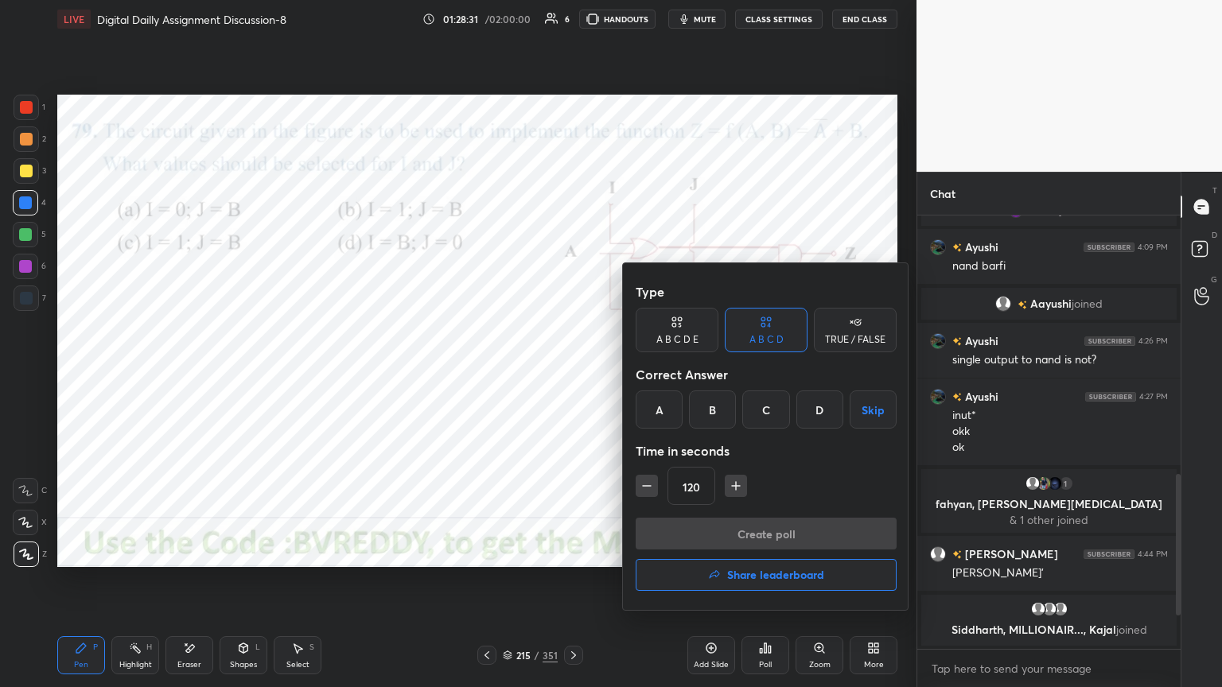
click at [766, 408] on div "C" at bounding box center [765, 410] width 47 height 38
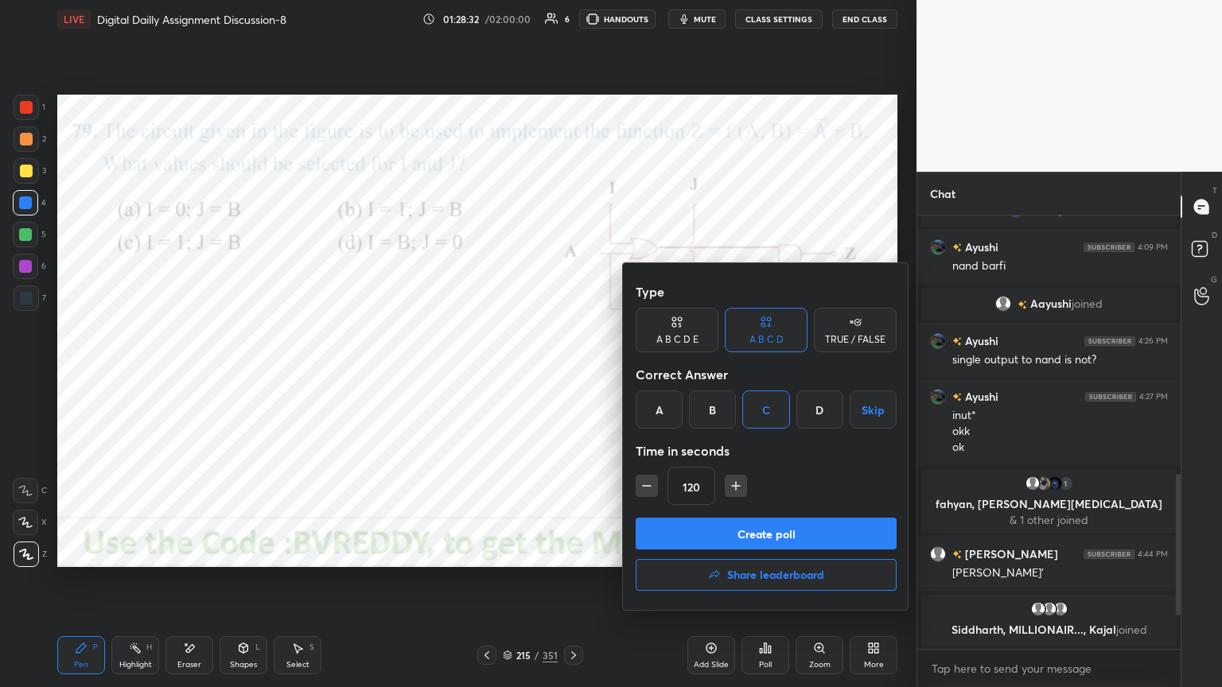
click at [754, 535] on button "Create poll" at bounding box center [766, 534] width 261 height 32
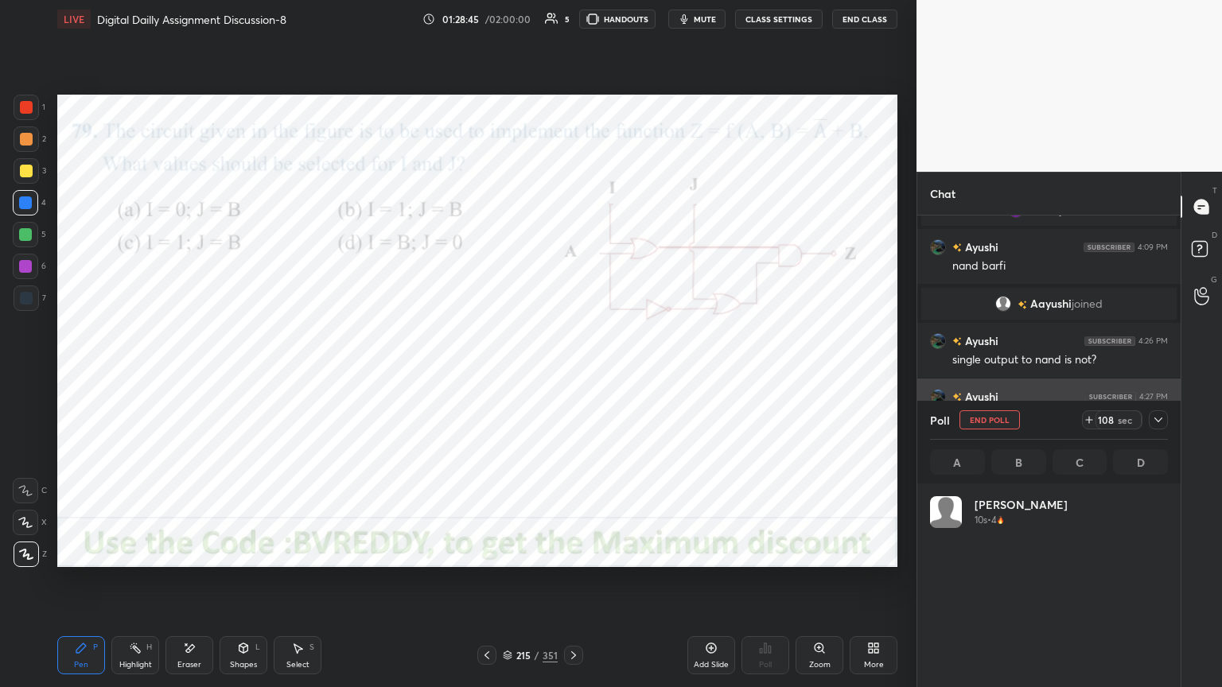
click at [1004, 423] on button "End Poll" at bounding box center [990, 420] width 60 height 19
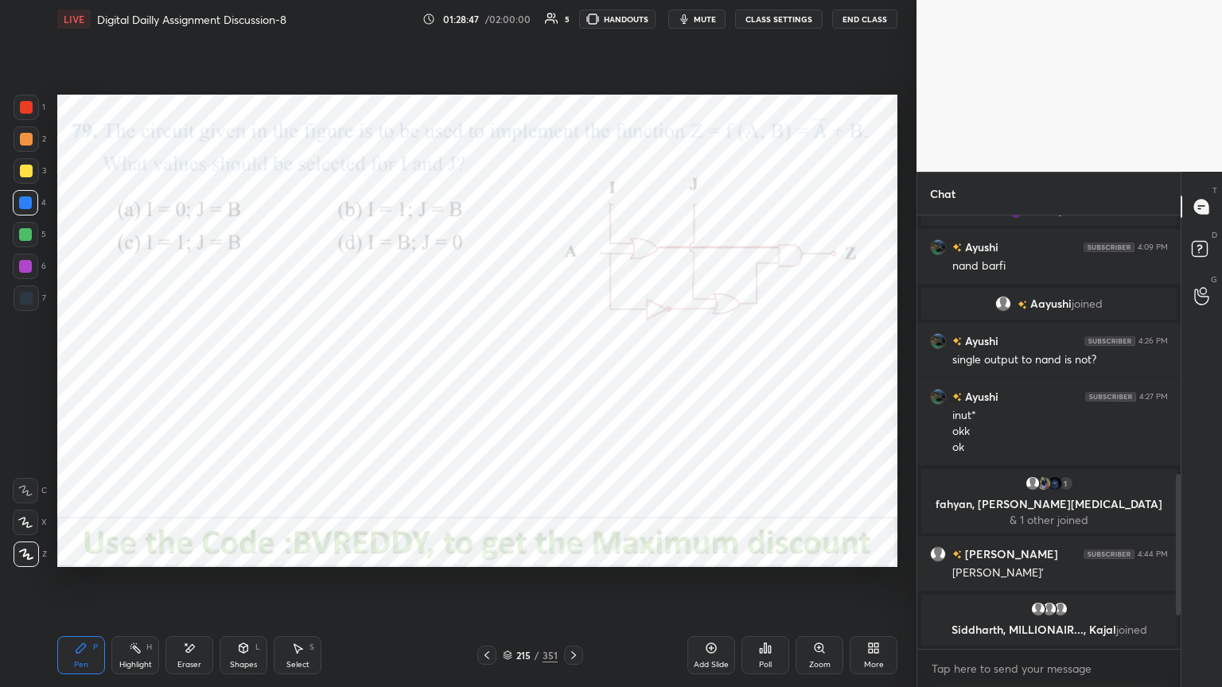
click at [576, 586] on icon at bounding box center [573, 655] width 13 height 13
click at [773, 586] on div "Poll" at bounding box center [766, 656] width 48 height 38
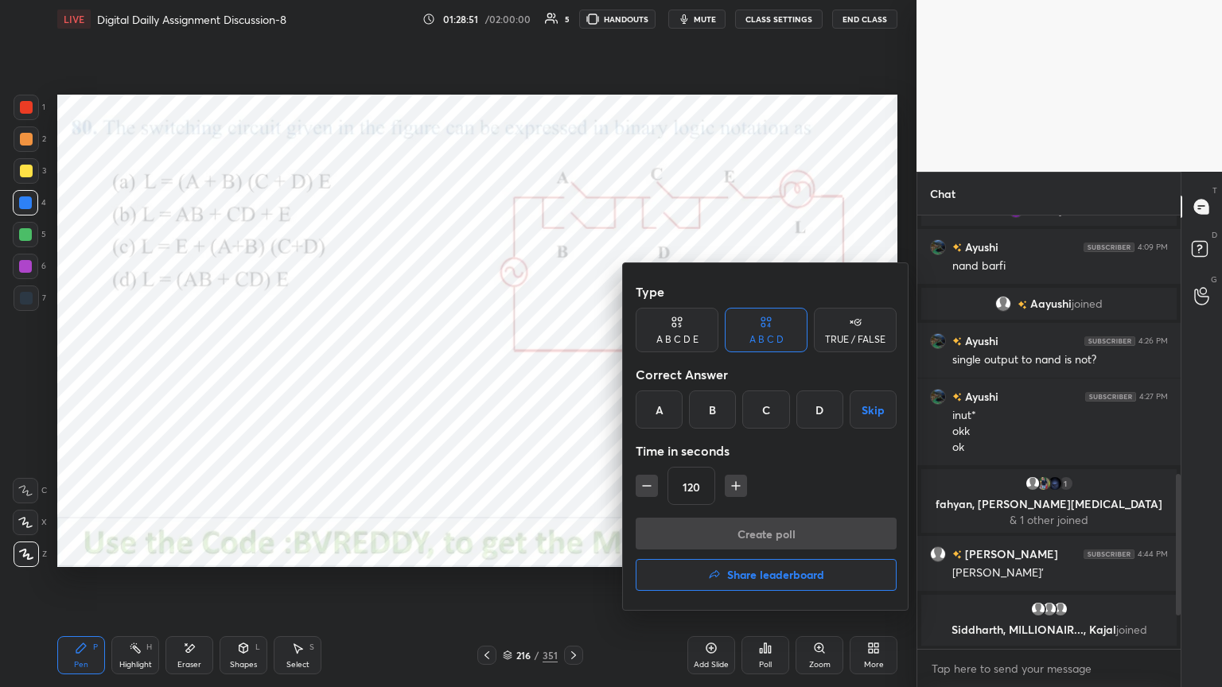
click at [672, 414] on div "A" at bounding box center [659, 410] width 47 height 38
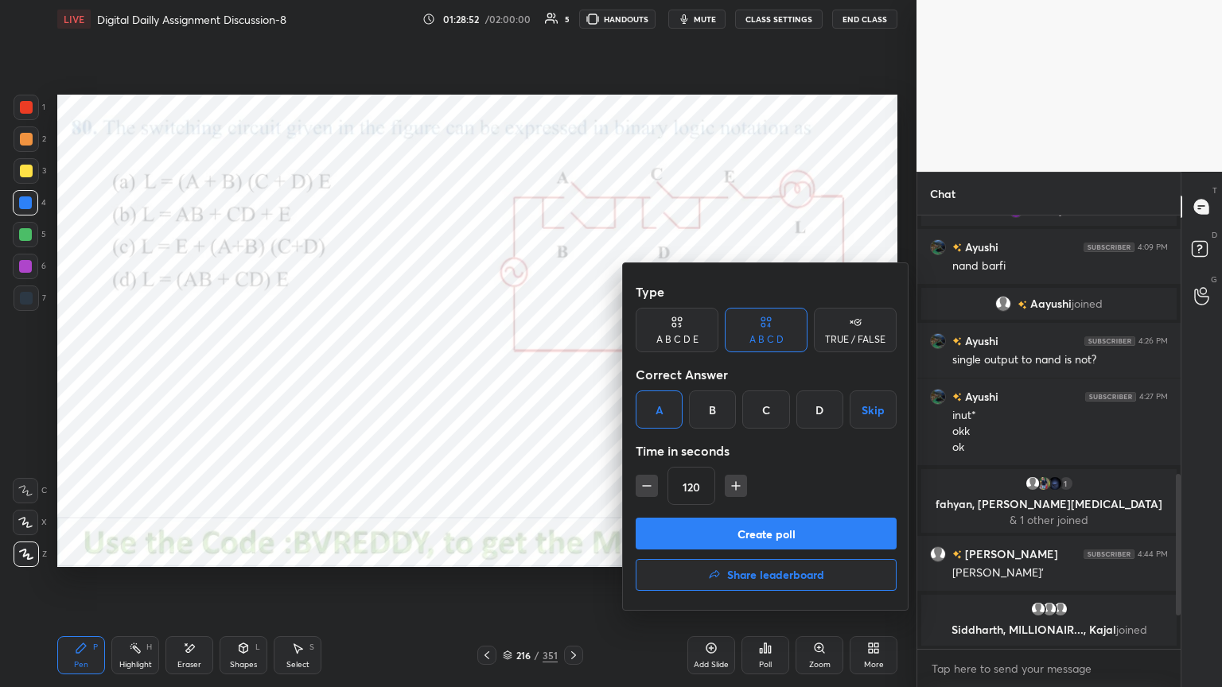
click at [690, 531] on button "Create poll" at bounding box center [766, 534] width 261 height 32
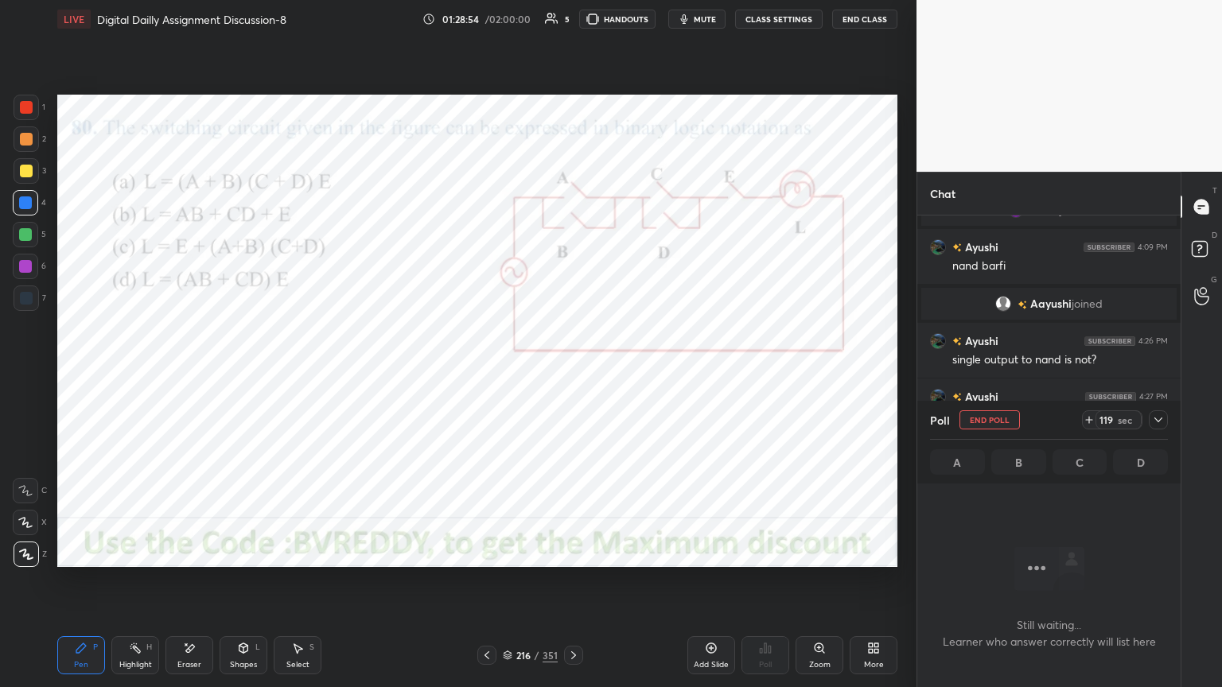
click at [28, 271] on div at bounding box center [25, 266] width 13 height 13
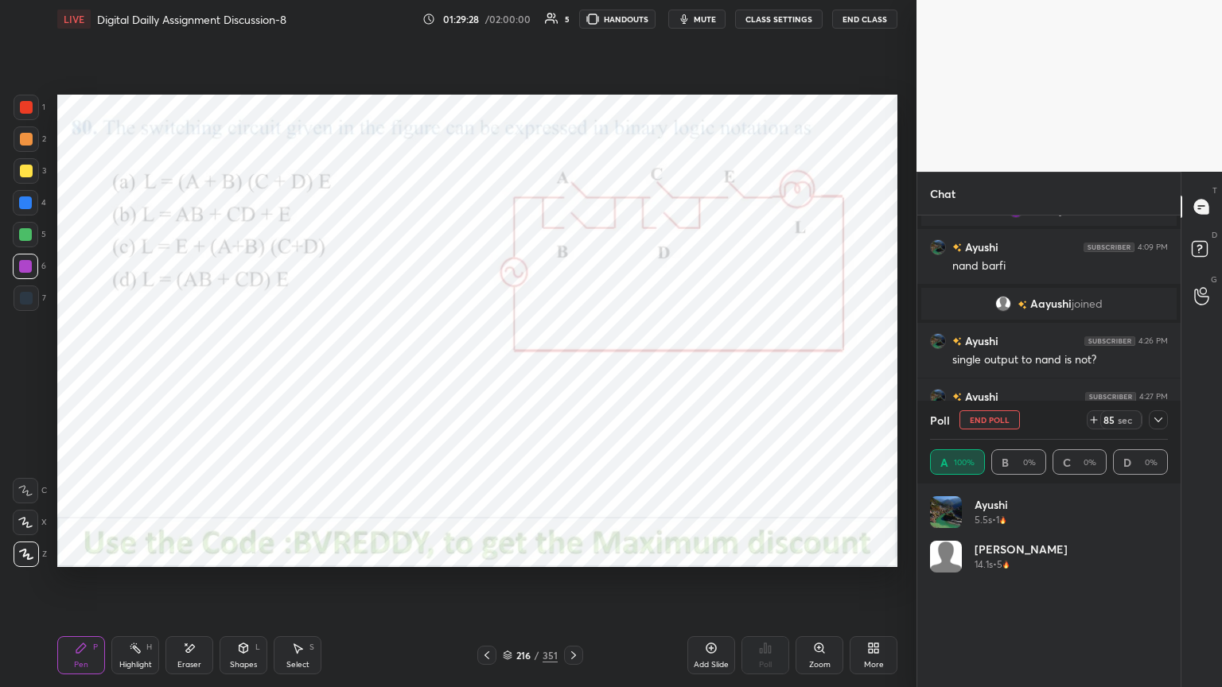
click at [29, 205] on div at bounding box center [25, 203] width 13 height 13
click at [21, 271] on div at bounding box center [25, 266] width 13 height 13
click at [1151, 421] on div at bounding box center [1158, 420] width 19 height 19
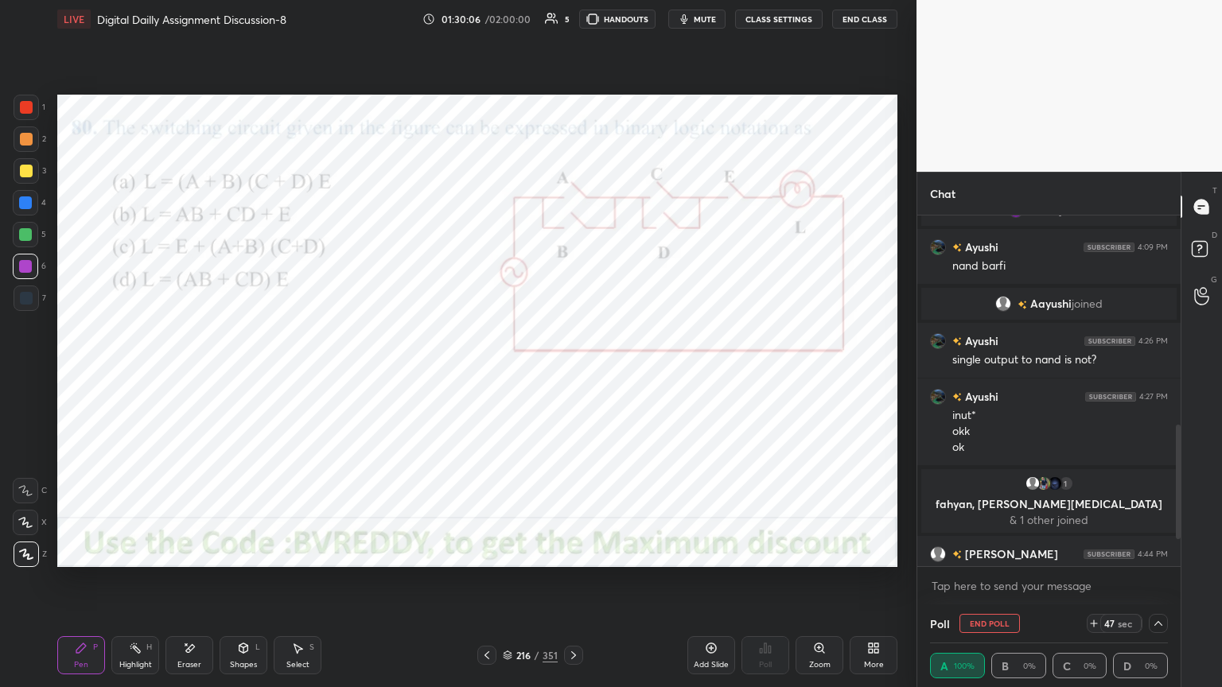
scroll to position [725, 0]
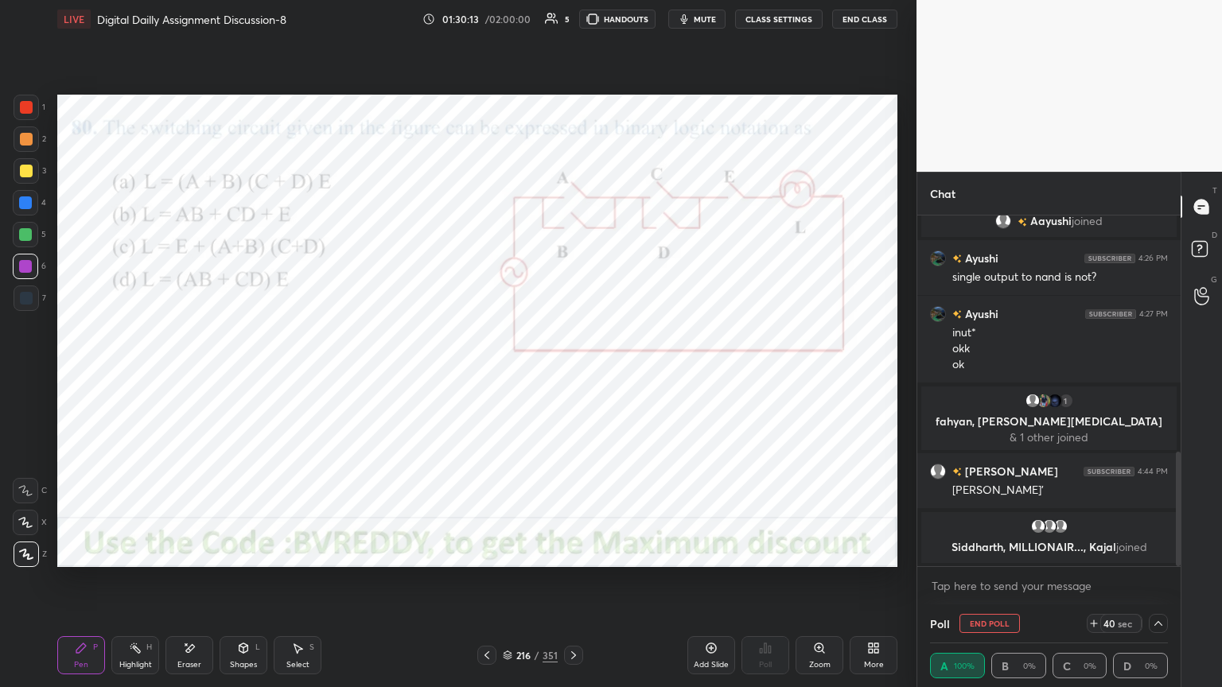
click at [997, 586] on button "End Poll" at bounding box center [990, 623] width 60 height 19
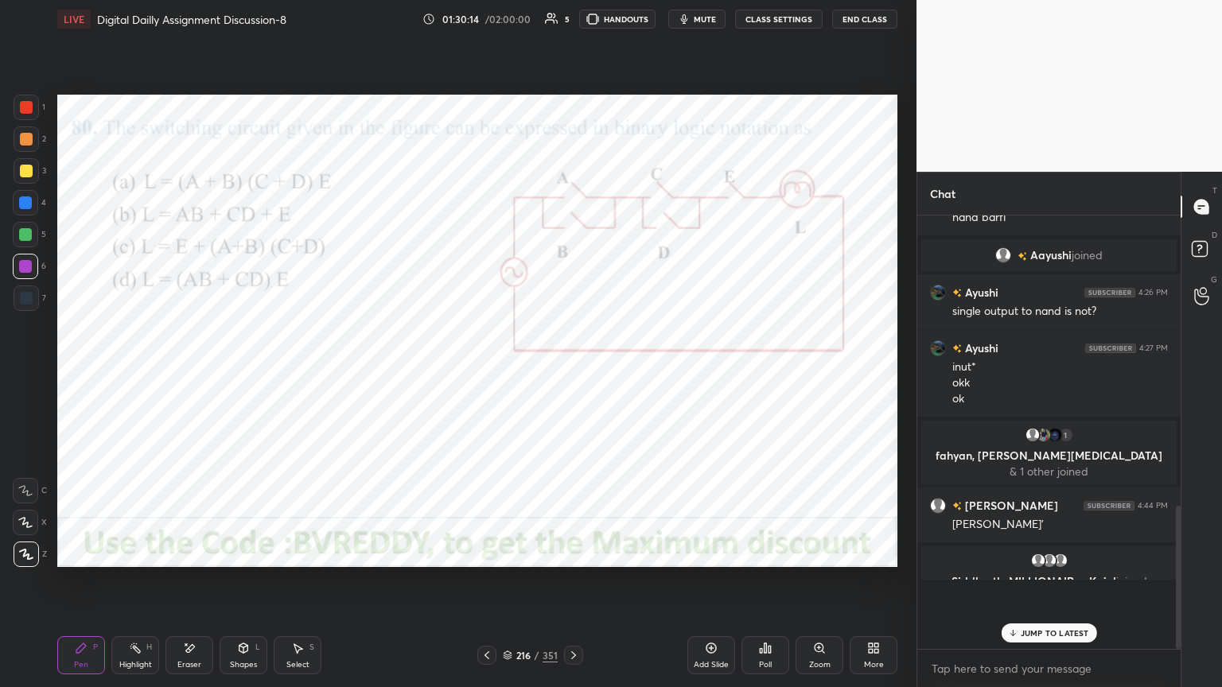
scroll to position [5, 5]
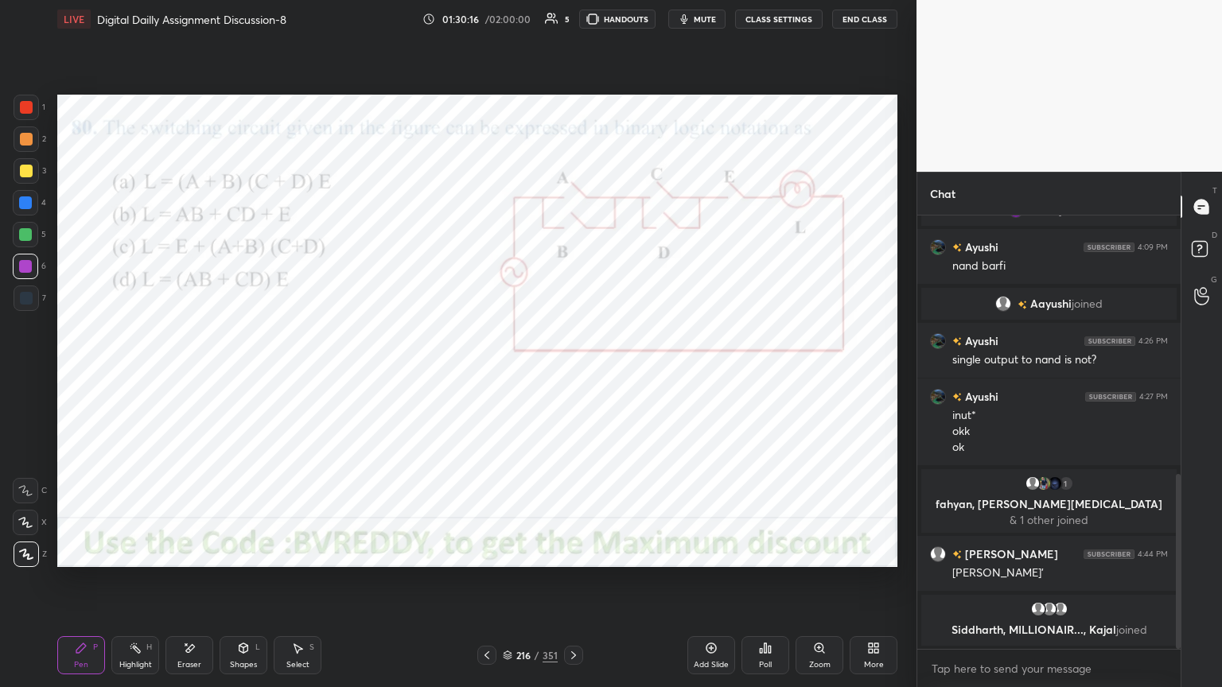
click at [579, 586] on div at bounding box center [573, 655] width 19 height 19
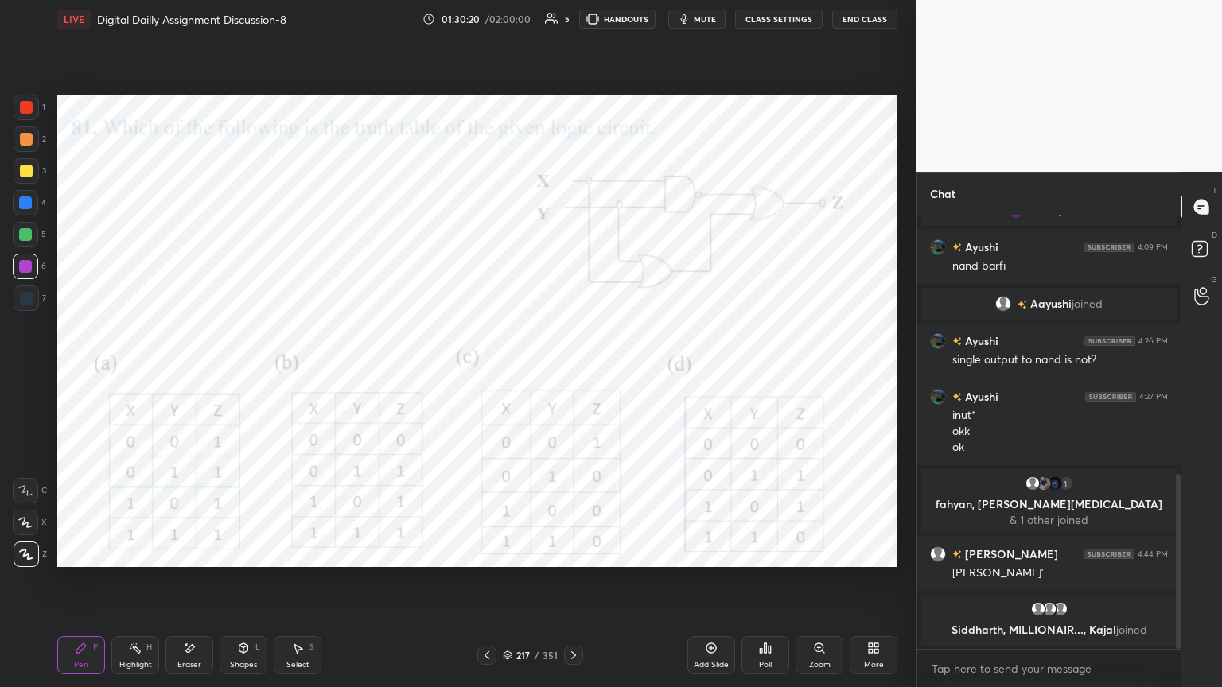
click at [31, 120] on div "1" at bounding box center [30, 111] width 32 height 32
click at [27, 210] on div at bounding box center [25, 202] width 25 height 25
click at [767, 586] on div "Poll" at bounding box center [765, 665] width 13 height 8
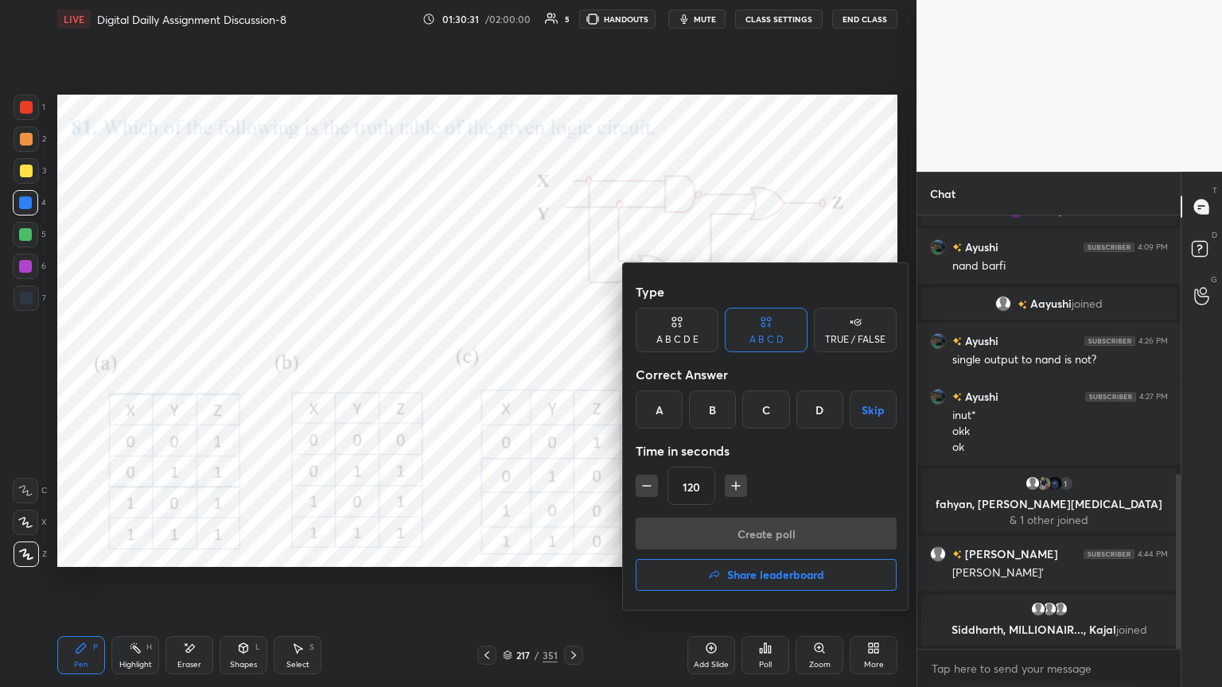
click at [661, 414] on div "A" at bounding box center [659, 410] width 47 height 38
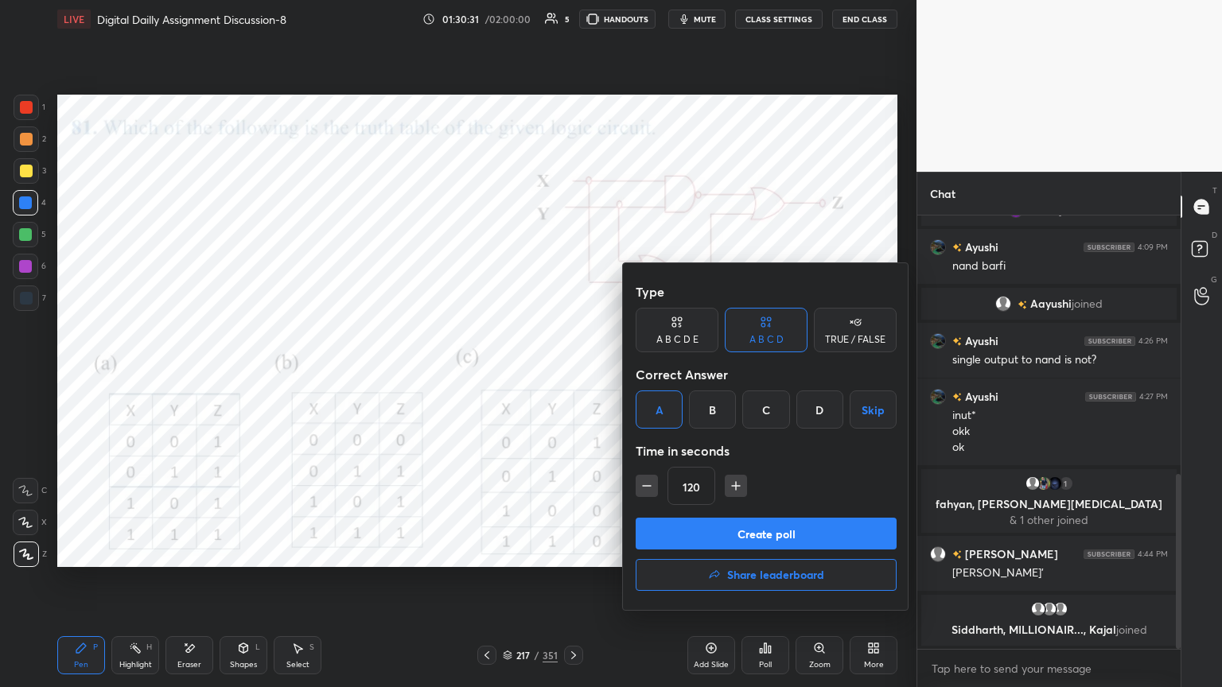
click at [773, 538] on button "Create poll" at bounding box center [766, 534] width 261 height 32
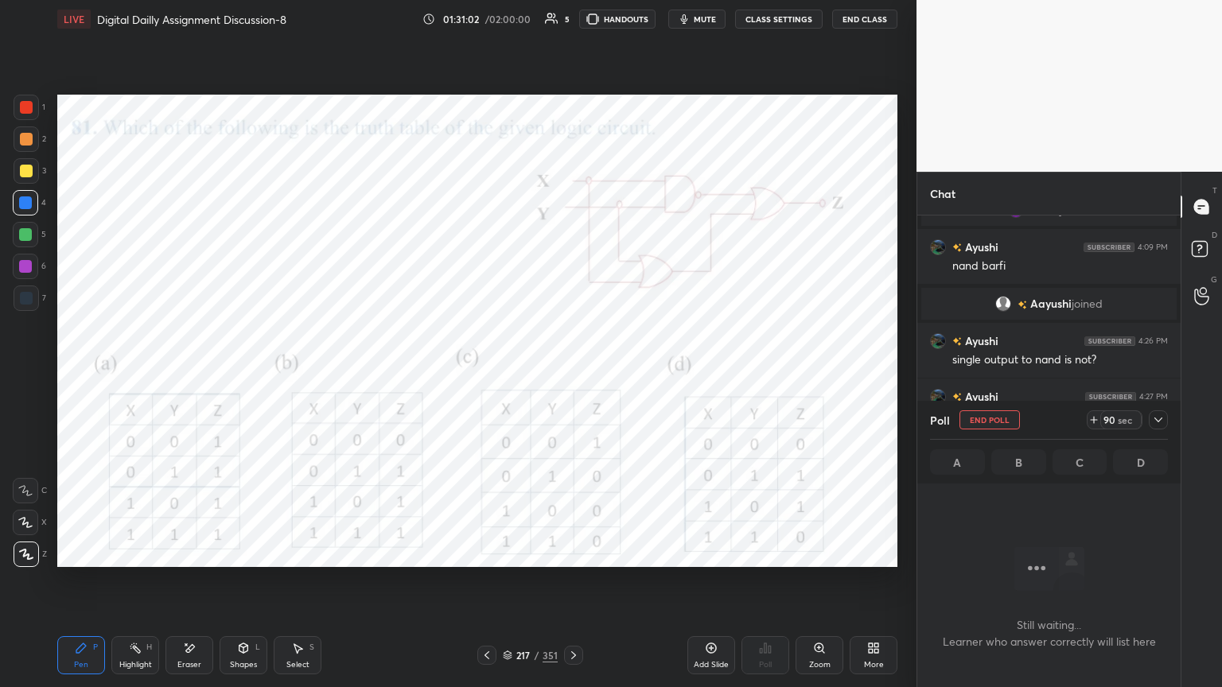
click at [24, 531] on div at bounding box center [25, 522] width 25 height 25
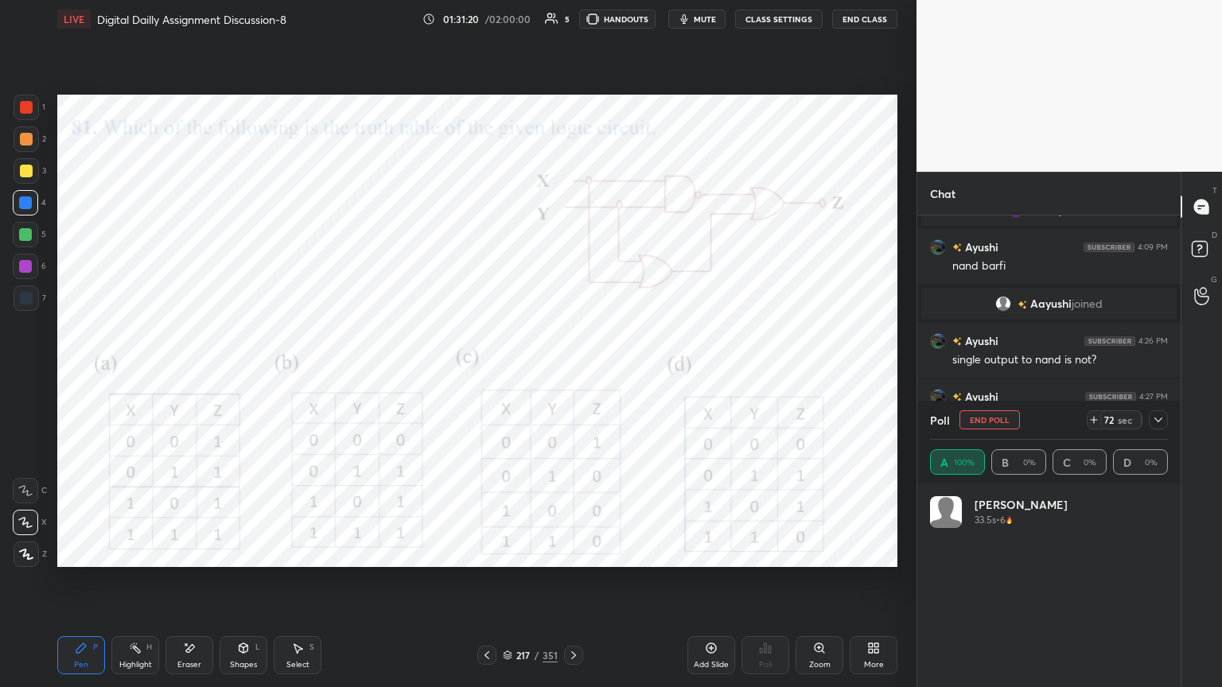
click at [23, 555] on icon at bounding box center [26, 555] width 13 height 10
click at [25, 271] on div at bounding box center [25, 266] width 13 height 13
click at [1160, 422] on icon at bounding box center [1158, 420] width 13 height 13
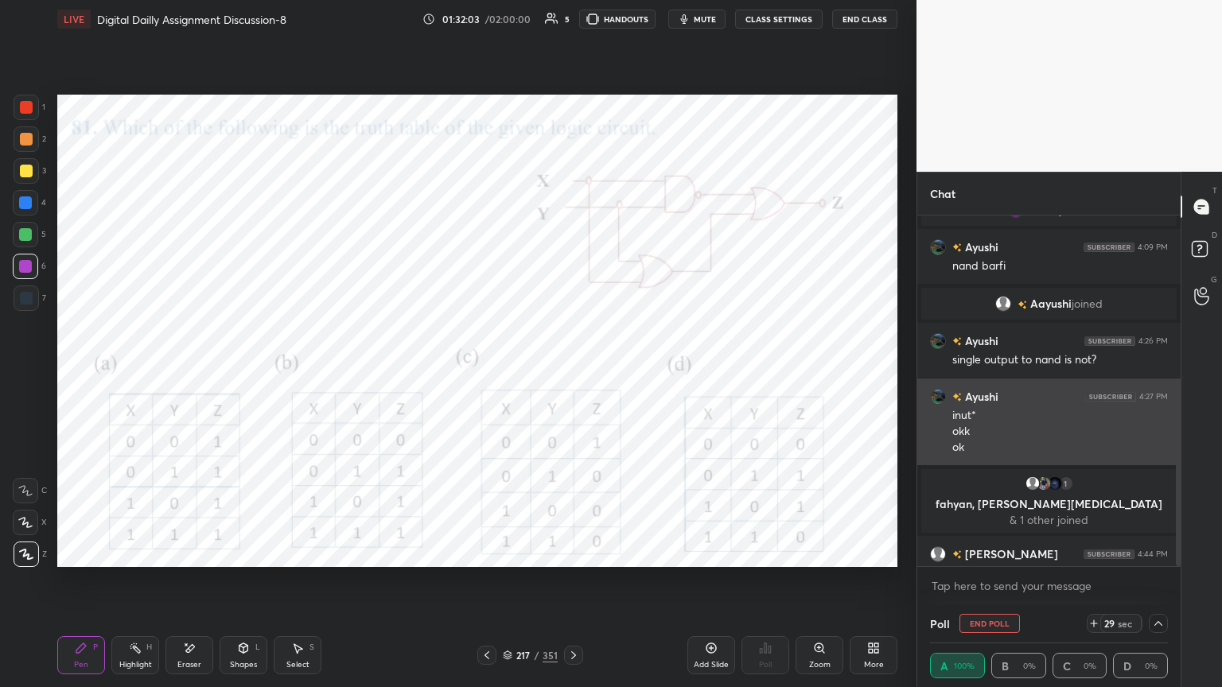
scroll to position [0, 0]
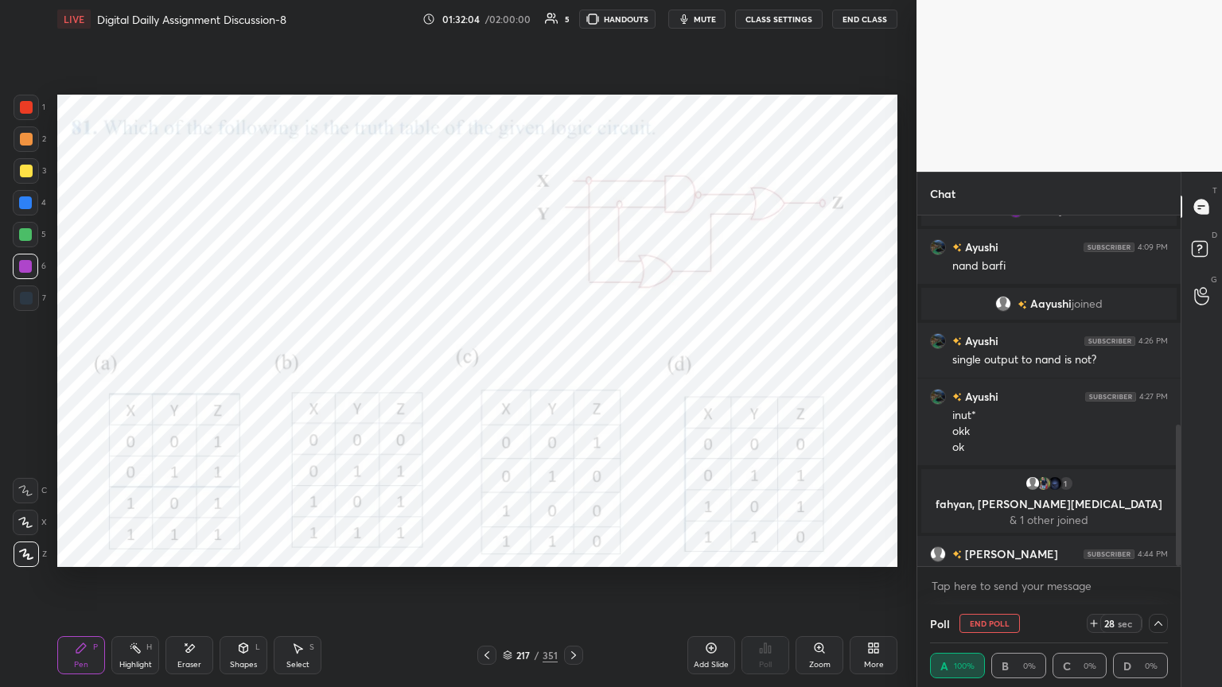
click at [983, 586] on button "End Poll" at bounding box center [990, 623] width 60 height 19
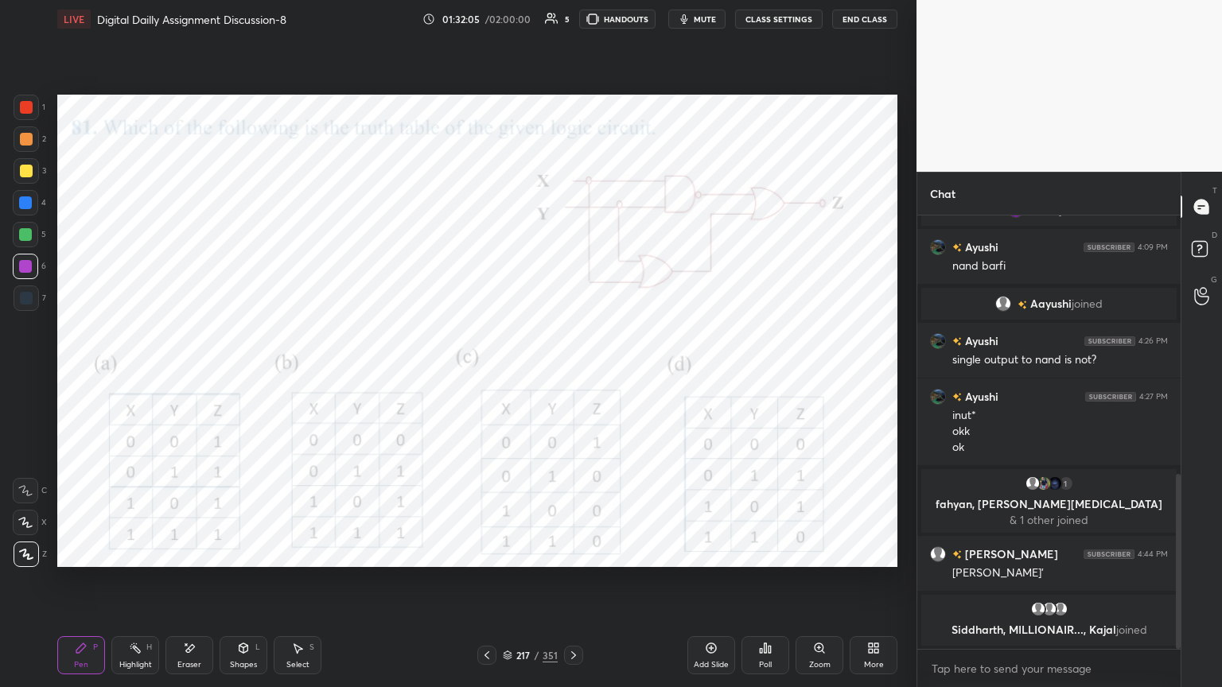
scroll to position [5, 5]
click at [573, 586] on icon at bounding box center [573, 655] width 13 height 13
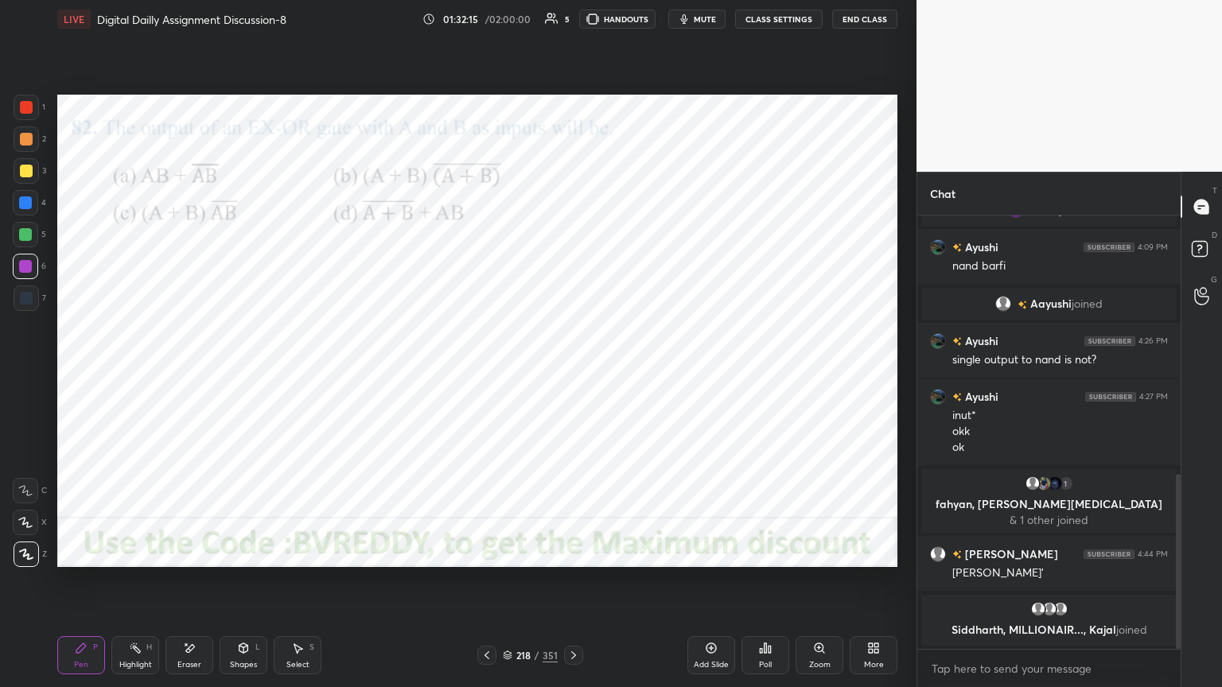
click at [773, 586] on div "Poll" at bounding box center [766, 656] width 48 height 38
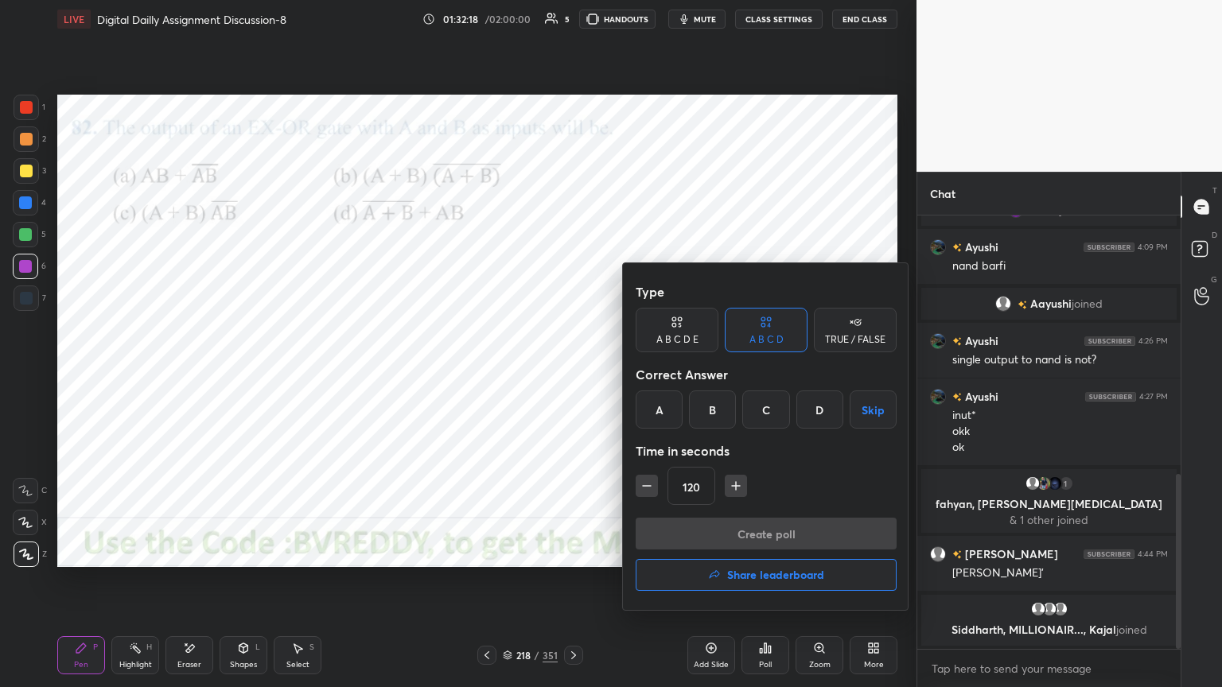
click at [767, 416] on div "C" at bounding box center [765, 410] width 47 height 38
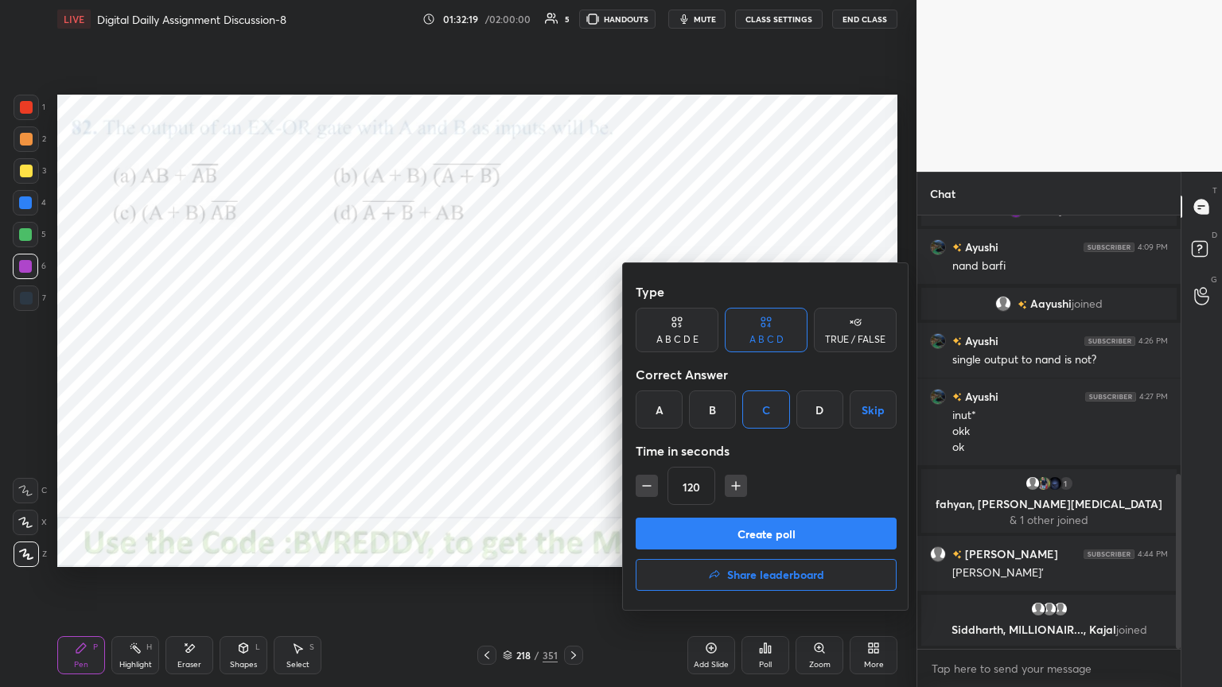
click at [763, 531] on button "Create poll" at bounding box center [766, 534] width 261 height 32
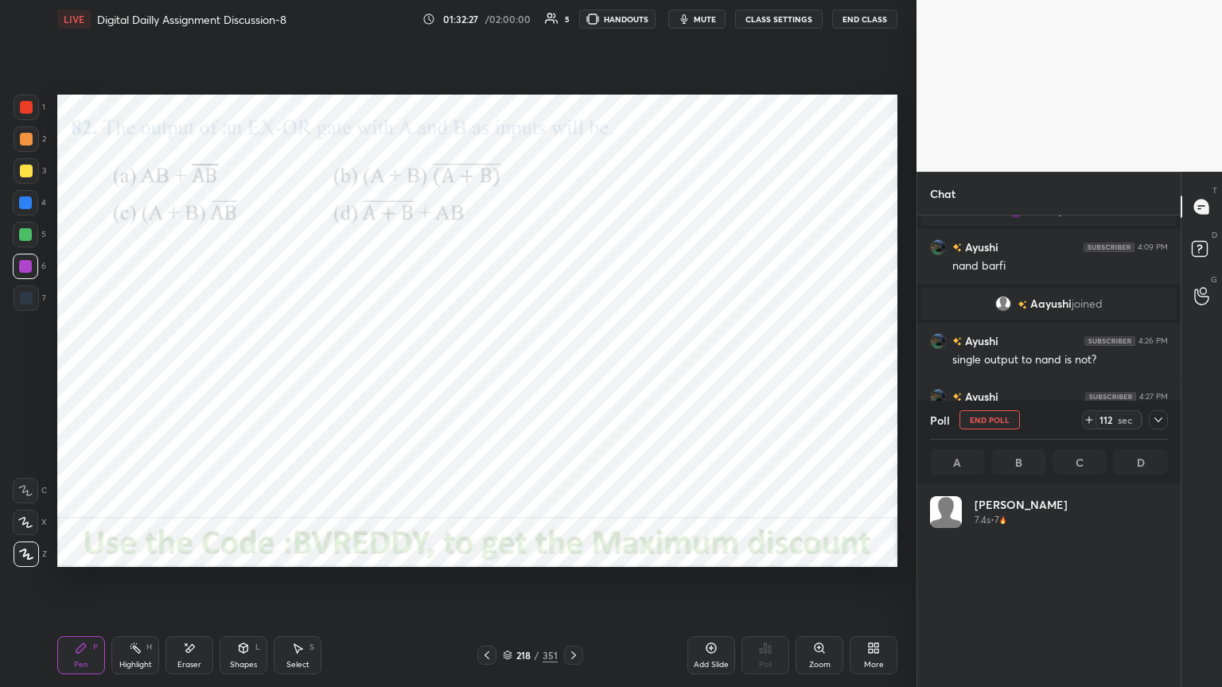
scroll to position [186, 233]
click at [1155, 426] on div at bounding box center [1158, 420] width 19 height 19
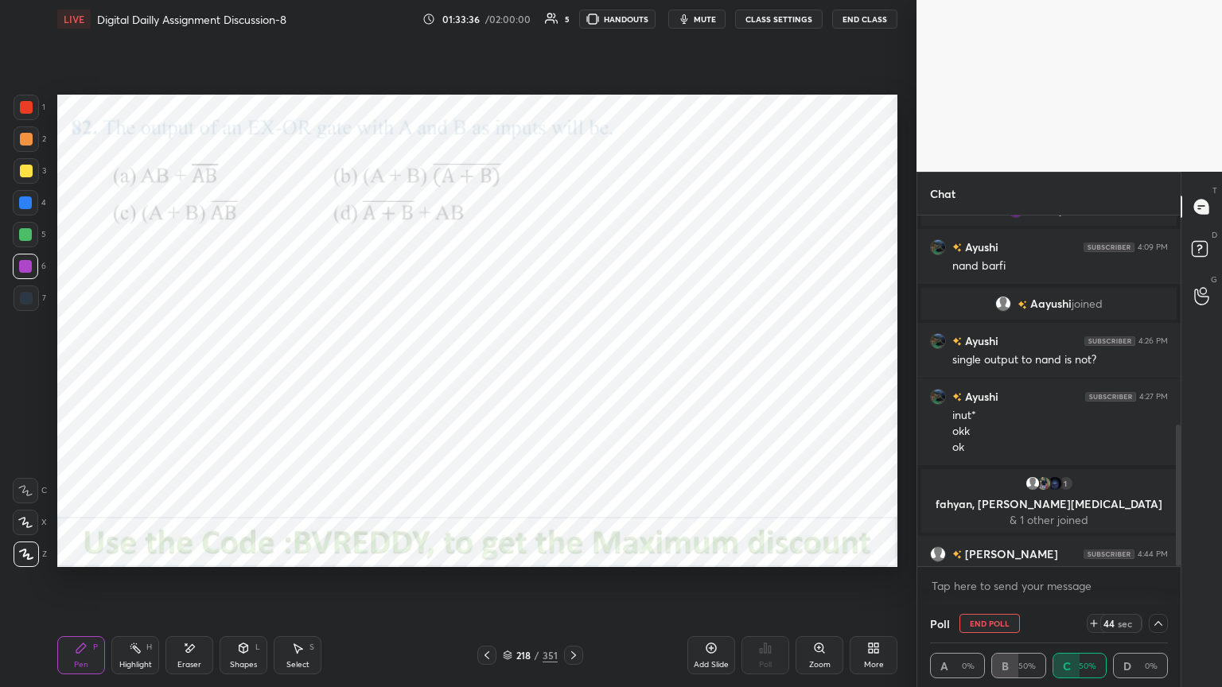
scroll to position [725, 0]
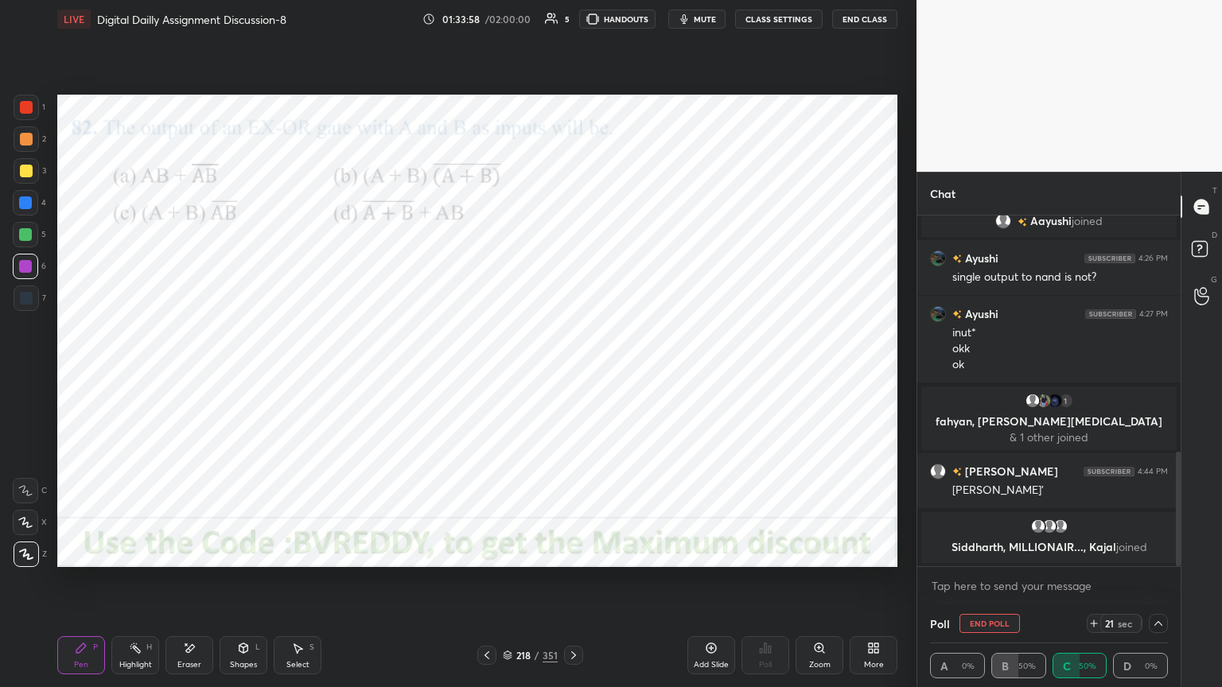
click at [987, 586] on button "End Poll" at bounding box center [990, 623] width 60 height 19
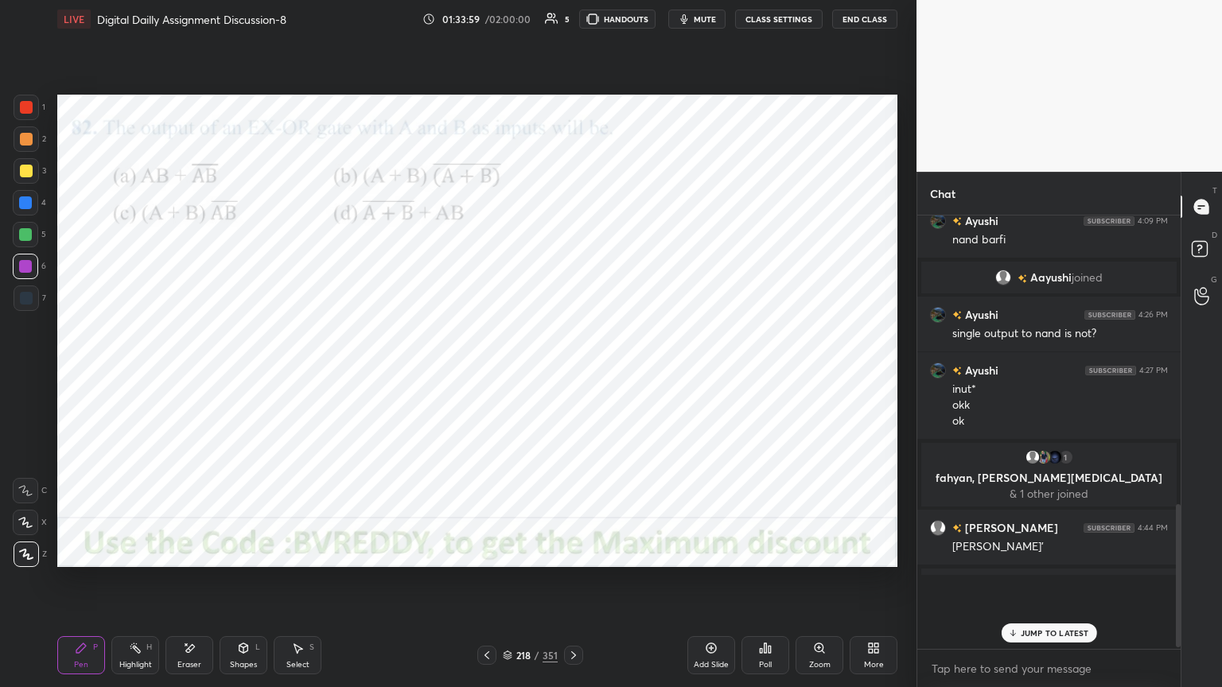
scroll to position [5, 5]
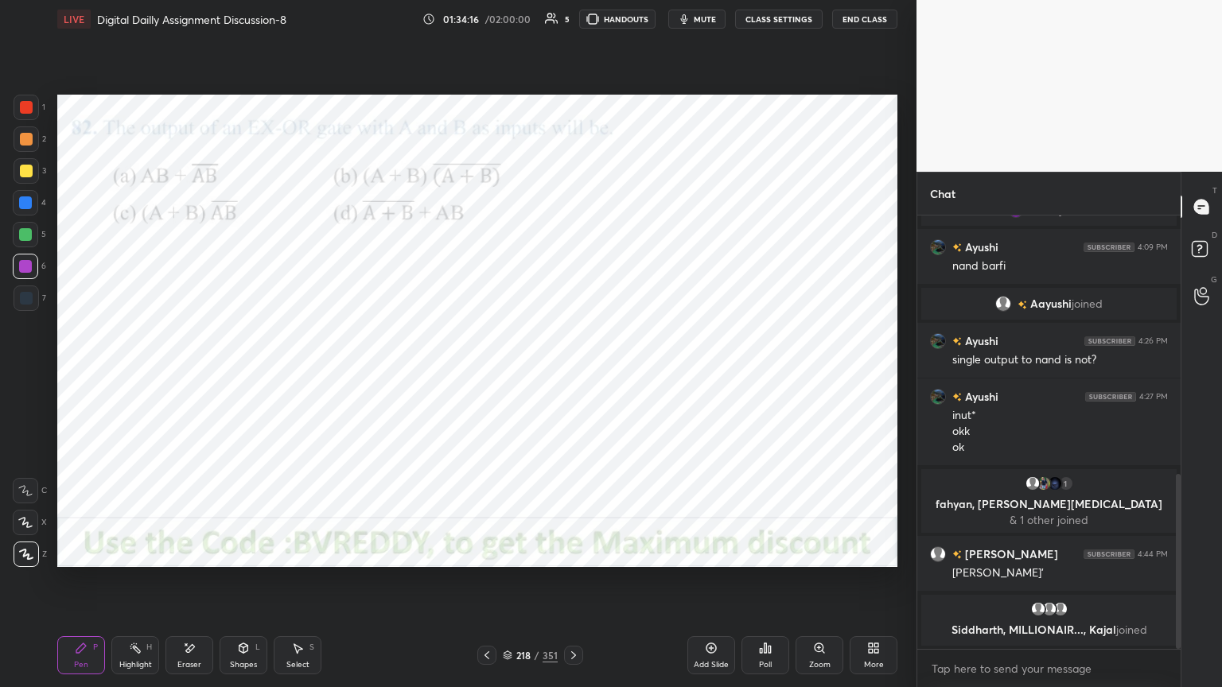
click at [573, 586] on icon at bounding box center [573, 655] width 13 height 13
click at [27, 115] on div at bounding box center [26, 107] width 25 height 25
click at [25, 207] on div at bounding box center [25, 203] width 13 height 13
click at [754, 586] on div "Poll" at bounding box center [766, 656] width 48 height 38
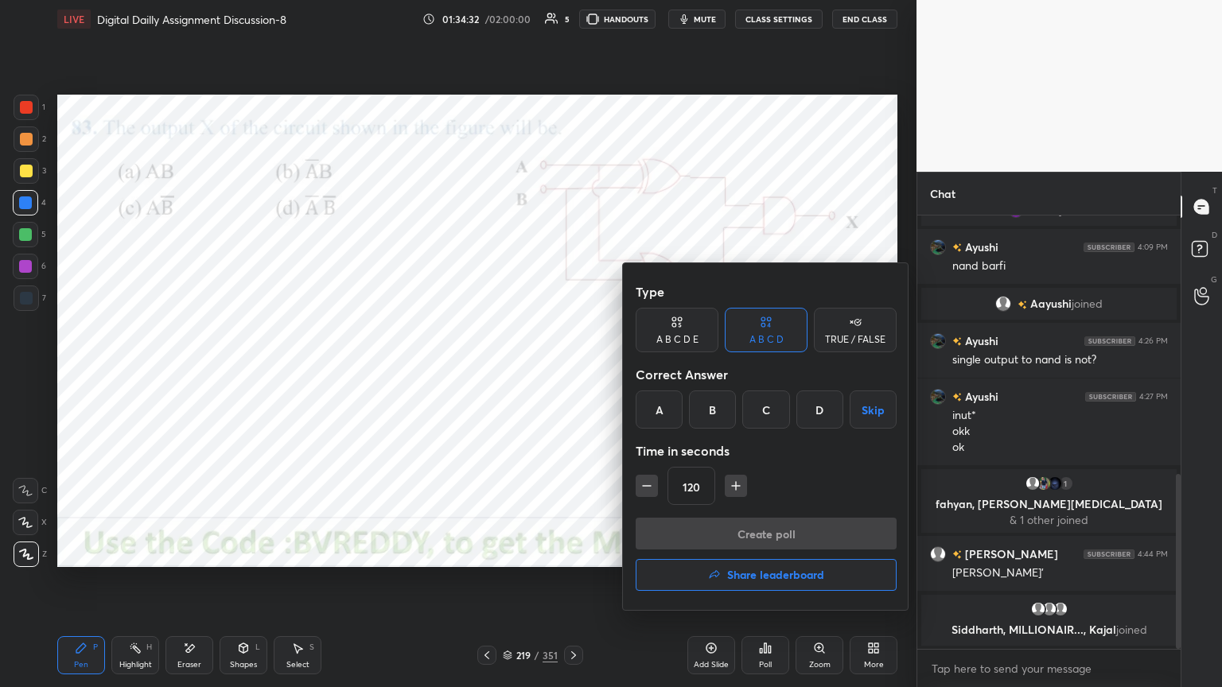
click at [716, 415] on div "B" at bounding box center [712, 410] width 47 height 38
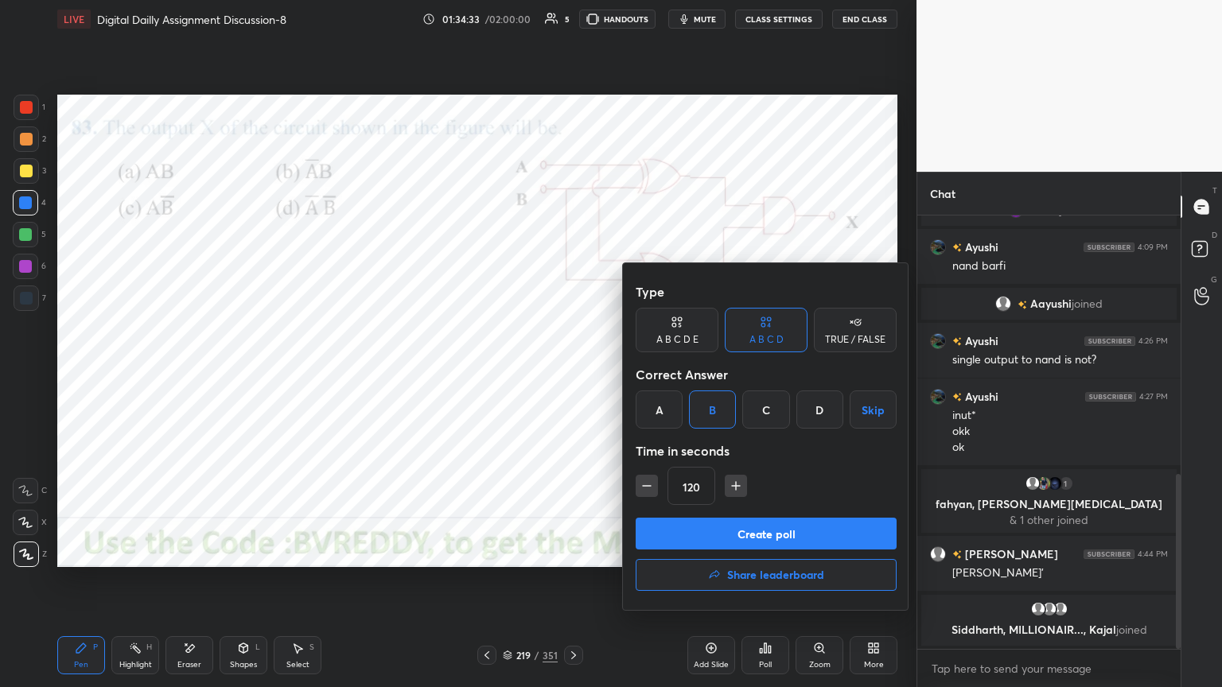
click at [737, 541] on button "Create poll" at bounding box center [766, 534] width 261 height 32
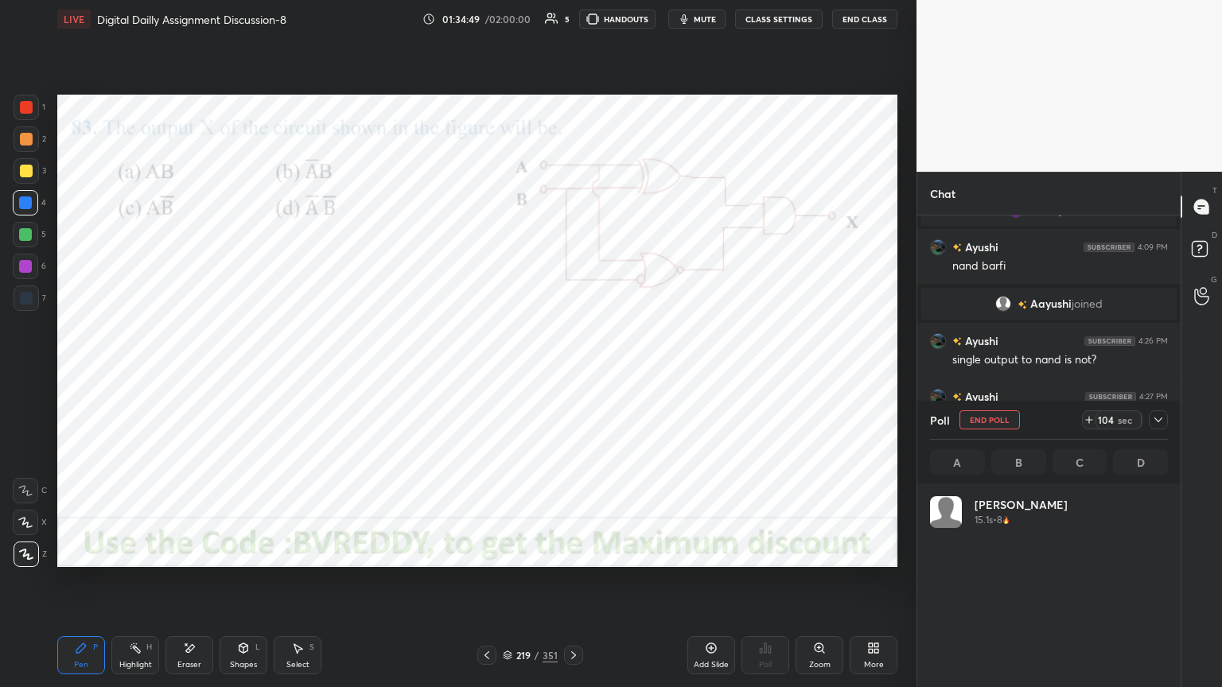
scroll to position [186, 233]
click at [29, 270] on div at bounding box center [25, 266] width 13 height 13
click at [29, 212] on div at bounding box center [25, 202] width 25 height 25
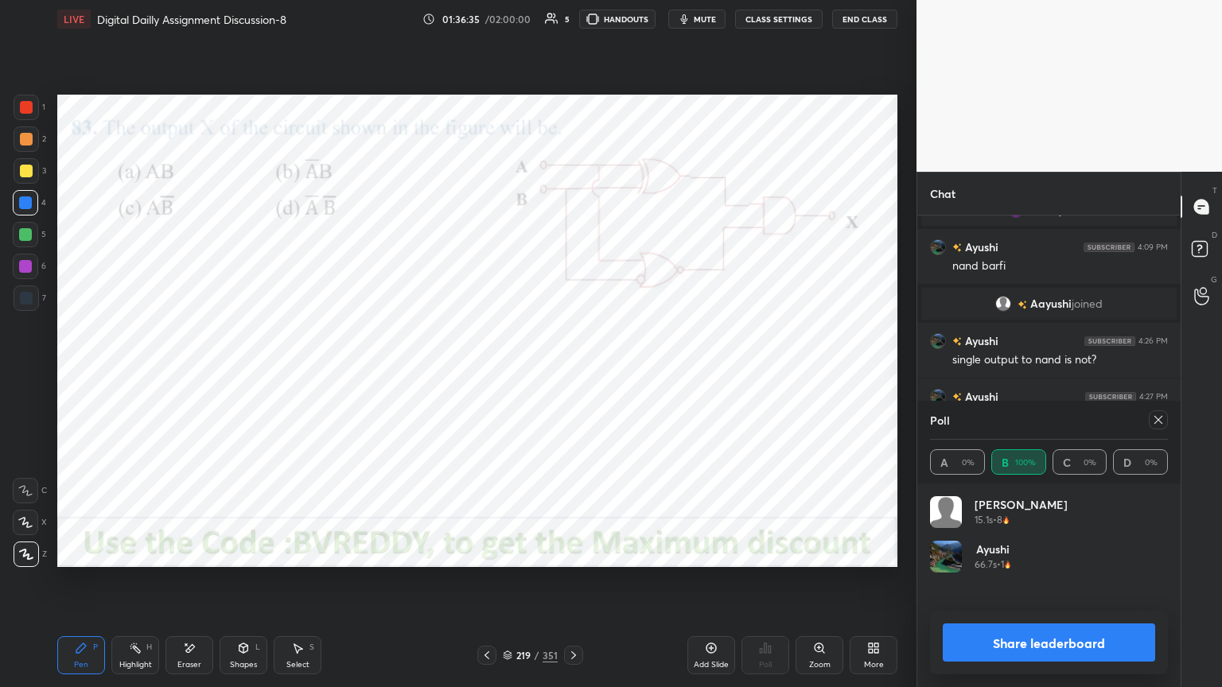
click at [1157, 421] on icon at bounding box center [1159, 420] width 8 height 8
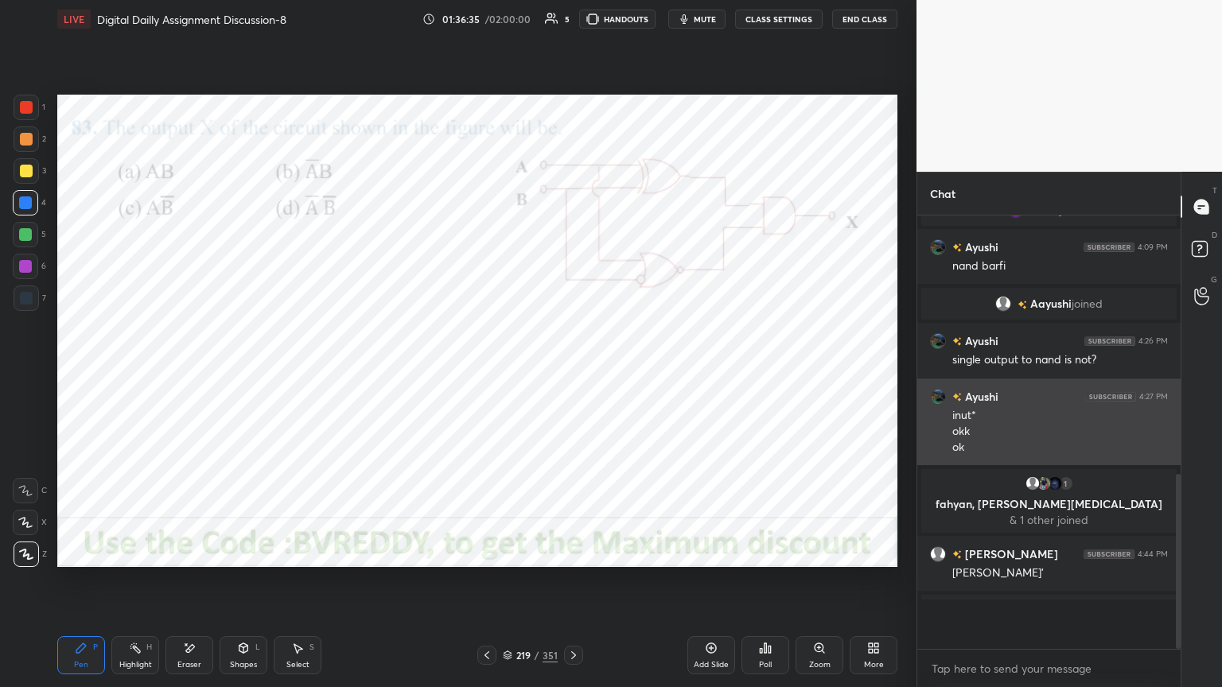
scroll to position [459, 259]
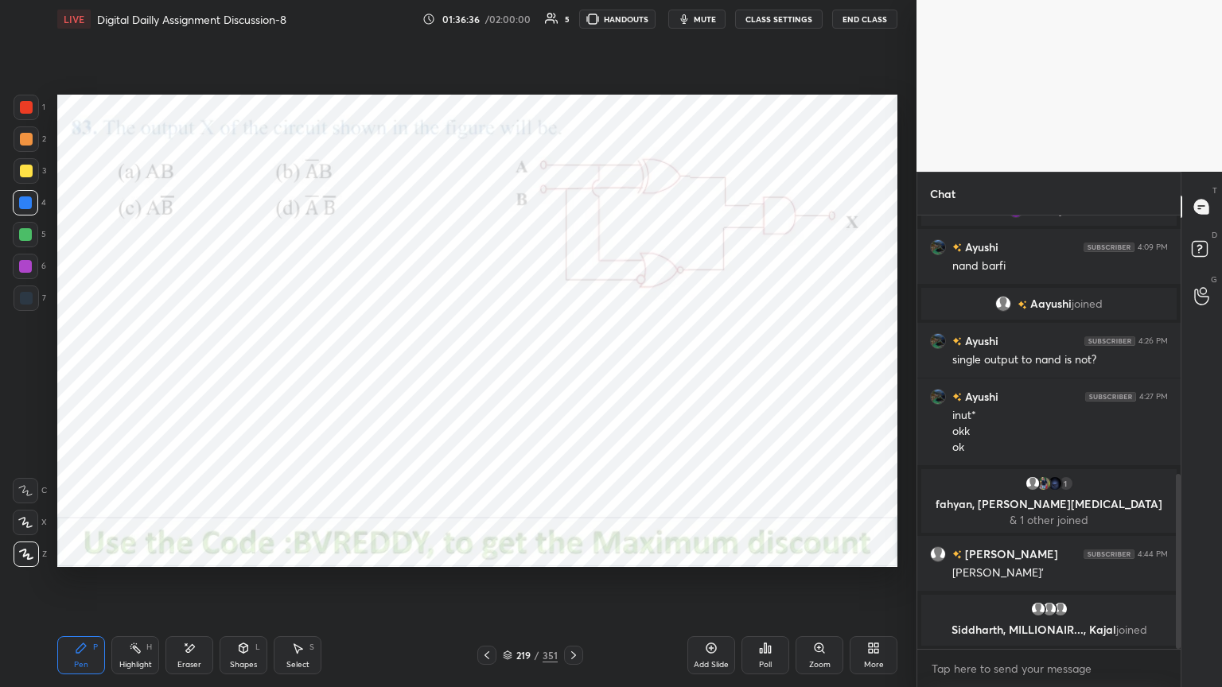
click at [572, 586] on icon at bounding box center [573, 655] width 13 height 13
click at [25, 263] on div at bounding box center [25, 266] width 13 height 13
click at [771, 586] on div "Poll" at bounding box center [765, 665] width 13 height 8
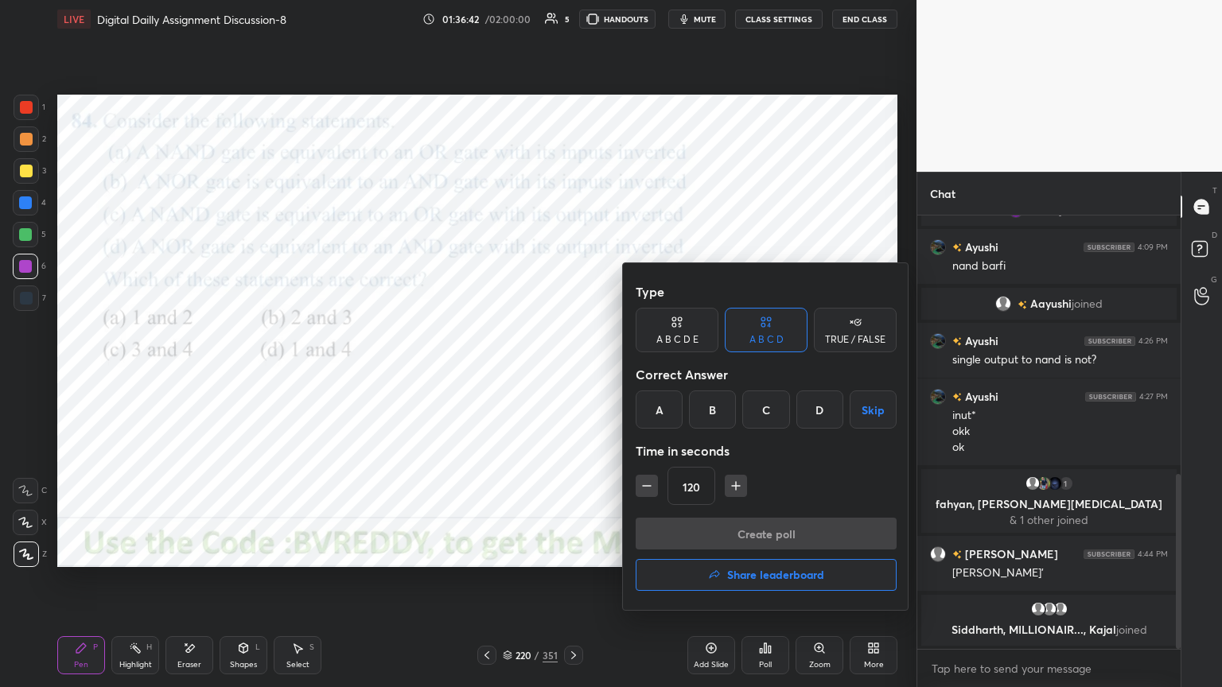
click at [664, 417] on div "A" at bounding box center [659, 410] width 47 height 38
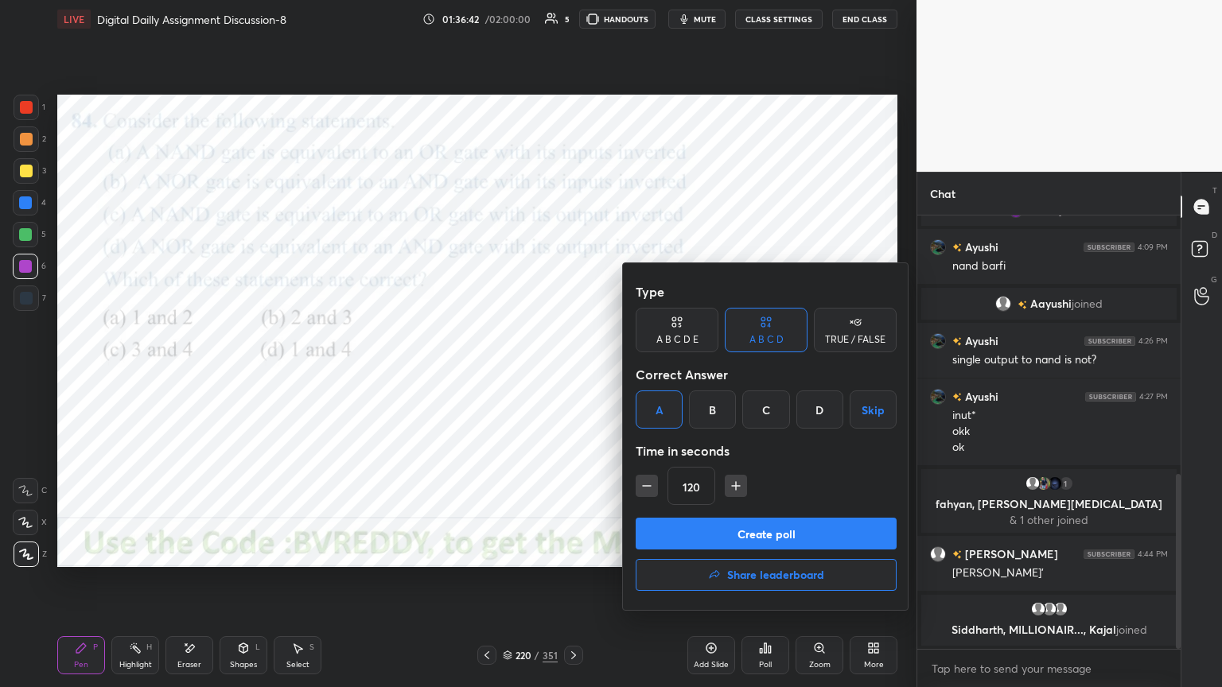
click at [739, 543] on button "Create poll" at bounding box center [766, 534] width 261 height 32
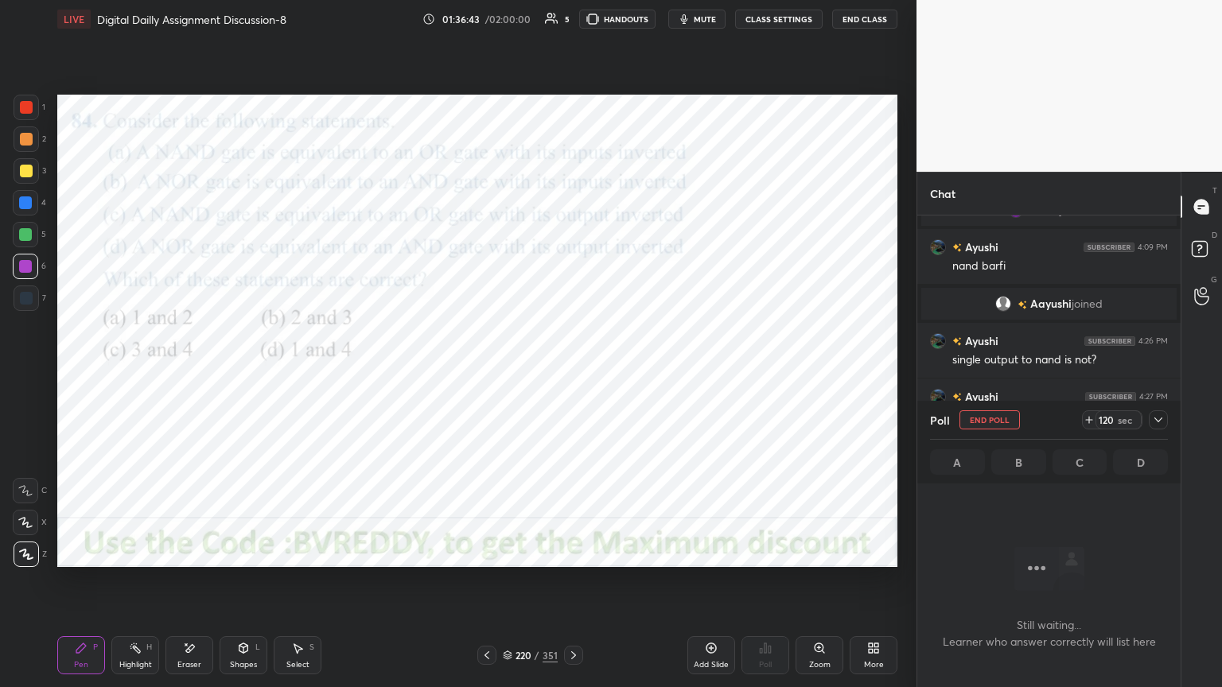
scroll to position [384, 259]
click at [25, 266] on div at bounding box center [25, 266] width 13 height 13
click at [26, 524] on icon at bounding box center [25, 522] width 14 height 11
click at [26, 202] on div at bounding box center [25, 203] width 13 height 13
click at [18, 549] on div at bounding box center [26, 554] width 25 height 25
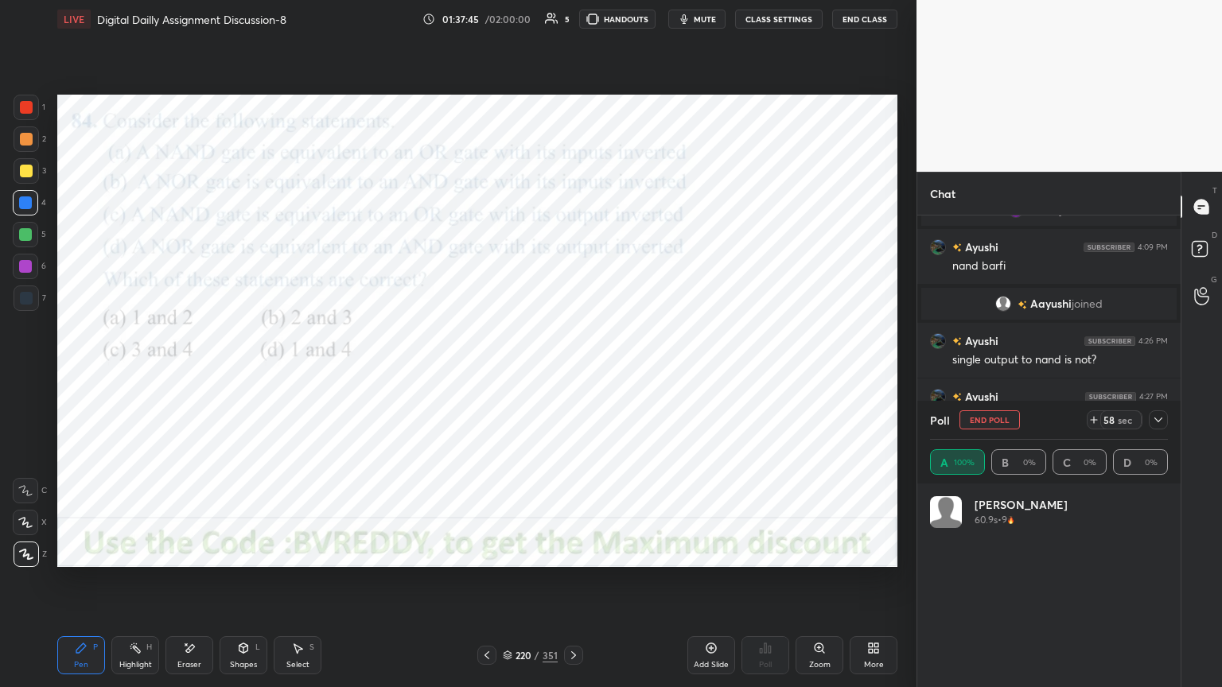
scroll to position [186, 233]
click at [985, 423] on button "End Poll" at bounding box center [990, 420] width 60 height 19
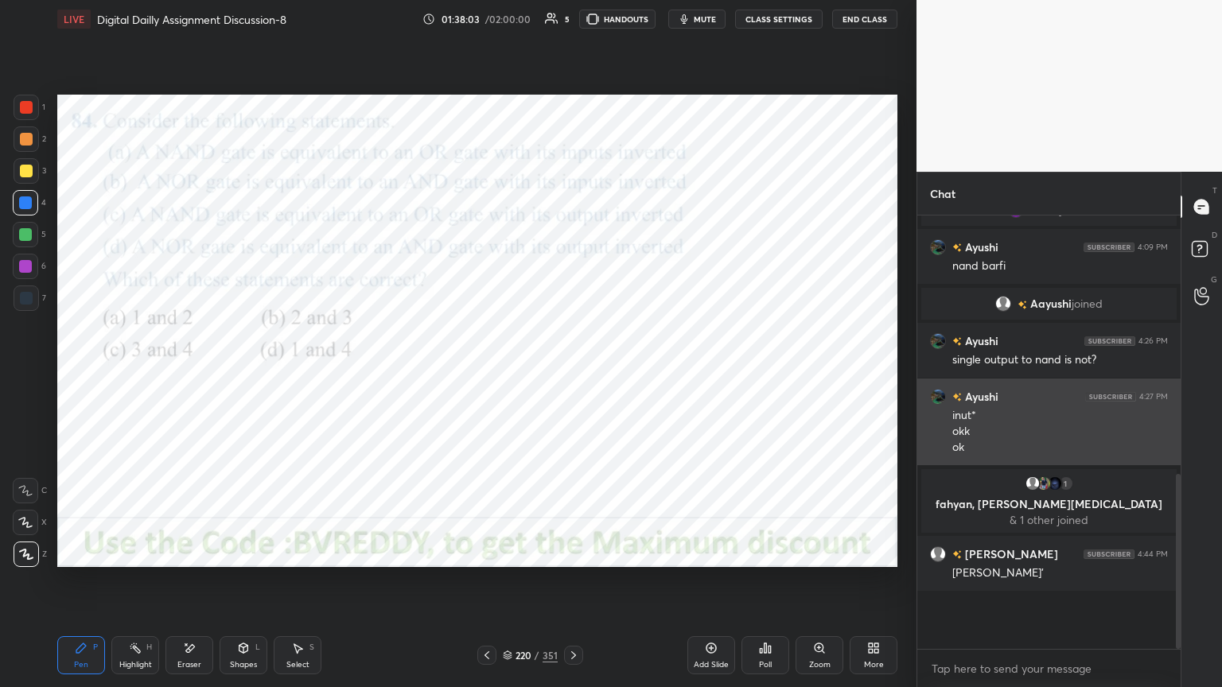
scroll to position [5, 5]
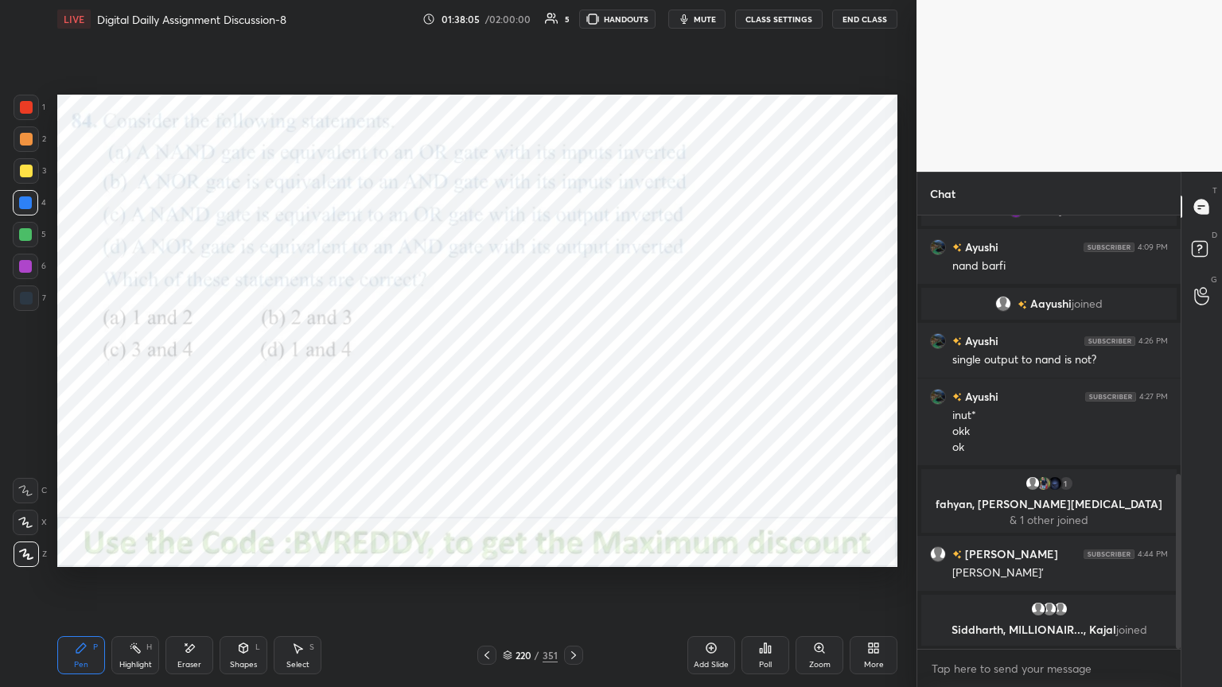
click at [575, 586] on icon at bounding box center [573, 655] width 13 height 13
click at [28, 274] on div at bounding box center [25, 266] width 25 height 25
click at [774, 586] on div "Poll" at bounding box center [766, 656] width 48 height 38
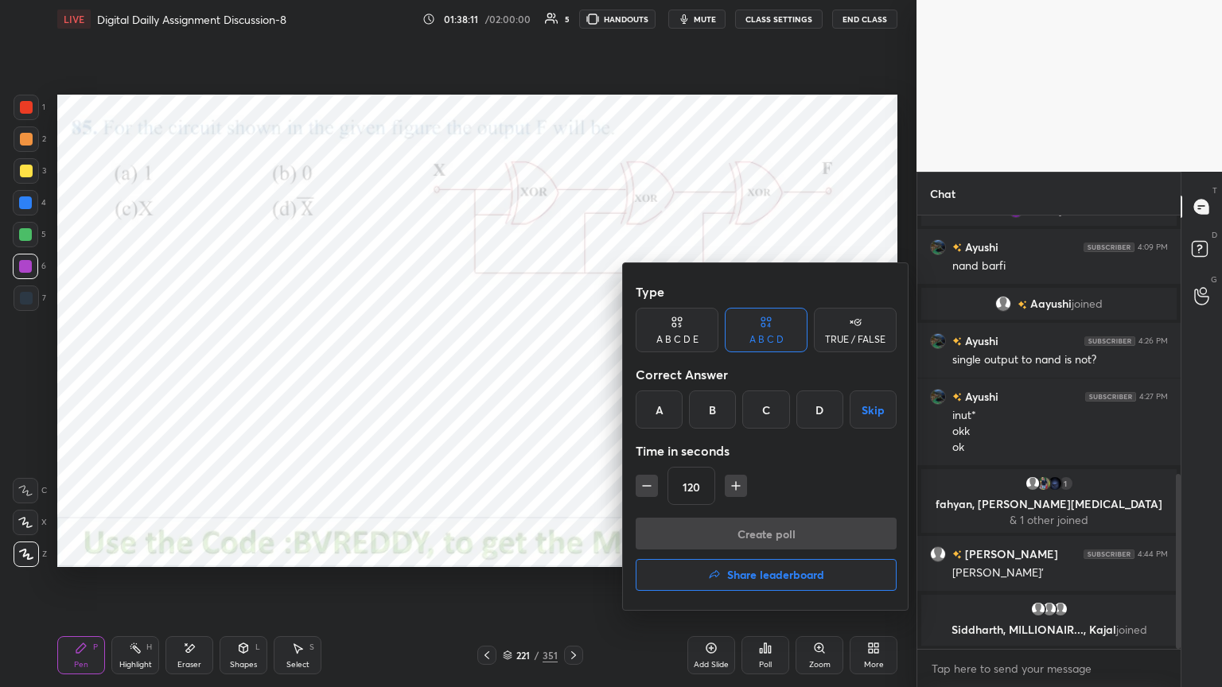
click at [709, 414] on div "B" at bounding box center [712, 410] width 47 height 38
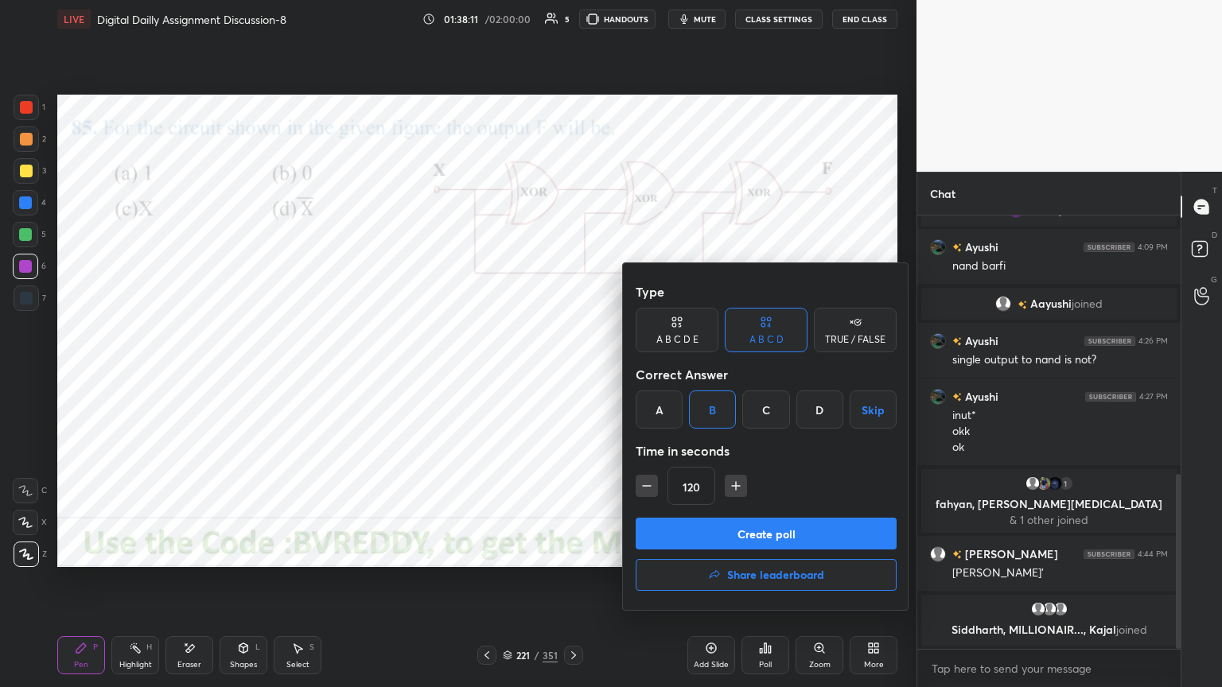
click at [742, 533] on button "Create poll" at bounding box center [766, 534] width 261 height 32
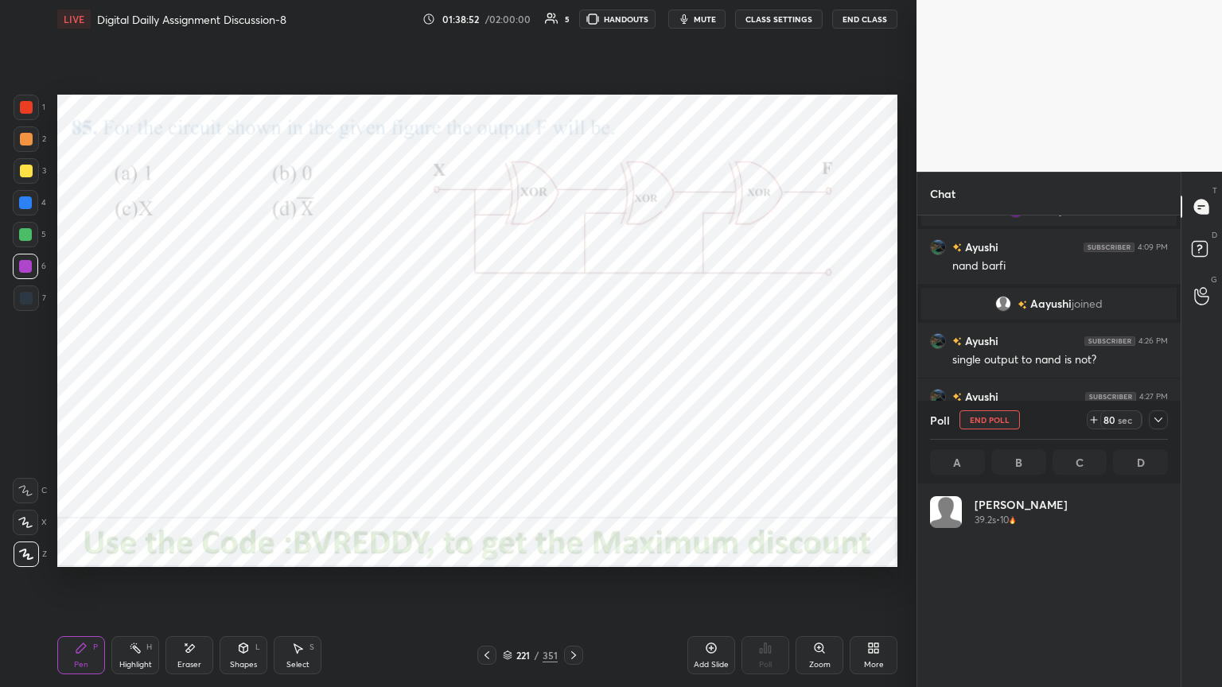
scroll to position [186, 233]
click at [23, 269] on div at bounding box center [25, 266] width 13 height 13
click at [19, 532] on div at bounding box center [25, 522] width 25 height 25
click at [22, 565] on div at bounding box center [26, 554] width 25 height 25
click at [993, 423] on button "End Poll" at bounding box center [990, 420] width 60 height 19
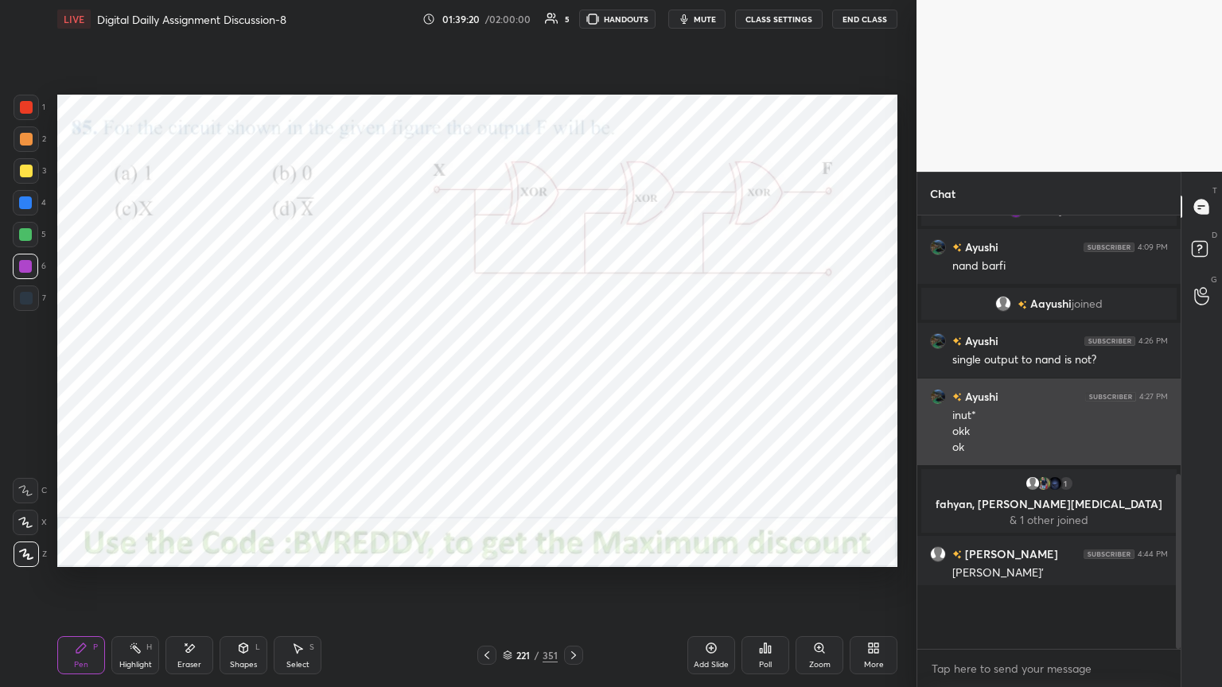
scroll to position [462, 259]
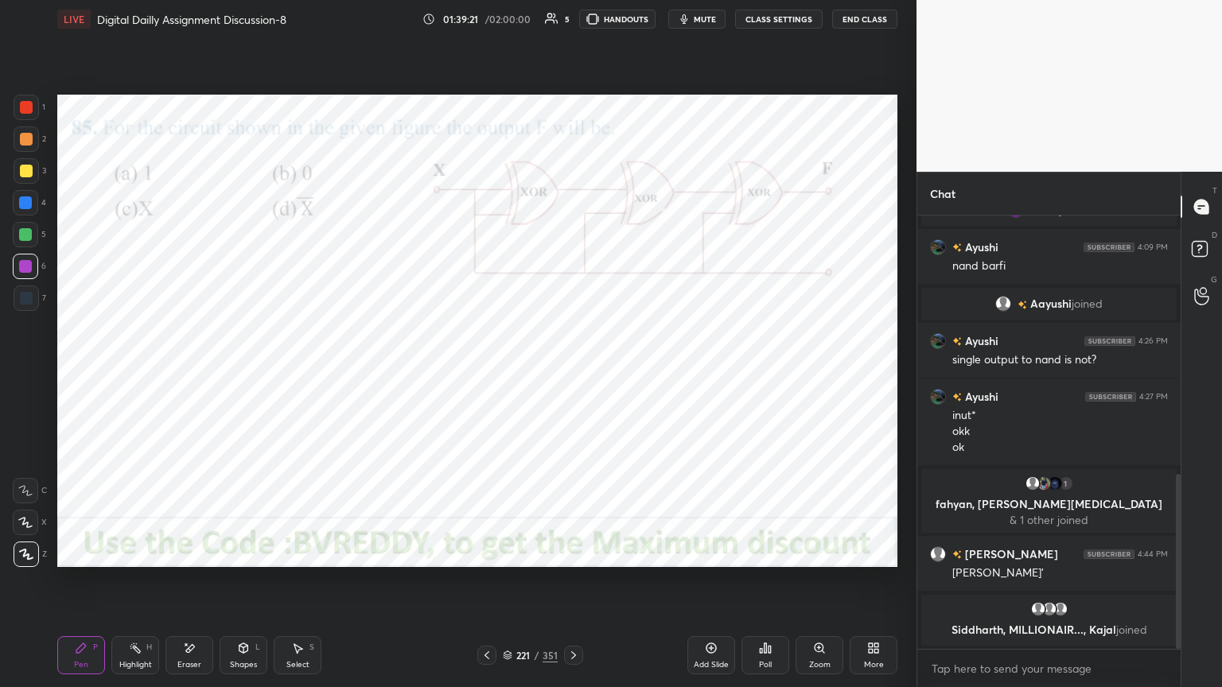
click at [573, 586] on icon at bounding box center [573, 655] width 13 height 13
click at [28, 271] on div at bounding box center [25, 266] width 13 height 13
click at [766, 586] on div "Poll" at bounding box center [765, 665] width 13 height 8
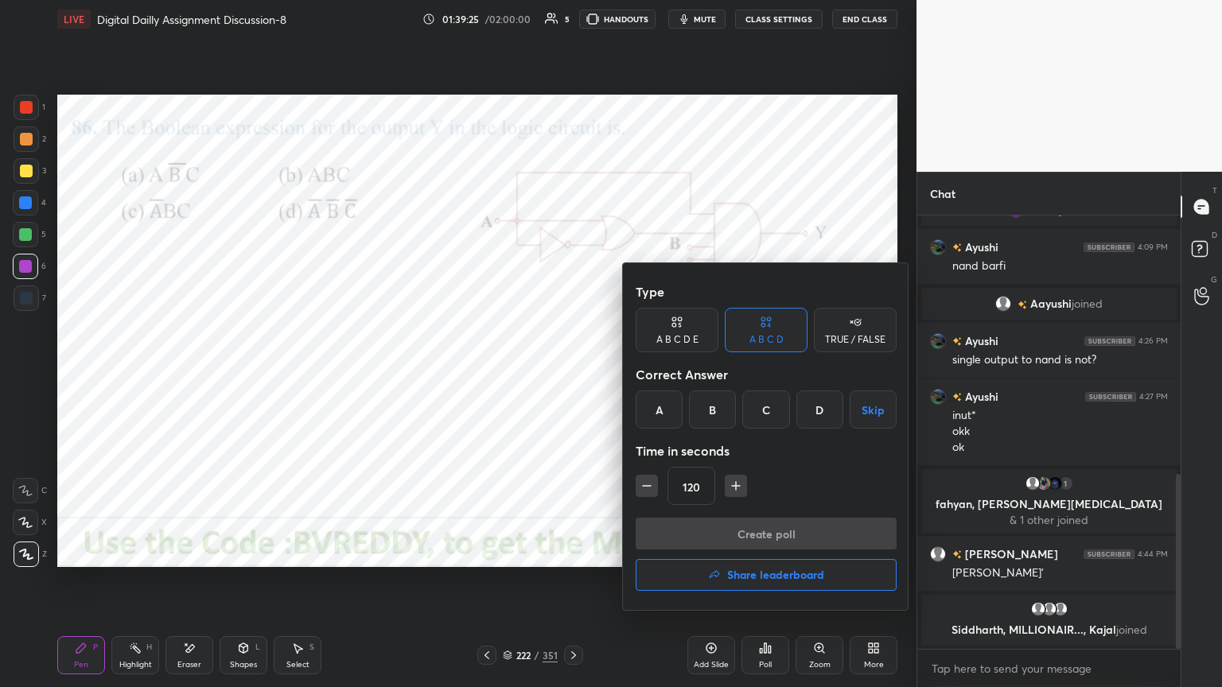
click at [716, 418] on div "B" at bounding box center [712, 410] width 47 height 38
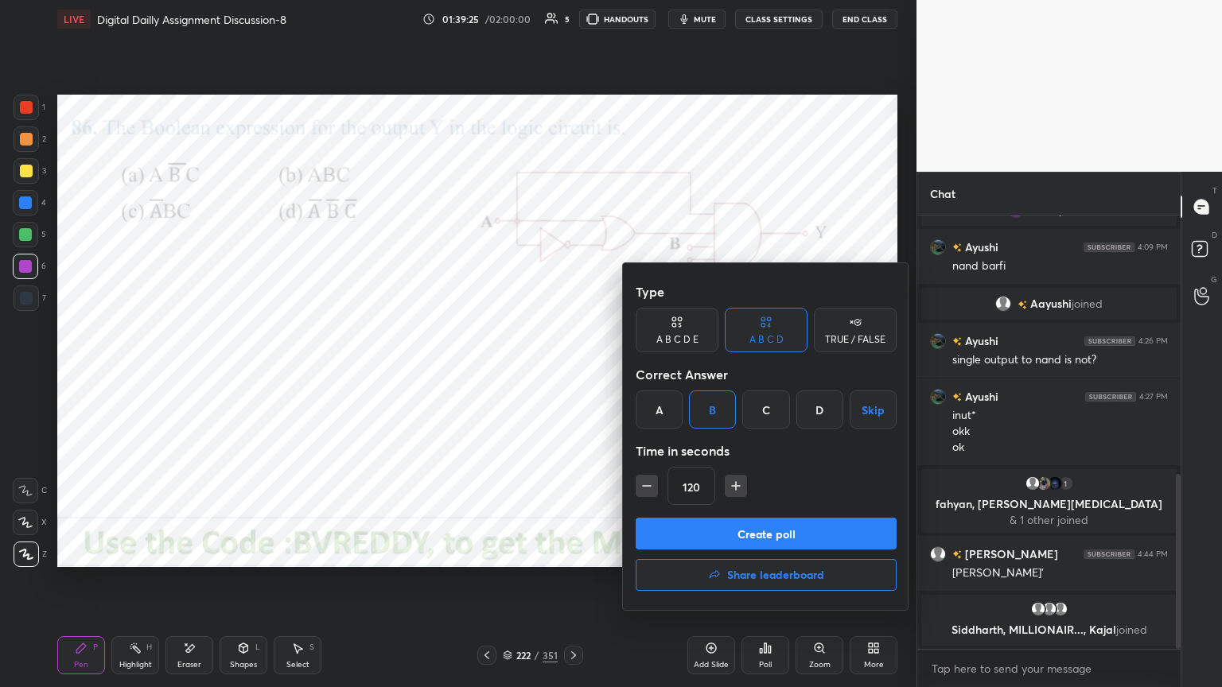
click at [735, 535] on button "Create poll" at bounding box center [766, 534] width 261 height 32
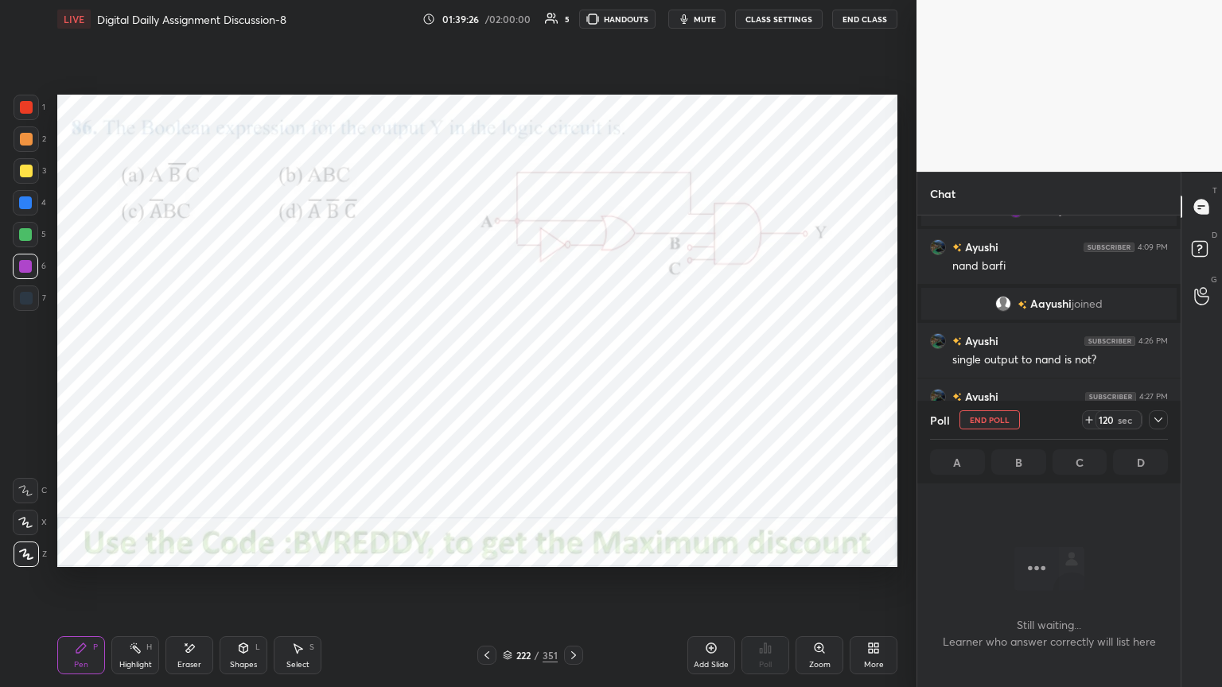
scroll to position [384, 259]
click at [25, 118] on div at bounding box center [26, 107] width 25 height 25
click at [32, 532] on div at bounding box center [25, 522] width 25 height 25
click at [28, 271] on div at bounding box center [25, 266] width 13 height 13
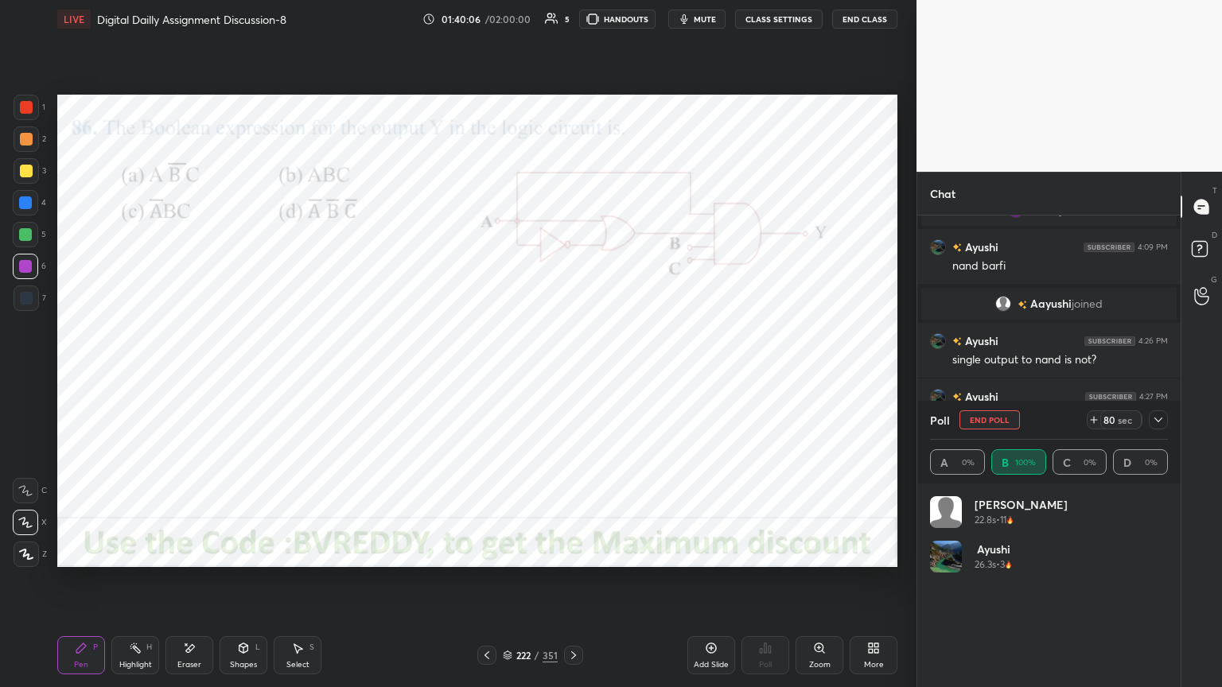
click at [29, 559] on icon at bounding box center [26, 555] width 13 height 10
click at [999, 420] on button "End Poll" at bounding box center [990, 420] width 60 height 19
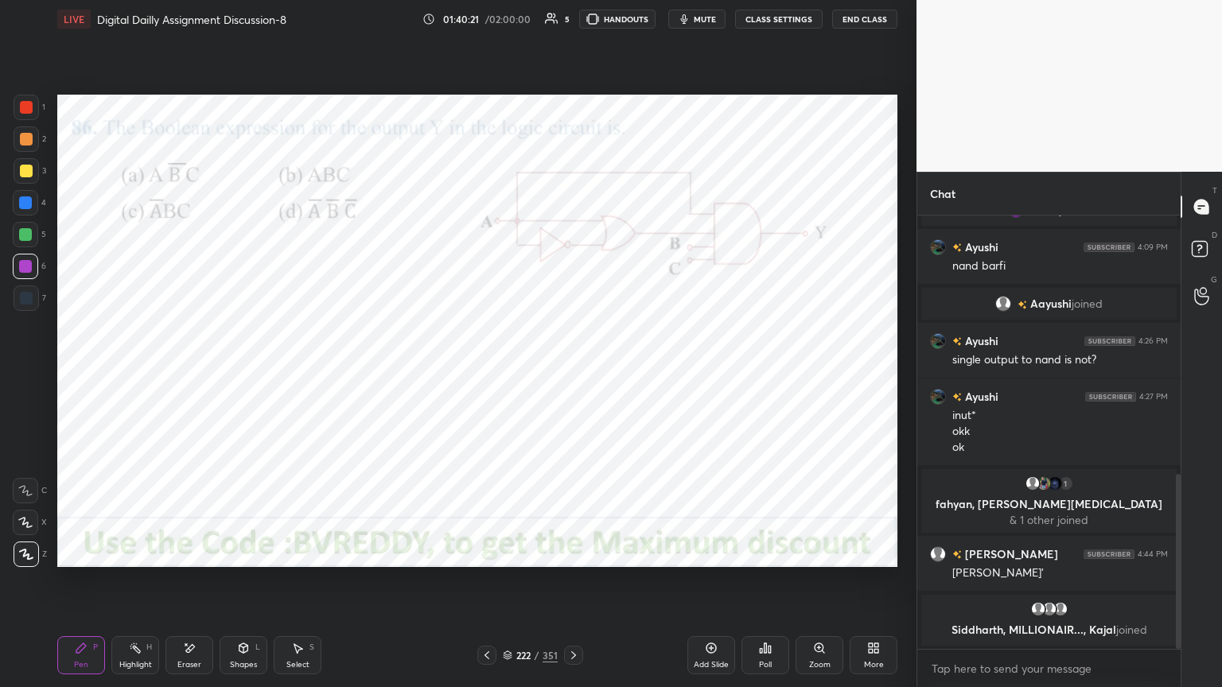
click at [578, 586] on icon at bounding box center [573, 655] width 13 height 13
click at [25, 201] on div at bounding box center [25, 203] width 13 height 13
click at [765, 586] on div "Poll" at bounding box center [765, 665] width 13 height 8
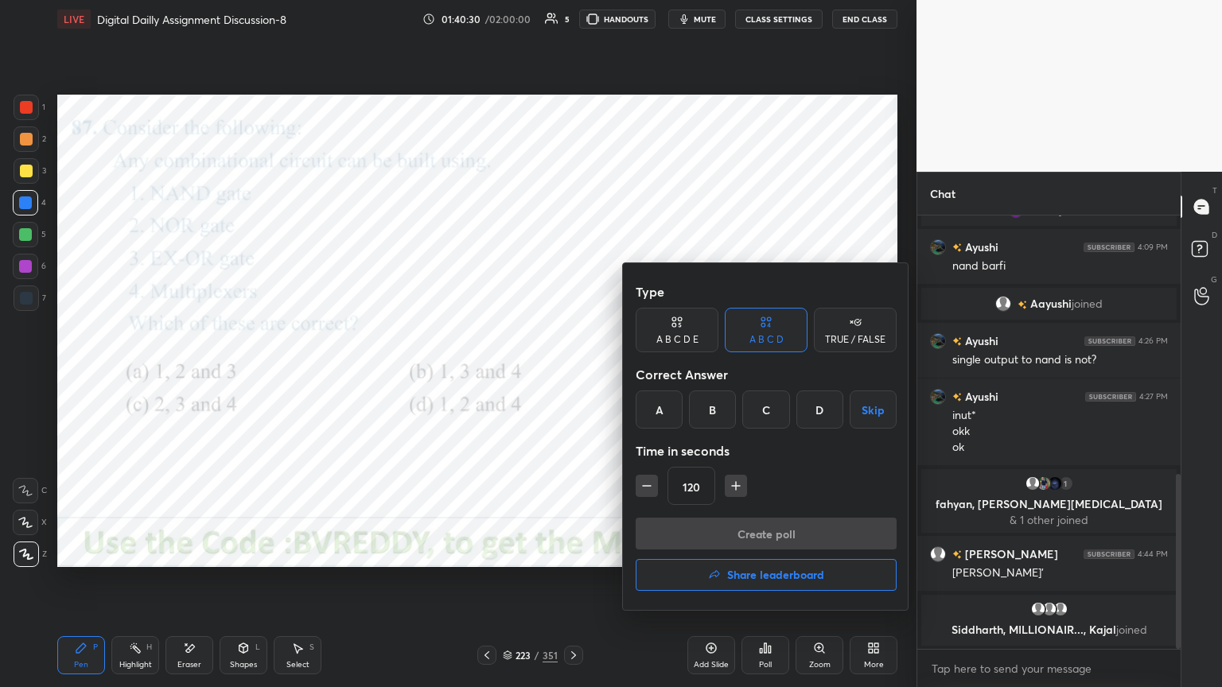
click at [827, 414] on div "D" at bounding box center [819, 410] width 47 height 38
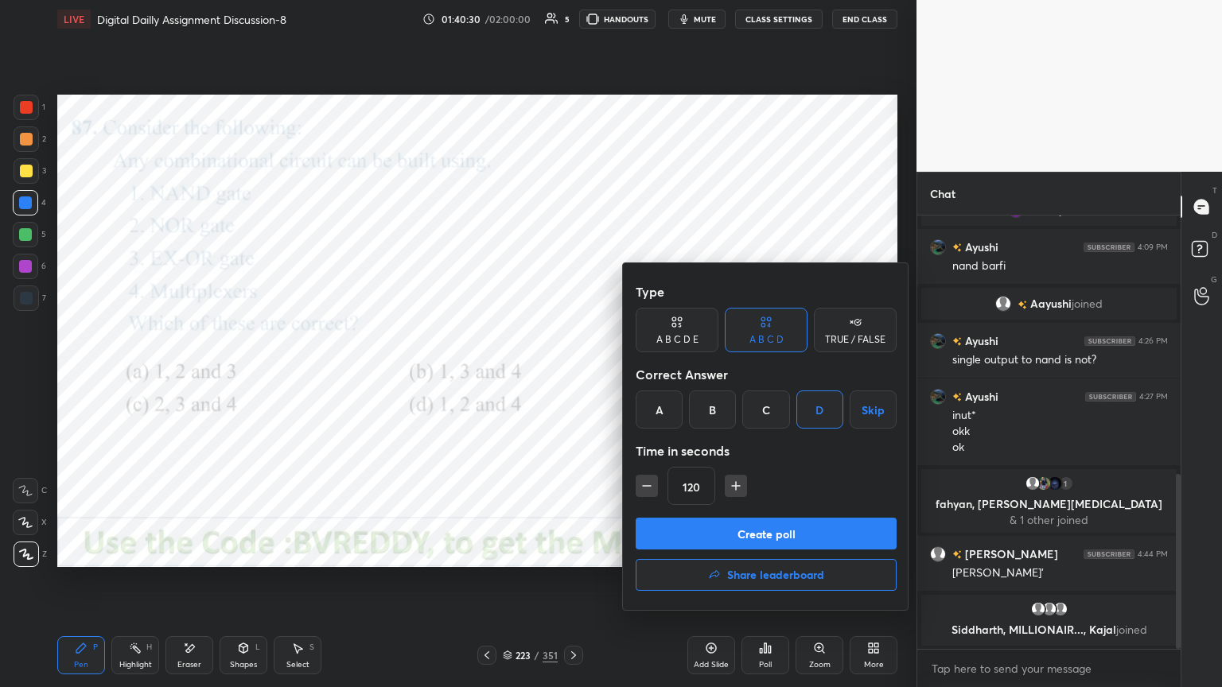
click at [795, 542] on button "Create poll" at bounding box center [766, 534] width 261 height 32
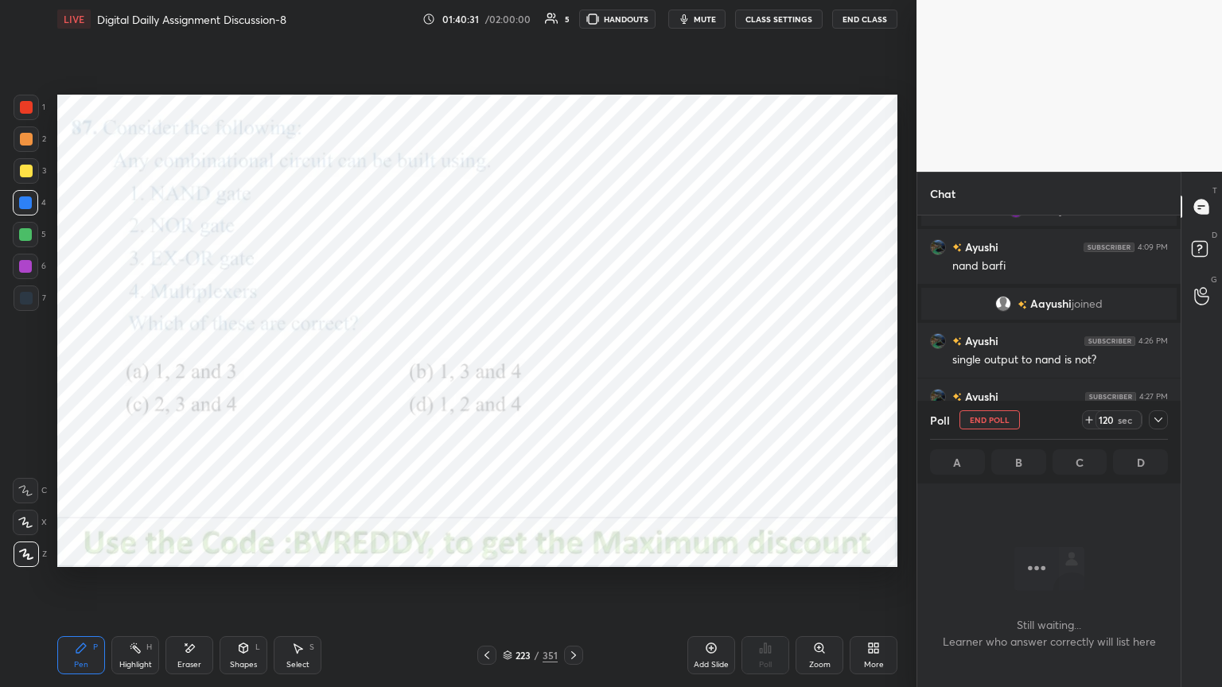
scroll to position [384, 259]
click at [25, 271] on div at bounding box center [25, 266] width 13 height 13
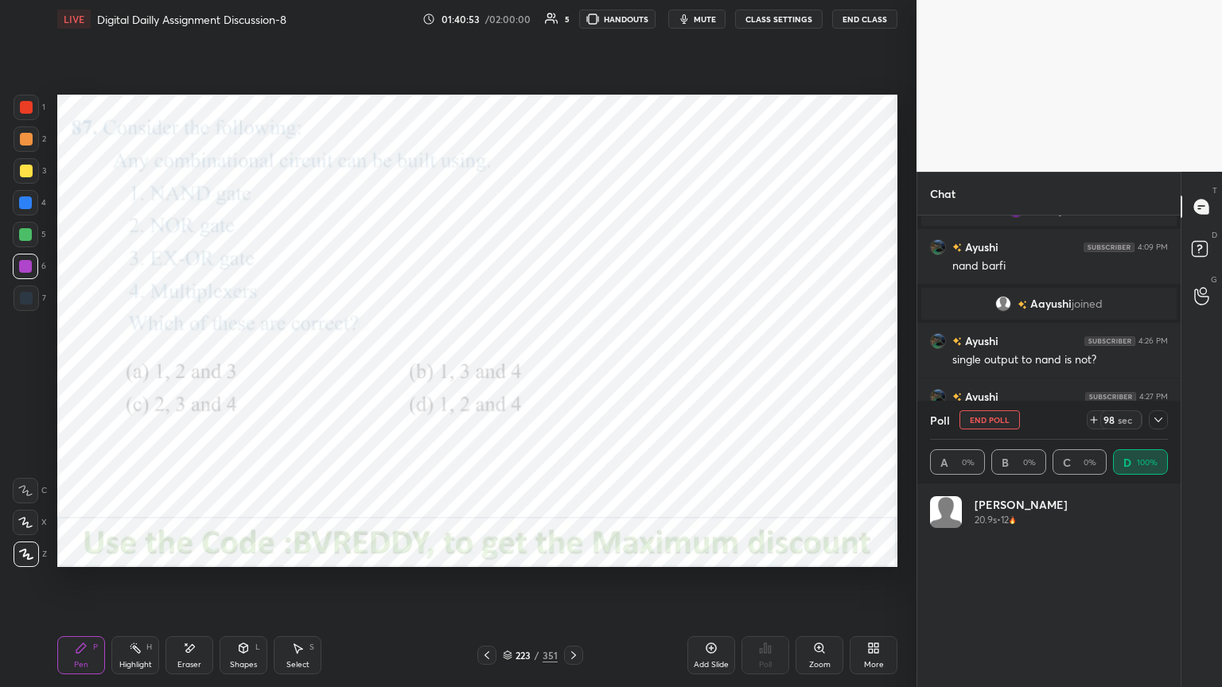
scroll to position [186, 233]
click at [24, 271] on div at bounding box center [25, 266] width 13 height 13
click at [1158, 422] on icon at bounding box center [1158, 420] width 13 height 13
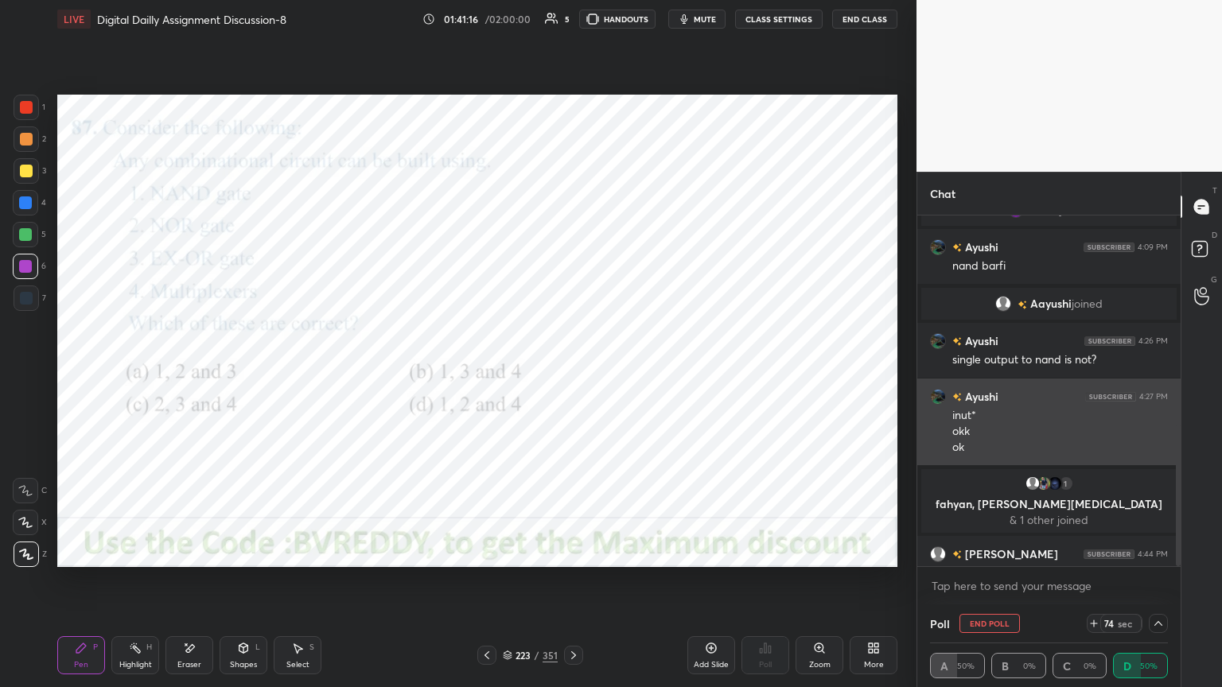
scroll to position [5, 5]
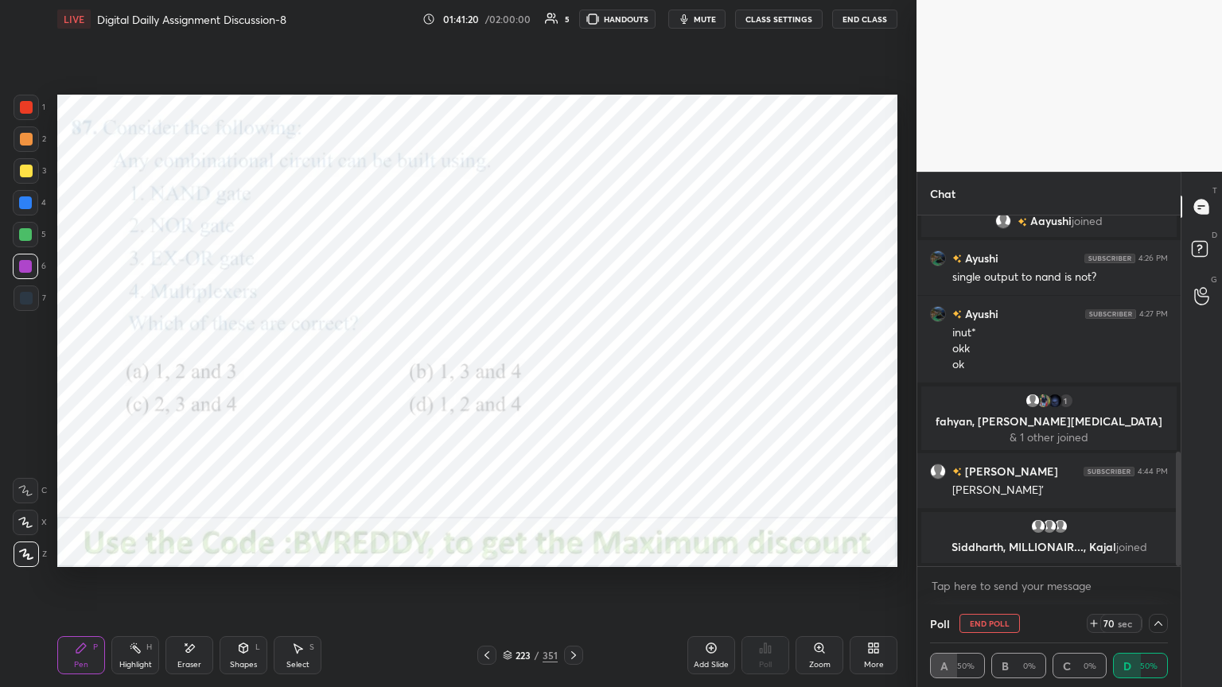
click at [1006, 586] on button "End Poll" at bounding box center [990, 623] width 60 height 19
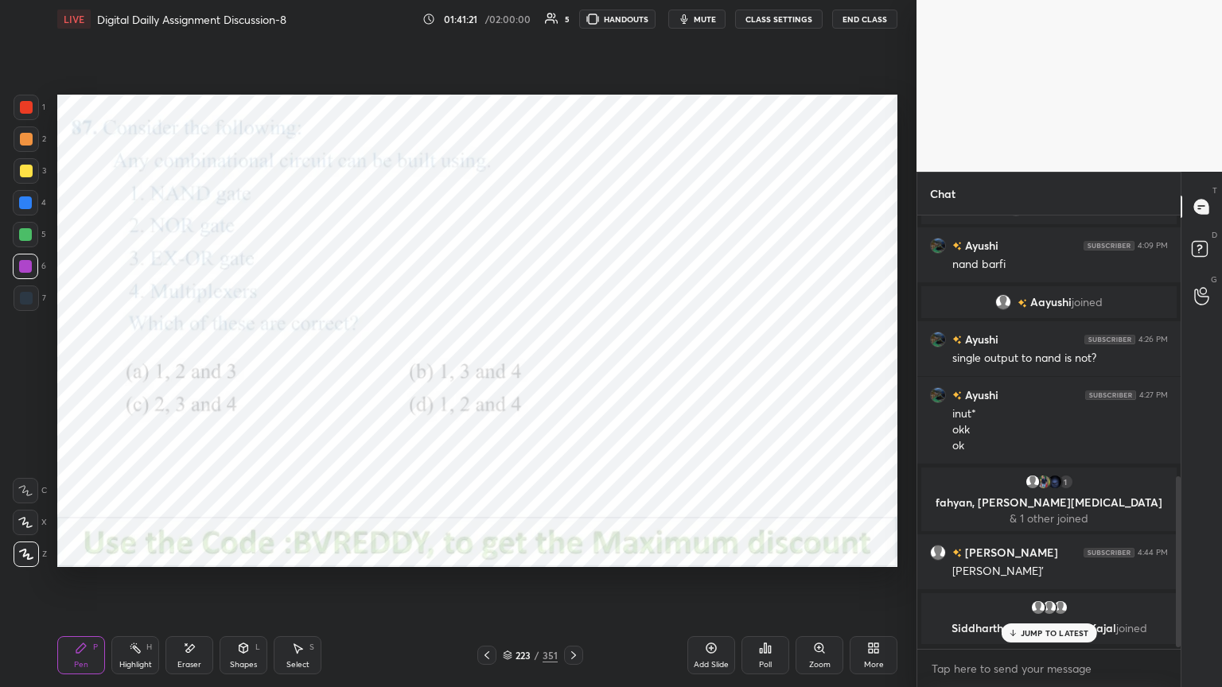
scroll to position [642, 0]
click at [575, 586] on icon at bounding box center [573, 655] width 13 height 13
click at [21, 272] on div at bounding box center [25, 266] width 13 height 13
click at [765, 586] on div "Poll" at bounding box center [765, 665] width 13 height 8
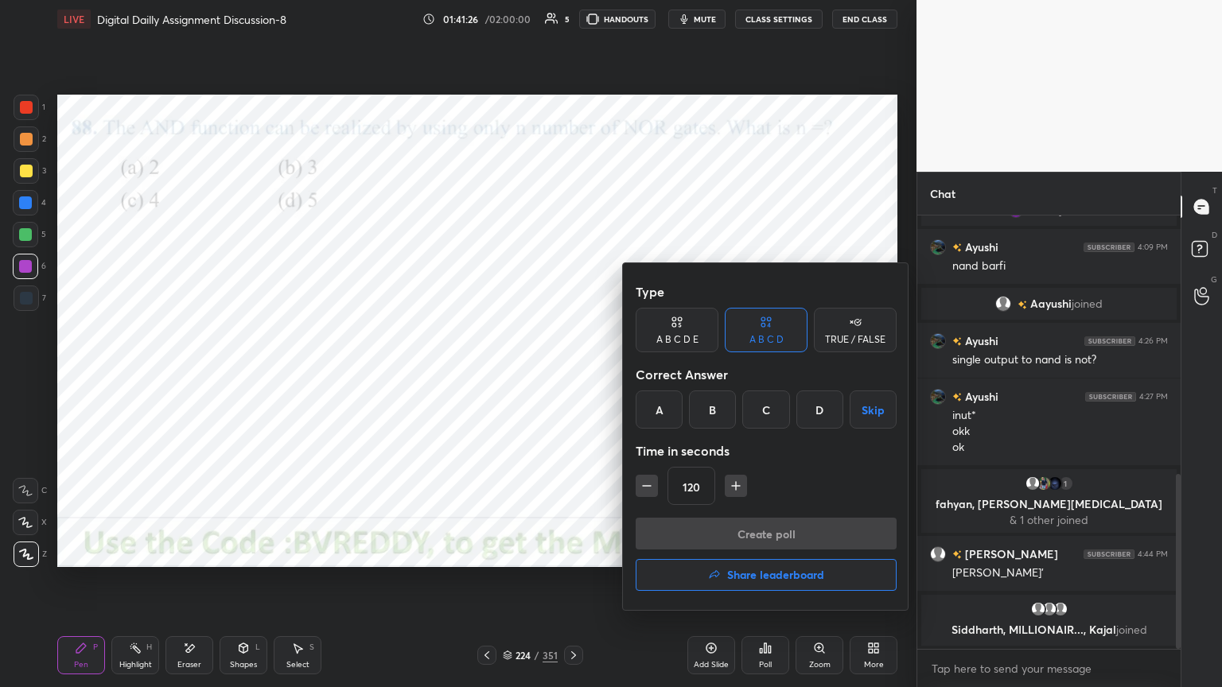
click at [722, 420] on div "B" at bounding box center [712, 410] width 47 height 38
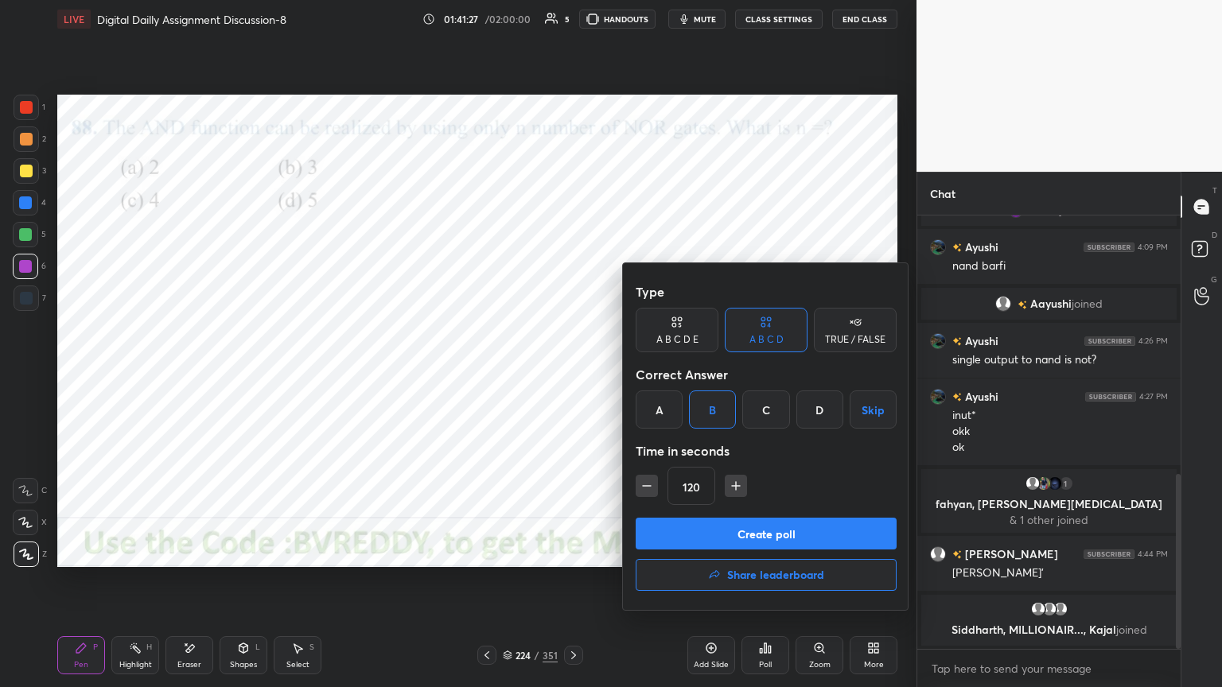
click at [725, 532] on button "Create poll" at bounding box center [766, 534] width 261 height 32
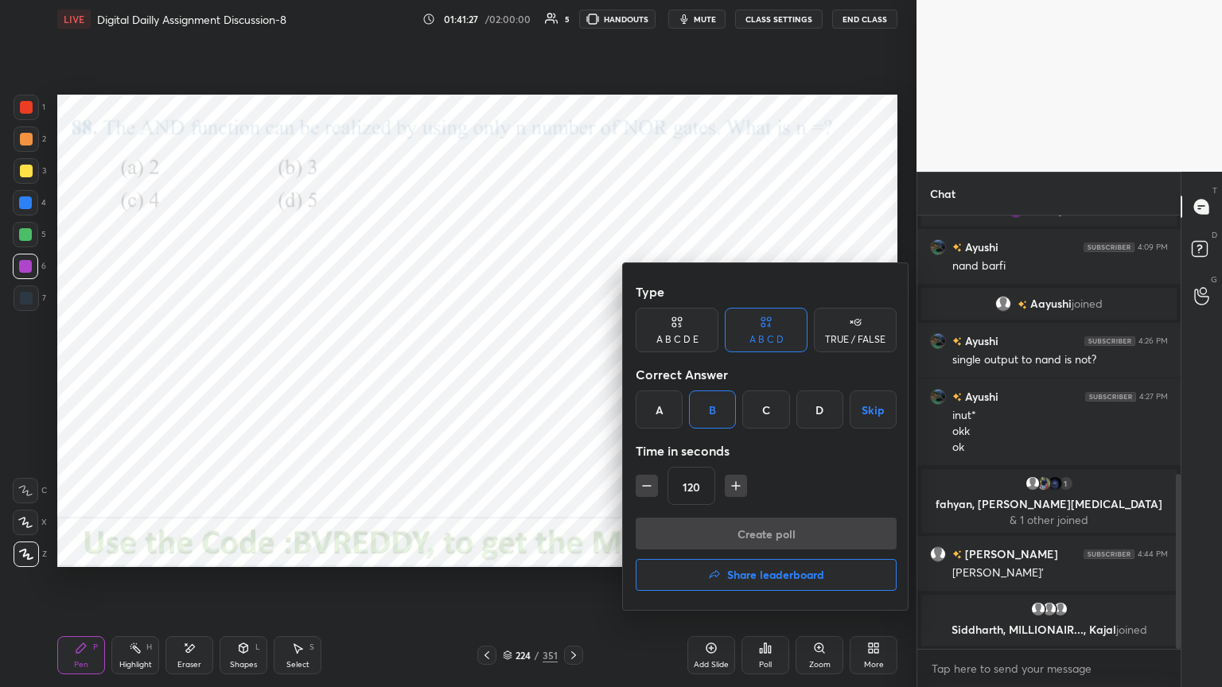
scroll to position [395, 259]
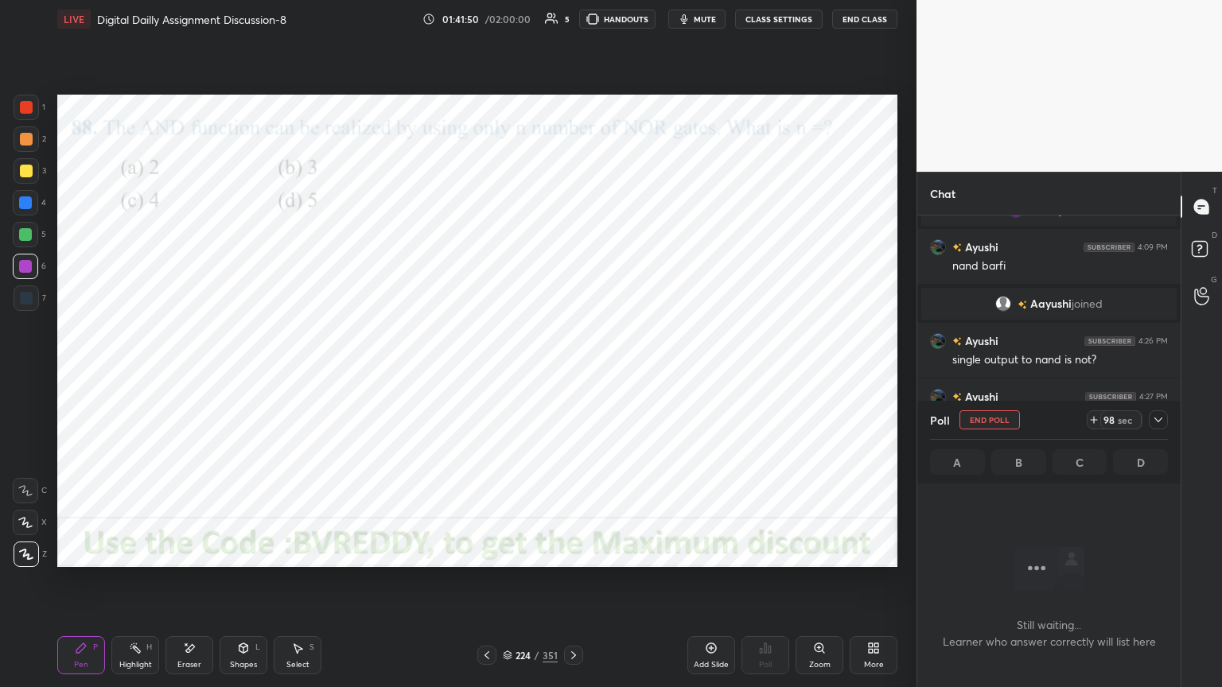
click at [29, 204] on div at bounding box center [25, 203] width 13 height 13
click at [27, 267] on div at bounding box center [25, 266] width 13 height 13
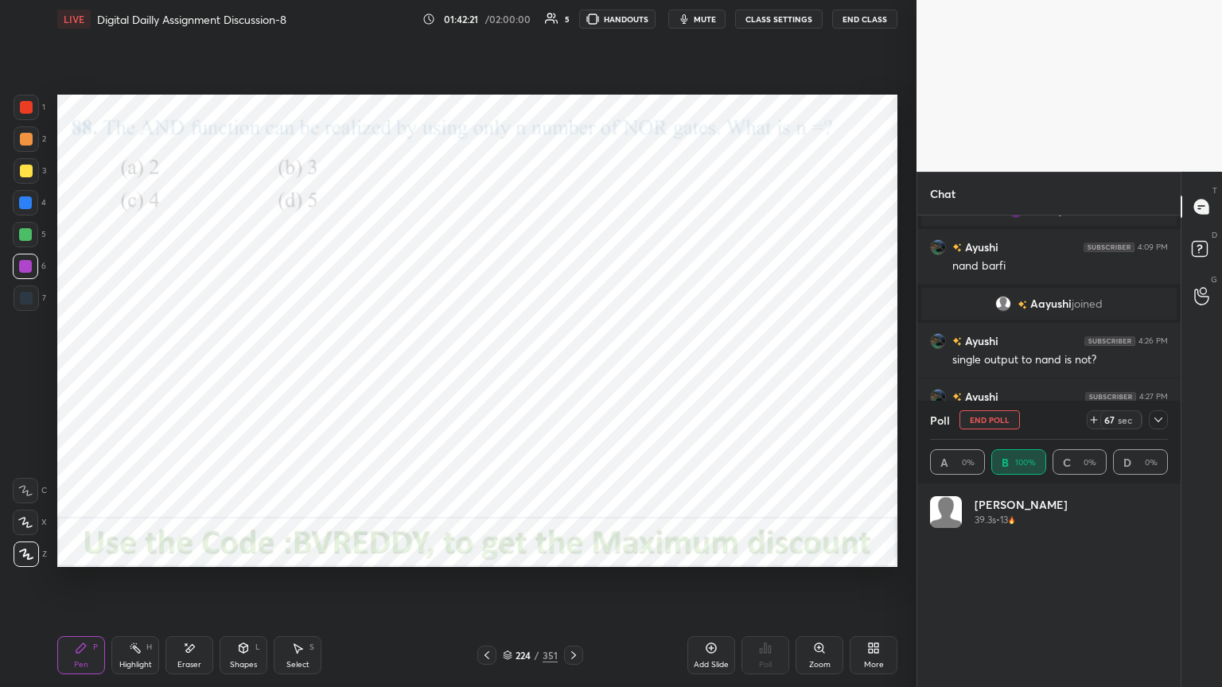
click at [27, 206] on div at bounding box center [25, 203] width 13 height 13
click at [25, 271] on div at bounding box center [25, 266] width 13 height 13
click at [996, 423] on button "End Poll" at bounding box center [990, 420] width 60 height 19
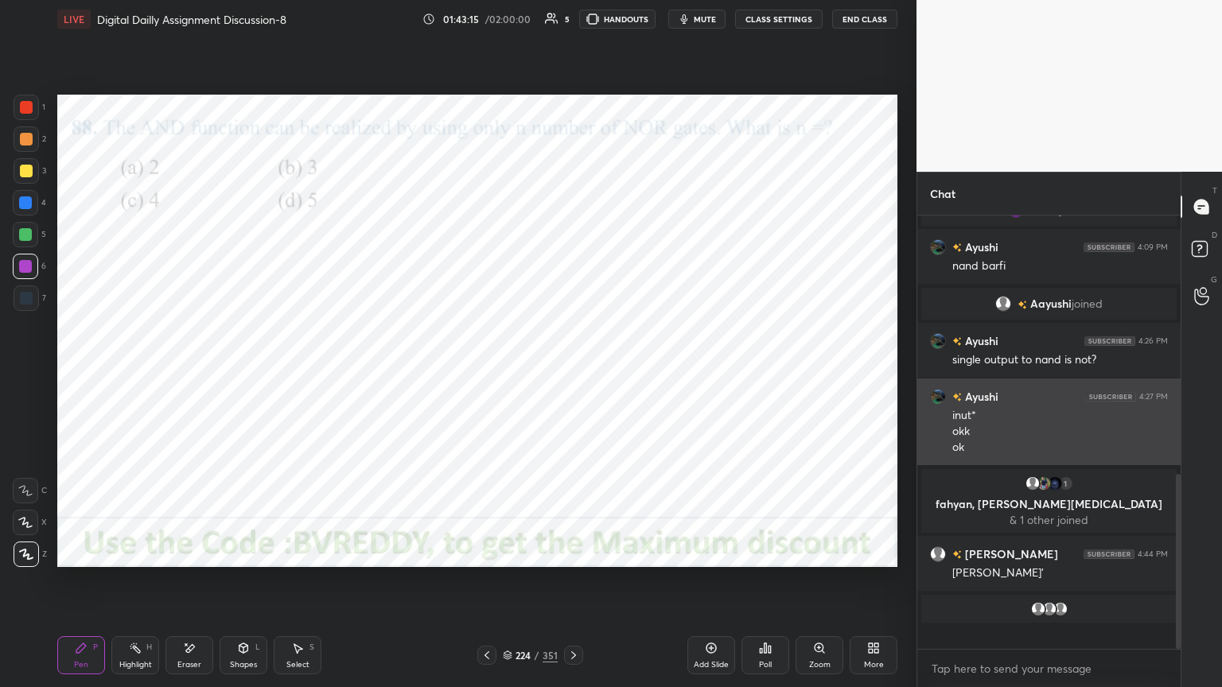
scroll to position [5, 5]
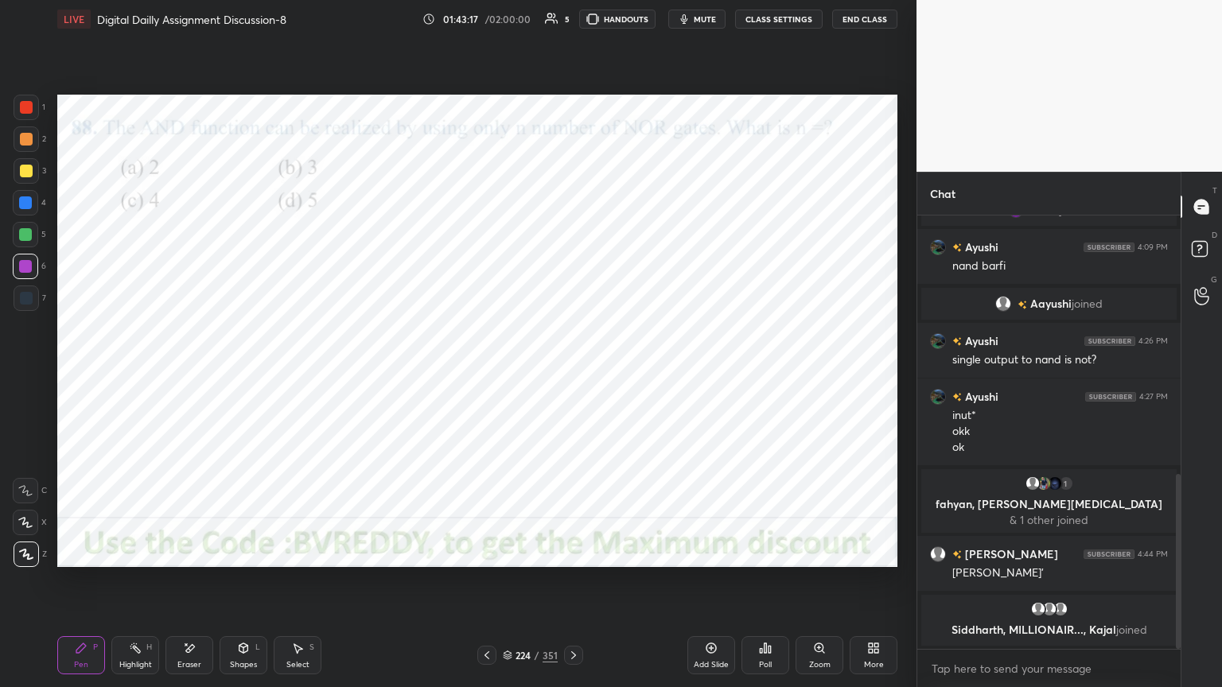
click at [572, 586] on div at bounding box center [573, 655] width 19 height 19
click at [33, 110] on div at bounding box center [26, 107] width 25 height 25
click at [762, 586] on div "Poll" at bounding box center [765, 665] width 13 height 8
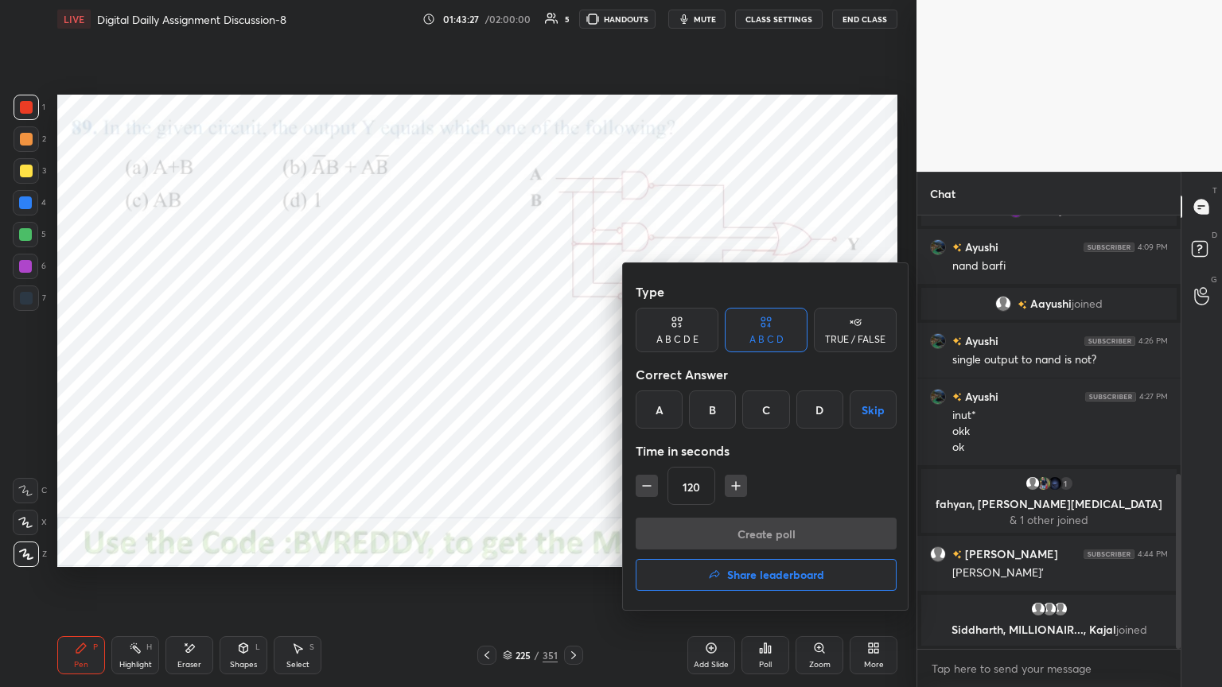
click at [816, 417] on div "D" at bounding box center [819, 410] width 47 height 38
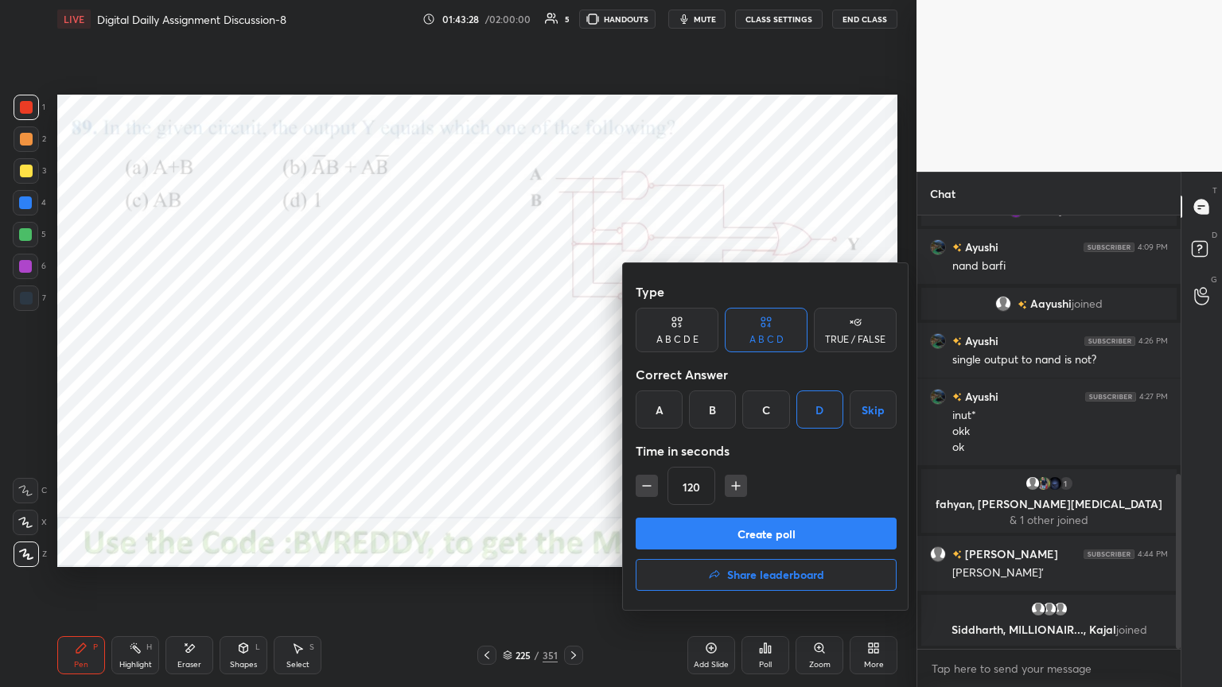
click at [779, 542] on button "Create poll" at bounding box center [766, 534] width 261 height 32
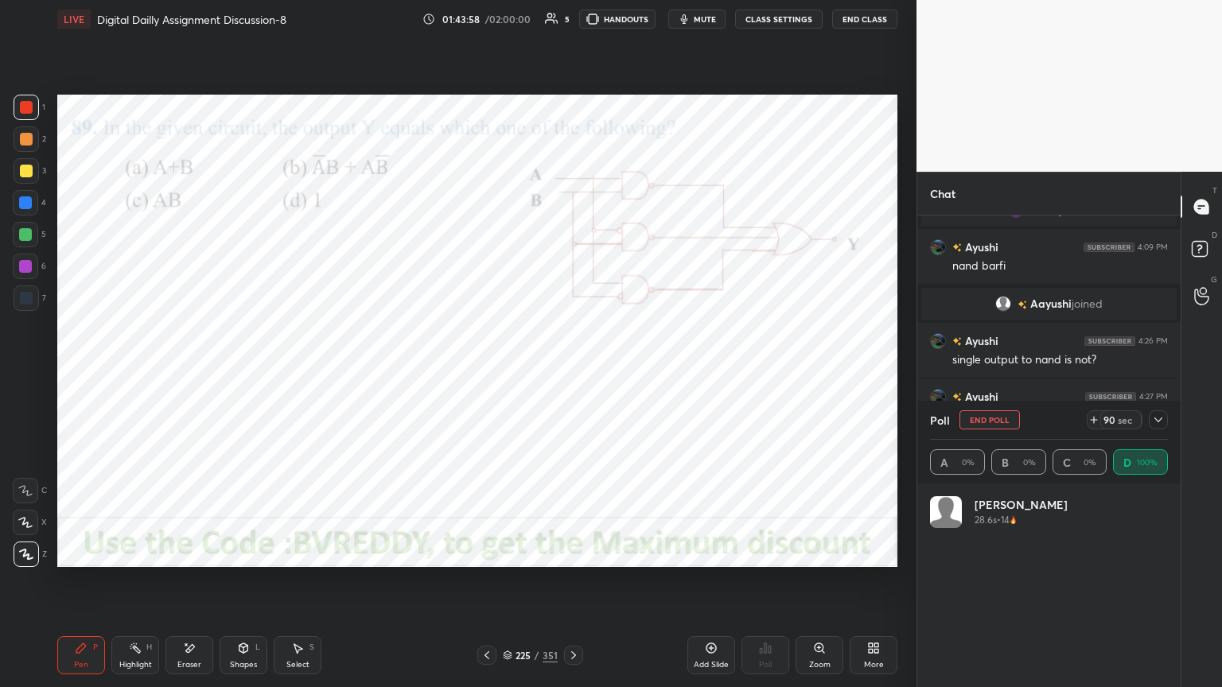
scroll to position [186, 233]
click at [21, 271] on div at bounding box center [25, 266] width 13 height 13
click at [26, 528] on div at bounding box center [25, 522] width 25 height 25
click at [32, 557] on icon at bounding box center [26, 554] width 14 height 11
click at [23, 207] on div at bounding box center [25, 203] width 13 height 13
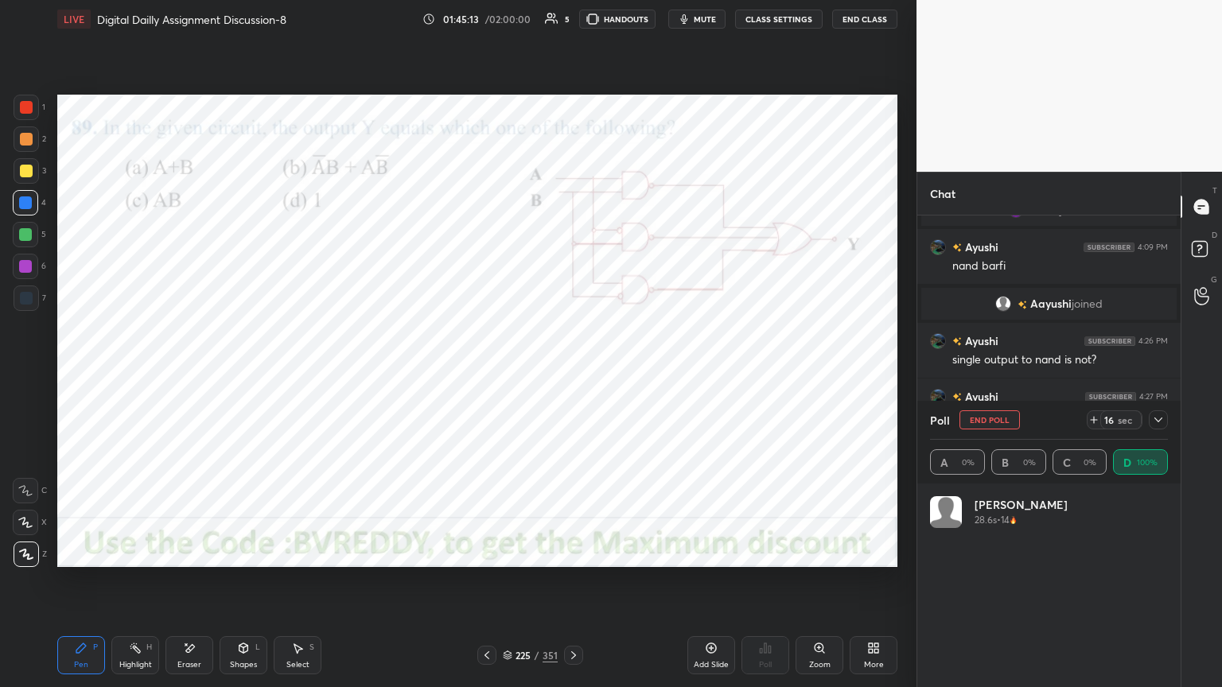
click at [21, 277] on div at bounding box center [25, 266] width 25 height 25
click at [1159, 423] on icon at bounding box center [1158, 420] width 13 height 13
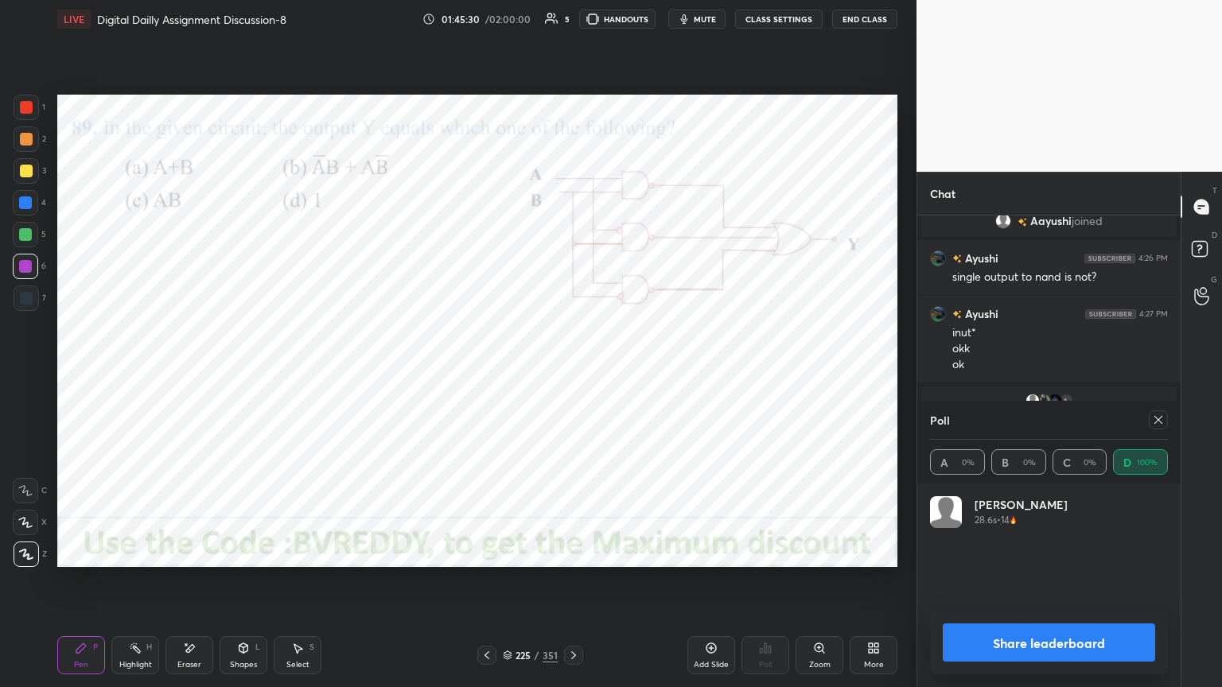
click at [1163, 424] on icon at bounding box center [1158, 420] width 13 height 13
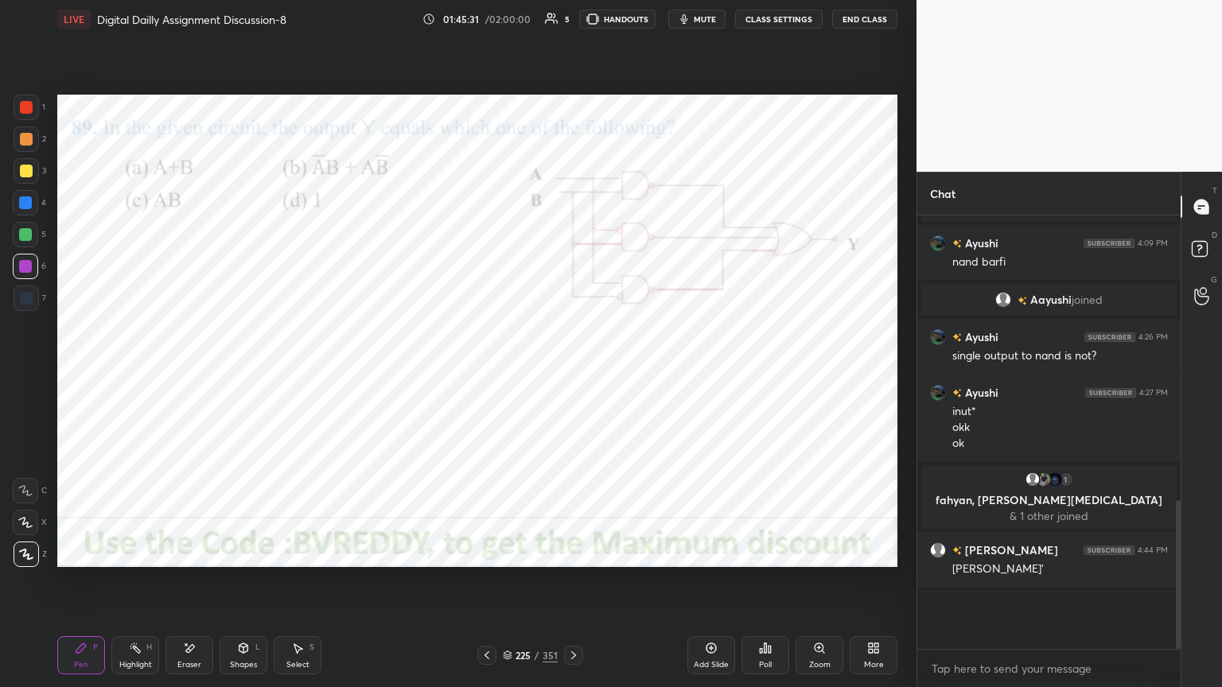
scroll to position [429, 259]
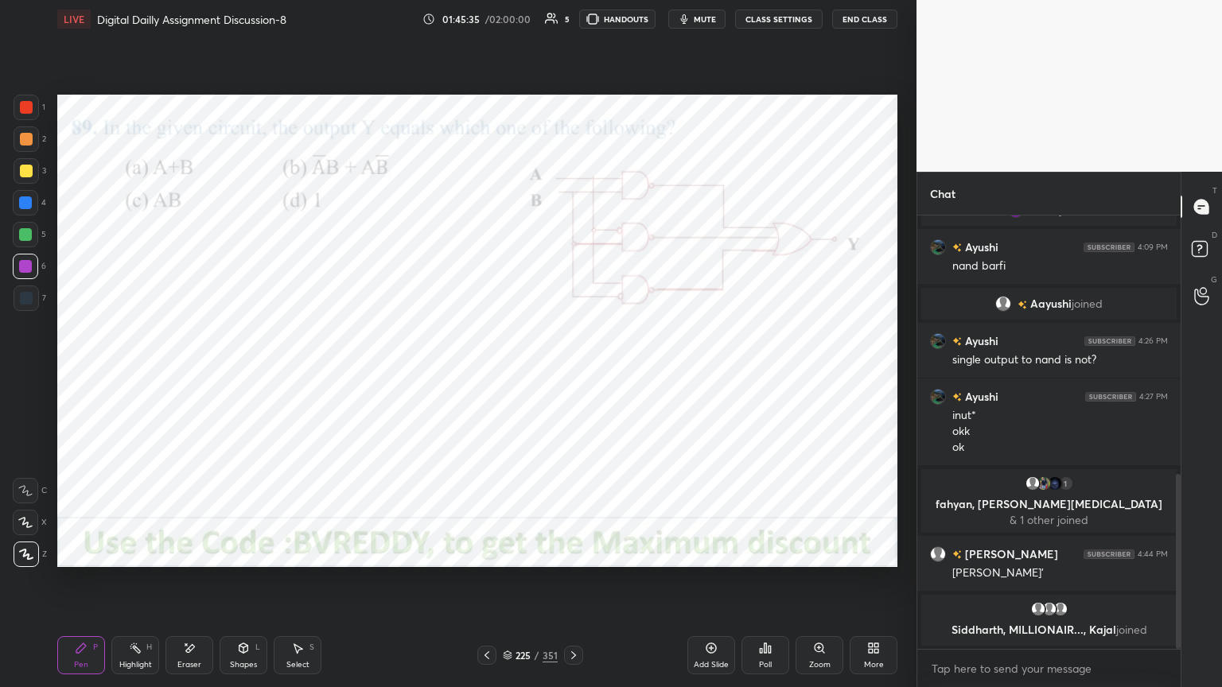
click at [576, 586] on icon at bounding box center [573, 655] width 13 height 13
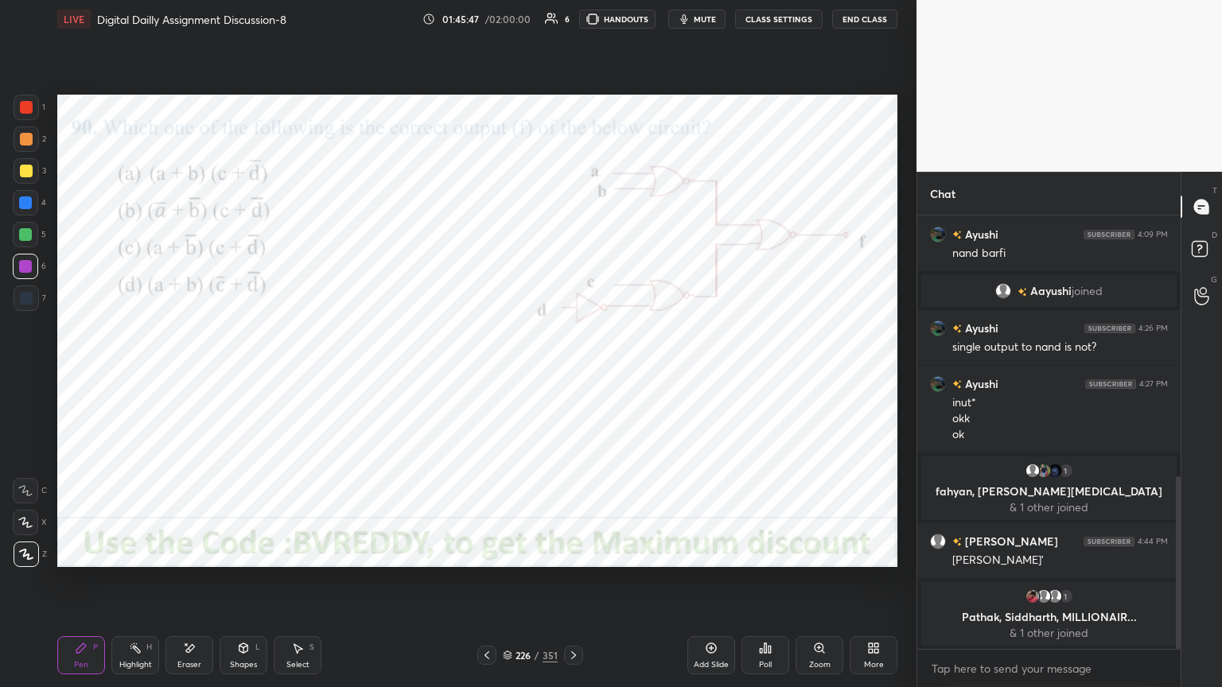
click at [770, 586] on icon at bounding box center [770, 649] width 2 height 7
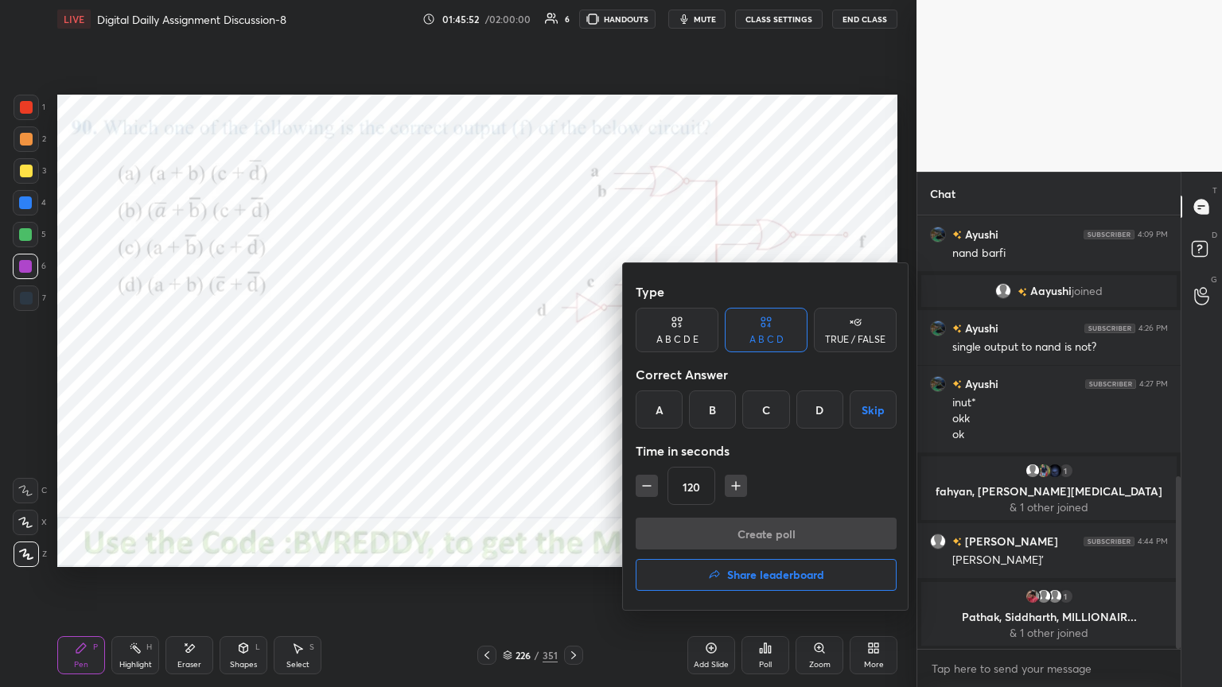
click at [672, 414] on div "A" at bounding box center [659, 410] width 47 height 38
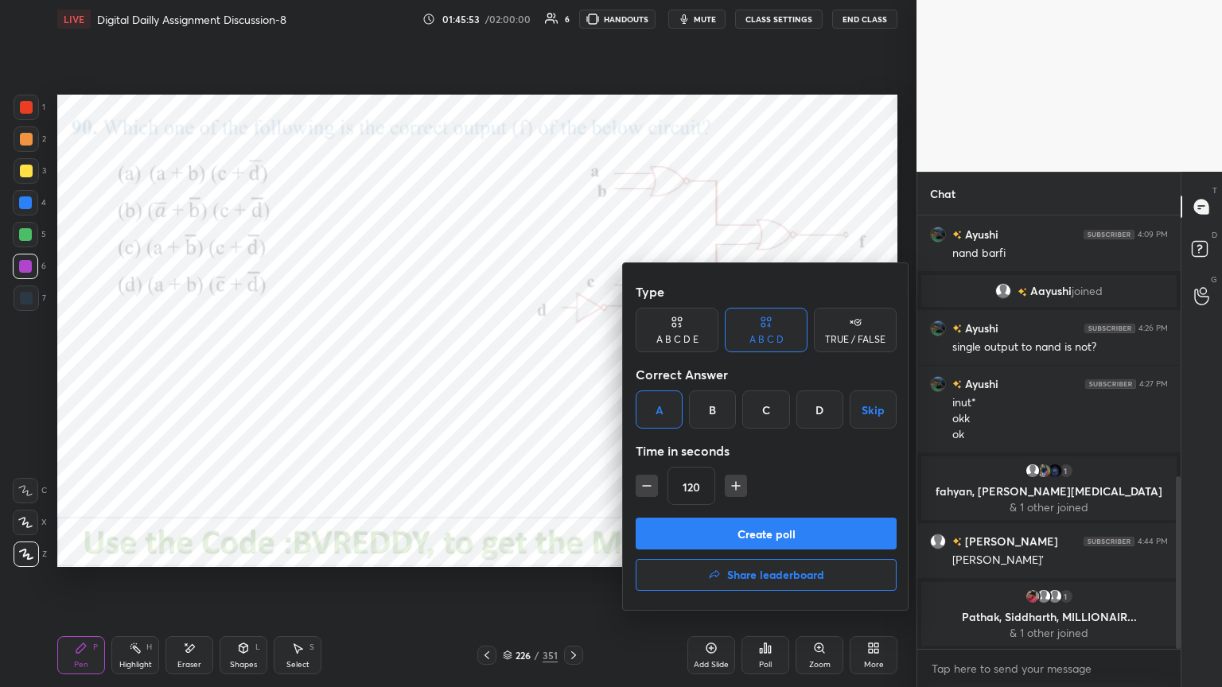
click at [735, 528] on button "Create poll" at bounding box center [766, 534] width 261 height 32
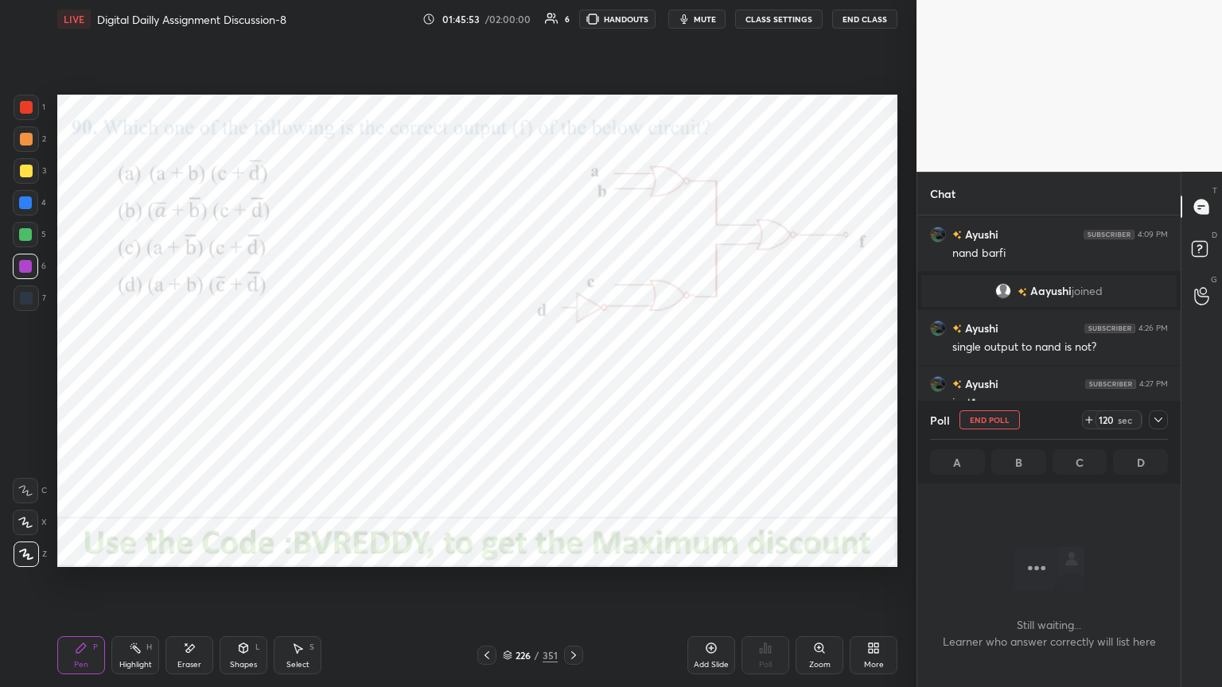
scroll to position [389, 259]
click at [1161, 424] on icon at bounding box center [1158, 420] width 13 height 13
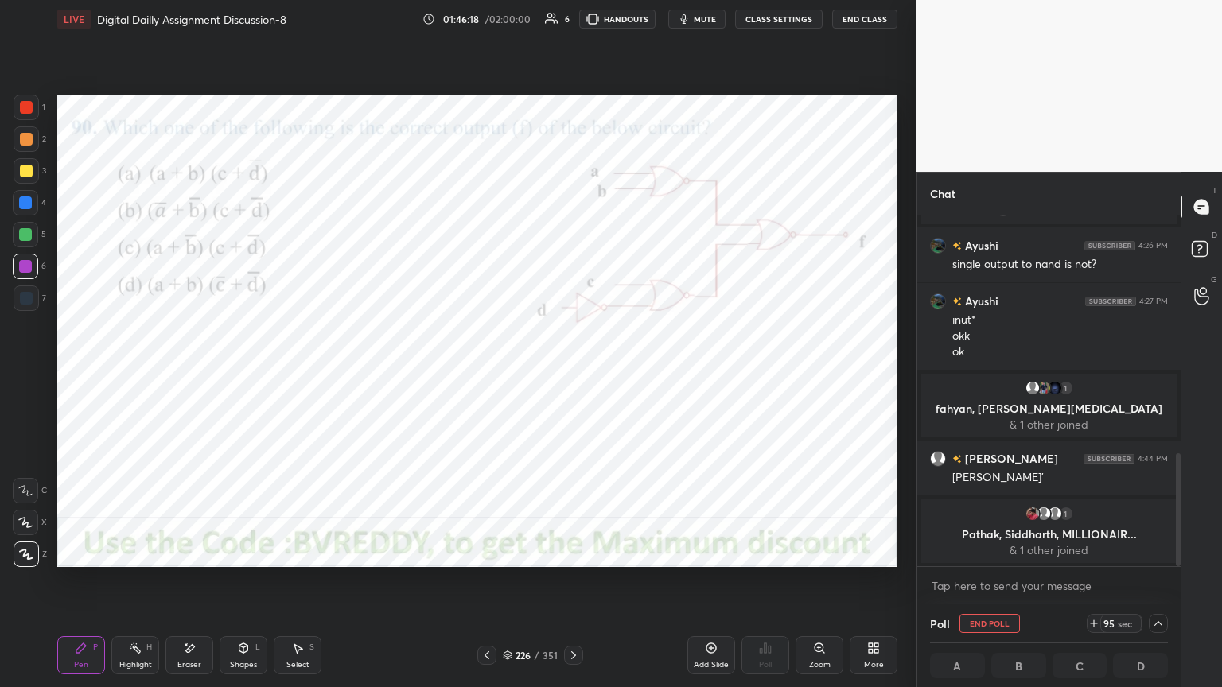
click at [25, 202] on div at bounding box center [25, 203] width 13 height 13
click at [26, 265] on div at bounding box center [25, 266] width 13 height 13
click at [1161, 586] on icon at bounding box center [1158, 623] width 13 height 13
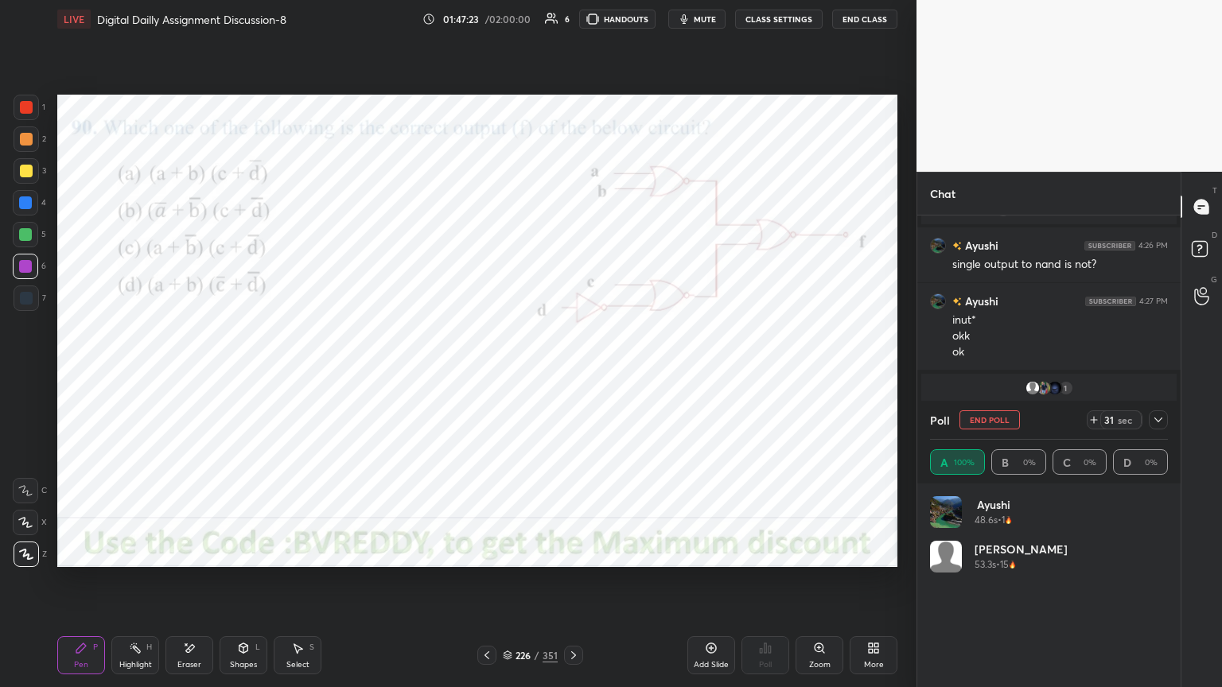
scroll to position [186, 233]
click at [995, 419] on button "End Poll" at bounding box center [990, 420] width 60 height 19
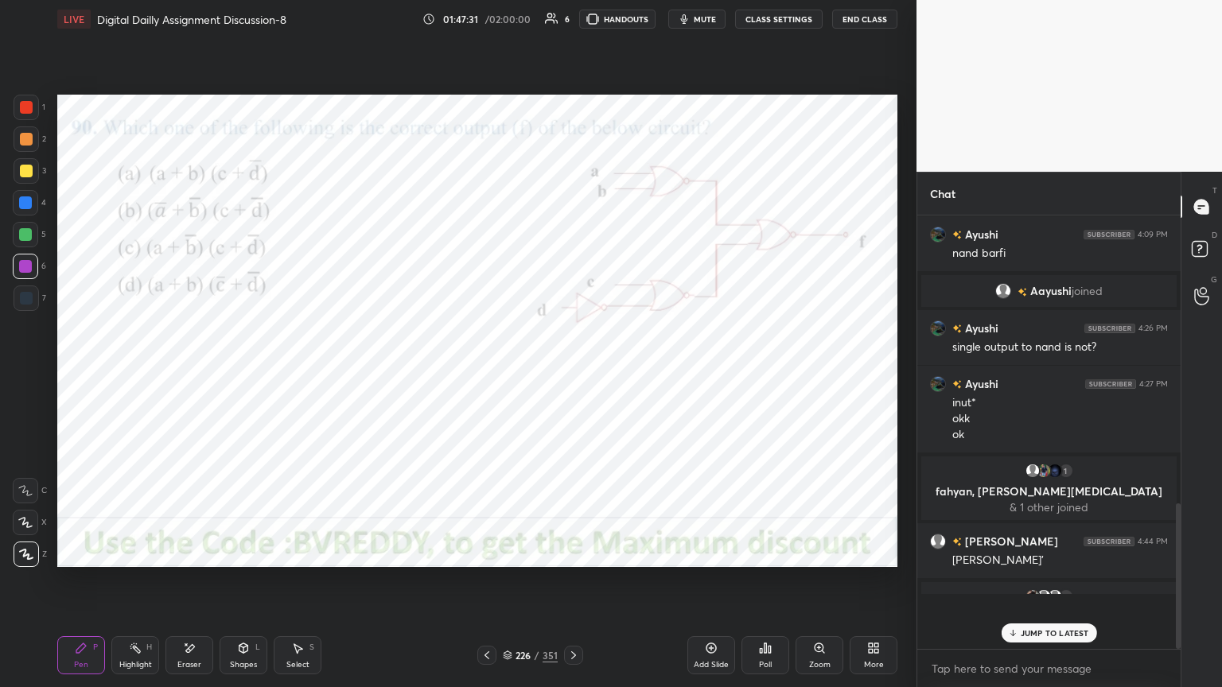
scroll to position [5, 5]
click at [576, 586] on icon at bounding box center [573, 655] width 13 height 13
click at [26, 271] on div at bounding box center [25, 266] width 13 height 13
click at [766, 586] on div "Poll" at bounding box center [765, 665] width 13 height 8
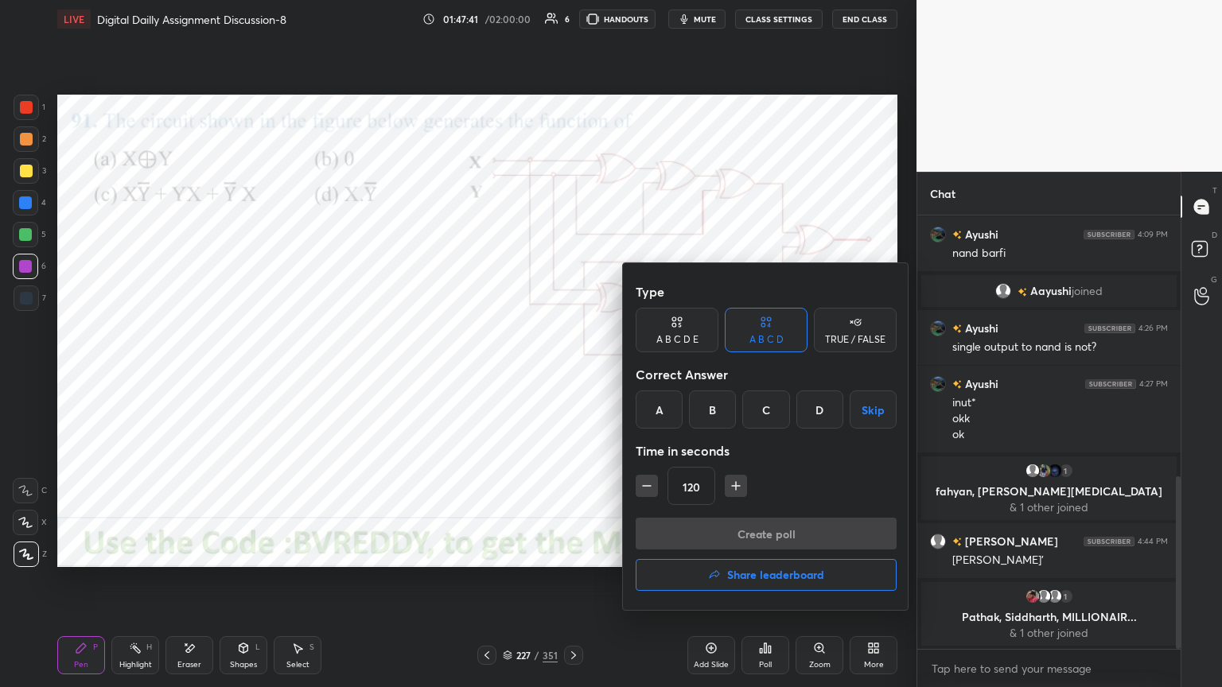
click at [652, 421] on div "A" at bounding box center [659, 410] width 47 height 38
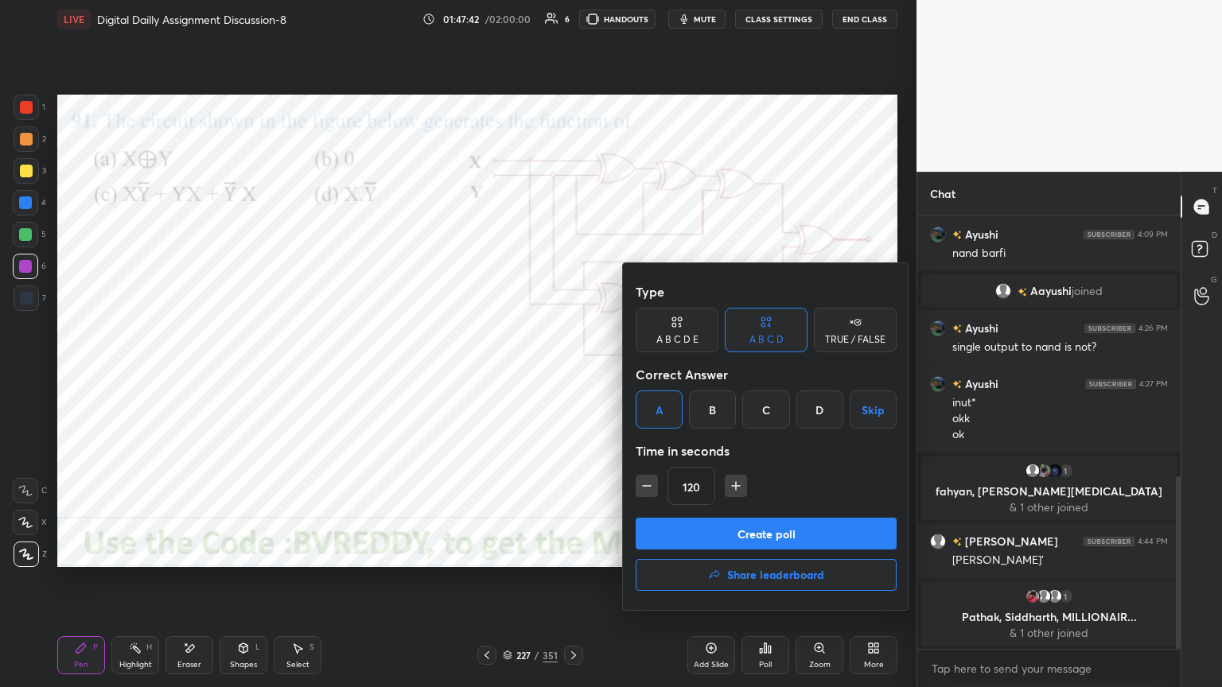
click at [764, 540] on button "Create poll" at bounding box center [766, 534] width 261 height 32
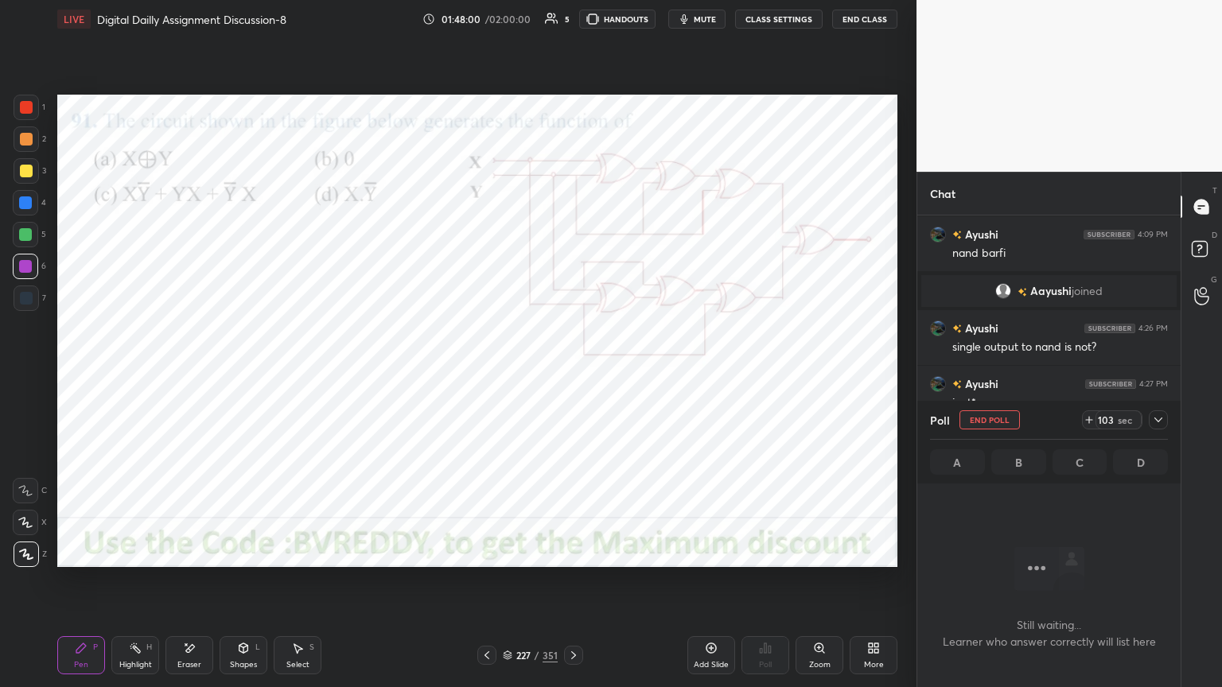
click at [25, 531] on div at bounding box center [25, 522] width 25 height 25
click at [25, 208] on div at bounding box center [25, 203] width 13 height 13
click at [29, 528] on div at bounding box center [25, 522] width 25 height 25
click at [192, 586] on div "Eraser" at bounding box center [190, 656] width 48 height 38
click at [82, 586] on div "Pen P" at bounding box center [81, 656] width 48 height 38
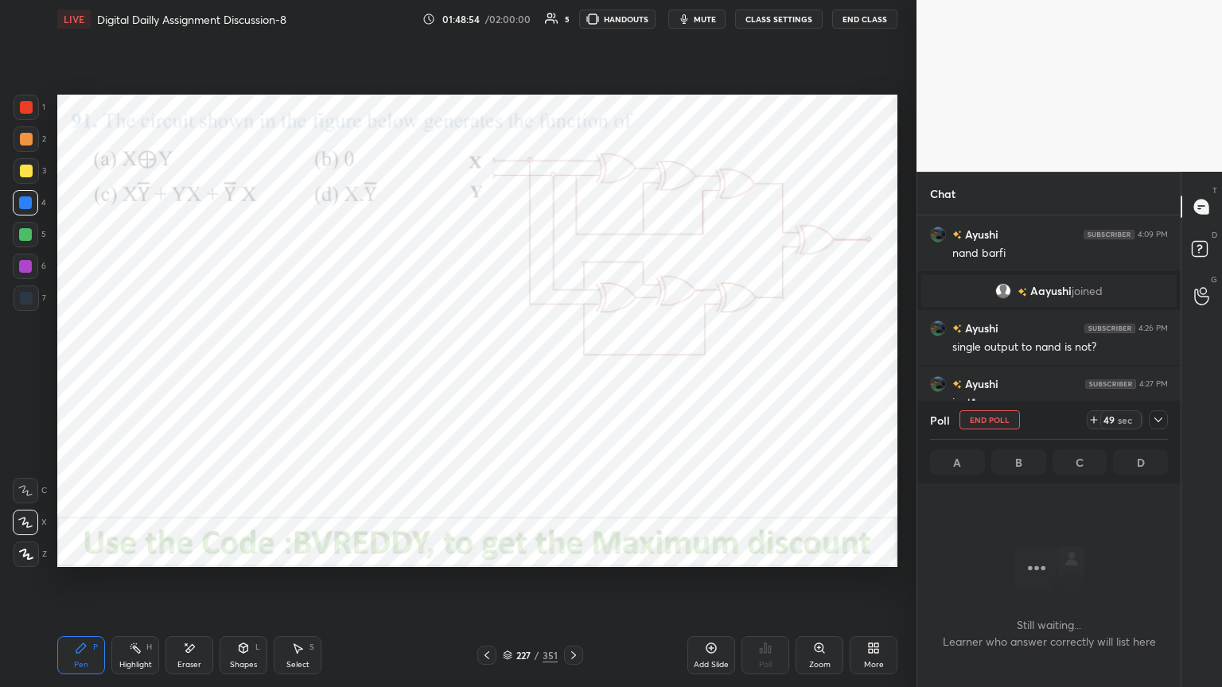
click at [25, 269] on div at bounding box center [25, 266] width 13 height 13
click at [304, 586] on div "Select S" at bounding box center [298, 656] width 48 height 38
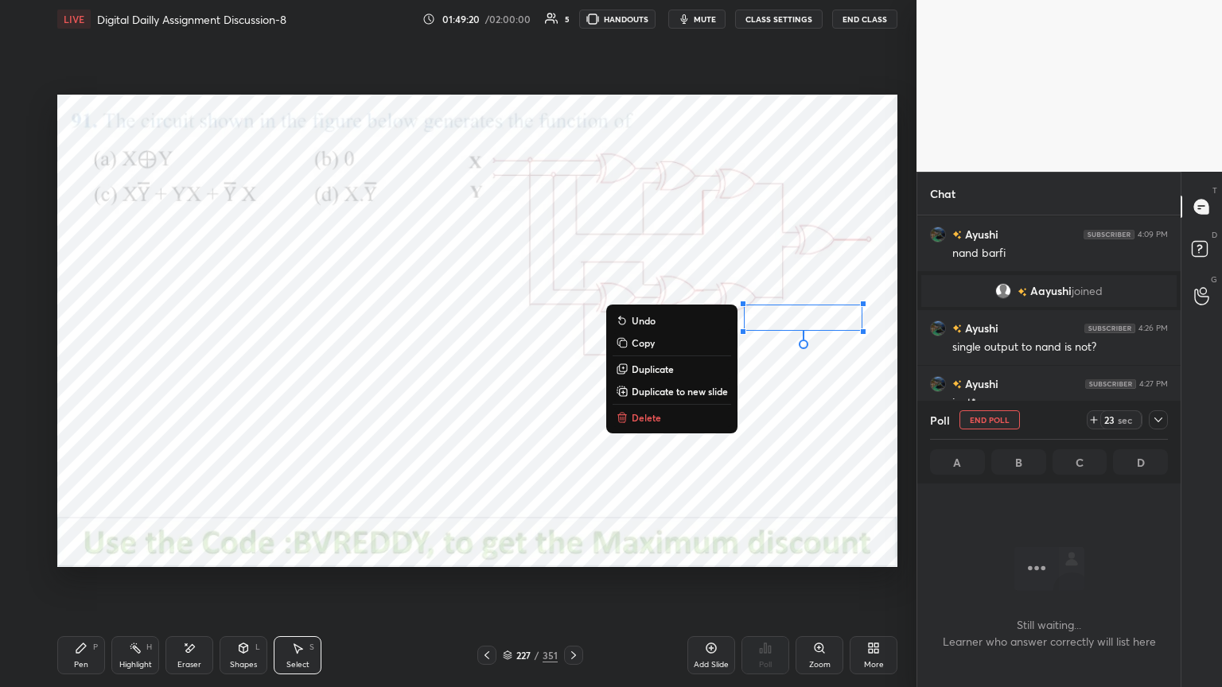
click at [806, 419] on div "0 ° Undo Copy Duplicate Duplicate to new slide Delete" at bounding box center [477, 331] width 840 height 473
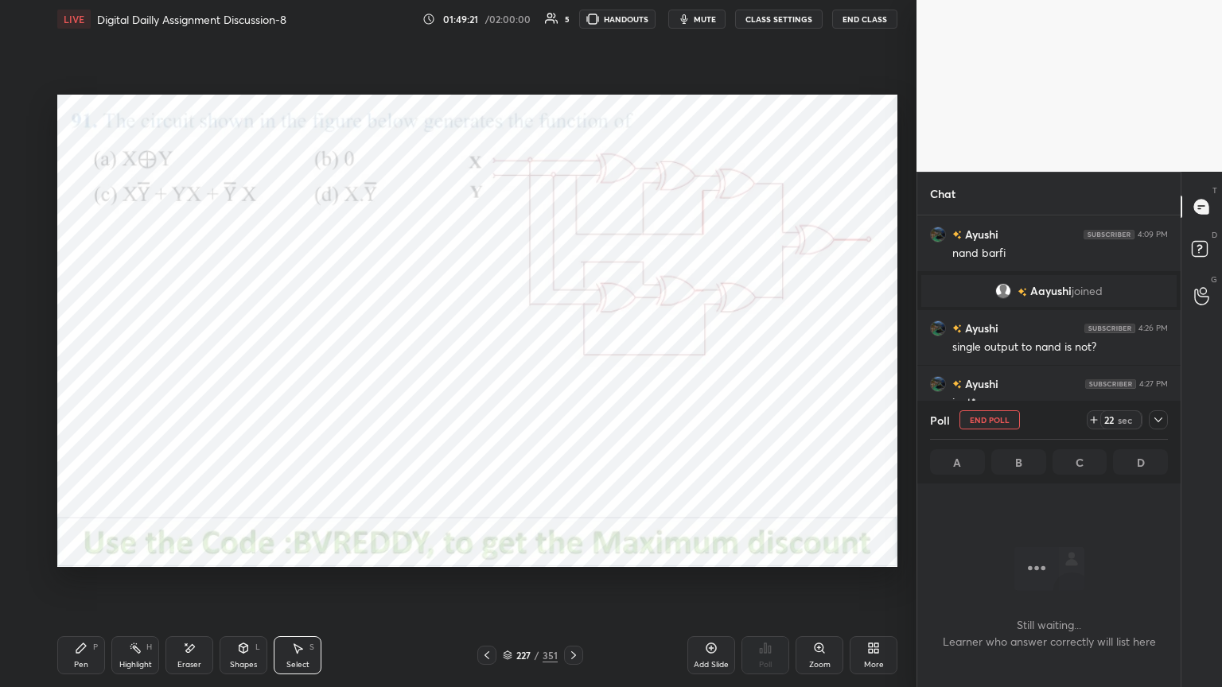
click at [70, 586] on div "Pen P" at bounding box center [81, 656] width 48 height 38
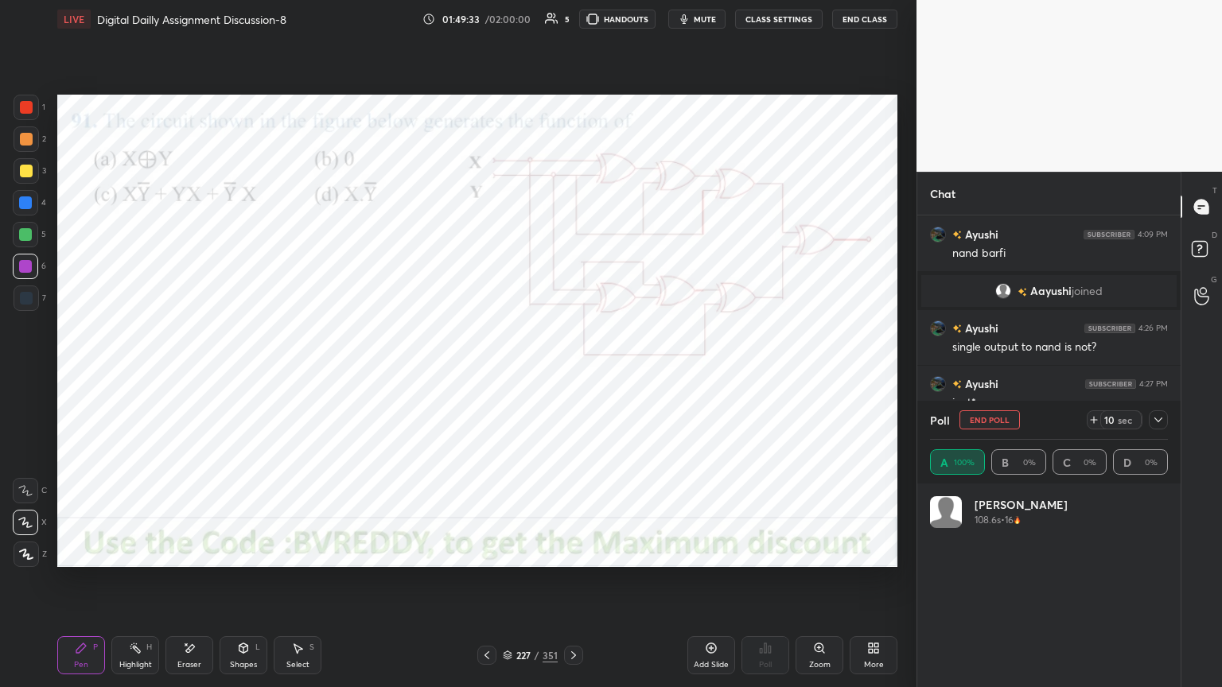
scroll to position [186, 233]
click at [17, 561] on div at bounding box center [26, 554] width 25 height 25
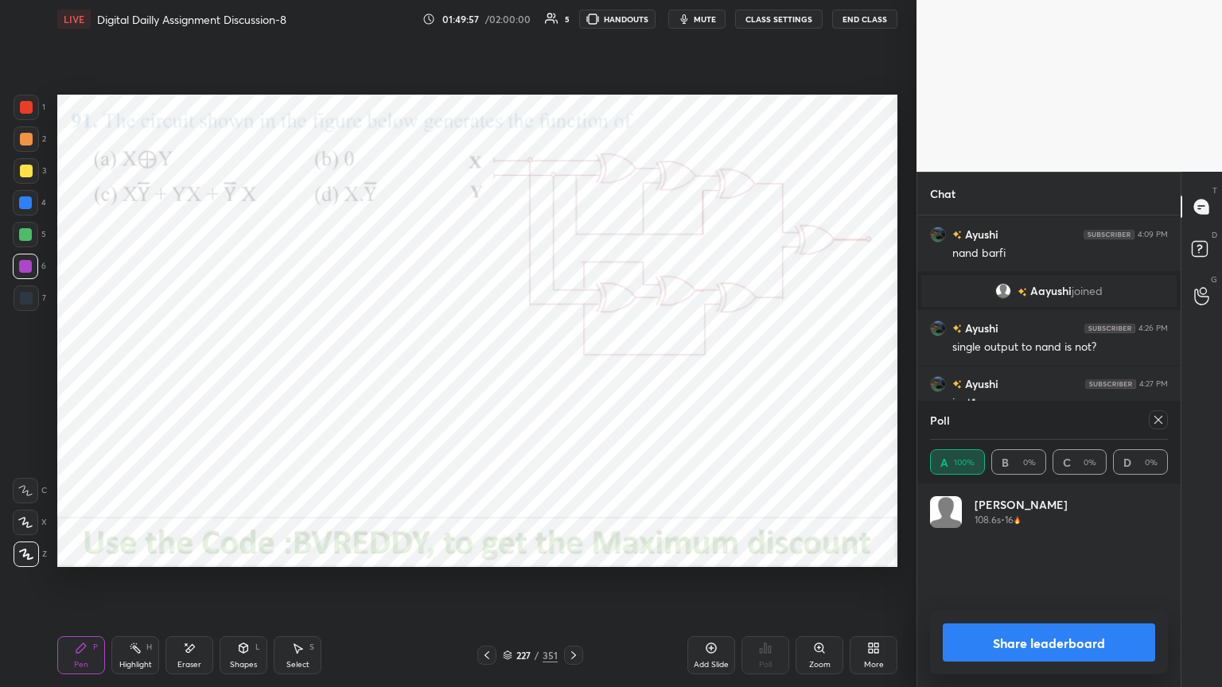
scroll to position [793, 0]
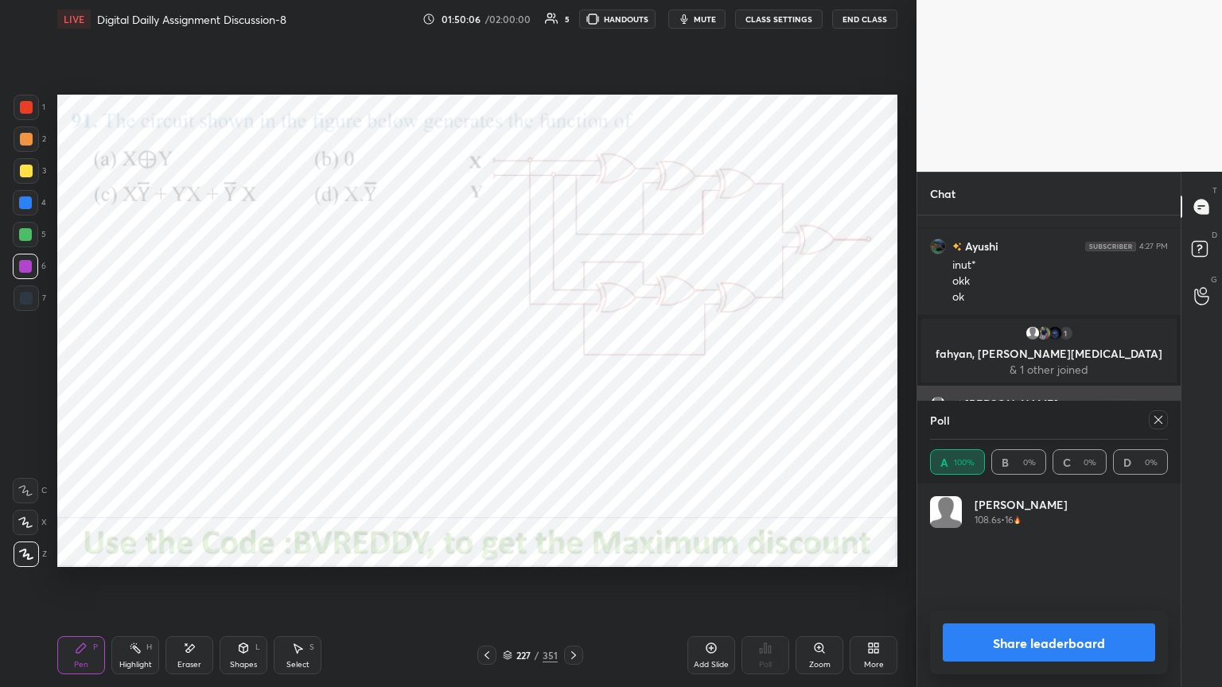
click at [1160, 425] on icon at bounding box center [1158, 420] width 13 height 13
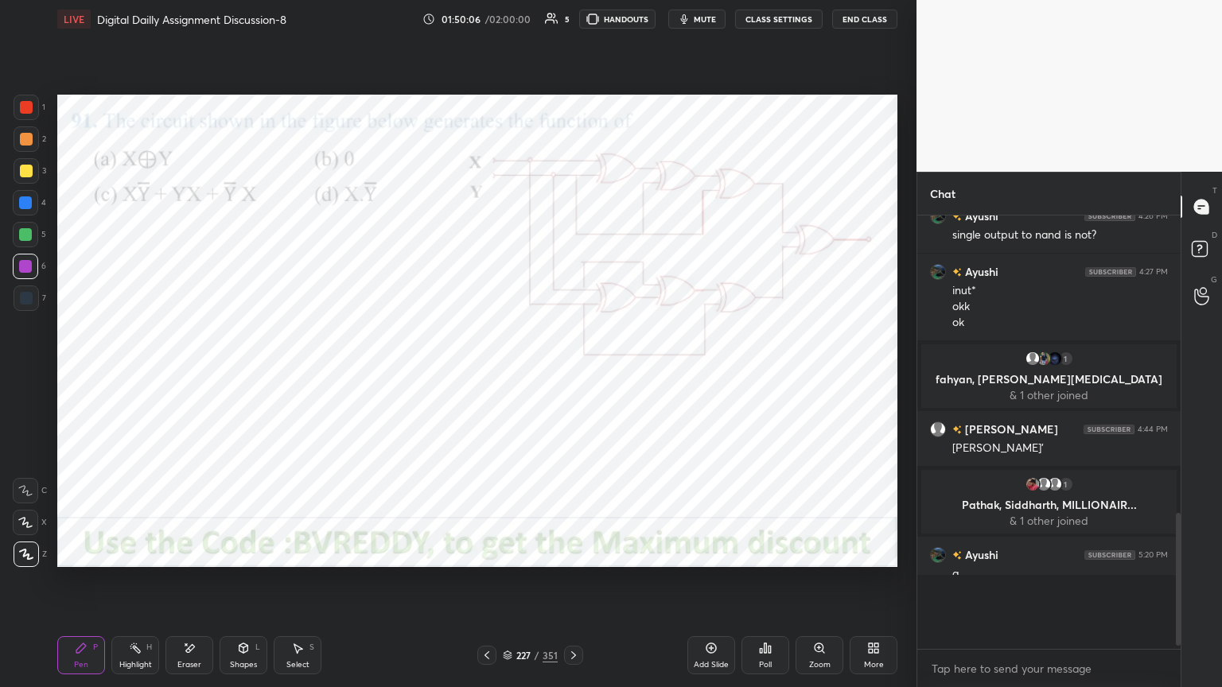
scroll to position [421, 259]
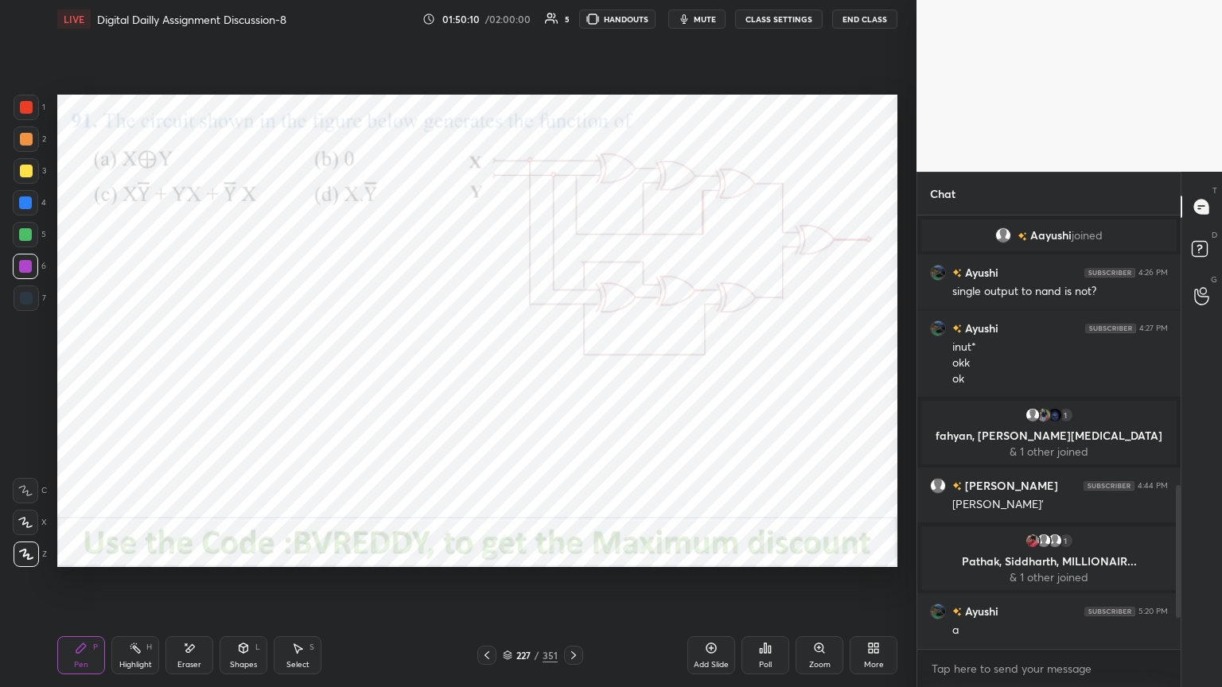
click at [574, 586] on icon at bounding box center [573, 655] width 13 height 13
click at [771, 586] on div "Poll" at bounding box center [765, 665] width 13 height 8
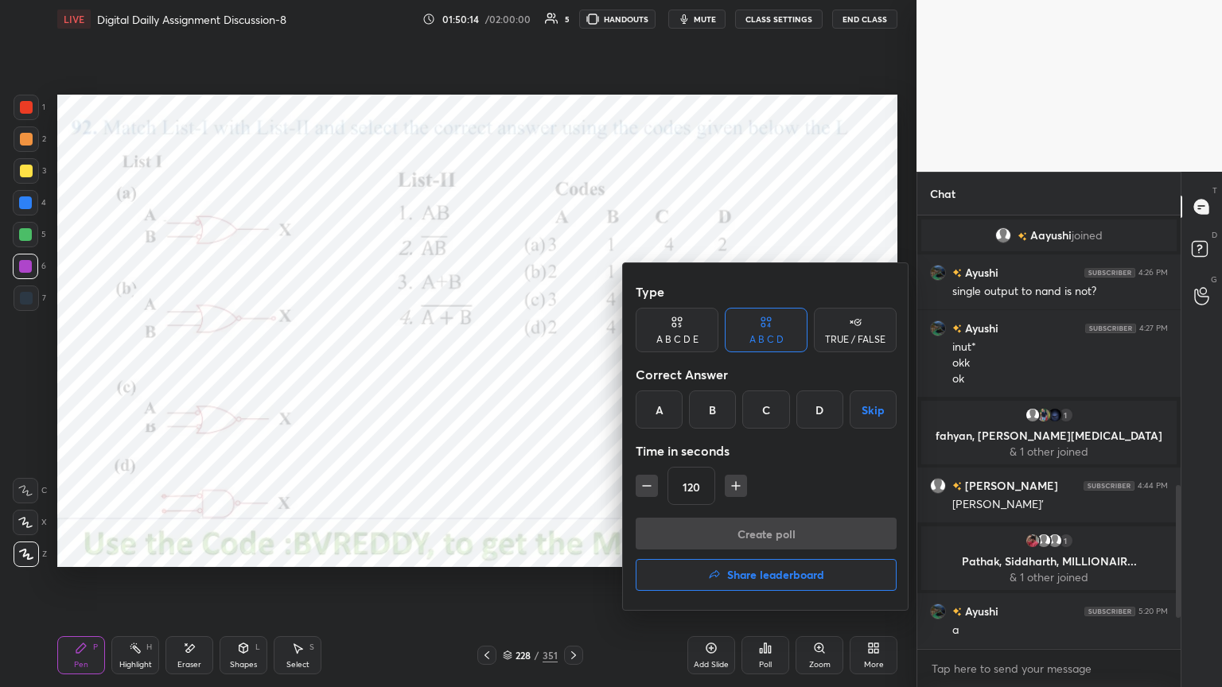
click at [808, 418] on div "D" at bounding box center [819, 410] width 47 height 38
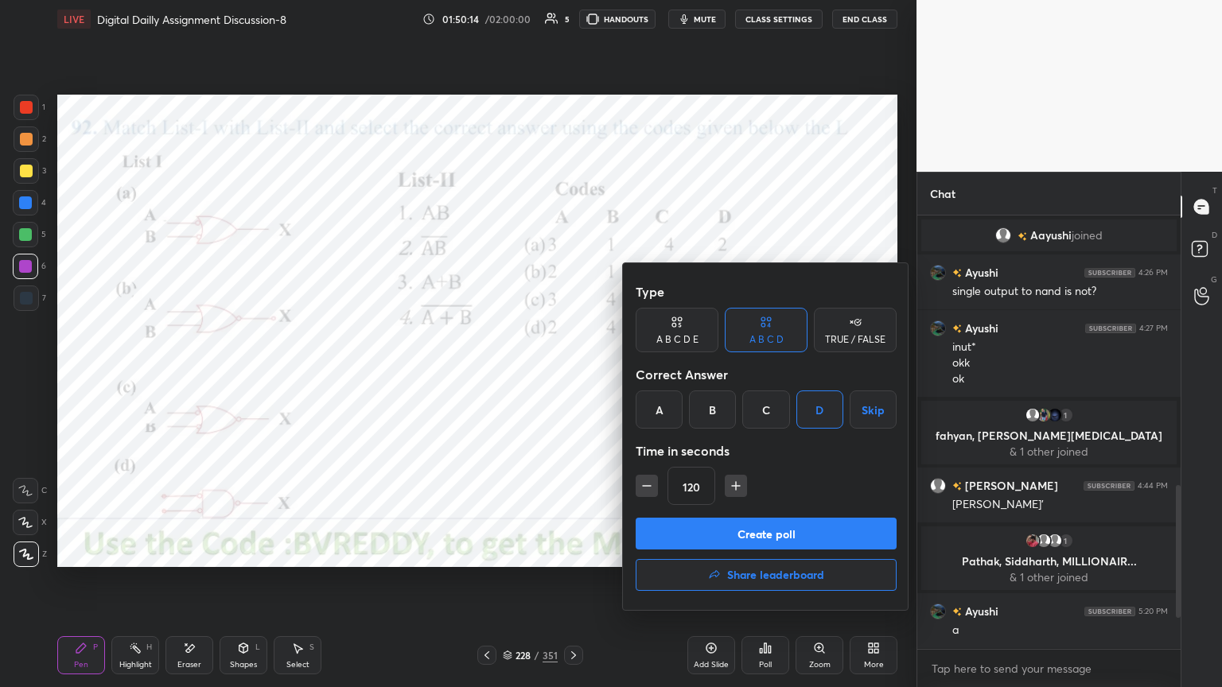
click at [774, 539] on button "Create poll" at bounding box center [766, 534] width 261 height 32
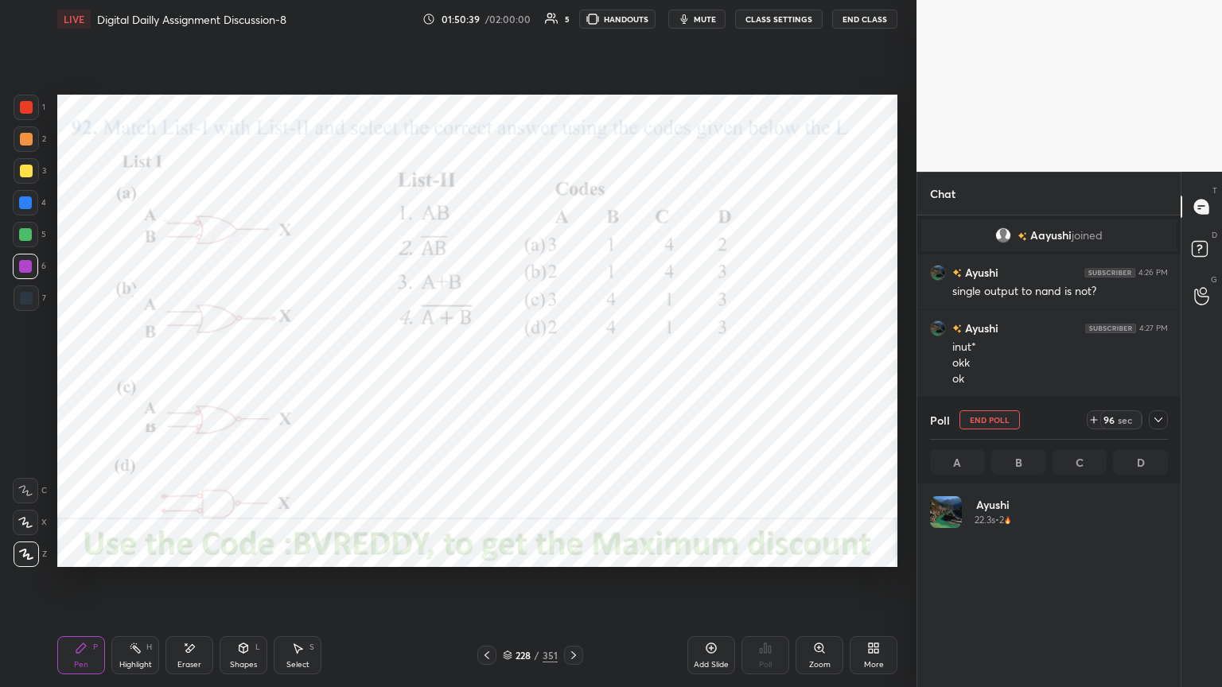
scroll to position [186, 233]
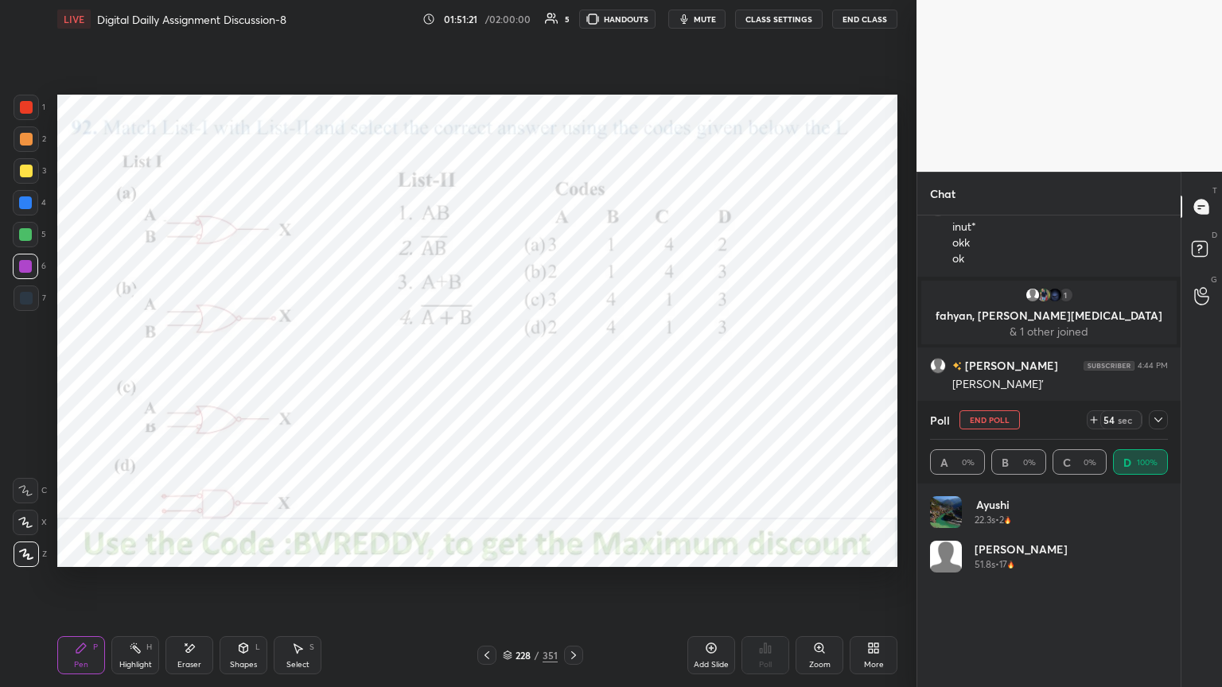
click at [574, 586] on icon at bounding box center [573, 655] width 13 height 13
click at [988, 424] on button "End Poll" at bounding box center [990, 420] width 60 height 19
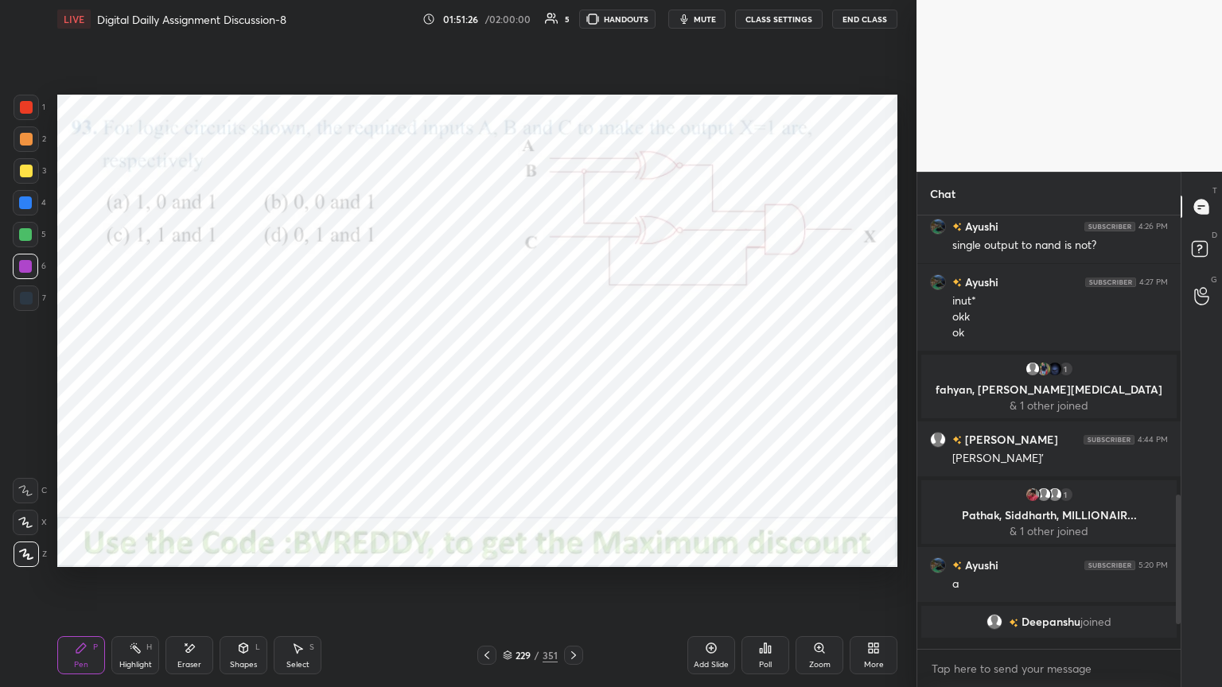
scroll to position [754, 0]
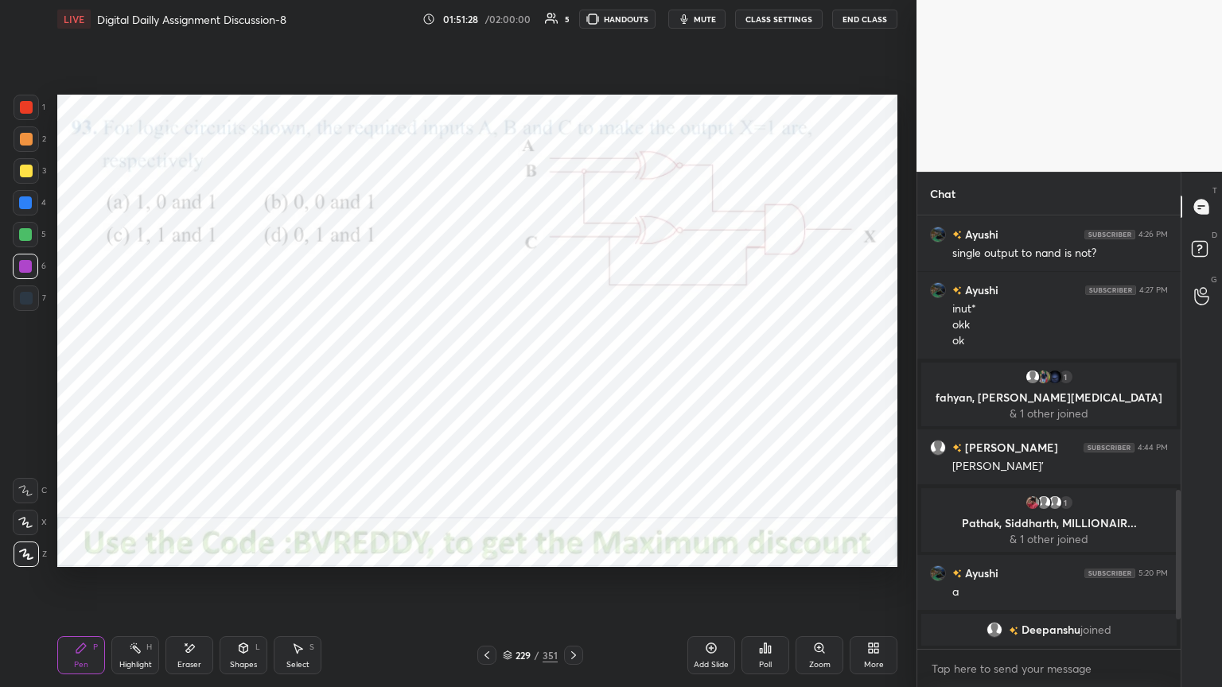
click at [769, 586] on div "Poll" at bounding box center [766, 656] width 48 height 38
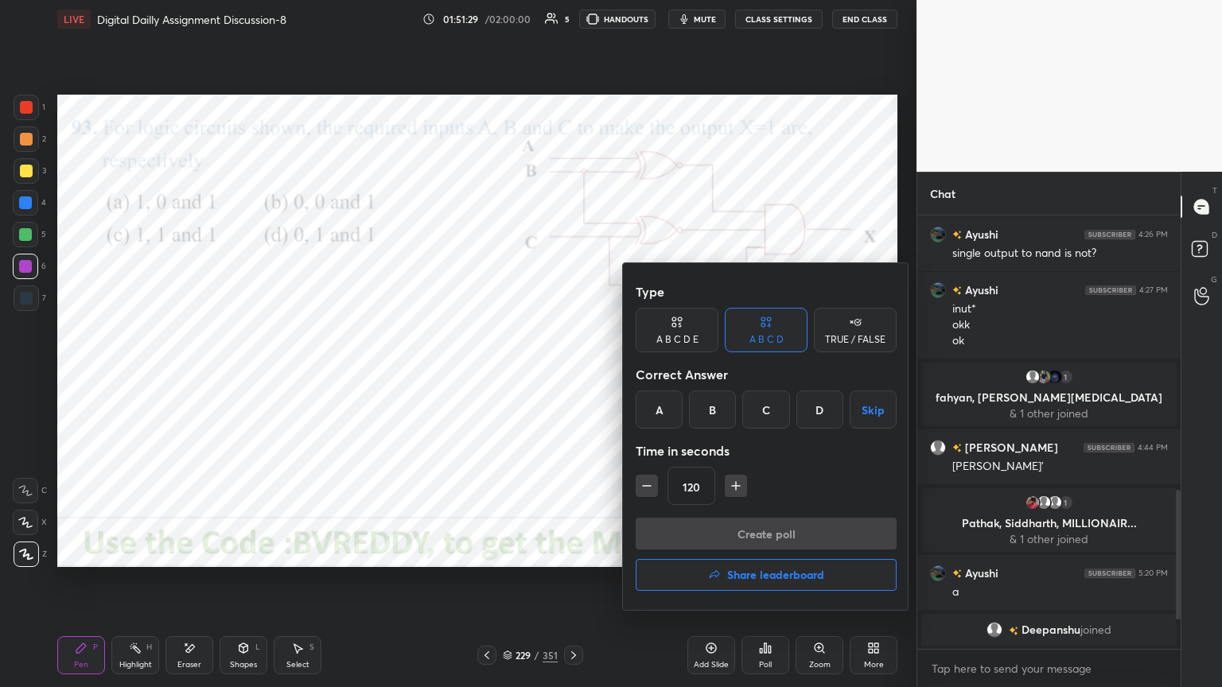
click at [758, 417] on div "C" at bounding box center [765, 410] width 47 height 38
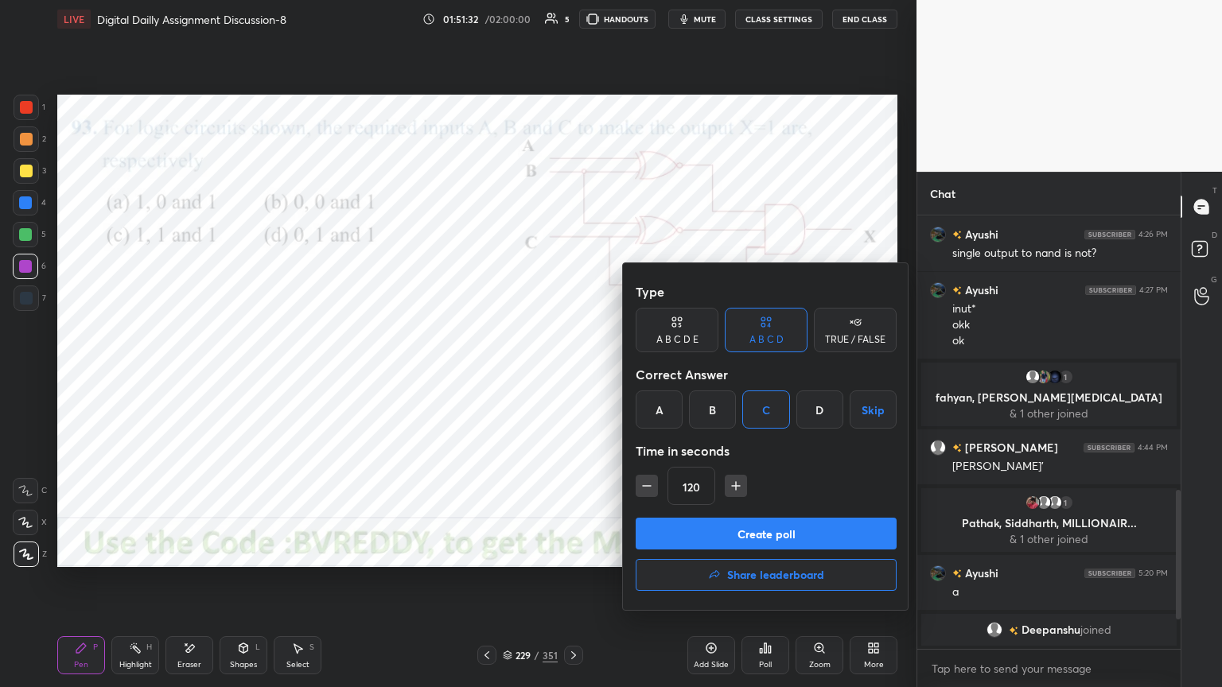
click at [819, 535] on button "Create poll" at bounding box center [766, 534] width 261 height 32
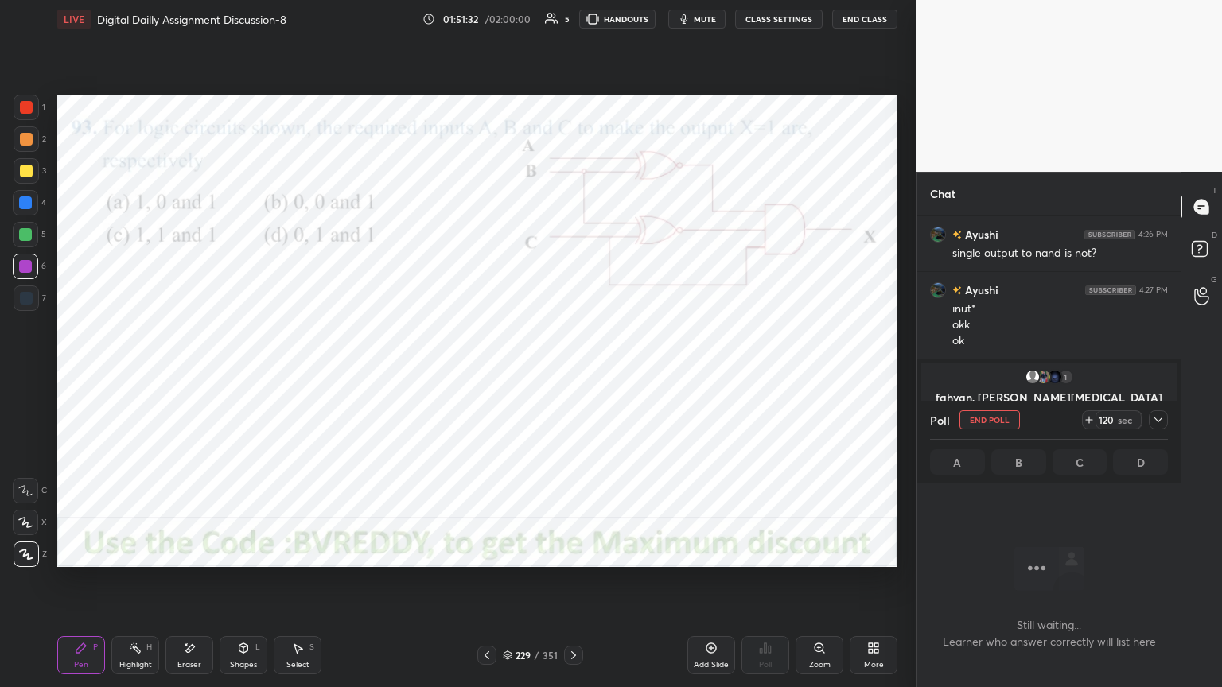
scroll to position [5, 5]
click at [23, 527] on icon at bounding box center [25, 522] width 14 height 11
click at [27, 560] on div at bounding box center [26, 554] width 25 height 25
click at [991, 423] on button "End Poll" at bounding box center [990, 420] width 60 height 19
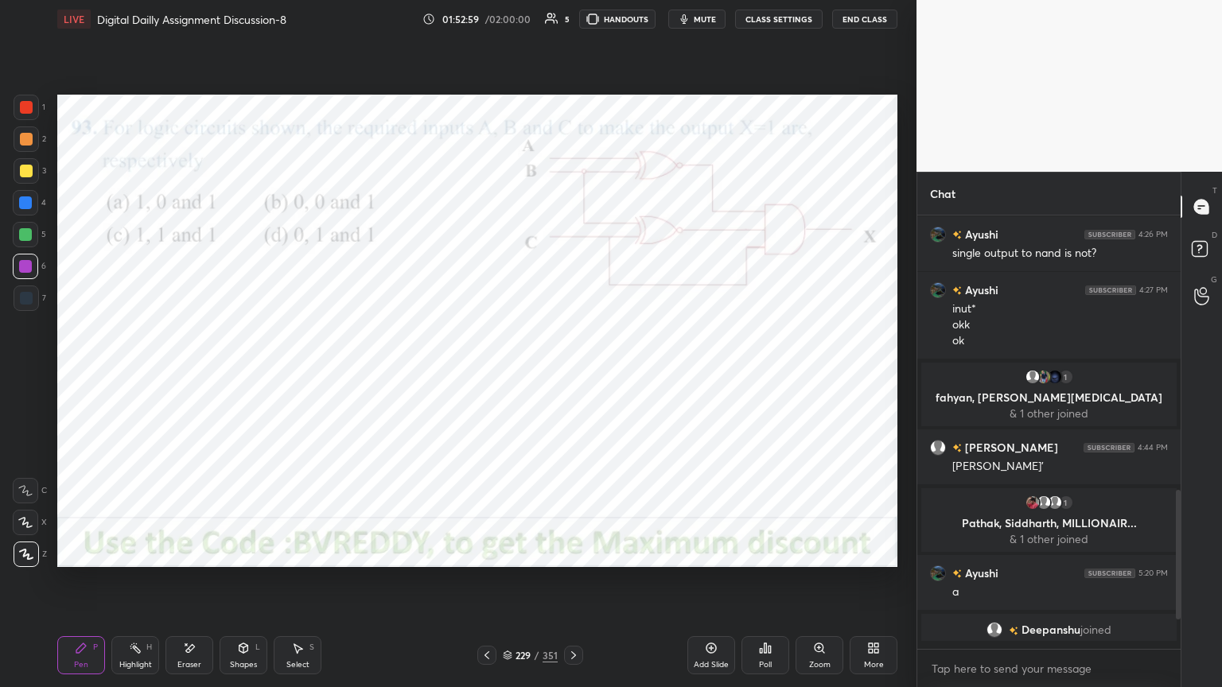
scroll to position [467, 259]
click at [573, 586] on icon at bounding box center [573, 655] width 13 height 13
click at [767, 586] on div "Poll" at bounding box center [766, 656] width 48 height 38
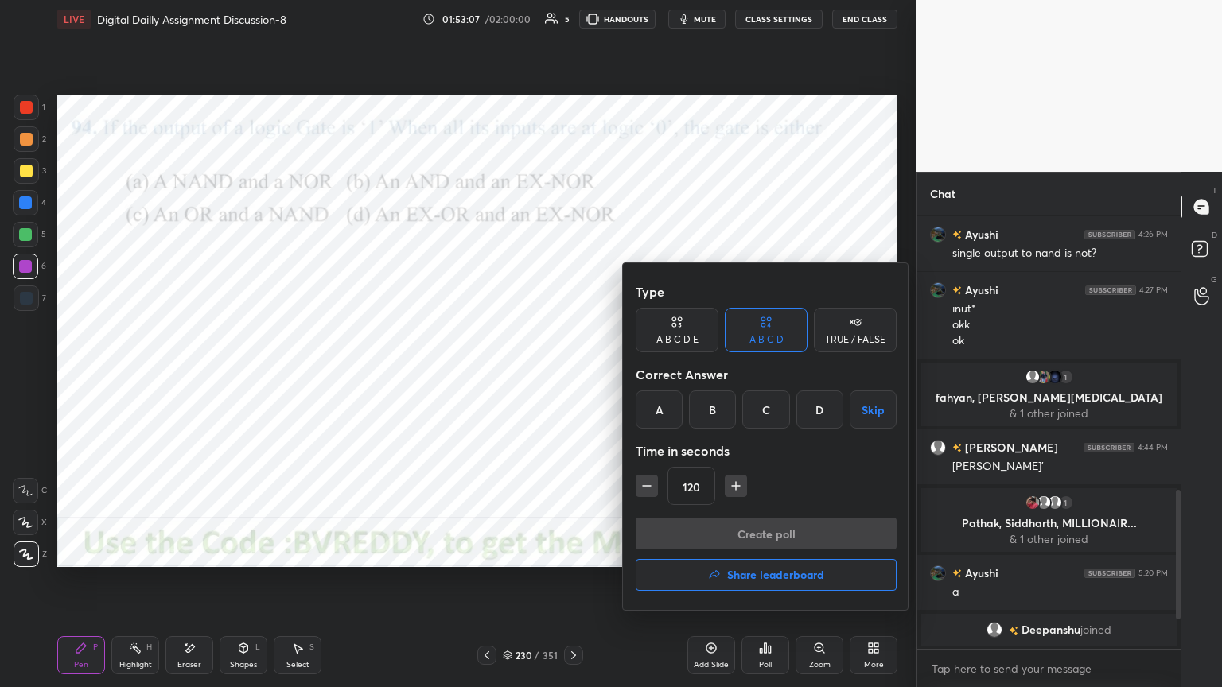
click at [658, 423] on div "A" at bounding box center [659, 410] width 47 height 38
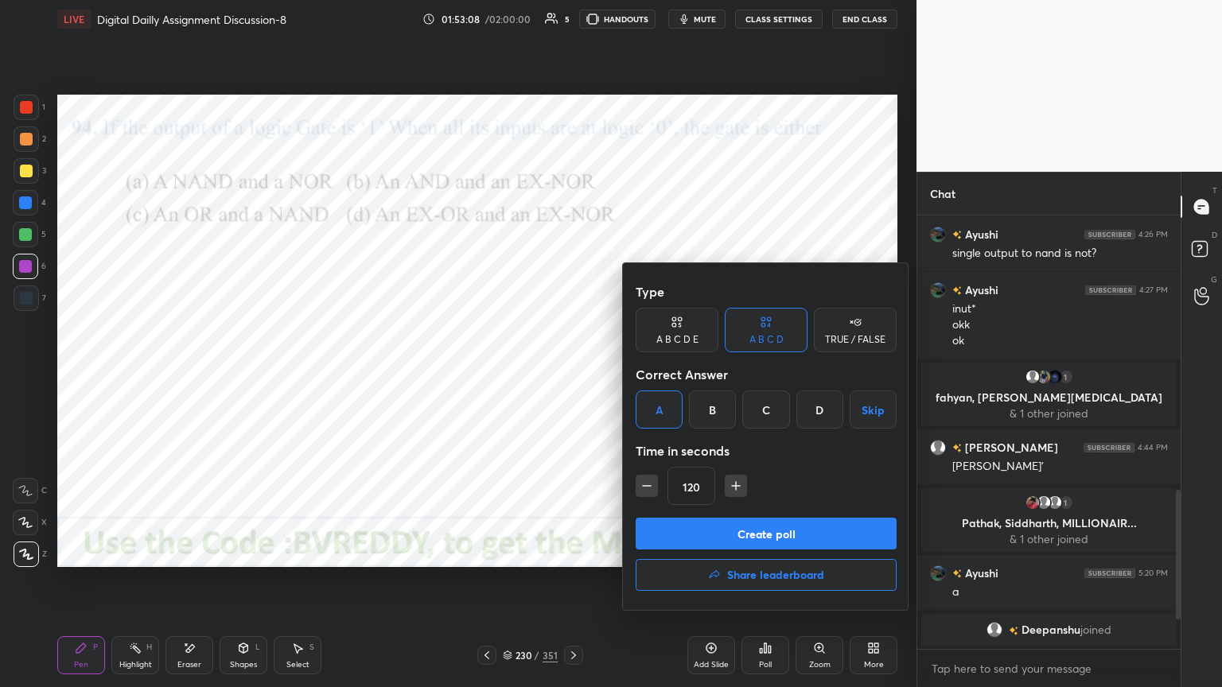
click at [777, 539] on button "Create poll" at bounding box center [766, 534] width 261 height 32
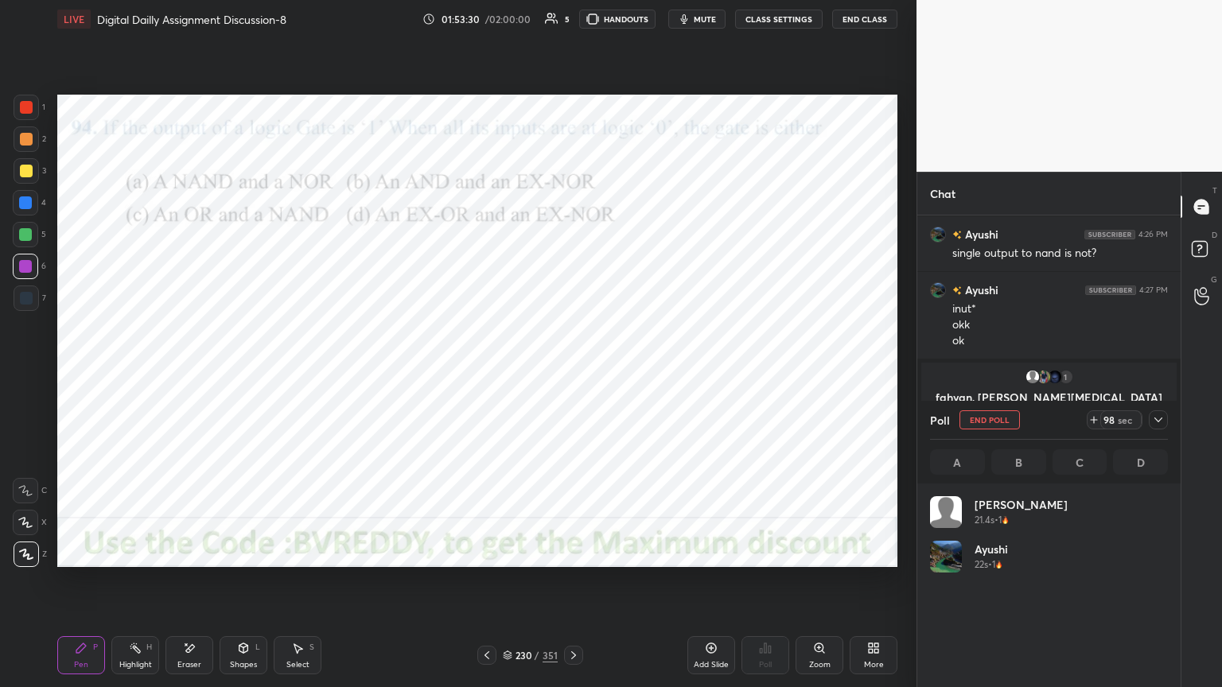
scroll to position [5, 5]
click at [985, 423] on button "End Poll" at bounding box center [990, 420] width 60 height 19
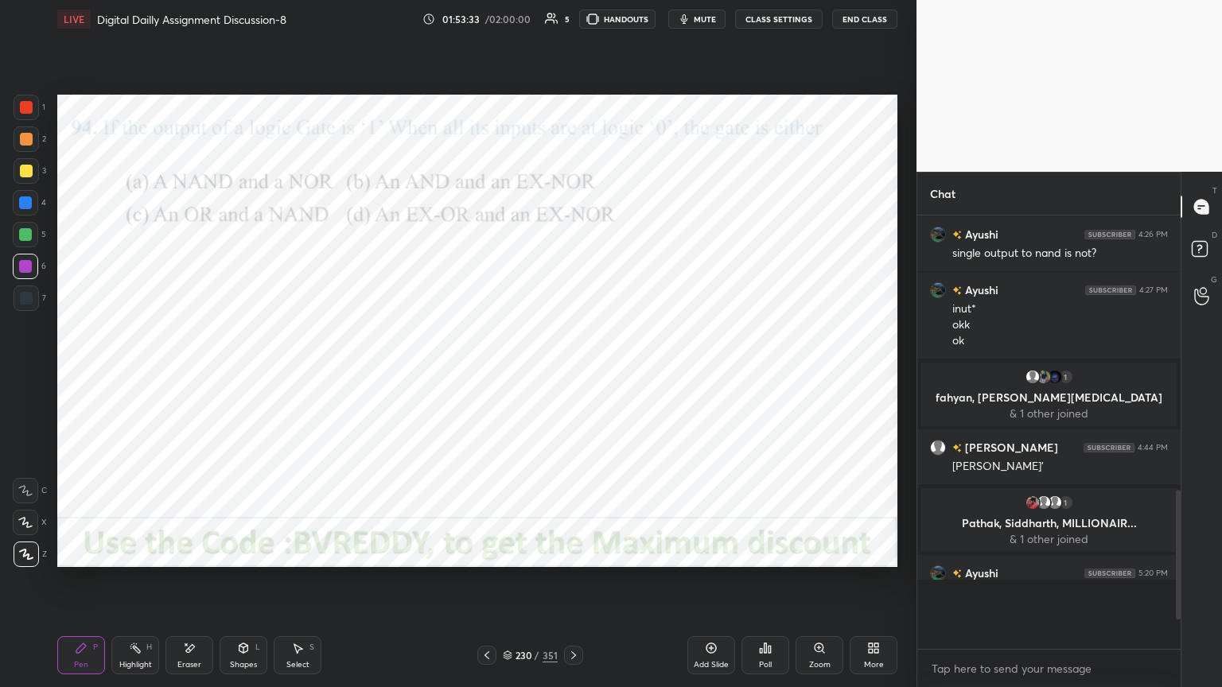
scroll to position [462, 259]
click at [573, 586] on icon at bounding box center [573, 655] width 13 height 13
click at [767, 586] on div "Poll" at bounding box center [766, 656] width 48 height 38
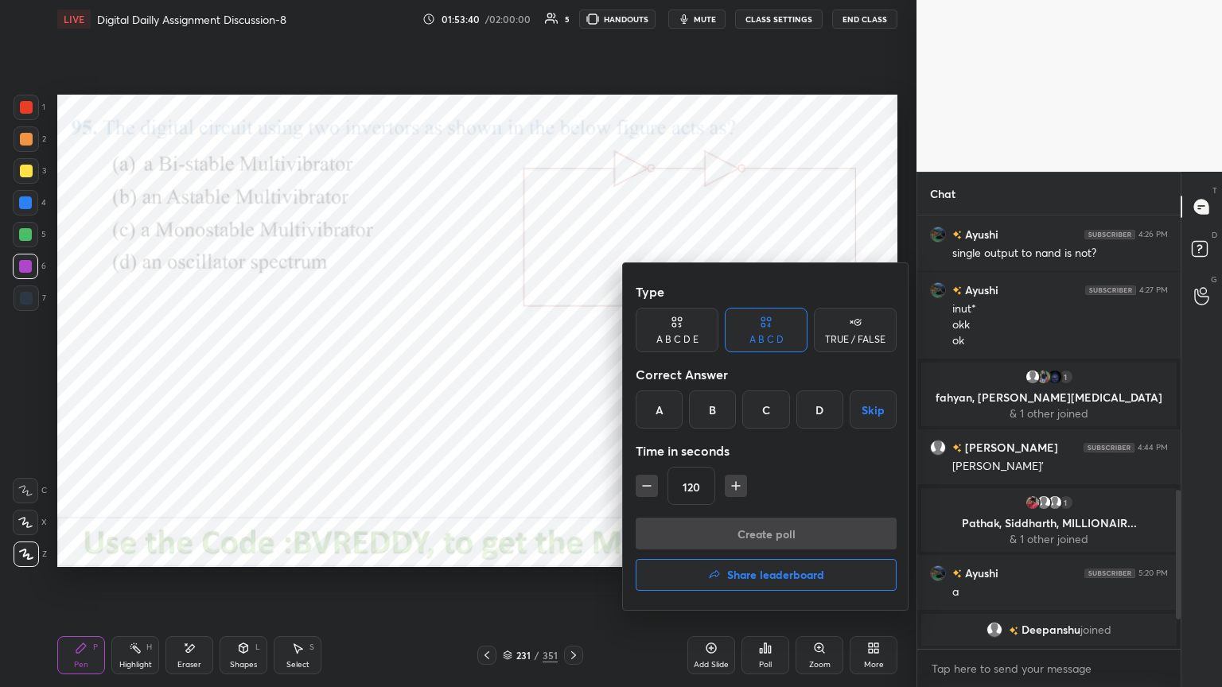
click at [657, 415] on div "A" at bounding box center [659, 410] width 47 height 38
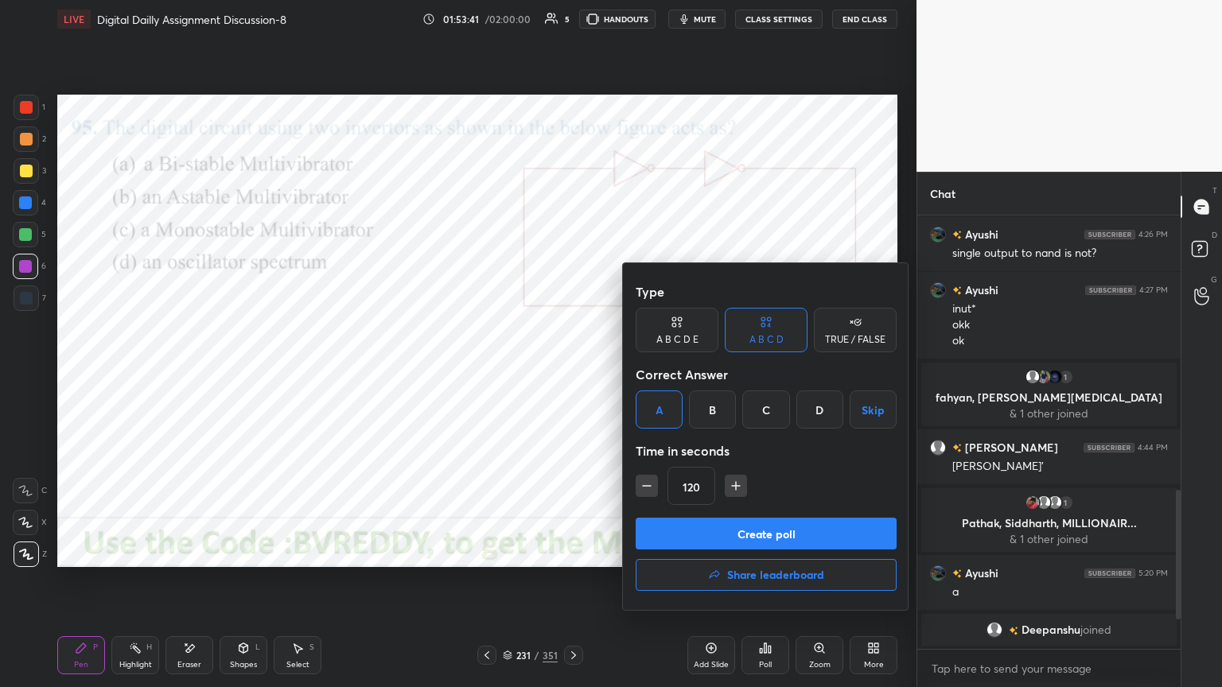
click at [758, 541] on button "Create poll" at bounding box center [766, 534] width 261 height 32
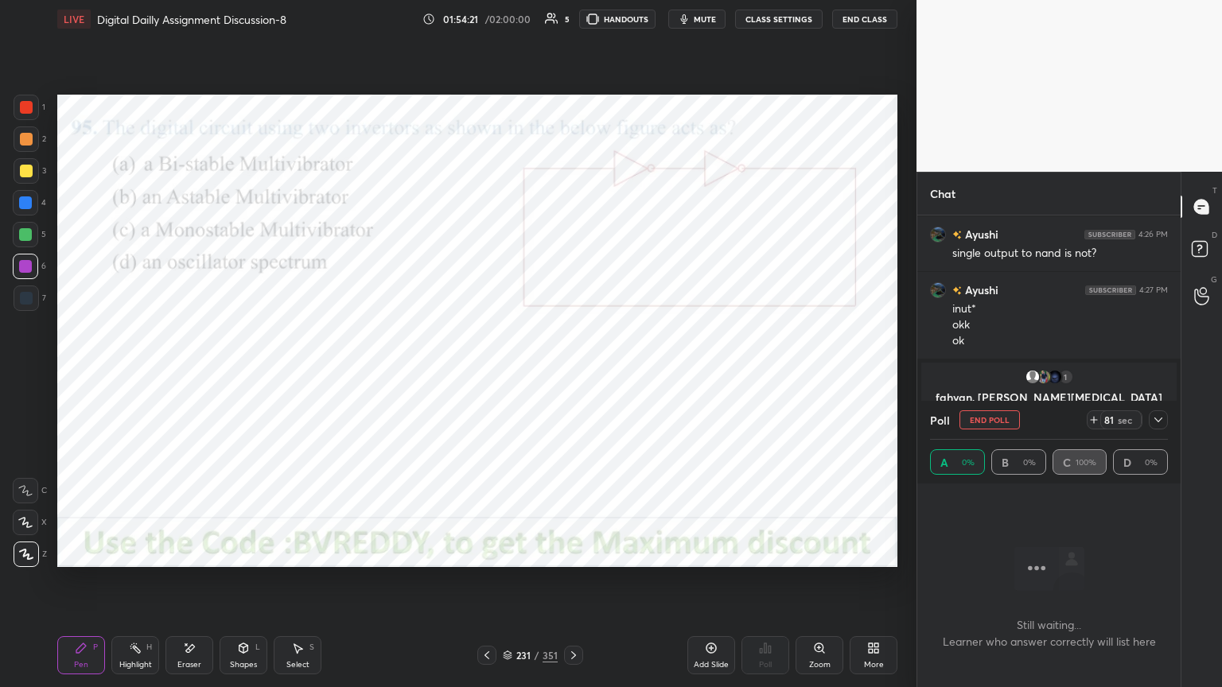
click at [991, 422] on button "End Poll" at bounding box center [990, 420] width 60 height 19
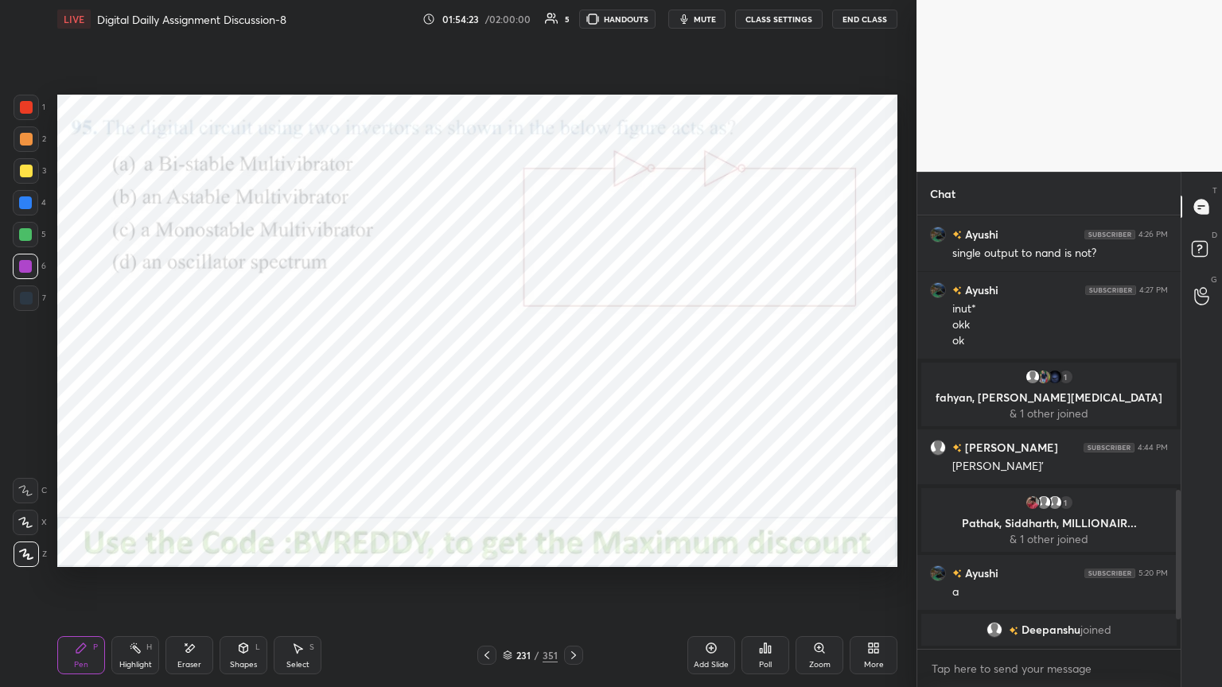
click at [576, 586] on icon at bounding box center [573, 655] width 13 height 13
click at [20, 235] on div at bounding box center [25, 234] width 13 height 13
click at [776, 586] on div "Poll" at bounding box center [766, 656] width 48 height 38
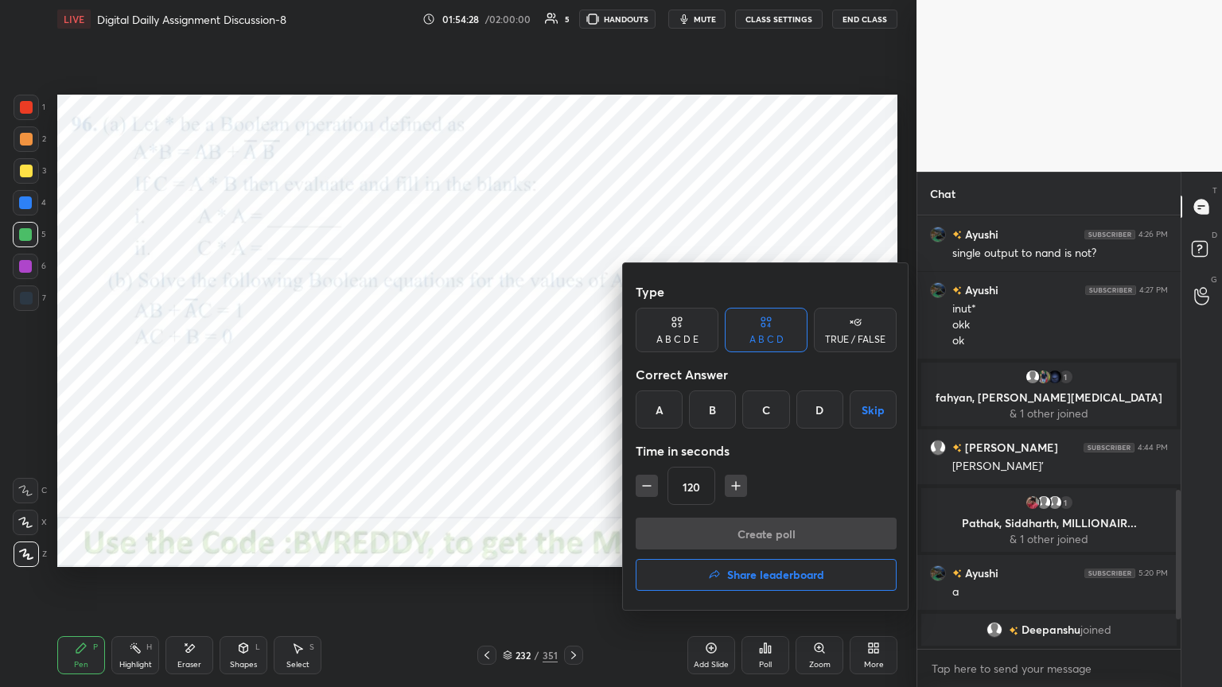
click at [172, 479] on div at bounding box center [611, 343] width 1222 height 687
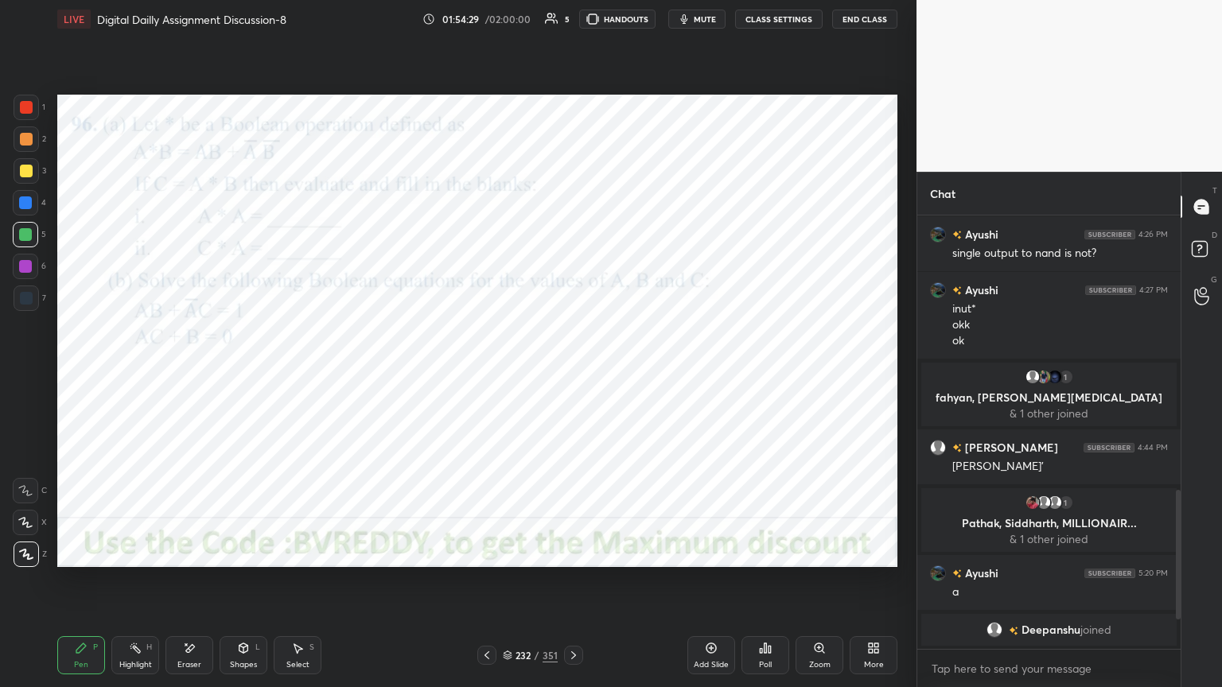
click at [29, 276] on div at bounding box center [25, 266] width 25 height 25
click at [24, 528] on div at bounding box center [25, 522] width 25 height 25
click at [22, 112] on div at bounding box center [26, 107] width 13 height 13
click at [18, 536] on div "Z" at bounding box center [30, 552] width 33 height 32
click at [22, 272] on div at bounding box center [25, 266] width 13 height 13
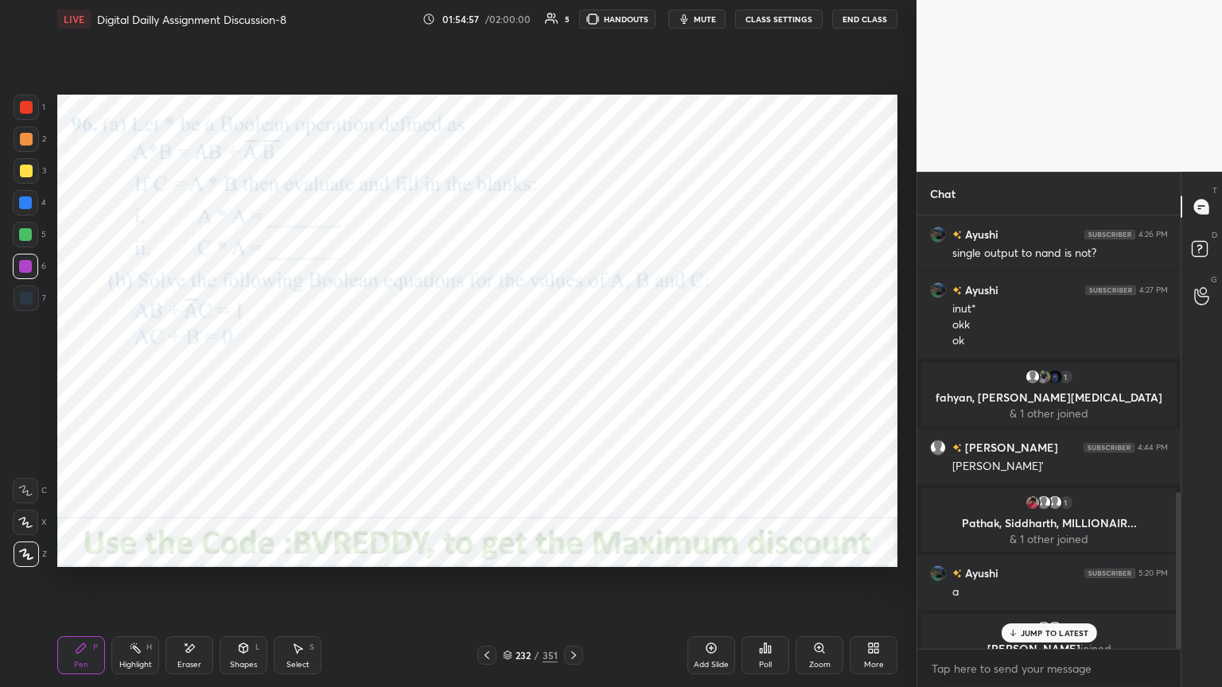
scroll to position [767, 0]
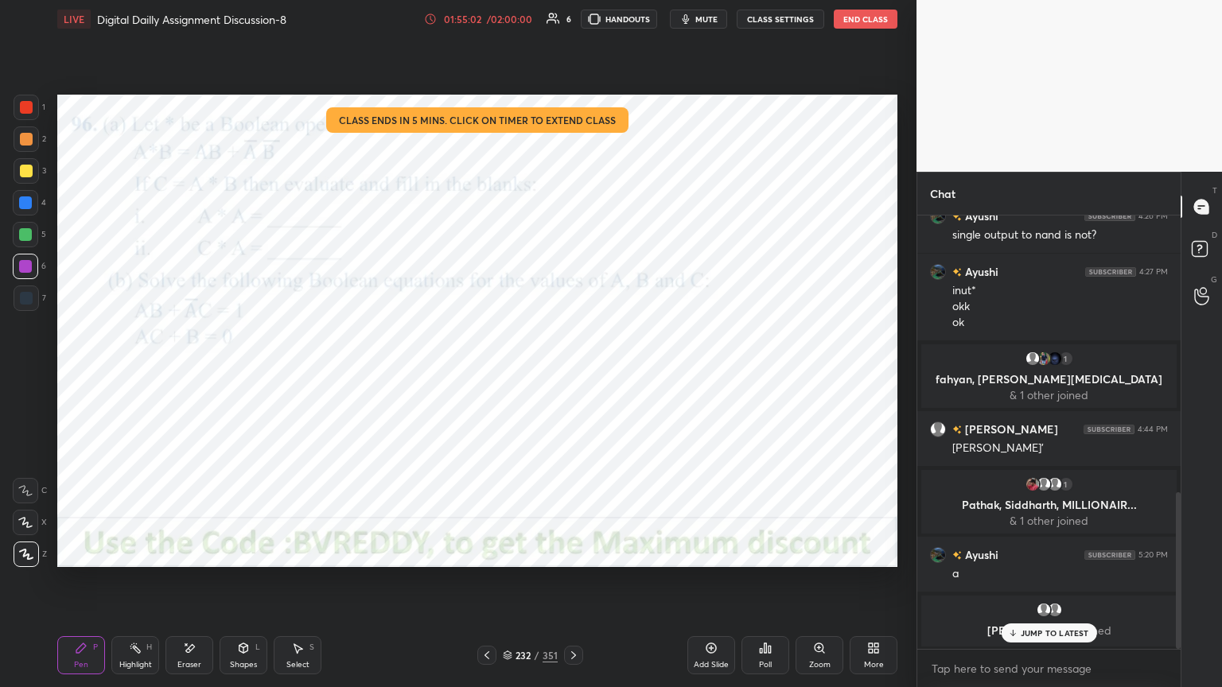
click at [1030, 586] on div "JUMP TO LATEST" at bounding box center [1048, 633] width 95 height 19
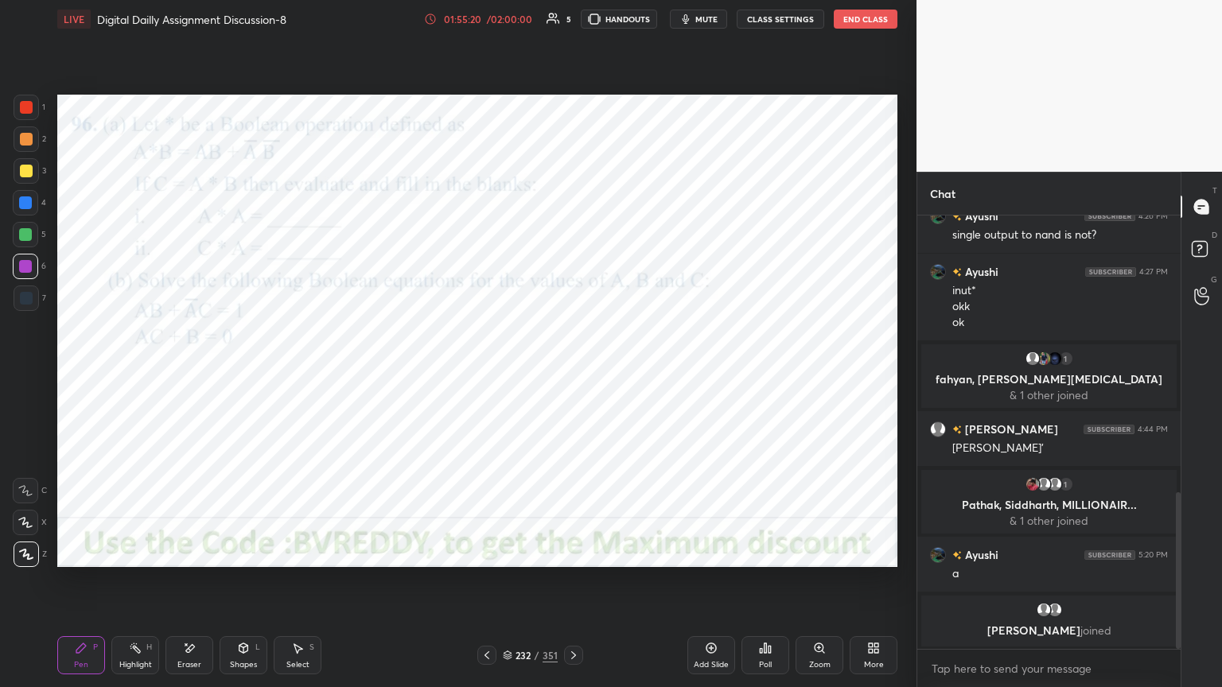
scroll to position [798, 0]
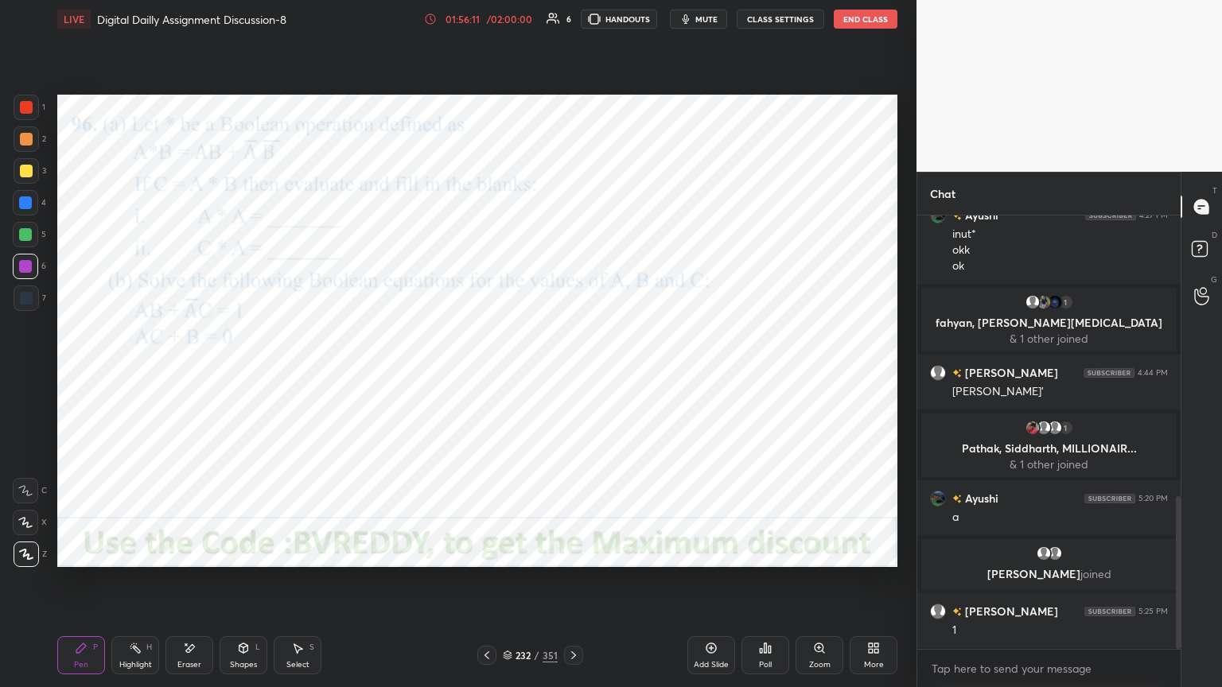
click at [292, 586] on div "Select" at bounding box center [297, 665] width 23 height 8
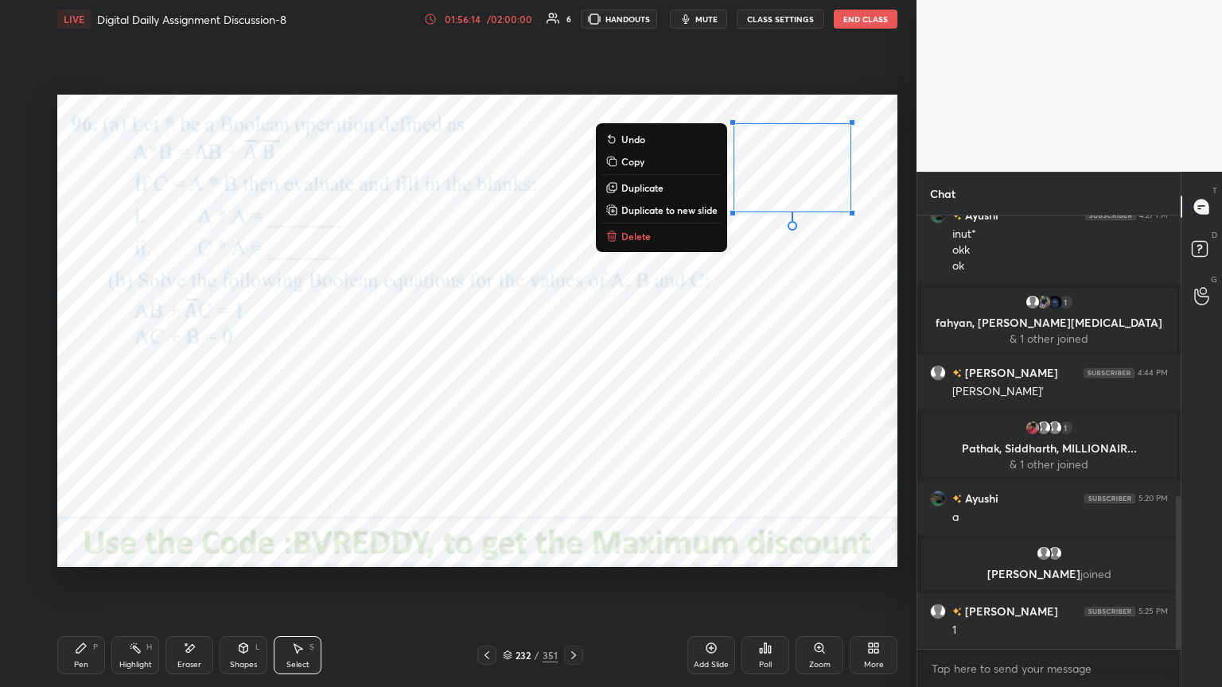
click at [428, 440] on div "0 ° Undo Copy Duplicate Duplicate to new slide Delete" at bounding box center [477, 331] width 840 height 473
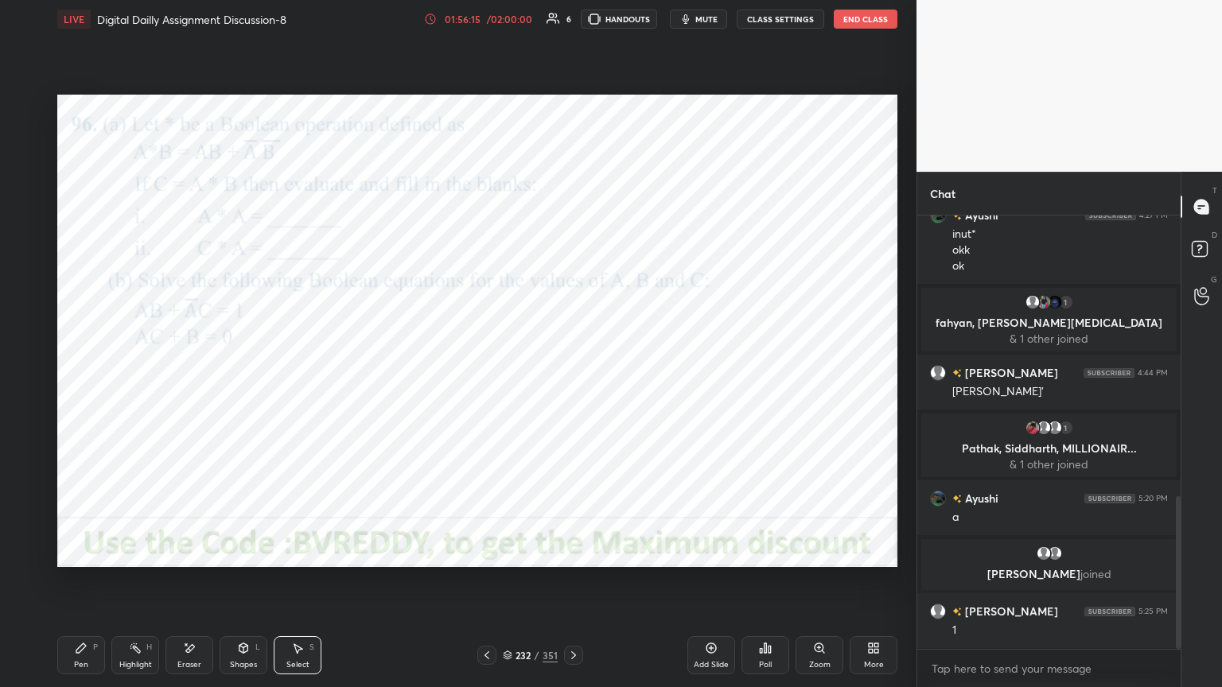
click at [73, 586] on div "Pen P" at bounding box center [81, 656] width 48 height 38
click at [25, 303] on div at bounding box center [26, 298] width 13 height 13
click at [28, 272] on div at bounding box center [25, 266] width 13 height 13
click at [22, 304] on div at bounding box center [26, 298] width 13 height 13
click at [25, 267] on div at bounding box center [25, 266] width 13 height 13
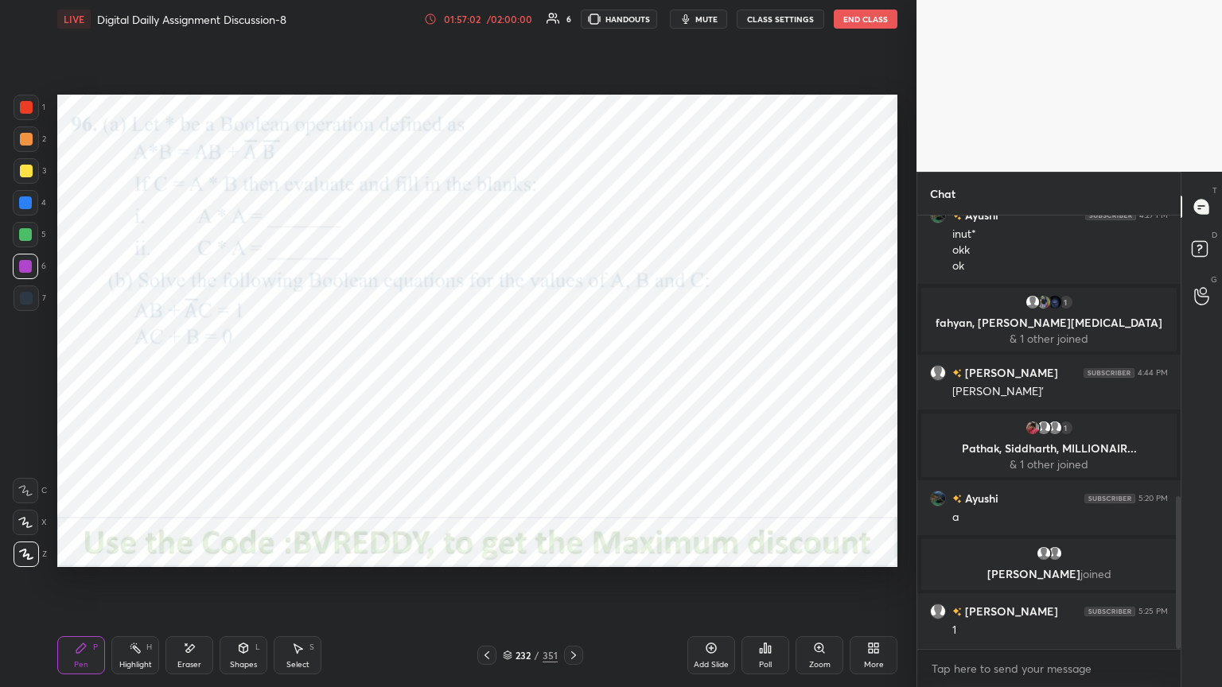
click at [142, 586] on div "Highlight" at bounding box center [135, 665] width 33 height 8
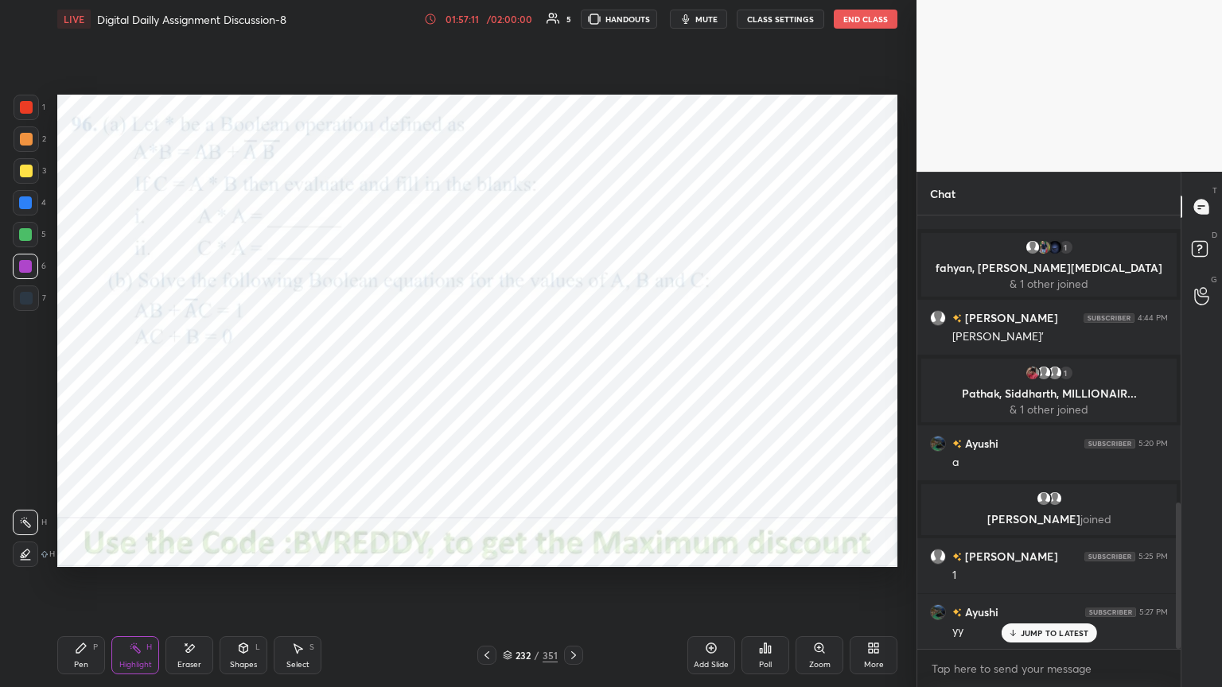
click at [72, 586] on div "Pen P" at bounding box center [81, 656] width 48 height 38
click at [34, 202] on div at bounding box center [25, 202] width 25 height 25
click at [1047, 586] on p "JUMP TO LATEST" at bounding box center [1055, 601] width 68 height 10
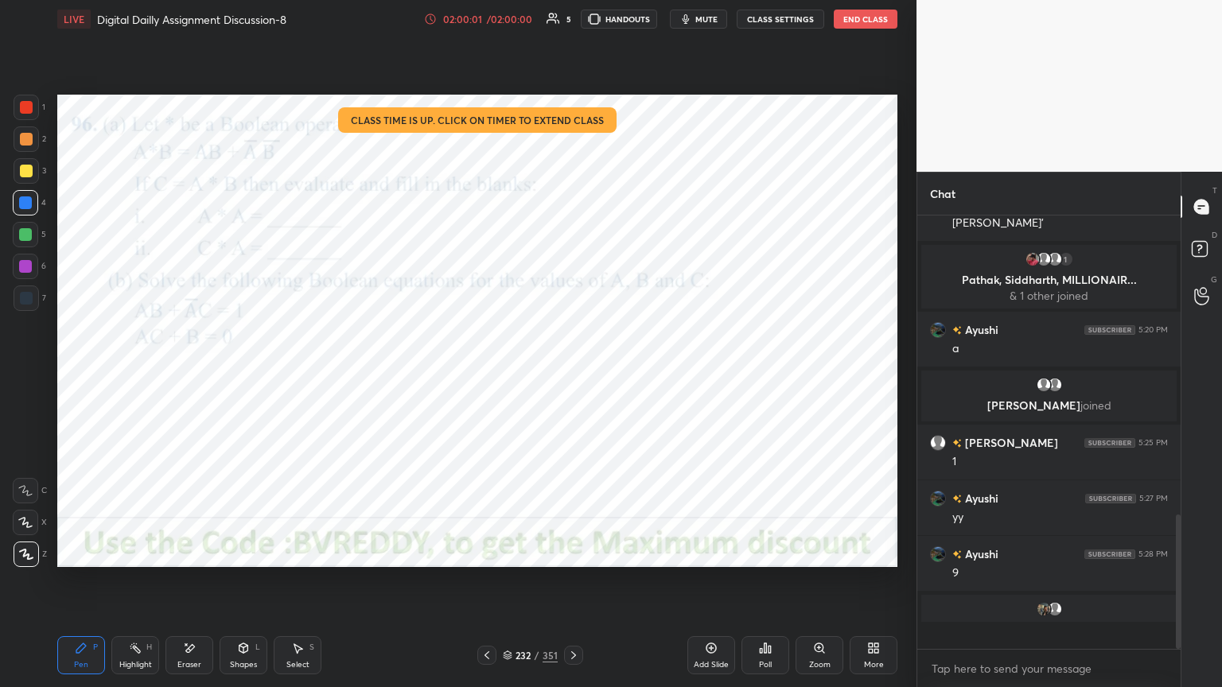
scroll to position [967, 0]
click at [867, 21] on button "End Class" at bounding box center [866, 19] width 64 height 19
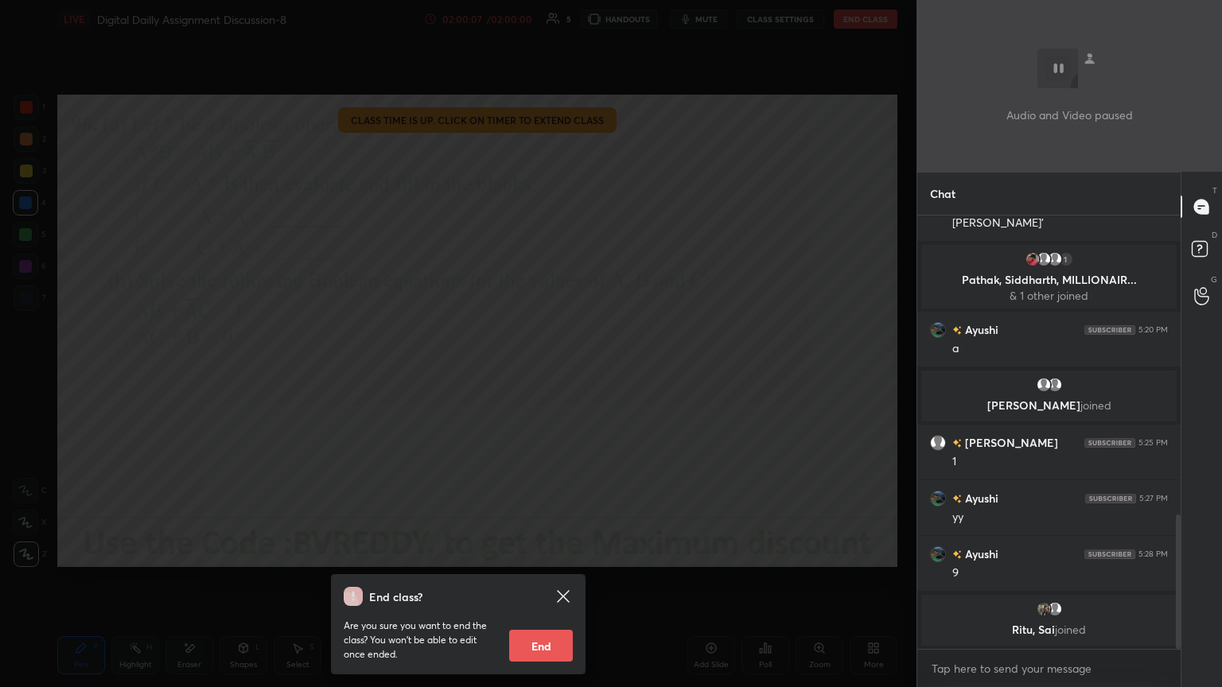
scroll to position [5, 5]
click at [567, 586] on icon at bounding box center [563, 596] width 19 height 19
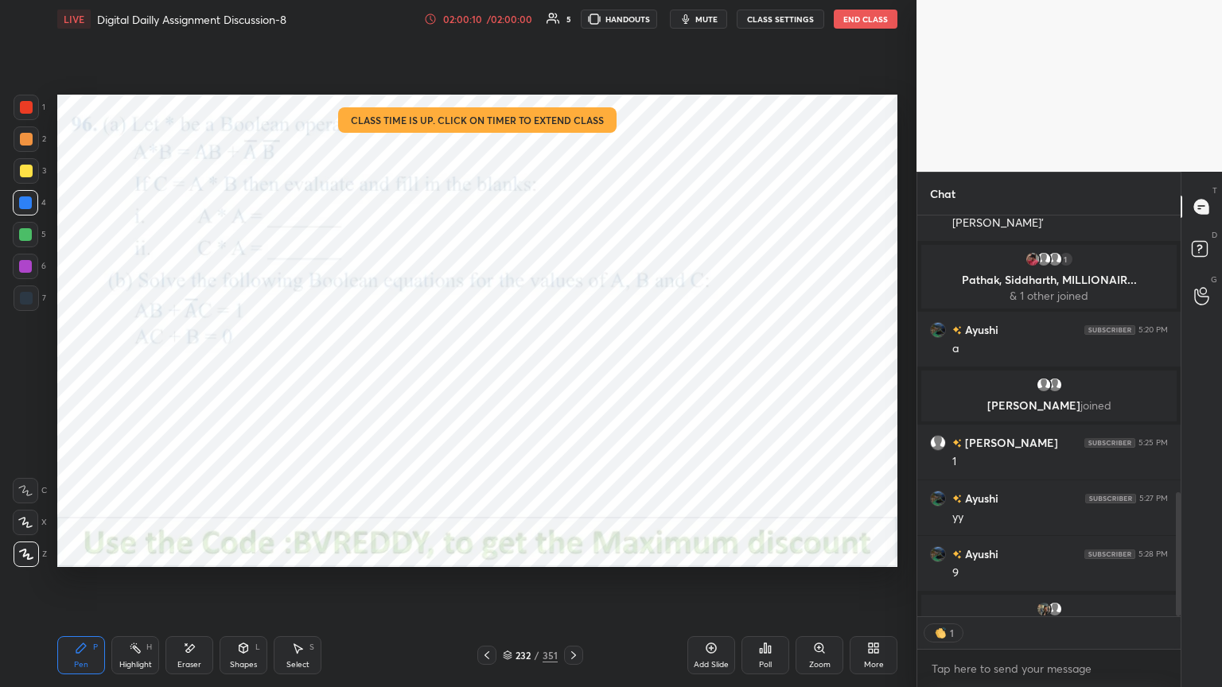
click at [870, 15] on button "End Class" at bounding box center [866, 19] width 64 height 19
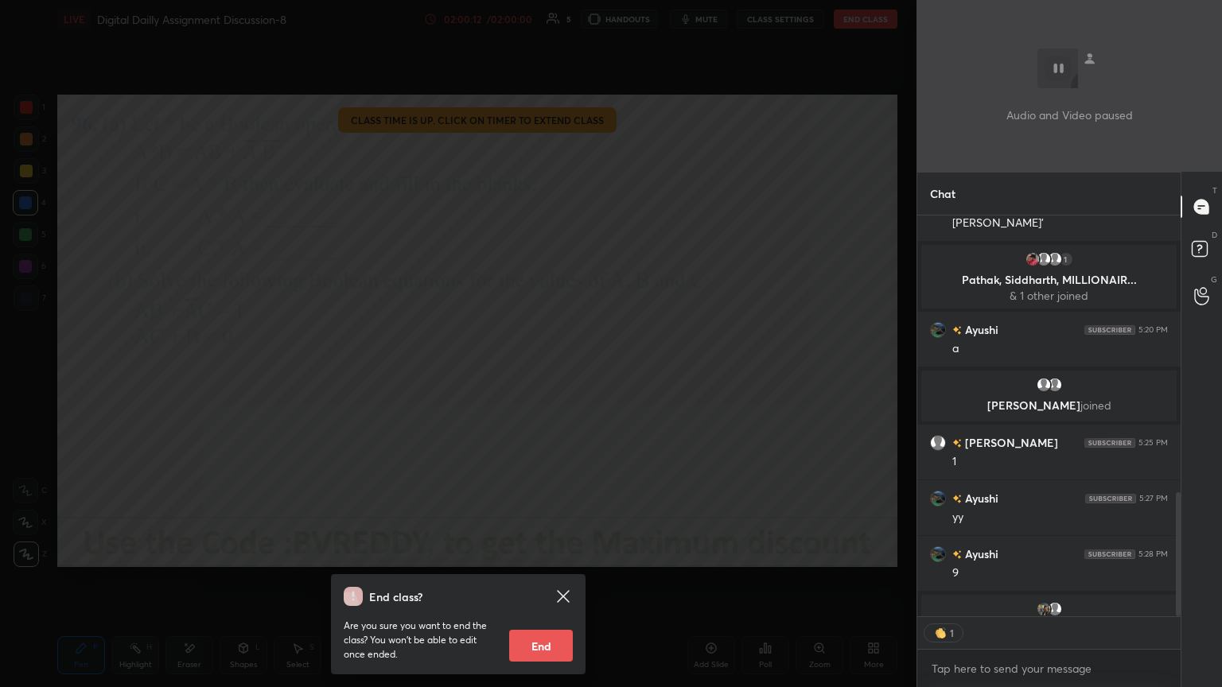
click at [540, 586] on button "End" at bounding box center [541, 646] width 64 height 32
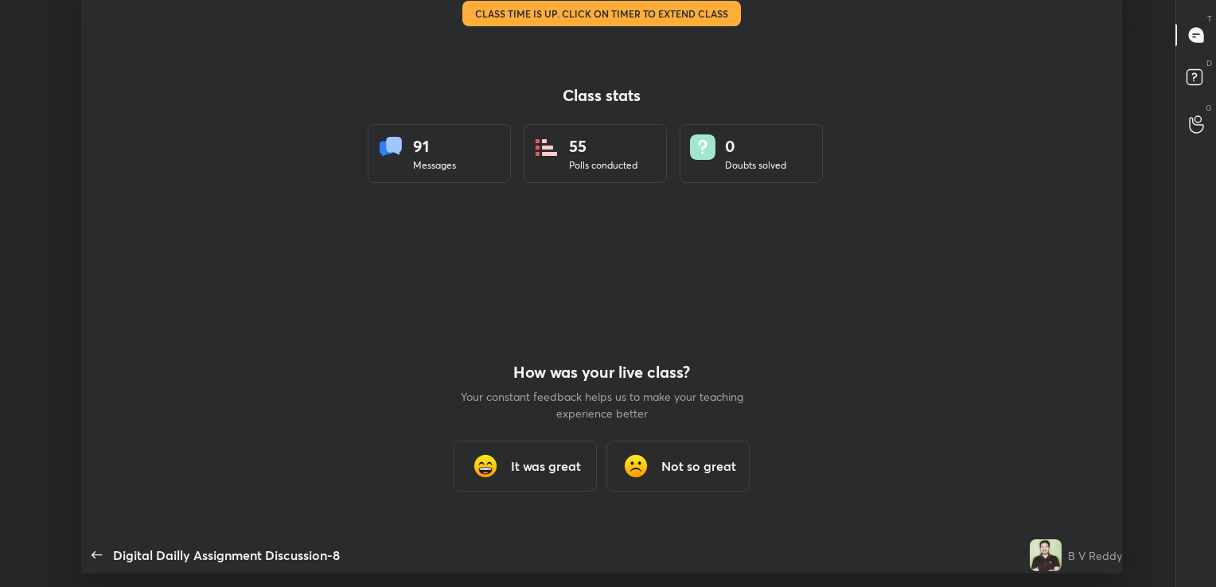
scroll to position [79084, 78367]
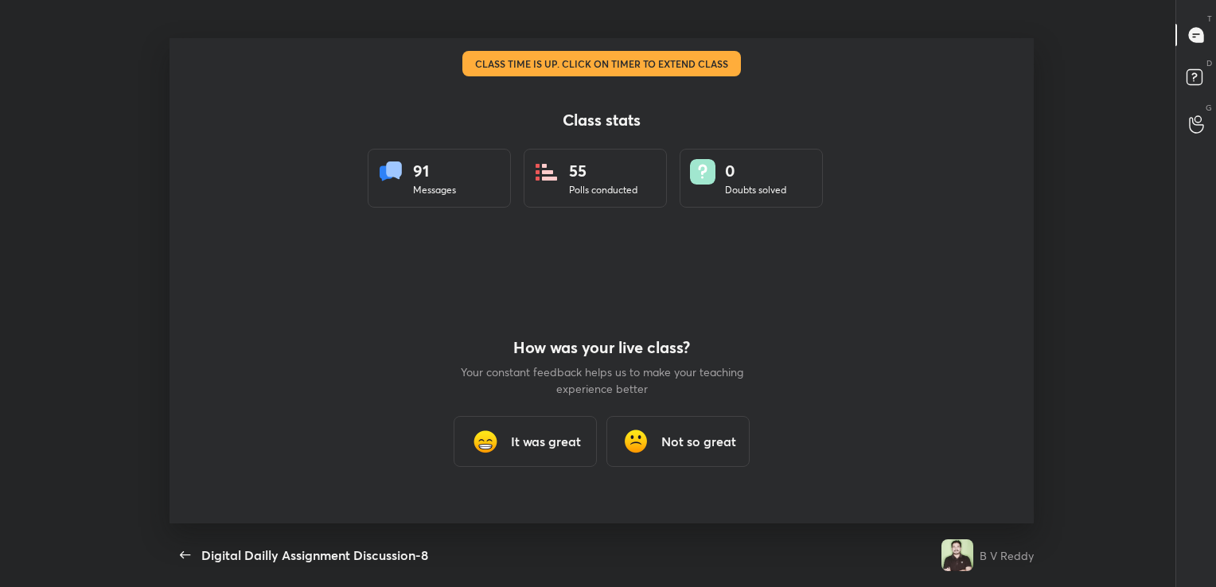
type textarea "x"
click at [532, 447] on h3 "It was great" at bounding box center [546, 441] width 70 height 19
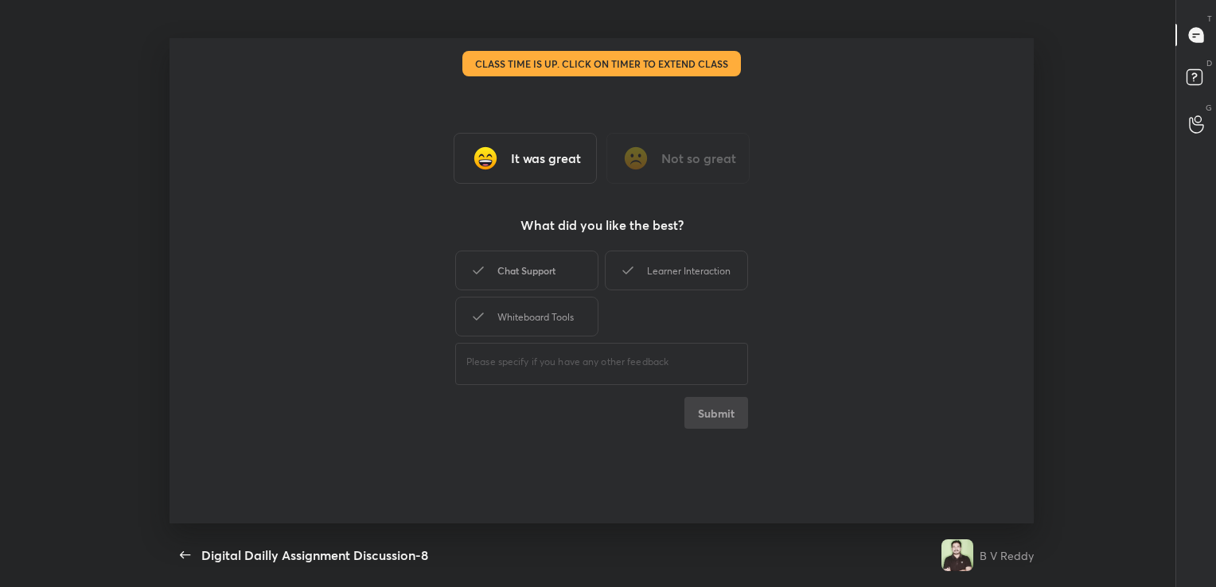
click at [520, 266] on div "Chat Support" at bounding box center [526, 271] width 143 height 40
click at [711, 419] on button "Submit" at bounding box center [716, 413] width 64 height 32
